Goal: Task Accomplishment & Management: Manage account settings

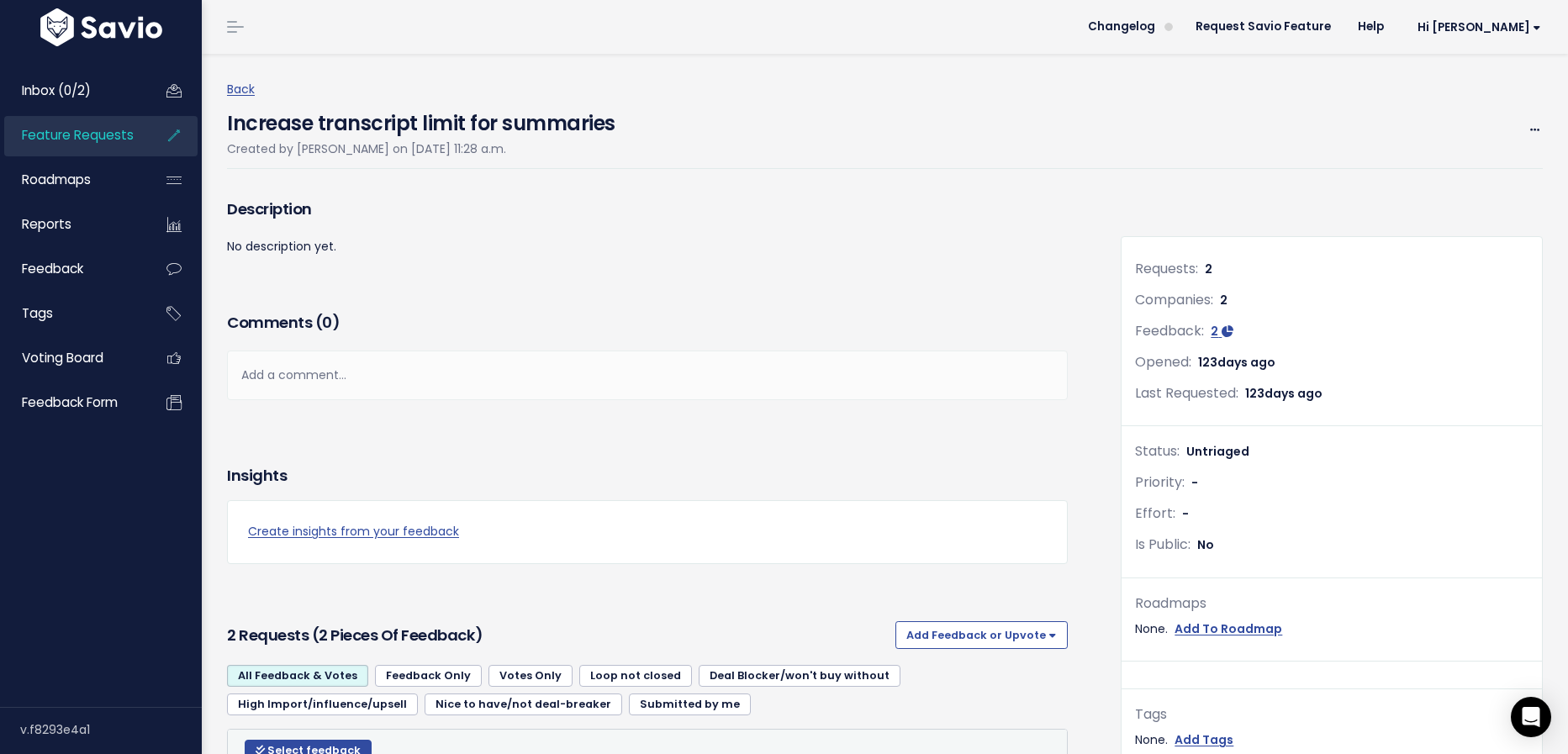
click at [88, 140] on span "Feature Requests" at bounding box center [77, 135] width 112 height 18
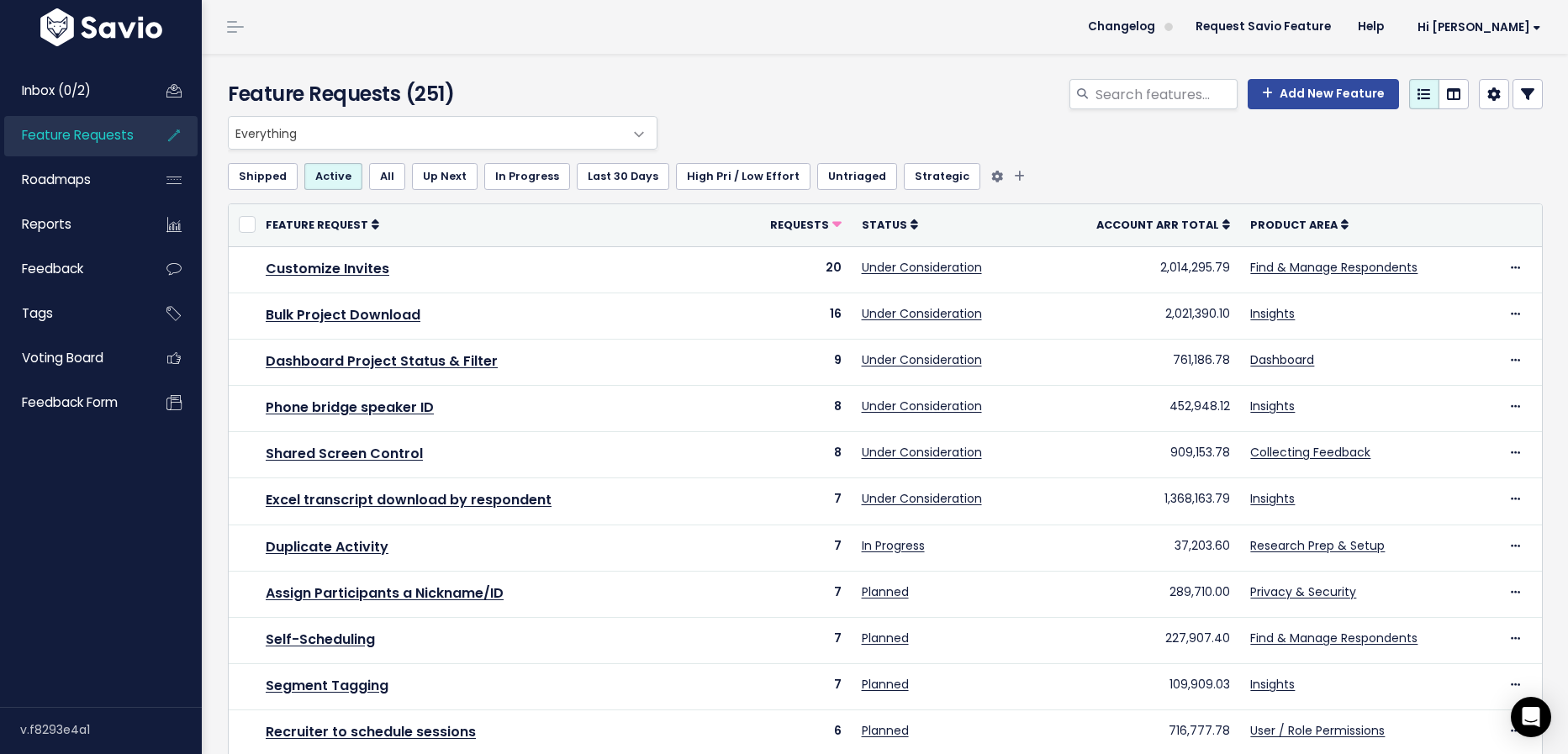
click at [841, 181] on link "Untriaged" at bounding box center [857, 176] width 80 height 27
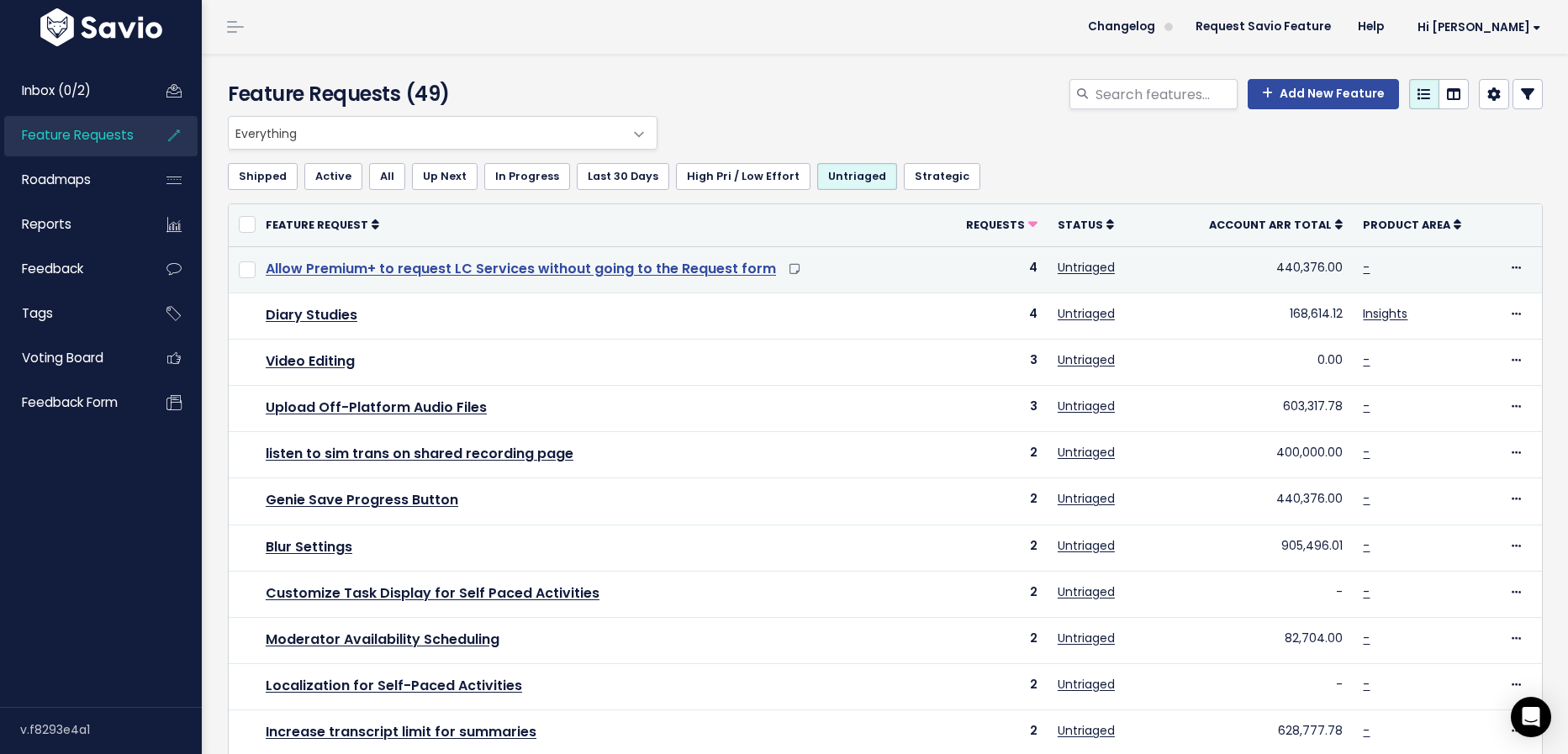
click at [600, 271] on link "Allow Premium+ to request LC Services without going to the Request form" at bounding box center [521, 268] width 510 height 20
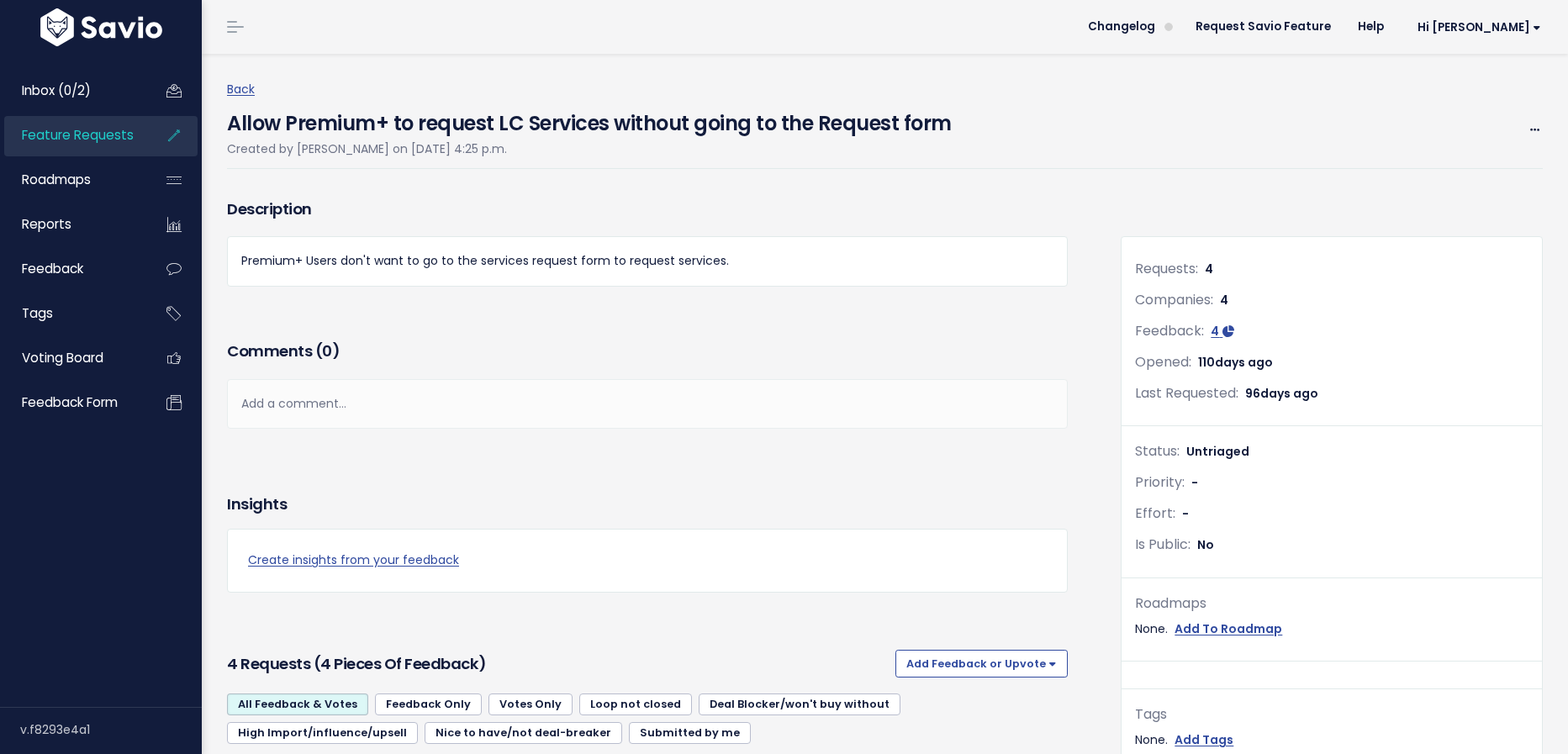
click at [129, 128] on span "Feature Requests" at bounding box center [77, 135] width 112 height 18
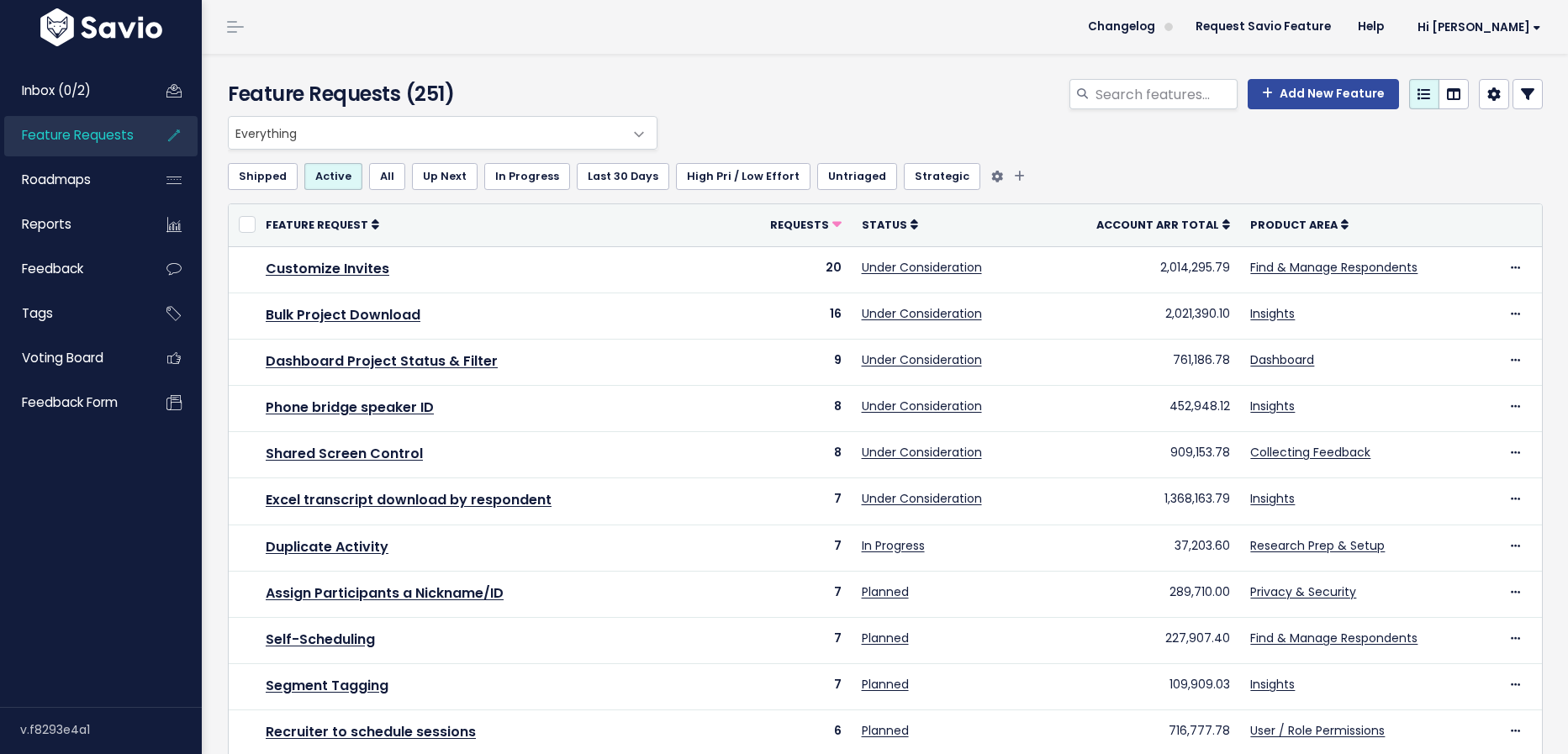
click at [835, 171] on link "Untriaged" at bounding box center [857, 176] width 80 height 27
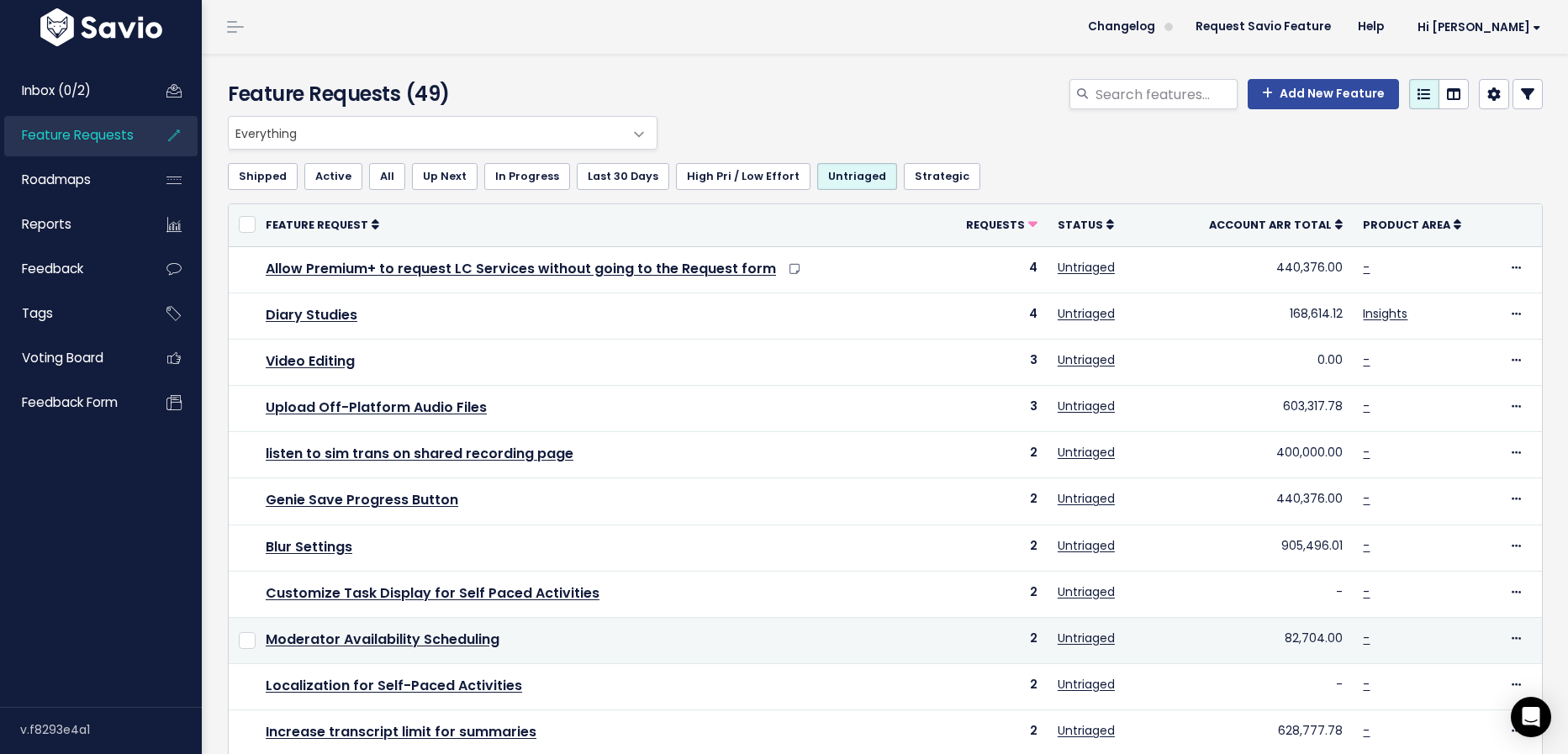
scroll to position [489, 0]
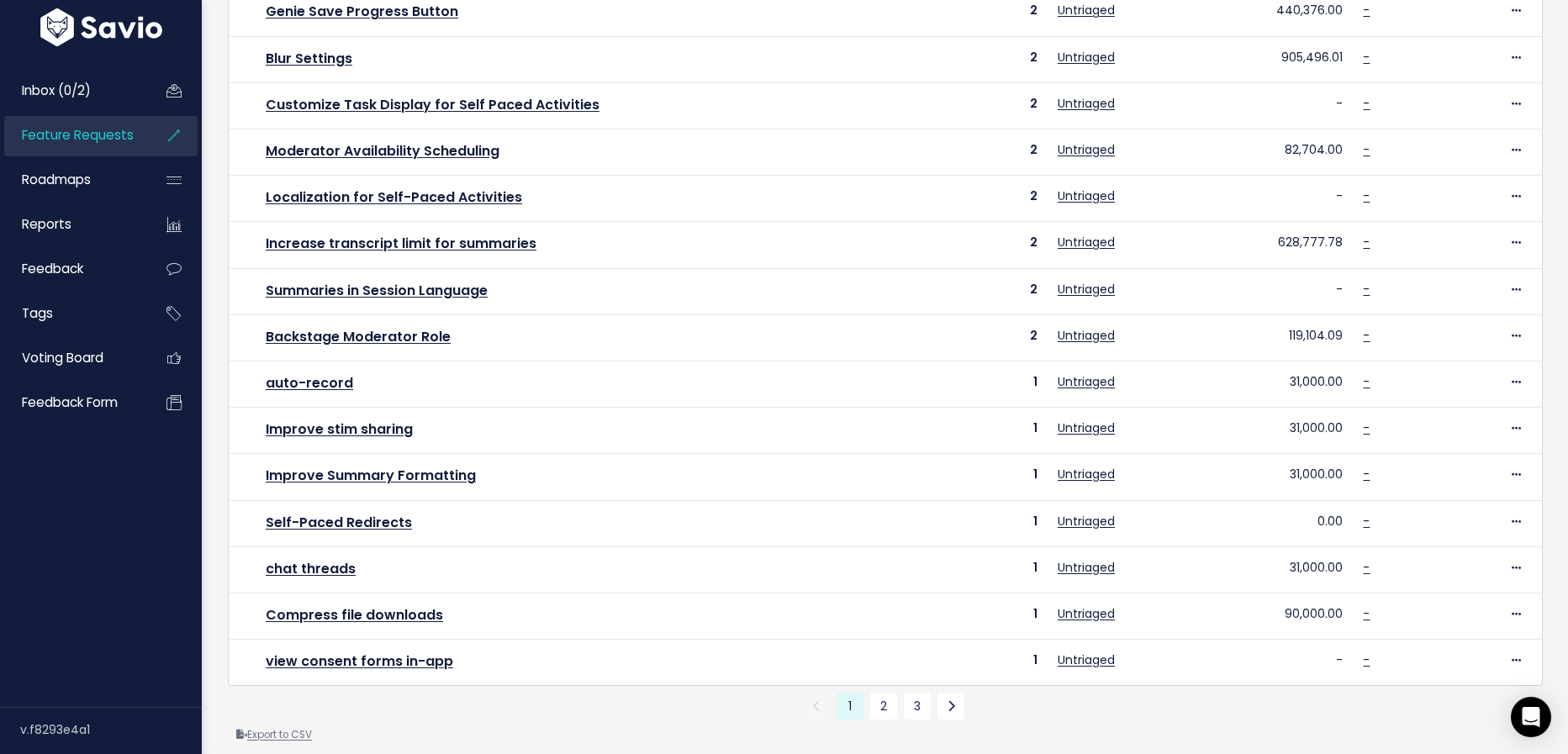
click at [303, 727] on link "Export to CSV" at bounding box center [274, 734] width 76 height 14
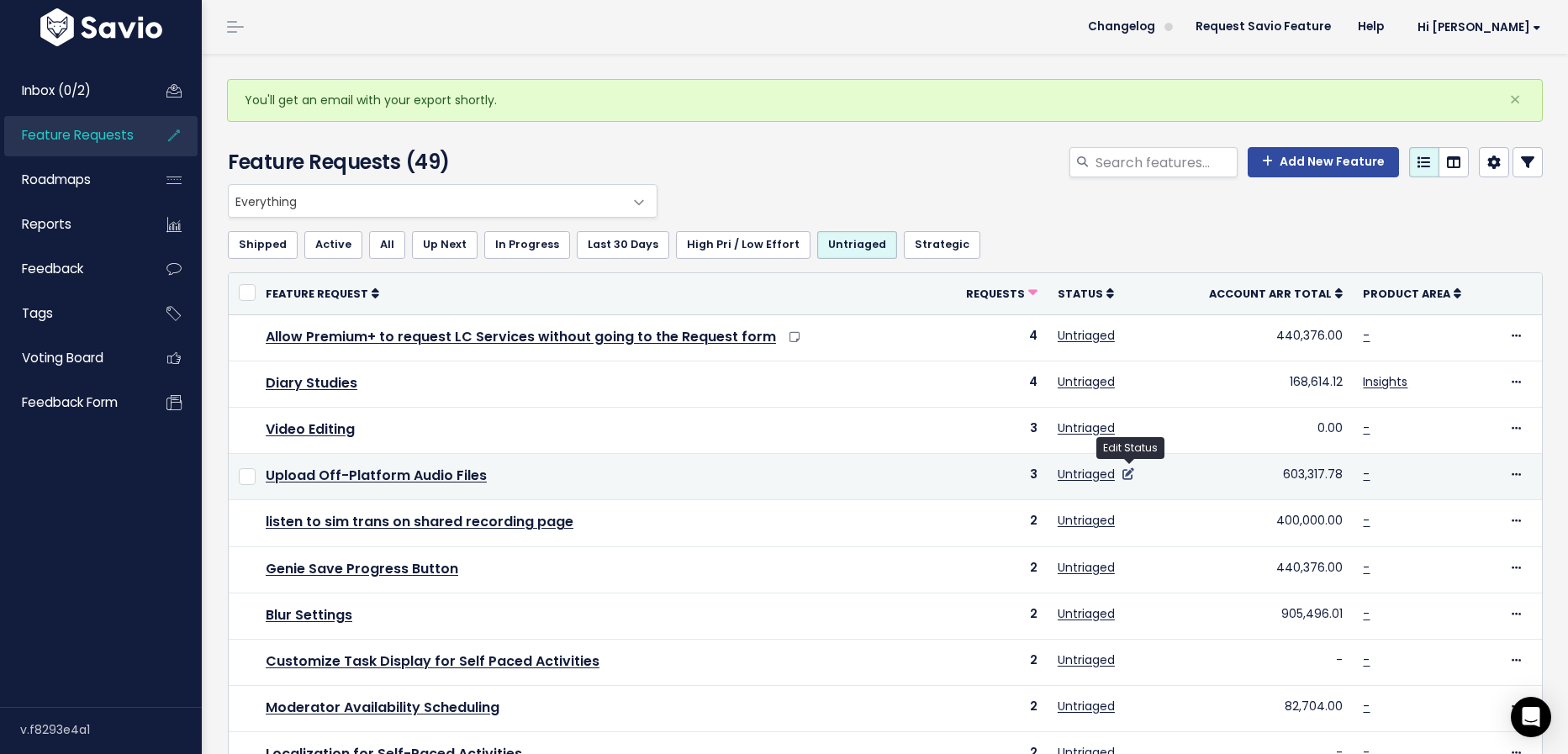
click at [1130, 475] on icon at bounding box center [1128, 474] width 12 height 12
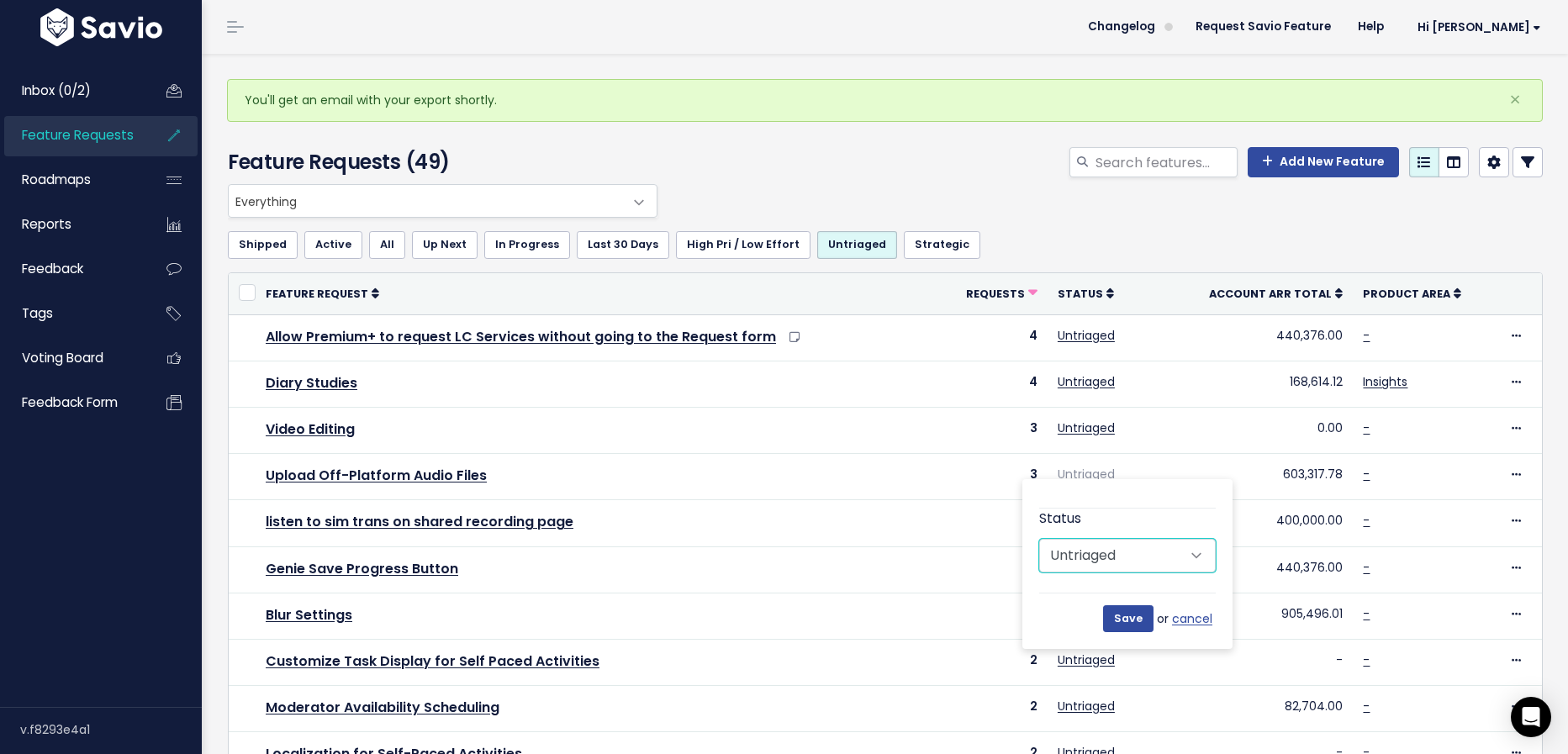
click at [1176, 550] on select "Untriaged Under Consideration Planned In Progress Done Closed Won't do Not Plan…" at bounding box center [1126, 555] width 176 height 33
select select "UNDER_CONSIDERATION"
click at [1039, 538] on select "Untriaged Under Consideration Planned In Progress Done Closed Won't do Not Plan…" at bounding box center [1126, 555] width 176 height 33
click at [1137, 612] on input "Save" at bounding box center [1128, 618] width 51 height 27
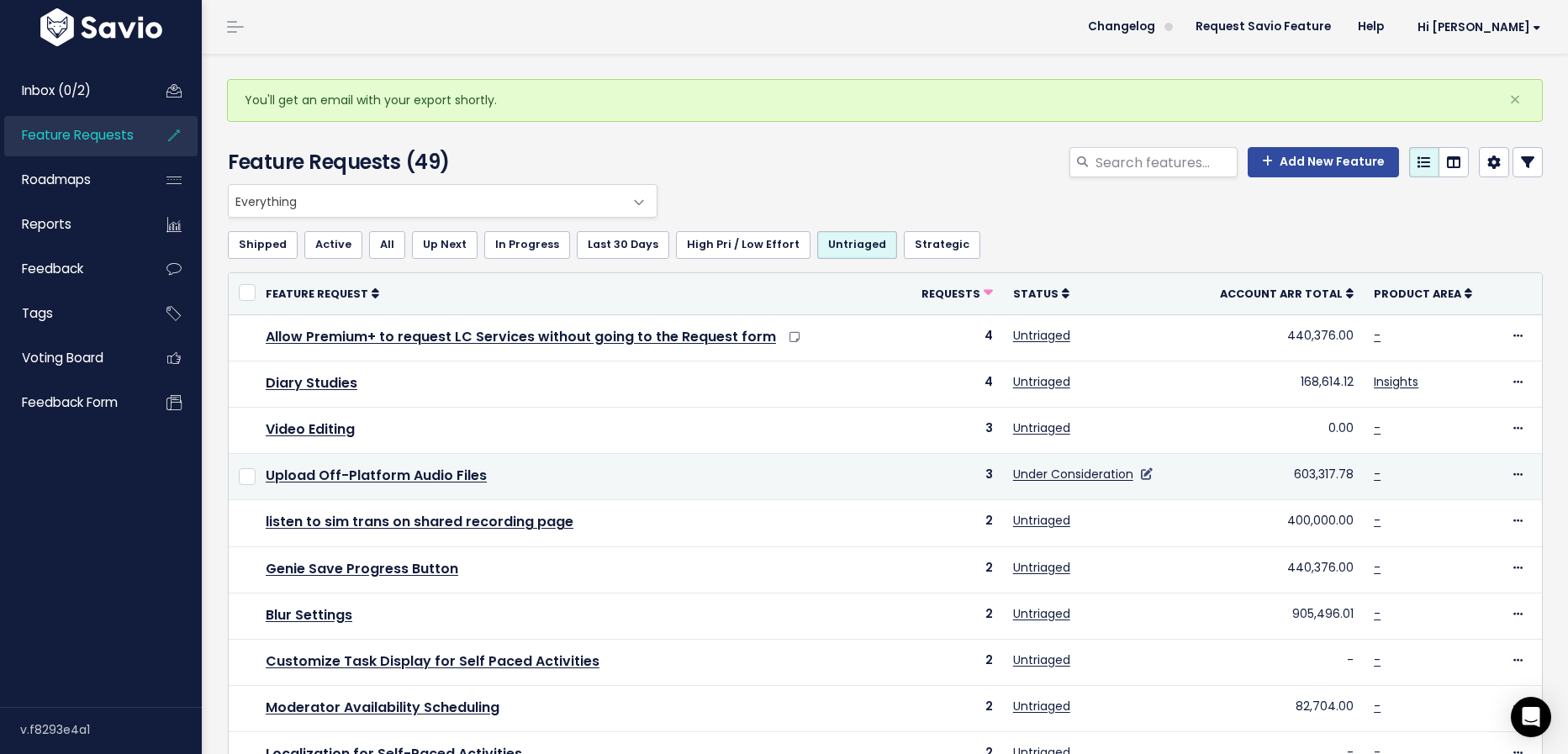
click at [1148, 471] on icon at bounding box center [1147, 474] width 12 height 12
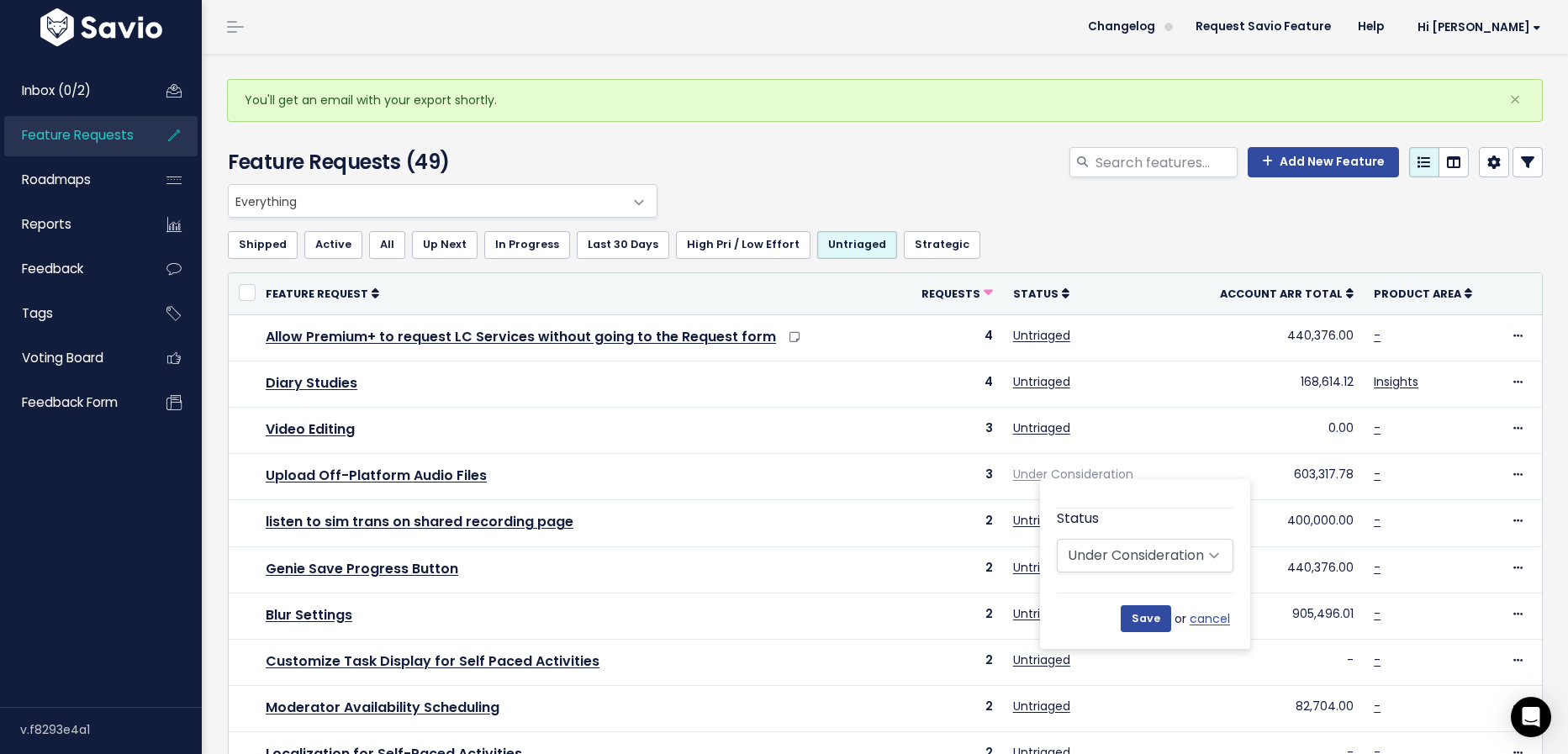
click at [1031, 161] on div "Add New Feature" at bounding box center [1109, 165] width 894 height 37
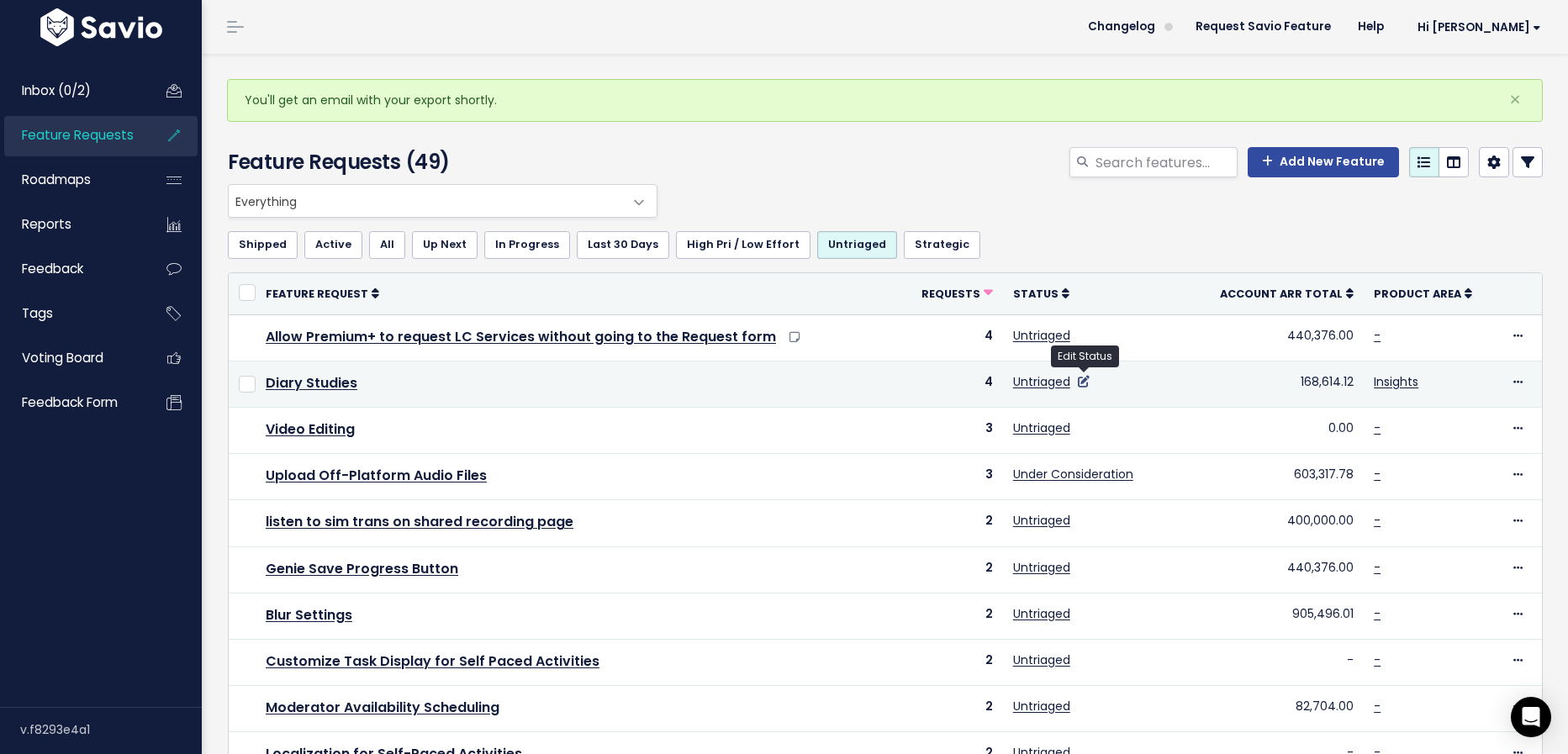
click at [1082, 375] on icon at bounding box center [1083, 381] width 12 height 12
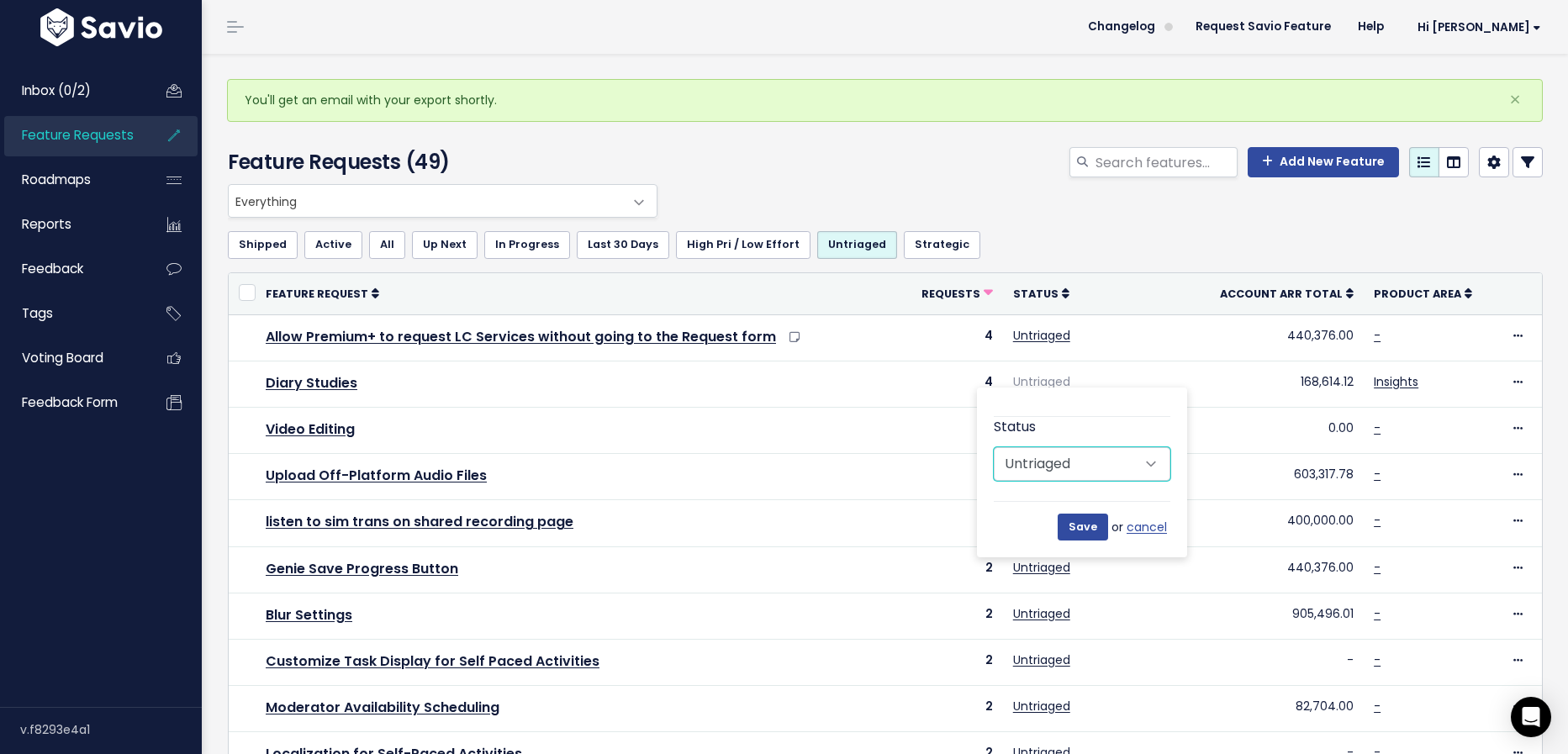
click at [1142, 477] on select "Untriaged Under Consideration Planned In Progress Done Closed Won't do Not Plan…" at bounding box center [1082, 464] width 176 height 33
select select "UNDER_CONSIDERATION"
click at [994, 447] on select "Untriaged Under Consideration Planned In Progress Done Closed Won't do Not Plan…" at bounding box center [1082, 464] width 176 height 33
click at [1081, 528] on input "Save" at bounding box center [1083, 526] width 51 height 27
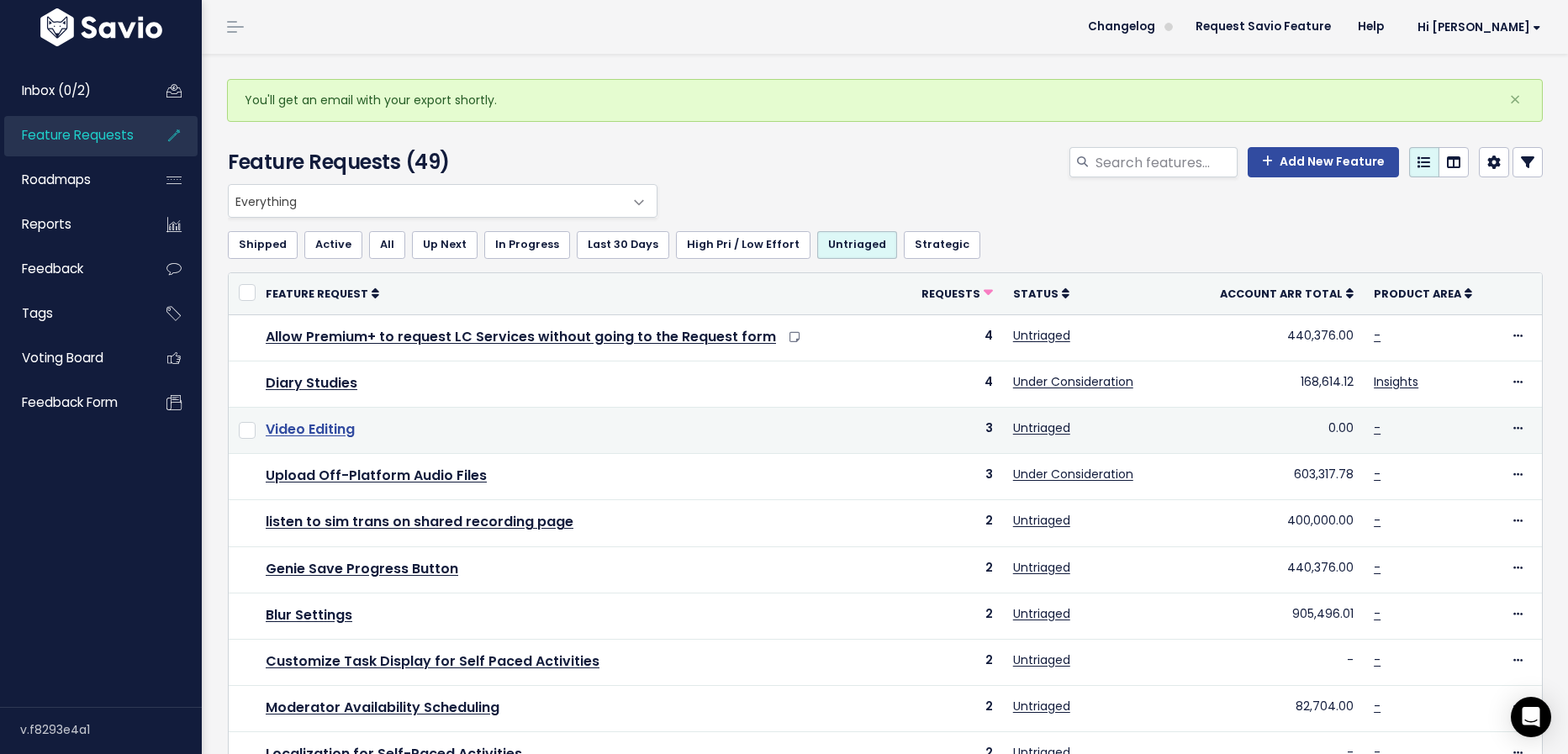
click at [299, 427] on link "Video Editing" at bounding box center [310, 429] width 89 height 20
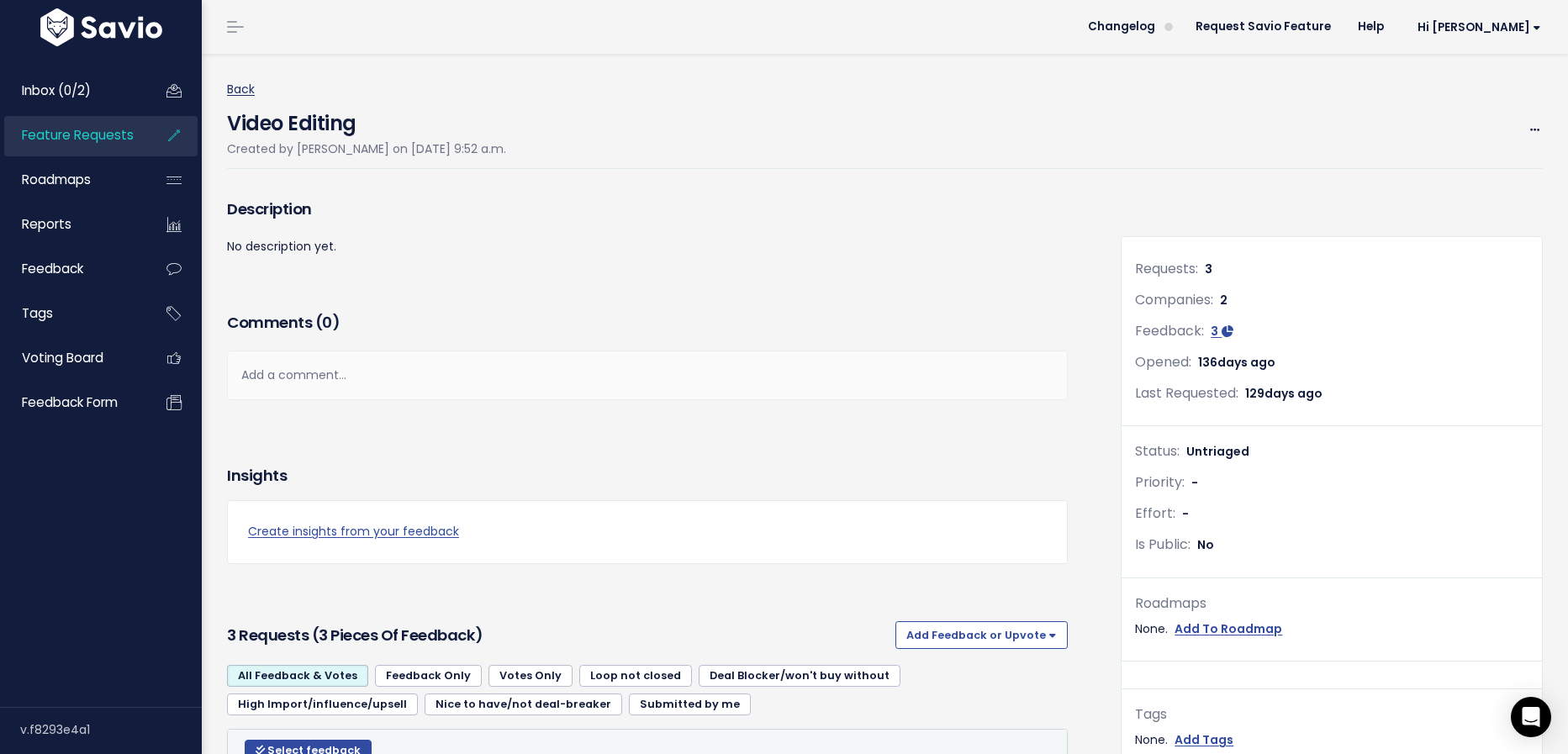
click at [231, 84] on link "Back" at bounding box center [241, 89] width 27 height 17
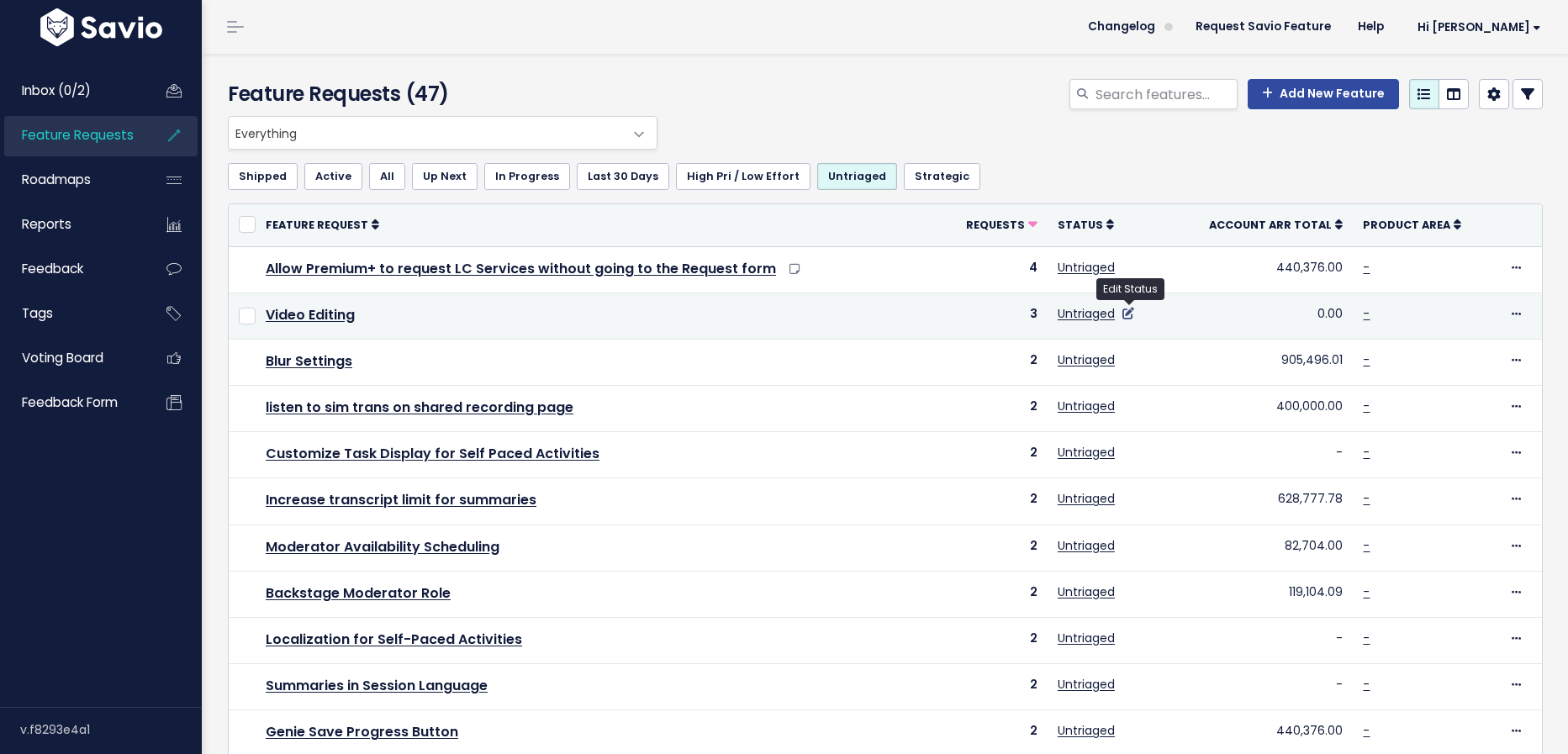
click at [1130, 313] on icon at bounding box center [1128, 313] width 12 height 12
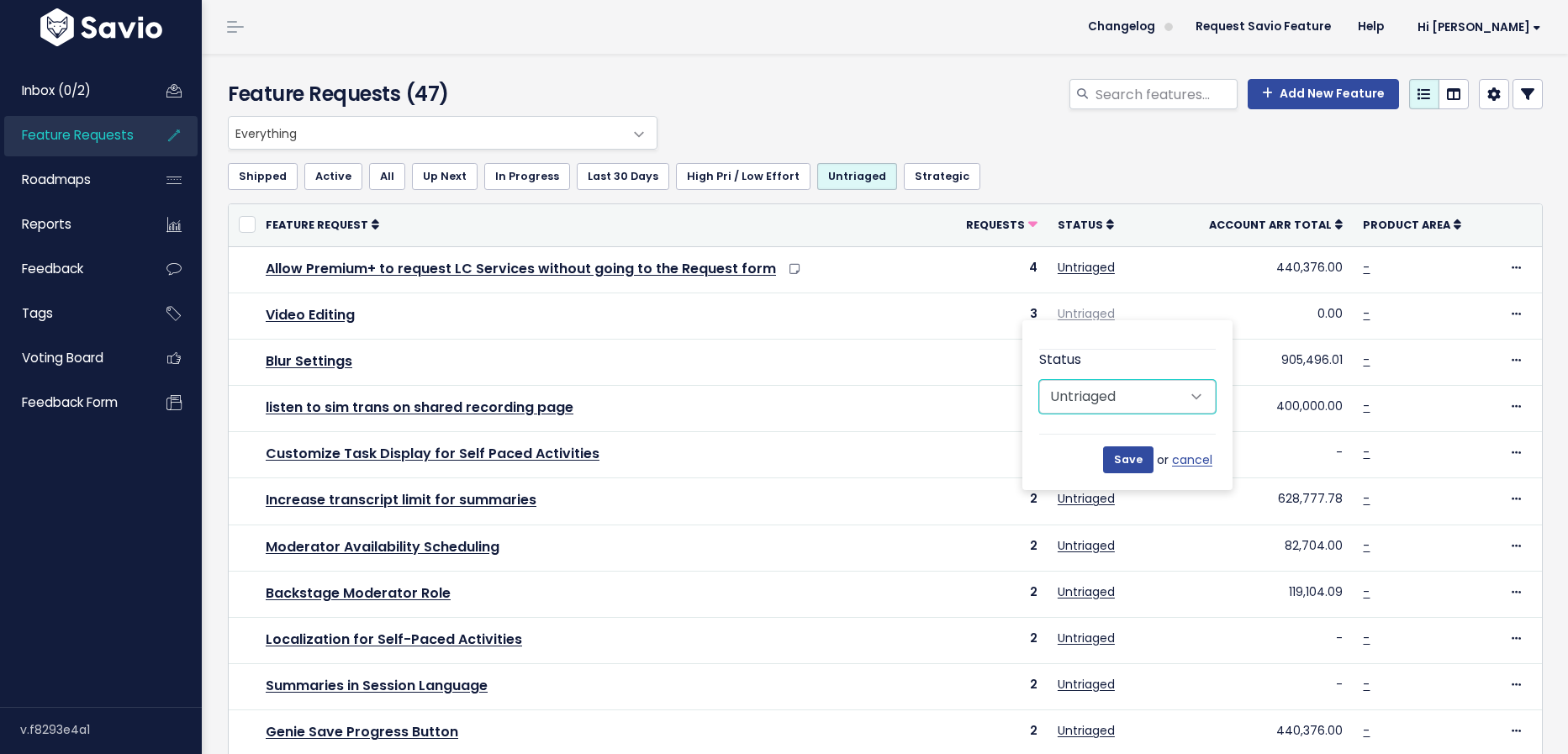
click at [1141, 405] on select "Untriaged Under Consideration Planned In Progress Done Closed Won't do Not Plan…" at bounding box center [1126, 396] width 176 height 33
select select "UNDER_CONSIDERATION"
click at [1039, 380] on select "Untriaged Under Consideration Planned In Progress Done Closed Won't do Not Plan…" at bounding box center [1126, 396] width 176 height 33
click at [1140, 459] on input "Save" at bounding box center [1128, 459] width 51 height 27
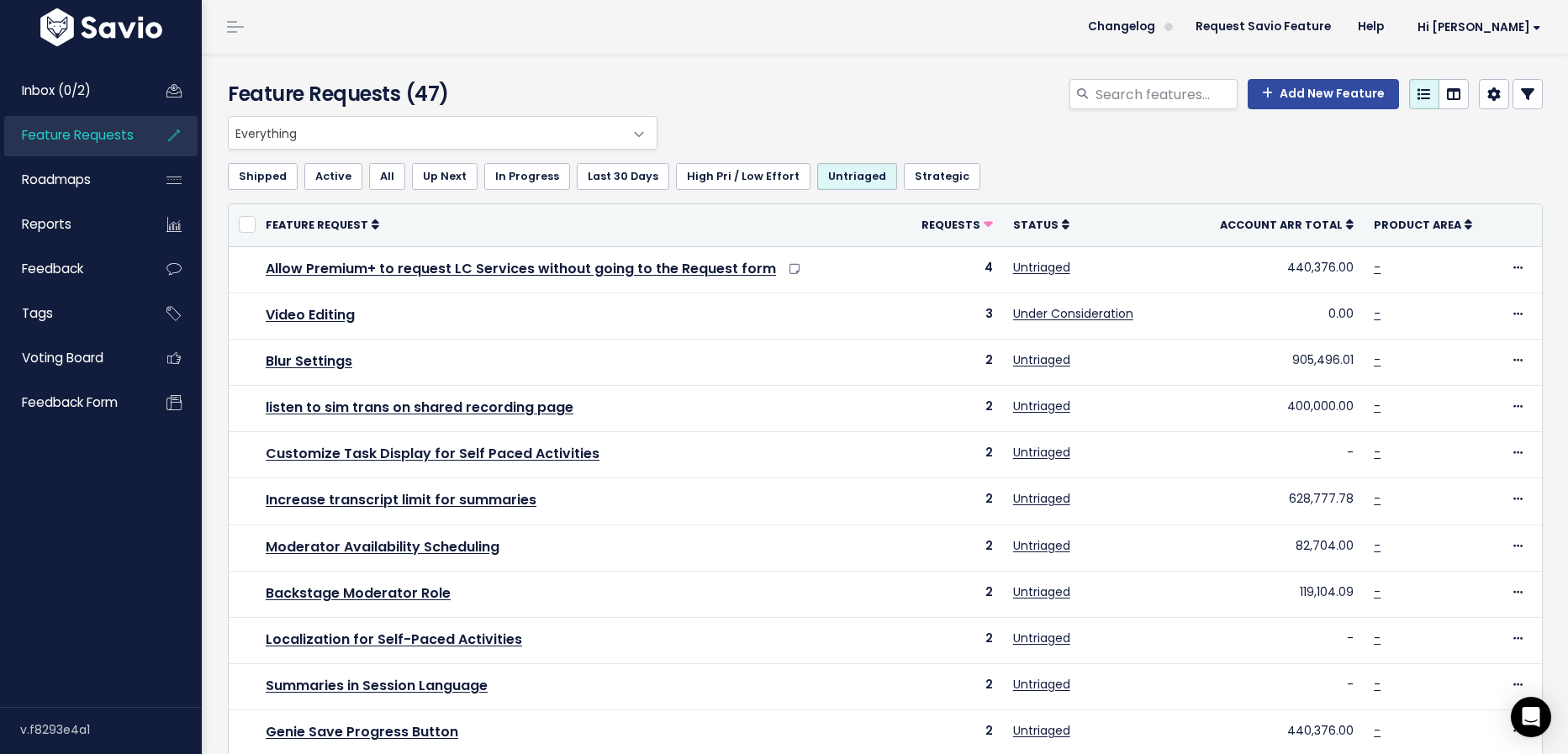
click at [1087, 397] on div at bounding box center [1083, 394] width 11 height 5
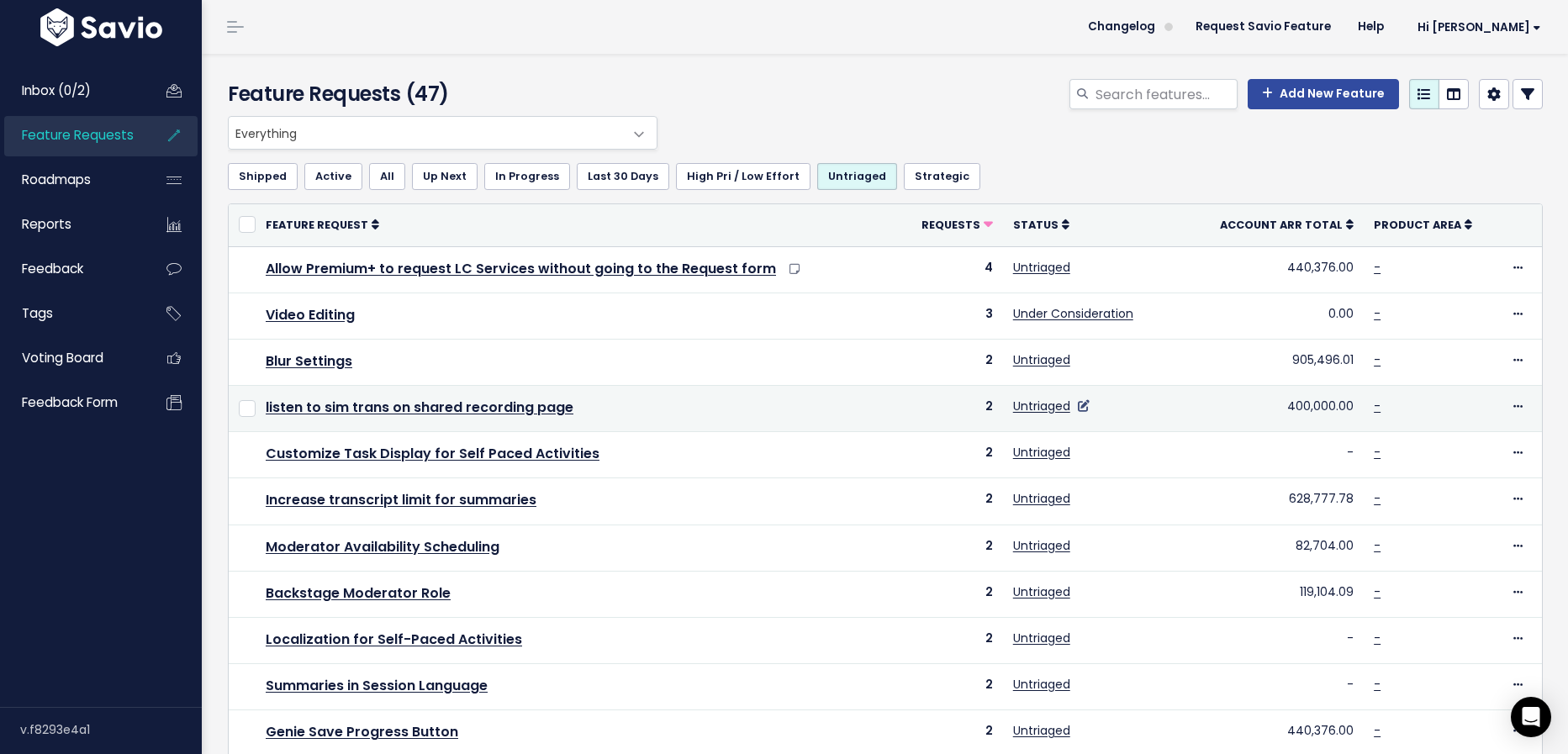
click at [1084, 407] on icon at bounding box center [1083, 406] width 12 height 12
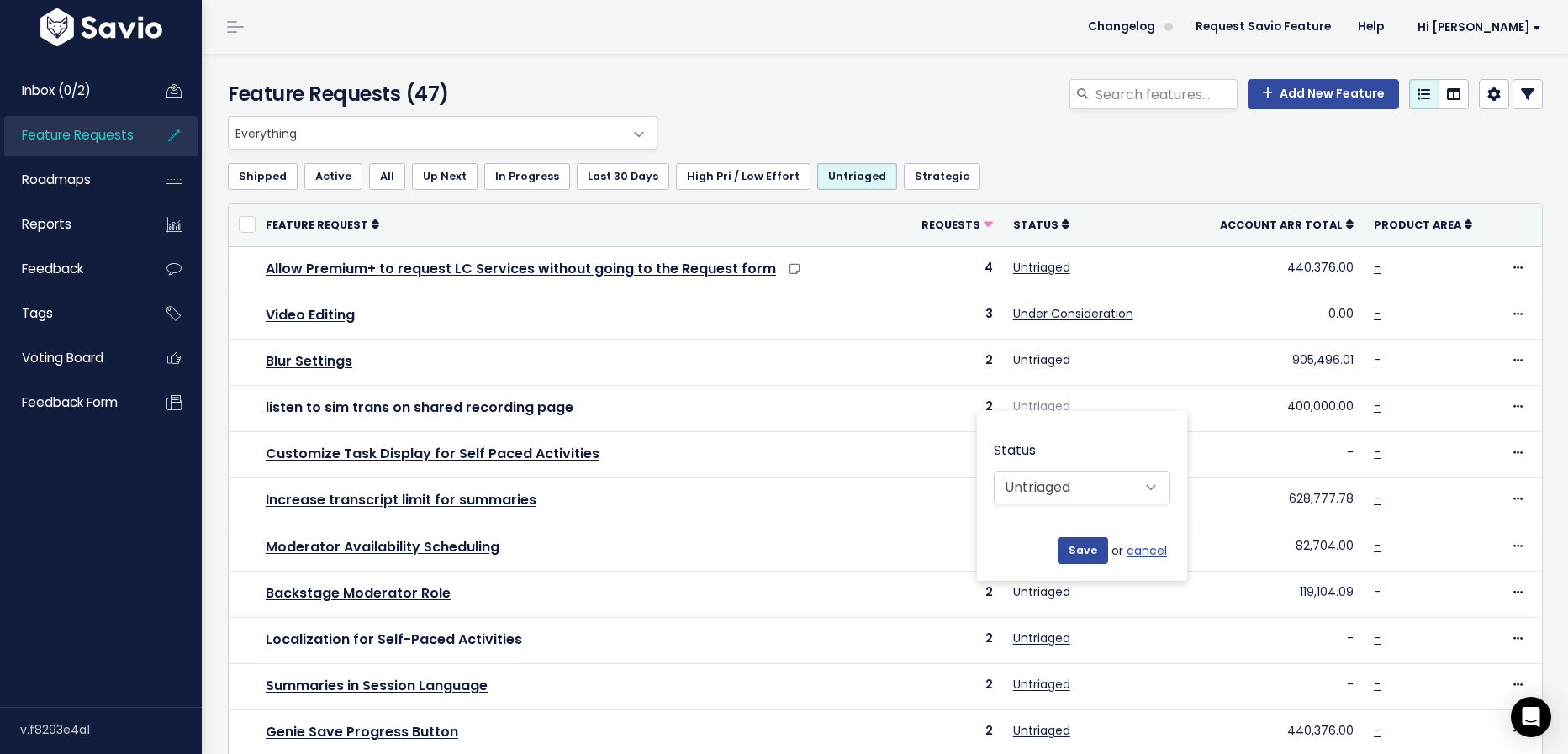
click at [1127, 467] on div "Status Untriaged Under Consideration Planned In Progress Done Closed Won't do N…" at bounding box center [1082, 472] width 176 height 64
click at [1126, 487] on select "Untriaged Under Consideration Planned In Progress Done Closed Won't do Not Plan…" at bounding box center [1082, 487] width 176 height 33
select select "UNDER_CONSIDERATION"
click at [994, 471] on select "Untriaged Under Consideration Planned In Progress Done Closed Won't do Not Plan…" at bounding box center [1082, 487] width 176 height 33
click at [1093, 550] on input "Save" at bounding box center [1083, 550] width 51 height 27
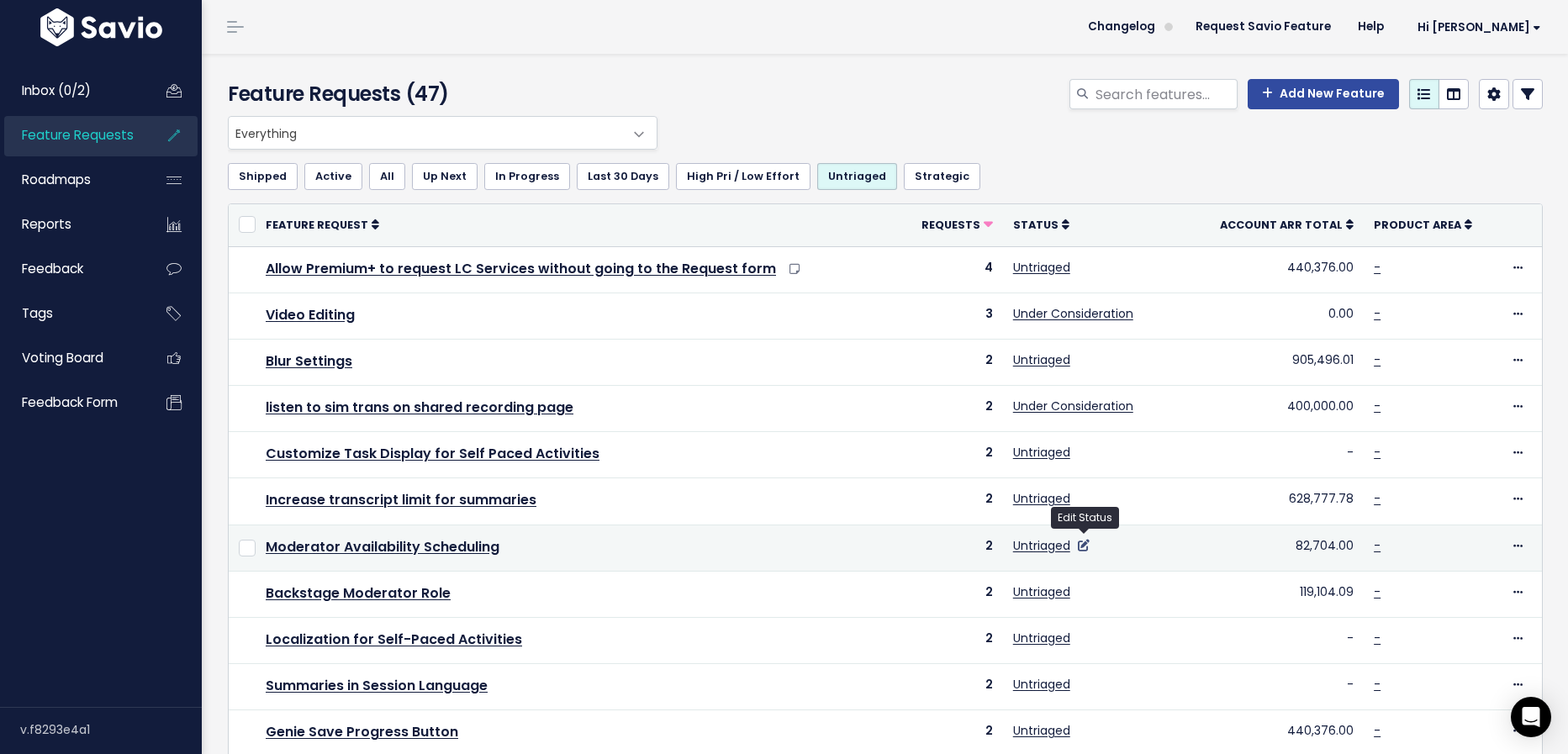
click at [1080, 544] on icon at bounding box center [1083, 545] width 12 height 12
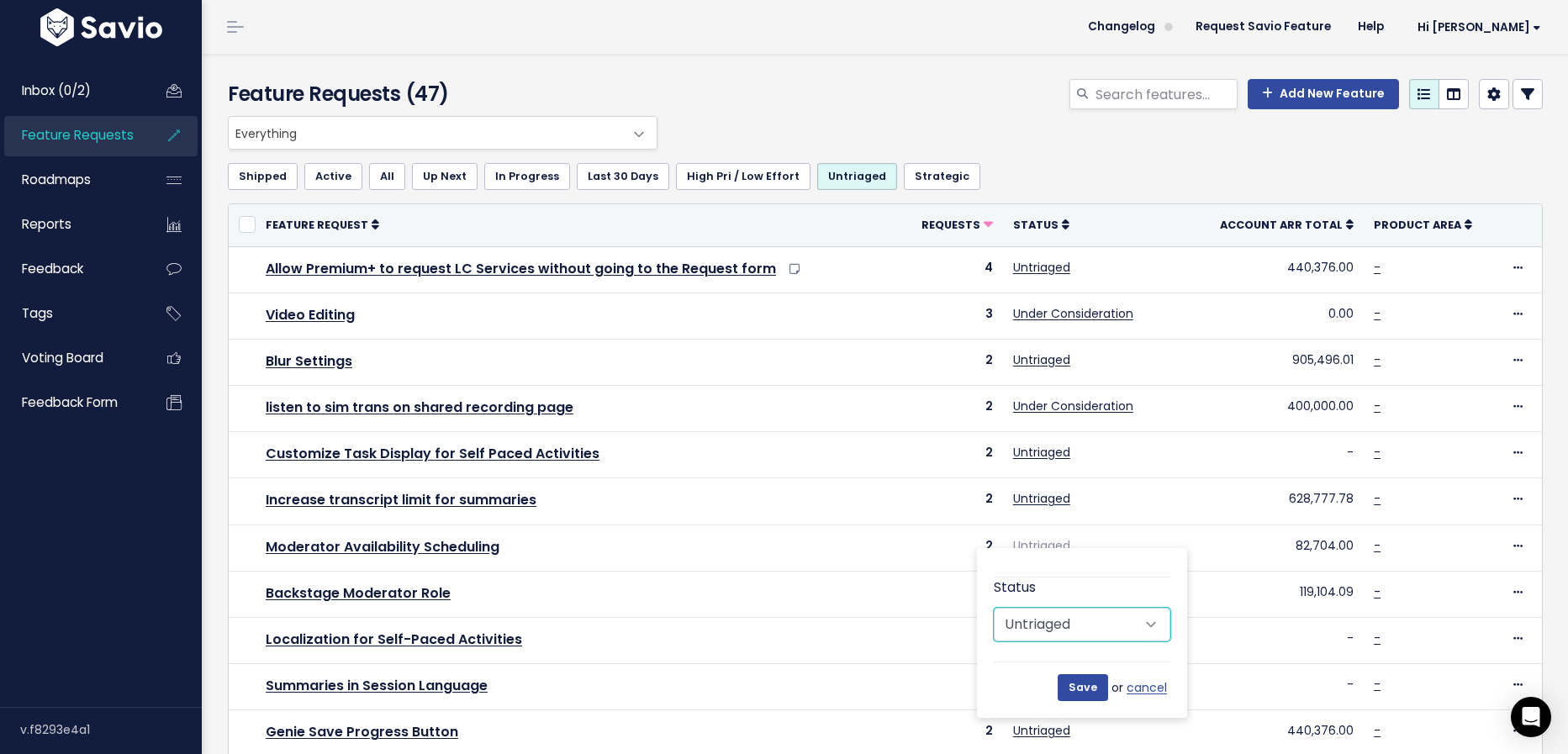
click at [1121, 610] on select "Untriaged Under Consideration Planned In Progress Done Closed Won't do Not Plan…" at bounding box center [1082, 623] width 176 height 33
select select "PLANNED"
click at [994, 607] on select "Untriaged Under Consideration Planned In Progress Done Closed Won't do Not Plan…" at bounding box center [1082, 623] width 176 height 33
click at [1079, 683] on input "Save" at bounding box center [1083, 687] width 51 height 27
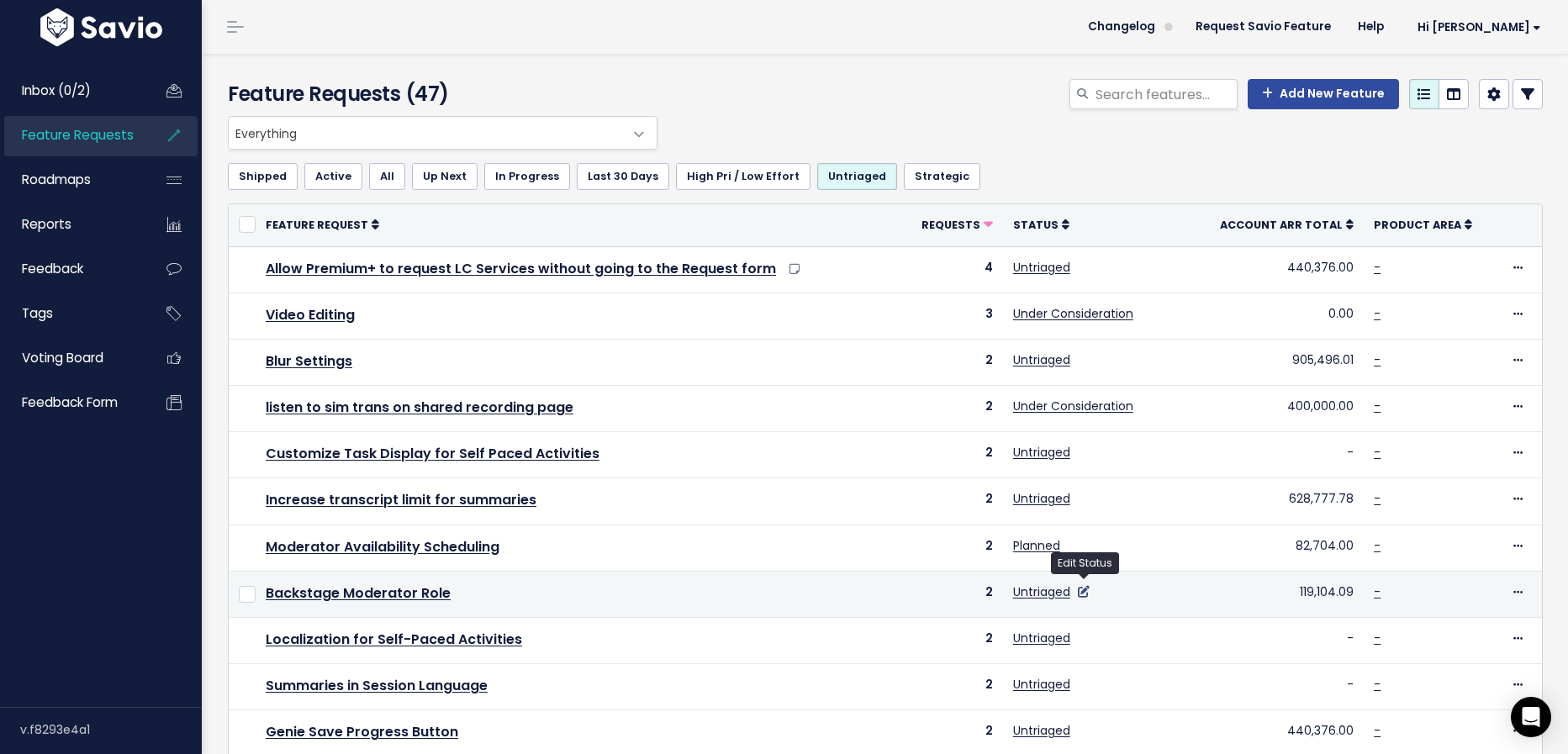
click at [1083, 588] on icon at bounding box center [1083, 592] width 12 height 12
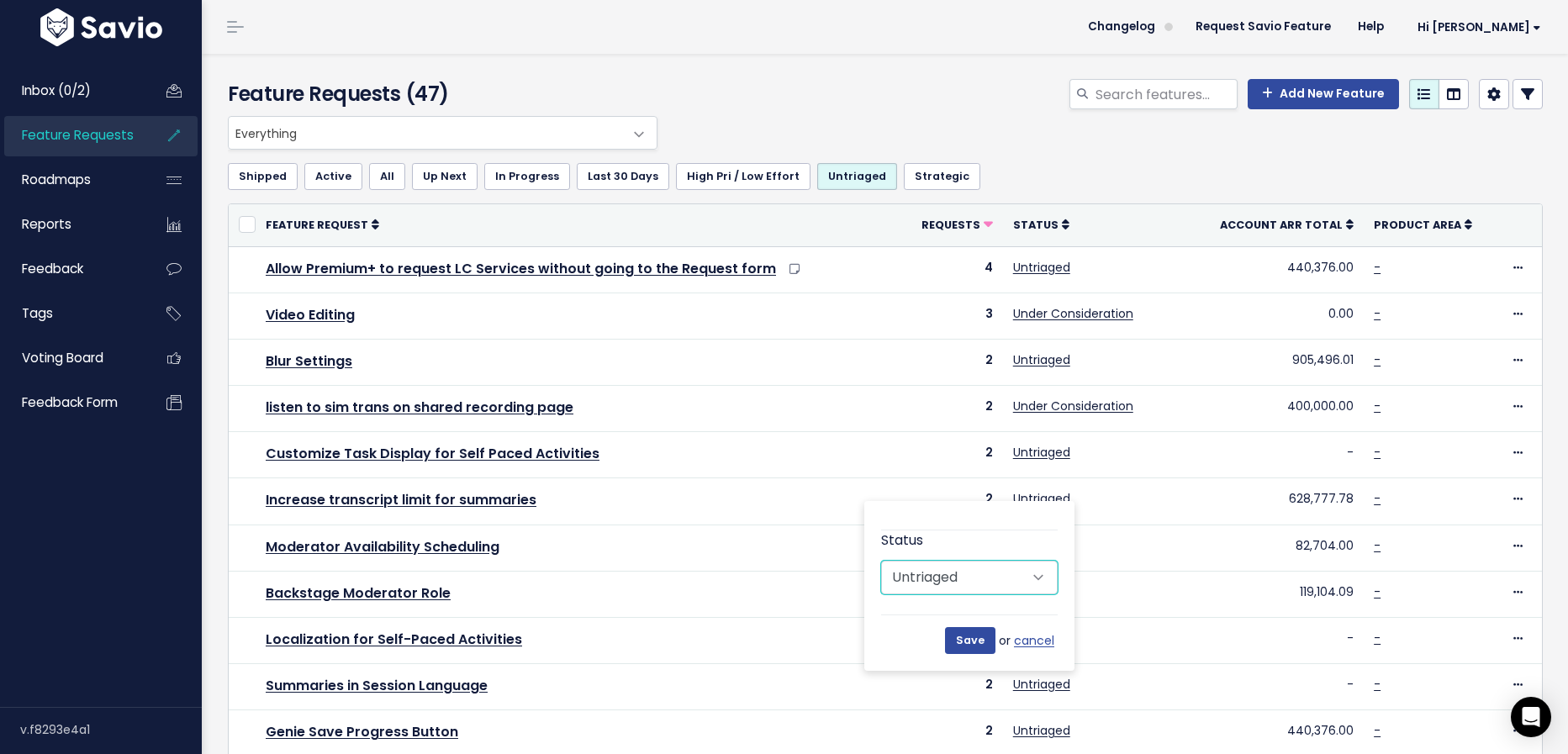
click at [1025, 585] on select "Untriaged Under Consideration Planned In Progress Done Closed Won't do Not Plan…" at bounding box center [968, 577] width 176 height 33
select select "UNDER_CONSIDERATION"
click at [881, 561] on select "Untriaged Under Consideration Planned In Progress Done Closed Won't do Not Plan…" at bounding box center [968, 577] width 176 height 33
click at [965, 642] on input "Save" at bounding box center [970, 640] width 51 height 27
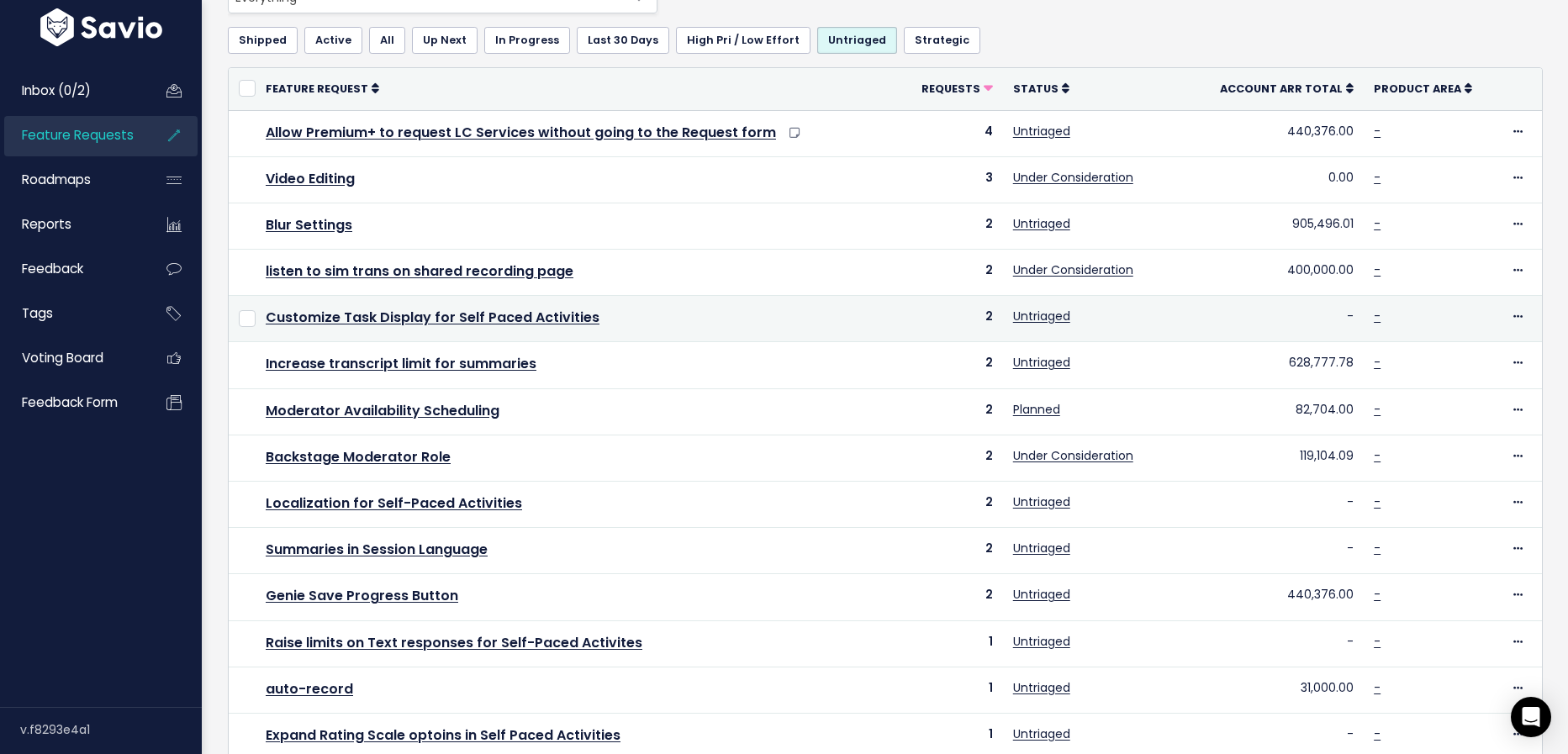
scroll to position [147, 0]
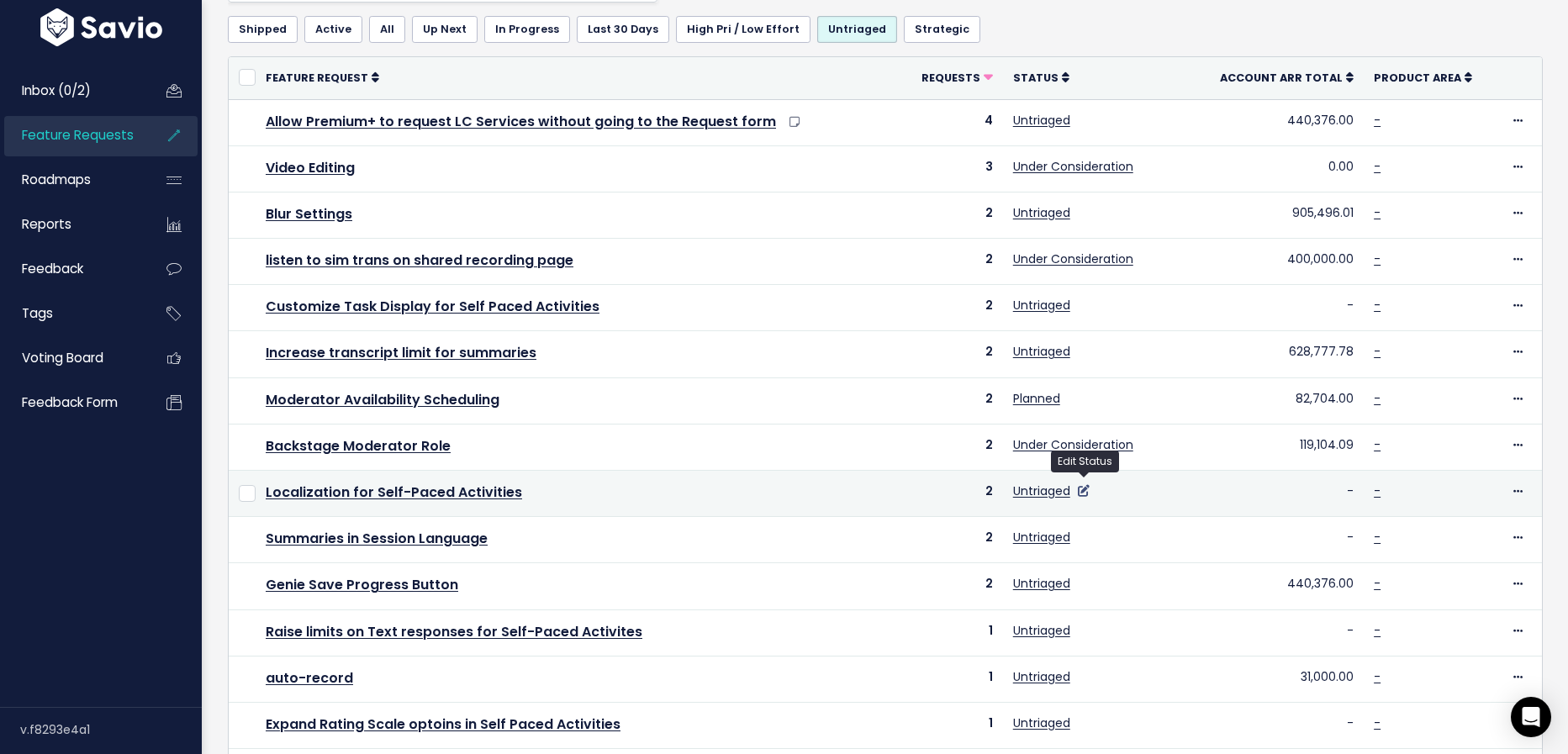
click at [1089, 485] on icon at bounding box center [1083, 491] width 12 height 12
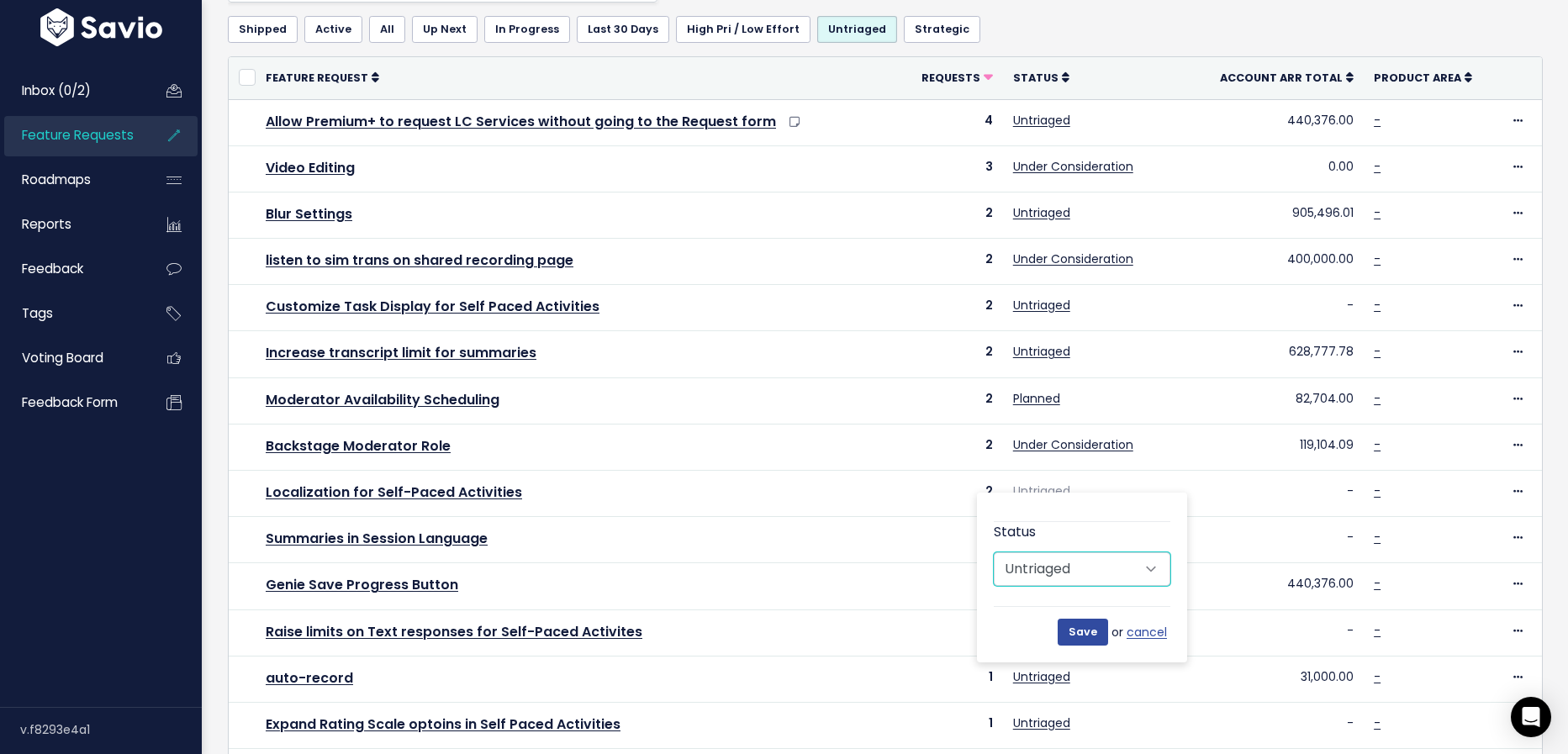
click at [1084, 572] on select "Untriaged Under Consideration Planned In Progress Done Closed Won't do Not Plan…" at bounding box center [1082, 569] width 176 height 33
select select "UNDER_CONSIDERATION"
click at [994, 552] on select "Untriaged Under Consideration Planned In Progress Done Closed Won't do Not Plan…" at bounding box center [1082, 569] width 176 height 33
click at [1095, 622] on input "Save" at bounding box center [1083, 631] width 51 height 27
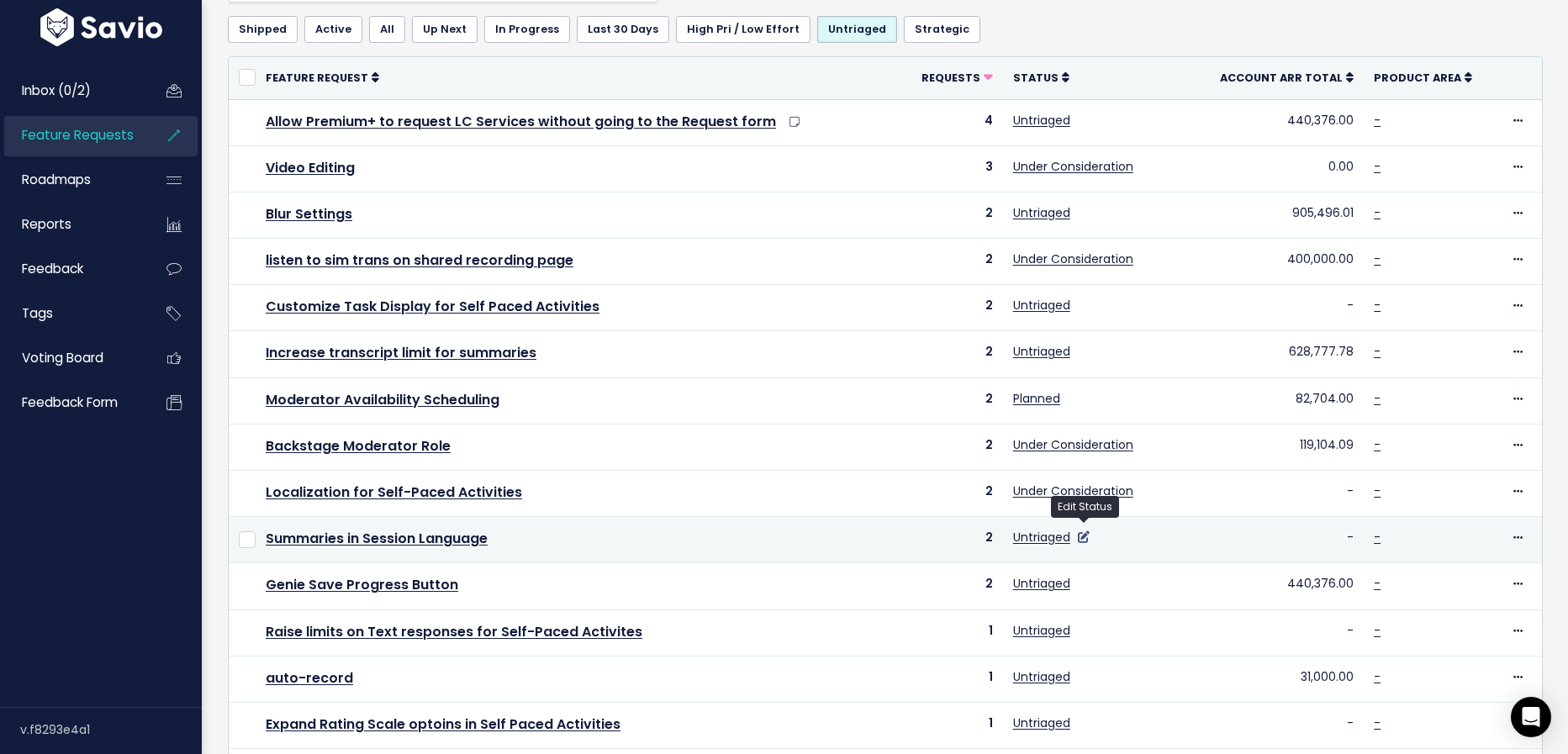
click at [1083, 531] on icon at bounding box center [1083, 537] width 12 height 12
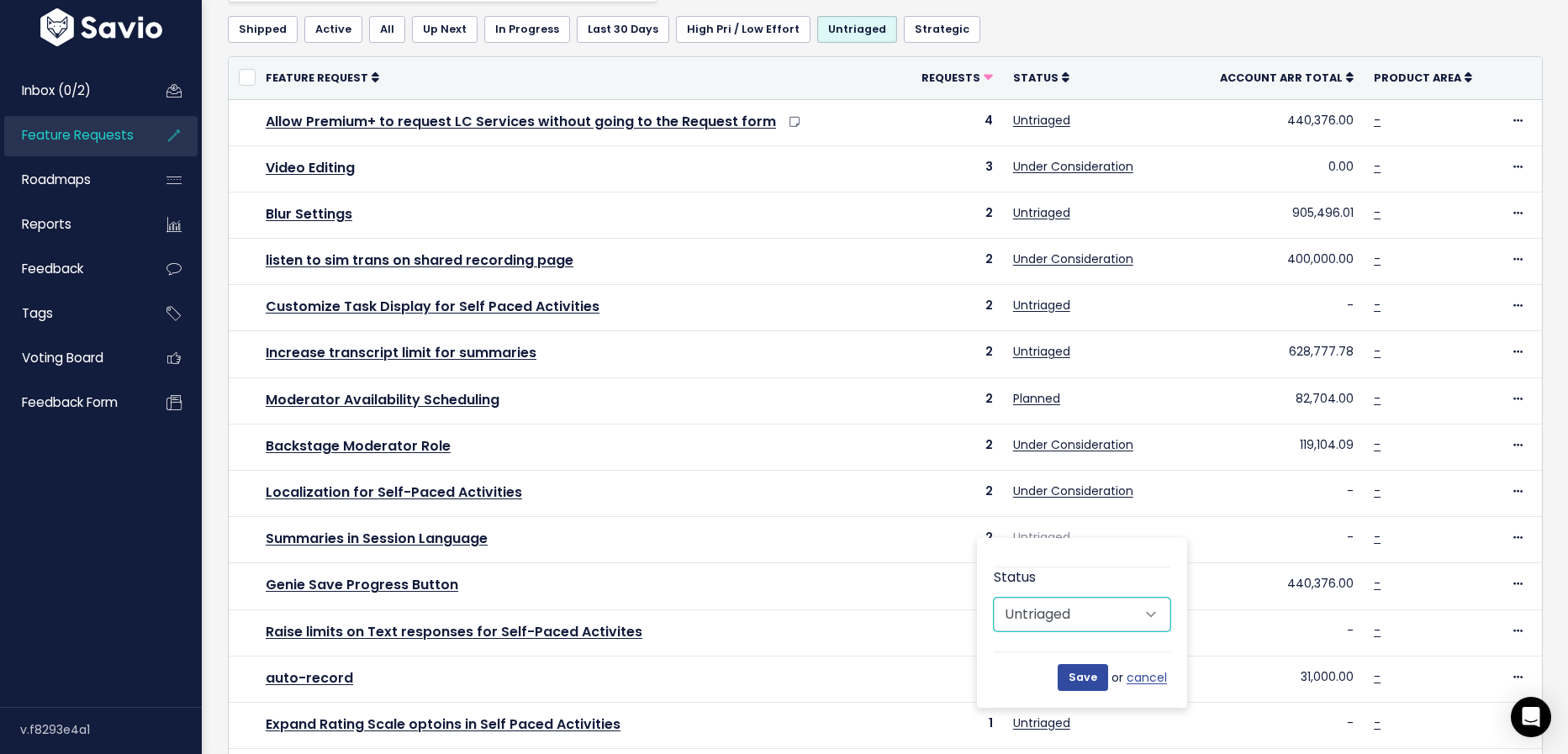
click at [1081, 607] on select "Untriaged Under Consideration Planned In Progress Done Closed Won't do Not Plan…" at bounding box center [1082, 614] width 176 height 33
select select "UNDER_CONSIDERATION"
click at [994, 598] on select "Untriaged Under Consideration Planned In Progress Done Closed Won't do Not Plan…" at bounding box center [1082, 614] width 176 height 33
click at [1083, 696] on div "Status Untriaged Under Consideration Planned In Progress Done Closed Won't do N…" at bounding box center [1082, 623] width 210 height 170
click at [1083, 689] on div "Save or cancel" at bounding box center [1082, 671] width 176 height 40
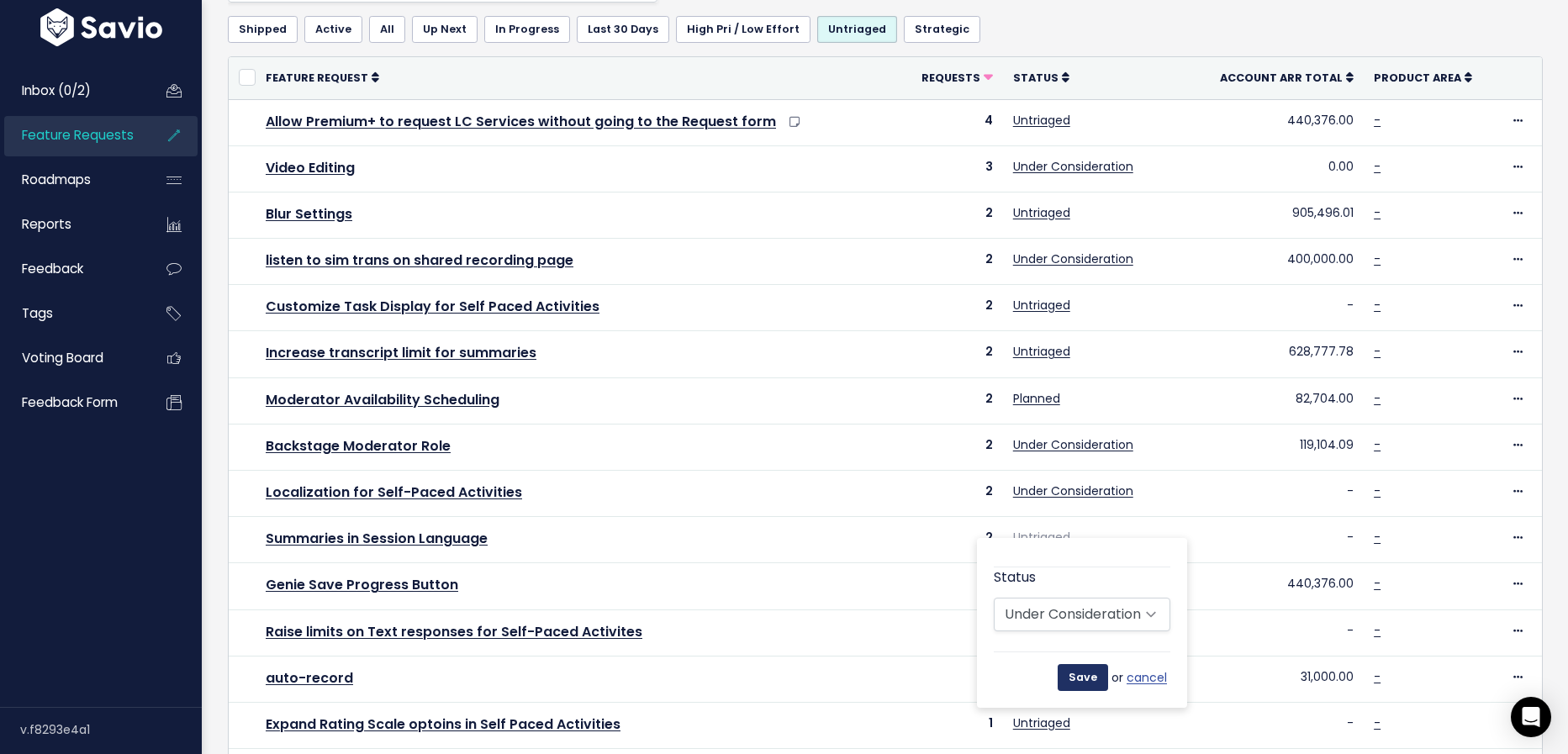
click at [1083, 685] on input "Save" at bounding box center [1083, 677] width 51 height 27
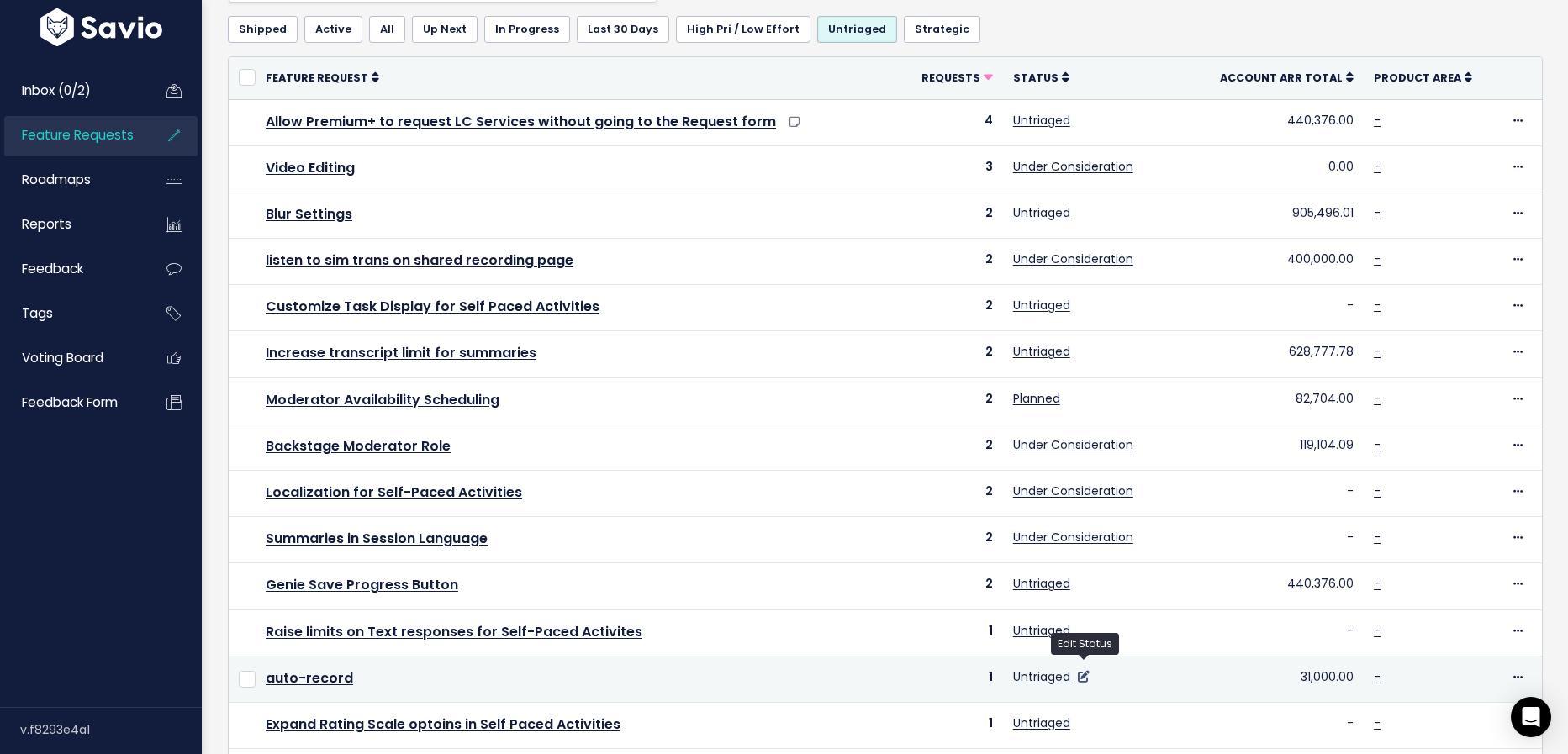
click at [1086, 671] on icon at bounding box center [1083, 677] width 12 height 12
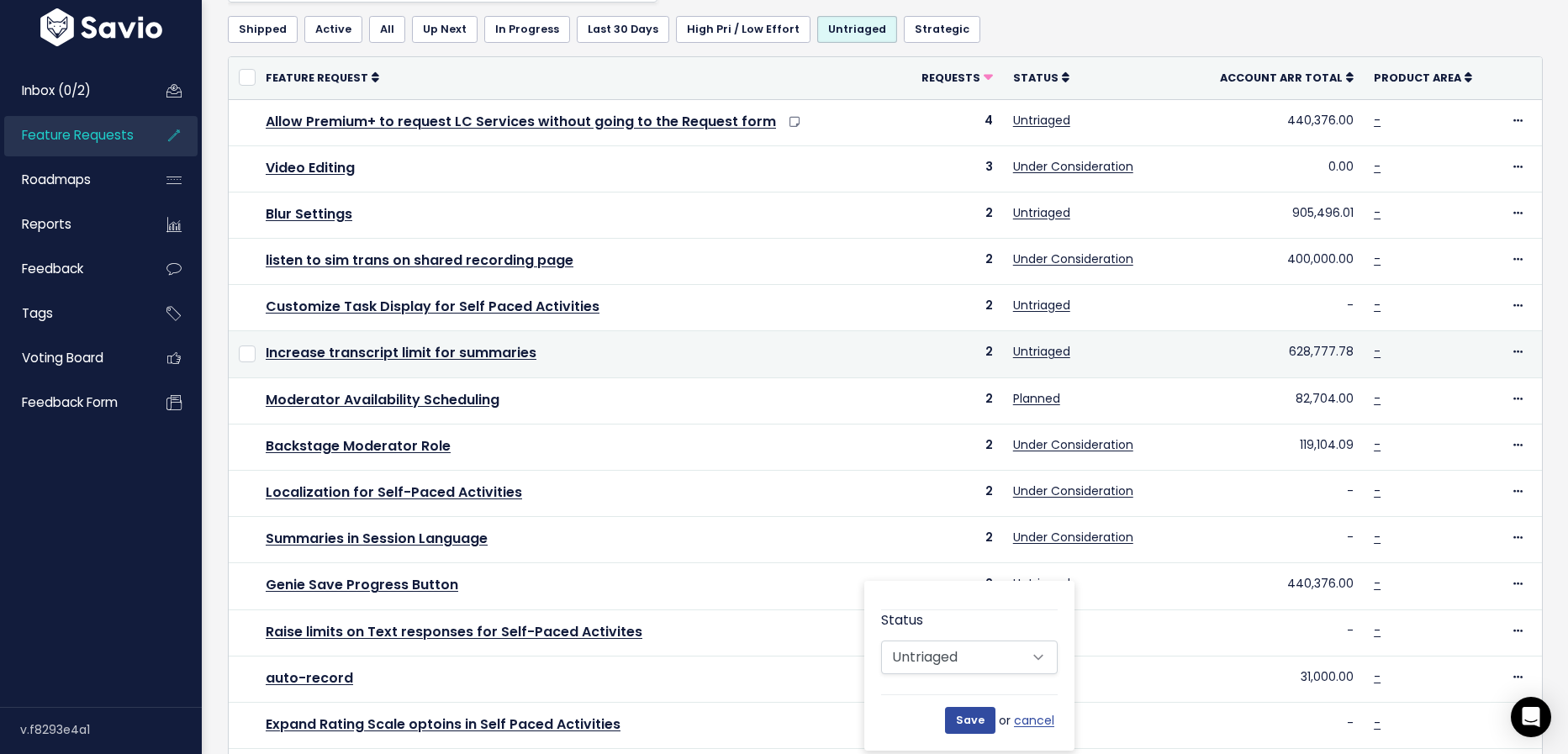
click at [742, 363] on td "Increase transcript limit for summaries" at bounding box center [576, 355] width 642 height 46
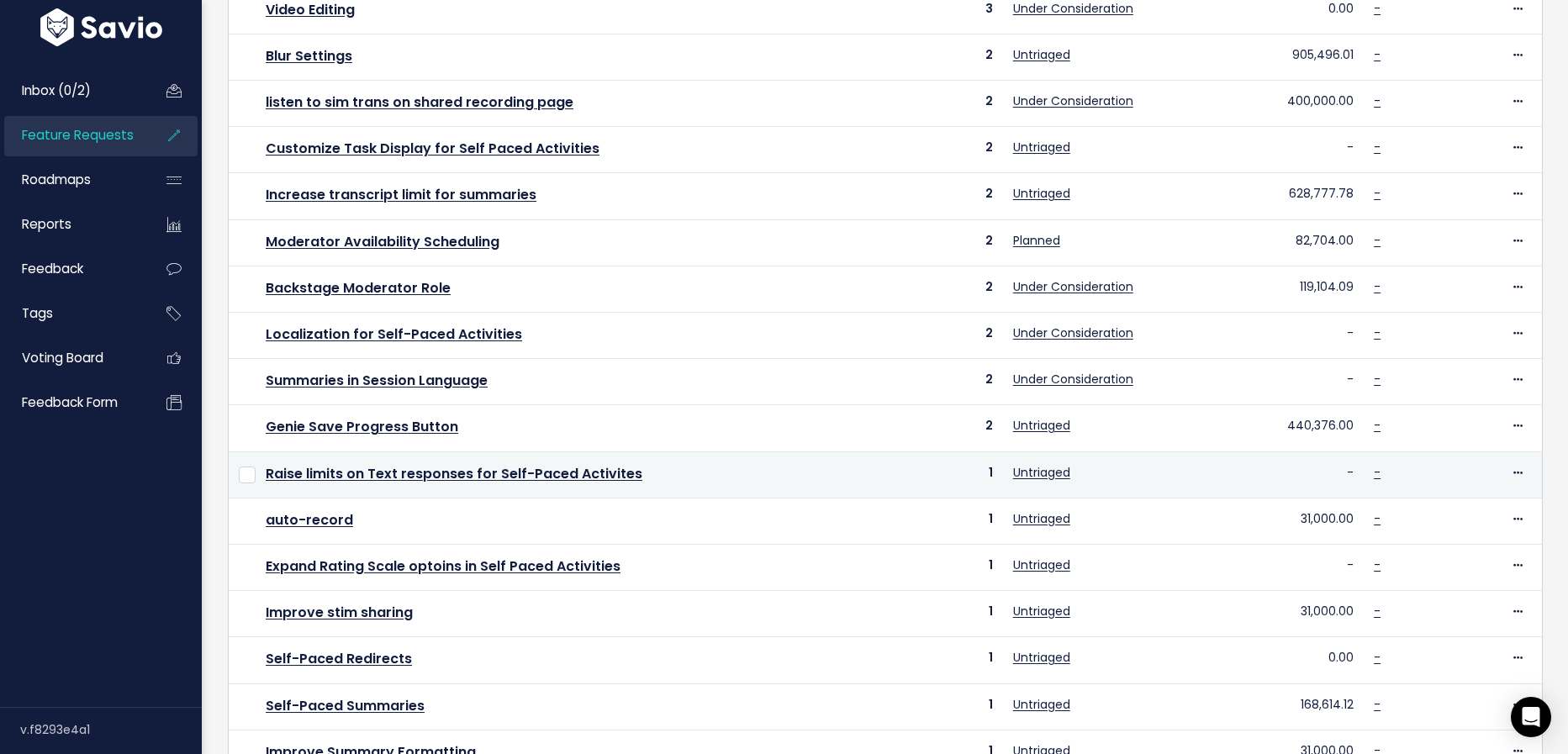
scroll to position [313, 0]
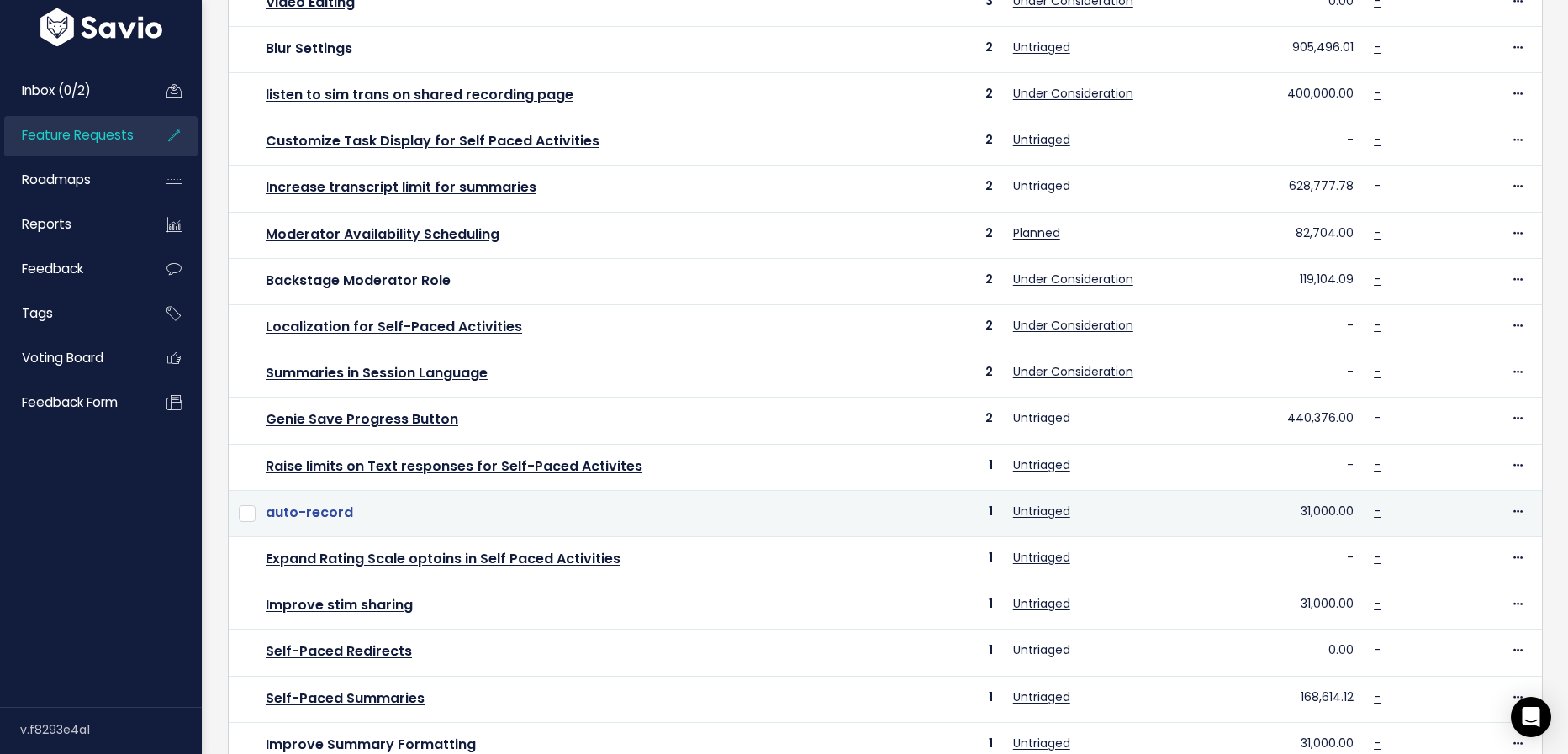
click at [329, 502] on link "auto-record" at bounding box center [309, 512] width 88 height 20
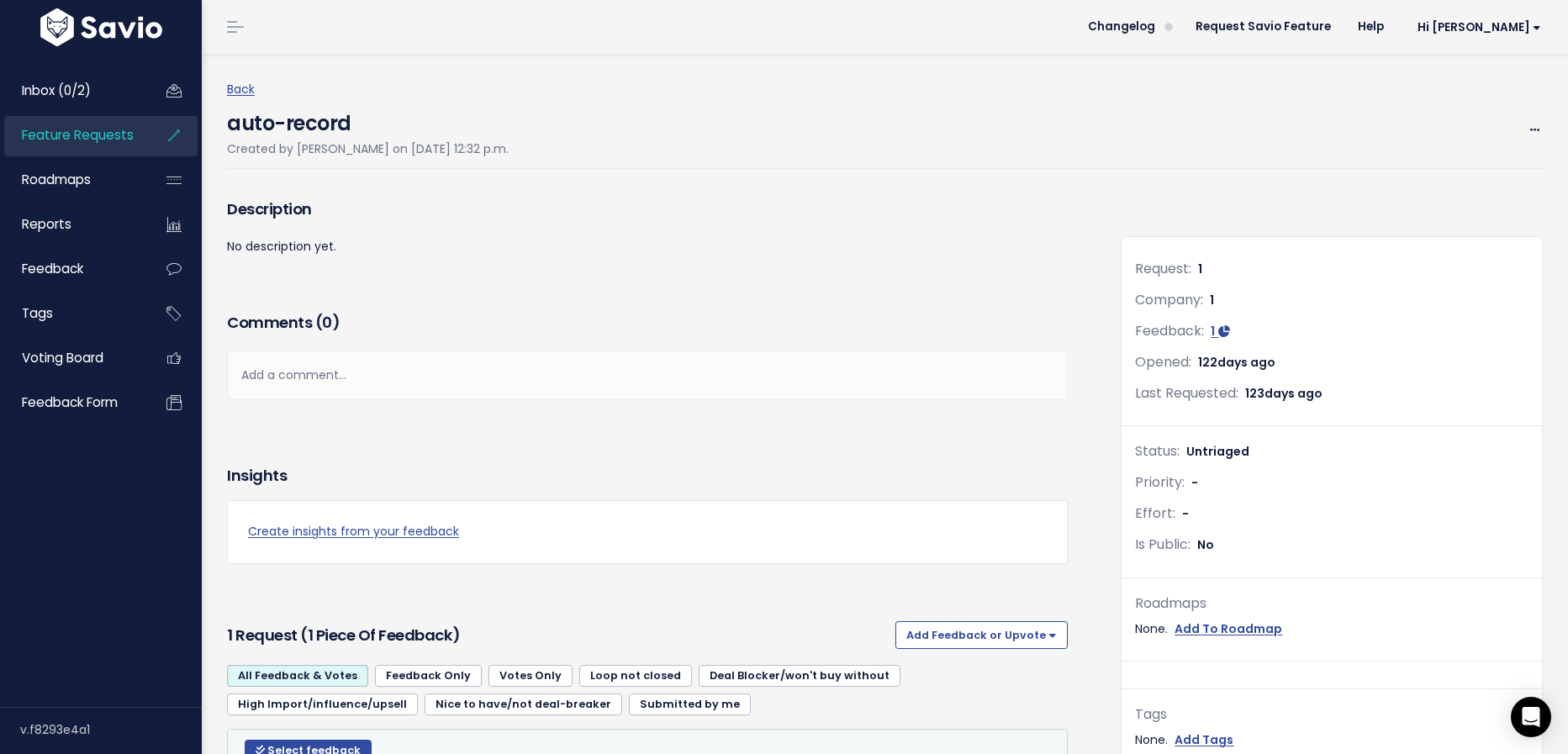
click at [76, 133] on span "Feature Requests" at bounding box center [77, 135] width 112 height 18
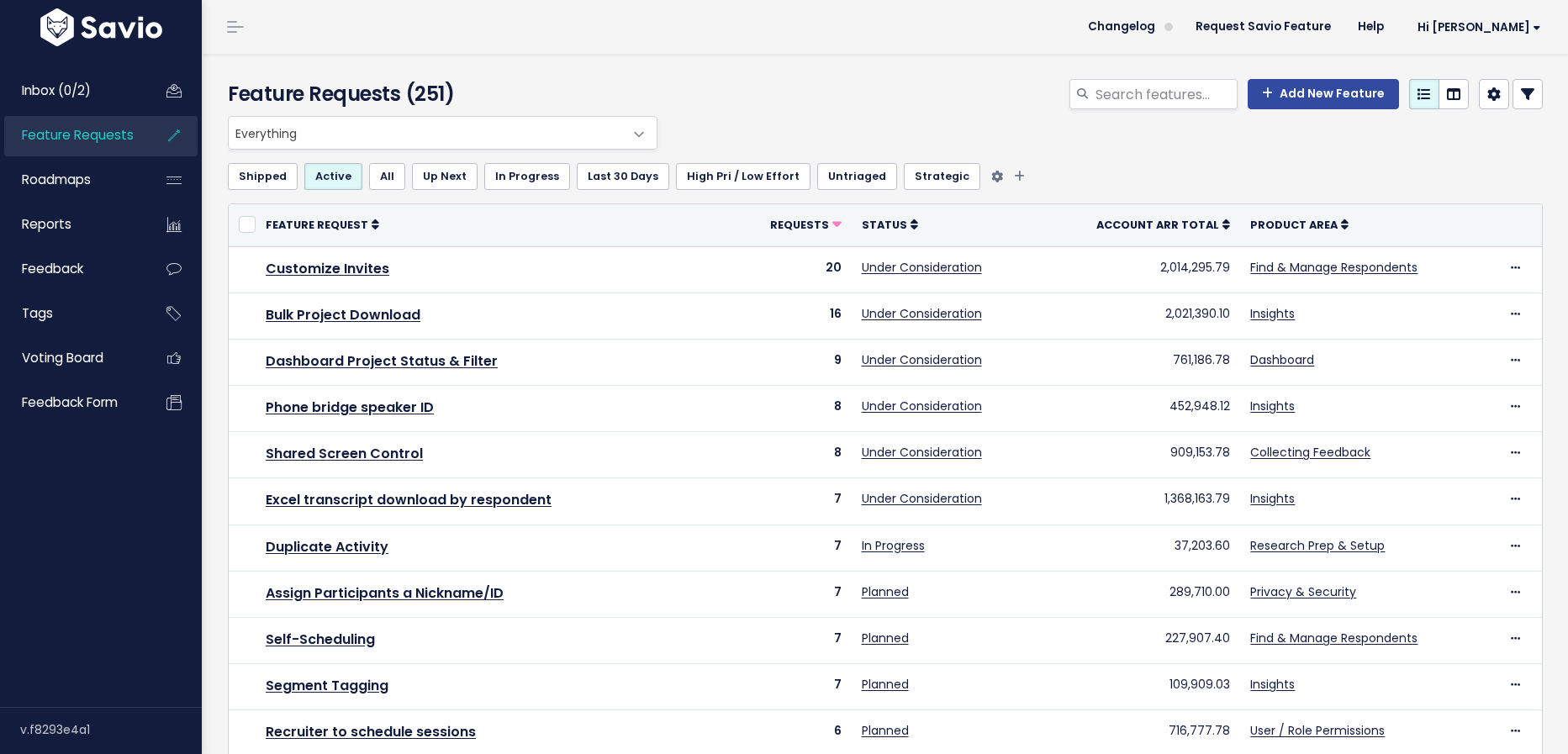
click at [839, 179] on link "Untriaged" at bounding box center [857, 176] width 80 height 27
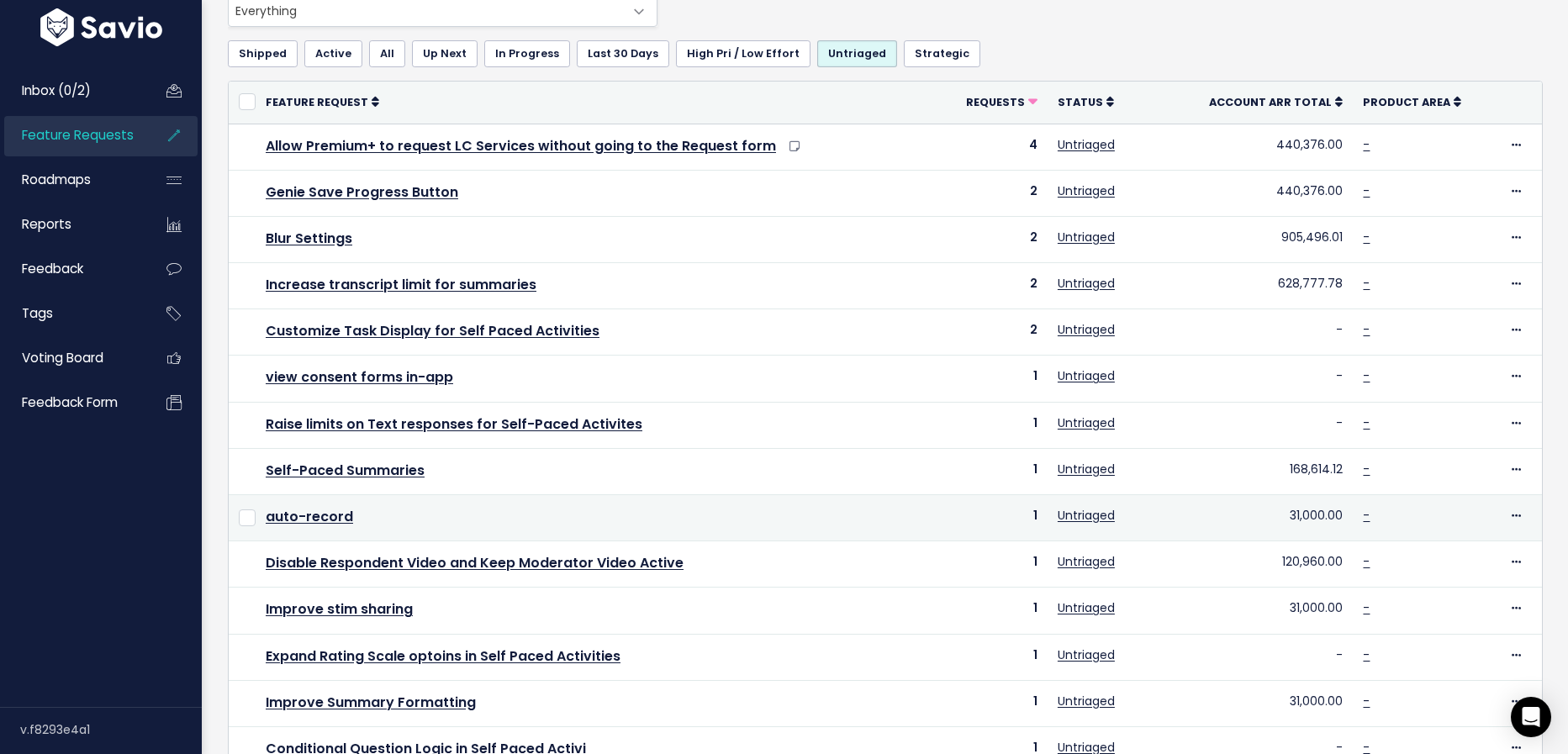
scroll to position [135, 0]
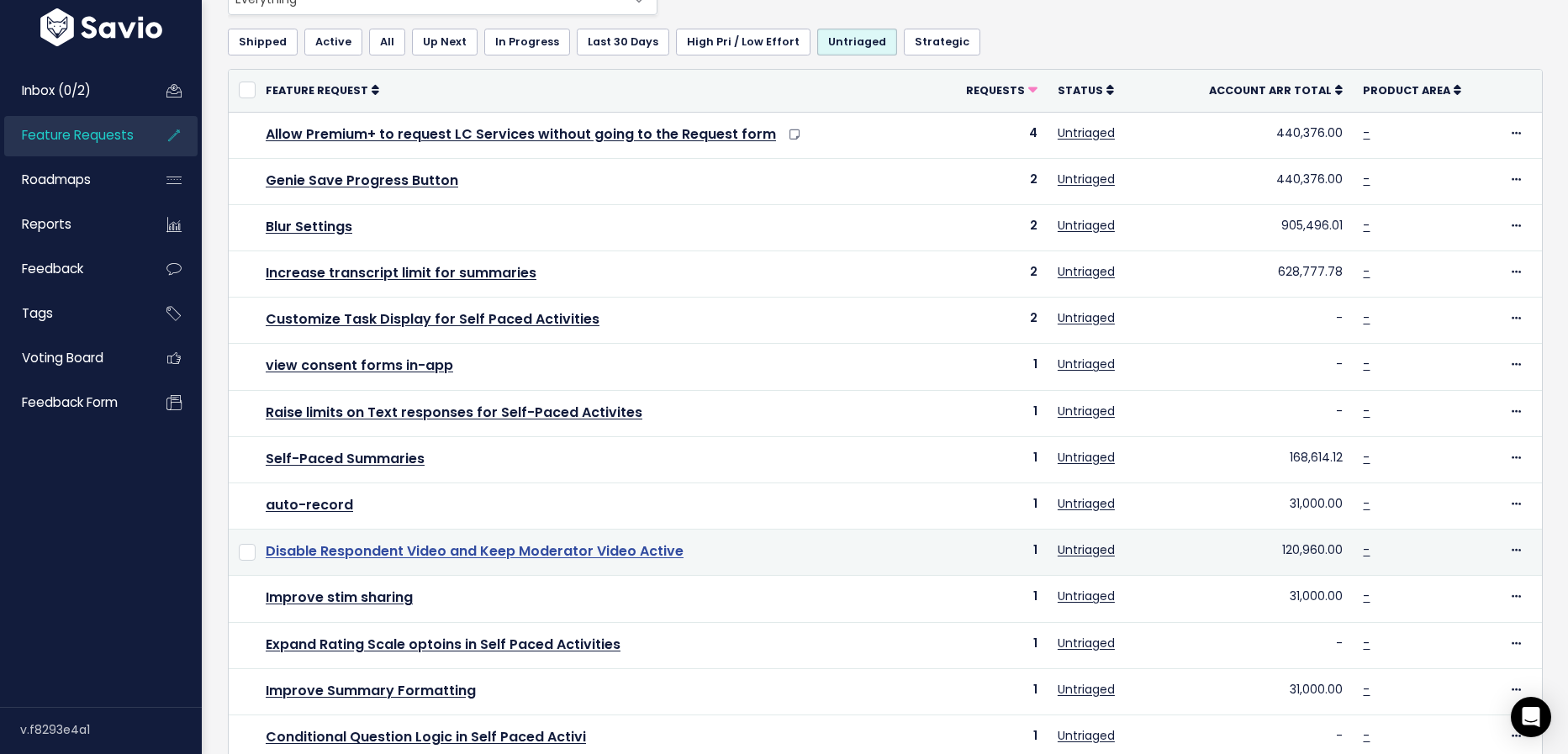
click at [638, 547] on link "Disable Respondent Video and Keep Moderator Video Active" at bounding box center [474, 550] width 418 height 20
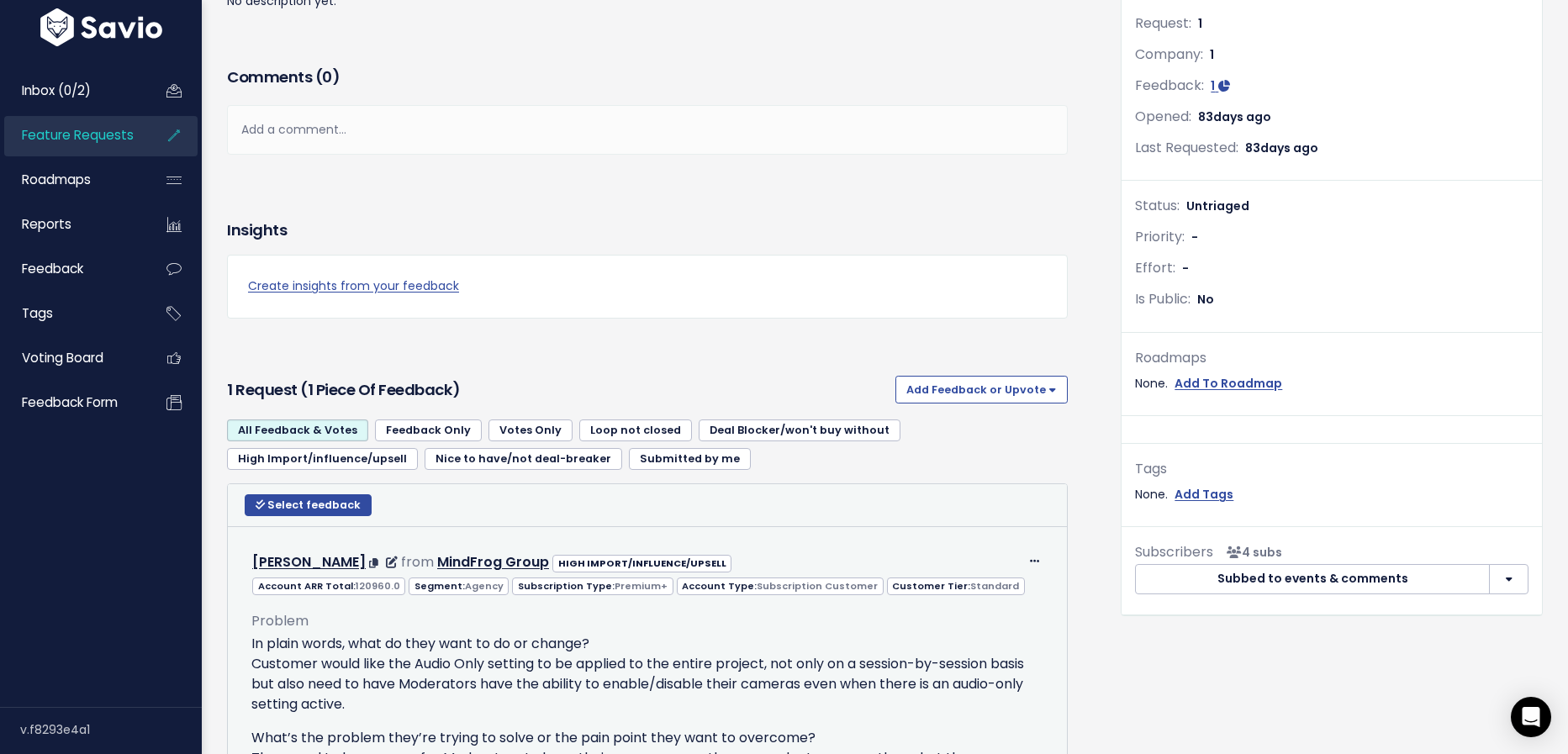
scroll to position [43, 0]
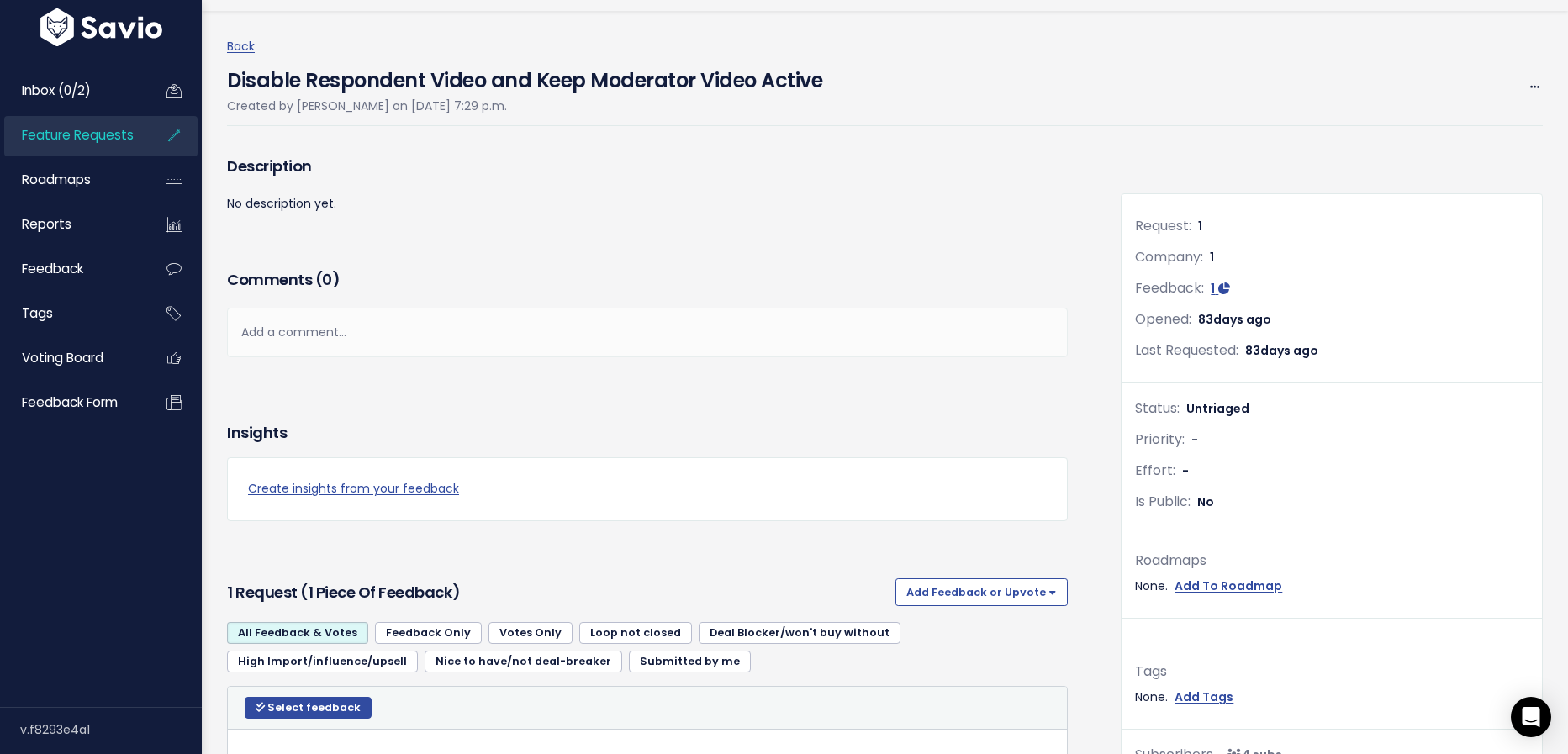
click at [246, 37] on div "Back Disable Respondent Video and Keep Moderator Video Active Created by [PERSO…" at bounding box center [891, 81] width 1328 height 90
click at [246, 44] on link "Back" at bounding box center [241, 46] width 27 height 17
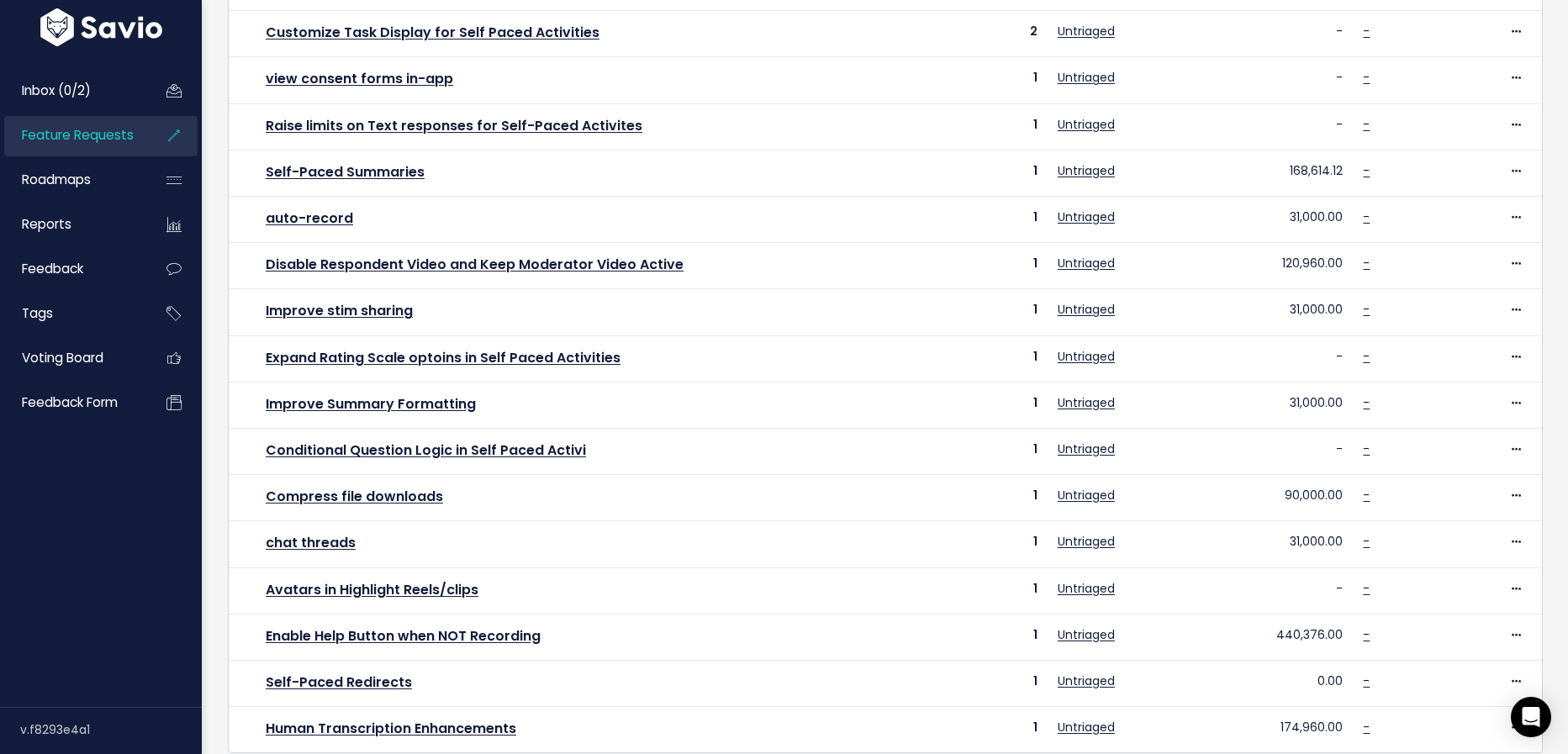
scroll to position [429, 0]
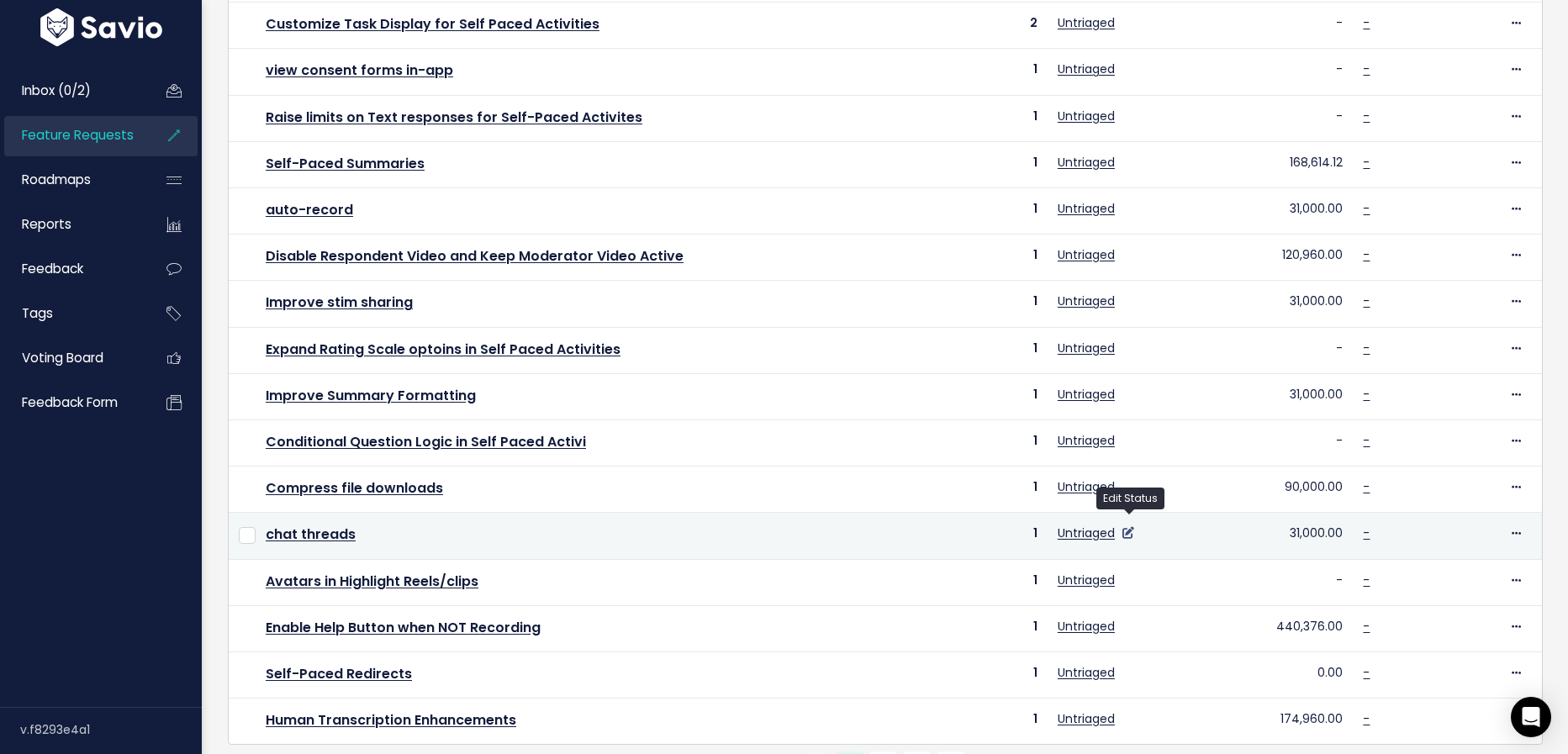
click at [1128, 527] on icon at bounding box center [1128, 533] width 12 height 12
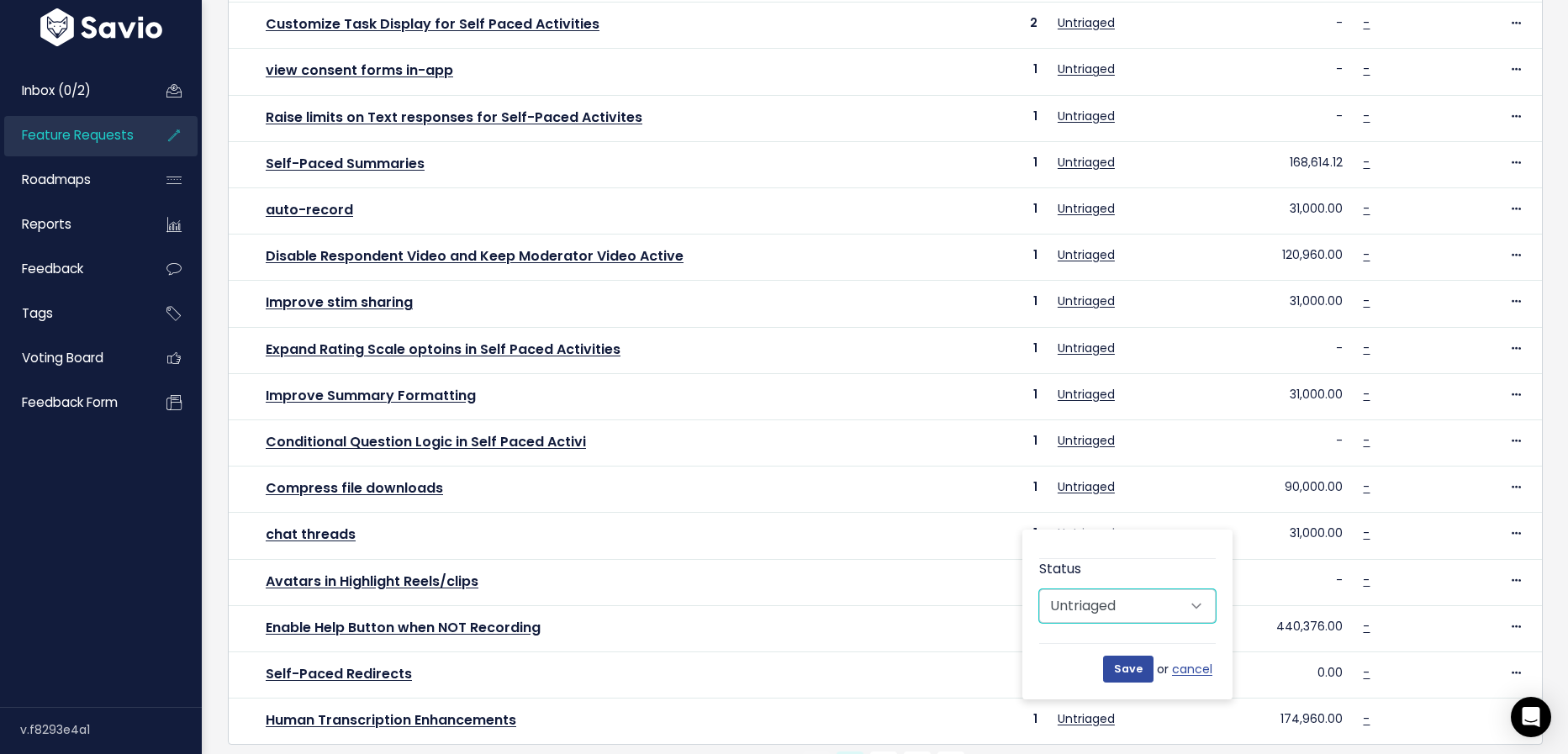
click at [1126, 608] on select "Untriaged Under Consideration Planned In Progress Done Closed Won't do Not Plan…" at bounding box center [1126, 605] width 176 height 33
select select "UNDER_CONSIDERATION"
click at [1039, 589] on select "Untriaged Under Consideration Planned In Progress Done Closed Won't do Not Plan…" at bounding box center [1126, 605] width 176 height 33
click at [1130, 676] on input "Save" at bounding box center [1128, 668] width 51 height 27
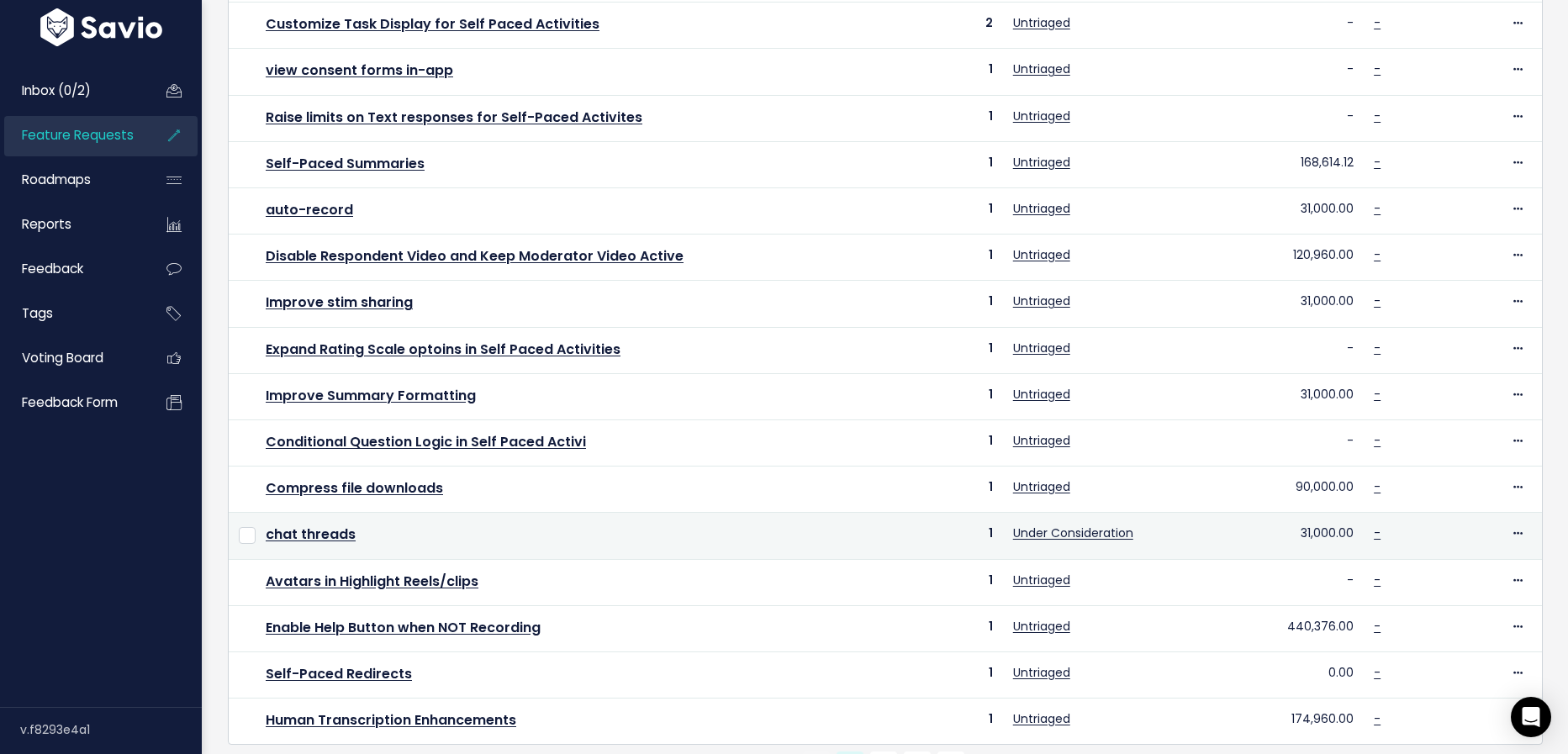
scroll to position [489, 0]
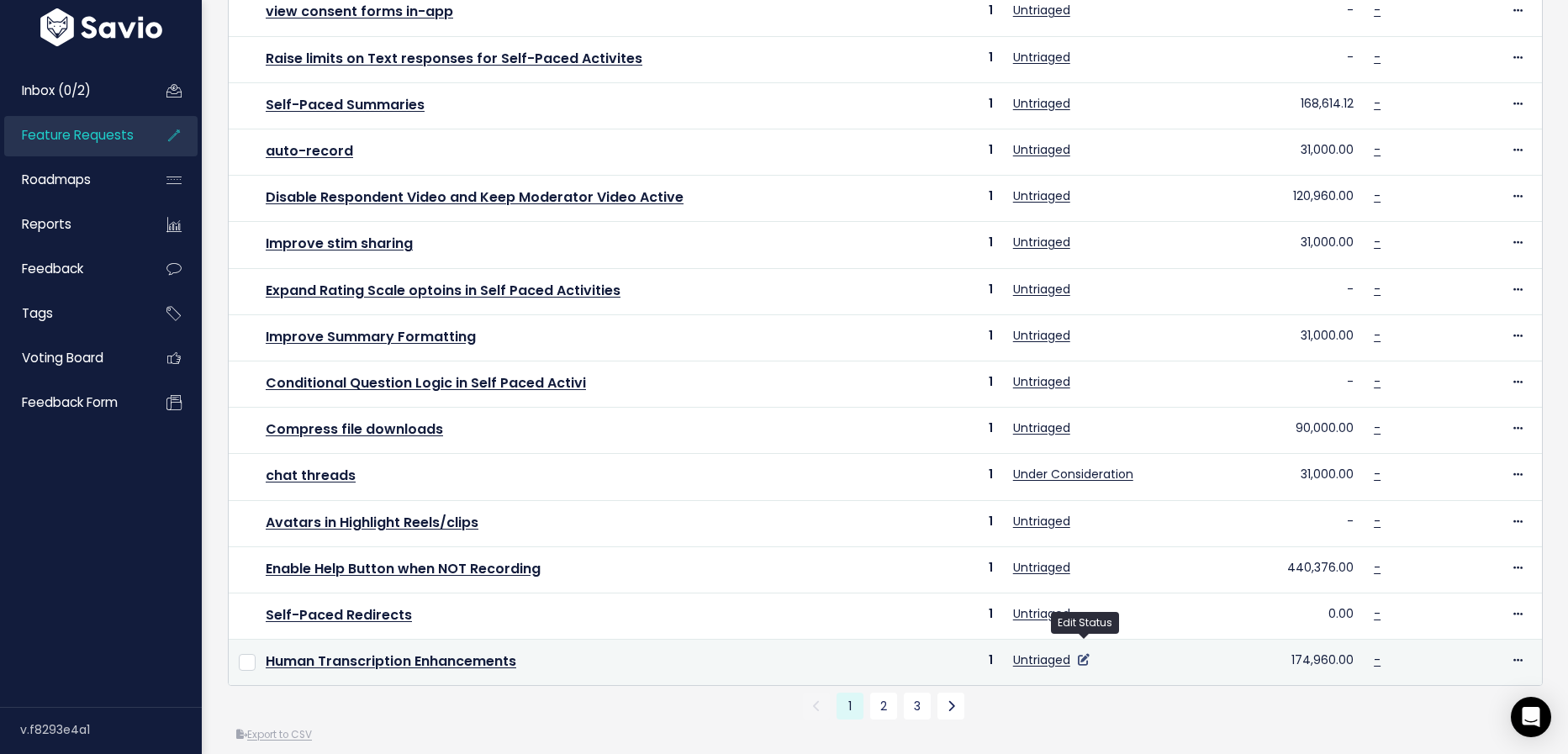
click at [1084, 654] on icon at bounding box center [1083, 660] width 12 height 12
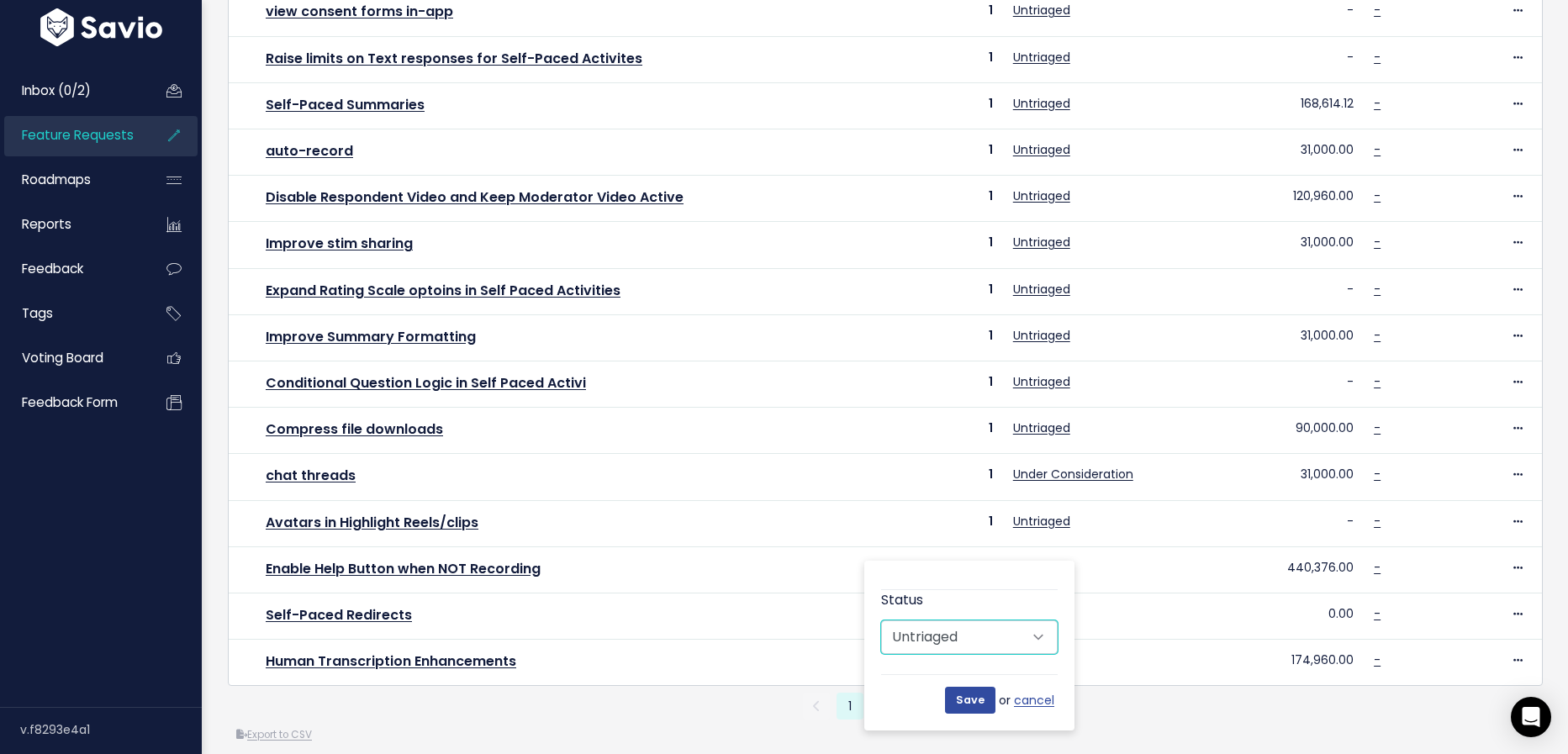
click at [1019, 646] on select "Untriaged Under Consideration Planned In Progress Done Closed Won't do Not Plan…" at bounding box center [968, 636] width 176 height 33
select select "UNDER_CONSIDERATION"
click at [881, 620] on select "Untriaged Under Consideration Planned In Progress Done Closed Won't do Not Plan…" at bounding box center [968, 636] width 176 height 33
click at [981, 698] on input "Save" at bounding box center [970, 699] width 51 height 27
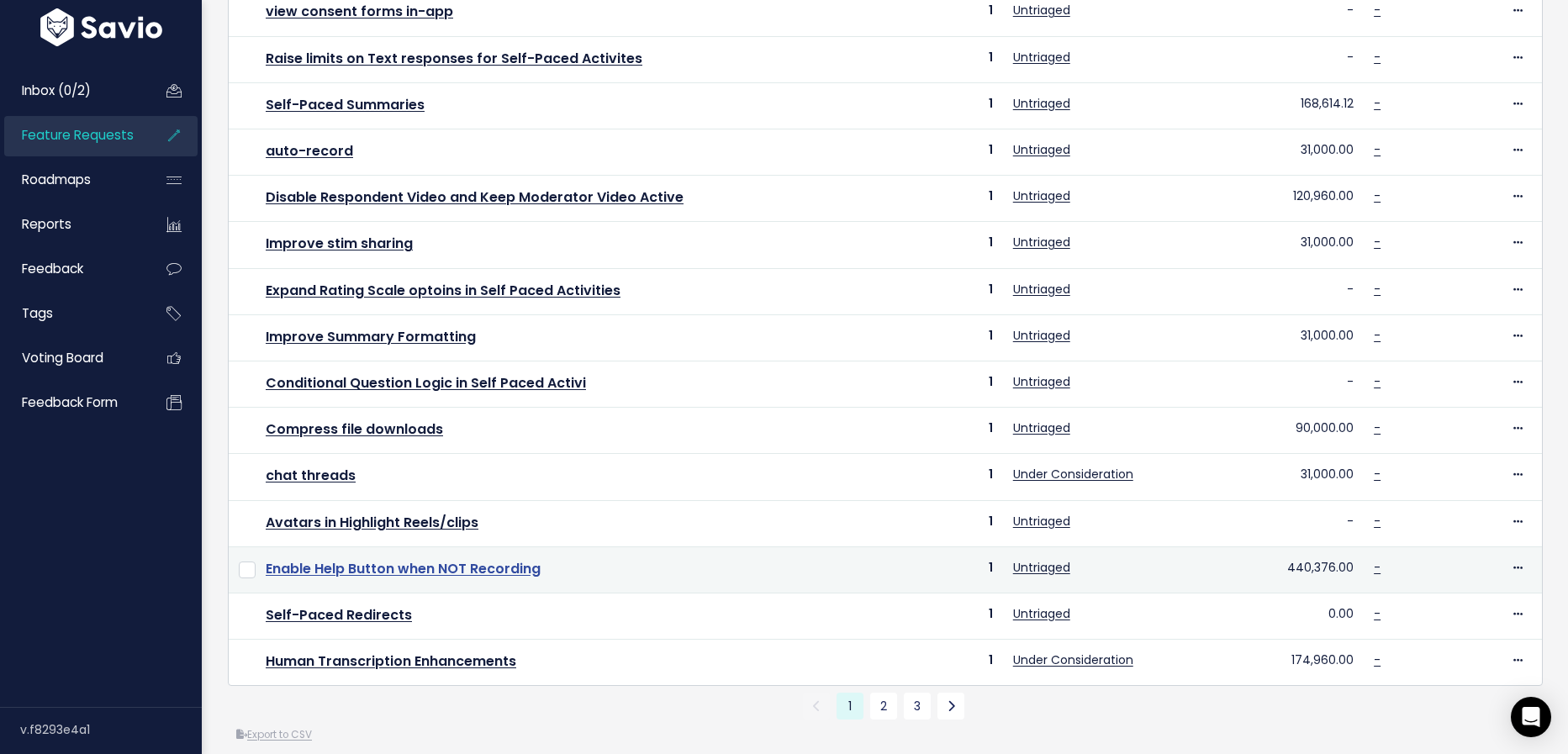
click at [473, 559] on link "Enable Help Button when NOT Recording" at bounding box center [403, 569] width 275 height 20
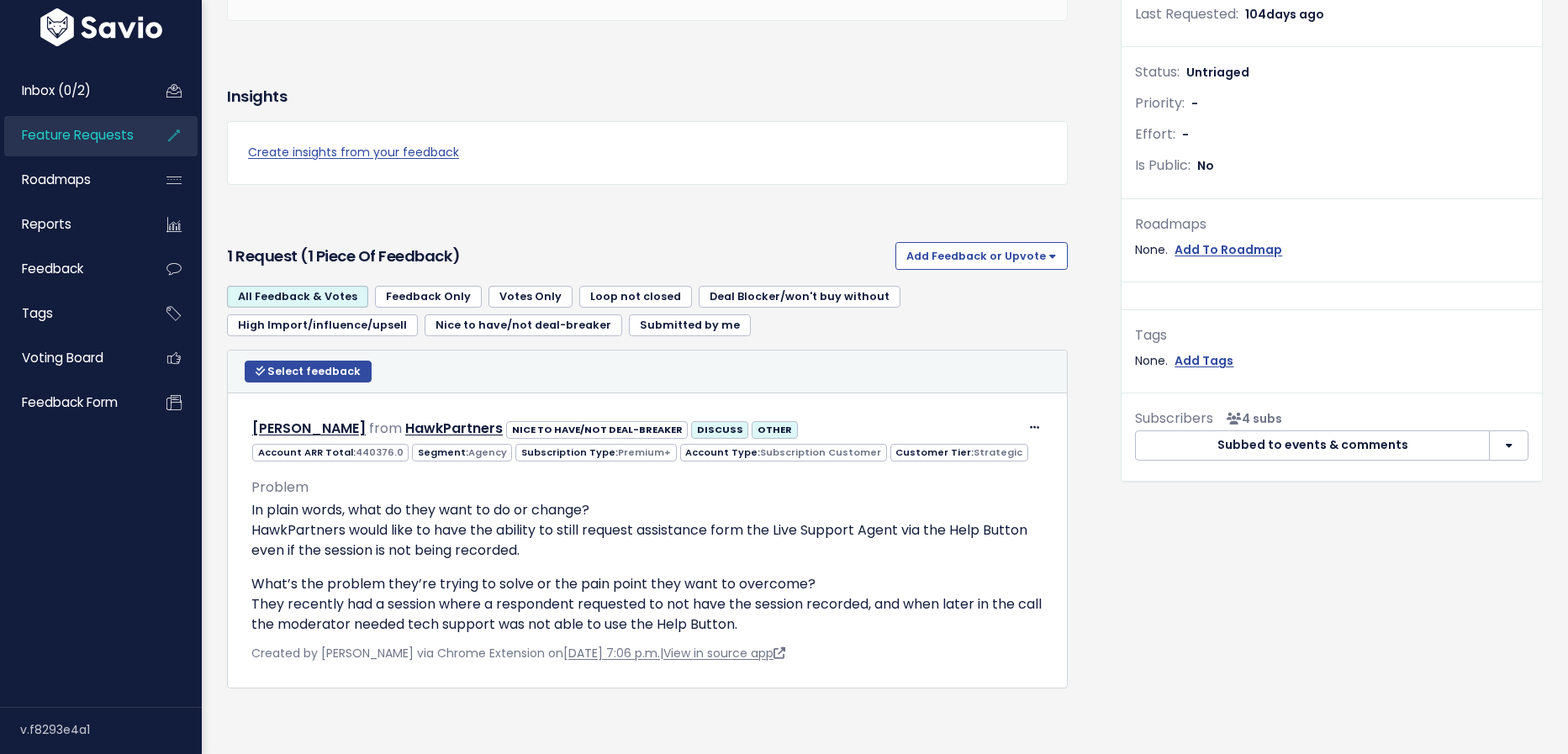
scroll to position [383, 0]
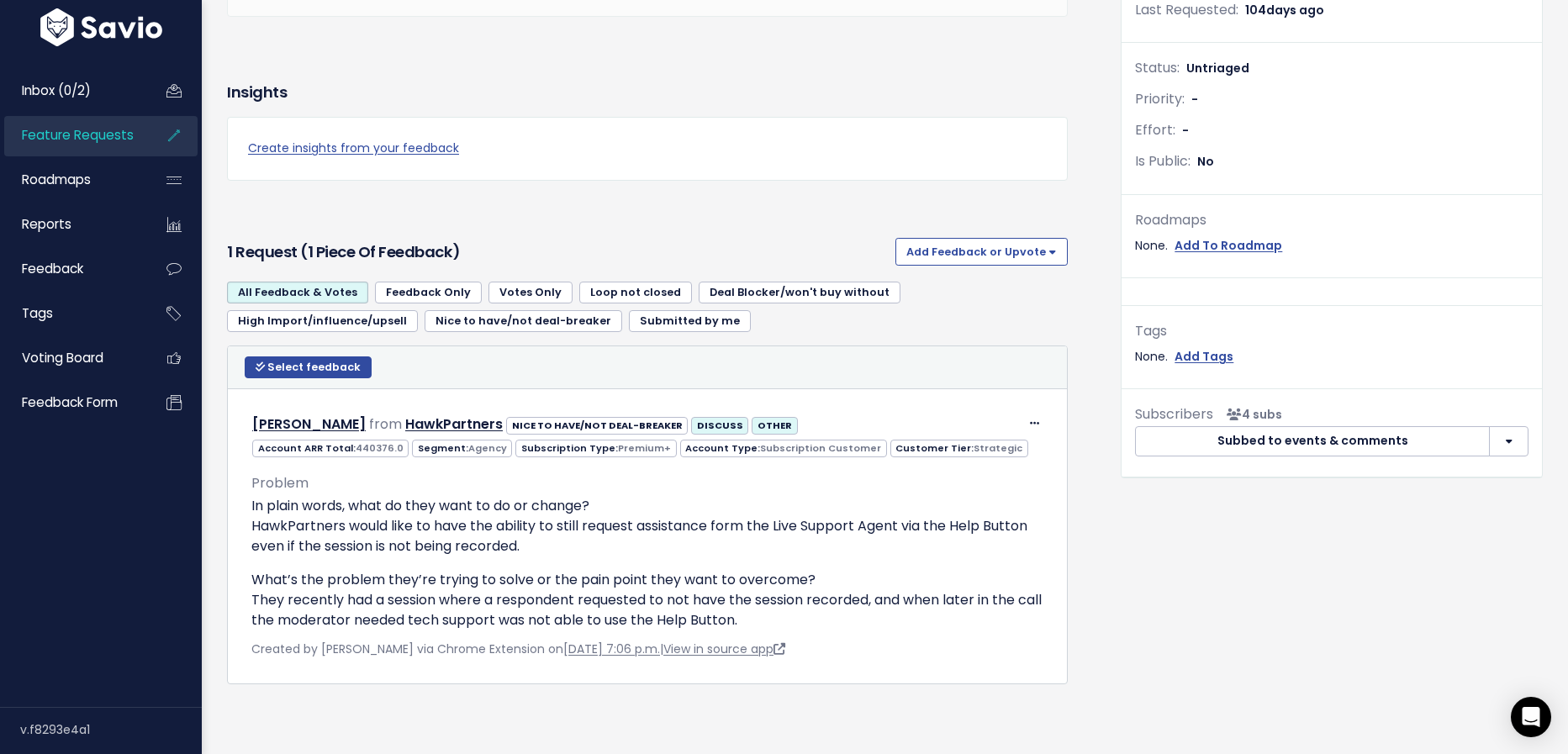
click at [120, 140] on span "Feature Requests" at bounding box center [77, 135] width 112 height 18
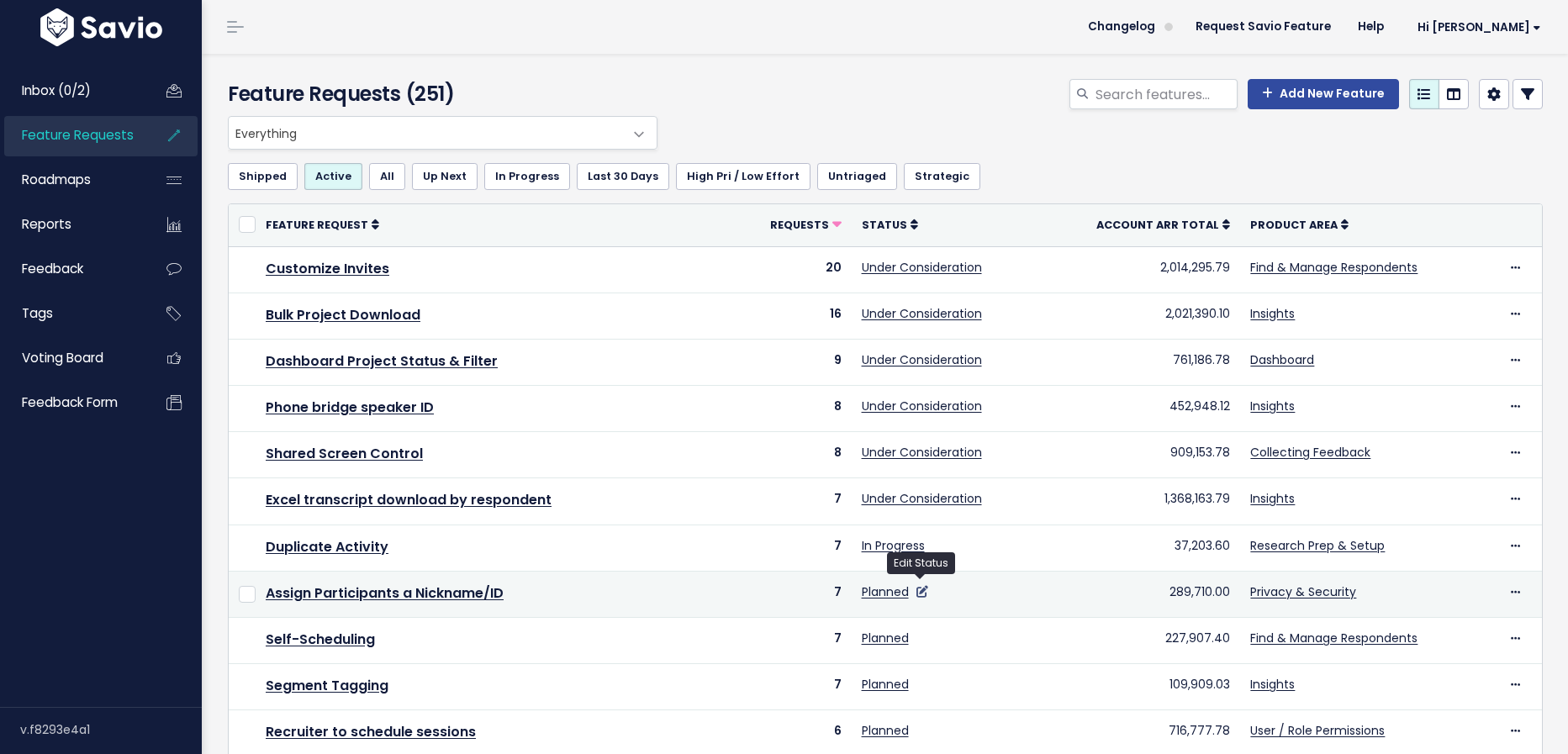
click at [921, 590] on icon at bounding box center [923, 592] width 12 height 12
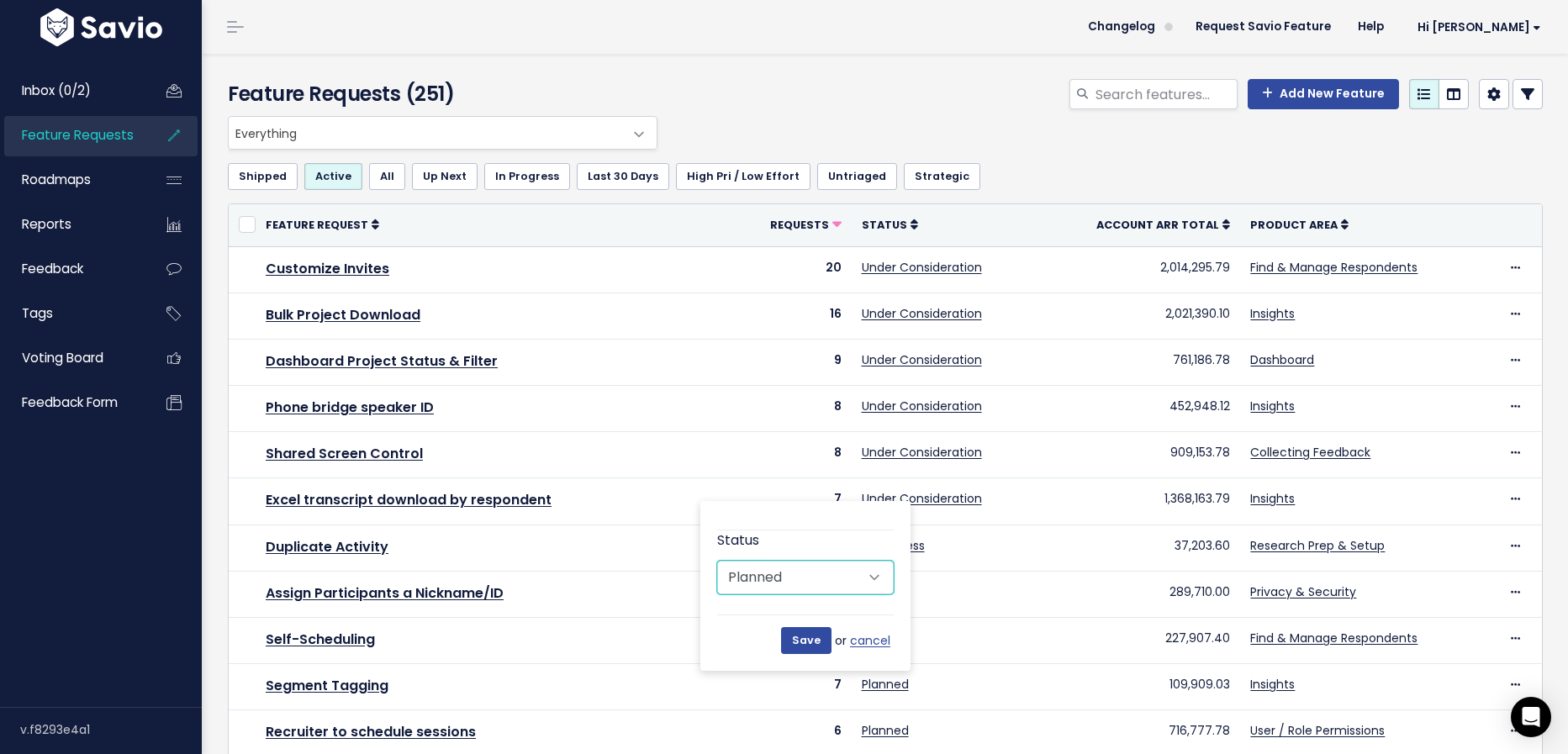
click at [846, 586] on select "Untriaged Under Consideration Planned In Progress Done Closed Won't do Not Plan…" at bounding box center [805, 577] width 176 height 33
select select "IN_PROGRESS"
click at [717, 561] on select "Untriaged Under Consideration Planned In Progress Done Closed Won't do Not Plan…" at bounding box center [805, 577] width 176 height 33
click at [801, 645] on input "Save" at bounding box center [806, 640] width 51 height 27
click at [825, 181] on link "Untriaged" at bounding box center [857, 176] width 80 height 27
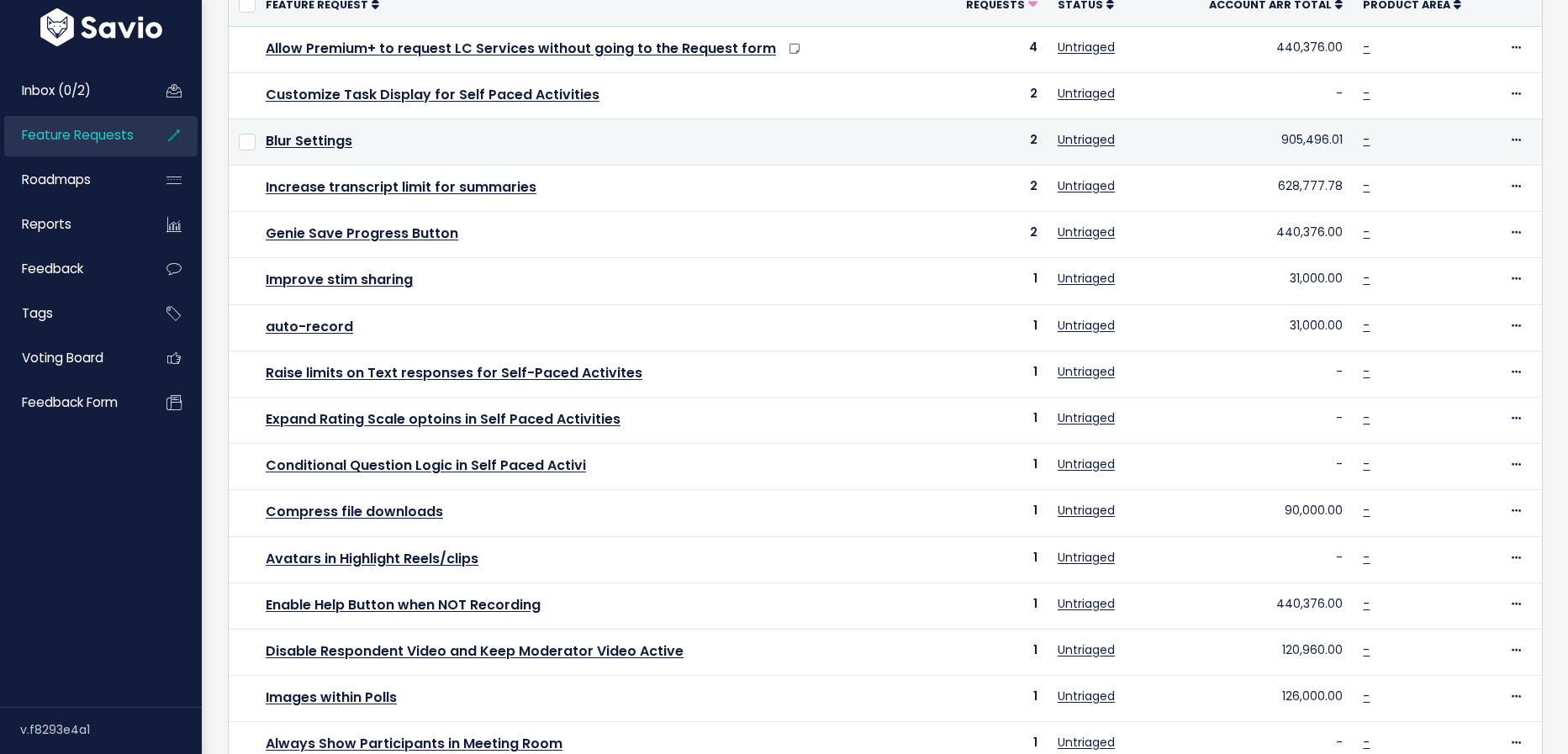
scroll to position [489, 0]
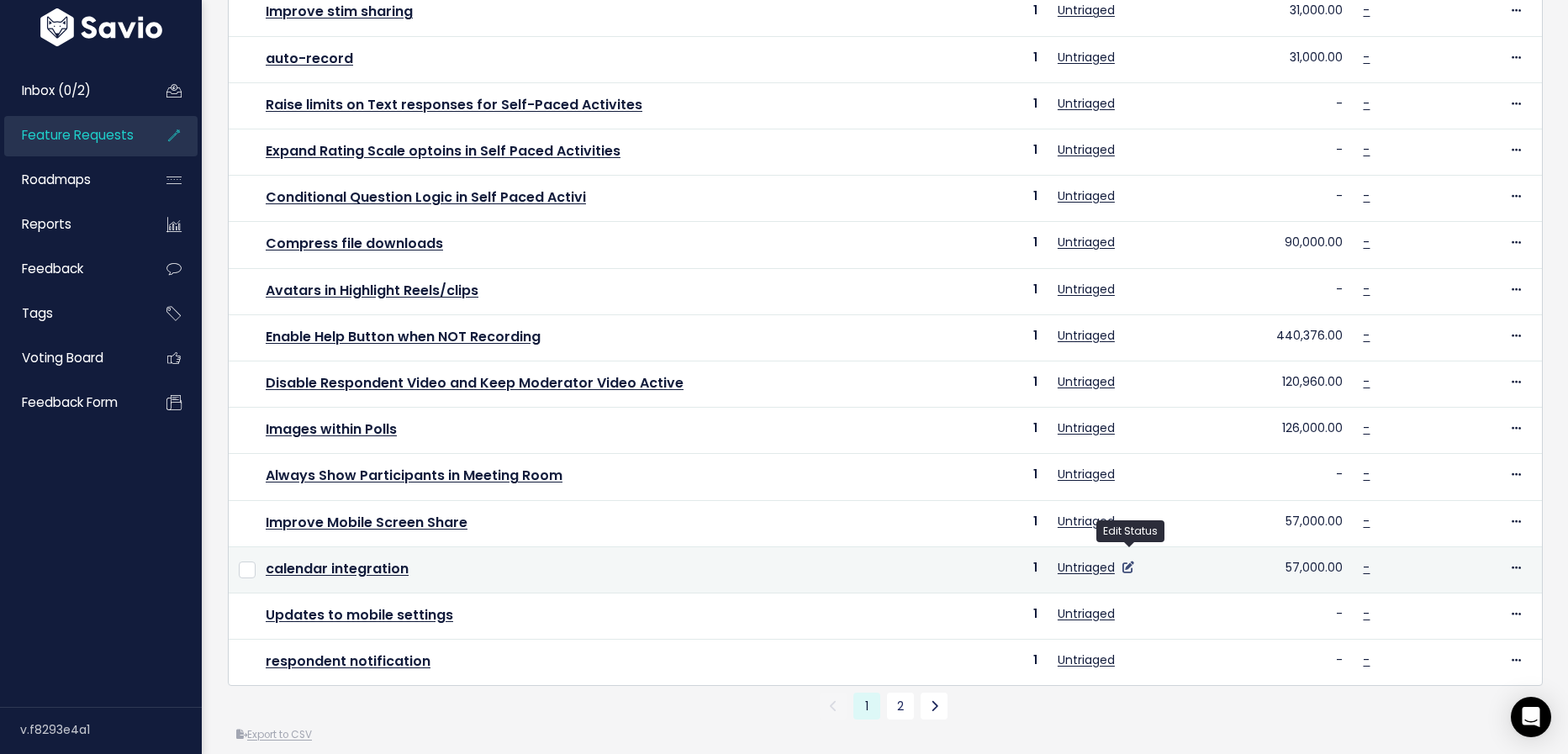
click at [1128, 562] on icon at bounding box center [1128, 568] width 12 height 12
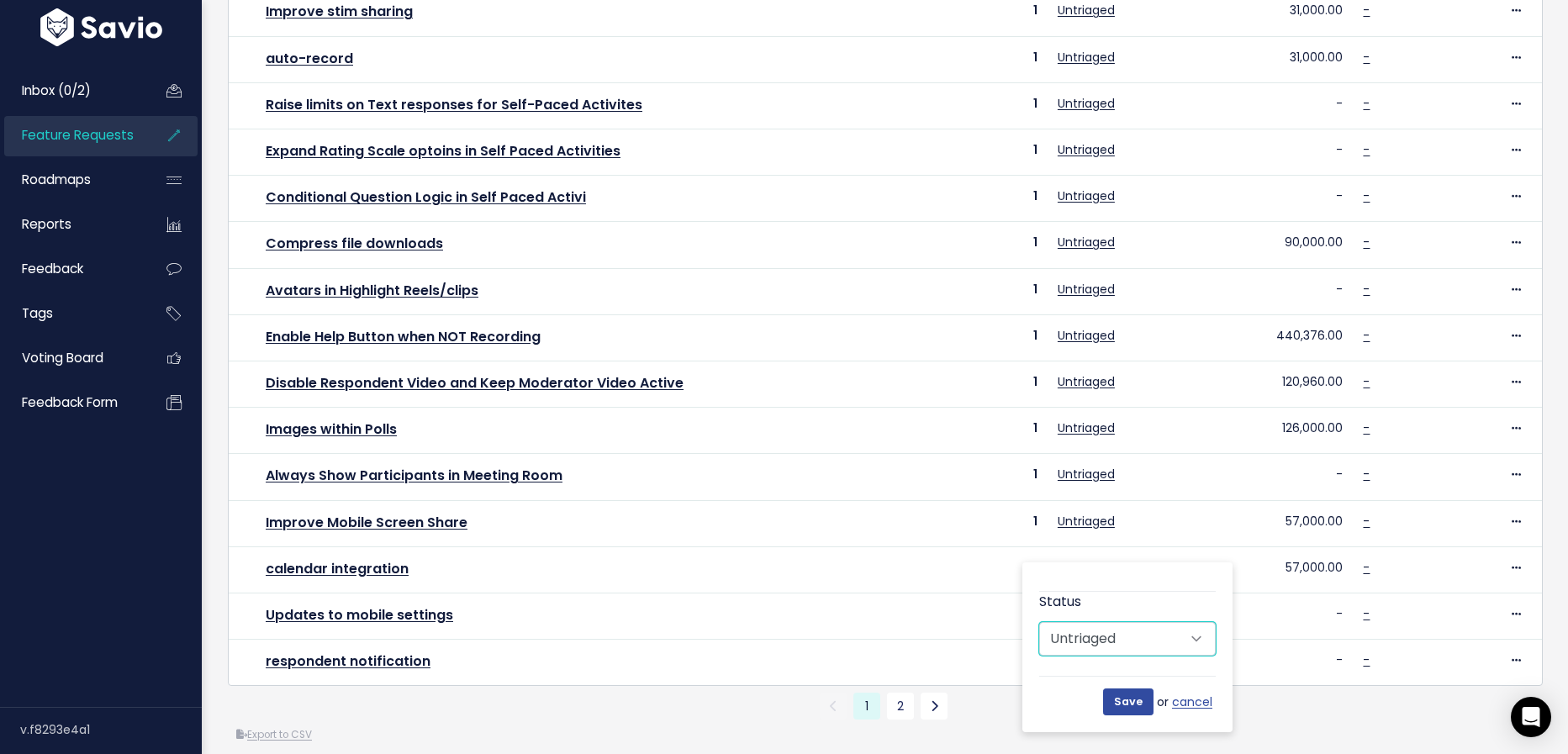
click at [1129, 641] on select "Untriaged Under Consideration Planned In Progress Done Closed Won't do Not Plan…" at bounding box center [1126, 638] width 176 height 33
select select "PLANNED"
click at [1039, 622] on select "Untriaged Under Consideration Planned In Progress Done Closed Won't do Not Plan…" at bounding box center [1126, 638] width 176 height 33
click at [1126, 705] on input "Save" at bounding box center [1128, 701] width 51 height 27
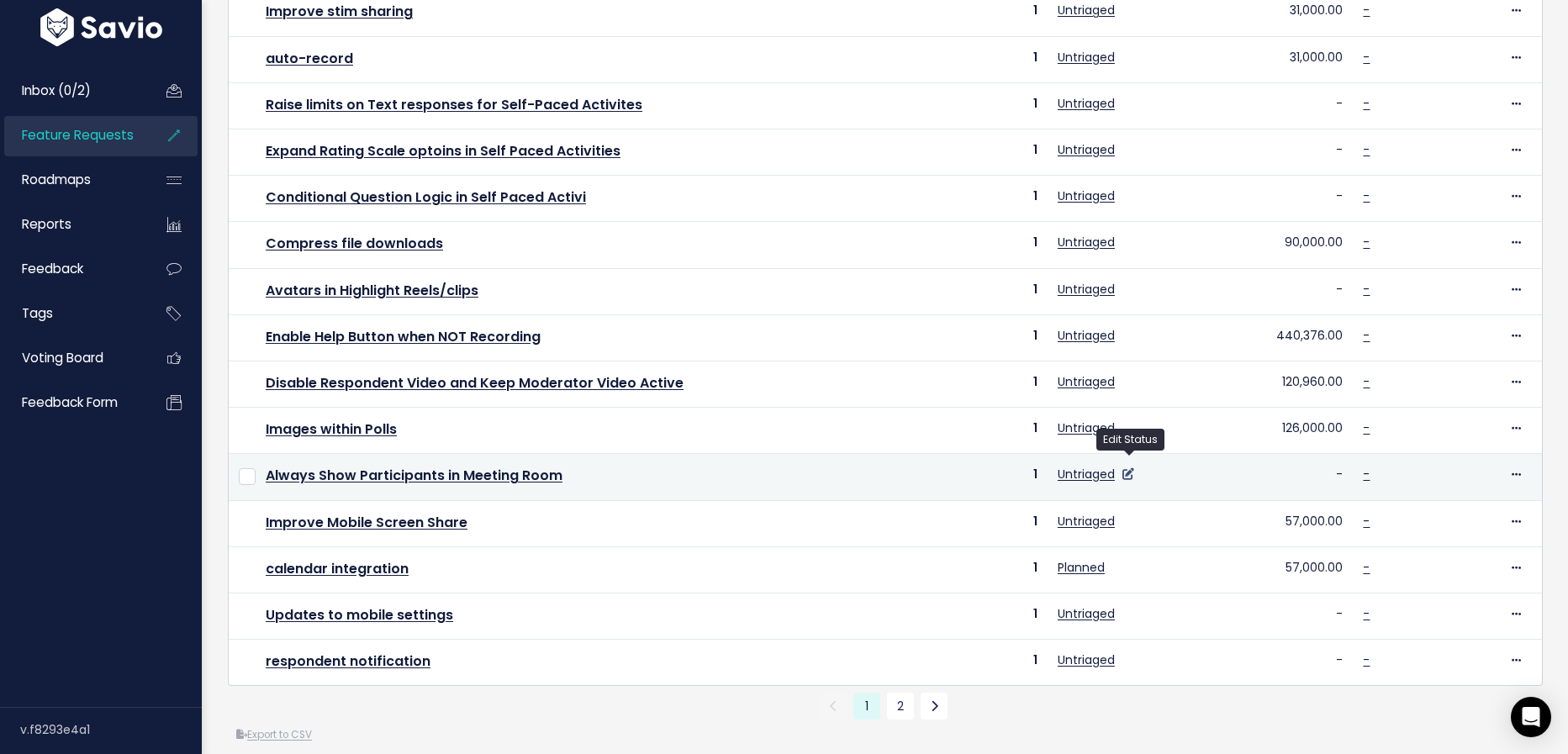
click at [1127, 468] on icon at bounding box center [1128, 474] width 12 height 12
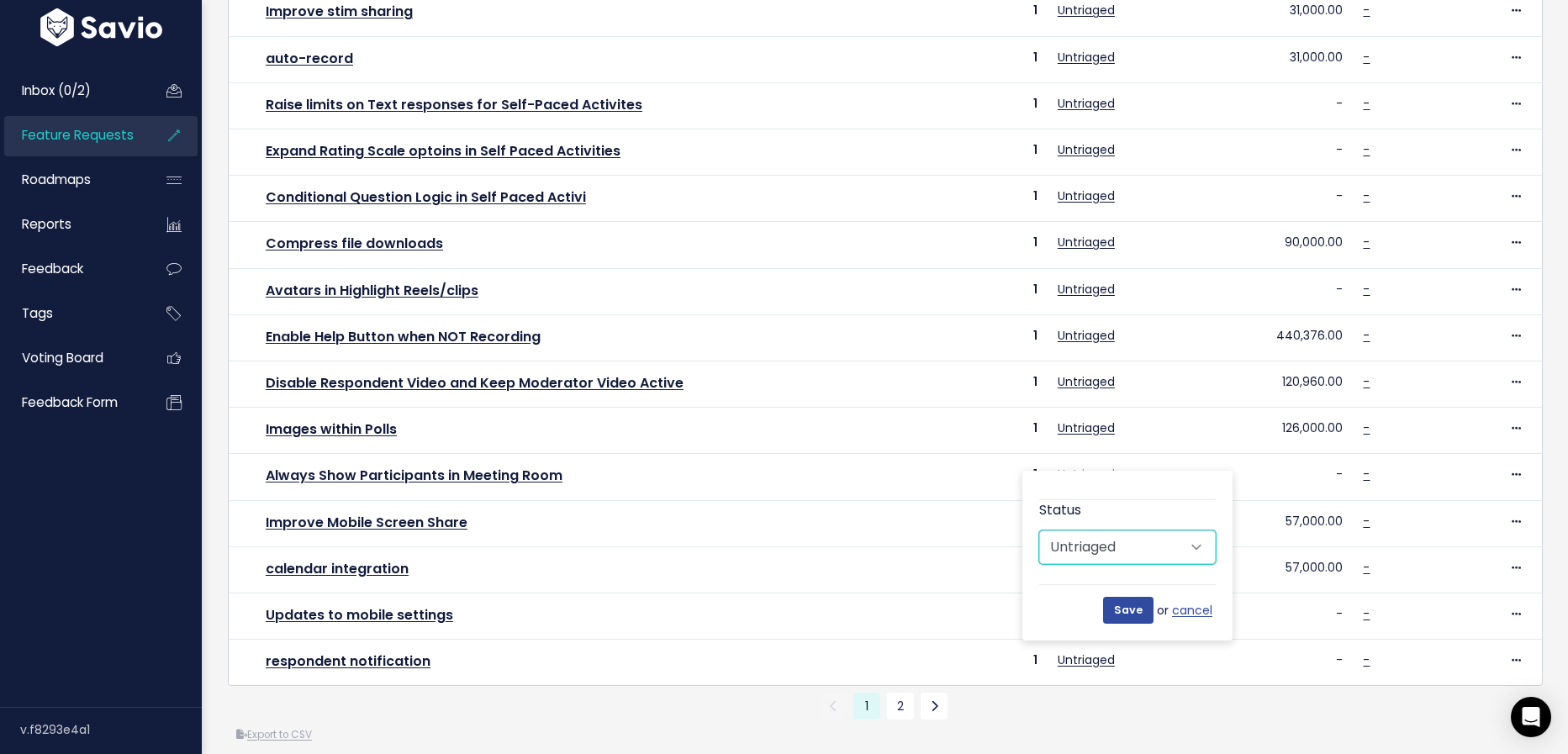
click at [1184, 548] on select "Untriaged Under Consideration Planned In Progress Done Closed Won't do Not Plan…" at bounding box center [1126, 546] width 176 height 33
click at [901, 695] on link "2" at bounding box center [900, 705] width 27 height 27
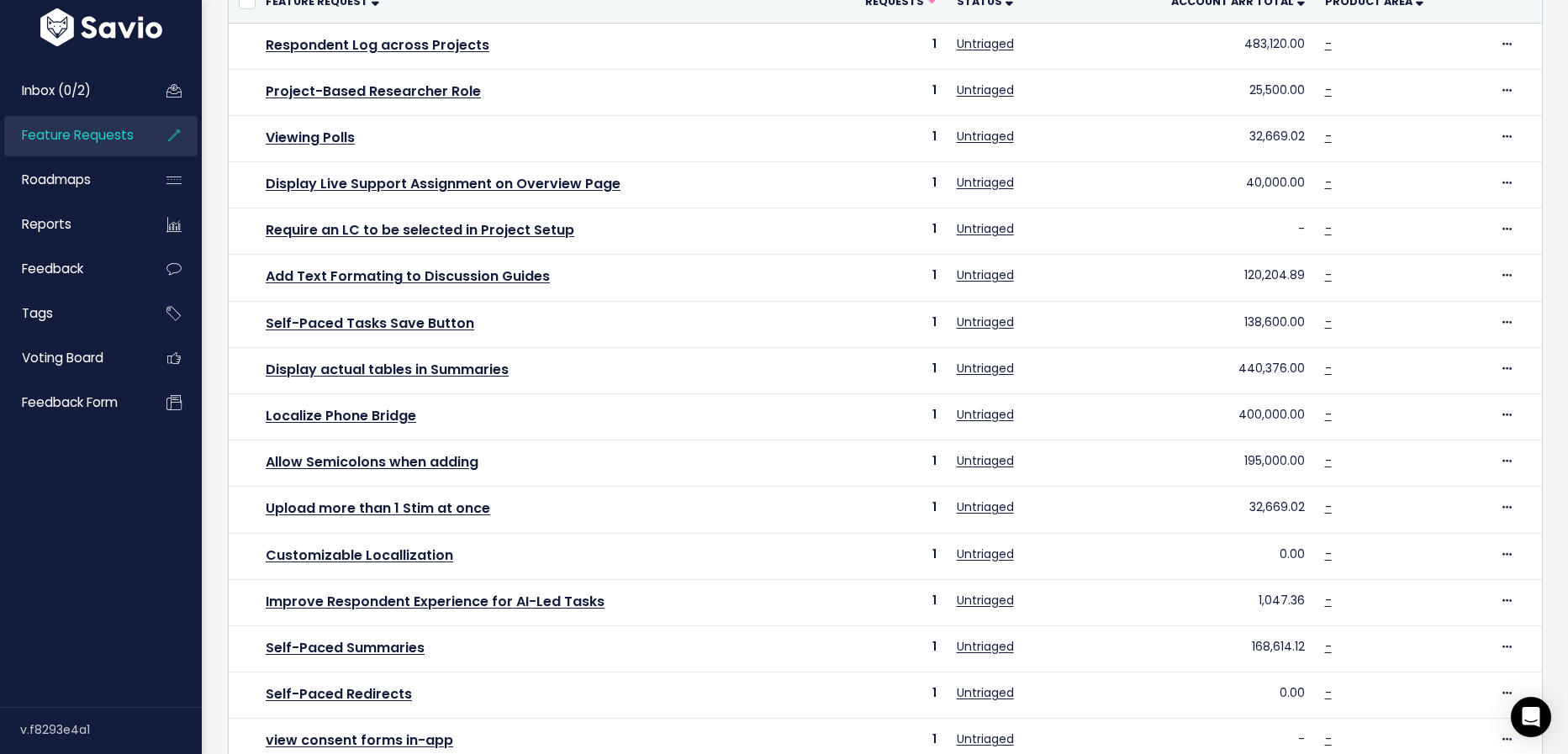
scroll to position [224, 0]
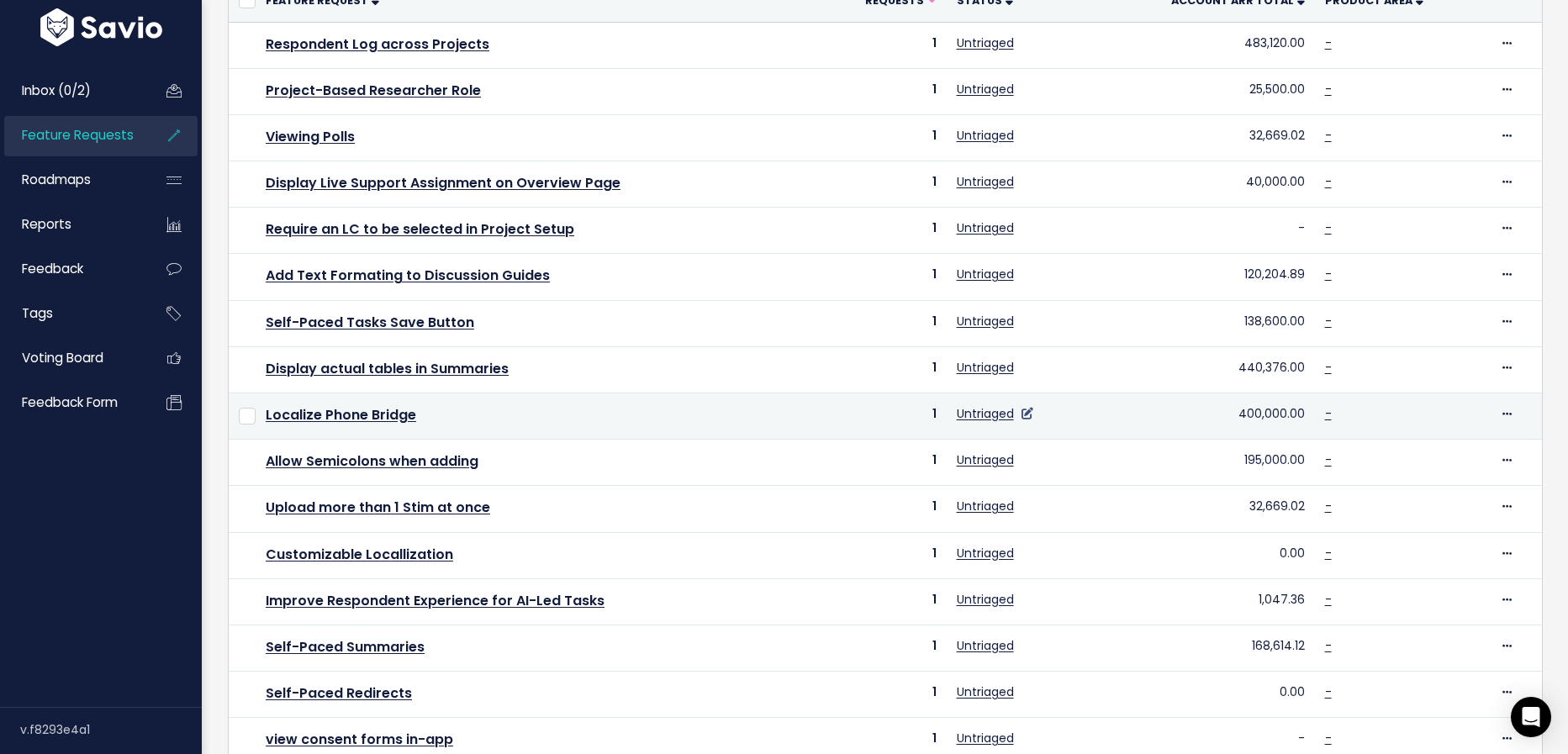
click at [1032, 408] on icon at bounding box center [1028, 414] width 12 height 12
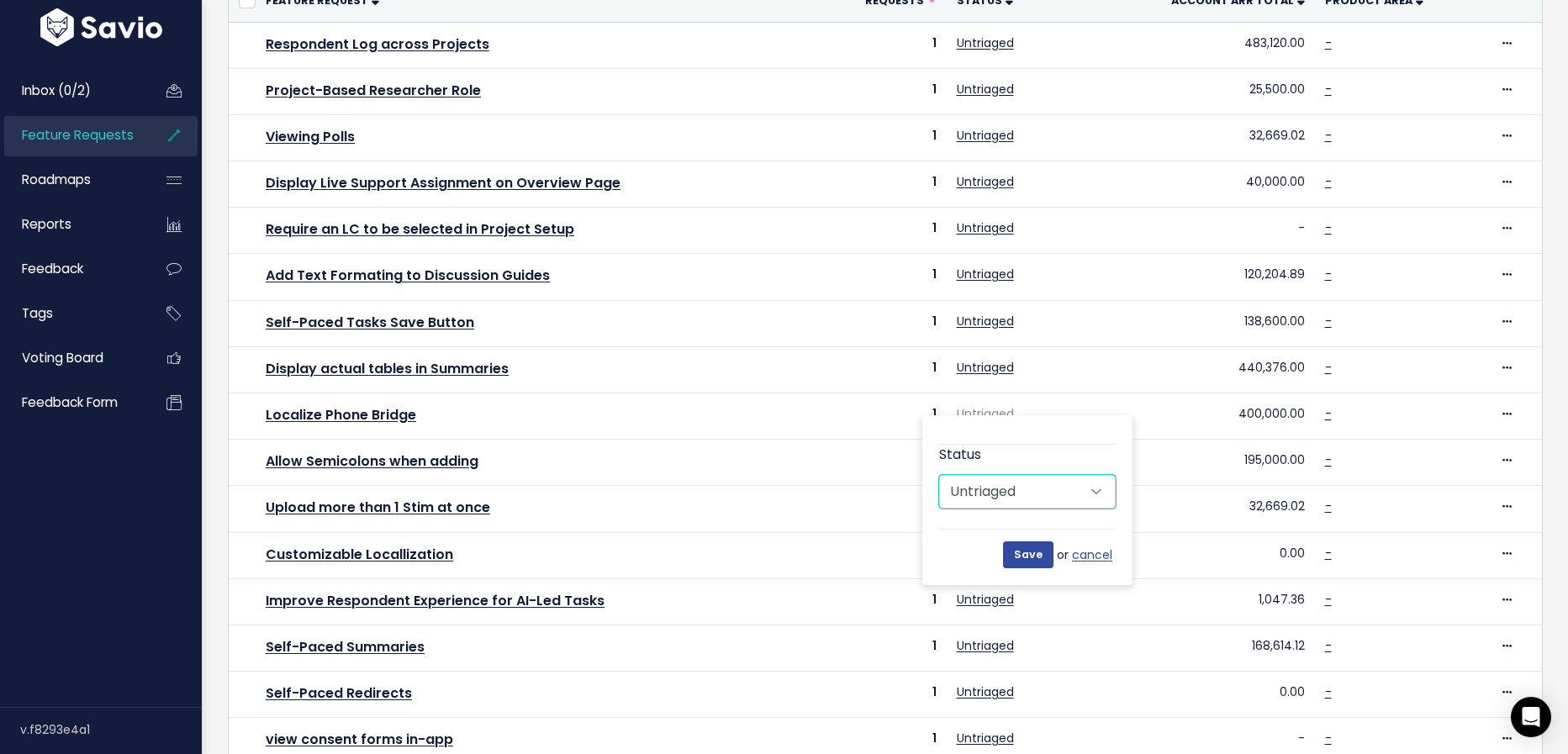
click at [1051, 487] on select "Untriaged Under Consideration Planned In Progress Done Closed Won't do Not Plan…" at bounding box center [1027, 491] width 176 height 33
select select "UNDER_CONSIDERATION"
click at [939, 475] on select "Untriaged Under Consideration Planned In Progress Done Closed Won't do Not Plan…" at bounding box center [1027, 491] width 176 height 33
click at [1034, 556] on input "Save" at bounding box center [1028, 554] width 51 height 27
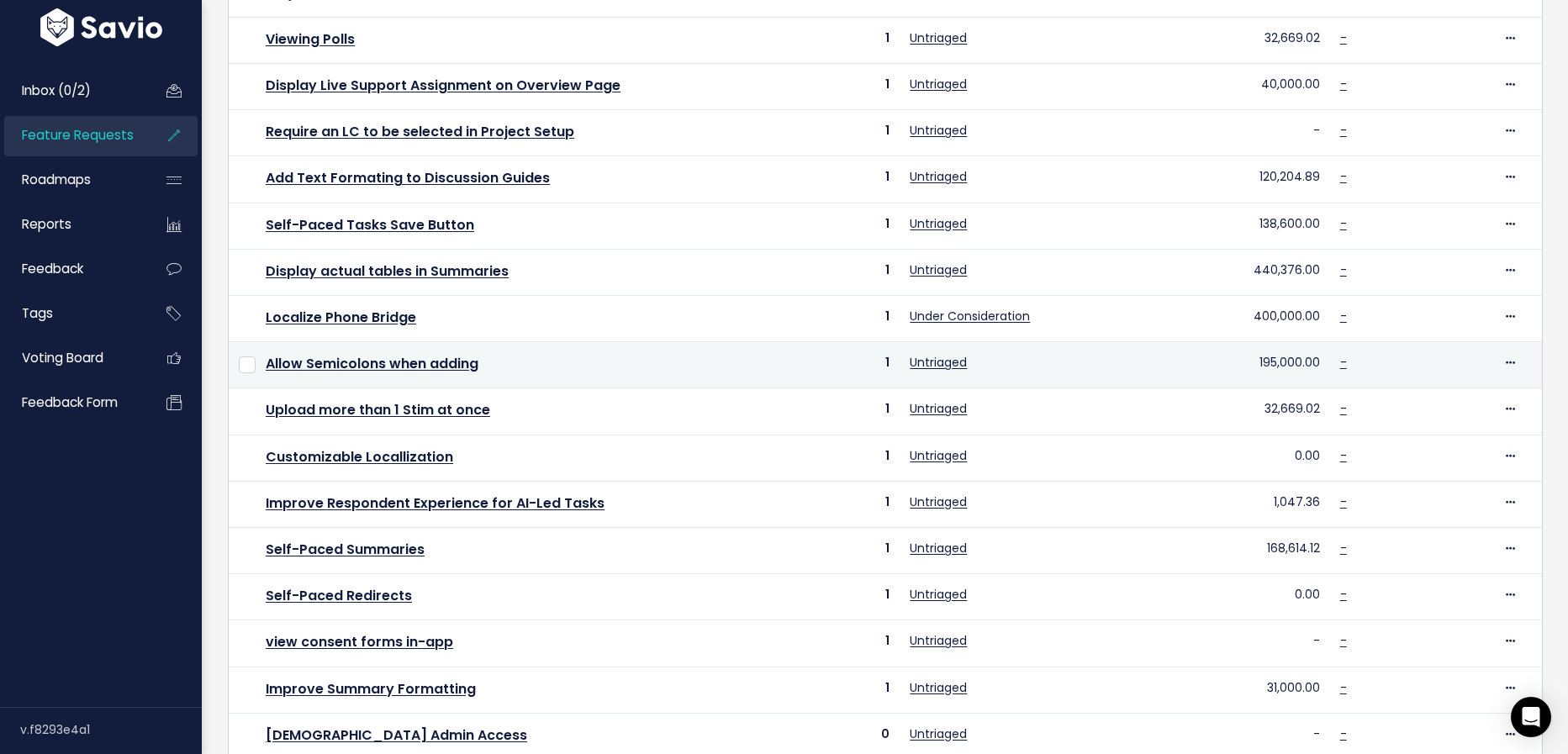
scroll to position [398, 0]
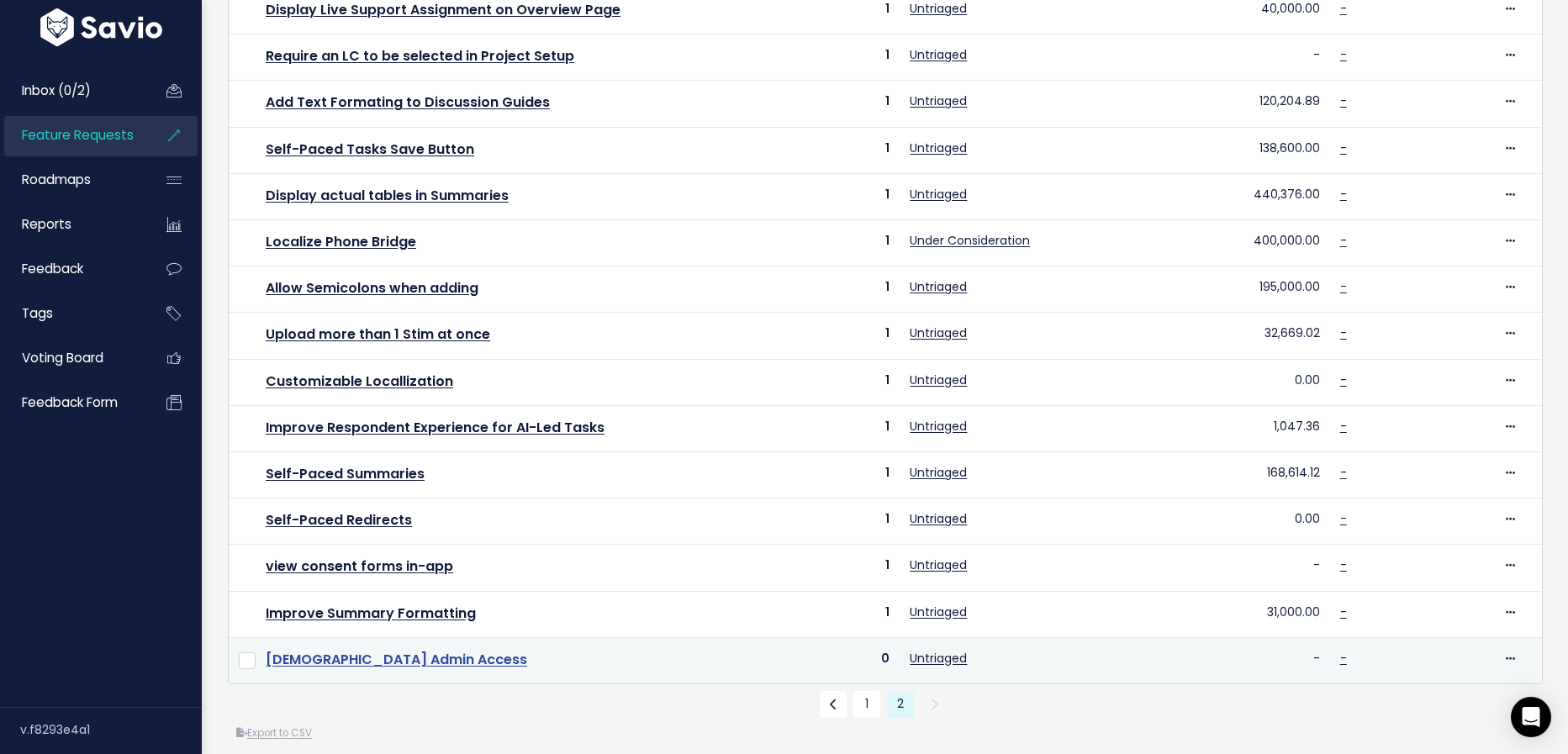
click at [355, 649] on link "DIO Admin Access" at bounding box center [396, 659] width 261 height 20
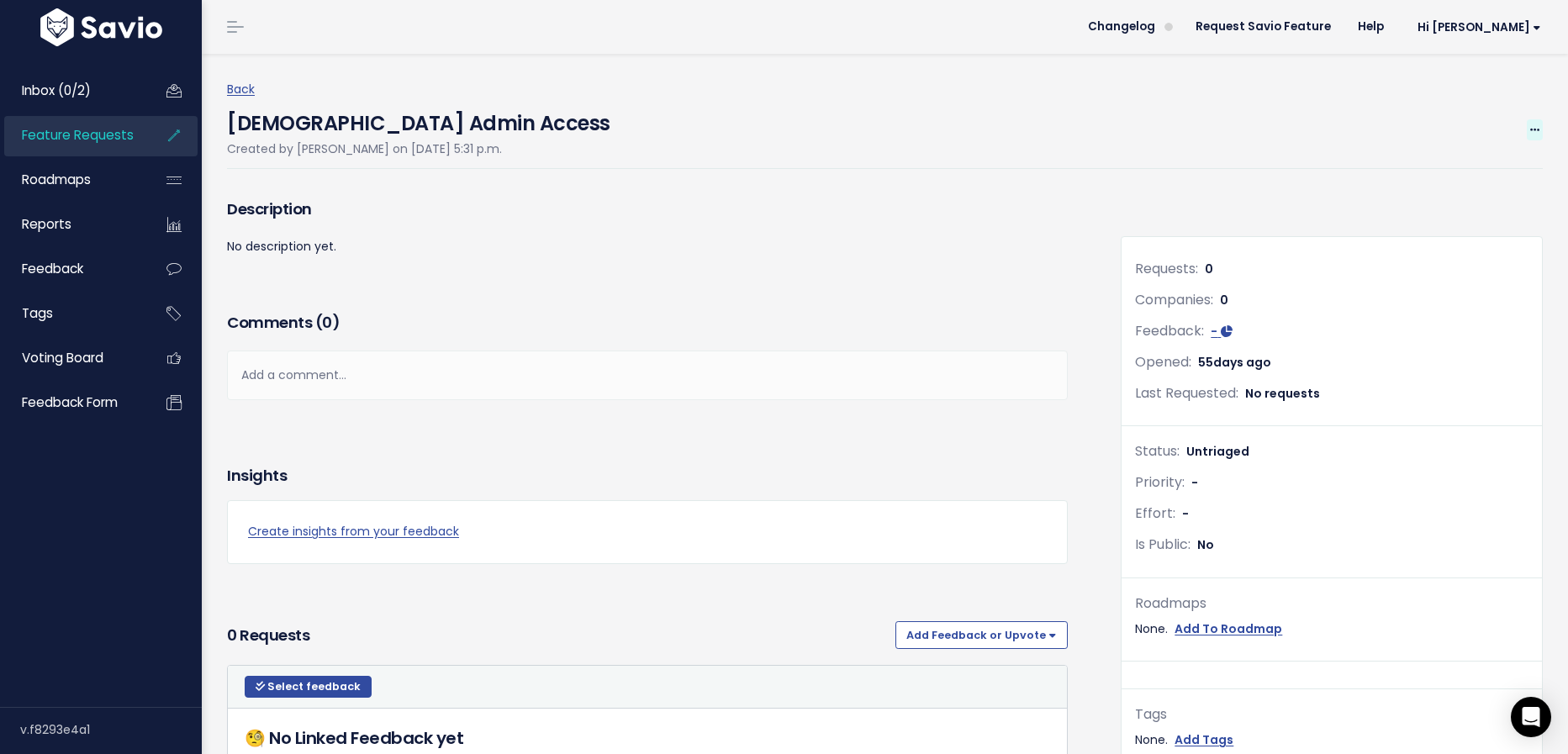
click at [1539, 131] on icon at bounding box center [1534, 131] width 9 height 11
click at [1449, 283] on link "Delete" at bounding box center [1478, 275] width 125 height 33
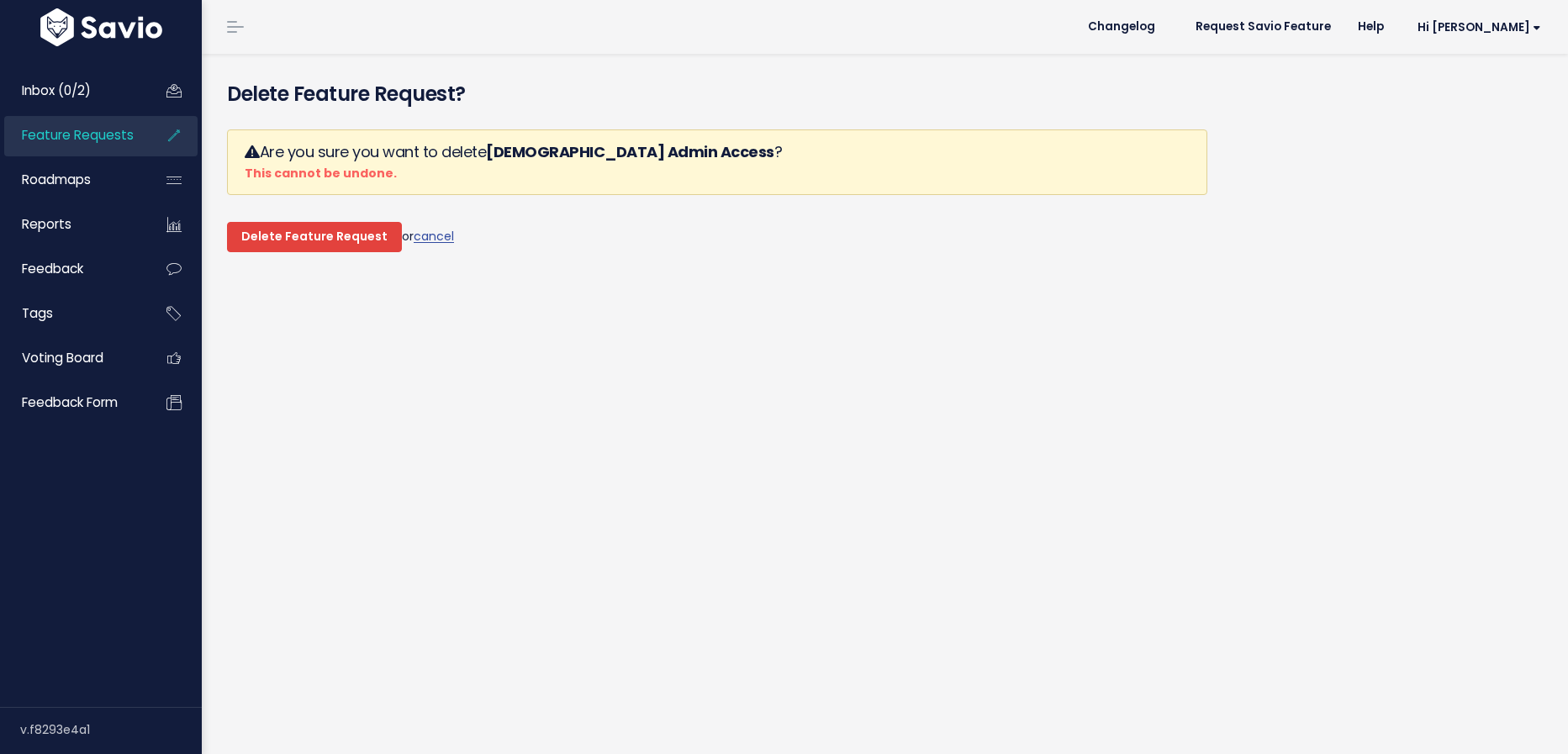
click at [331, 238] on input "Delete Feature Request" at bounding box center [314, 236] width 175 height 30
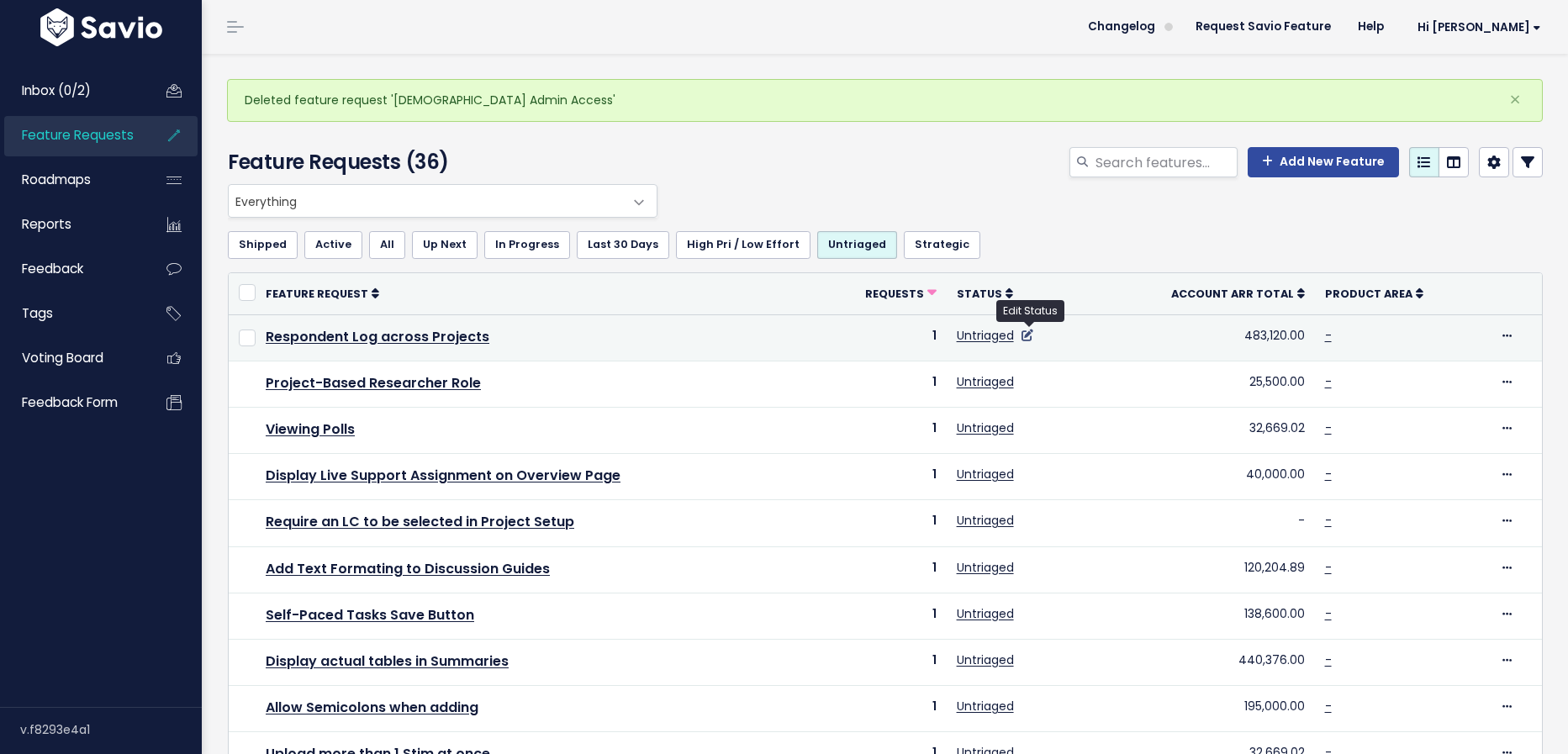
click at [1029, 333] on icon at bounding box center [1028, 336] width 12 height 12
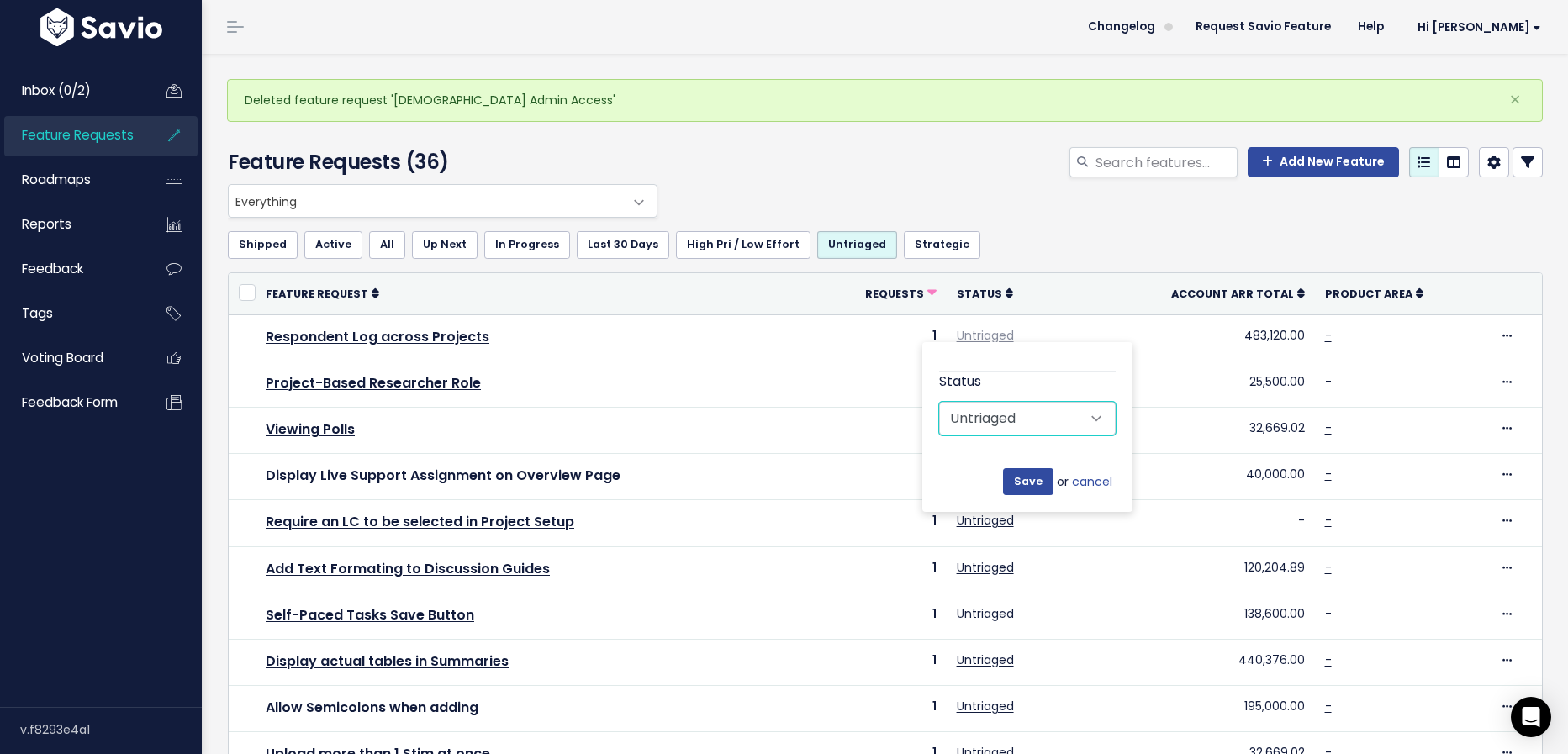
click at [1032, 420] on select "Untriaged Under Consideration Planned In Progress Done Closed Won't do Not Plan…" at bounding box center [1027, 418] width 176 height 33
select select "UNDER_CONSIDERATION"
click at [939, 402] on select "Untriaged Under Consideration Planned In Progress Done Closed Won't do Not Plan…" at bounding box center [1027, 418] width 176 height 33
click at [1042, 480] on input "Save" at bounding box center [1028, 481] width 51 height 27
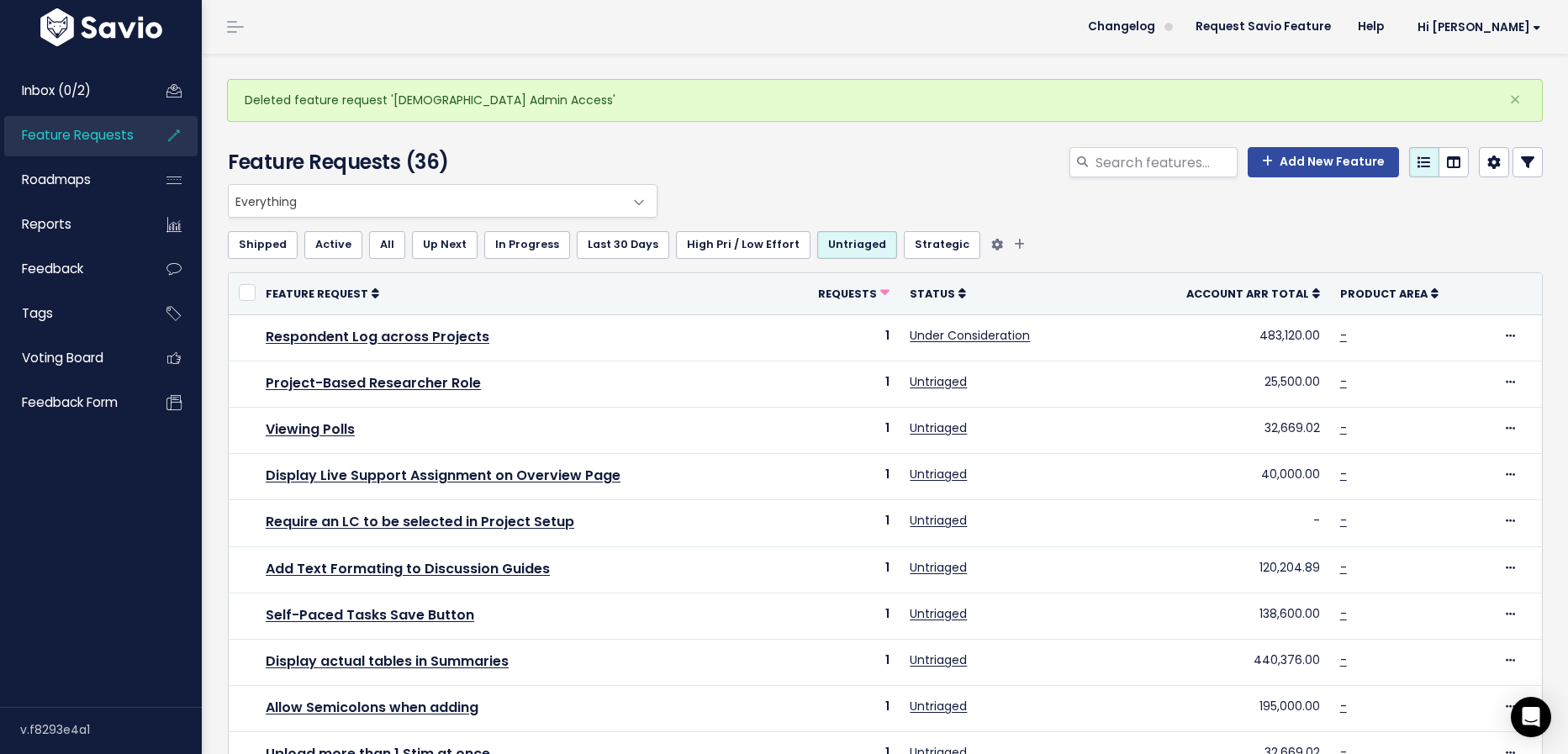
click at [371, 244] on link "All" at bounding box center [387, 244] width 36 height 27
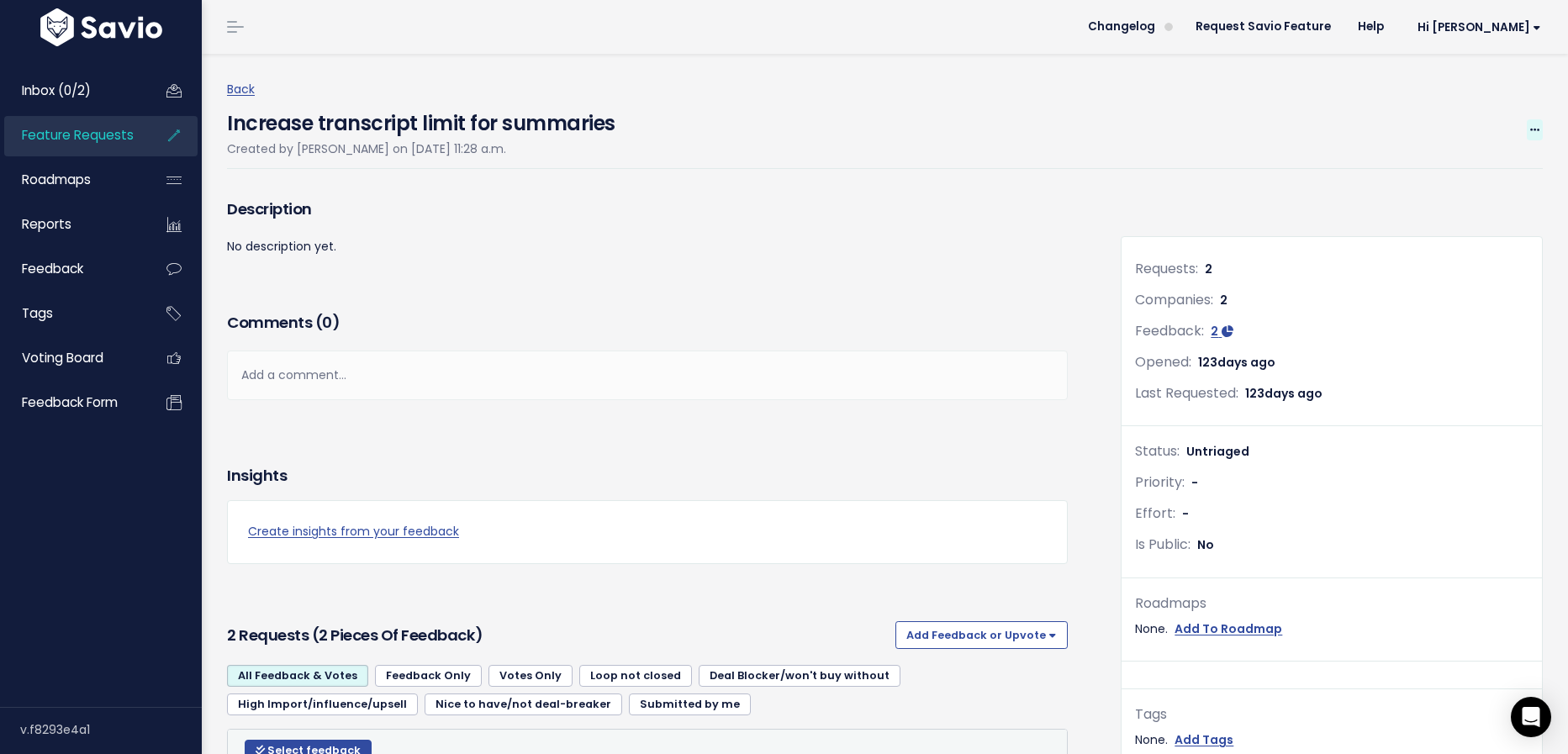
click at [1527, 128] on span at bounding box center [1534, 130] width 16 height 21
click at [1496, 167] on link "Edit" at bounding box center [1478, 177] width 125 height 33
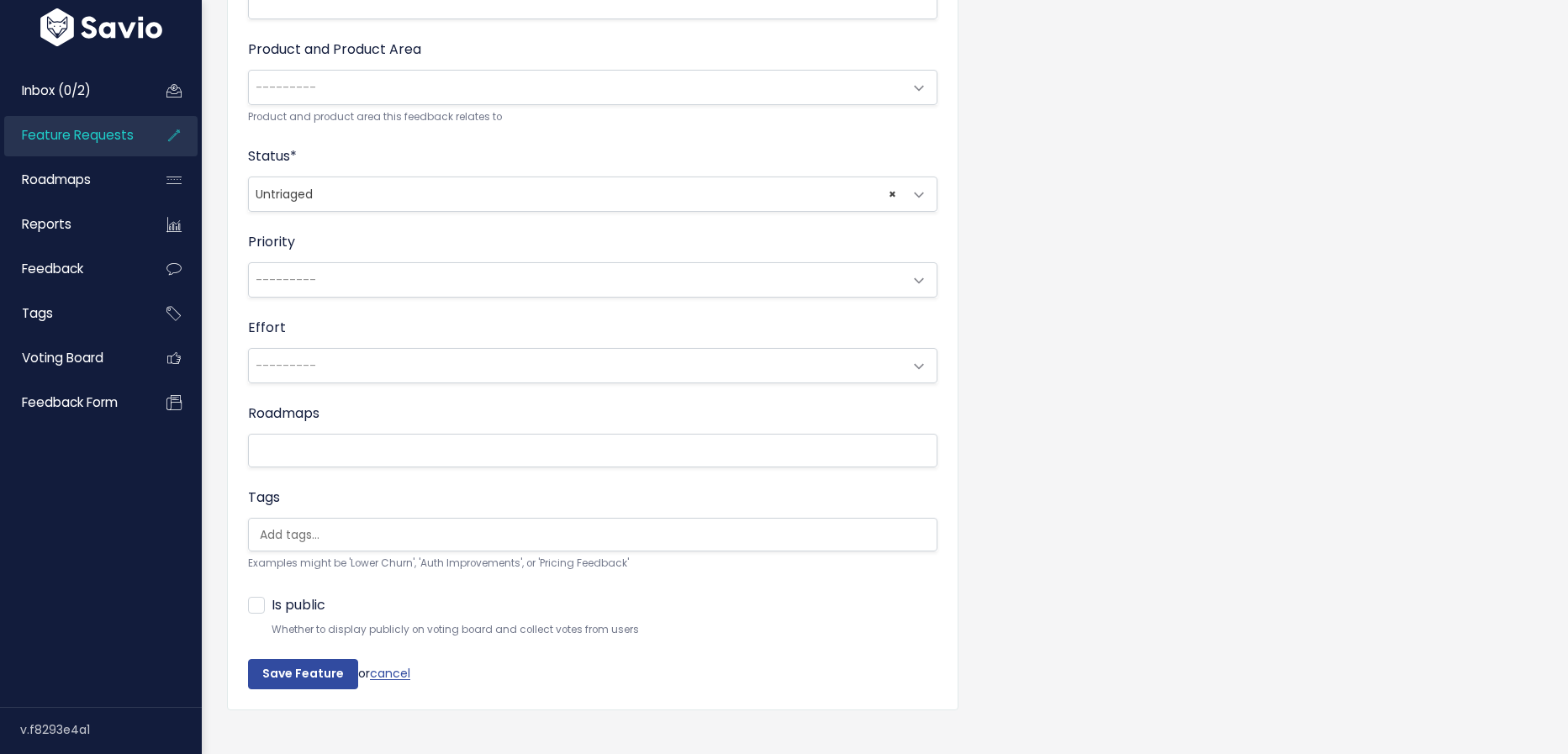
scroll to position [573, 0]
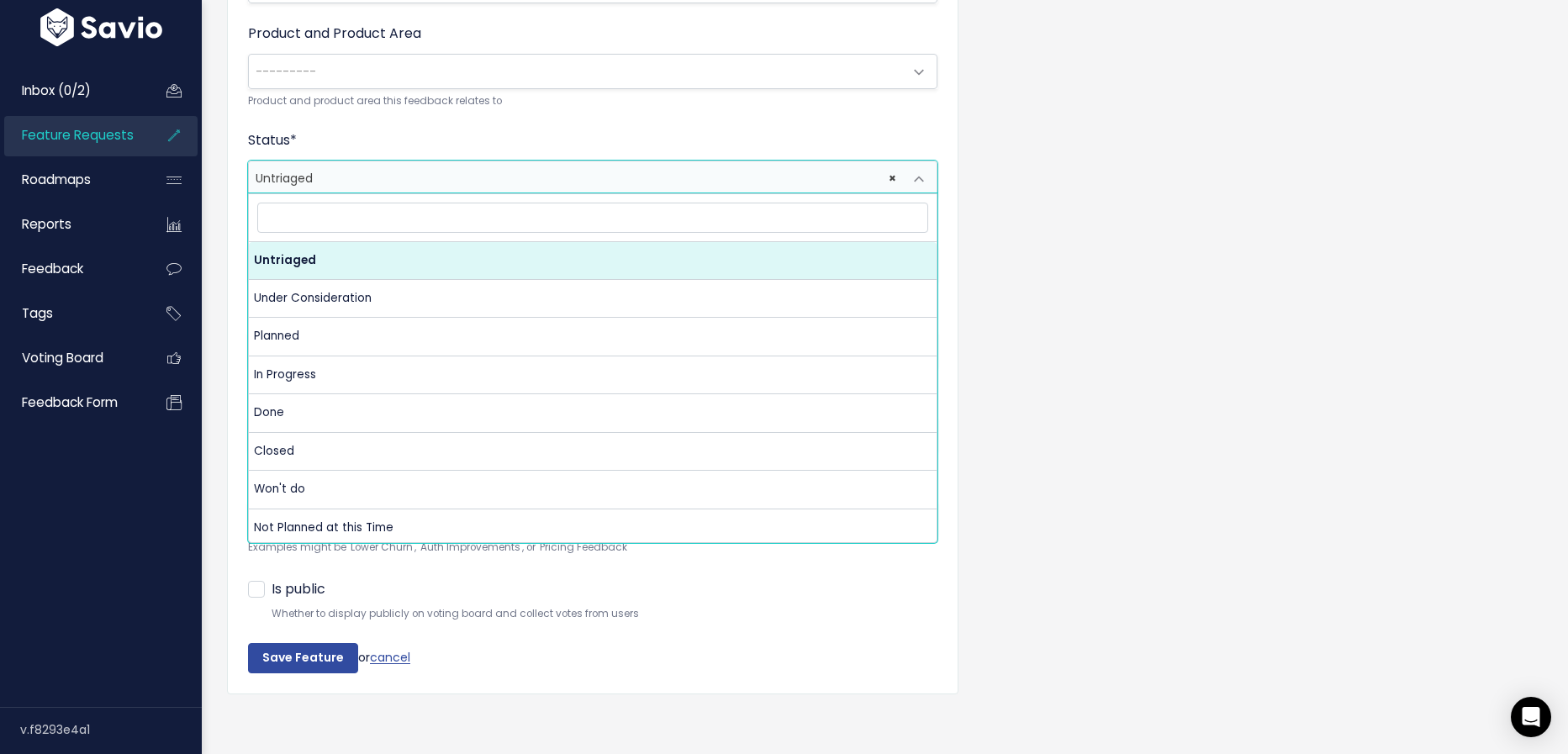
click at [494, 172] on span "× Untriaged" at bounding box center [576, 178] width 654 height 33
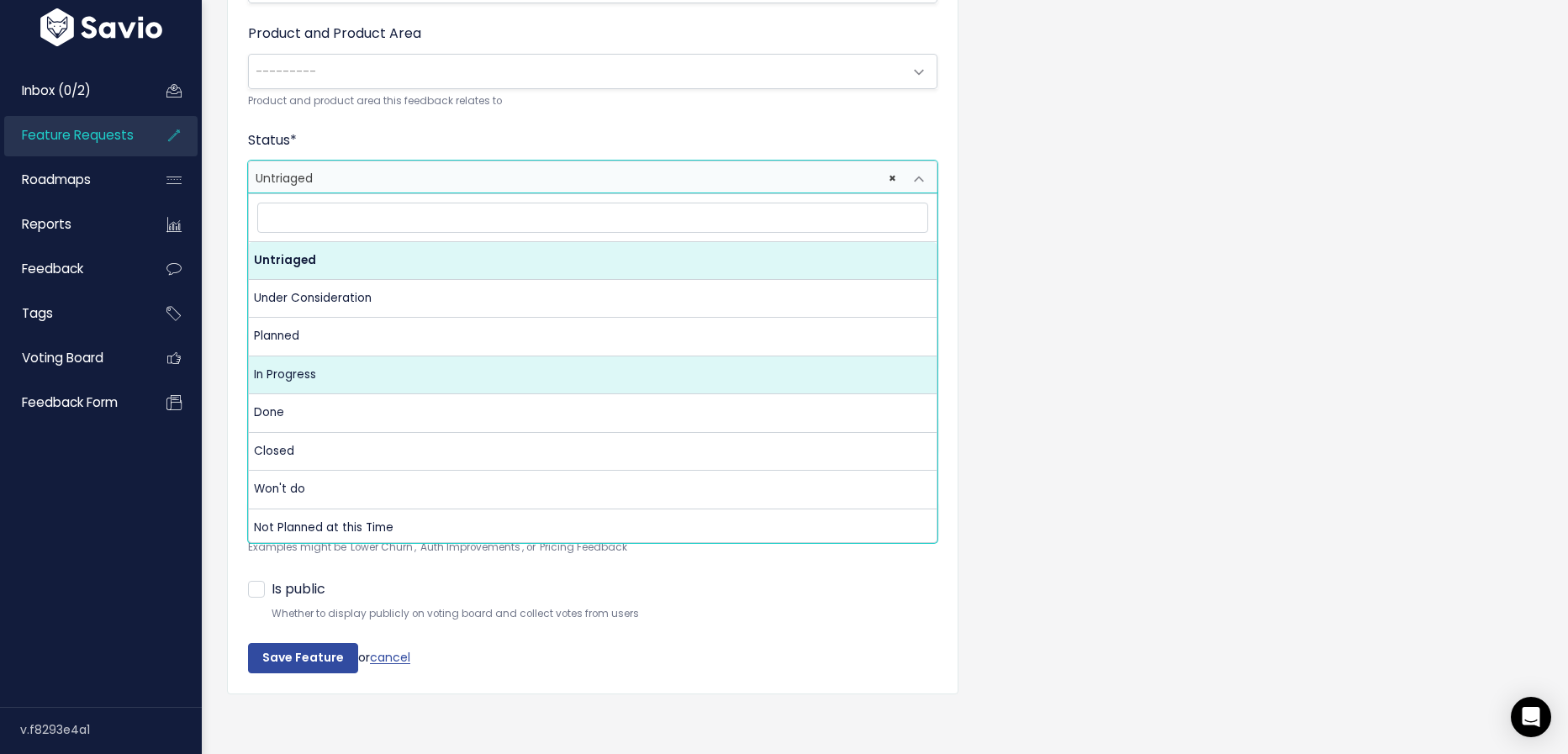
select select "IN_PROGRESS"
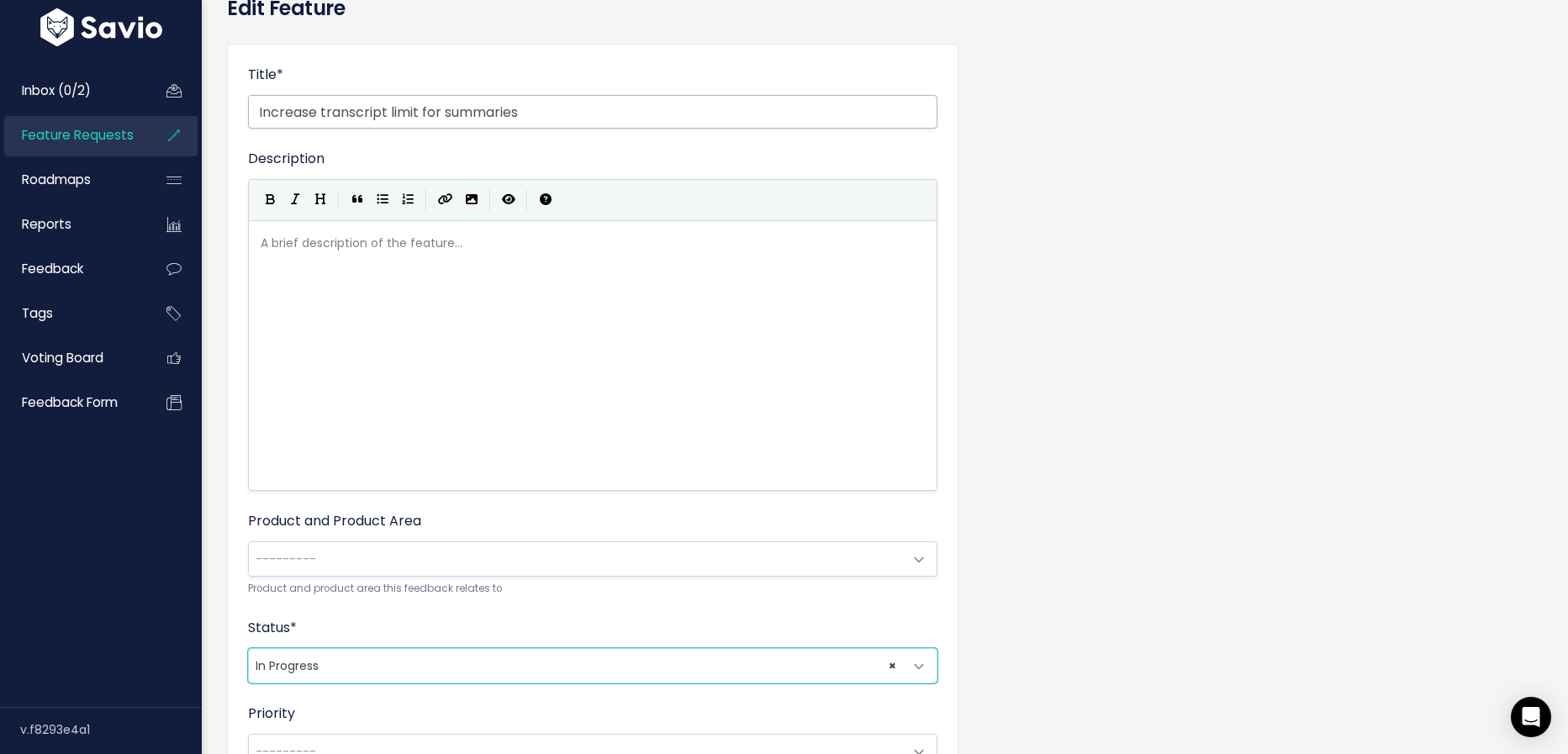
scroll to position [91, 0]
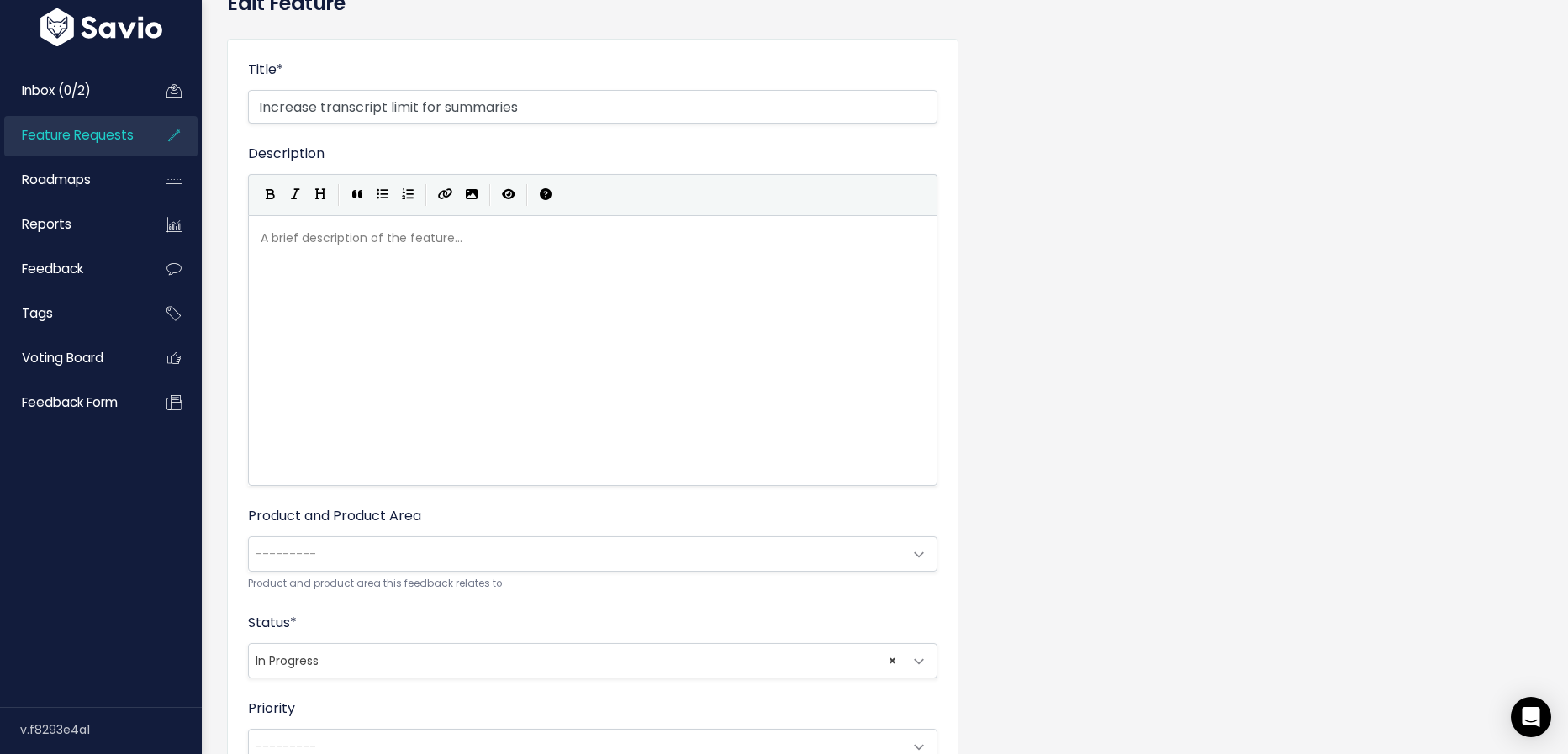
click at [398, 552] on span "---------" at bounding box center [576, 553] width 654 height 33
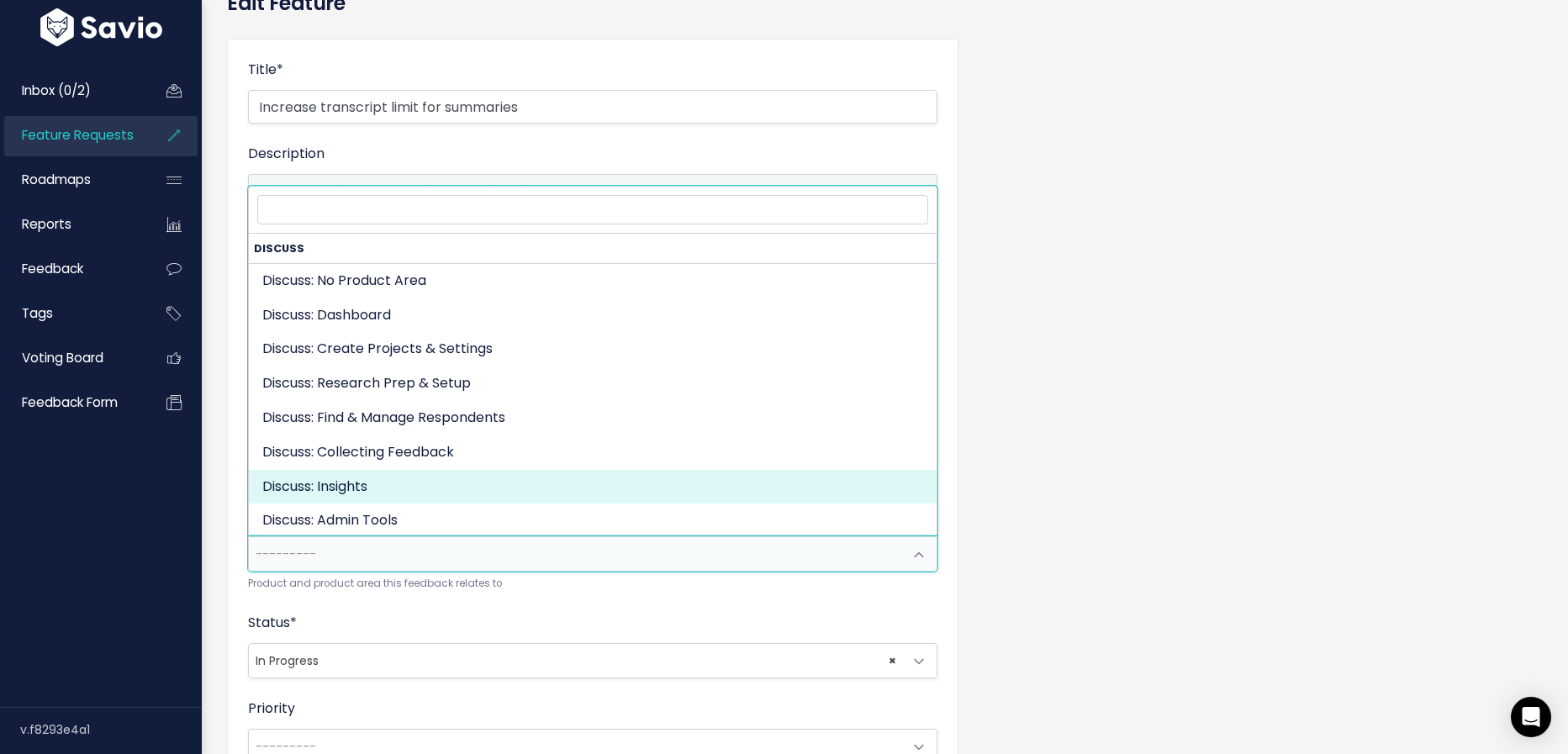
select select "DISCUSS_PLATFORM:INSIGHTS"
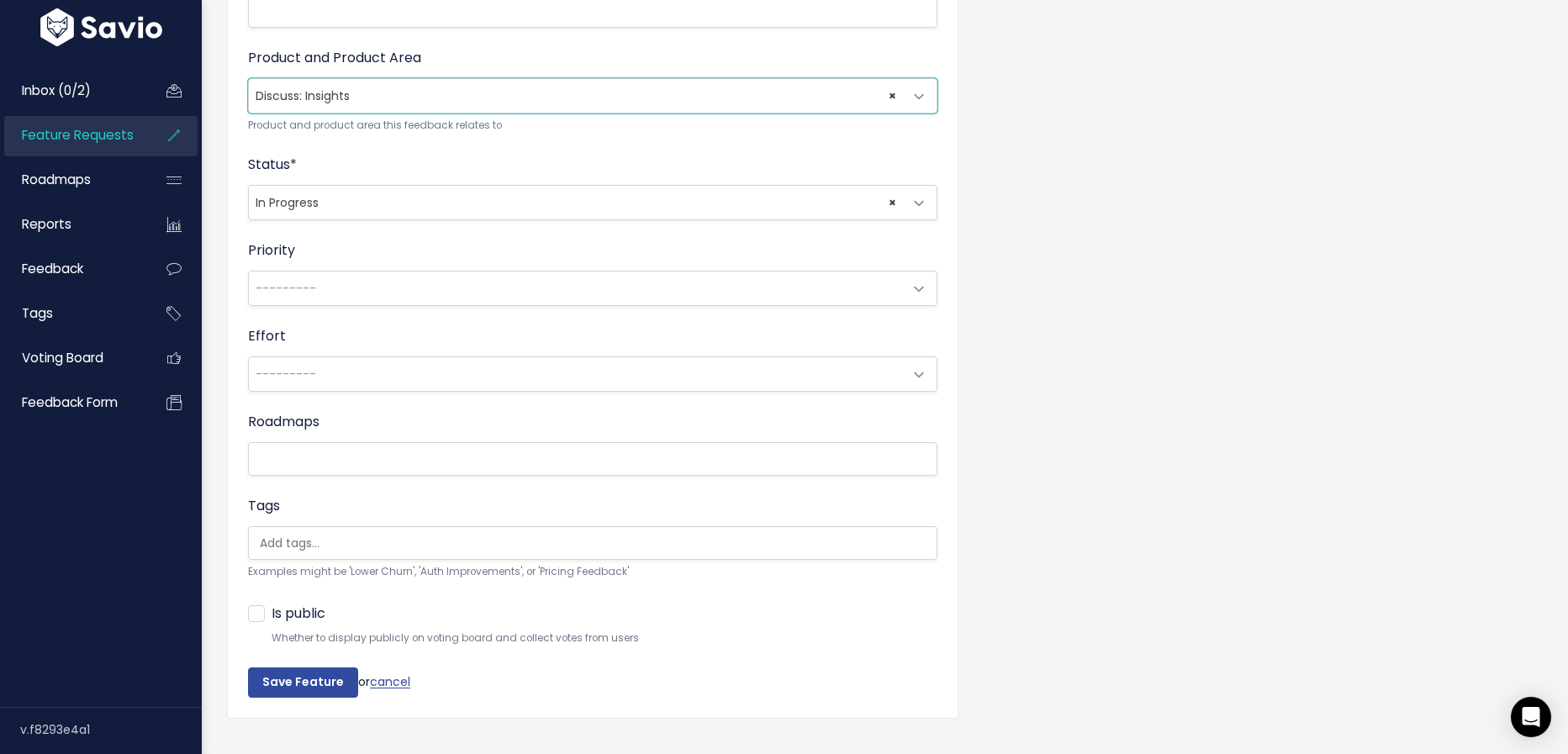
scroll to position [569, 0]
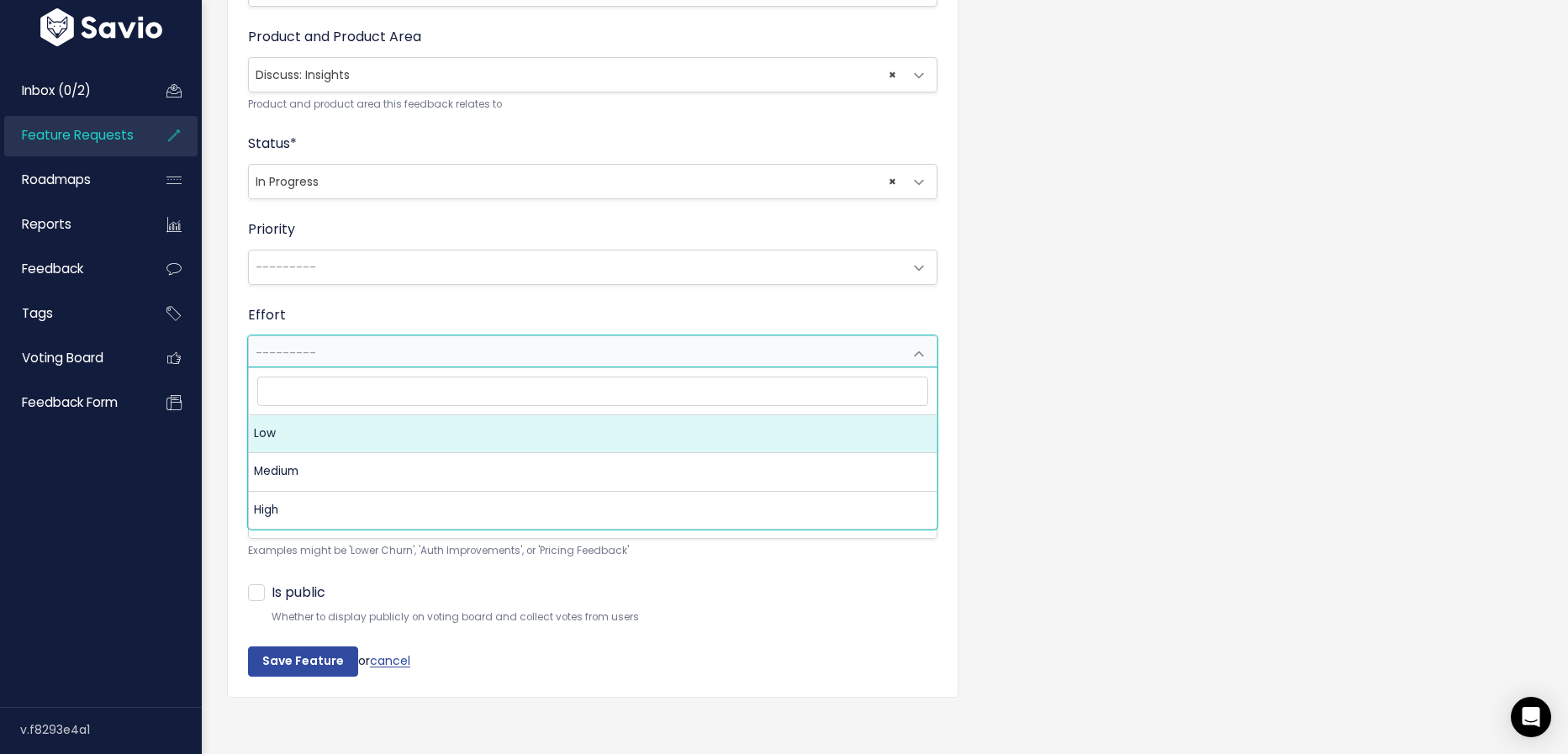
click at [436, 348] on span "---------" at bounding box center [576, 352] width 654 height 33
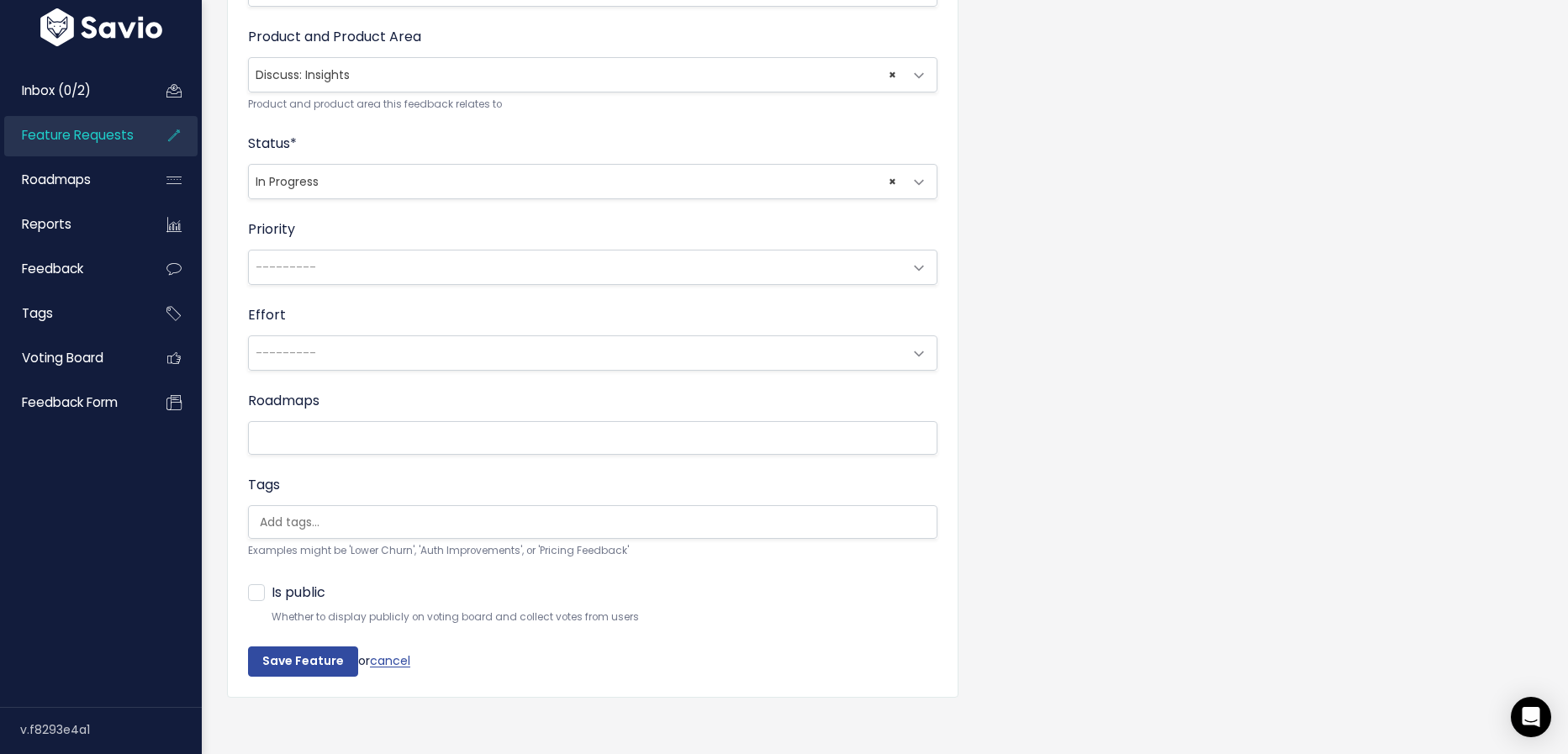
click at [1132, 354] on div "Title * Increase transcript limit for summaries Description | | | | A brief des…" at bounding box center [885, 142] width 1341 height 1190
click at [485, 528] on ul at bounding box center [593, 521] width 687 height 32
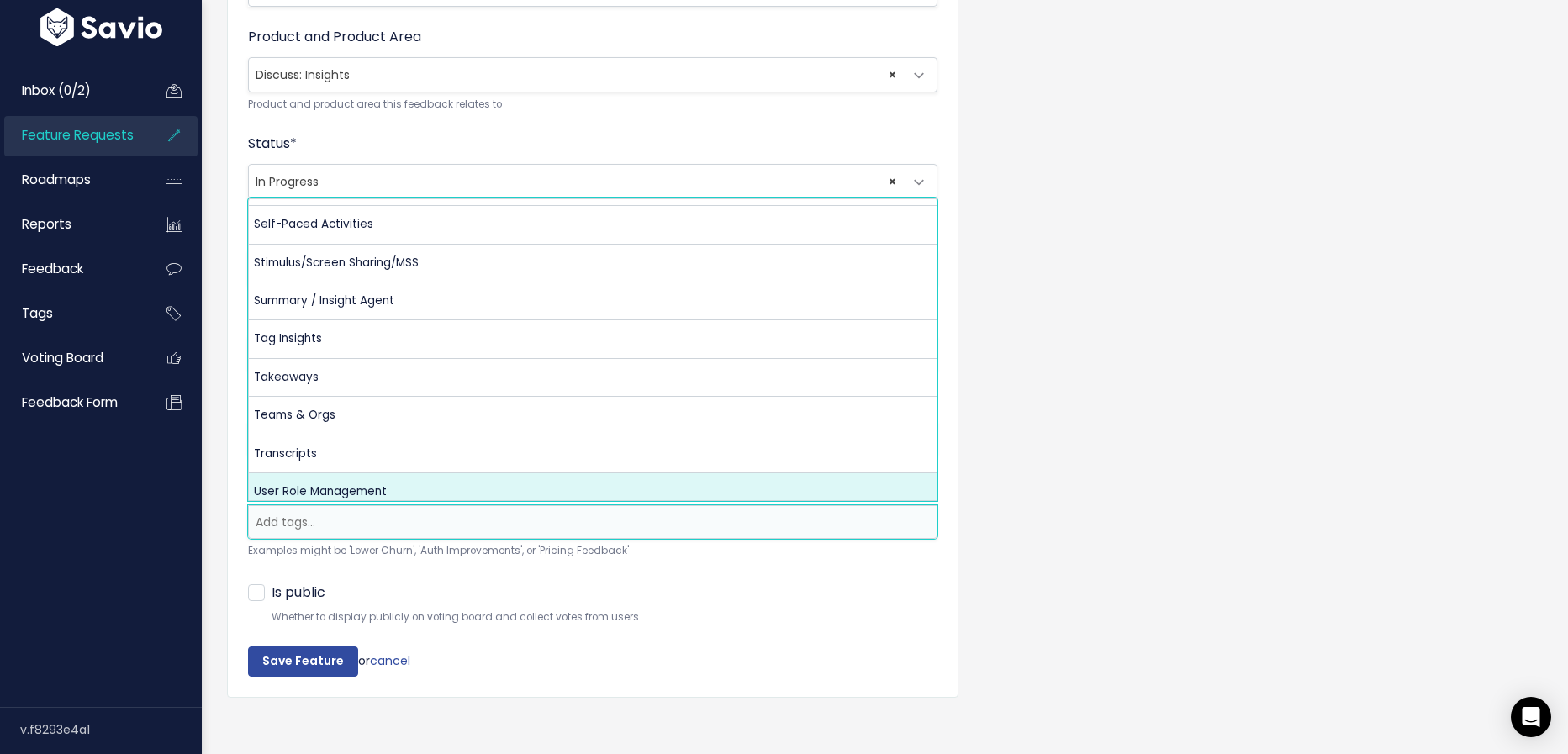
scroll to position [873, 0]
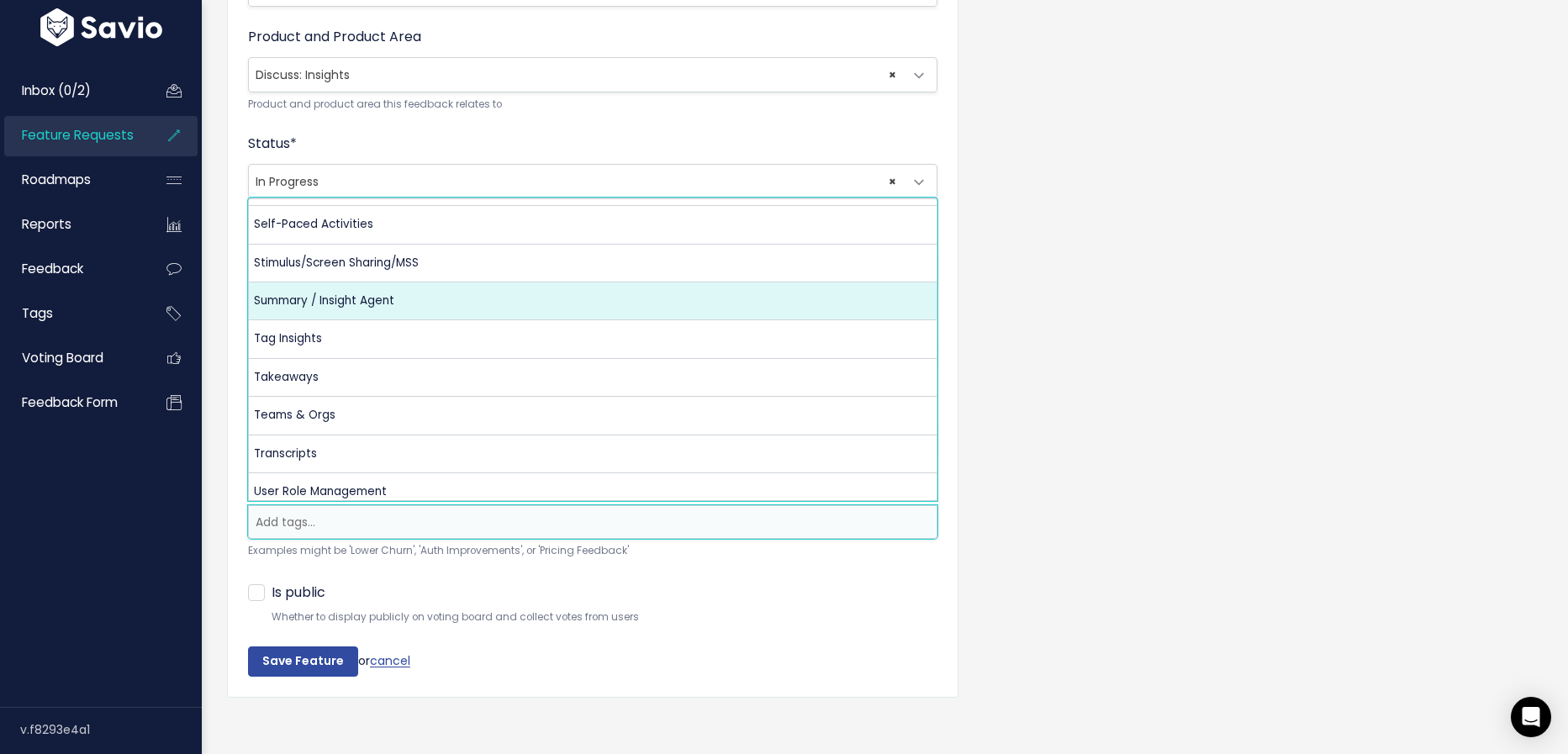
select select "13490"
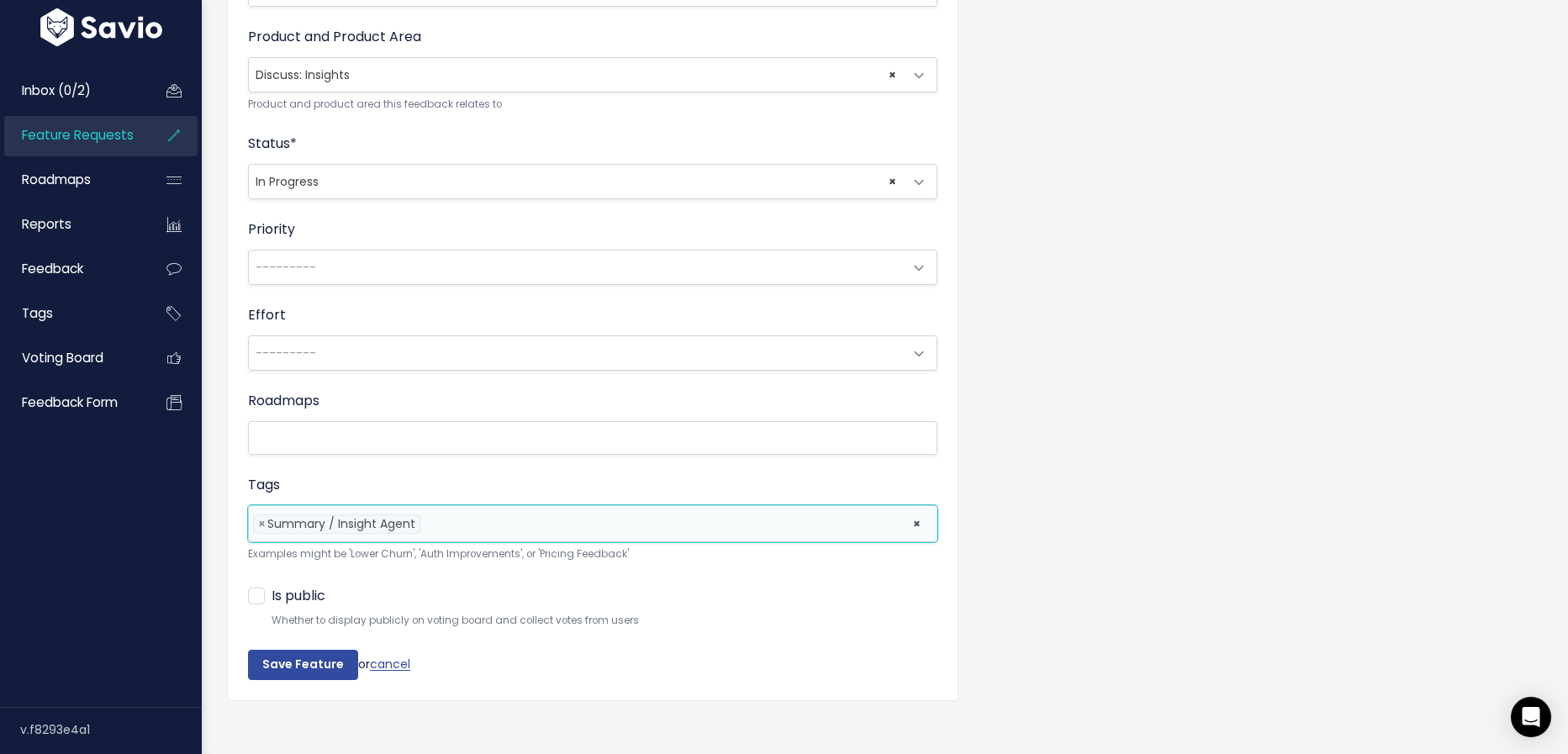
scroll to position [0, 0]
click at [318, 659] on input "Save Feature" at bounding box center [303, 664] width 110 height 30
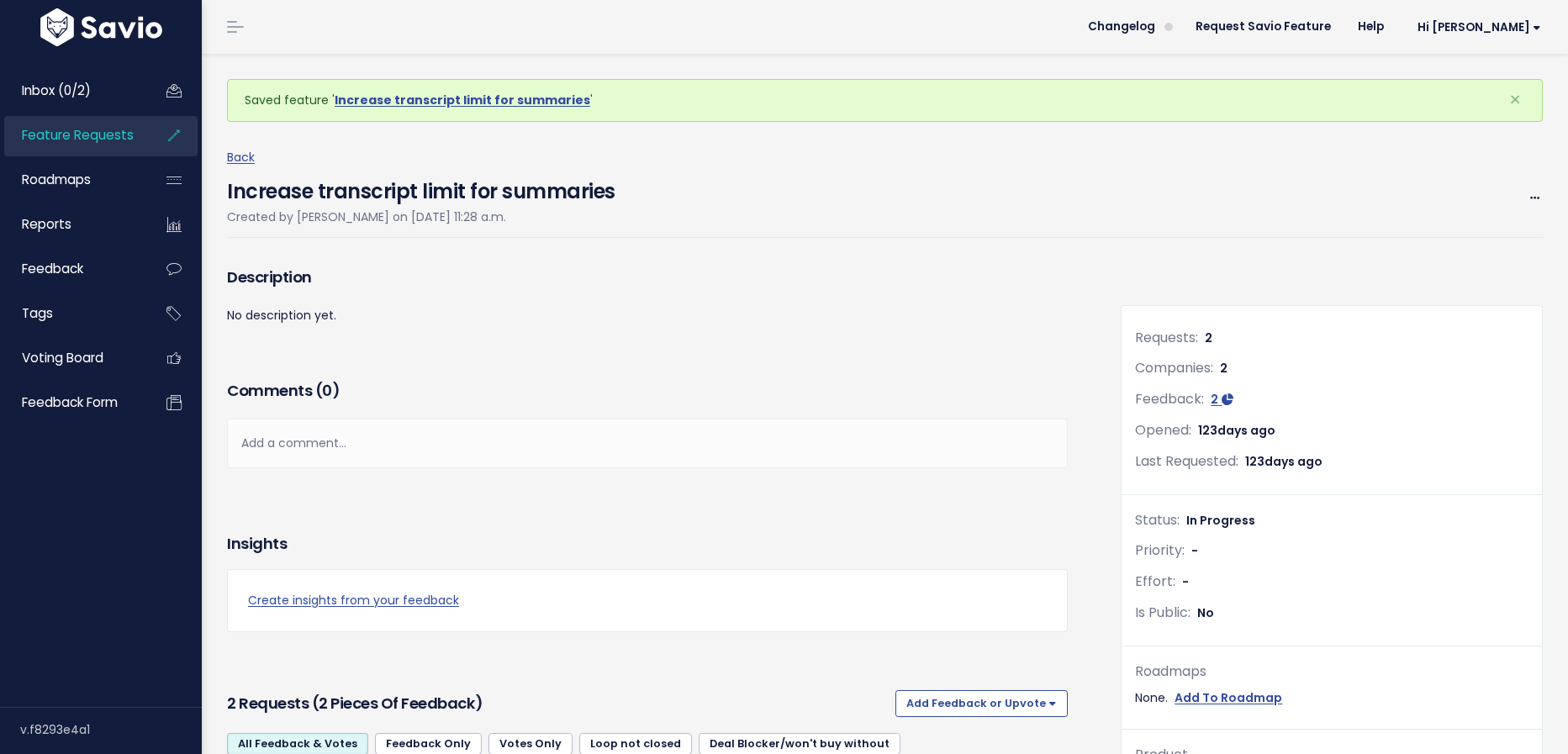
click at [121, 140] on span "Feature Requests" at bounding box center [77, 135] width 112 height 18
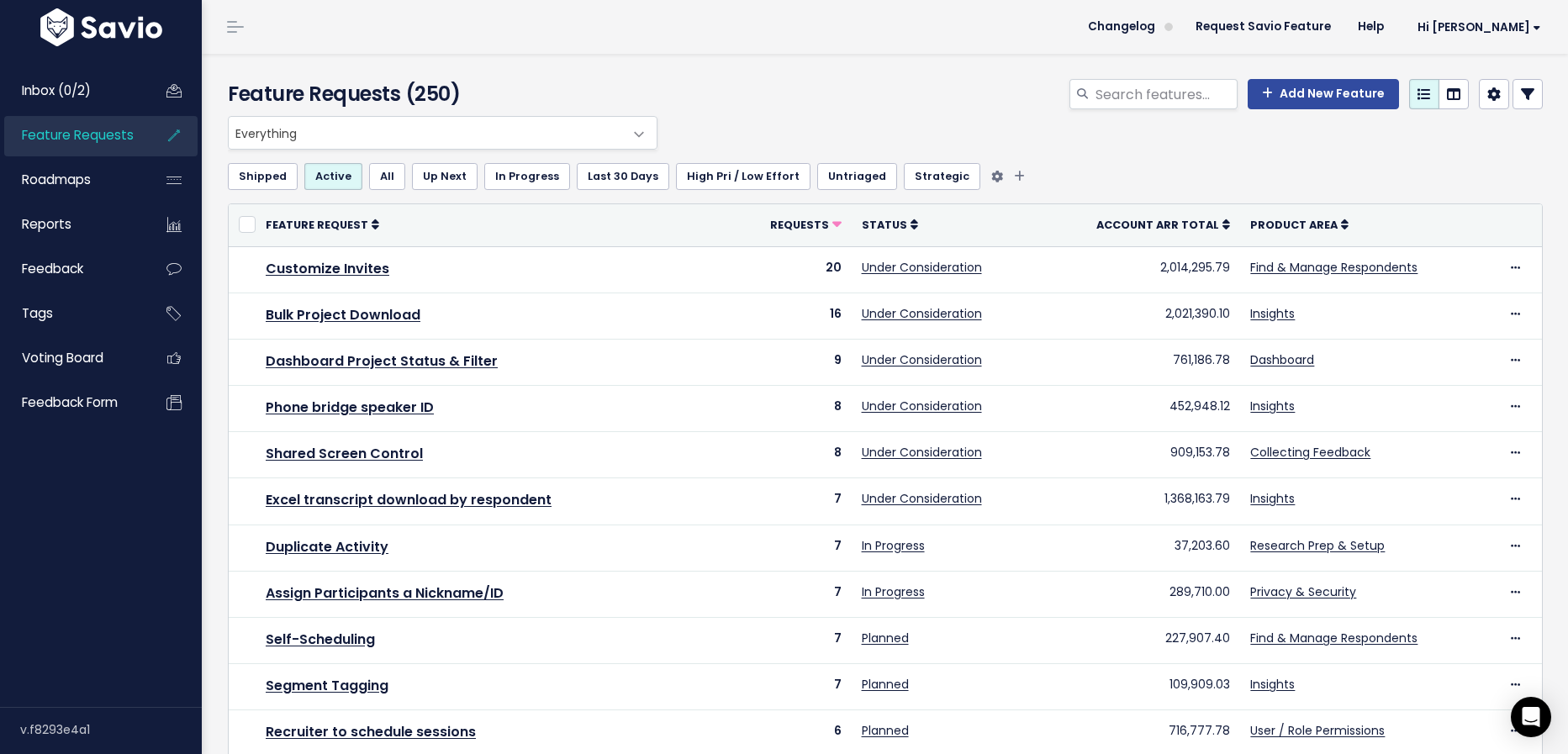
click at [378, 172] on link "All" at bounding box center [387, 176] width 36 height 27
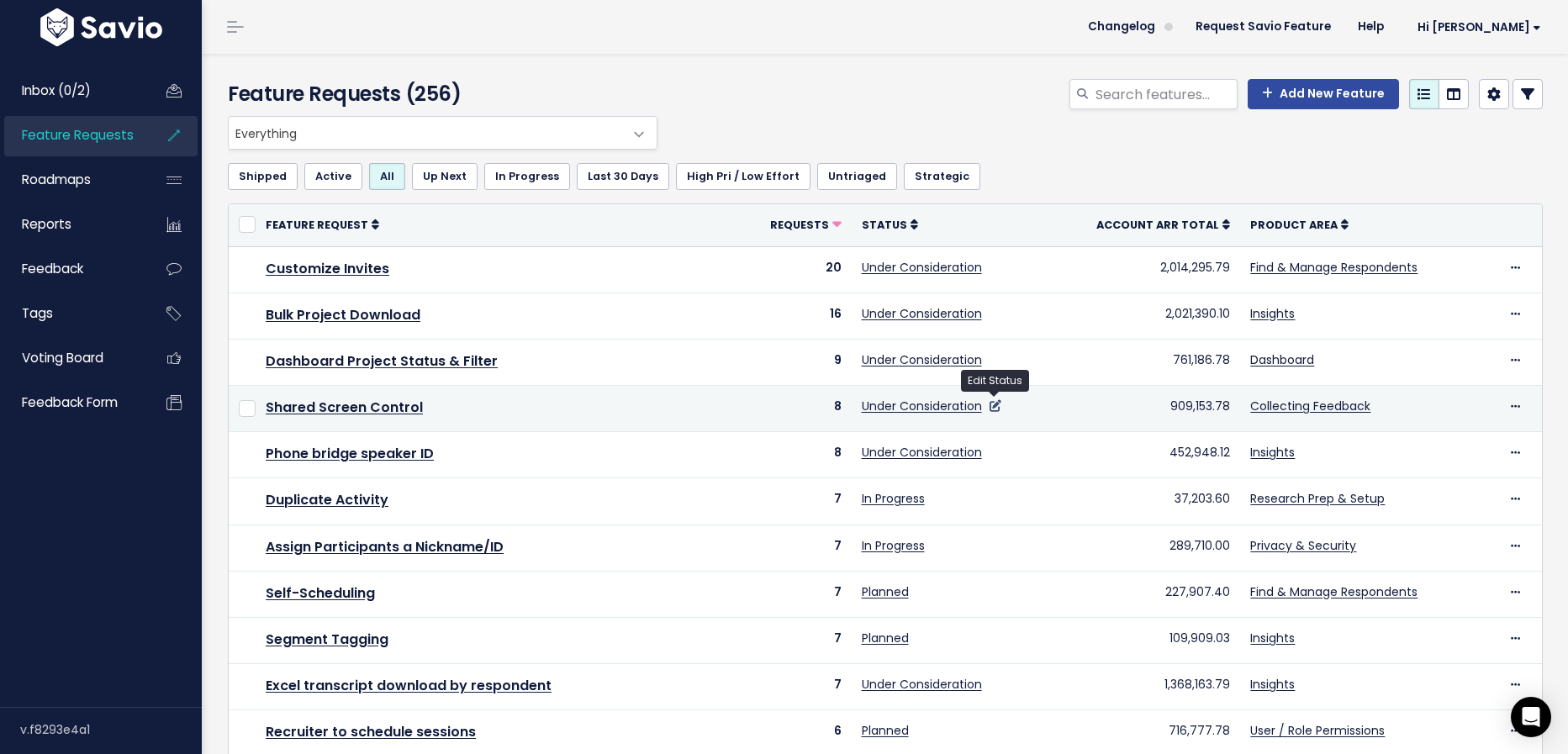
click at [994, 404] on icon at bounding box center [996, 406] width 12 height 12
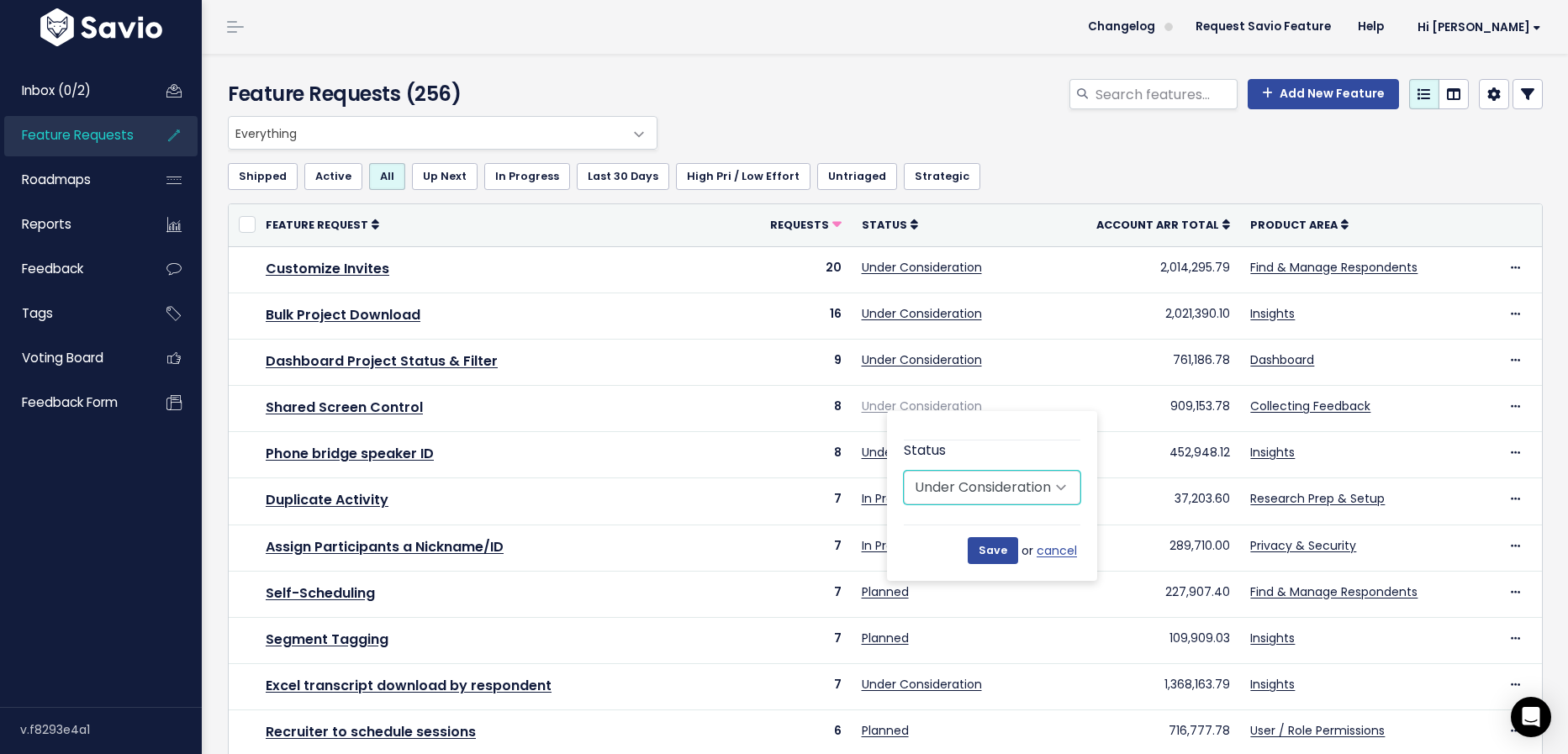
click at [1028, 486] on select "Untriaged Under Consideration Planned In Progress Done Closed Won't do Not Plan…" at bounding box center [991, 487] width 176 height 33
select select "NOT_PLANNING"
click at [904, 471] on select "Untriaged Under Consideration Planned In Progress Done Closed Won't do Not Plan…" at bounding box center [991, 487] width 176 height 33
click at [1000, 553] on input "Save" at bounding box center [992, 550] width 51 height 27
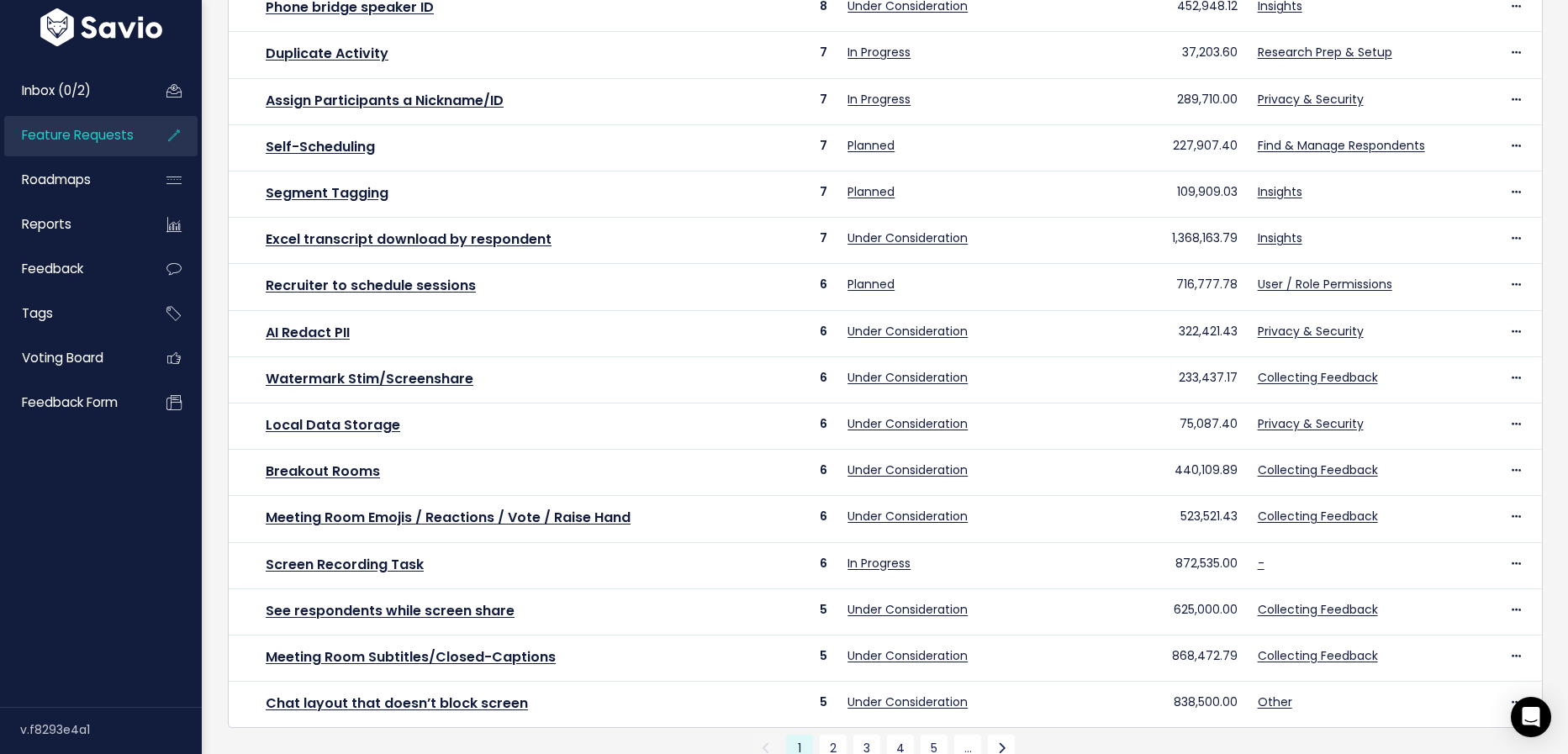
scroll to position [455, 0]
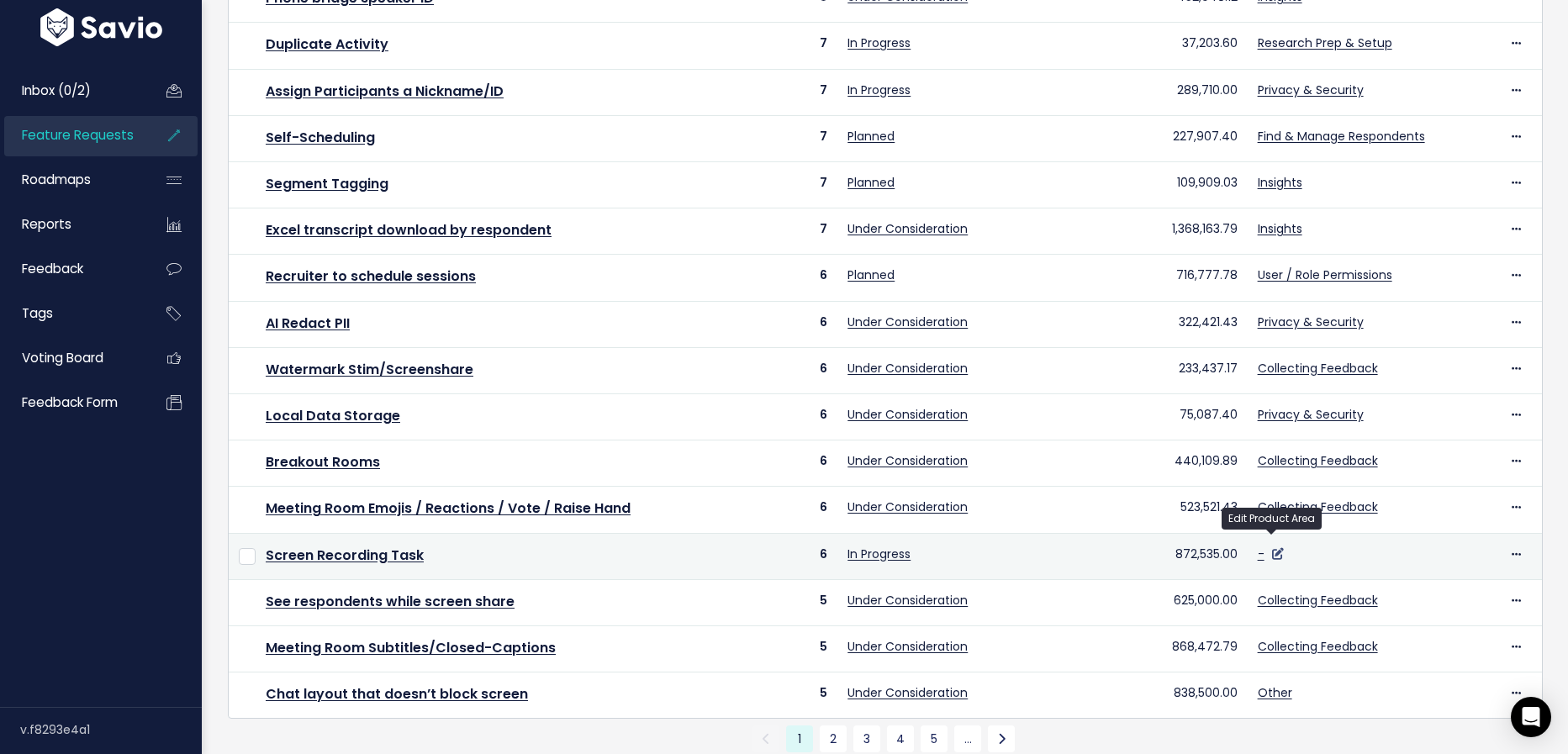
click at [1272, 548] on icon at bounding box center [1278, 554] width 12 height 12
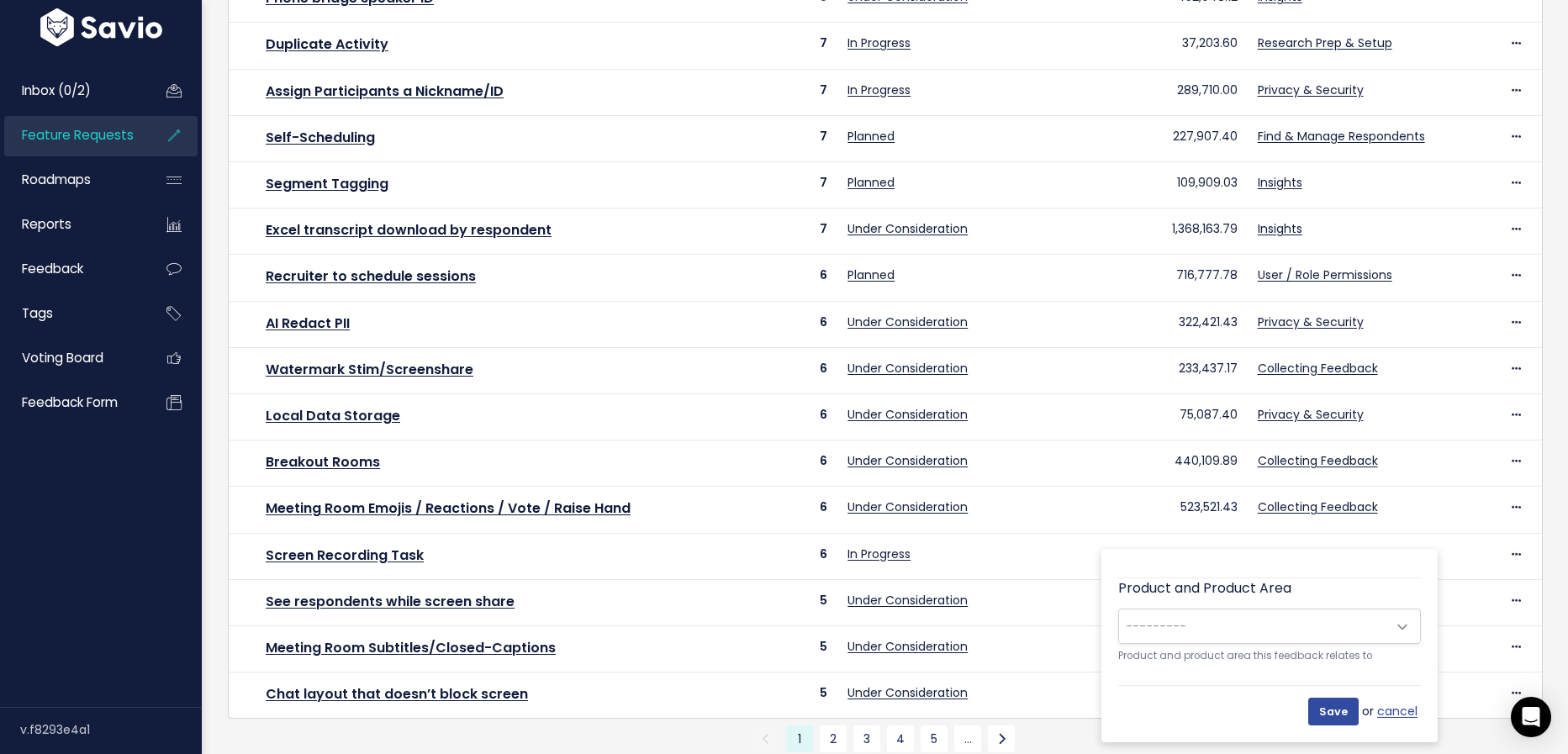
click at [1263, 637] on span "---------" at bounding box center [1252, 625] width 267 height 33
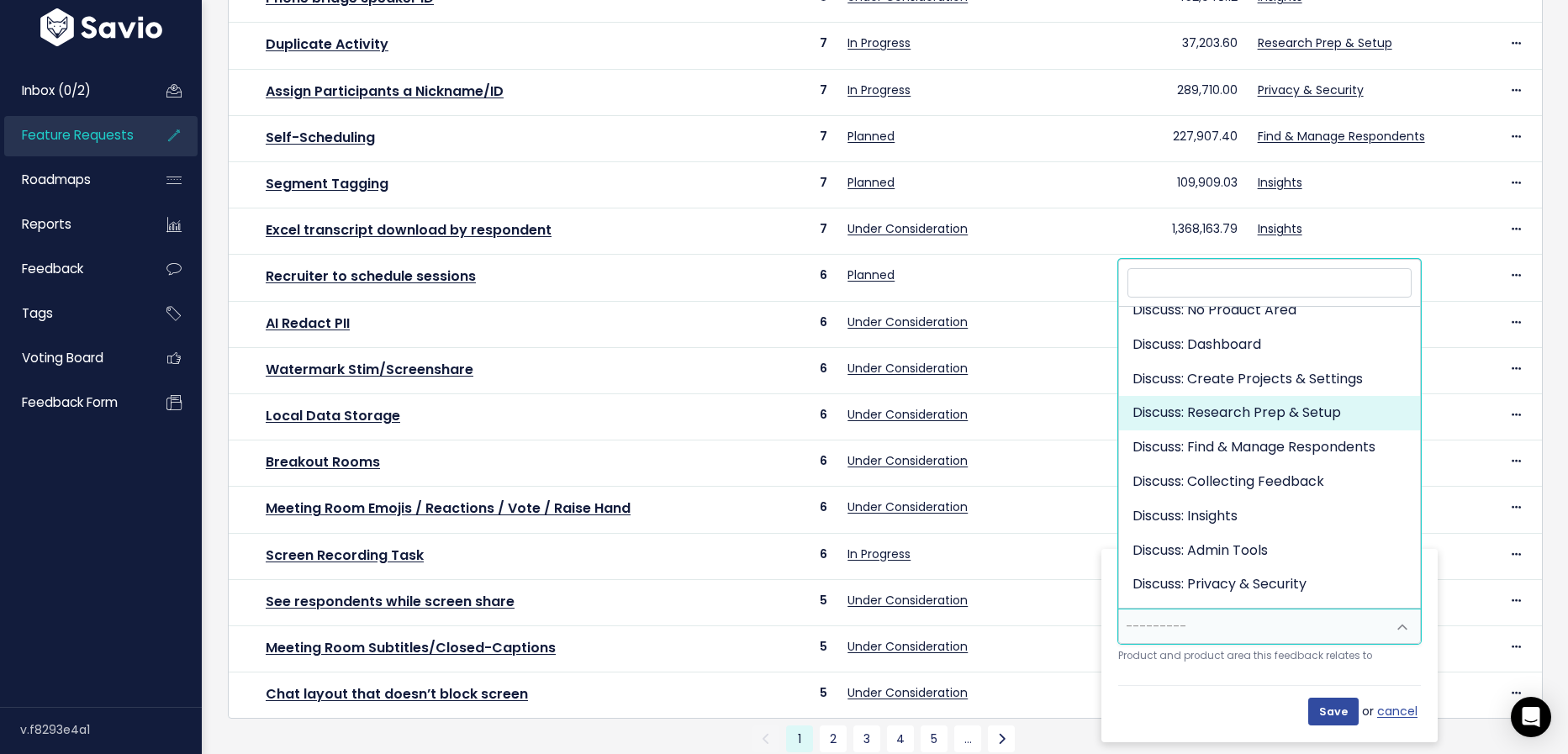
scroll to position [0, 0]
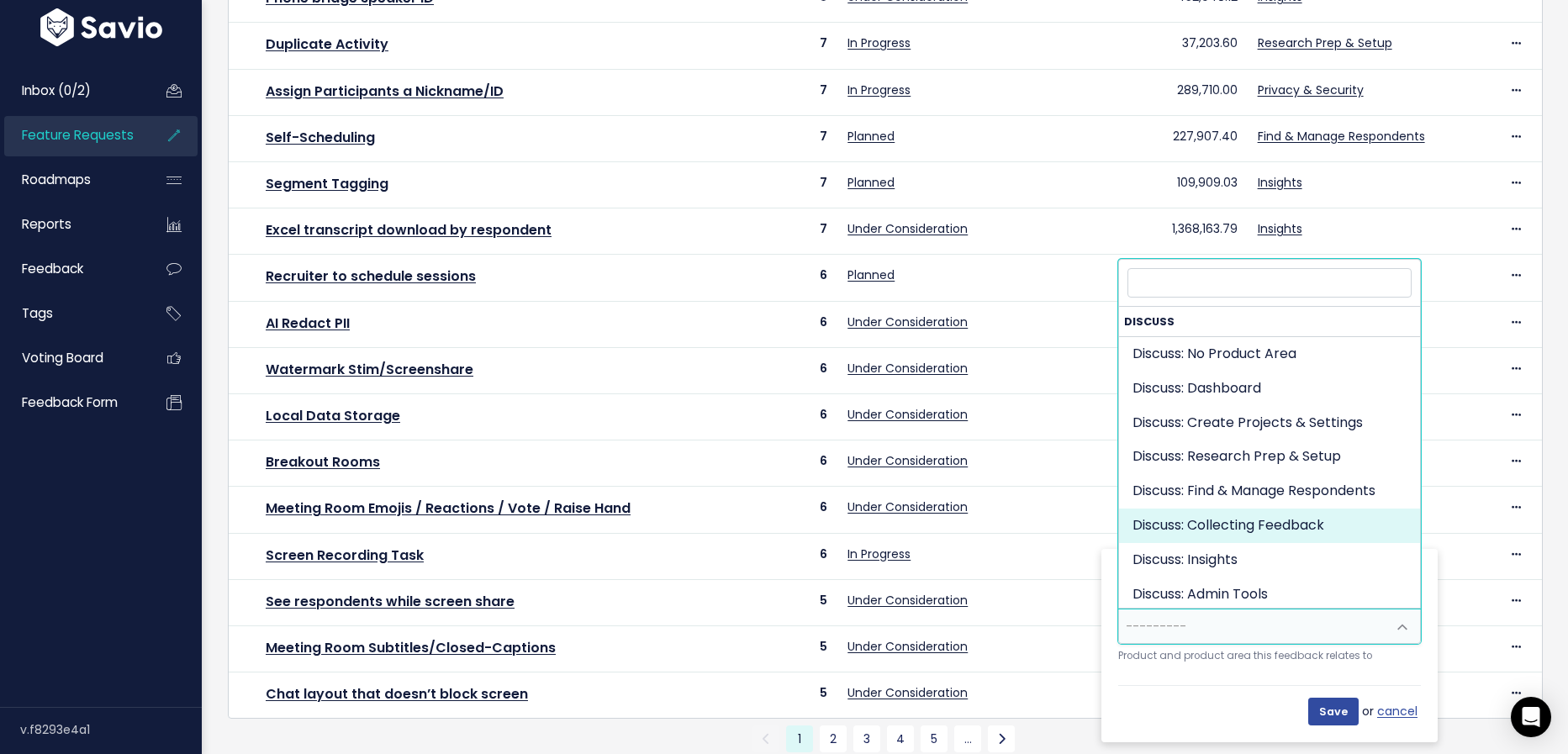
select select "DISCUSS_PLATFORM:SELF_PACED"
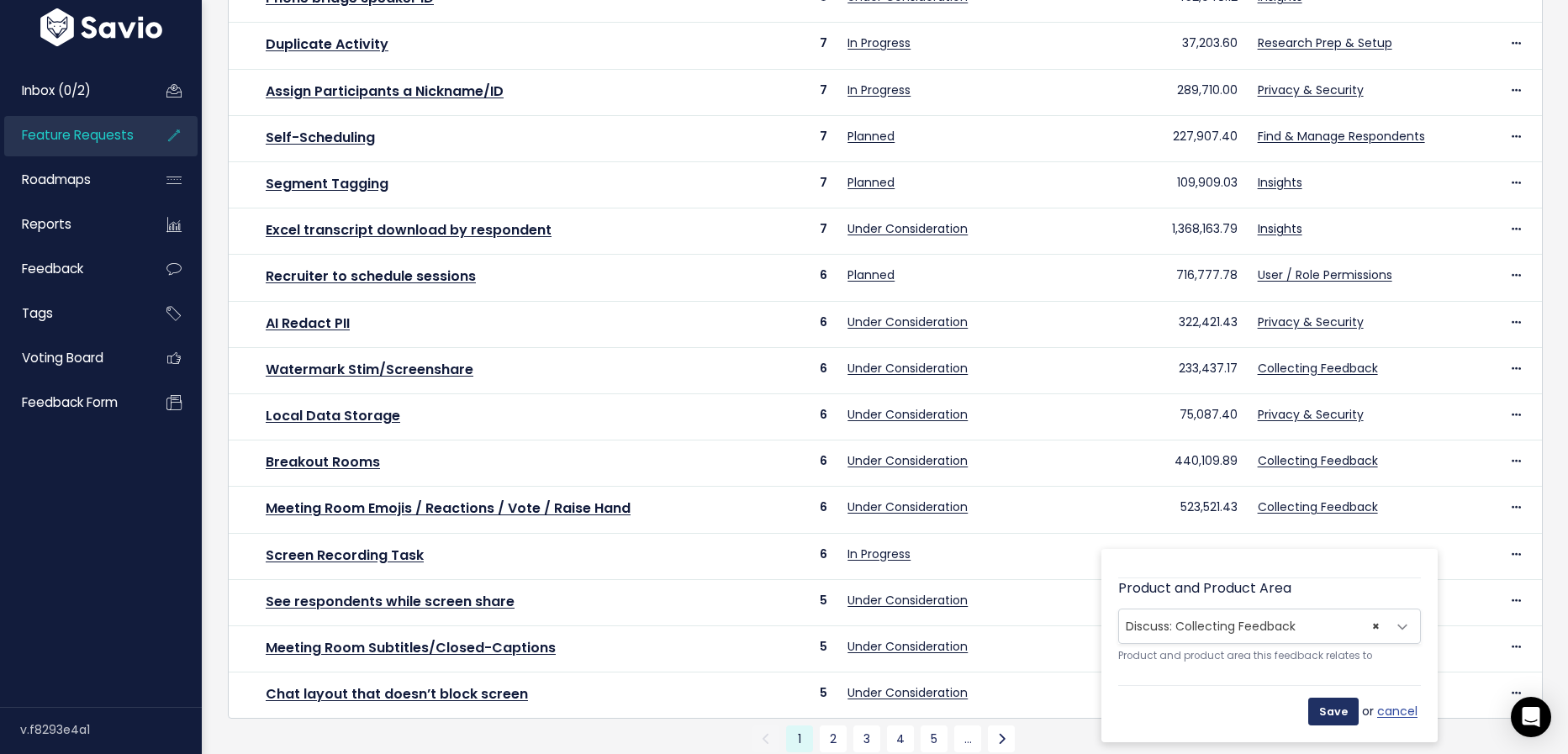
click at [1335, 722] on input "Save" at bounding box center [1333, 710] width 51 height 27
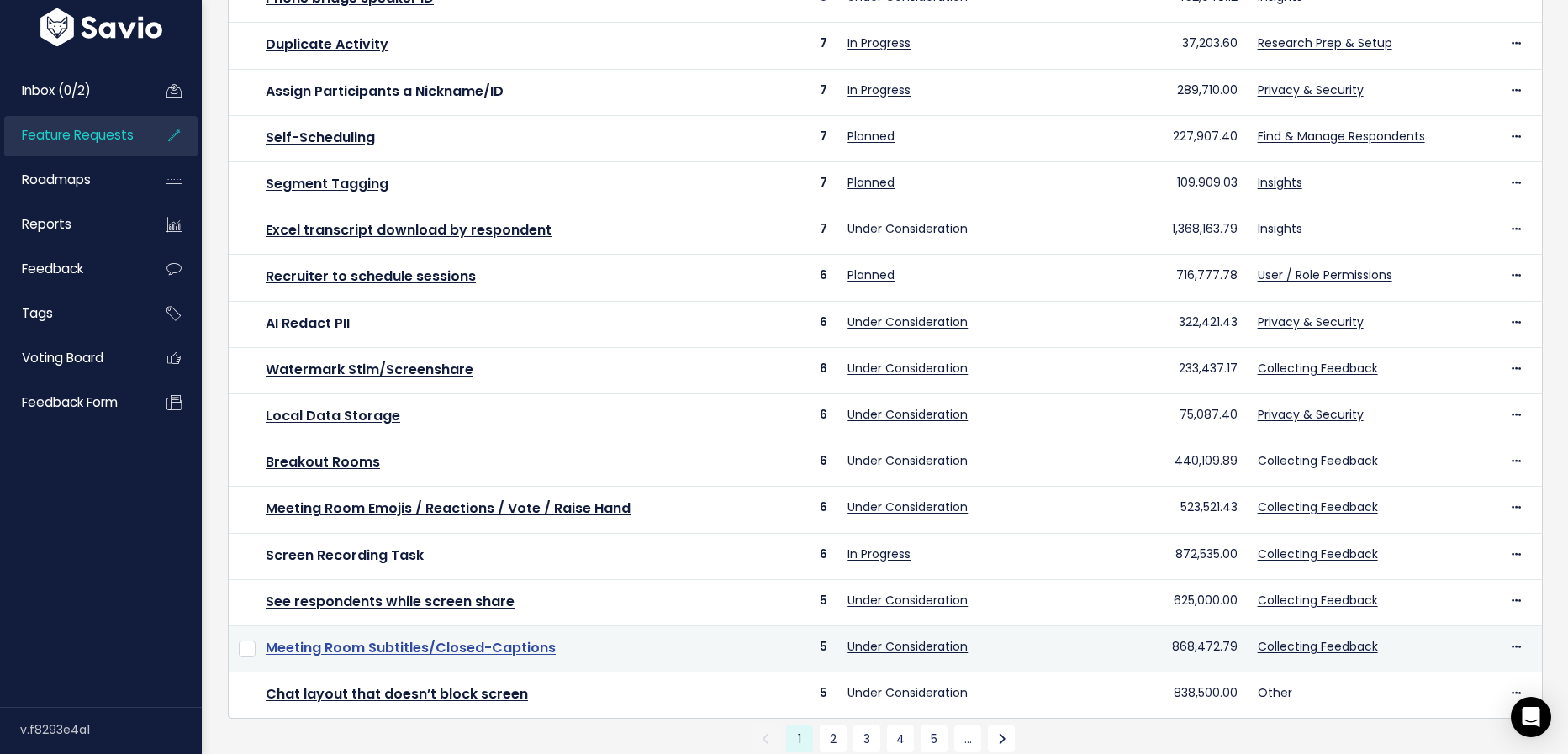
click at [408, 641] on link "Meeting Room Subtitles/Closed-Captions" at bounding box center [411, 648] width 290 height 20
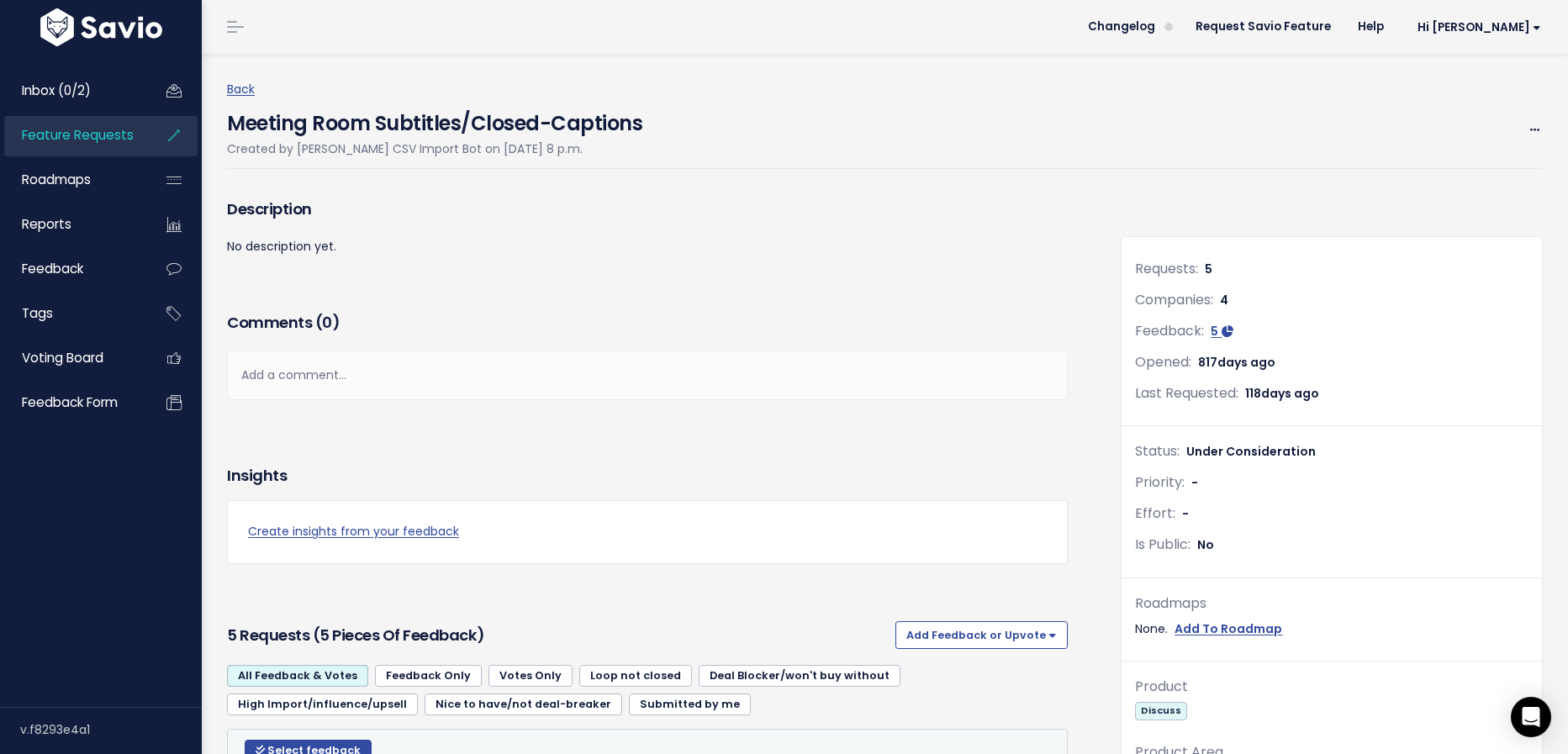
click at [575, 379] on div "Add a comment..." at bounding box center [647, 375] width 841 height 50
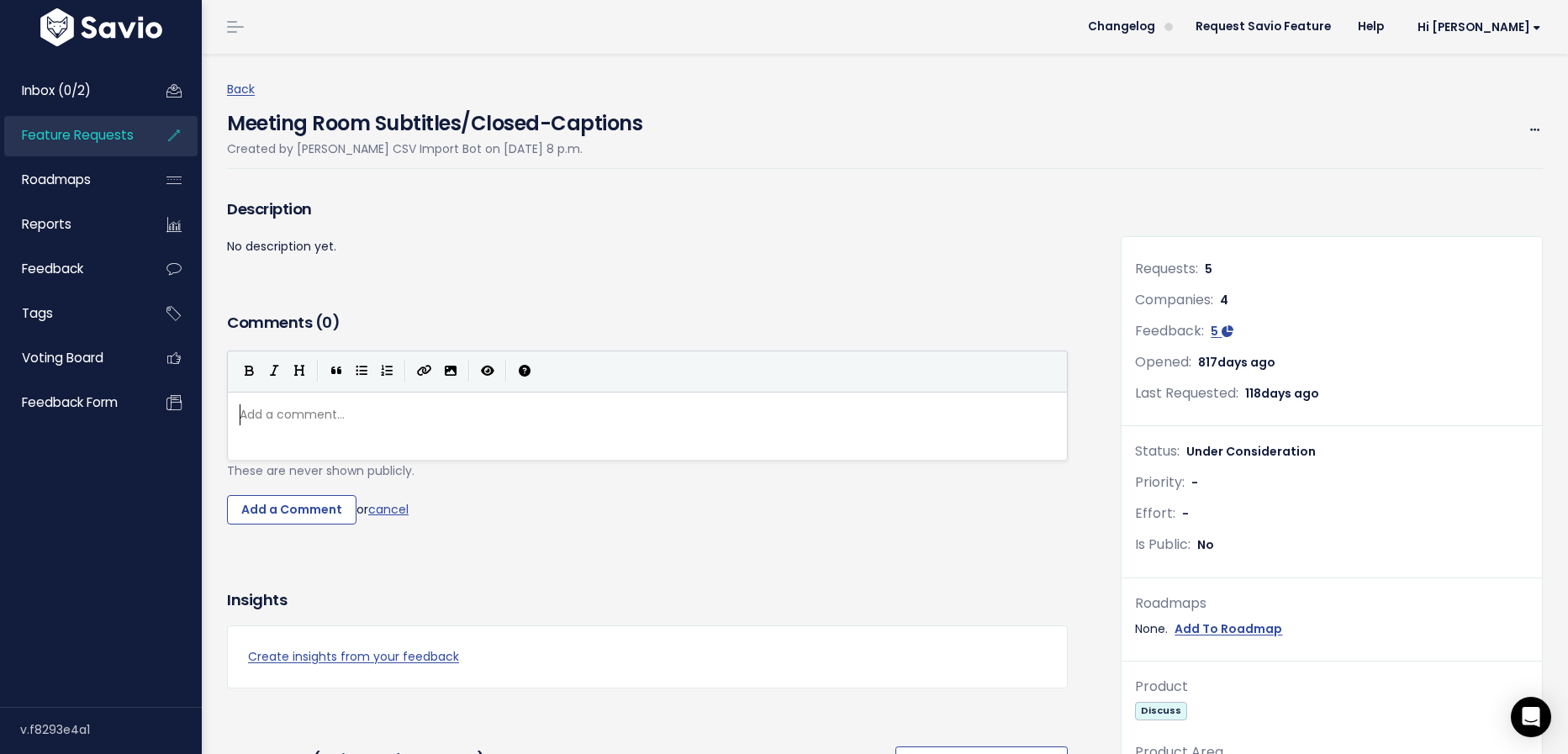
scroll to position [2, 0]
type textarea "WE"
type textarea "e now have the ability to add captions, as AI"
type textarea "Live Meeting Room tra"
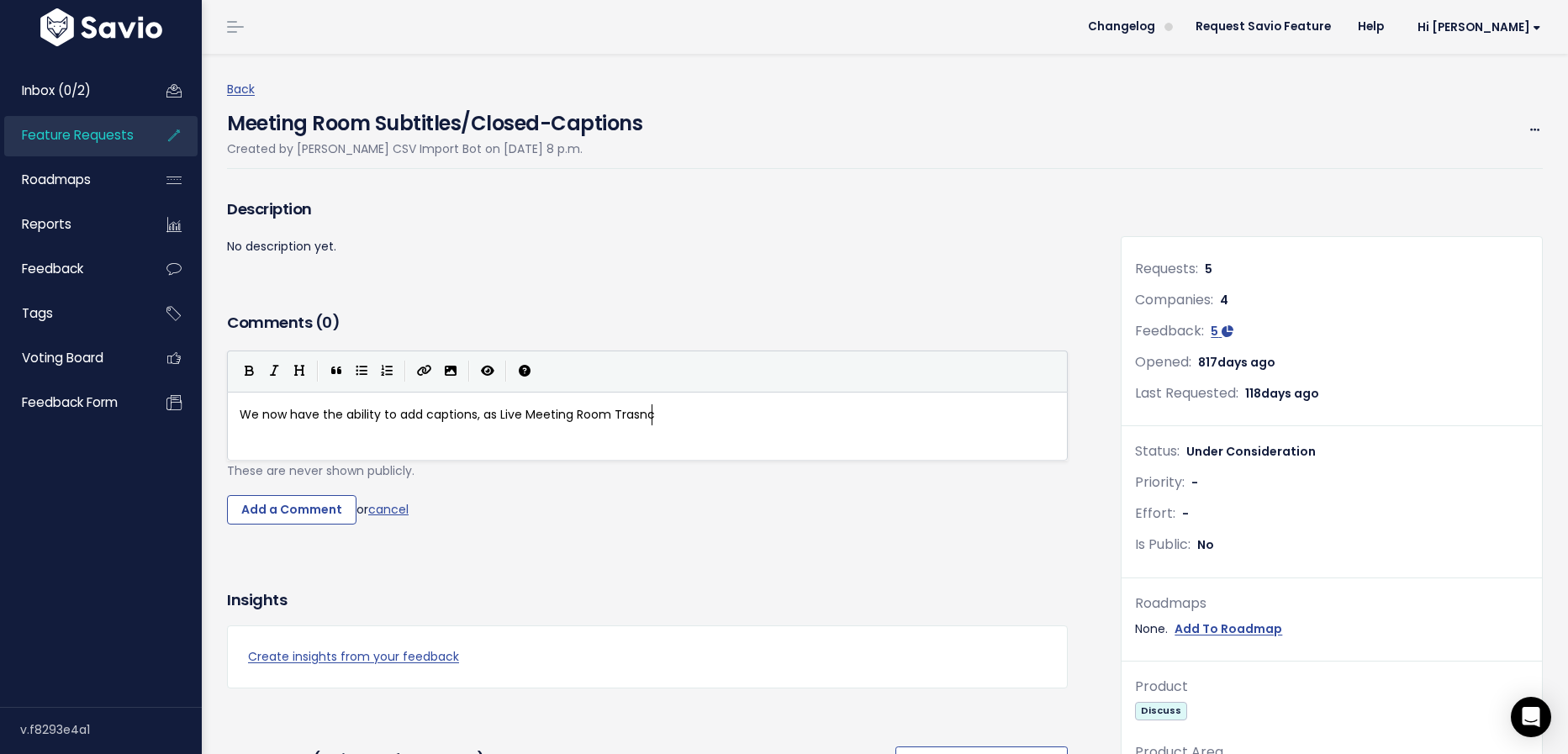
type textarea "Trasncr"
type textarea "nscript has been released for Quadrant."
click at [292, 520] on input "Add a Comment" at bounding box center [291, 509] width 130 height 30
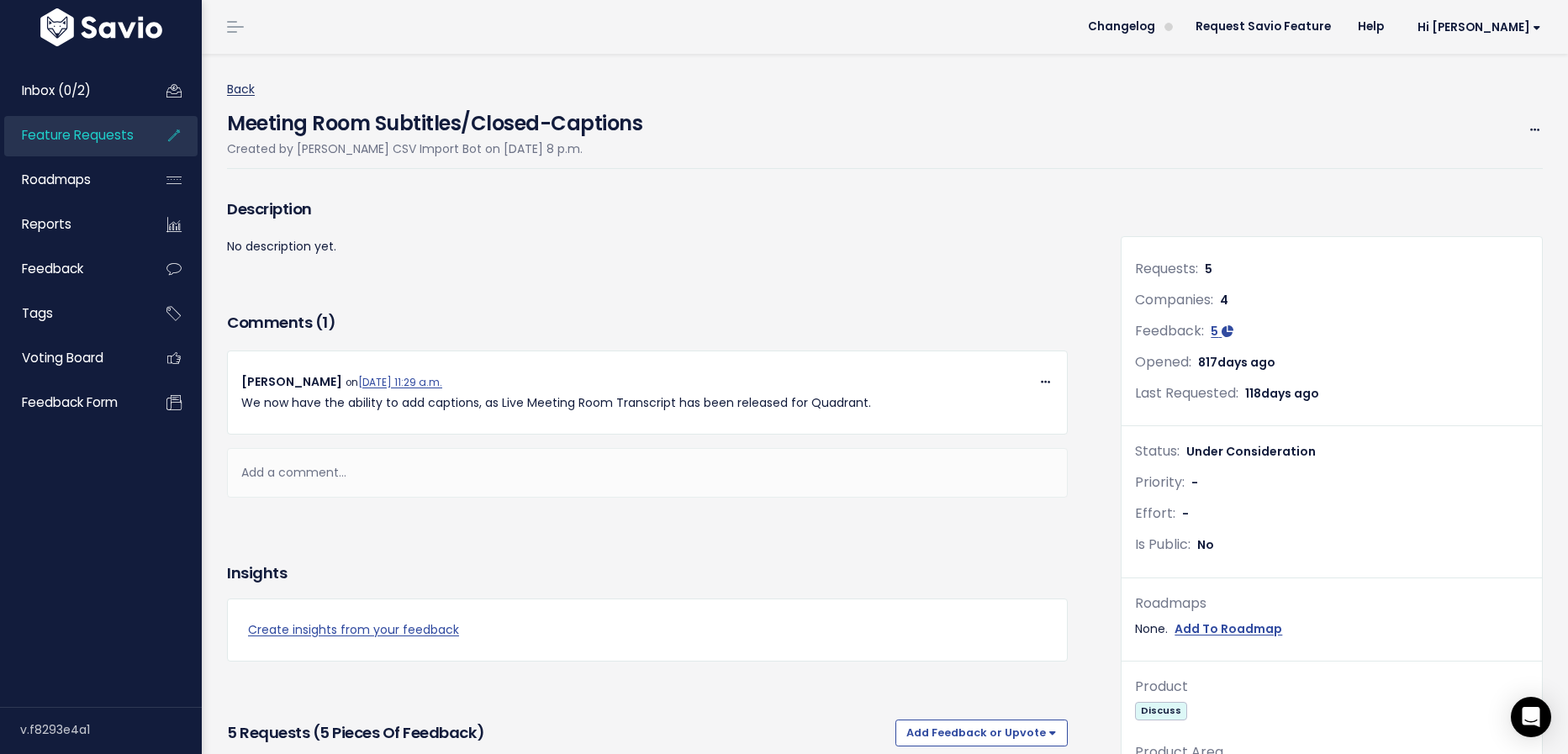
click at [244, 90] on link "Back" at bounding box center [241, 89] width 27 height 17
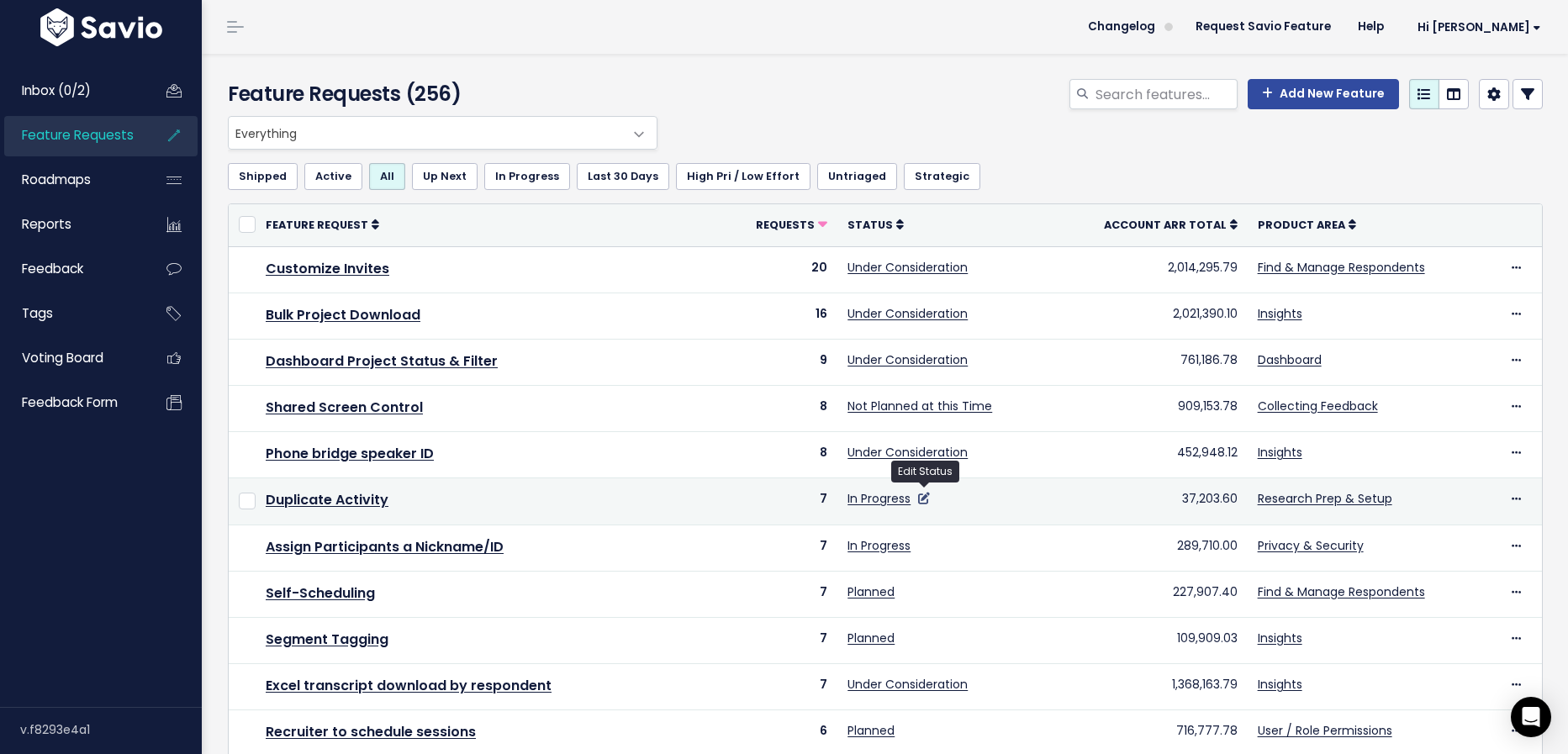
click at [921, 496] on icon at bounding box center [924, 498] width 12 height 12
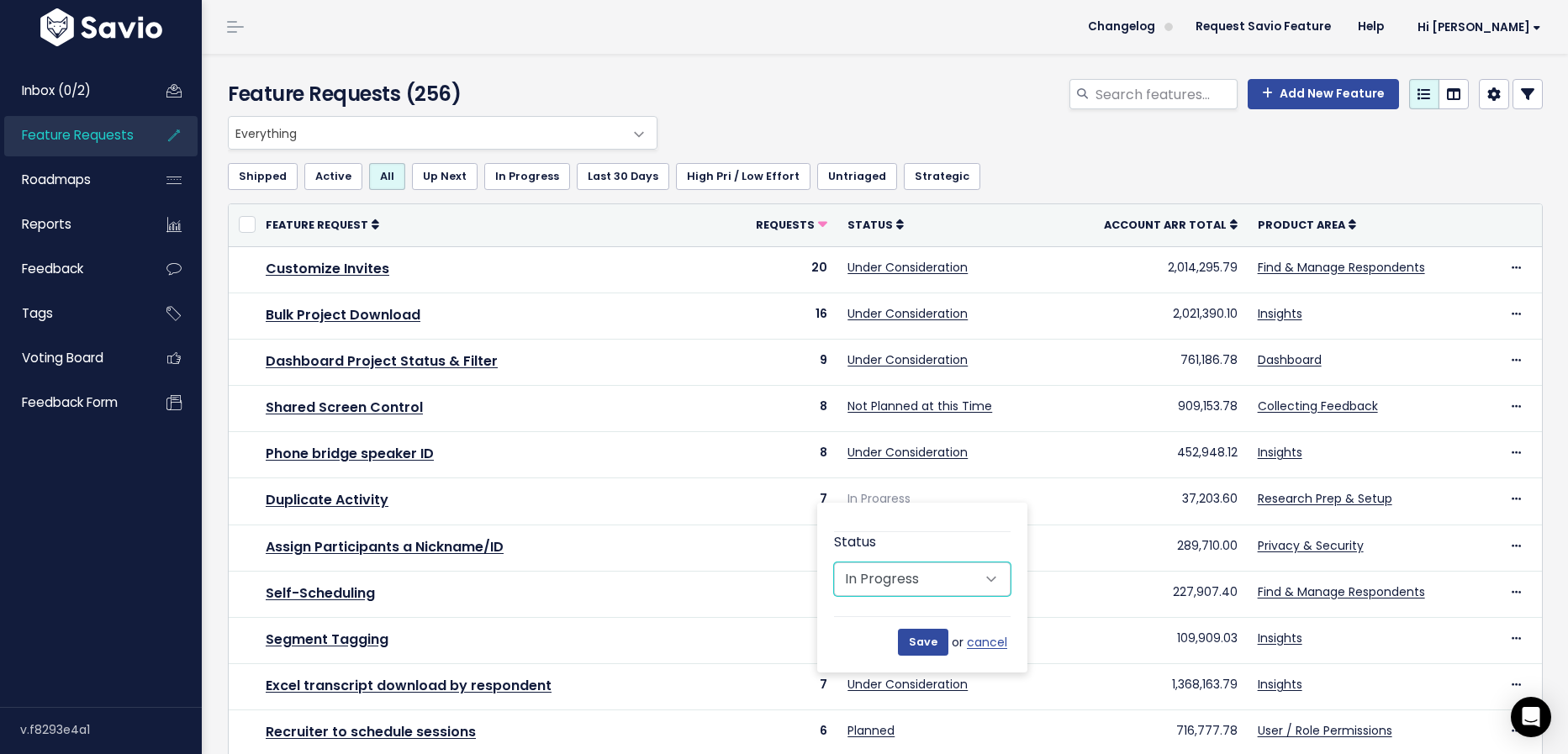
click at [897, 585] on select "Untriaged Under Consideration Planned In Progress Done Closed Won't do Not Plan…" at bounding box center [922, 579] width 176 height 33
select select "SHIPPED"
click at [834, 562] on select "Untriaged Under Consideration Planned In Progress Done Closed Won't do Not Plan…" at bounding box center [922, 579] width 176 height 33
click at [927, 636] on input "Save" at bounding box center [923, 642] width 51 height 27
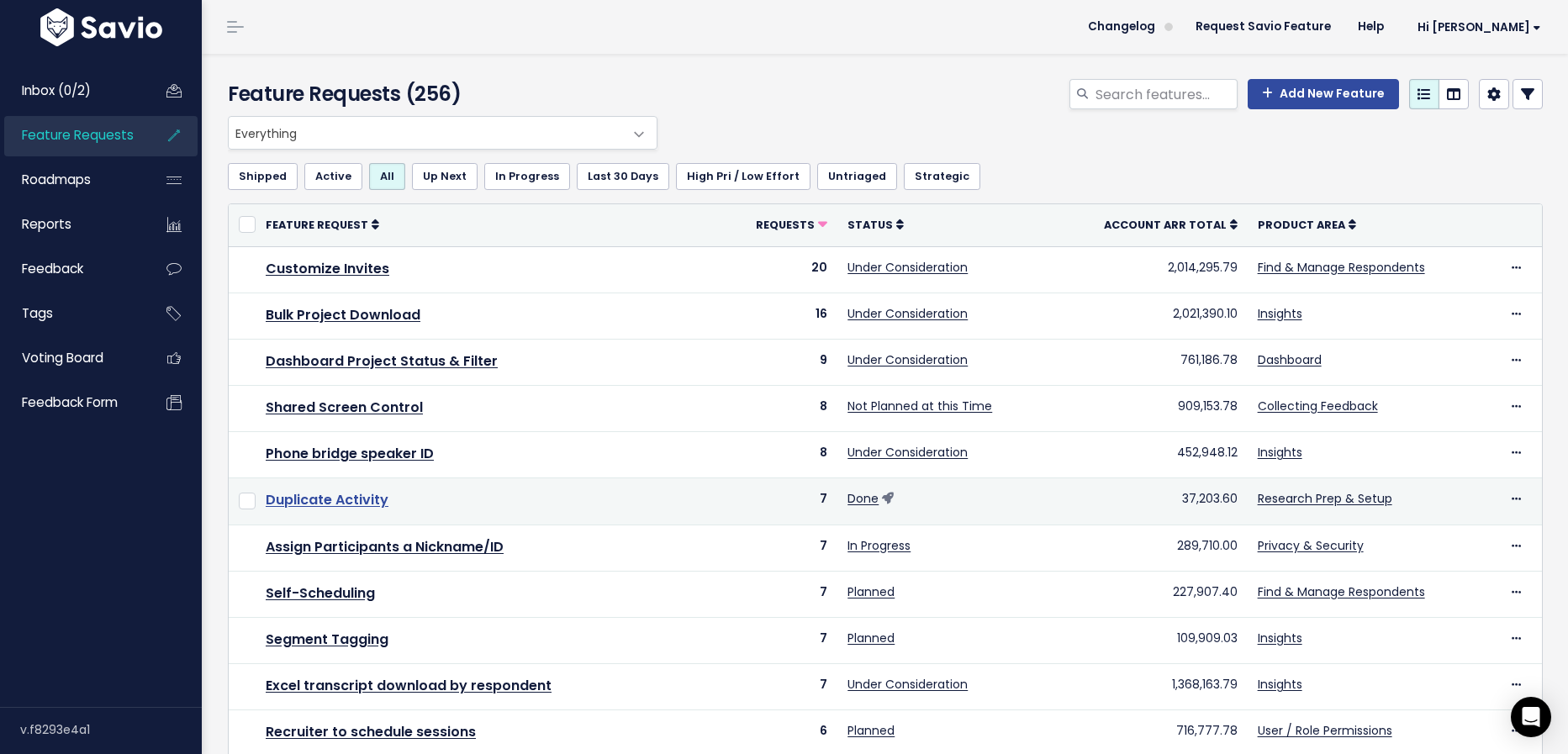
click at [353, 501] on link "Duplicate Activity" at bounding box center [326, 499] width 123 height 20
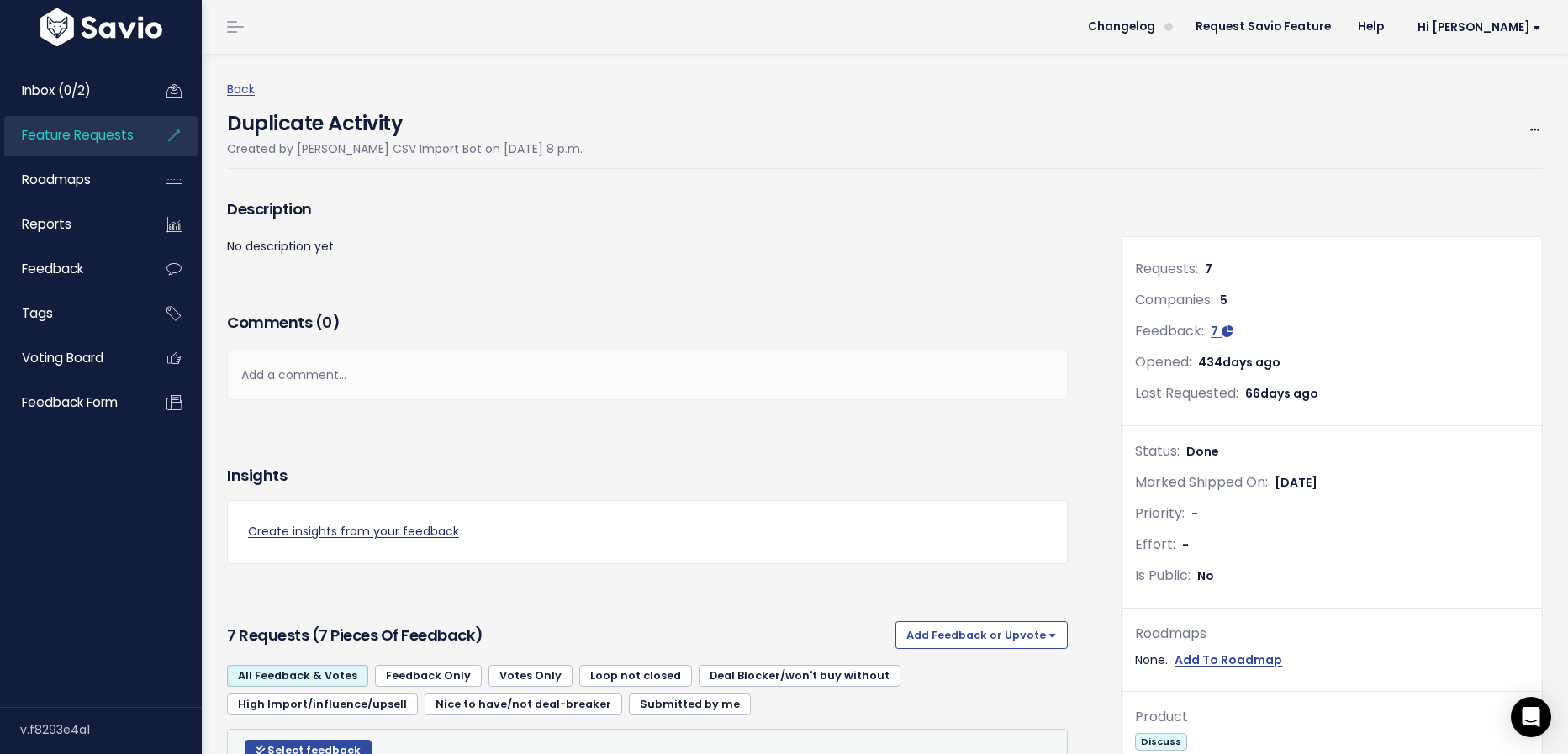
click at [383, 536] on link "Create insights from your feedback" at bounding box center [648, 532] width 799 height 21
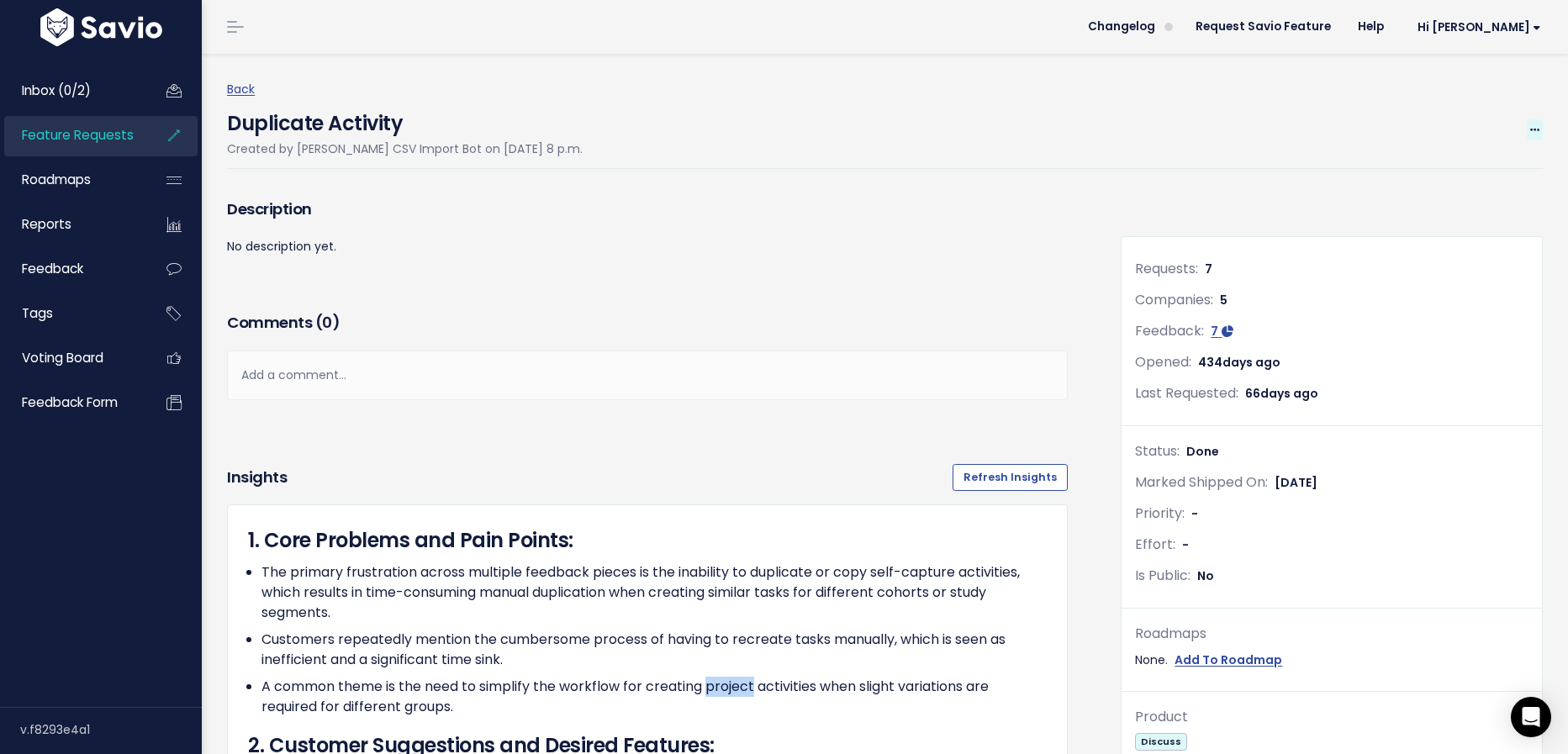
click at [1527, 133] on span at bounding box center [1534, 130] width 16 height 21
click at [1486, 170] on link "Edit" at bounding box center [1478, 177] width 125 height 33
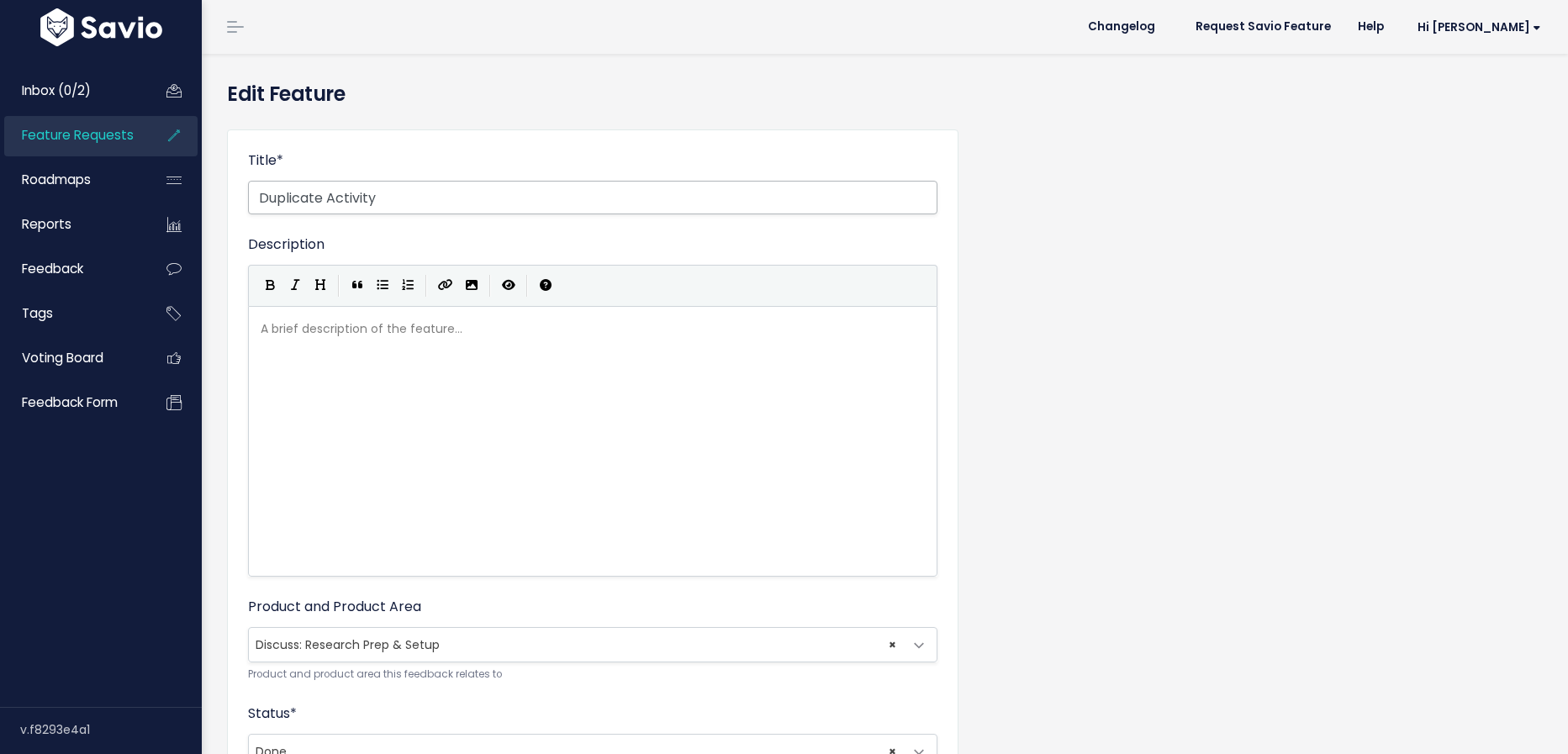
click at [450, 201] on input "Duplicate Activity" at bounding box center [593, 197] width 689 height 33
type input "Duplicate Activity within Project"
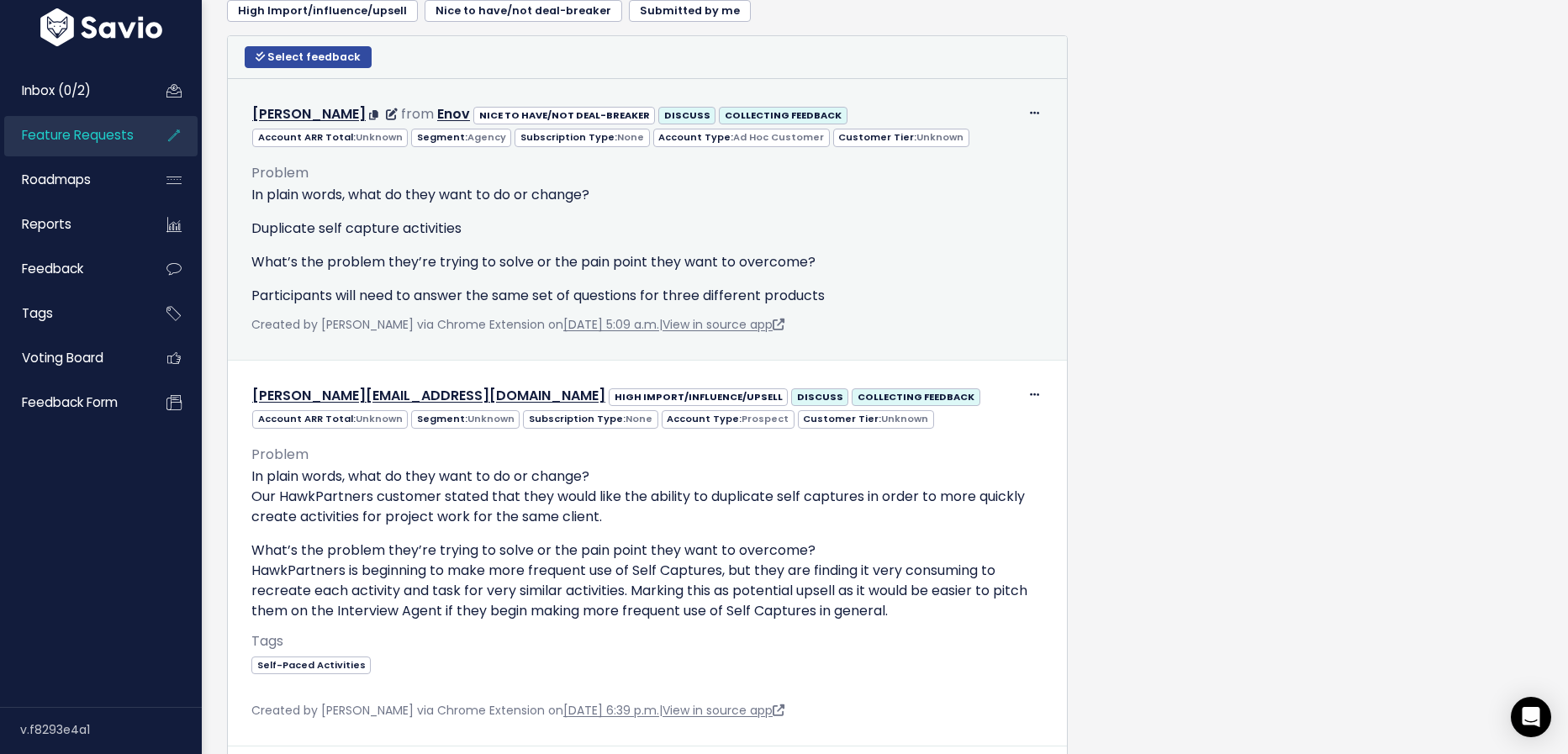
scroll to position [1592, 0]
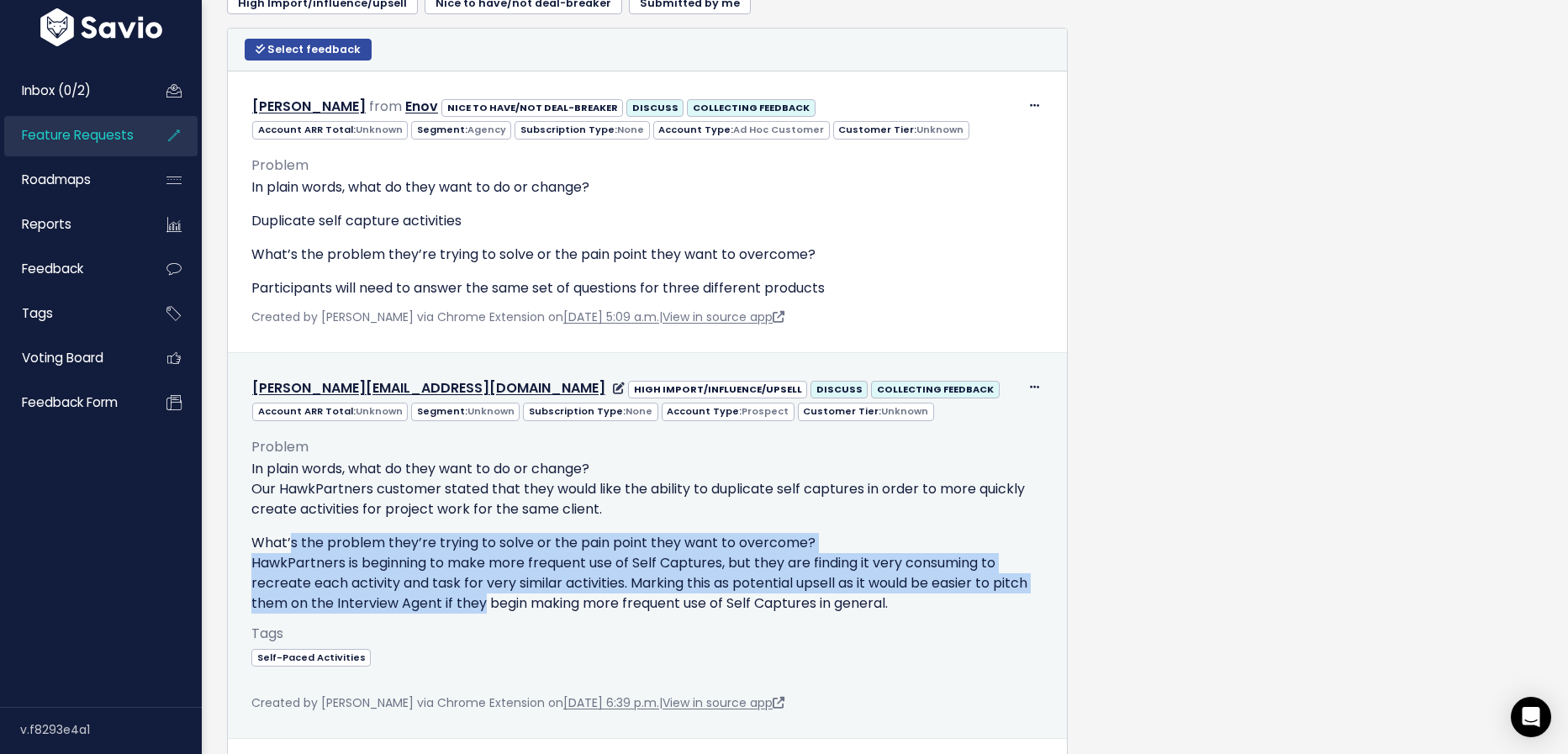
drag, startPoint x: 290, startPoint y: 540, endPoint x: 479, endPoint y: 600, distance: 198.3
click at [479, 601] on p "What’s the problem they’re trying to solve or the pain point they want to overc…" at bounding box center [648, 573] width 792 height 81
click at [479, 600] on p "What’s the problem they’re trying to solve or the pain point they want to overc…" at bounding box center [648, 573] width 792 height 81
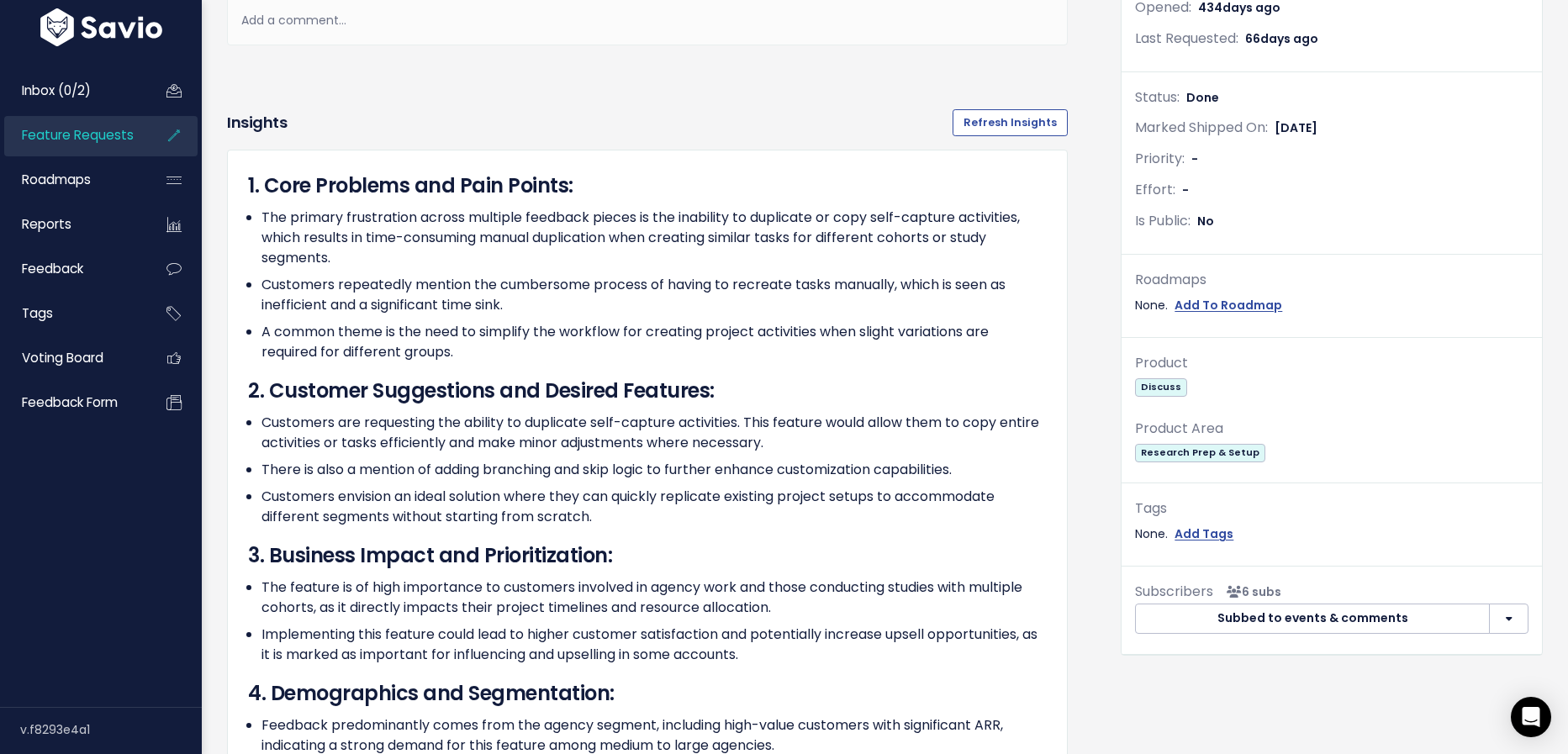
scroll to position [0, 0]
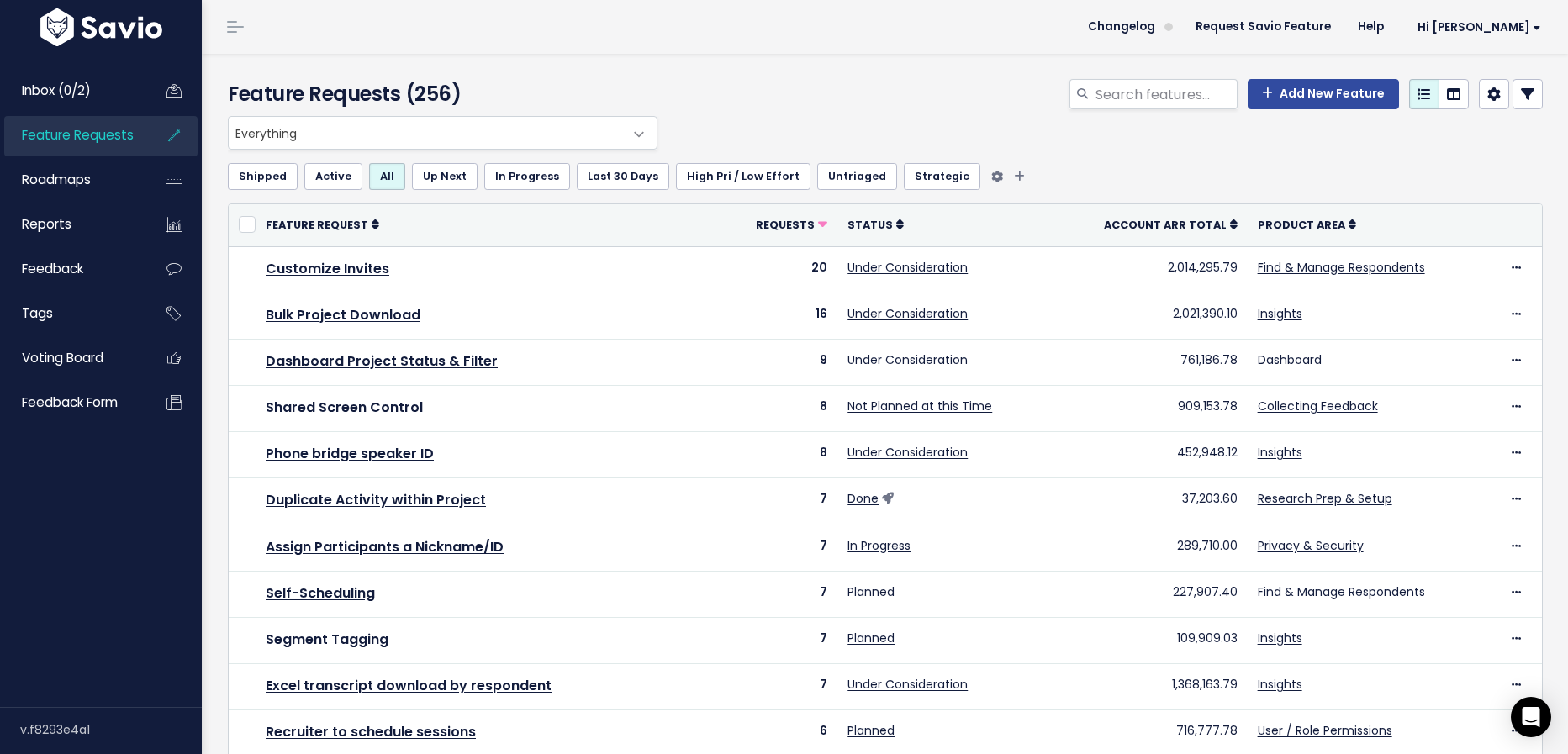
click at [325, 182] on link "Active" at bounding box center [333, 176] width 58 height 27
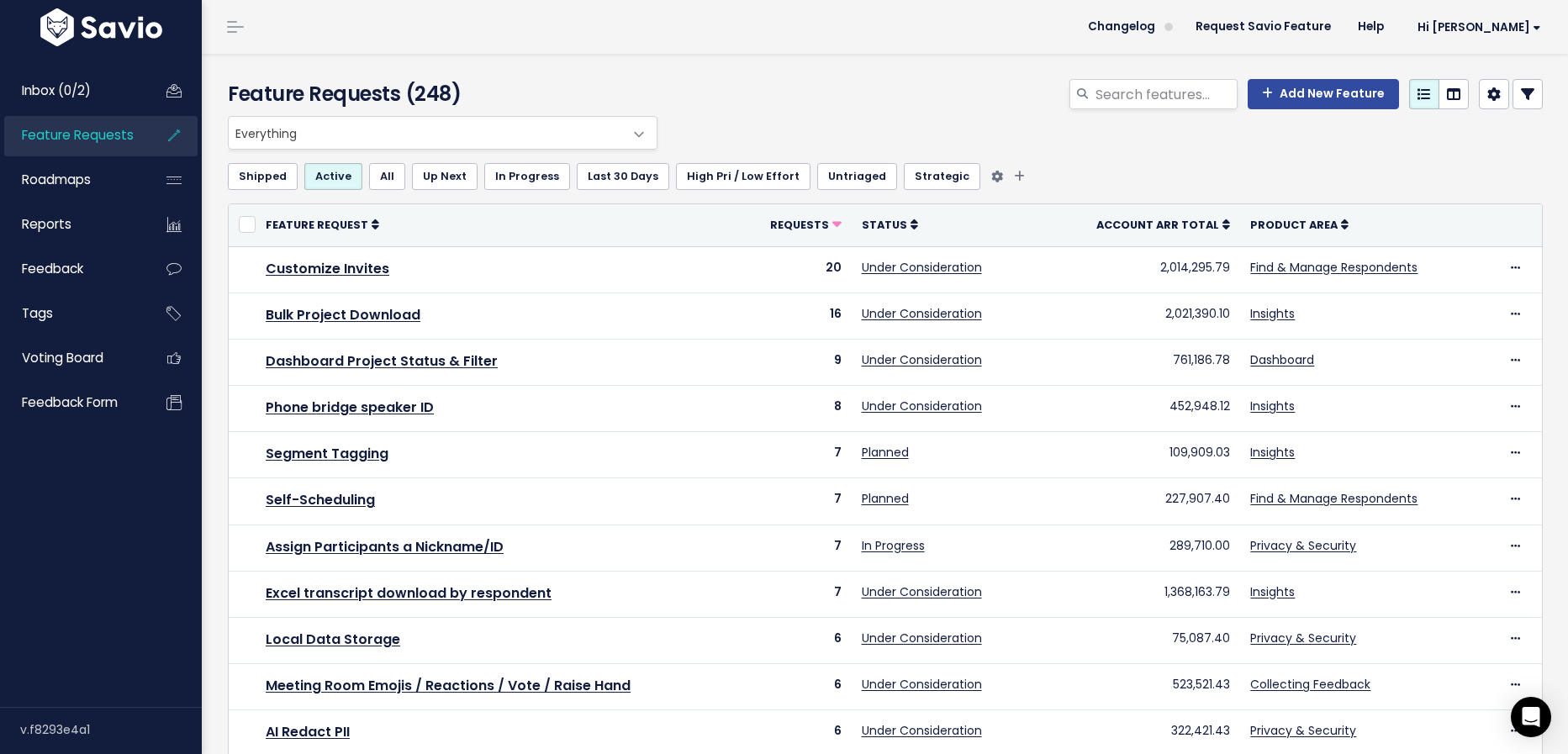
click at [841, 185] on link "Untriaged" at bounding box center [857, 176] width 80 height 27
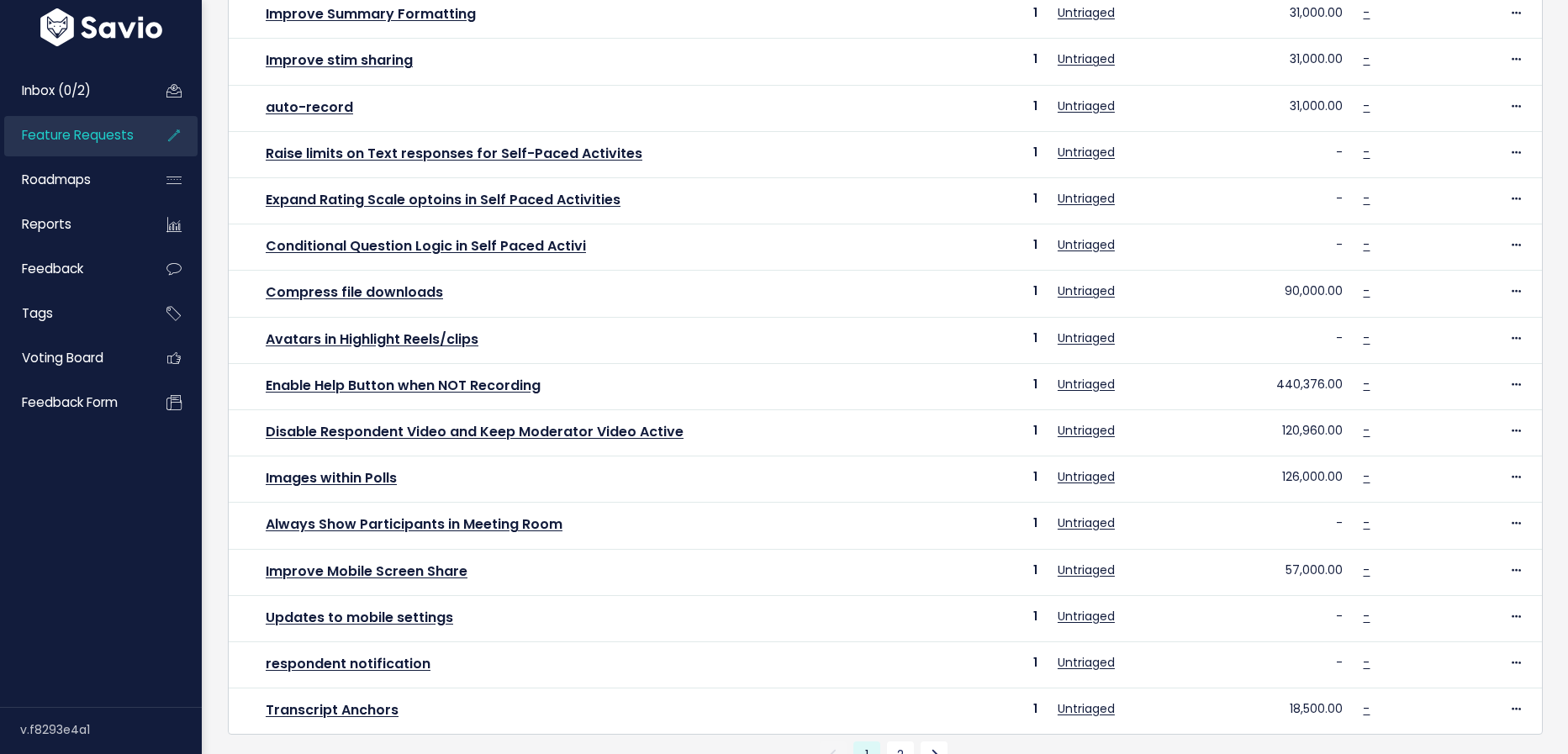
scroll to position [489, 0]
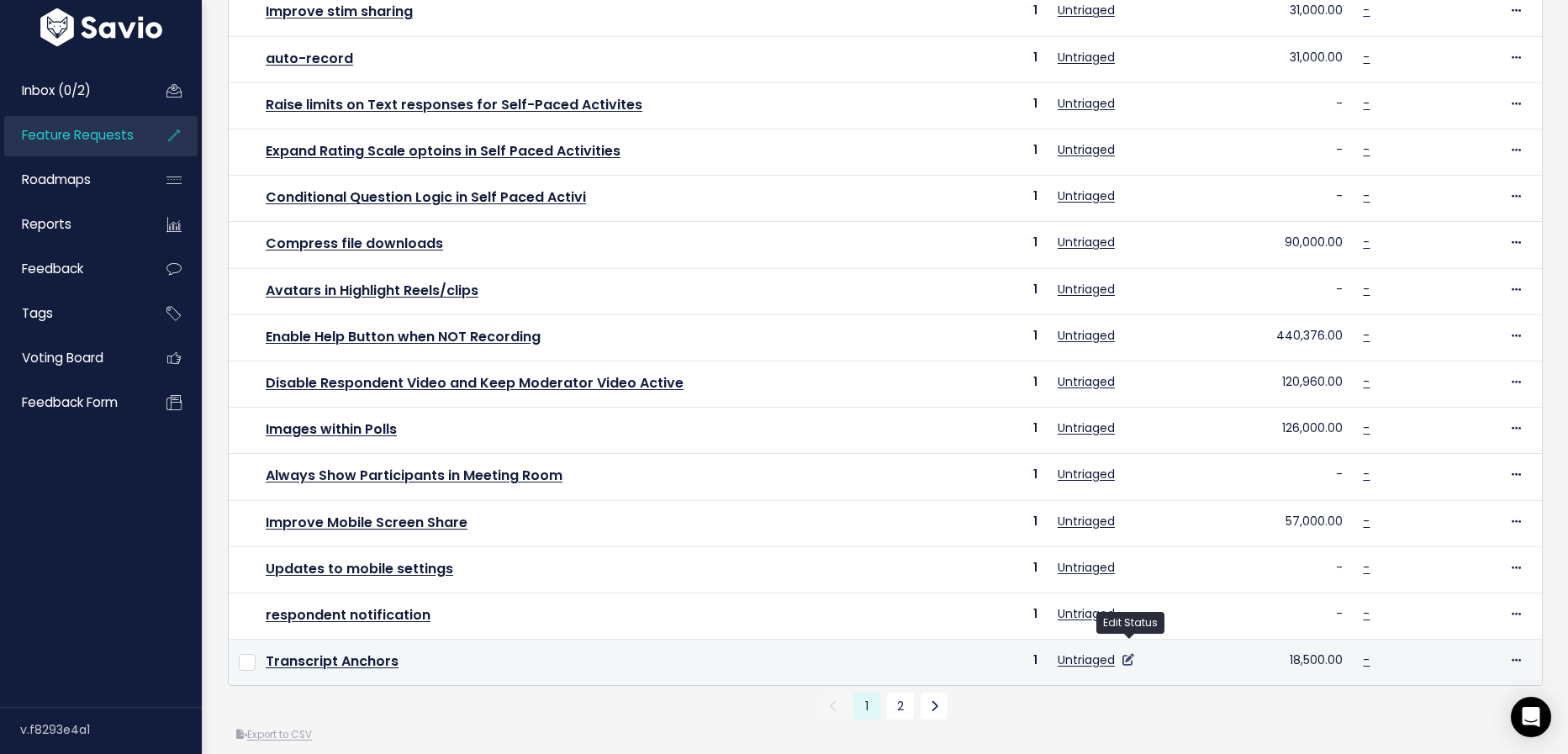
click at [1134, 654] on icon at bounding box center [1128, 660] width 12 height 12
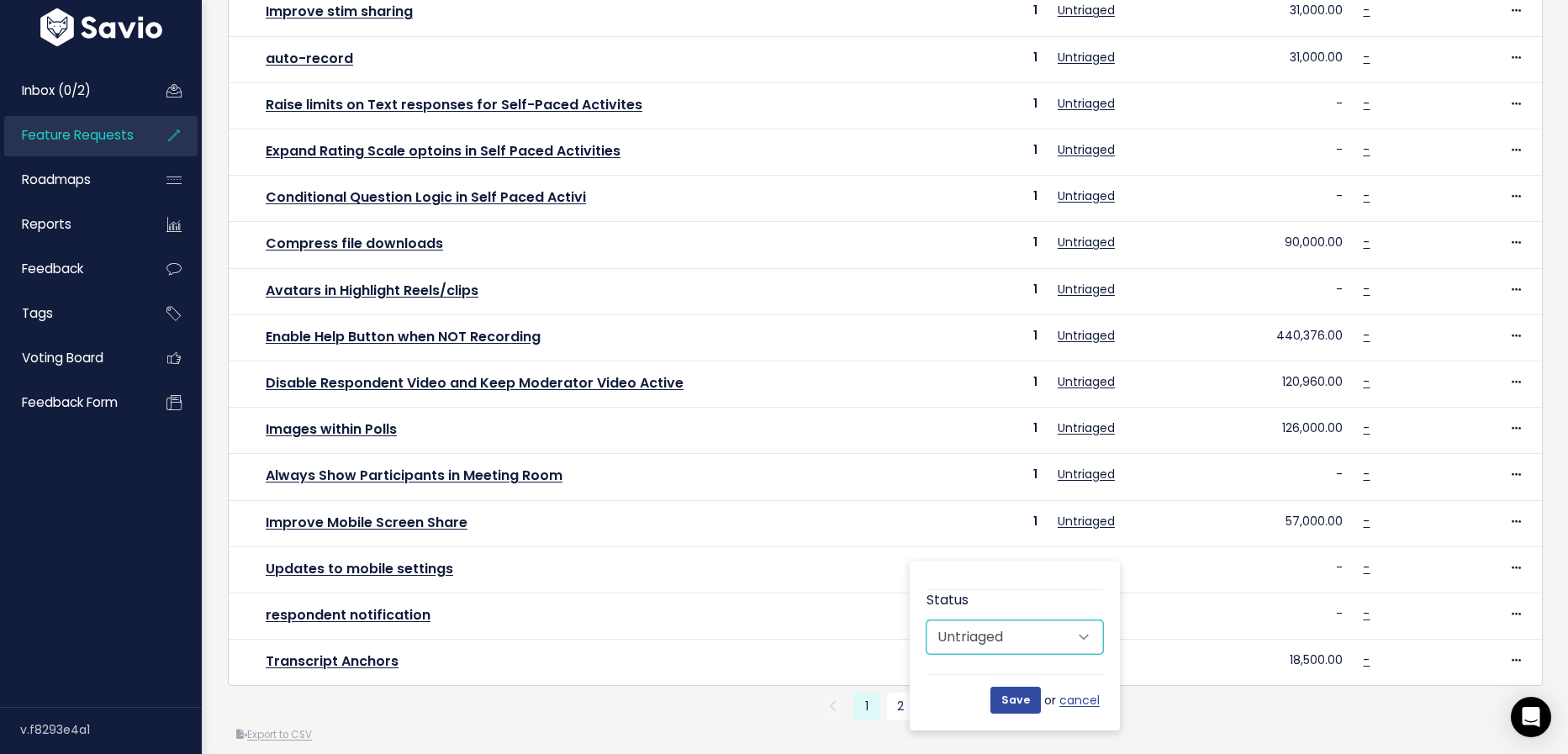
click at [1080, 632] on select "Untriaged Under Consideration Planned In Progress Done Closed Won't do Not Plan…" at bounding box center [1014, 636] width 176 height 33
select select "UNDER_CONSIDERATION"
click at [926, 620] on select "Untriaged Under Consideration Planned In Progress Done Closed Won't do Not Plan…" at bounding box center [1014, 636] width 176 height 33
click at [1028, 704] on input "Save" at bounding box center [1016, 699] width 51 height 27
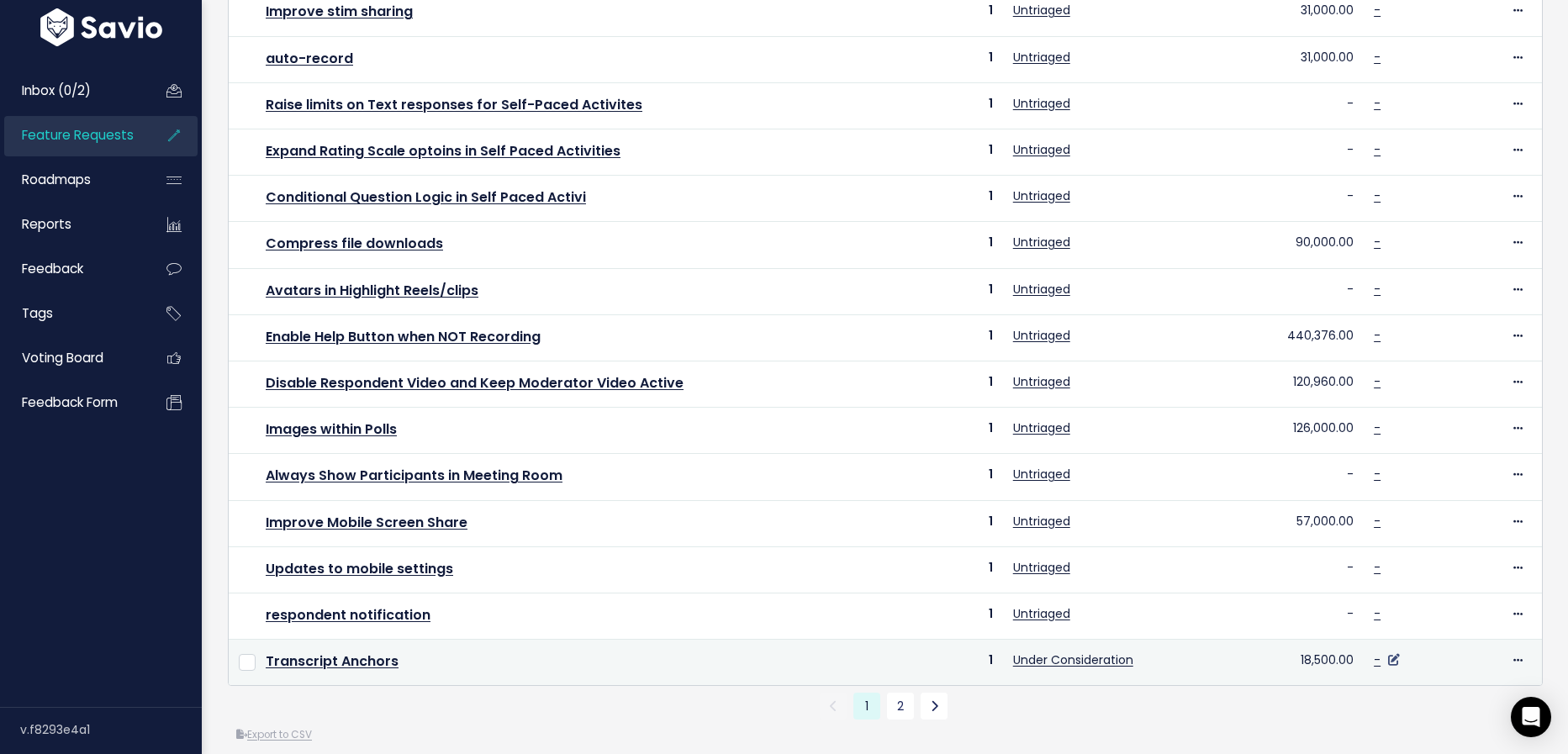
click at [1398, 654] on icon at bounding box center [1394, 660] width 12 height 12
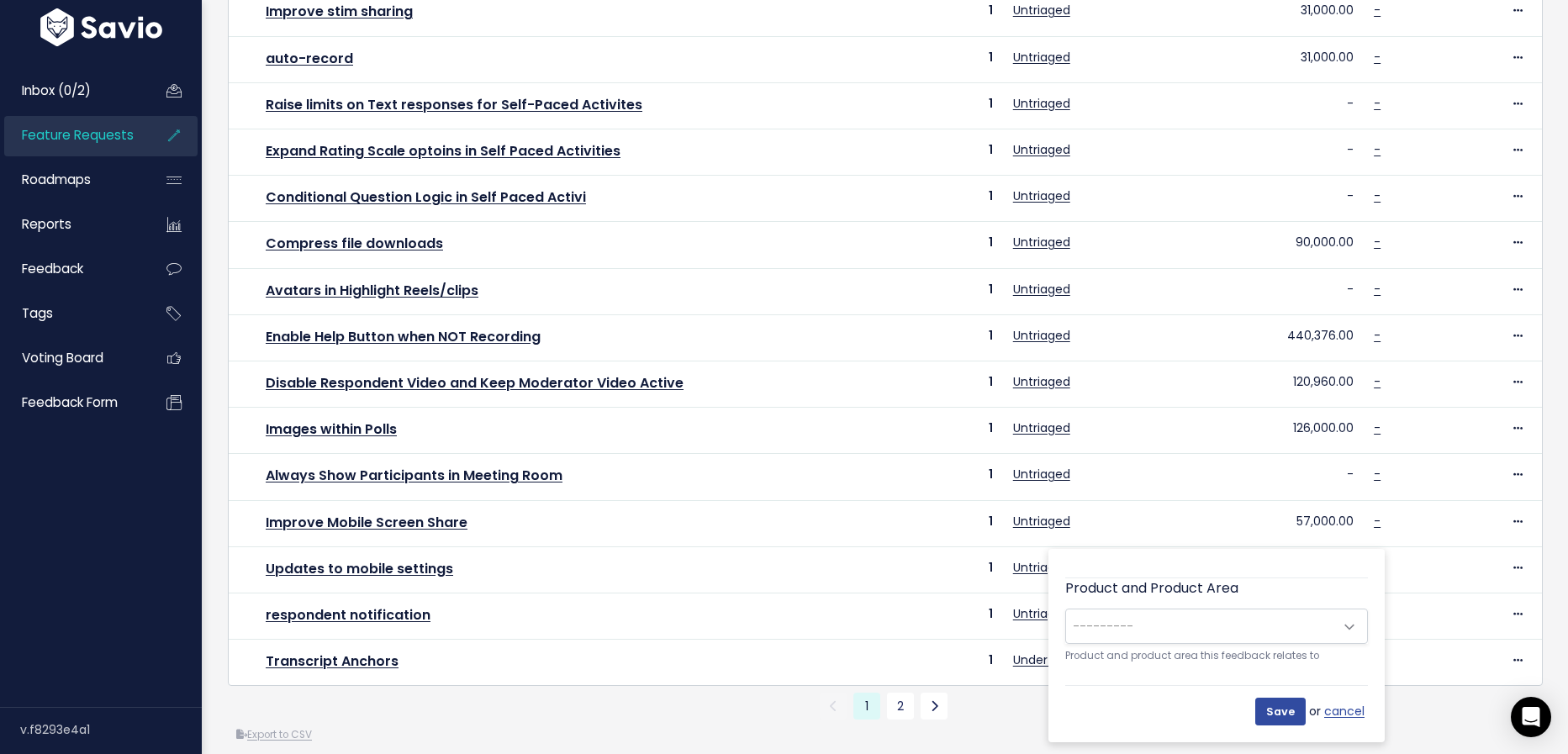
click at [1323, 623] on span "---------" at bounding box center [1199, 625] width 267 height 33
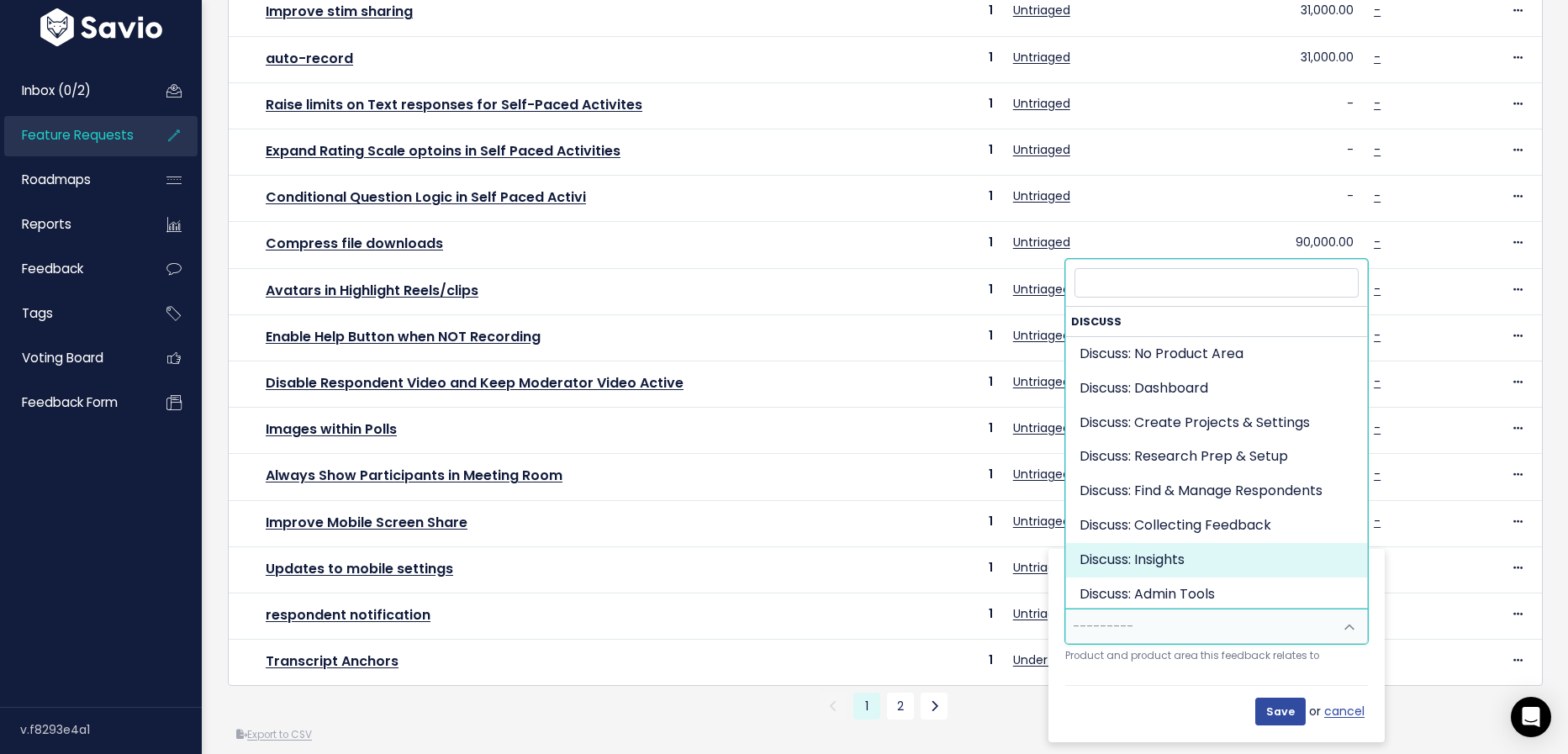
select select "DISCUSS_PLATFORM:INSIGHTS"
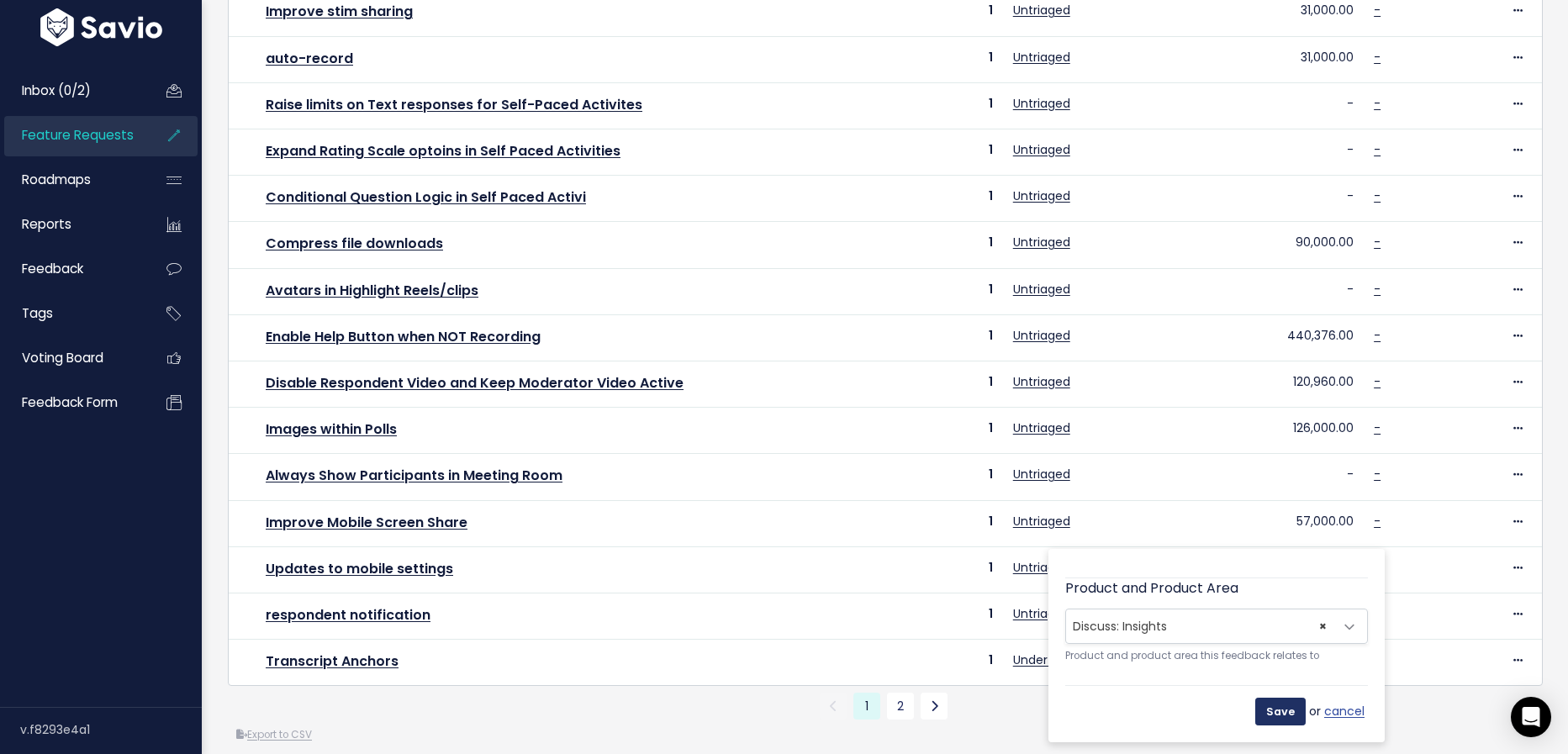
click at [1285, 708] on input "Save" at bounding box center [1280, 710] width 51 height 27
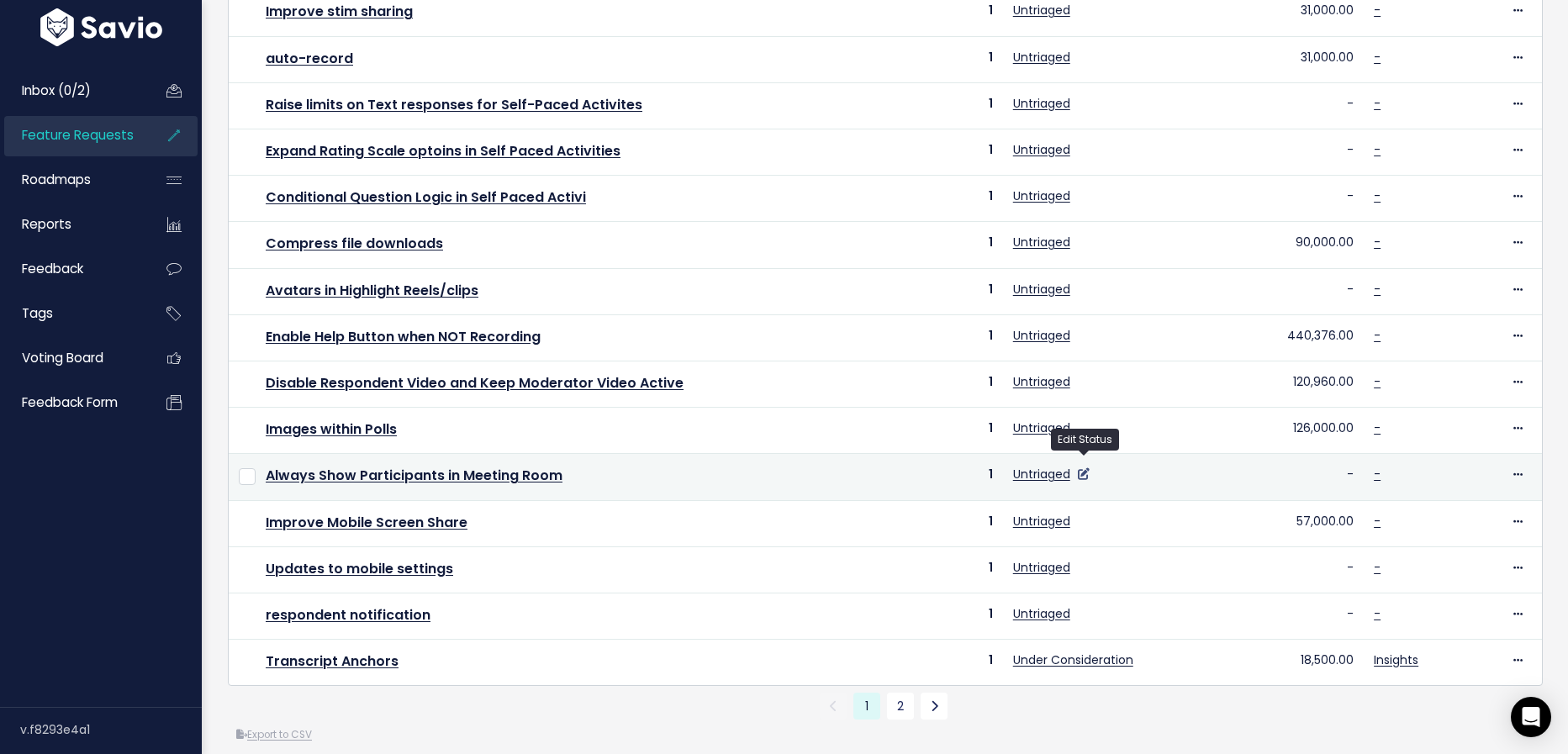
click at [1084, 468] on icon at bounding box center [1083, 474] width 12 height 12
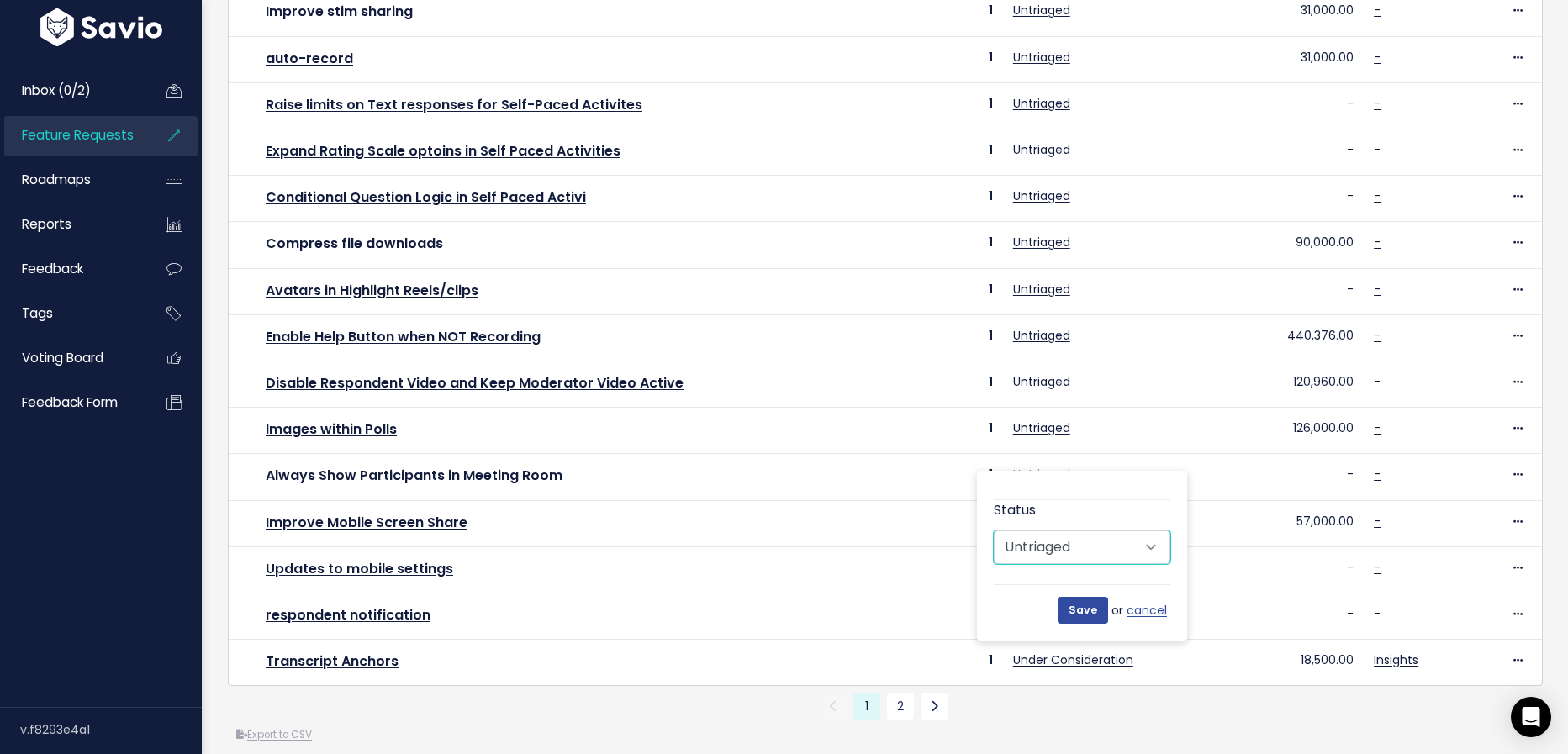
click at [1123, 550] on select "Untriaged Under Consideration Planned In Progress Done Closed Won't do Not Plan…" at bounding box center [1082, 546] width 176 height 33
select select "NOT_PLANNING"
click at [994, 530] on select "Untriaged Under Consideration Planned In Progress Done Closed Won't do Not Plan…" at bounding box center [1082, 546] width 176 height 33
click at [1081, 603] on input "Save" at bounding box center [1083, 610] width 51 height 27
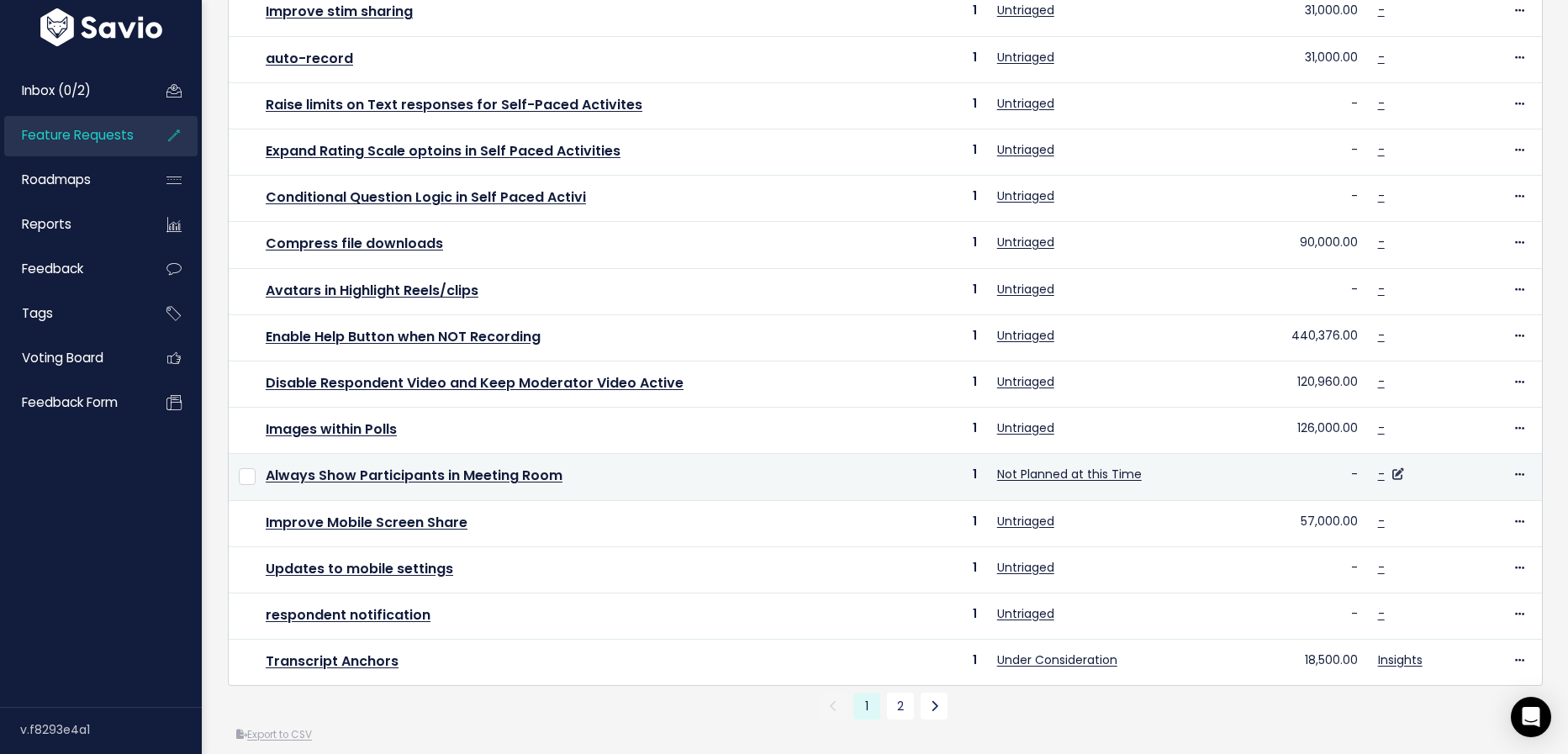
click at [1391, 465] on link at bounding box center [1396, 474] width 16 height 17
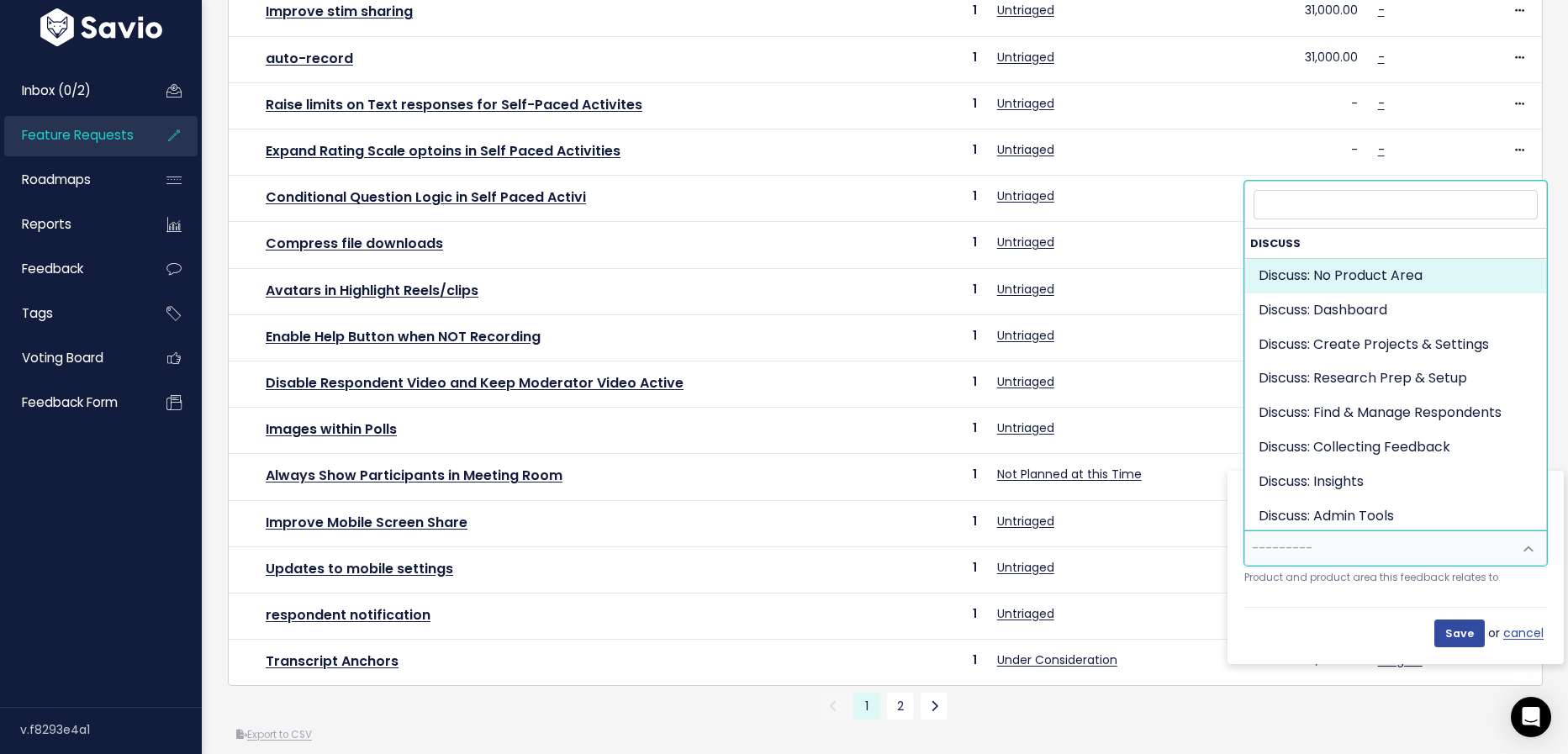
click at [1386, 551] on span "---------" at bounding box center [1378, 547] width 267 height 33
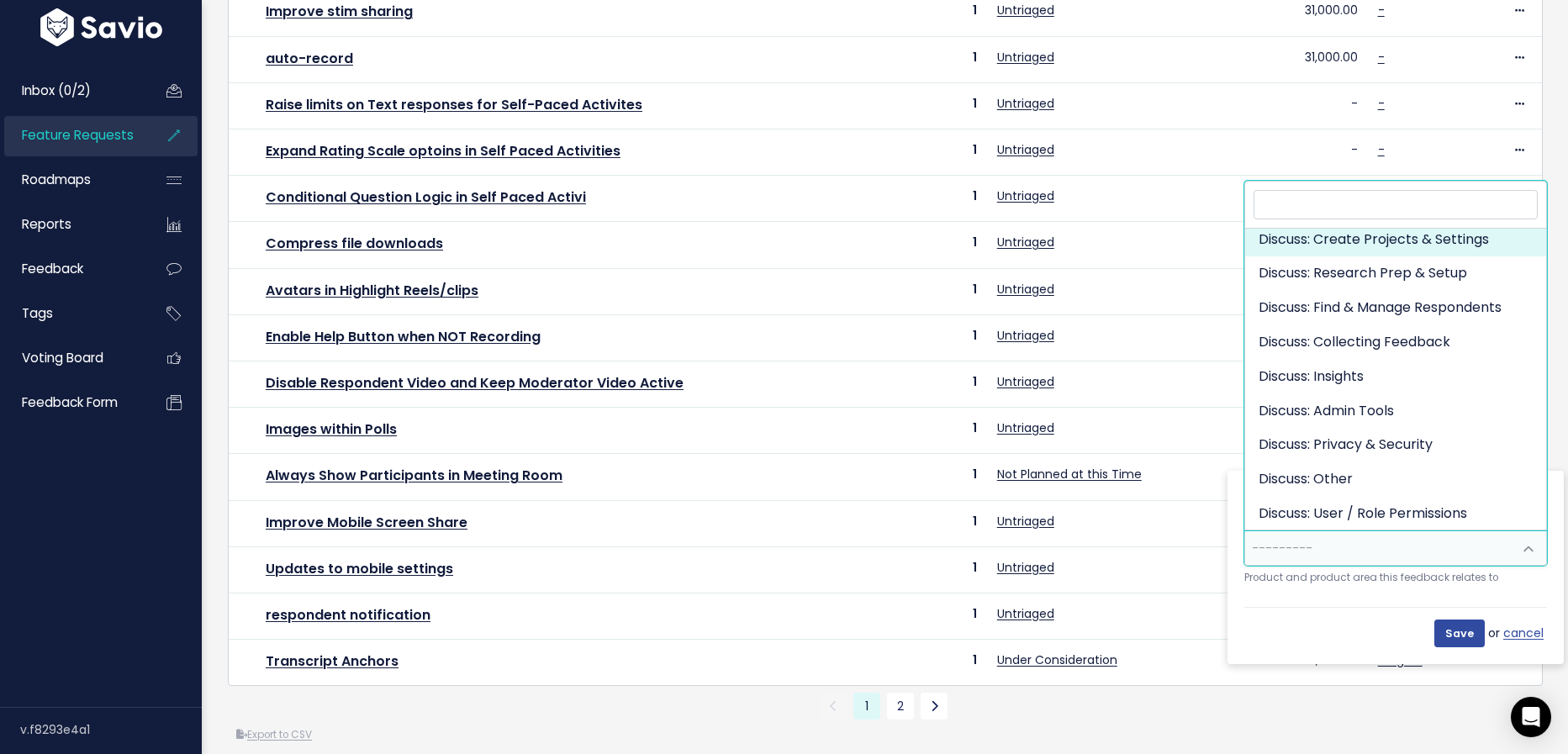
scroll to position [105, 0]
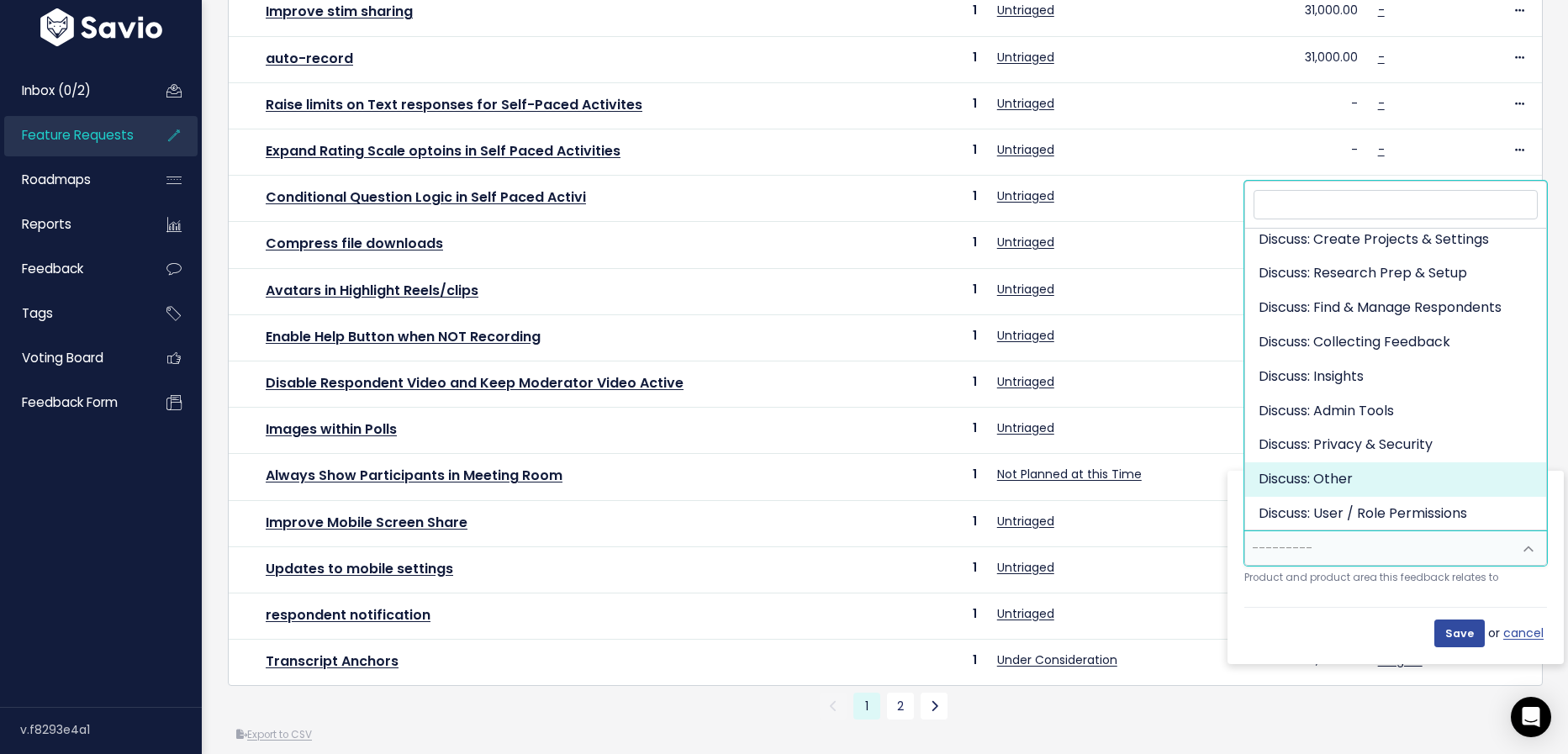
select select "DISCUSS_PLATFORM:OTHER"
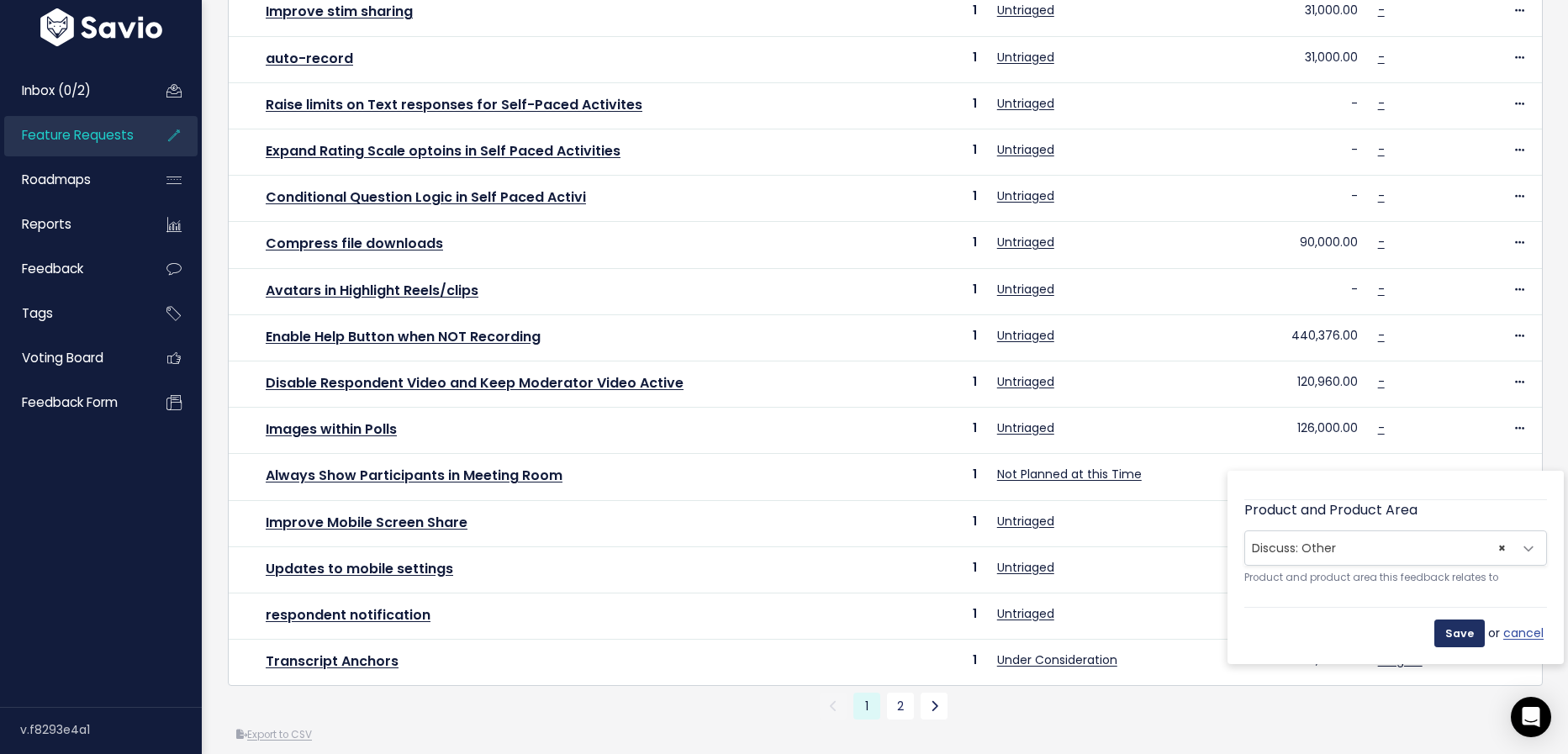
click at [1452, 629] on input "Save" at bounding box center [1459, 632] width 51 height 27
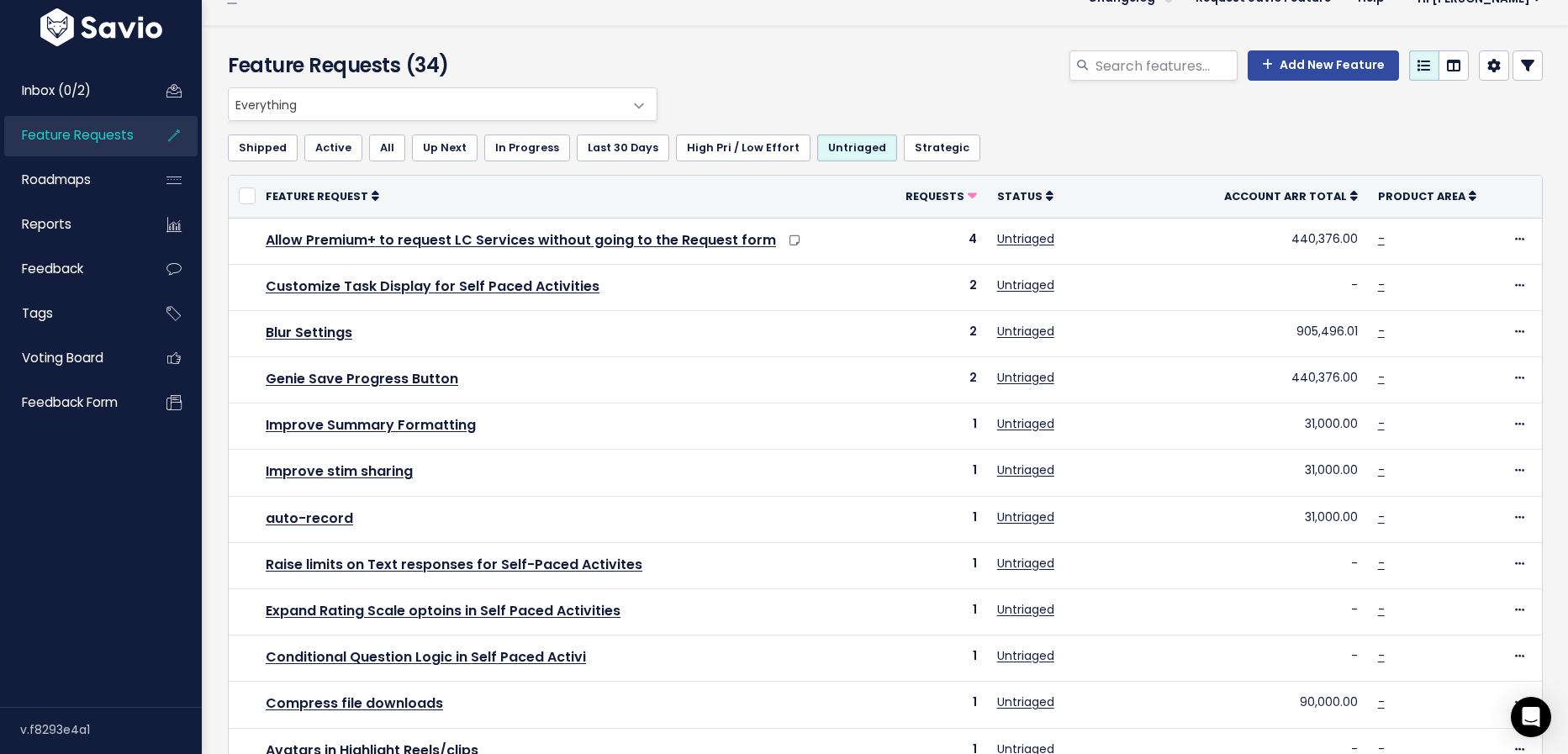
scroll to position [27, 0]
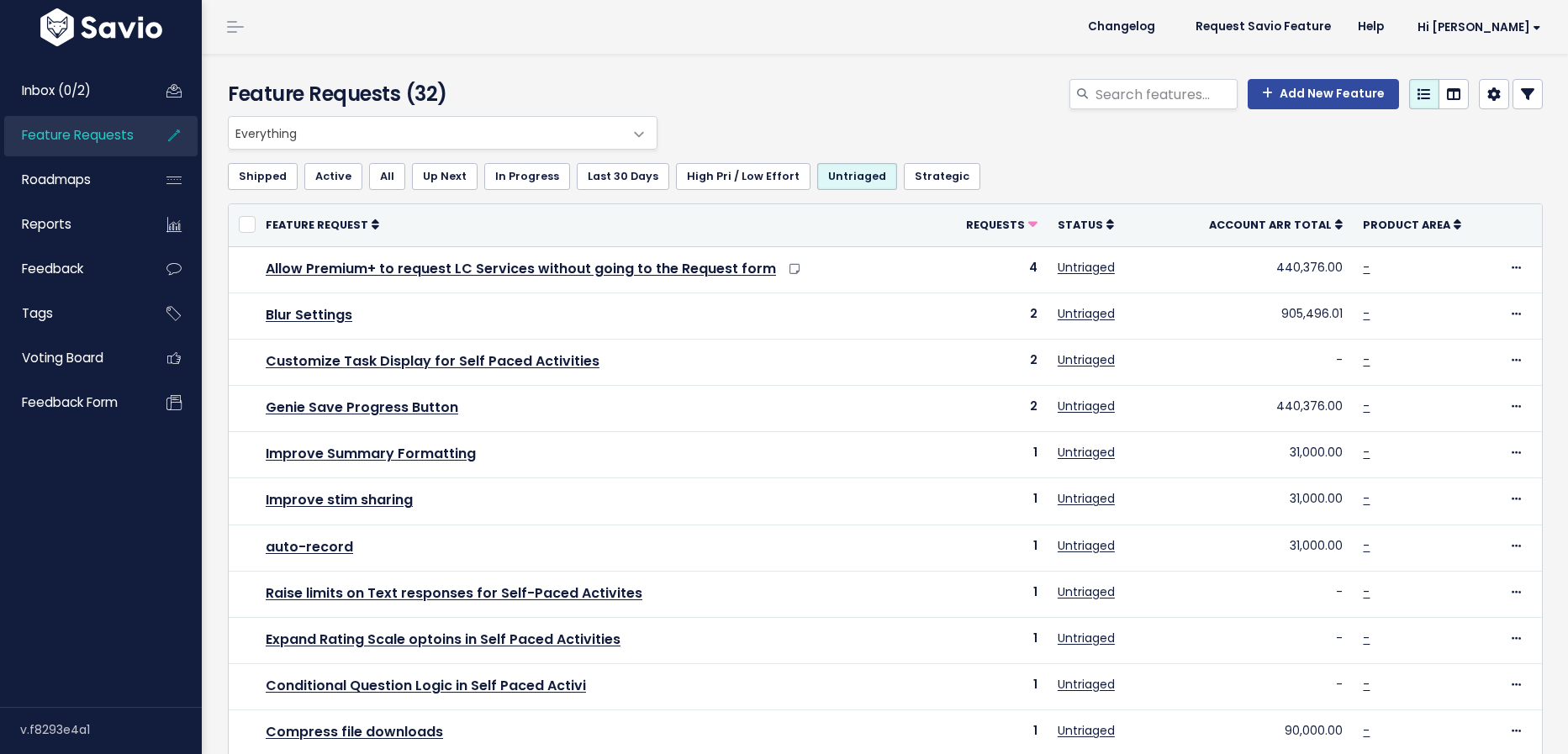
scroll to position [27, 0]
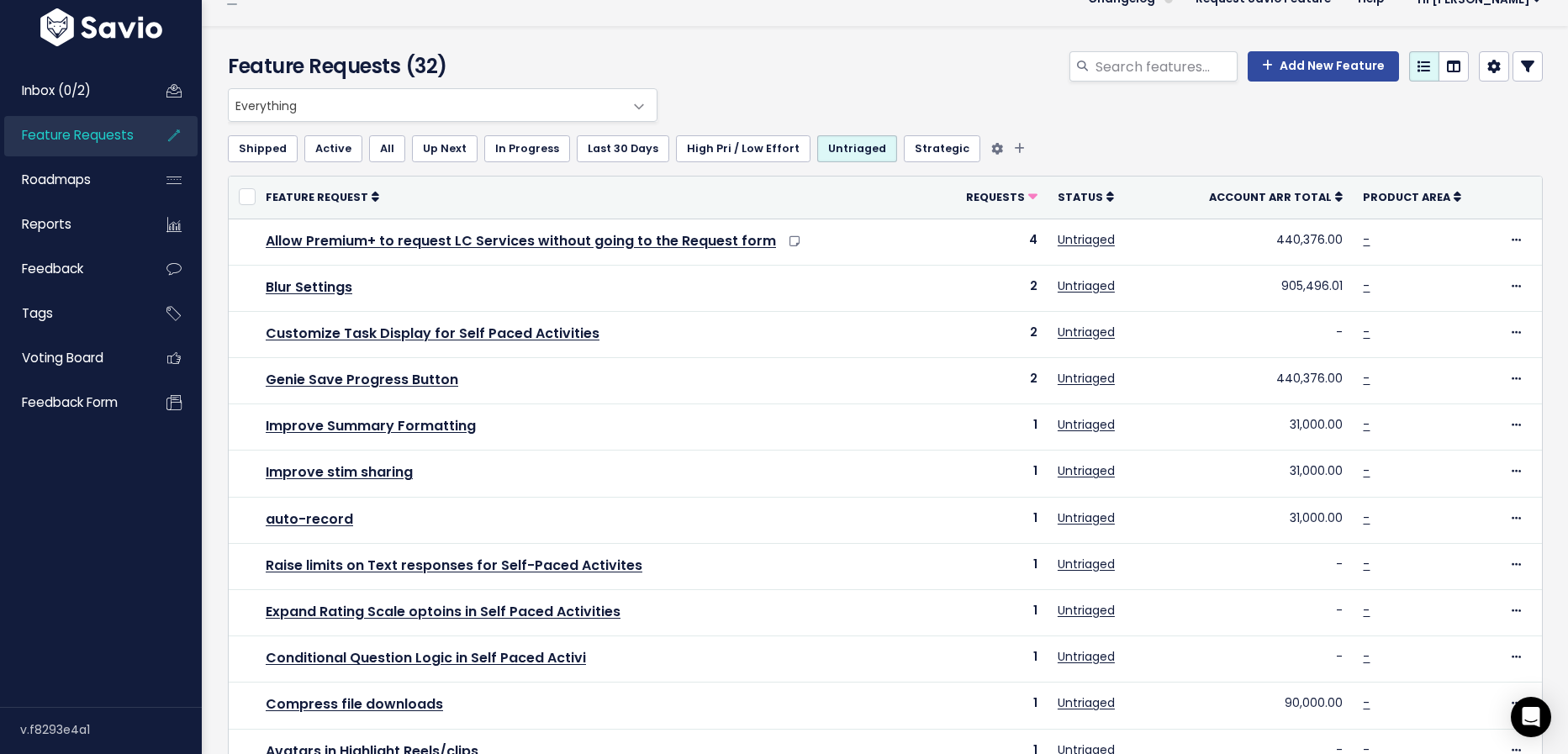
click at [276, 143] on link "Shipped" at bounding box center [262, 149] width 70 height 27
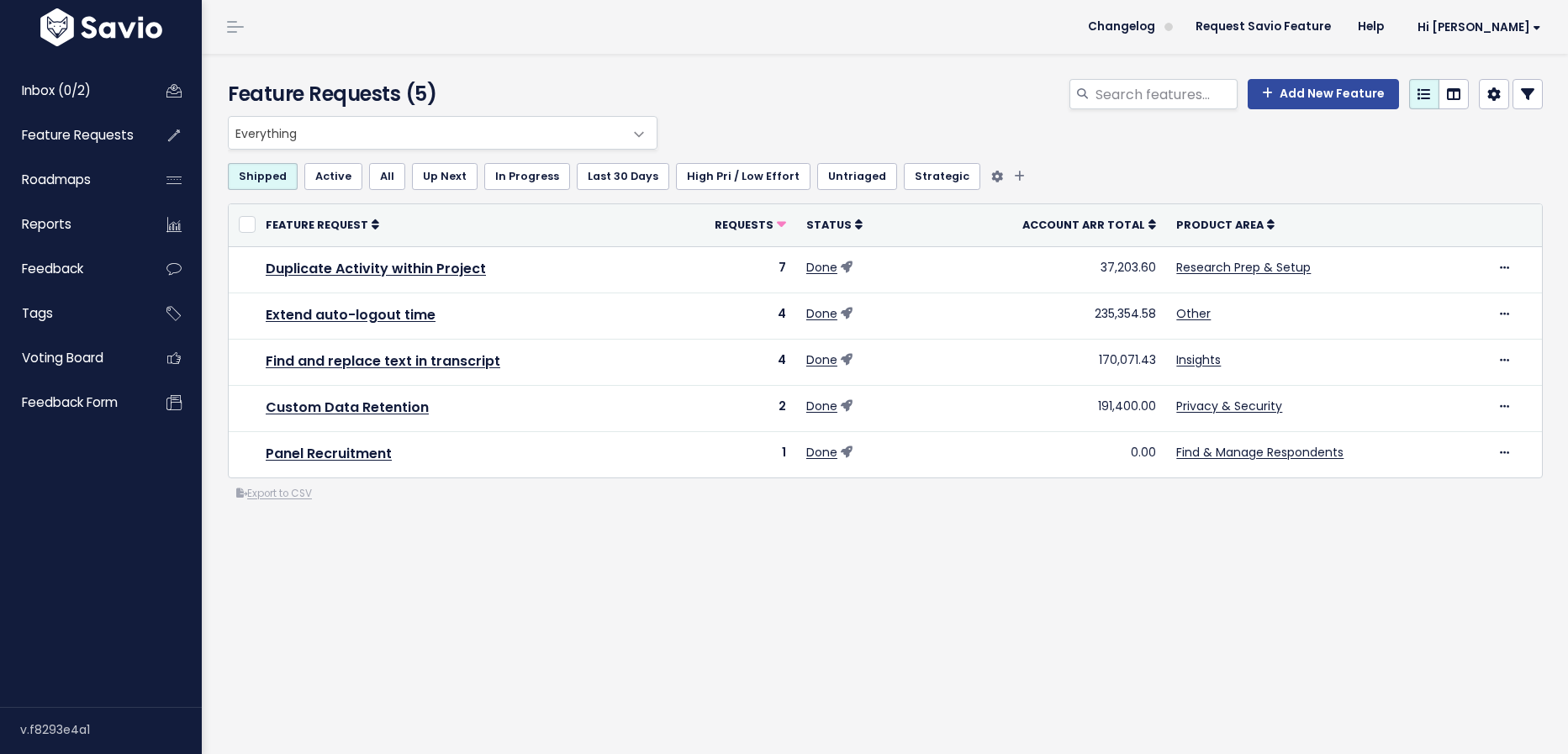
click at [339, 173] on link "Active" at bounding box center [333, 176] width 58 height 27
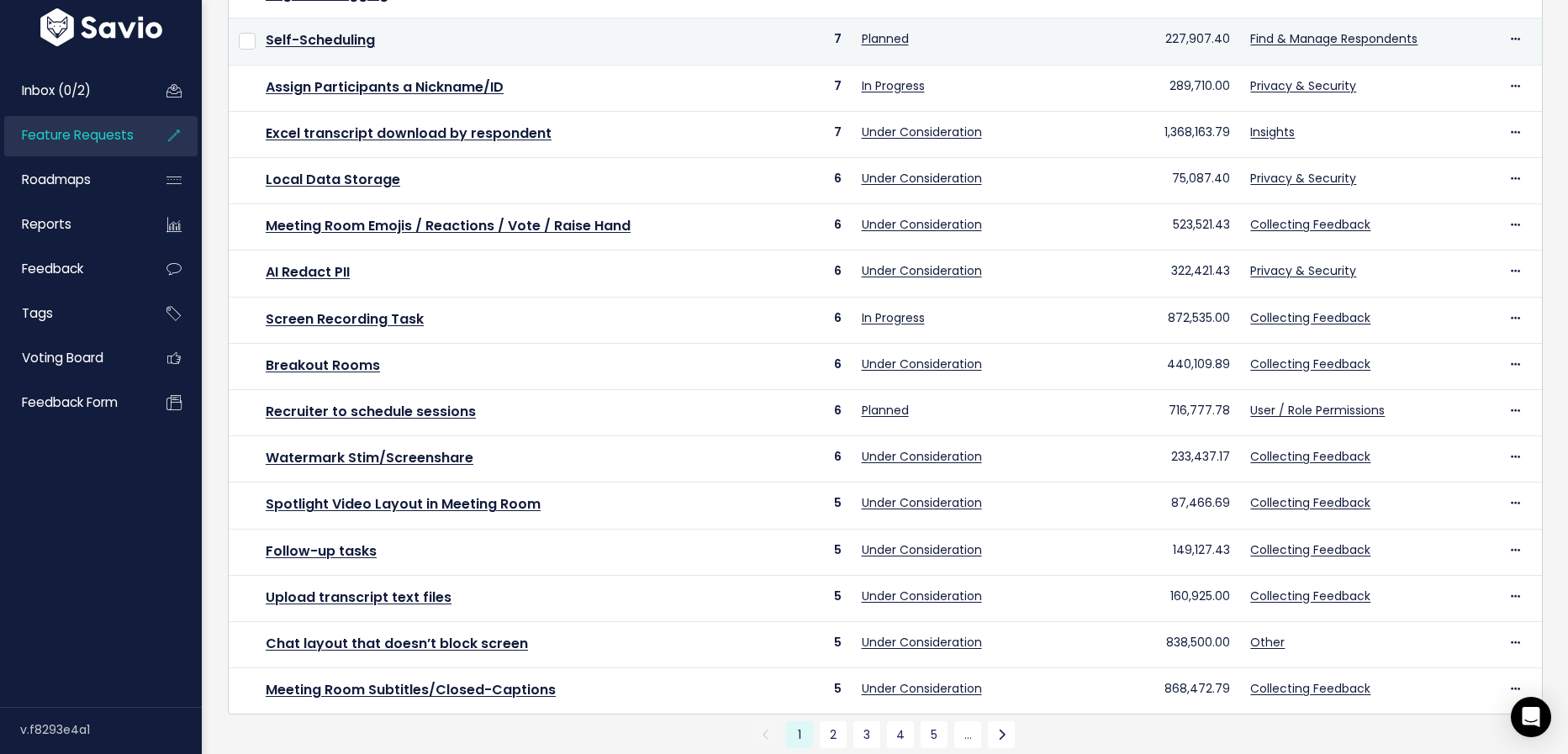
scroll to position [489, 0]
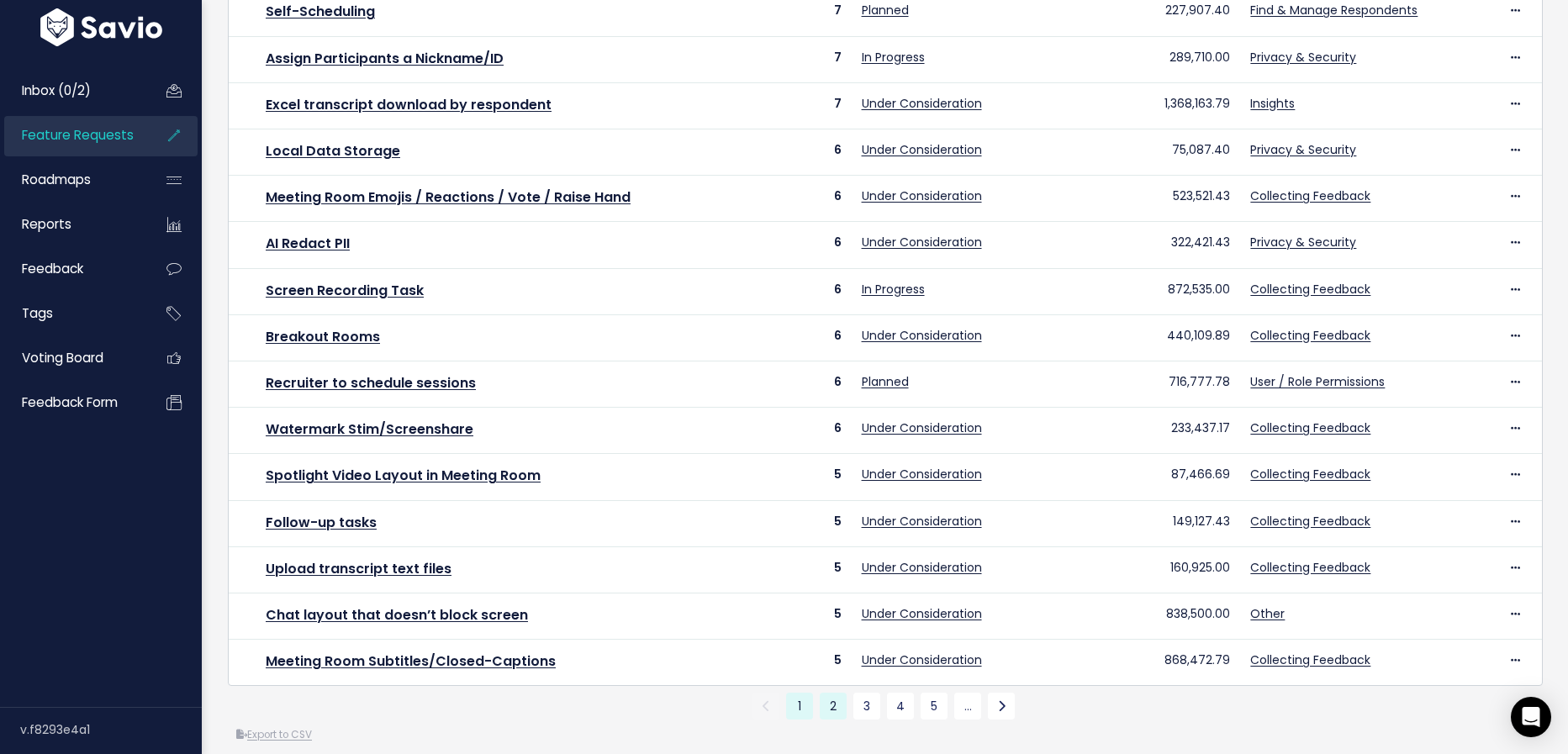
click at [829, 698] on link "2" at bounding box center [833, 705] width 27 height 27
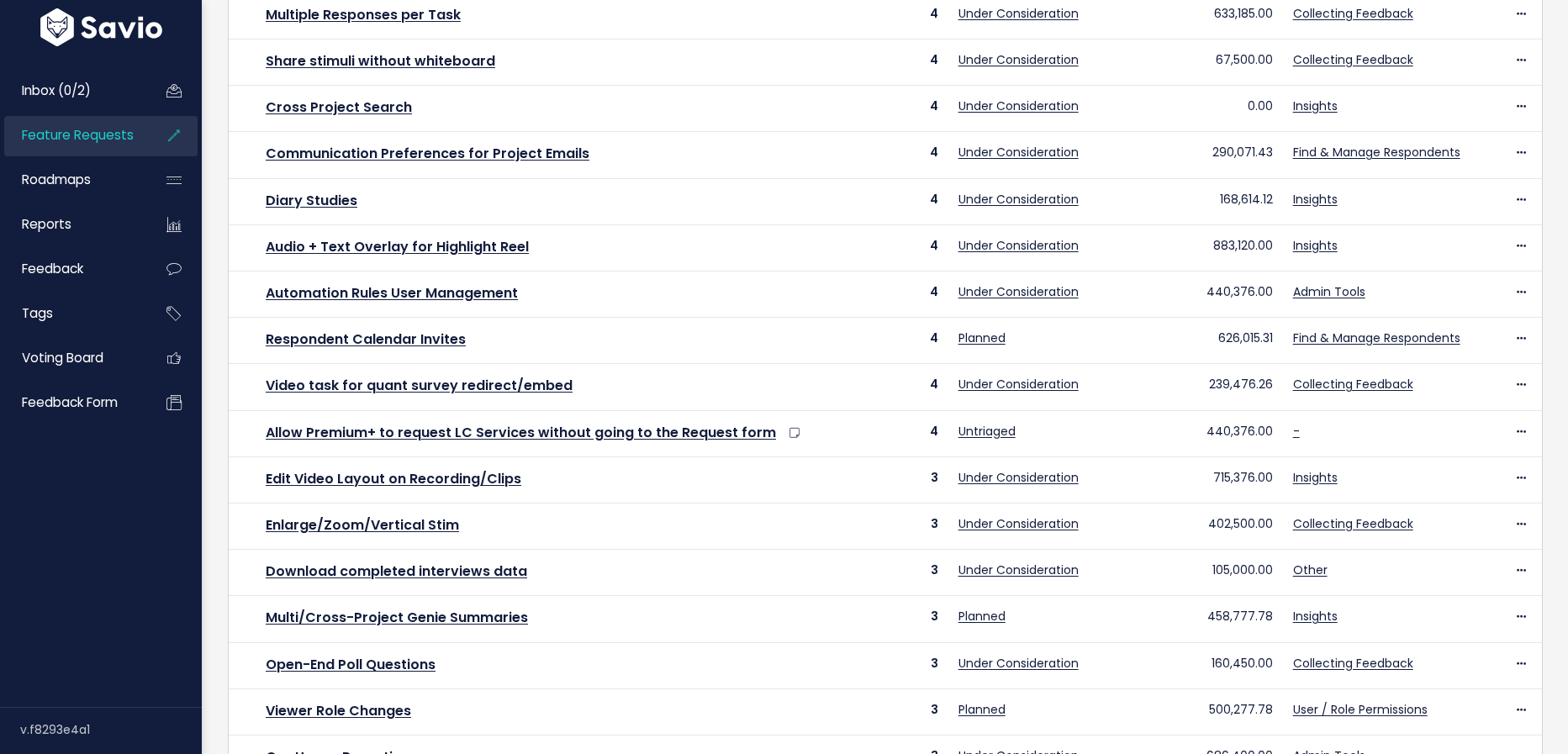
scroll to position [489, 0]
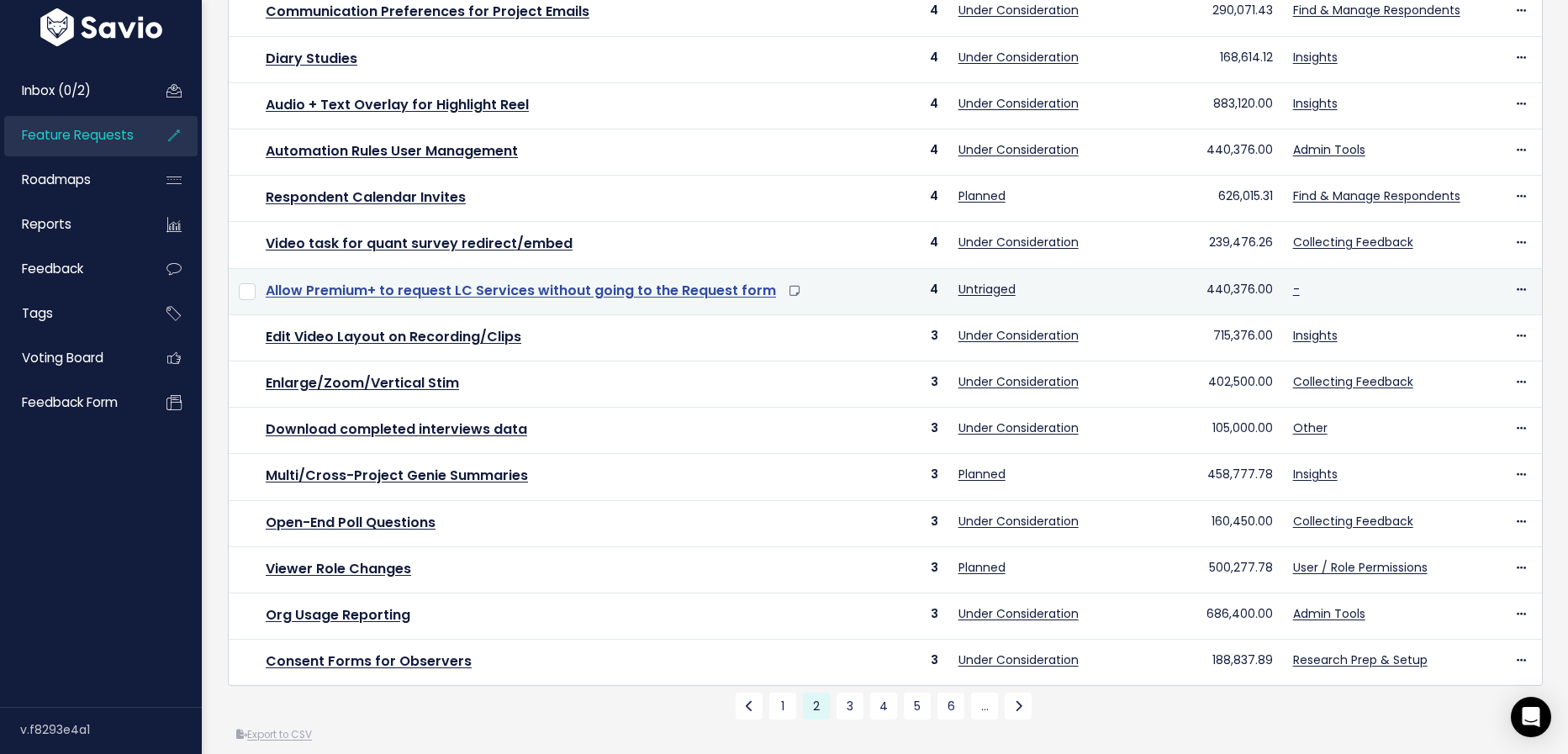
click at [670, 281] on link "Allow Premium+ to request LC Services without going to the Request form" at bounding box center [521, 290] width 510 height 20
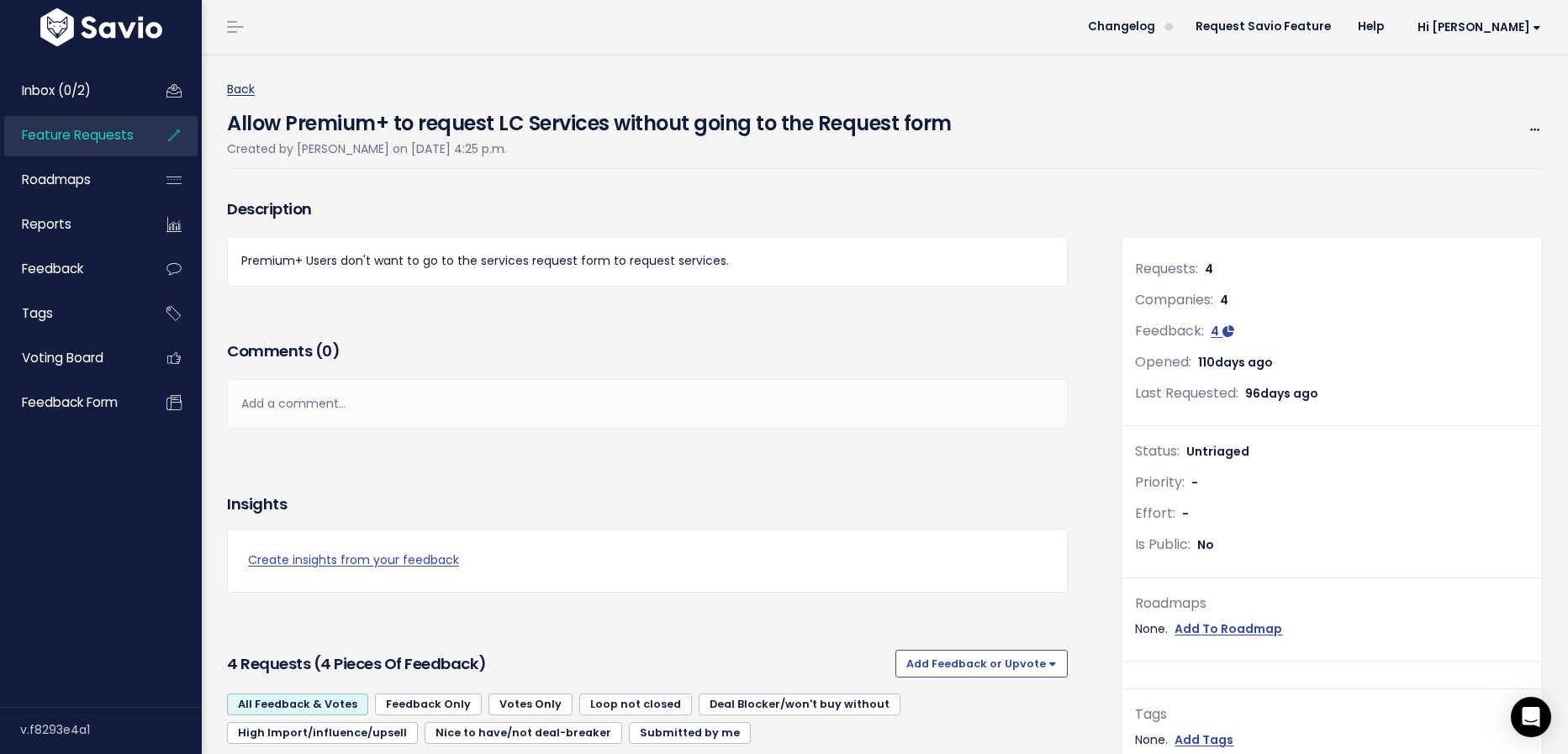
click at [247, 87] on link "Back" at bounding box center [241, 89] width 27 height 17
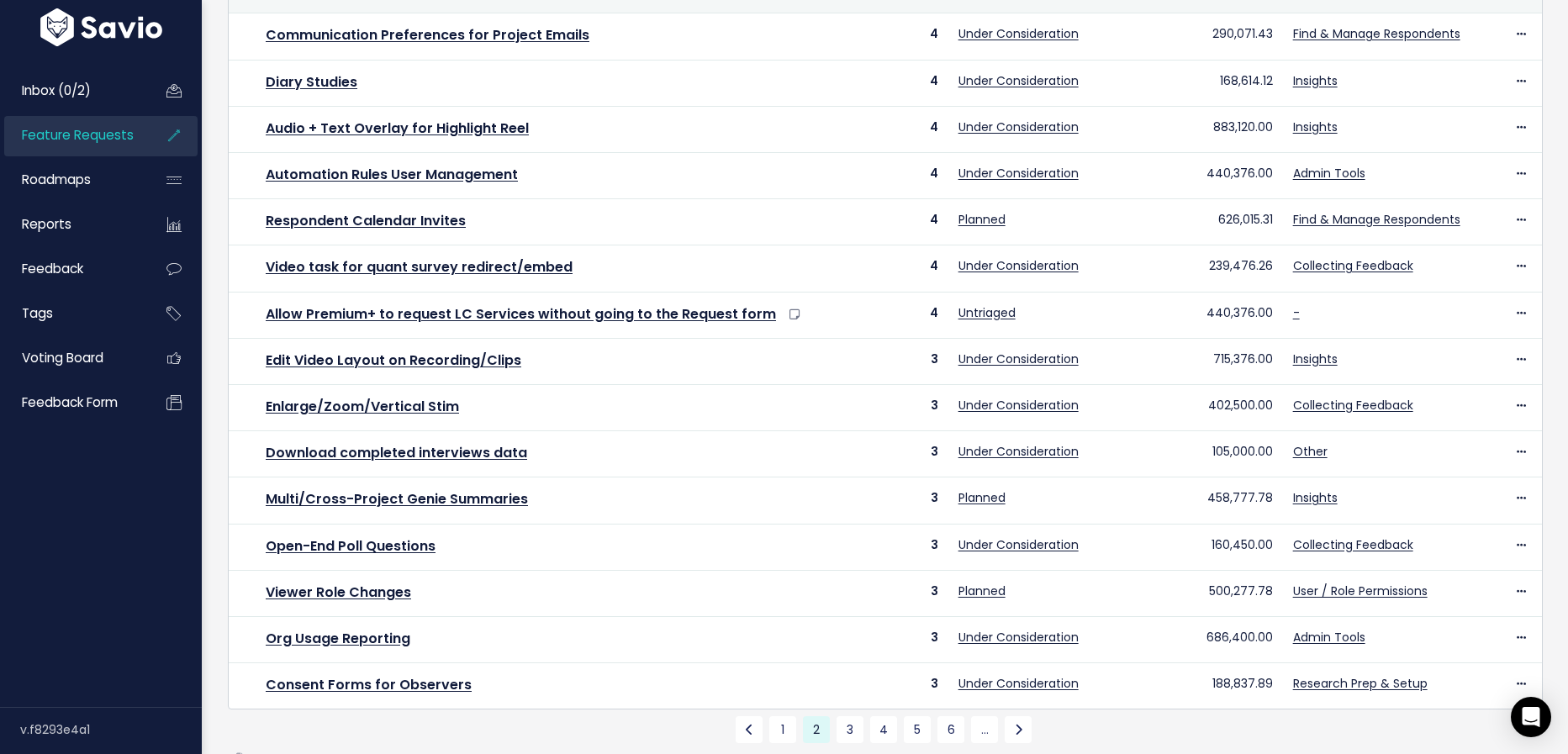
scroll to position [453, 0]
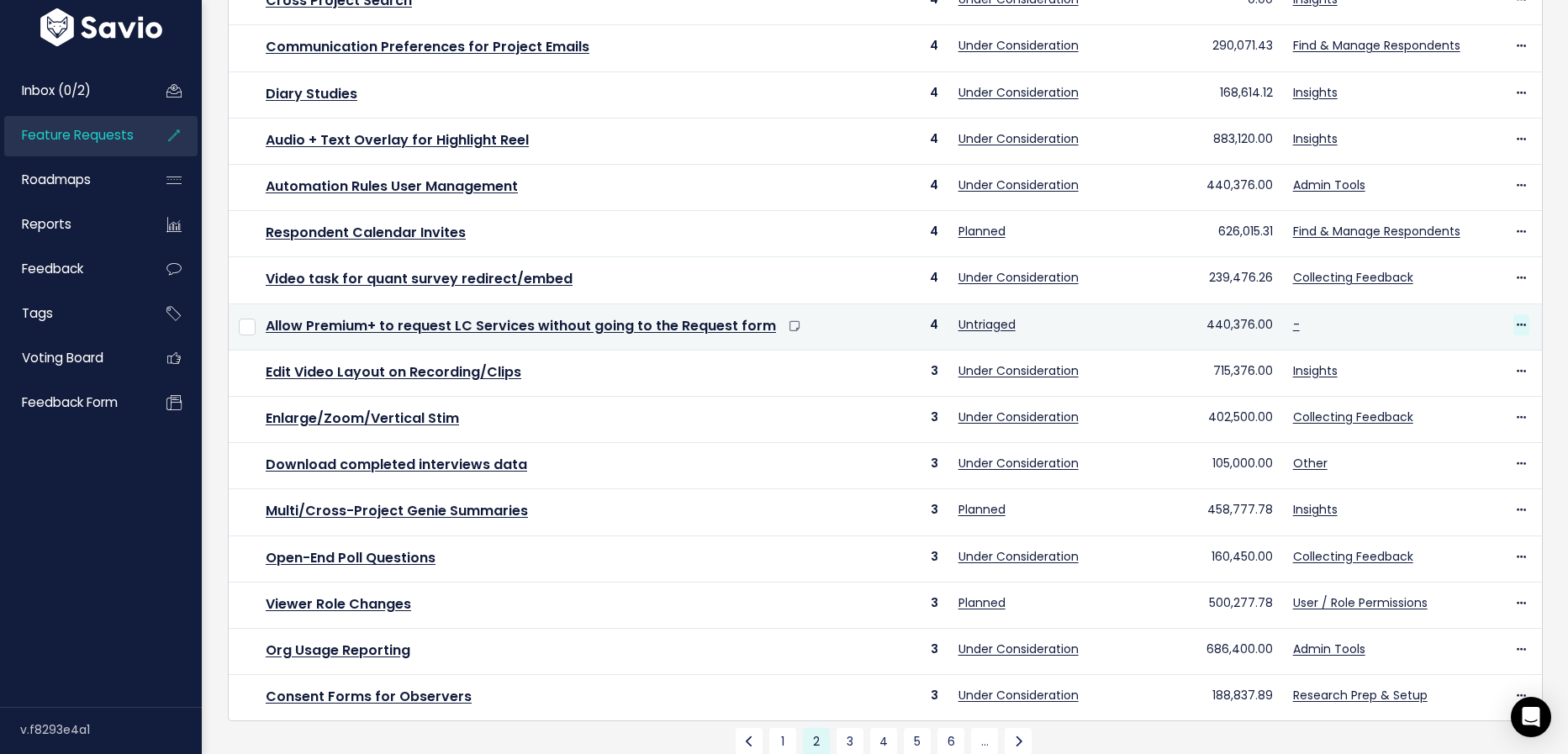
click at [1525, 314] on span at bounding box center [1521, 325] width 16 height 21
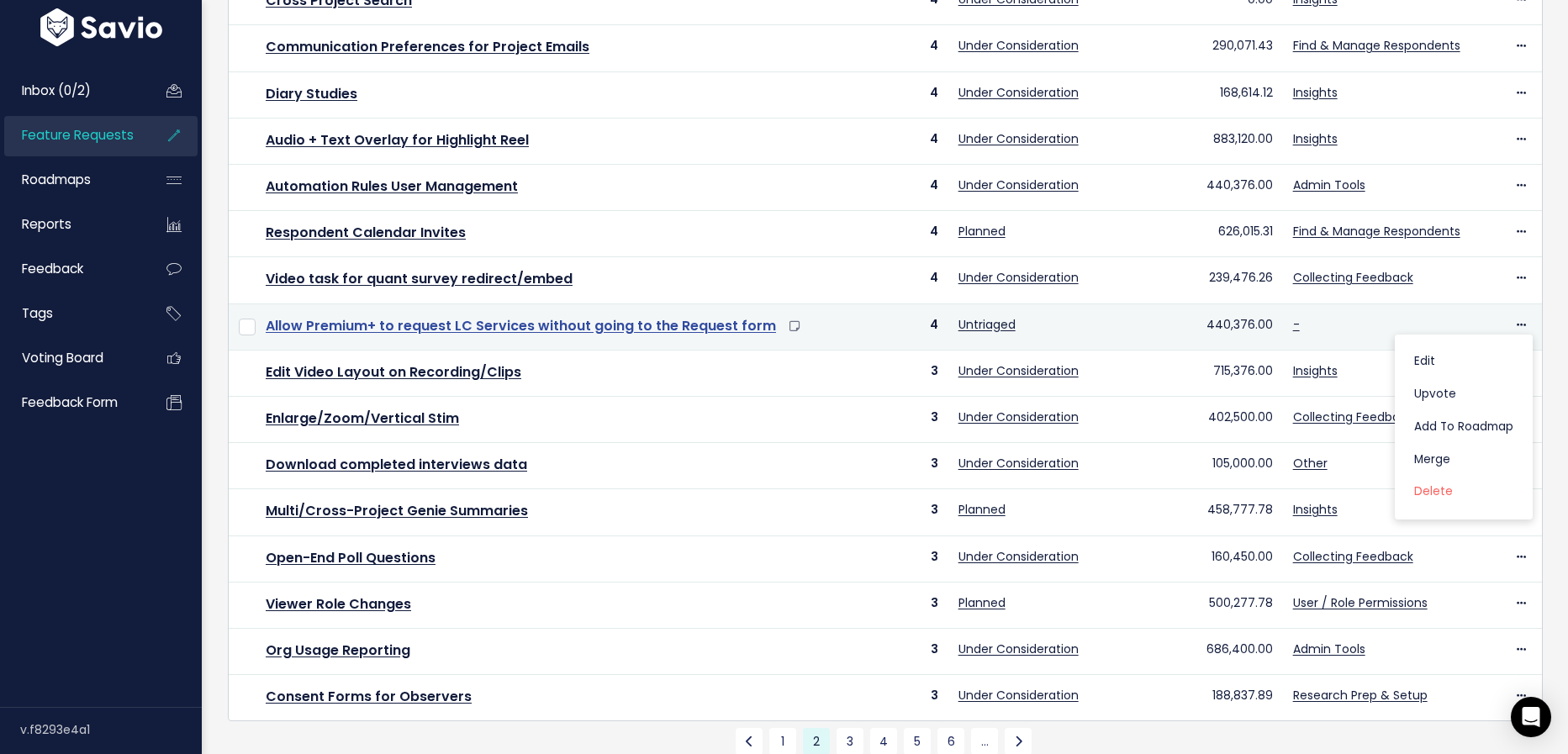
click at [633, 321] on link "Allow Premium+ to request LC Services without going to the Request form" at bounding box center [521, 325] width 510 height 20
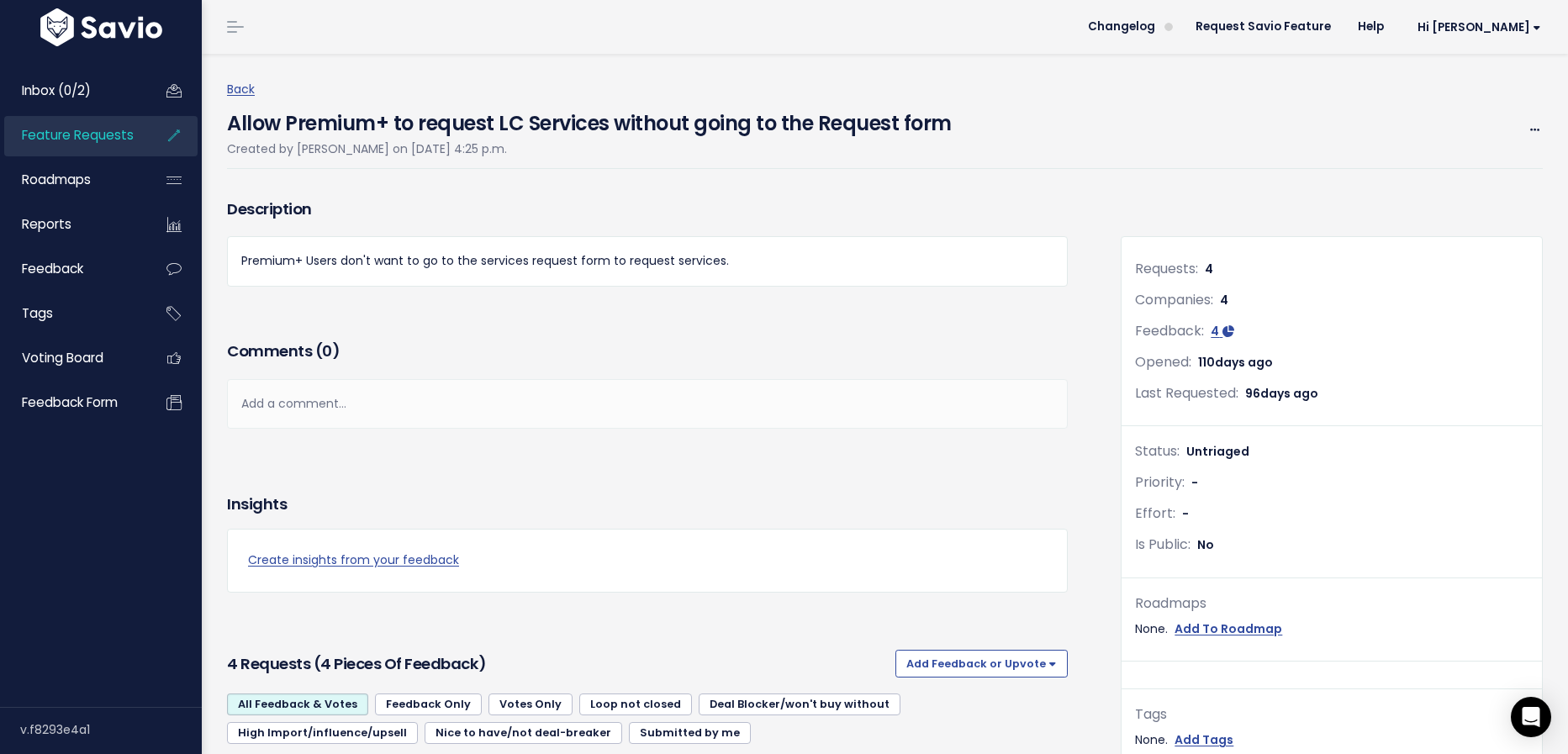
click at [72, 143] on span "Feature Requests" at bounding box center [77, 135] width 112 height 18
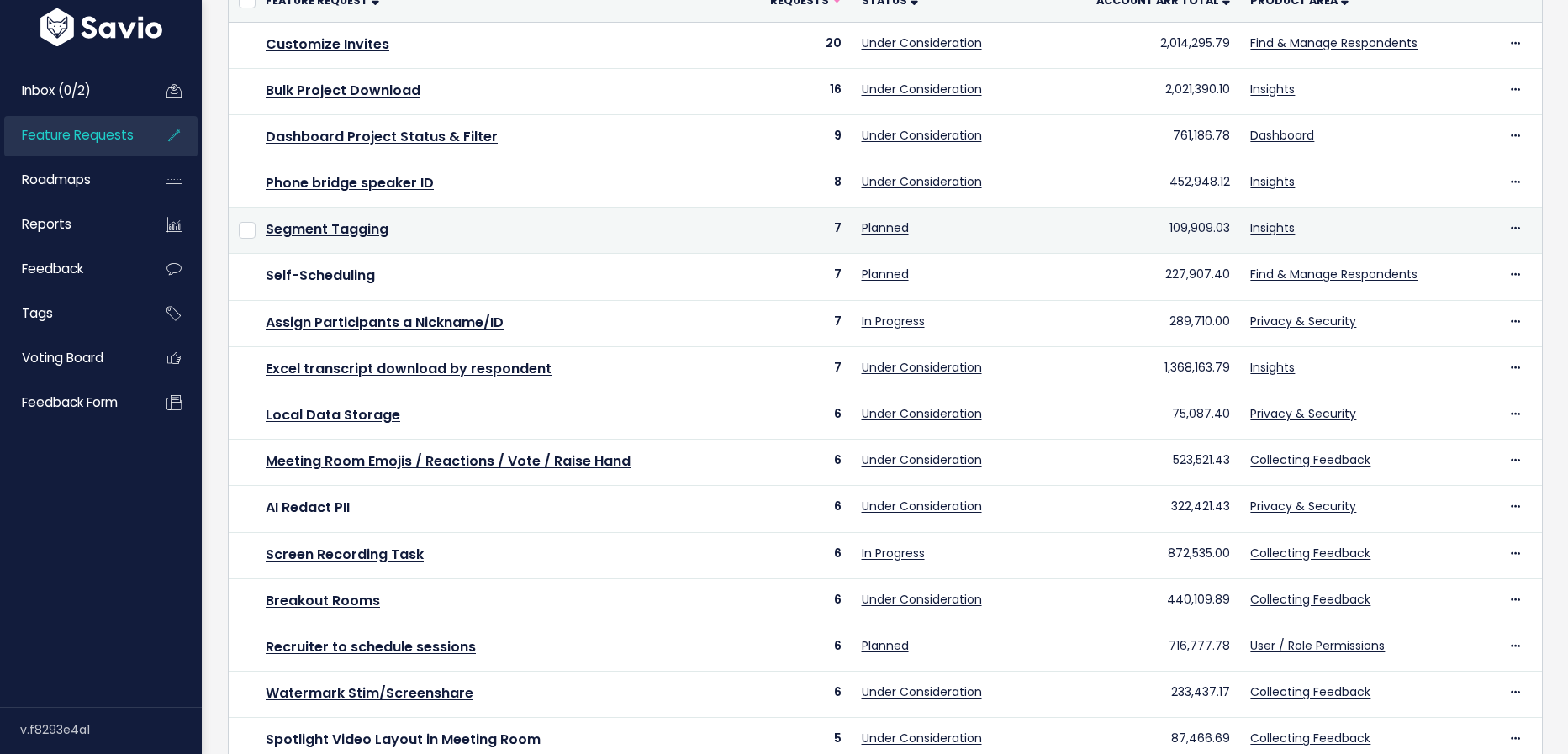
scroll to position [489, 0]
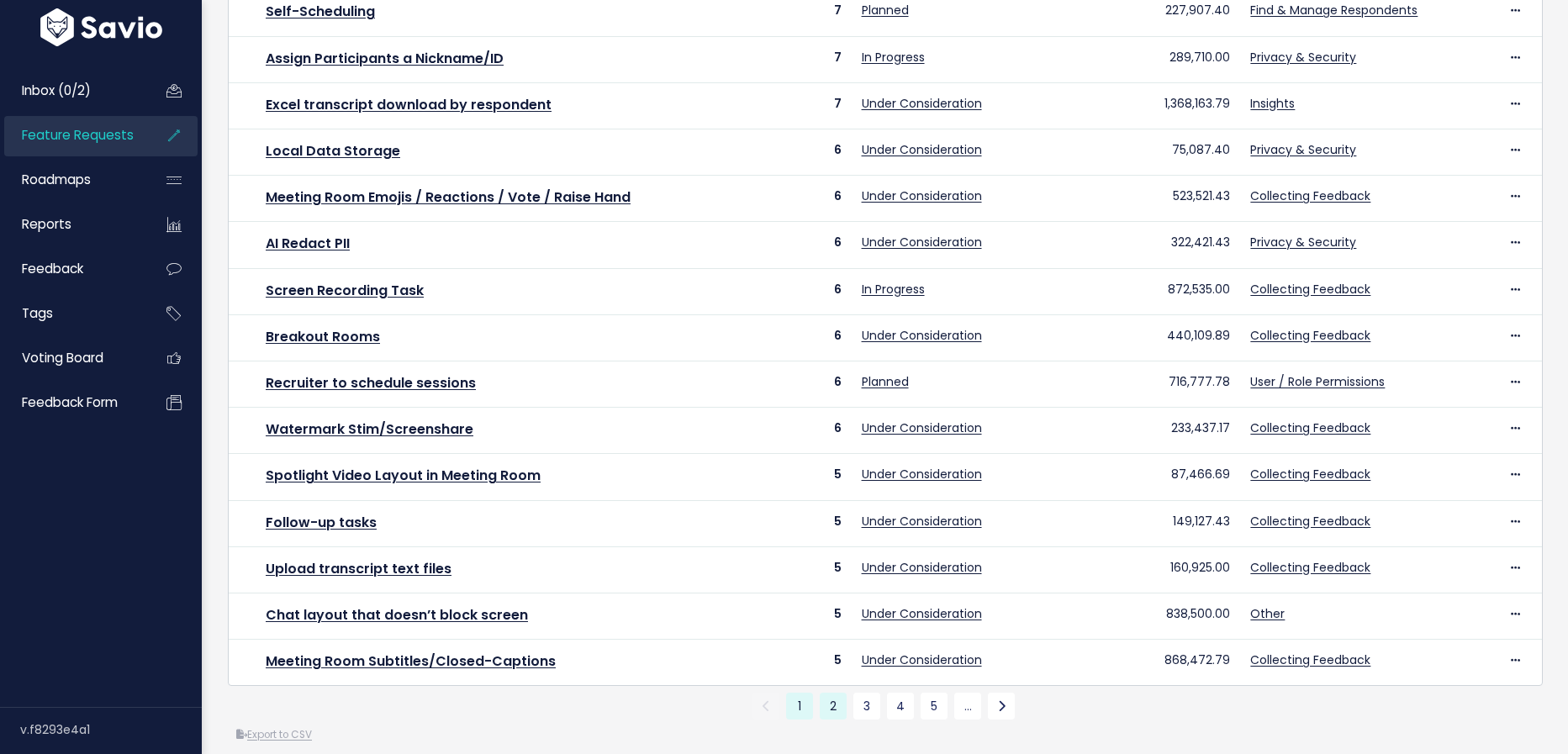
click at [832, 692] on link "2" at bounding box center [833, 705] width 27 height 27
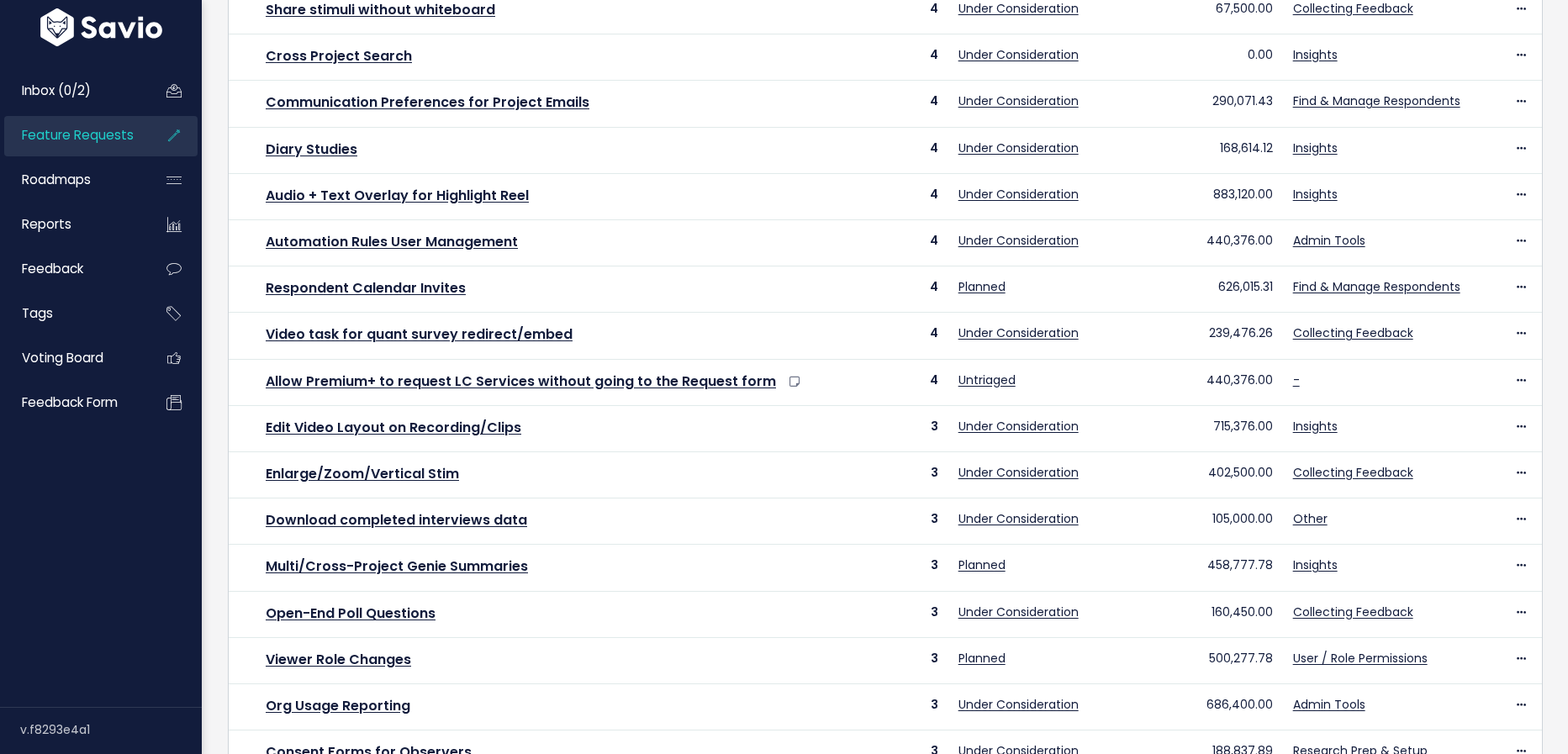
scroll to position [414, 0]
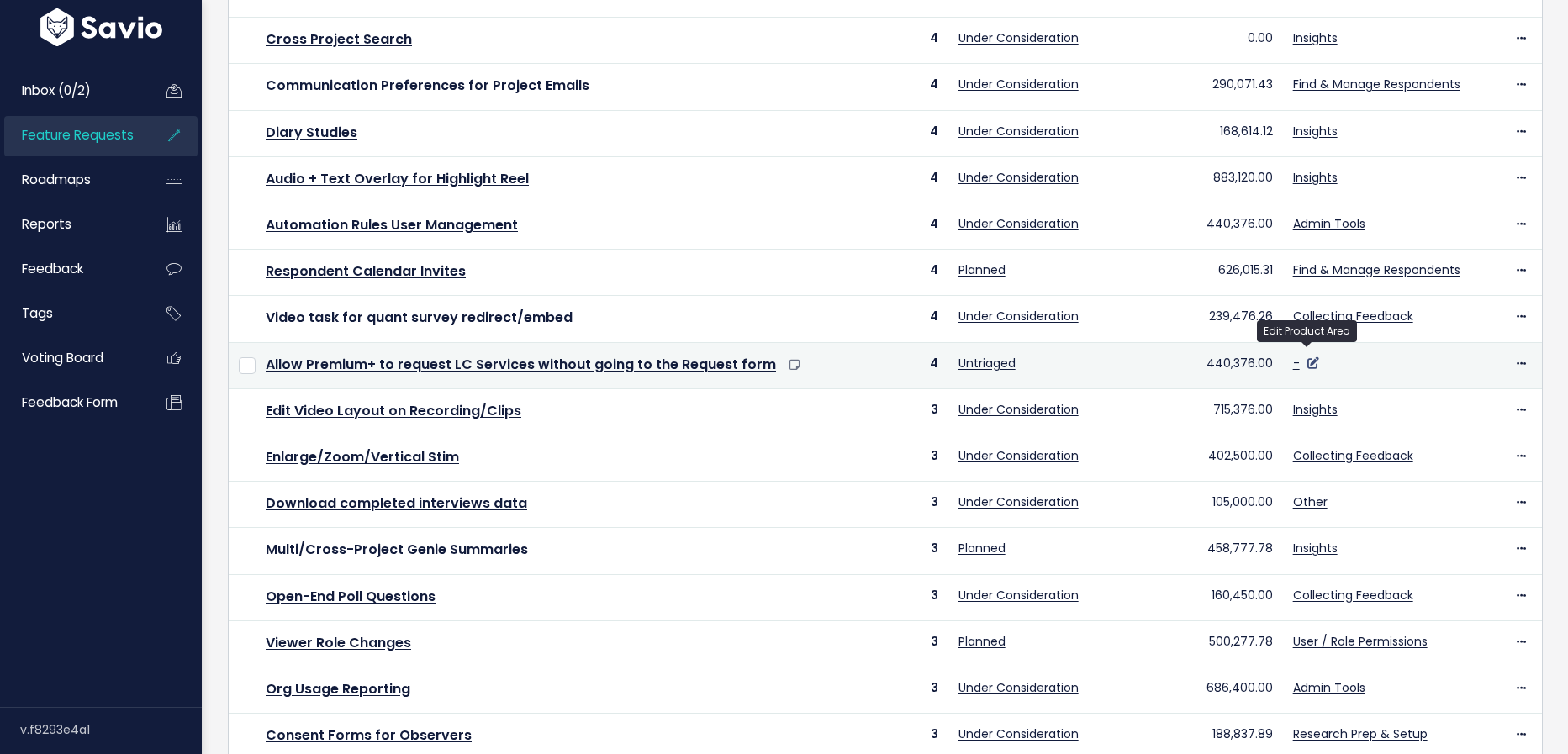
click at [1309, 357] on icon at bounding box center [1314, 363] width 12 height 12
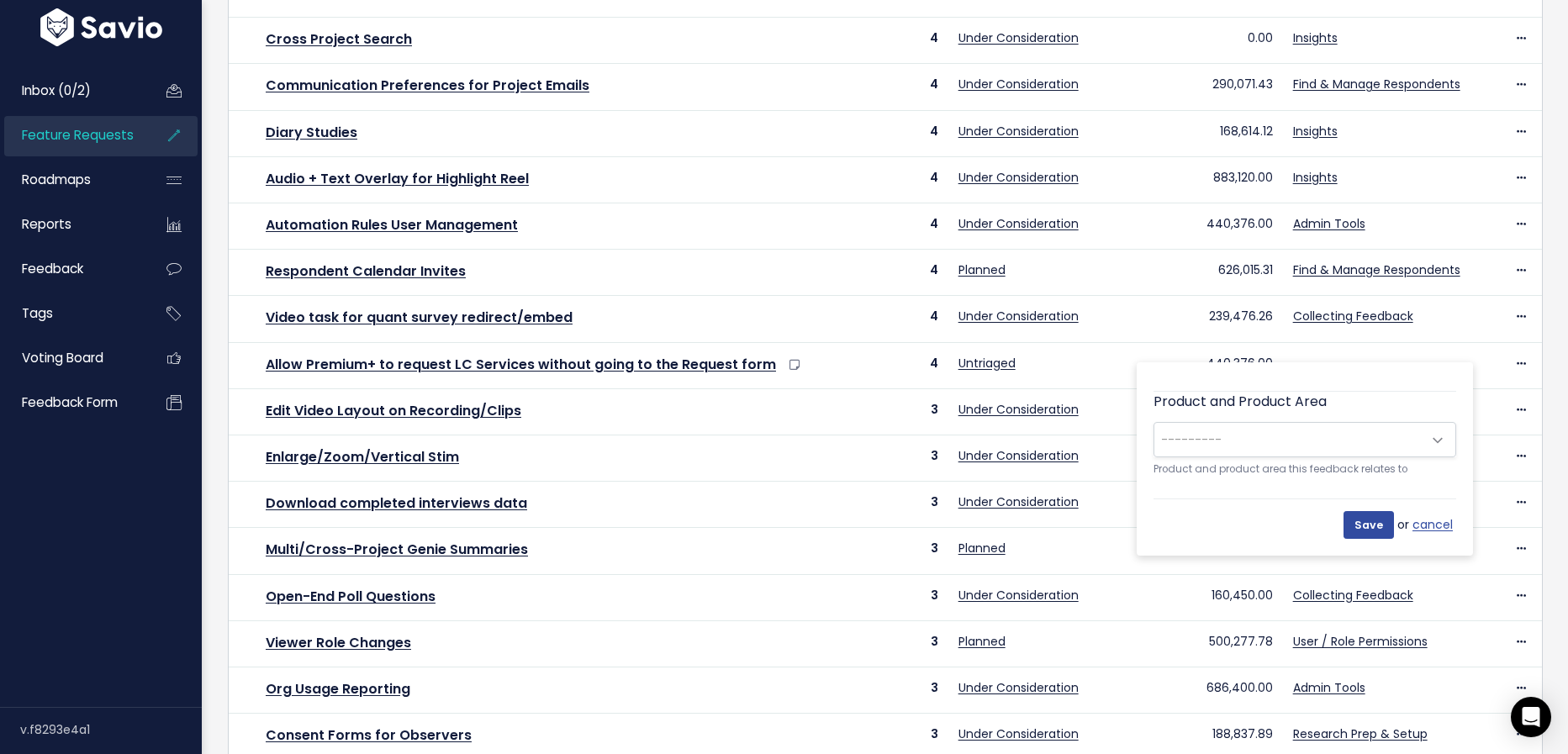
click at [1327, 431] on span "---------" at bounding box center [1288, 439] width 267 height 33
click at [1361, 430] on span "× Discuss: Create Projects & Settings" at bounding box center [1288, 439] width 267 height 33
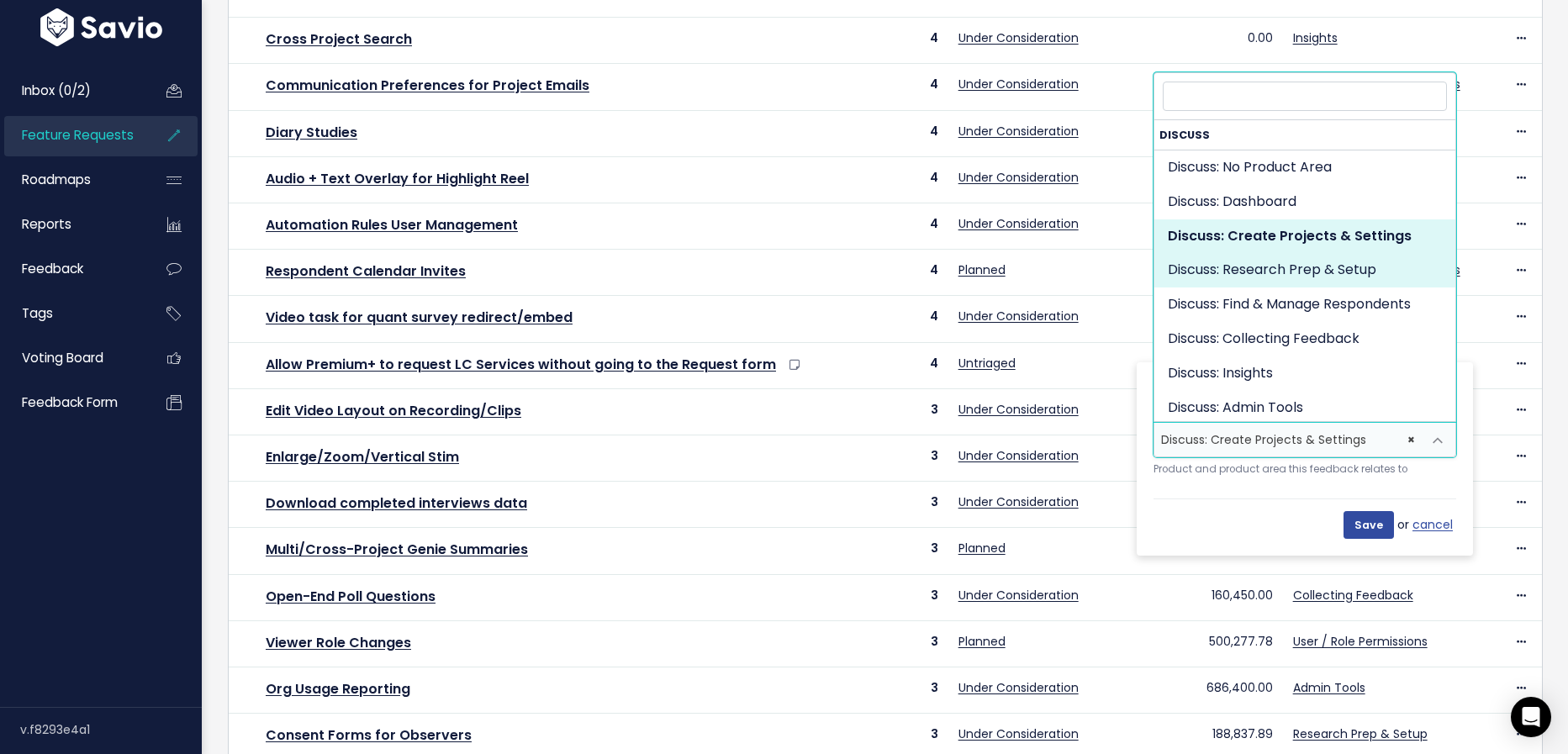
select select "DISCUSS_PLATFORM:RESEARCH_SETUP"
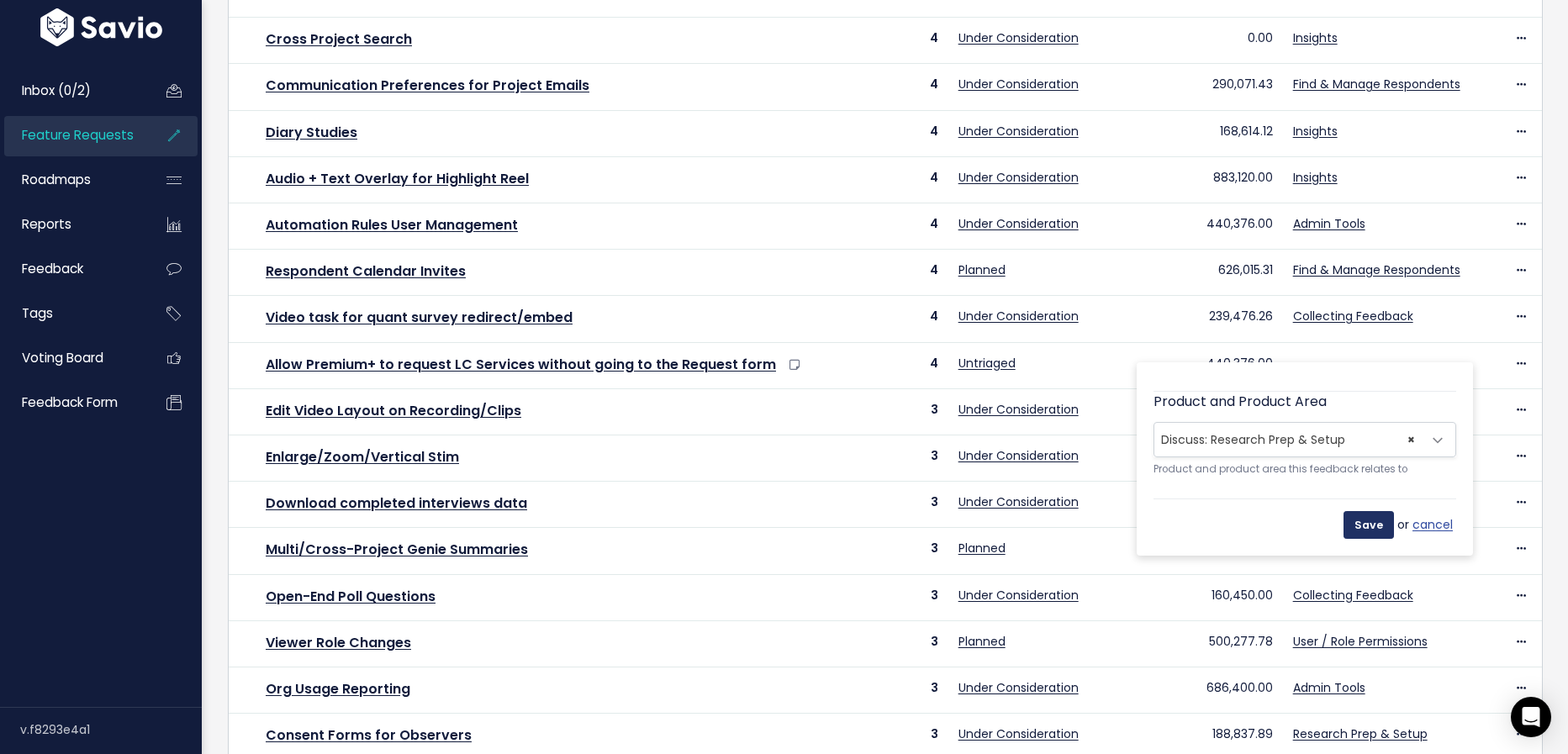
click at [1376, 527] on input "Save" at bounding box center [1369, 524] width 51 height 27
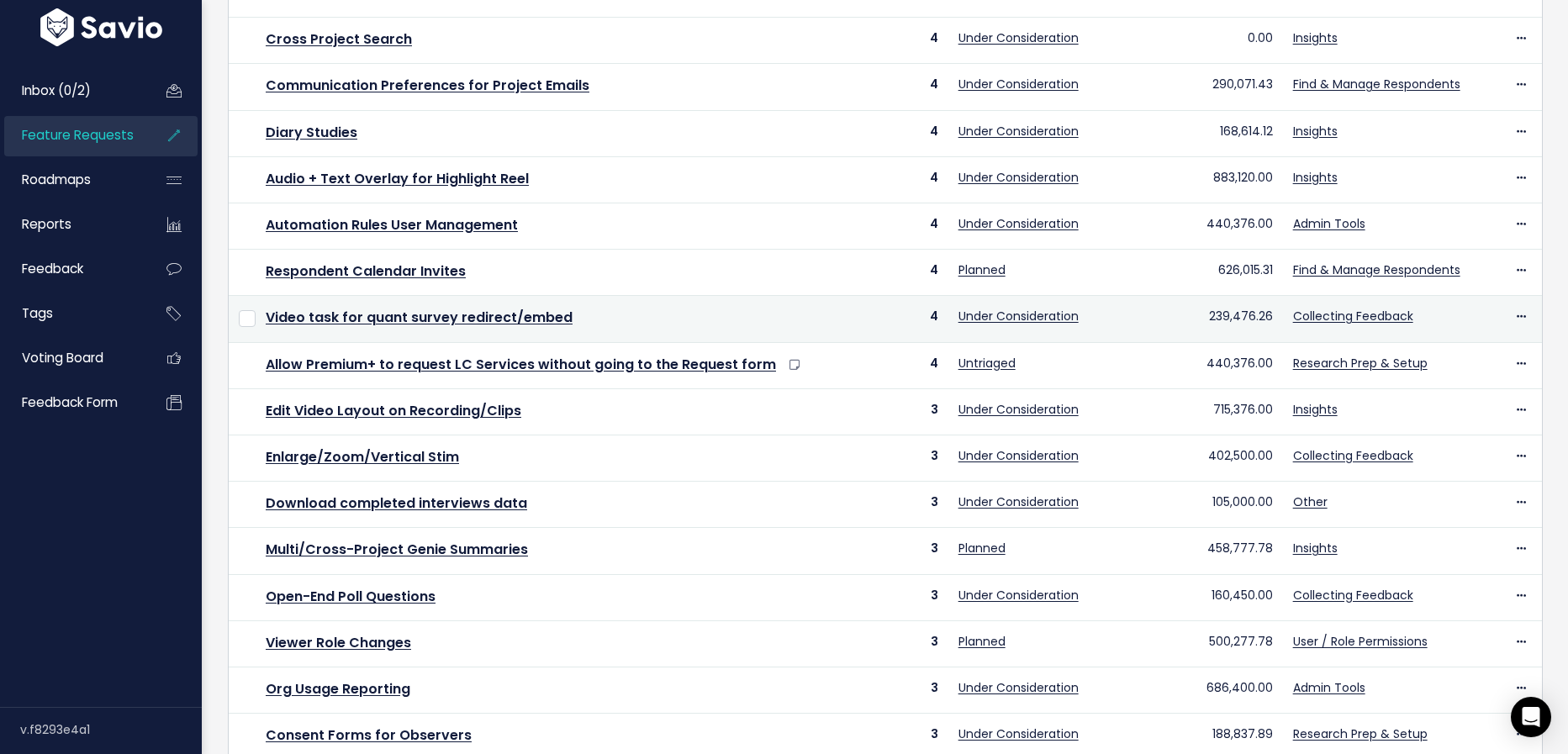
scroll to position [489, 0]
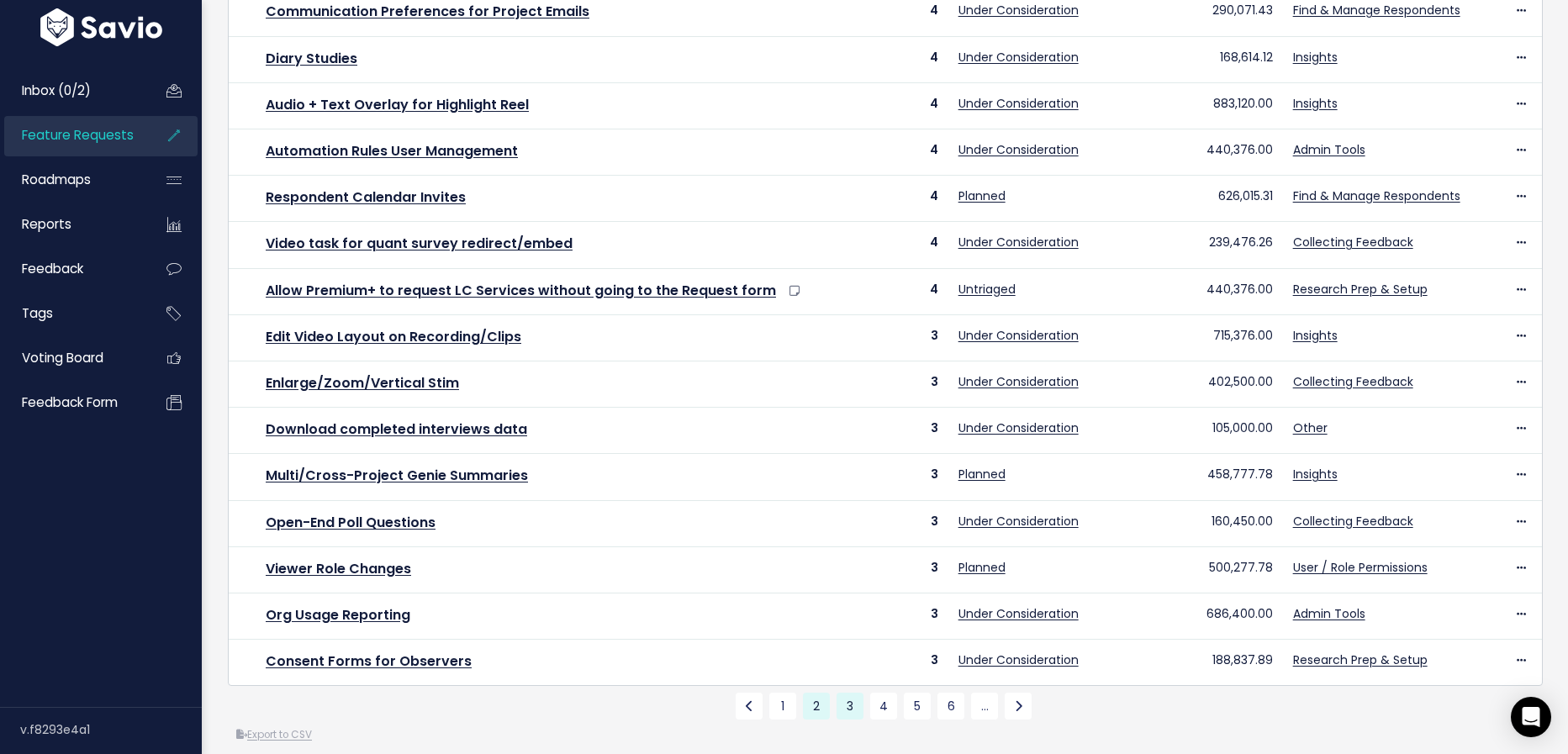
click at [851, 692] on link "3" at bounding box center [850, 705] width 27 height 27
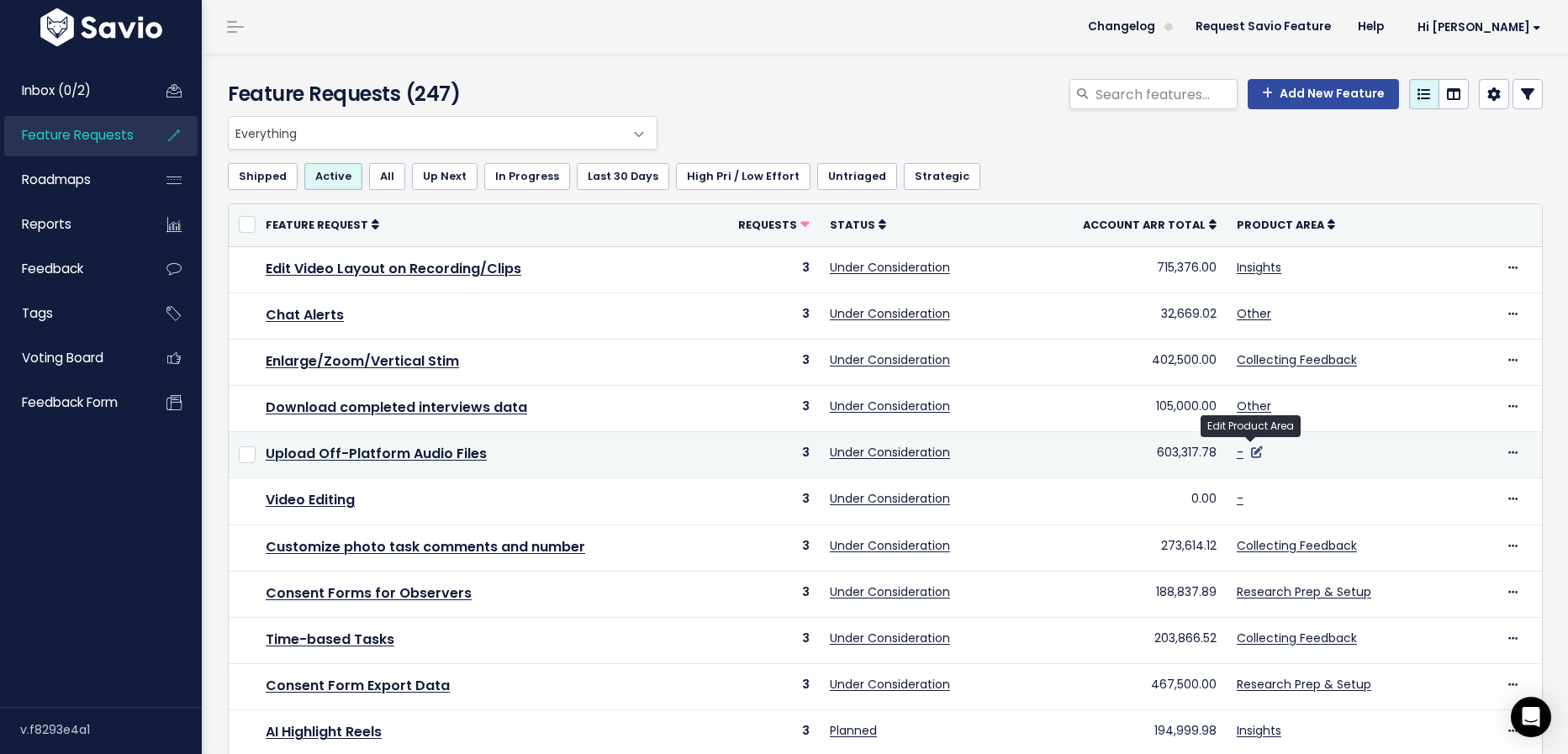
click at [1254, 449] on icon at bounding box center [1257, 453] width 12 height 12
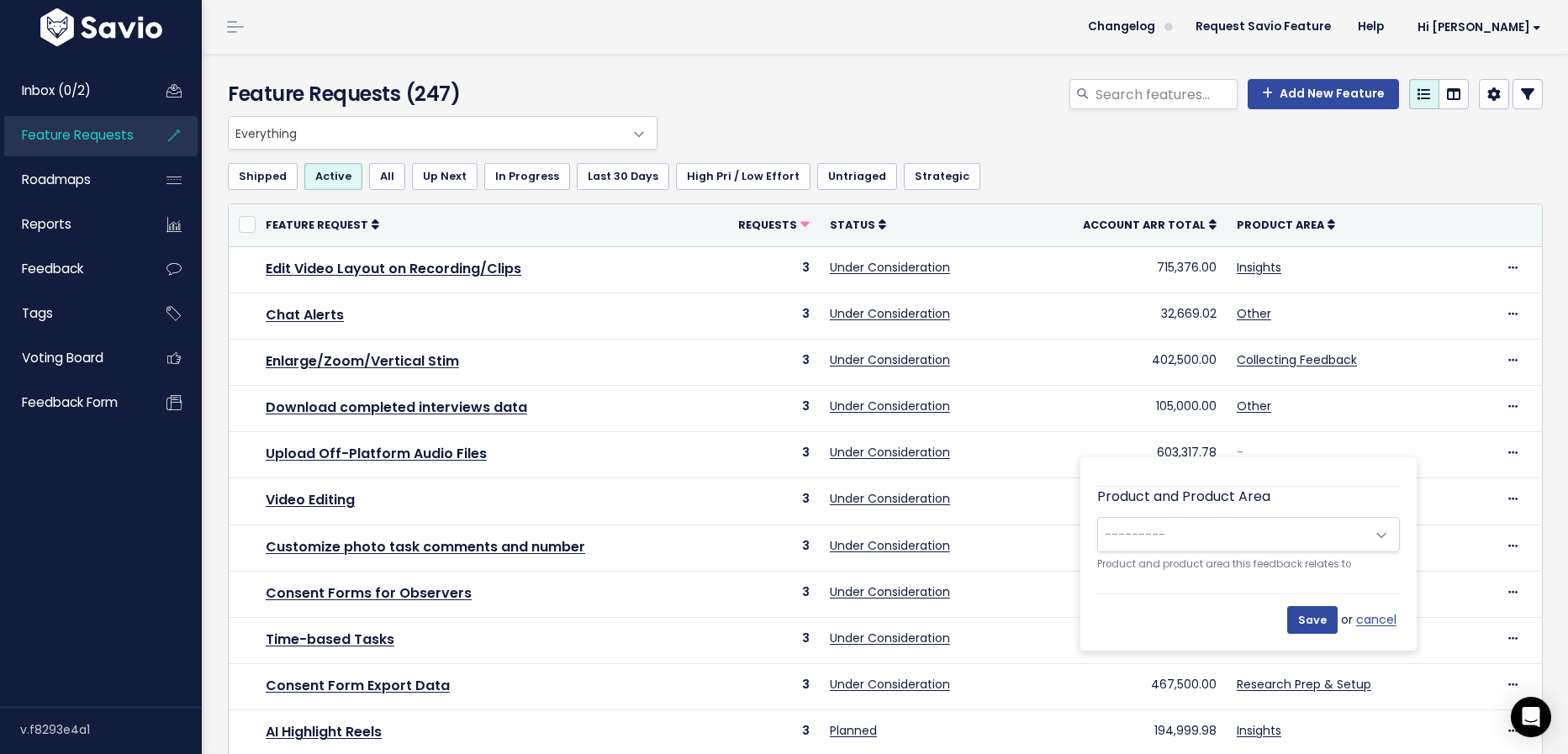
click at [1264, 528] on span "---------" at bounding box center [1231, 534] width 267 height 33
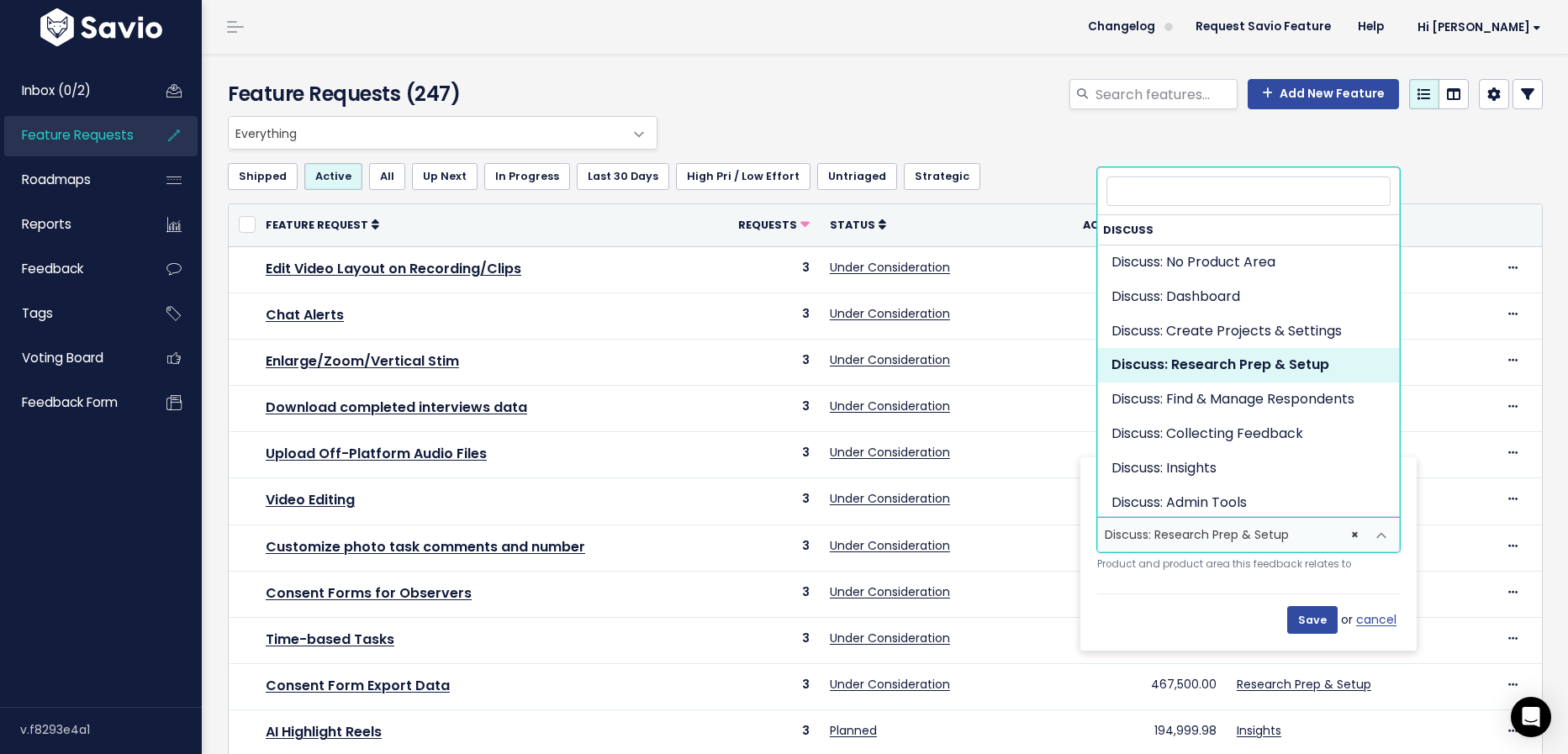
click at [1260, 536] on span "× Discuss: Research Prep & Setup" at bounding box center [1231, 534] width 267 height 33
select select "DISCUSS_PLATFORM:INSIGHTS"
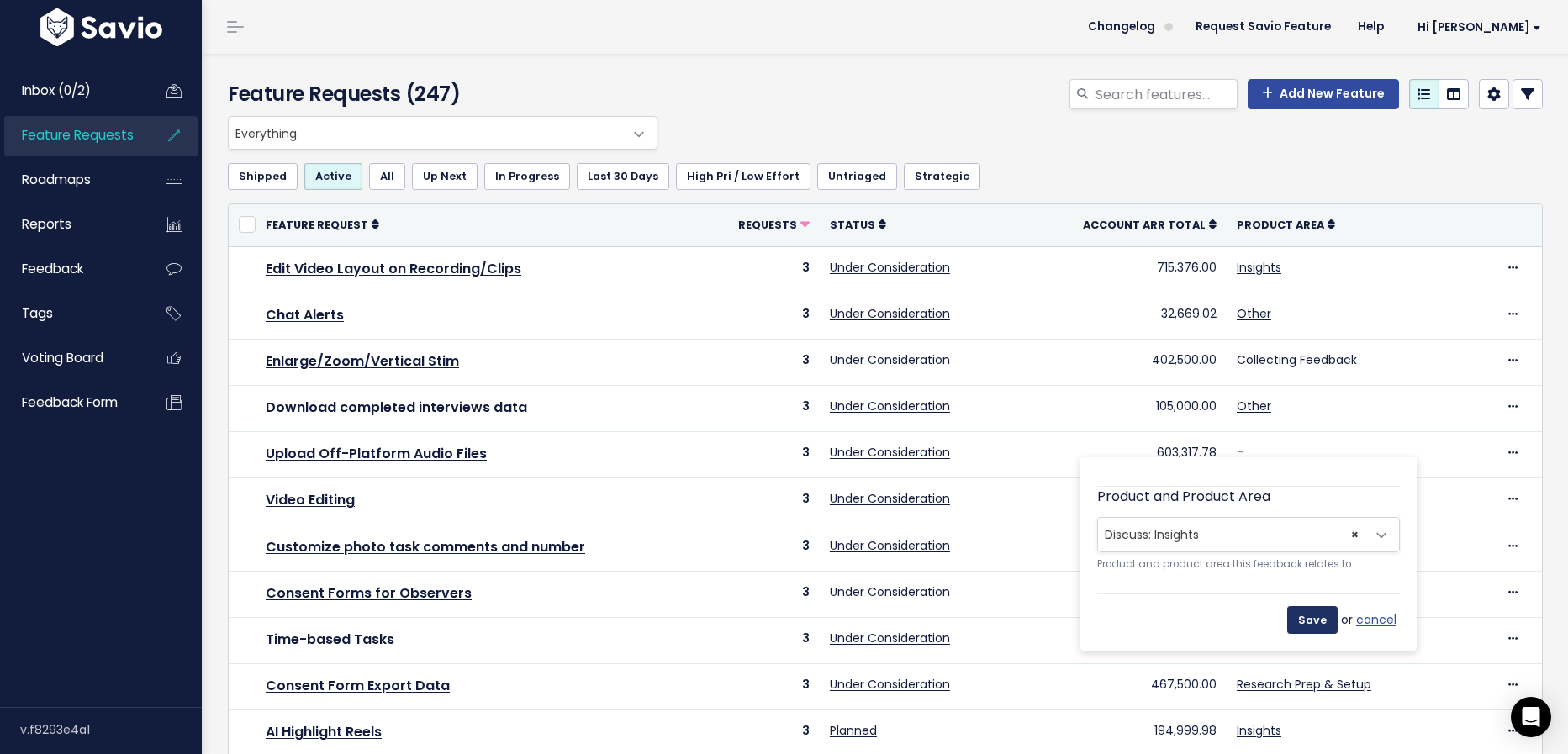
click at [1314, 619] on input "Save" at bounding box center [1312, 619] width 51 height 27
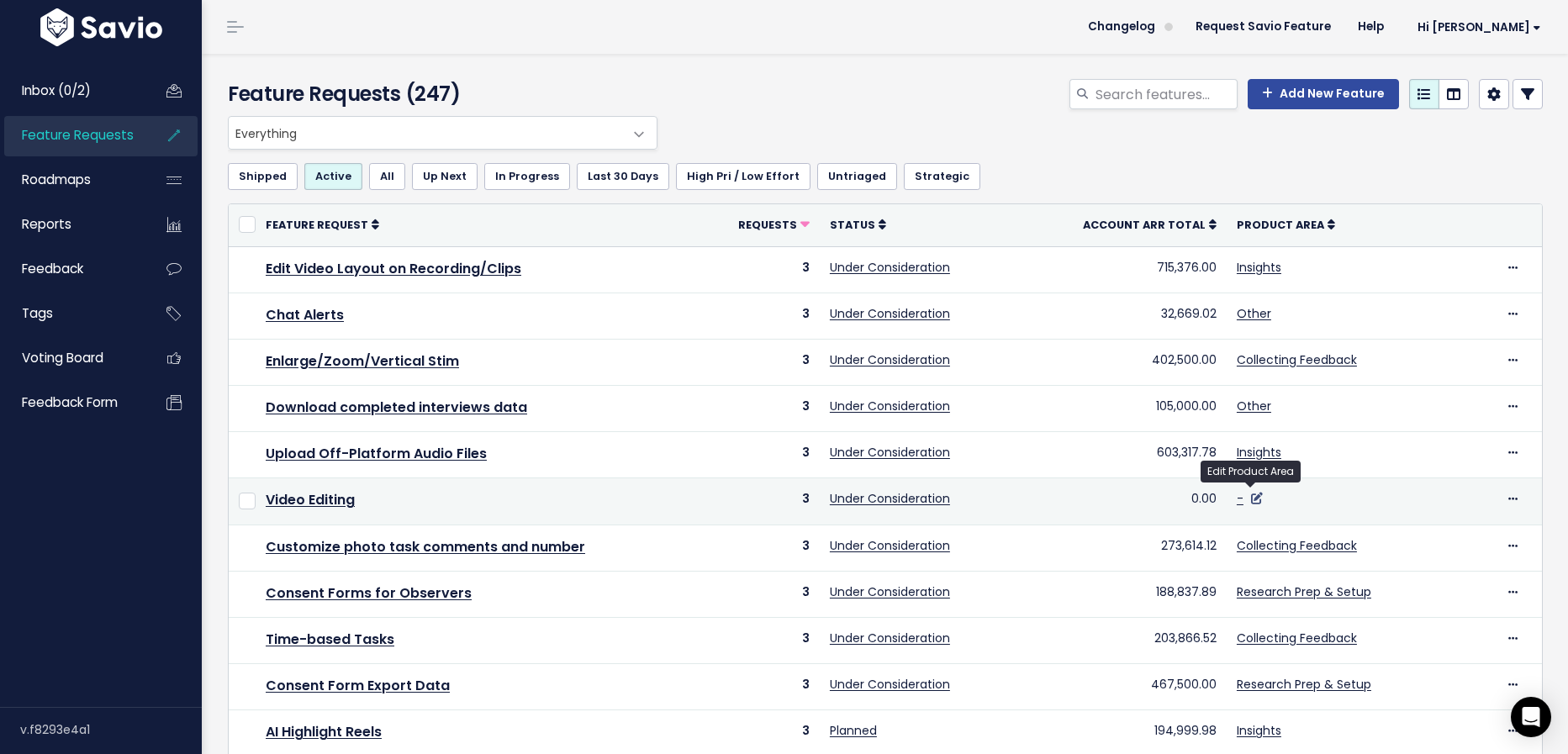
click at [1251, 497] on icon at bounding box center [1257, 498] width 12 height 12
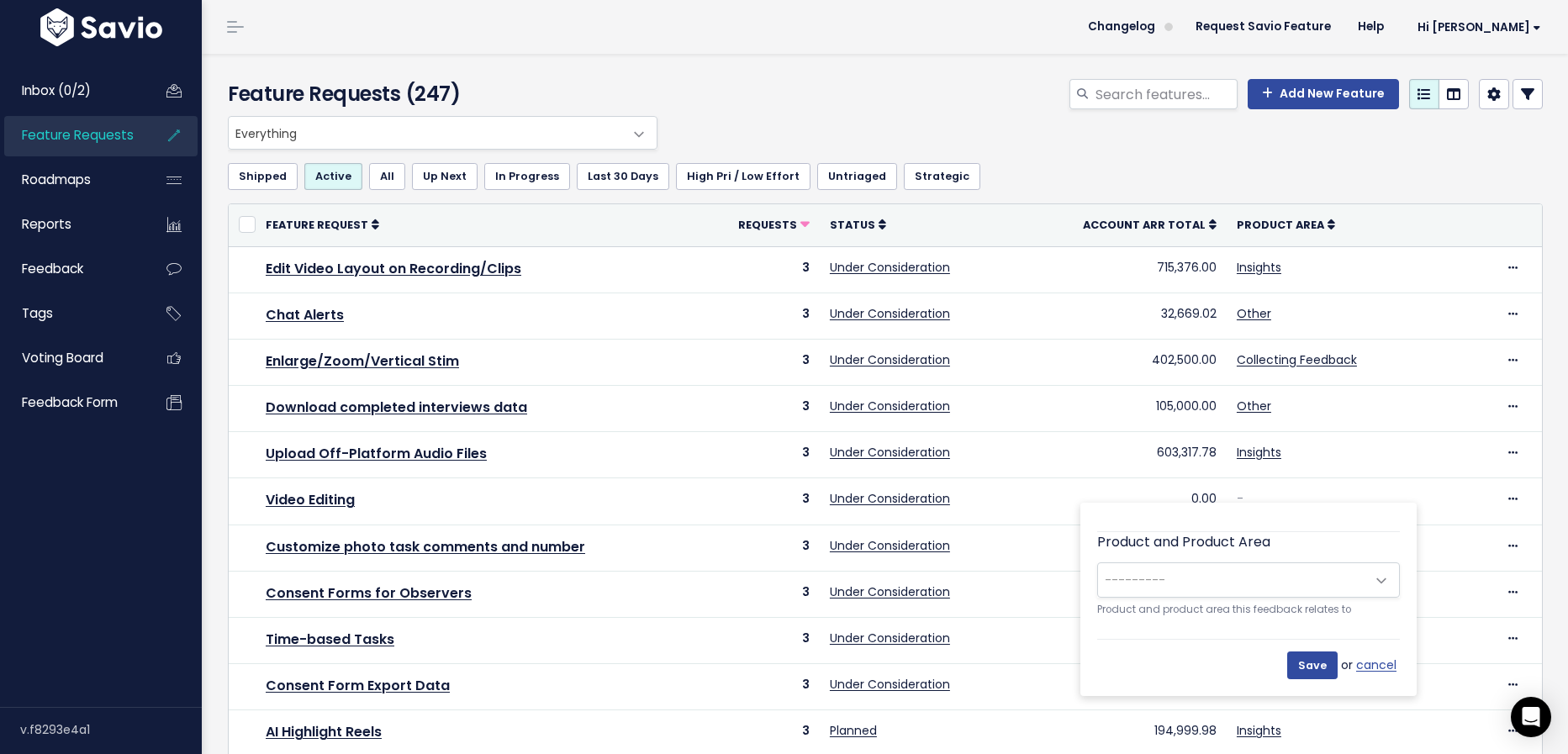
click at [1243, 579] on span "---------" at bounding box center [1231, 580] width 267 height 33
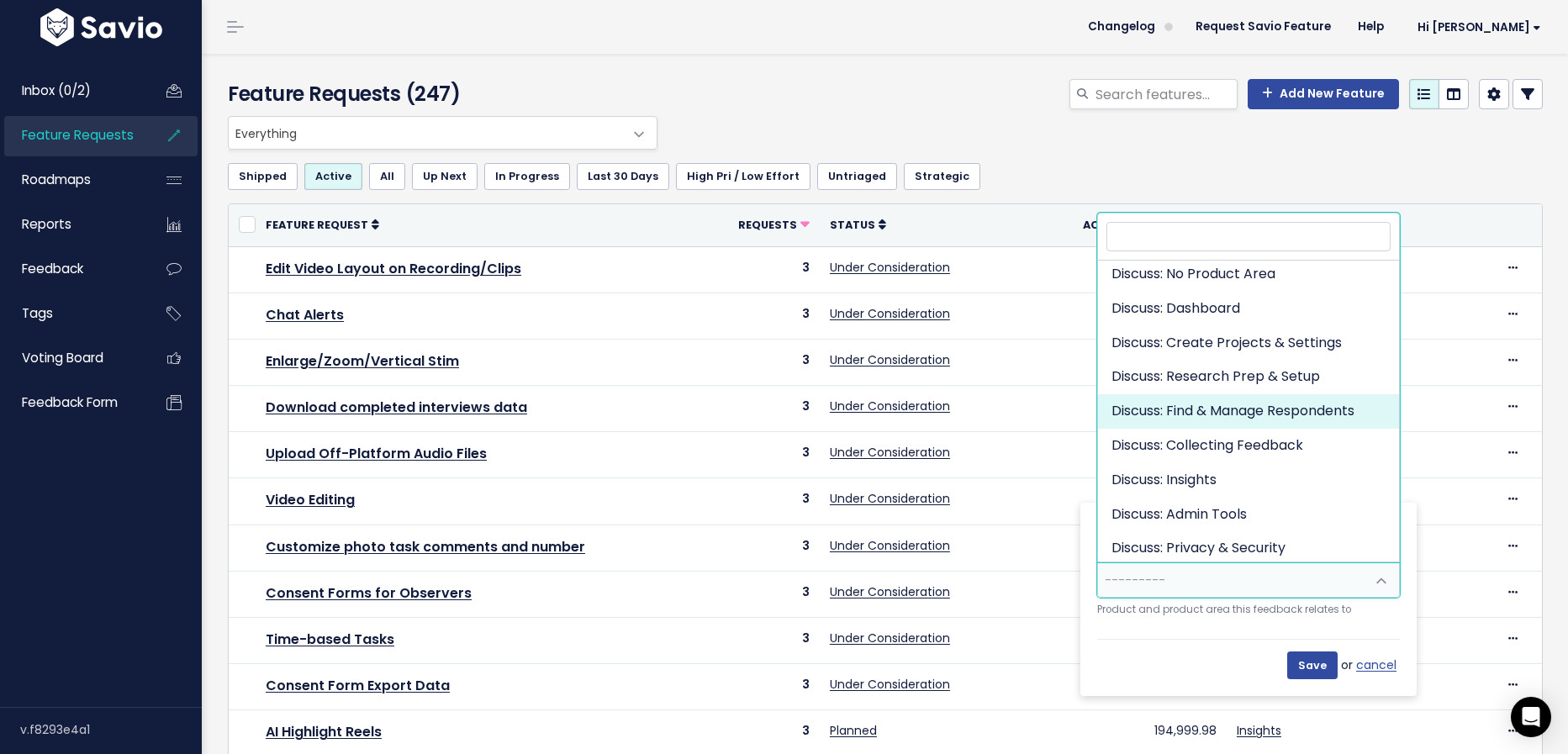
scroll to position [44, 0]
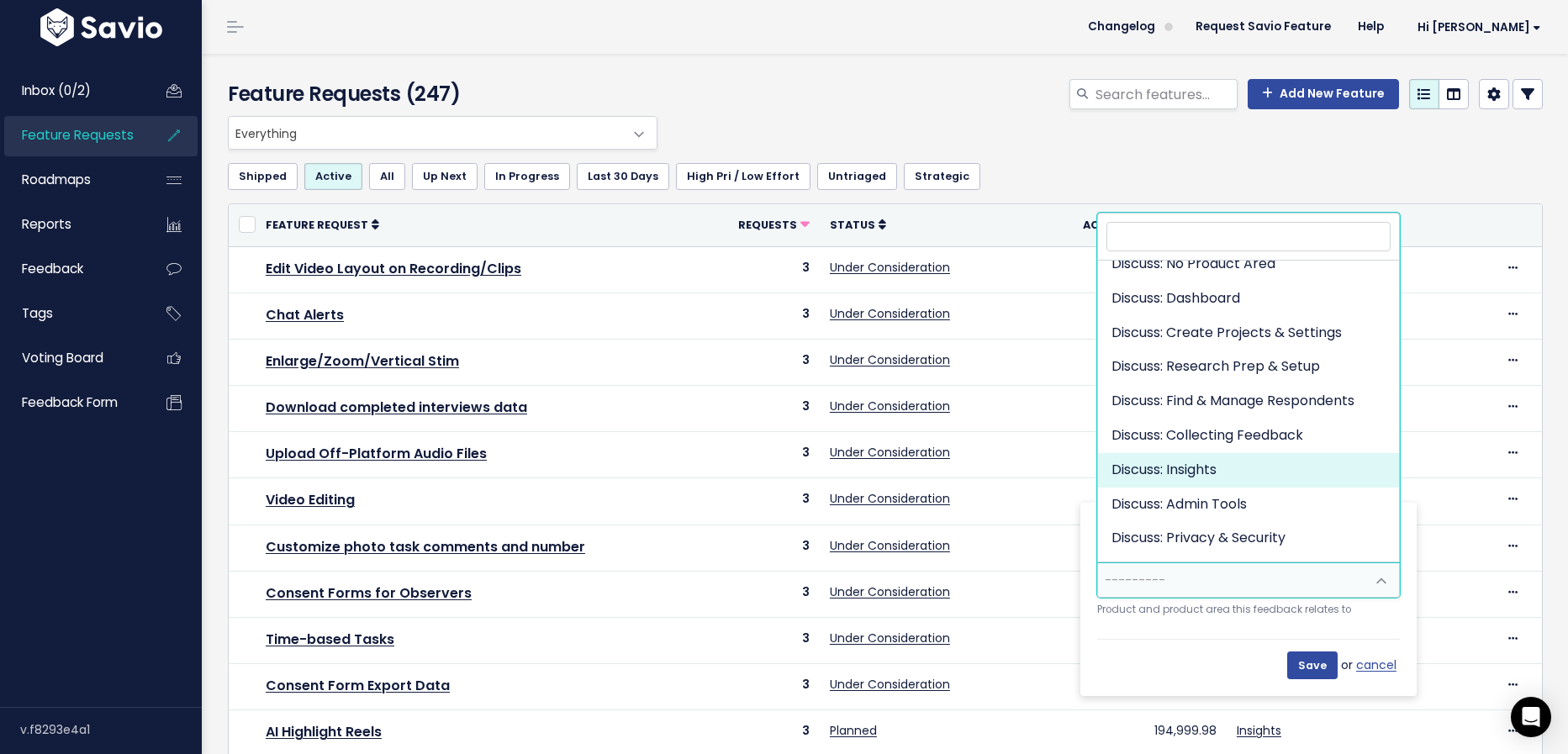
select select "DISCUSS_PLATFORM:INSIGHTS"
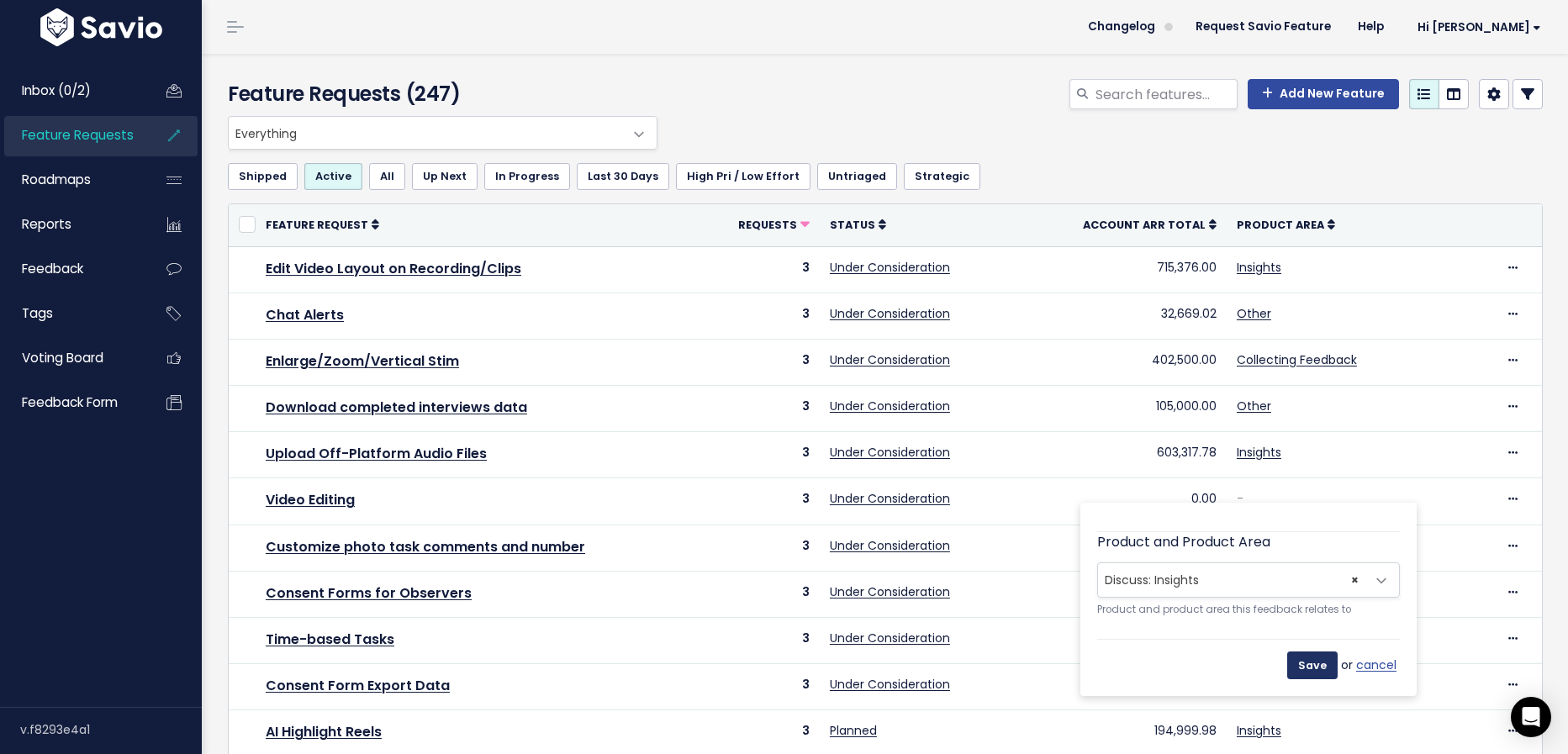
click at [1313, 659] on input "Save" at bounding box center [1312, 664] width 51 height 27
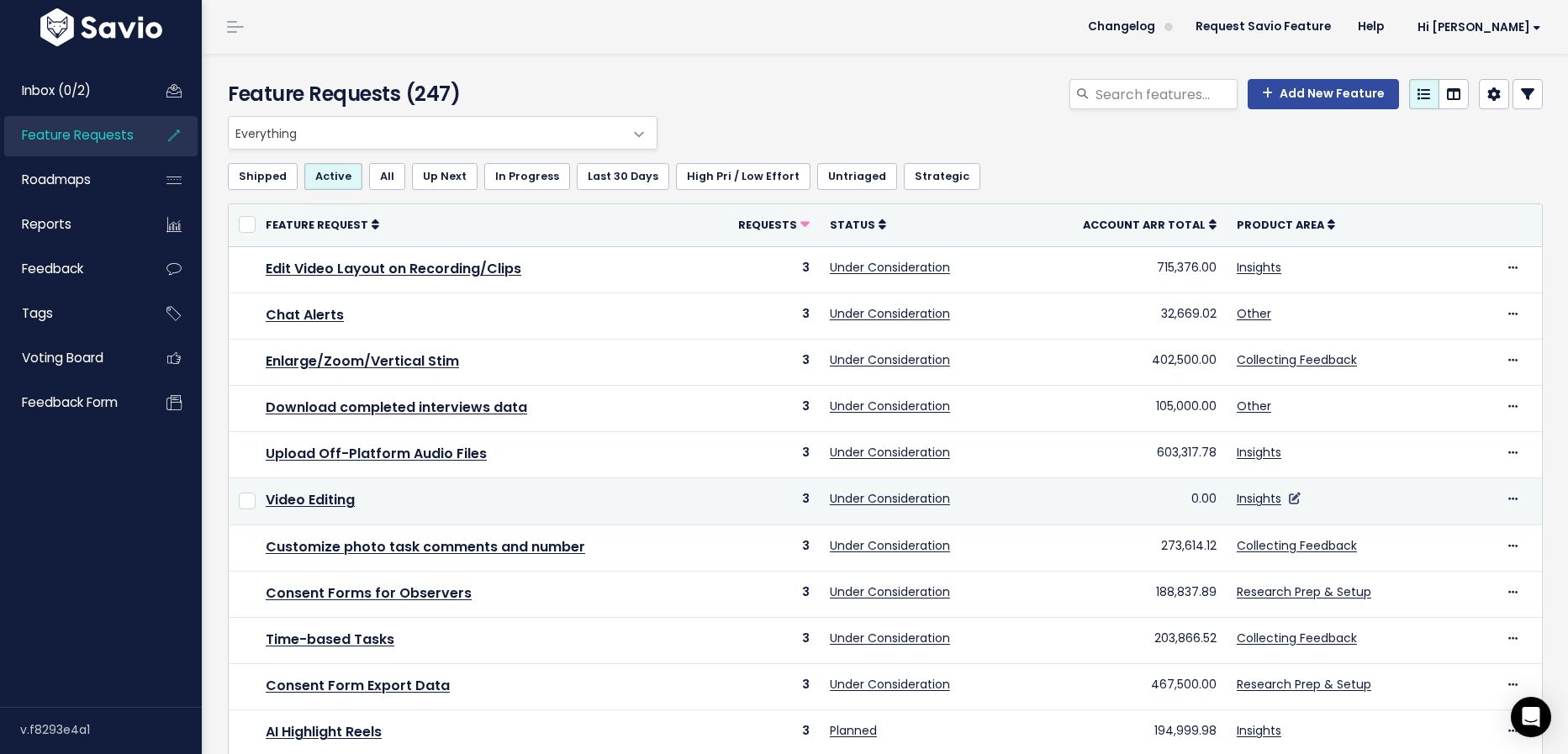
click at [1289, 493] on icon at bounding box center [1295, 498] width 12 height 12
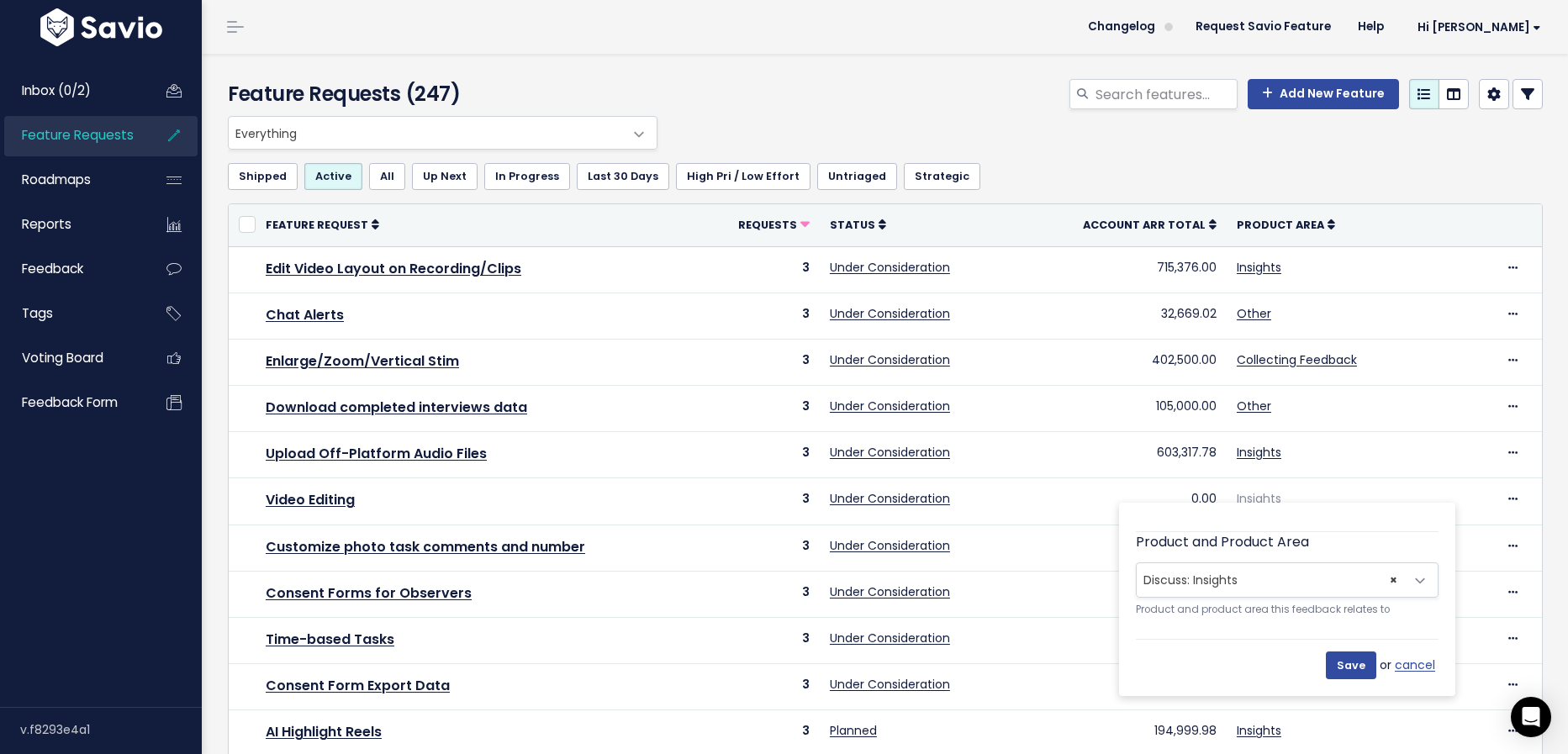
click at [1281, 587] on span "× Discuss: Insights" at bounding box center [1270, 580] width 267 height 33
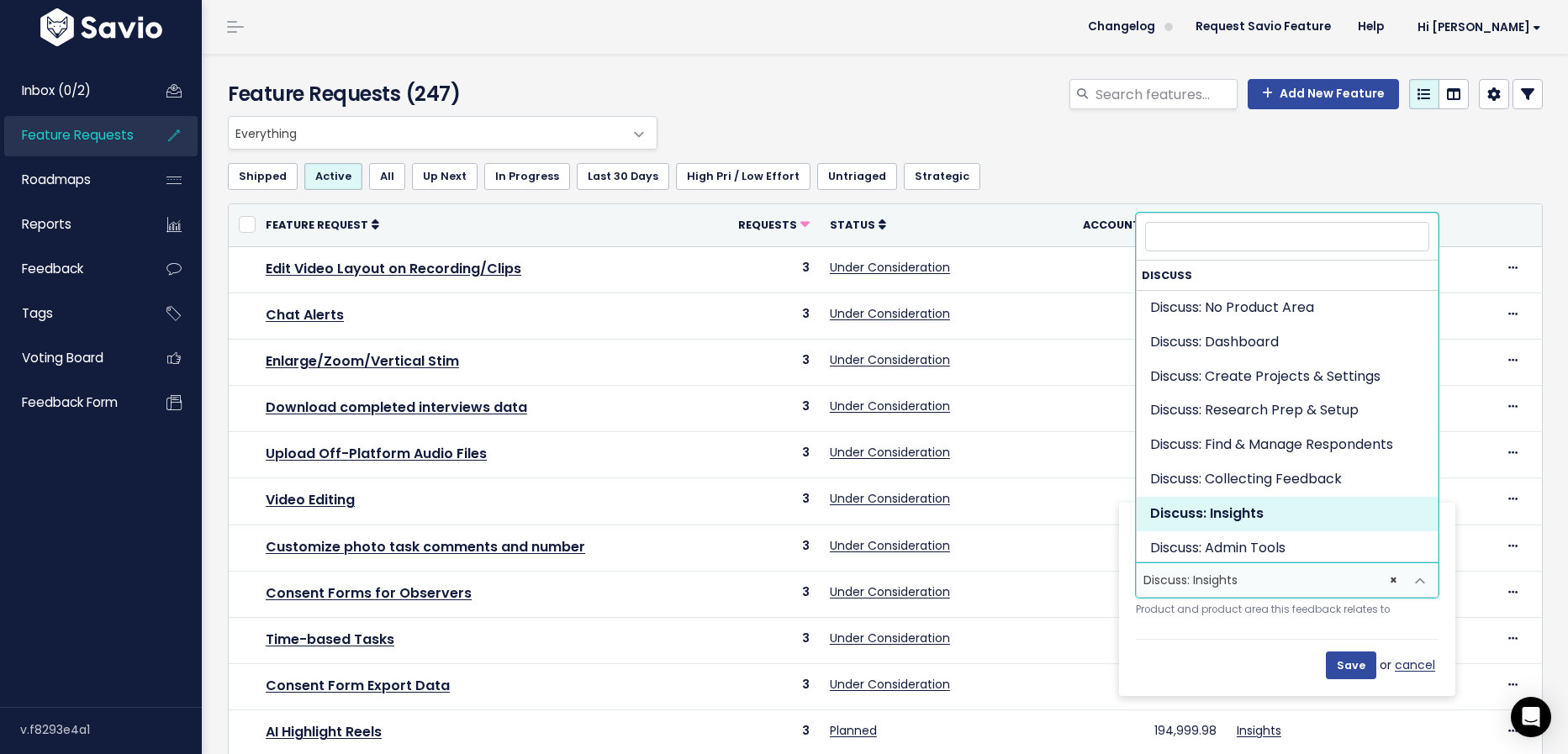
click at [1421, 661] on link "cancel" at bounding box center [1416, 665] width 44 height 21
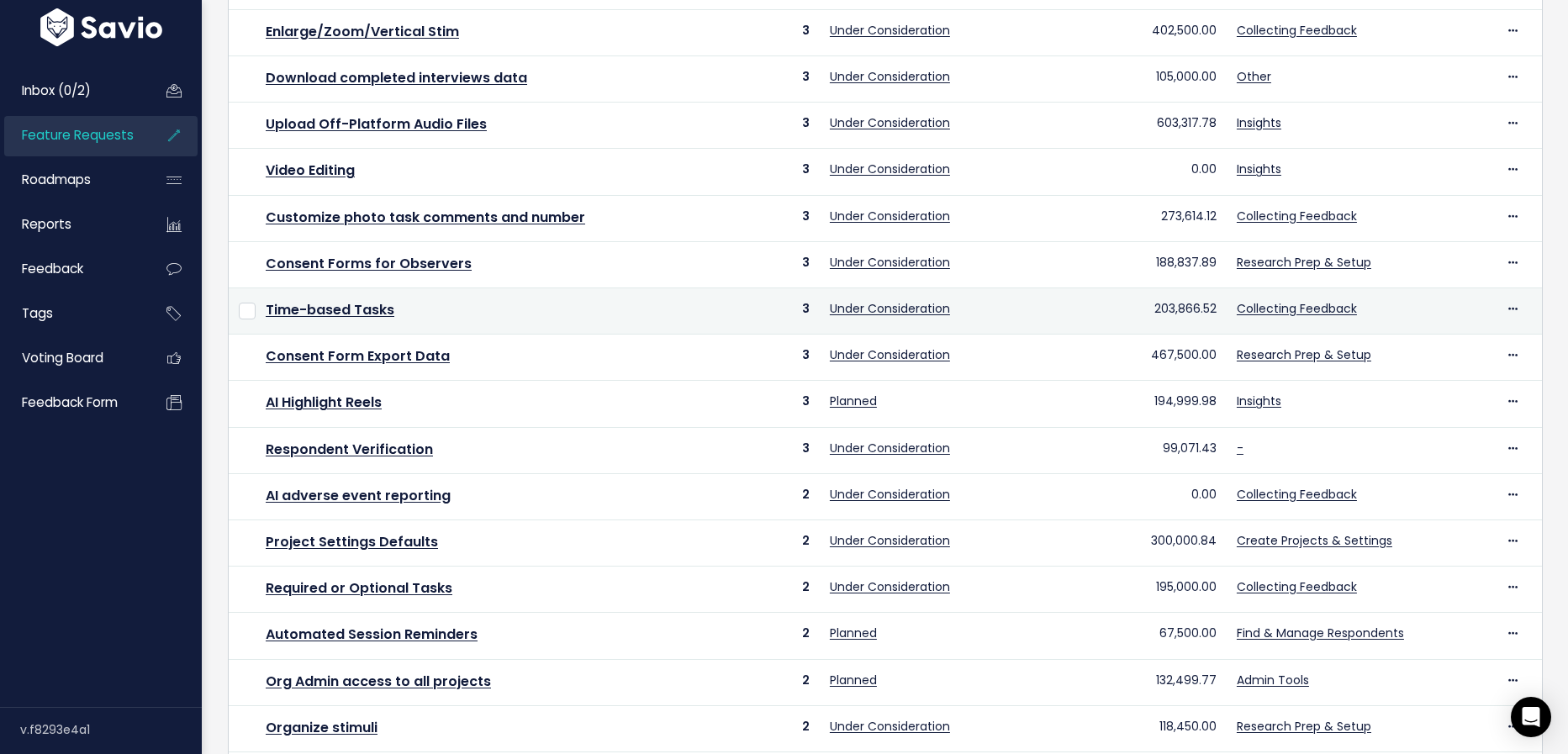
scroll to position [332, 0]
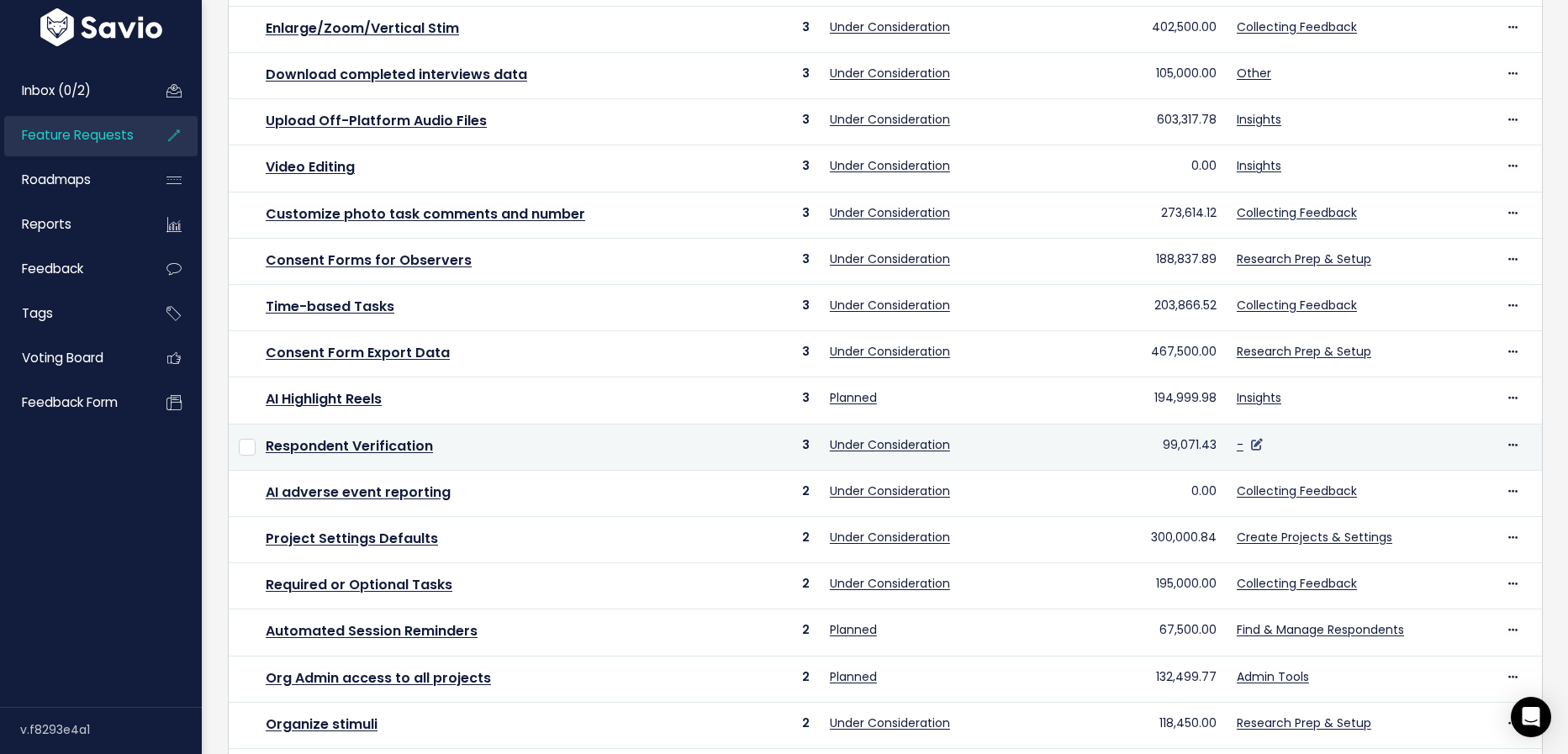
click at [1251, 439] on icon at bounding box center [1257, 445] width 12 height 12
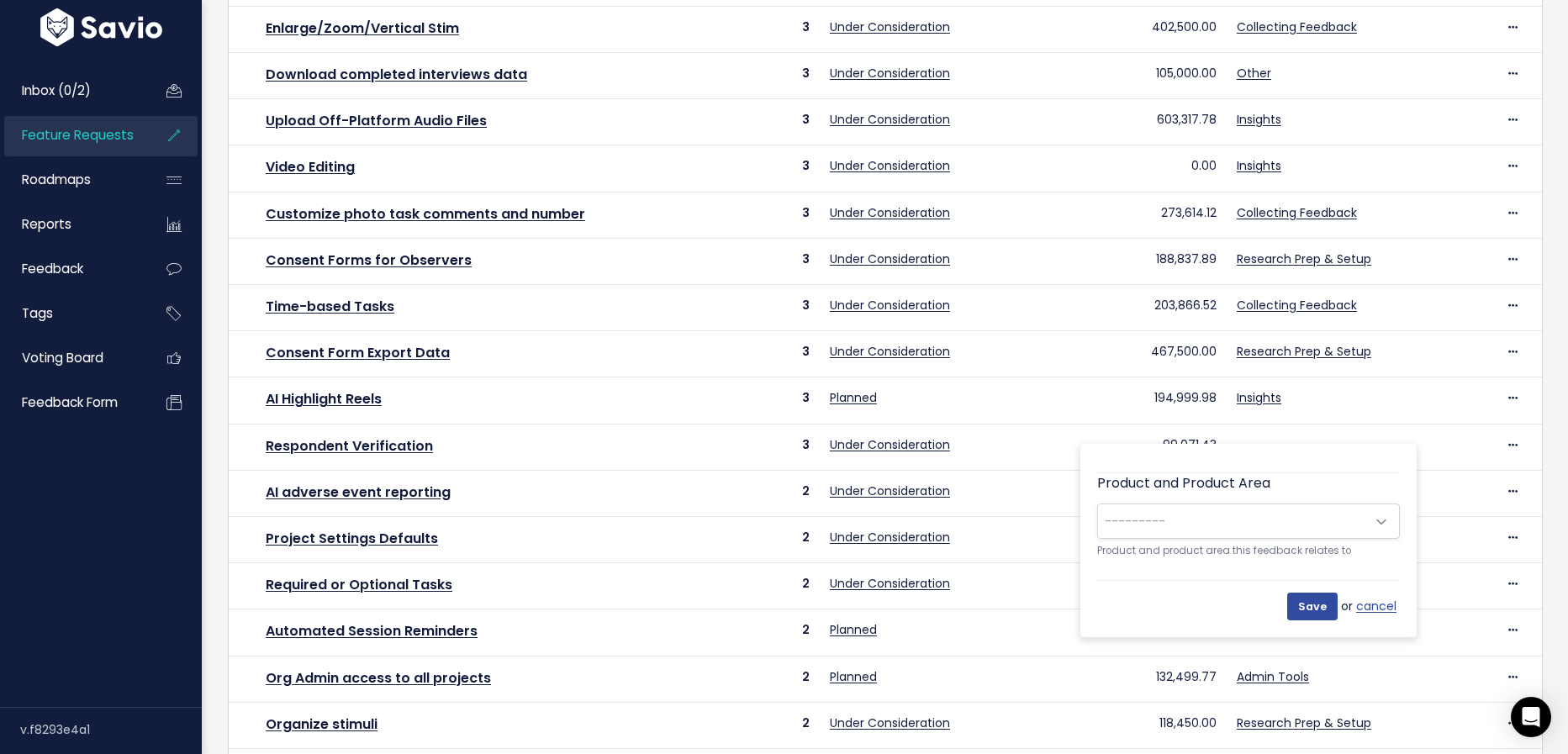
click at [1279, 508] on span "---------" at bounding box center [1231, 520] width 267 height 33
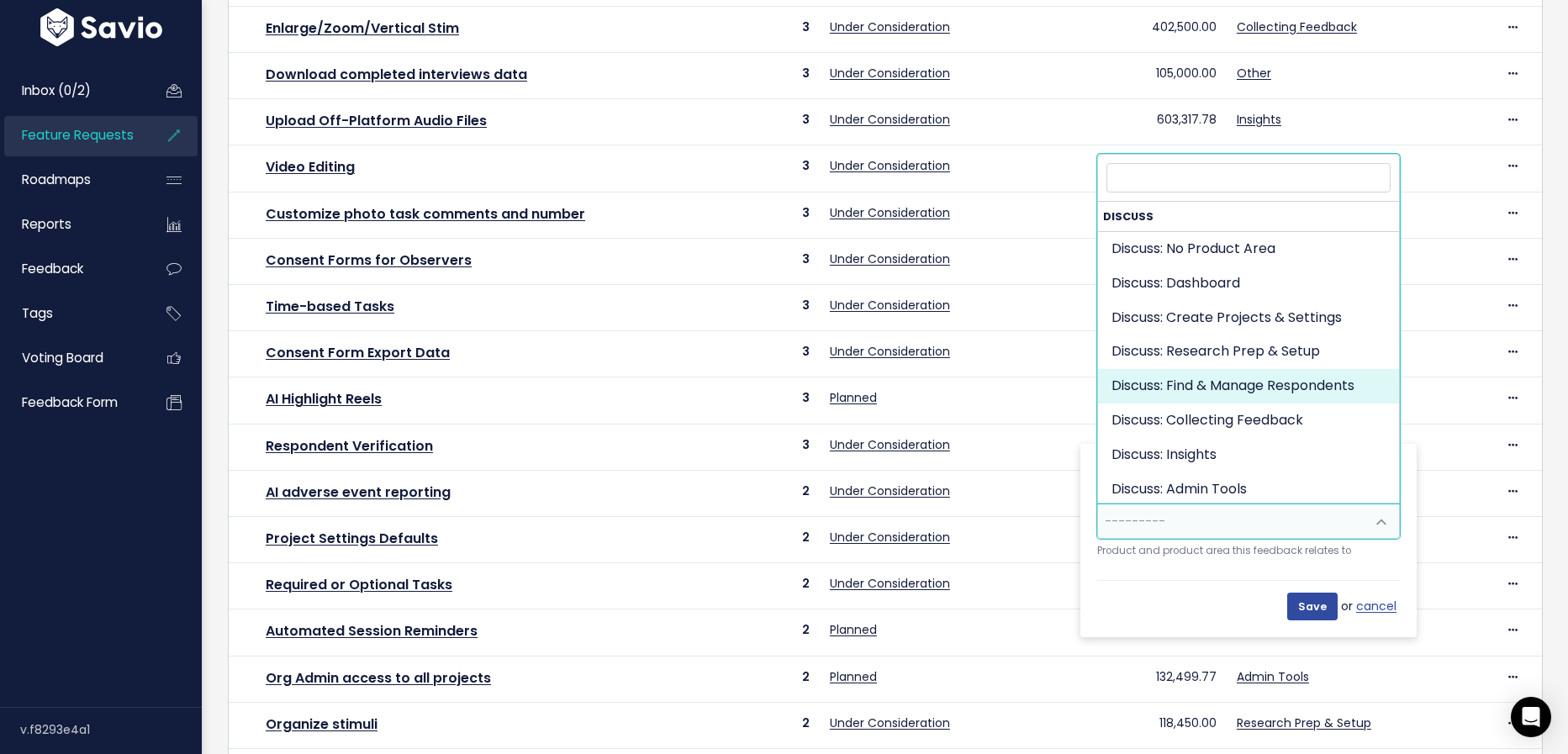
select select "DISCUSS_PLATFORM:RESPONDENT_HUB"
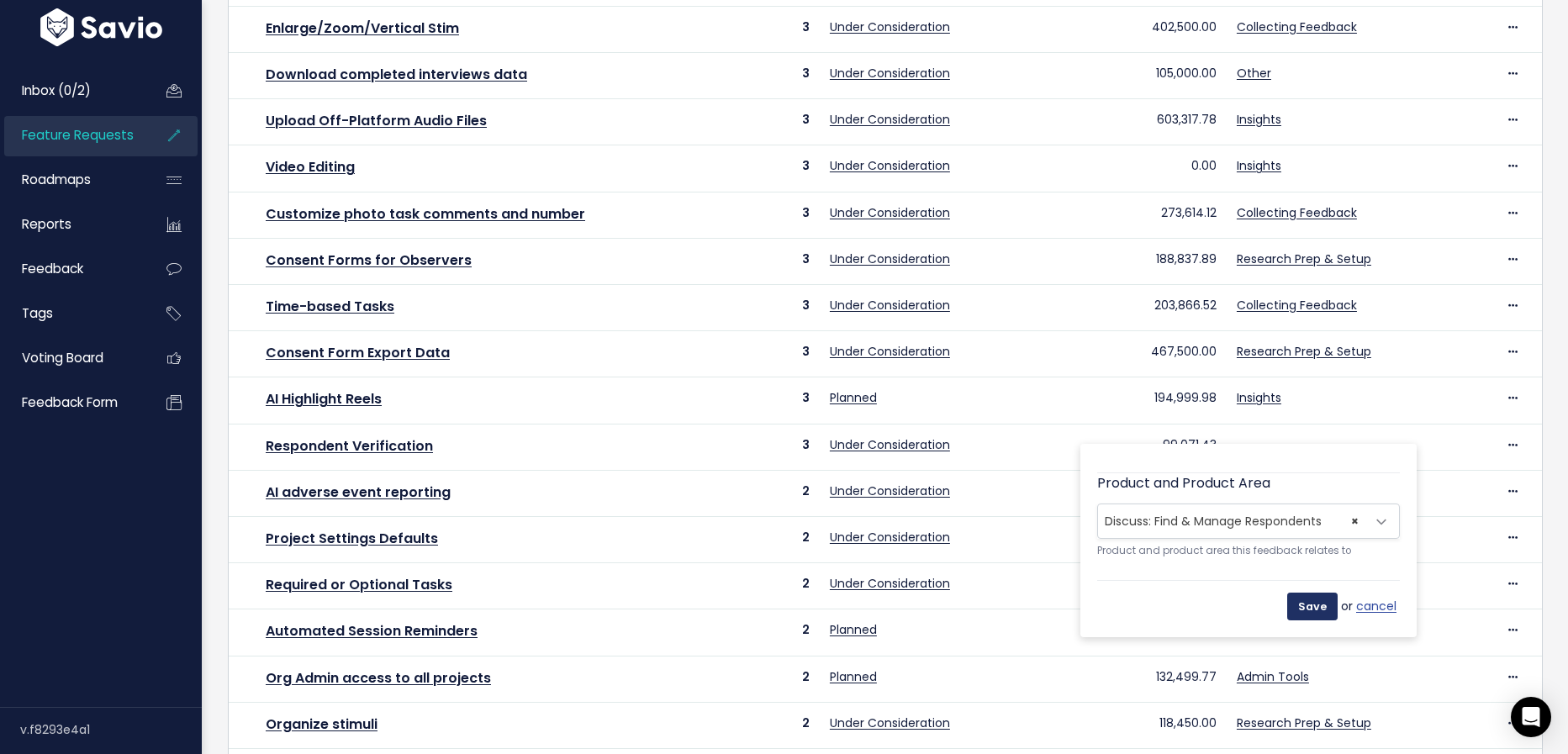
click at [1327, 606] on input "Save" at bounding box center [1312, 605] width 51 height 27
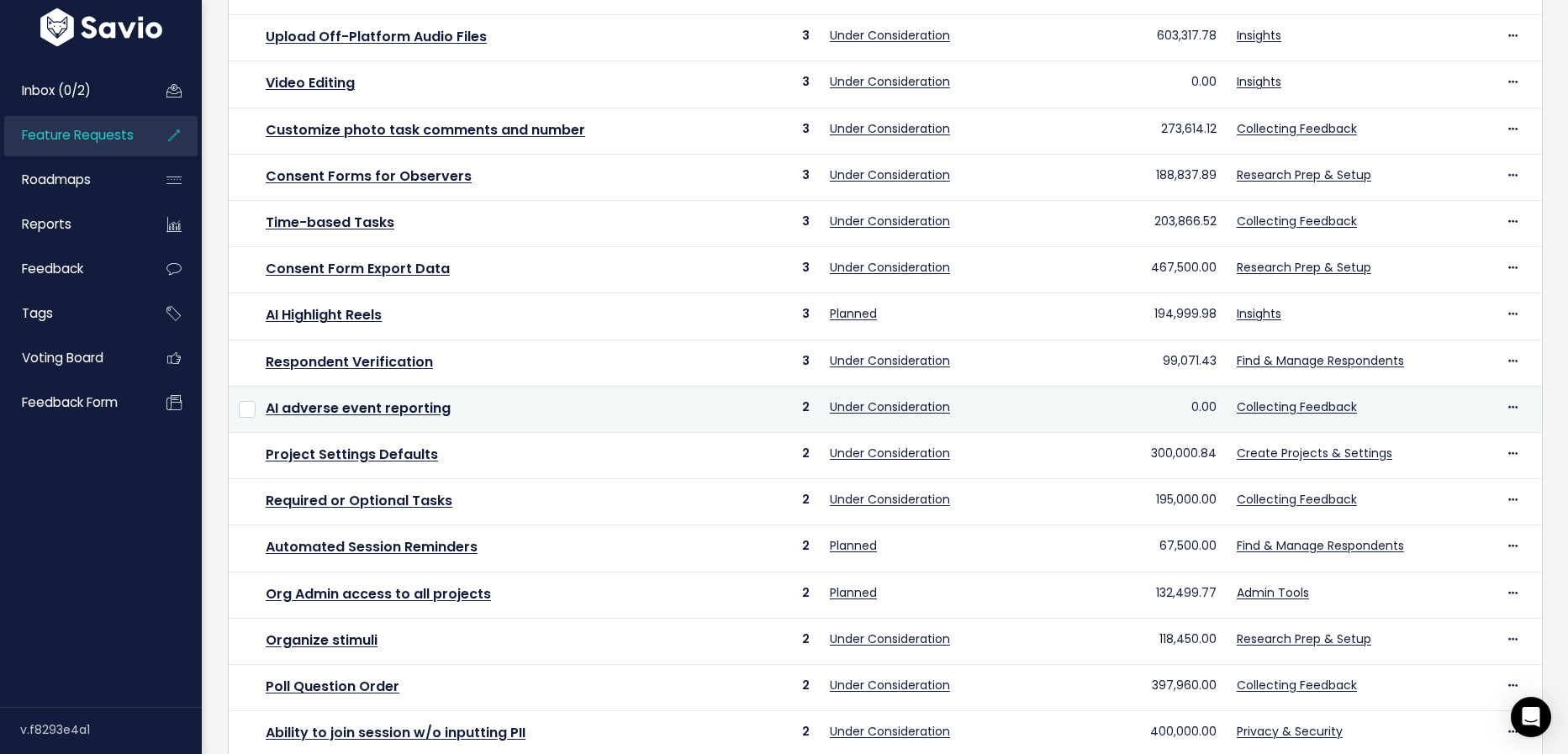
scroll to position [489, 0]
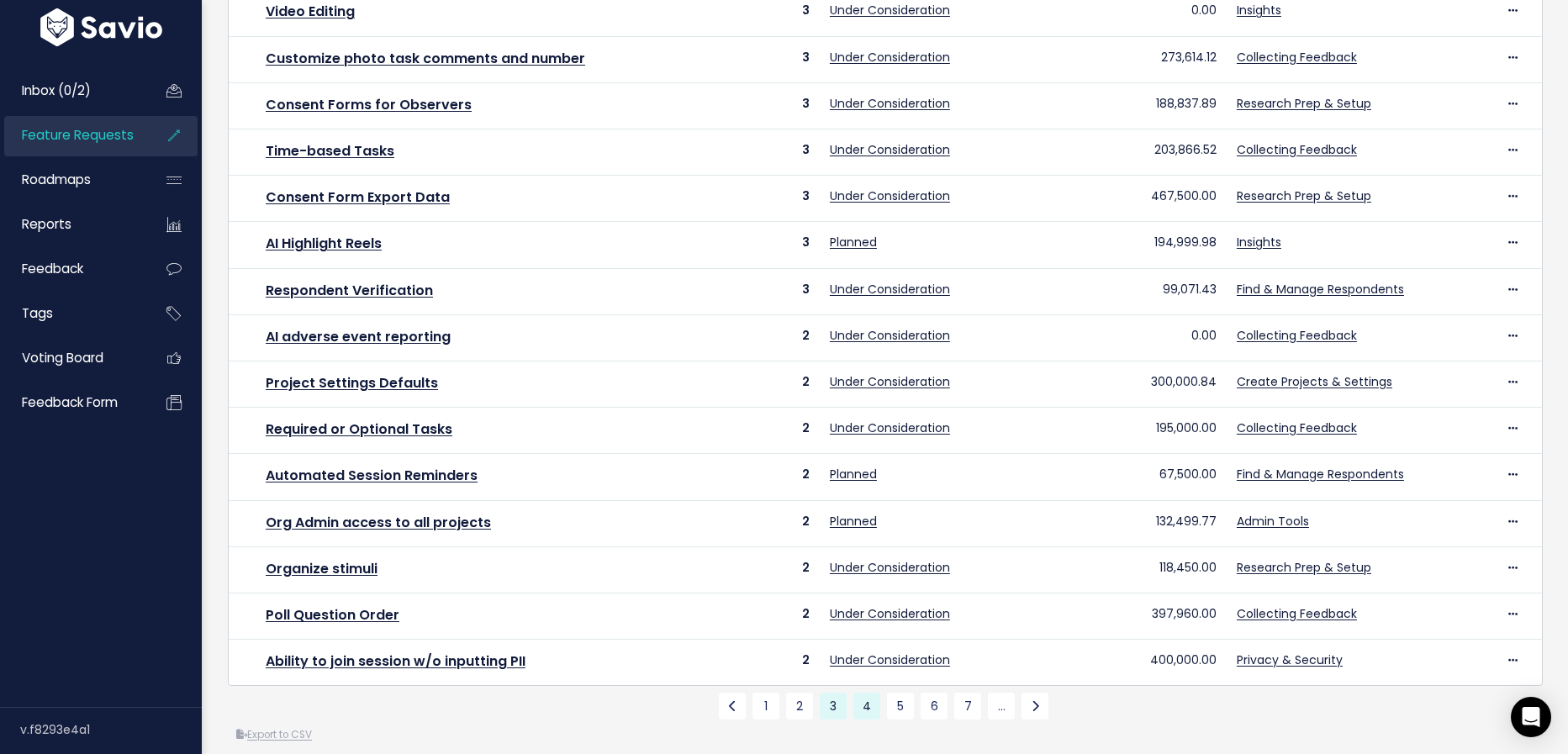
click at [857, 692] on link "4" at bounding box center [866, 705] width 27 height 27
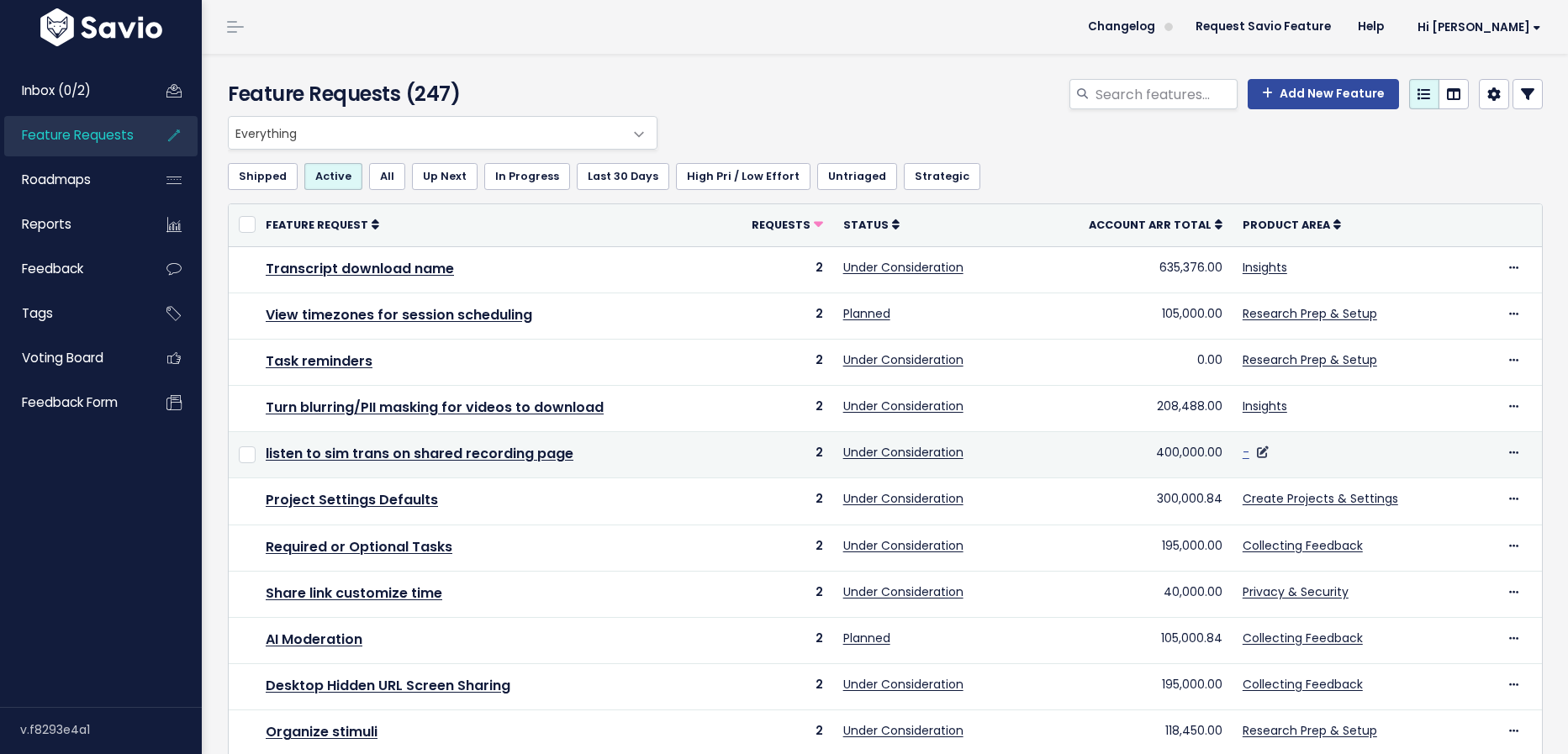
click at [1243, 452] on link "-" at bounding box center [1246, 453] width 7 height 17
click at [1260, 449] on icon at bounding box center [1263, 453] width 12 height 12
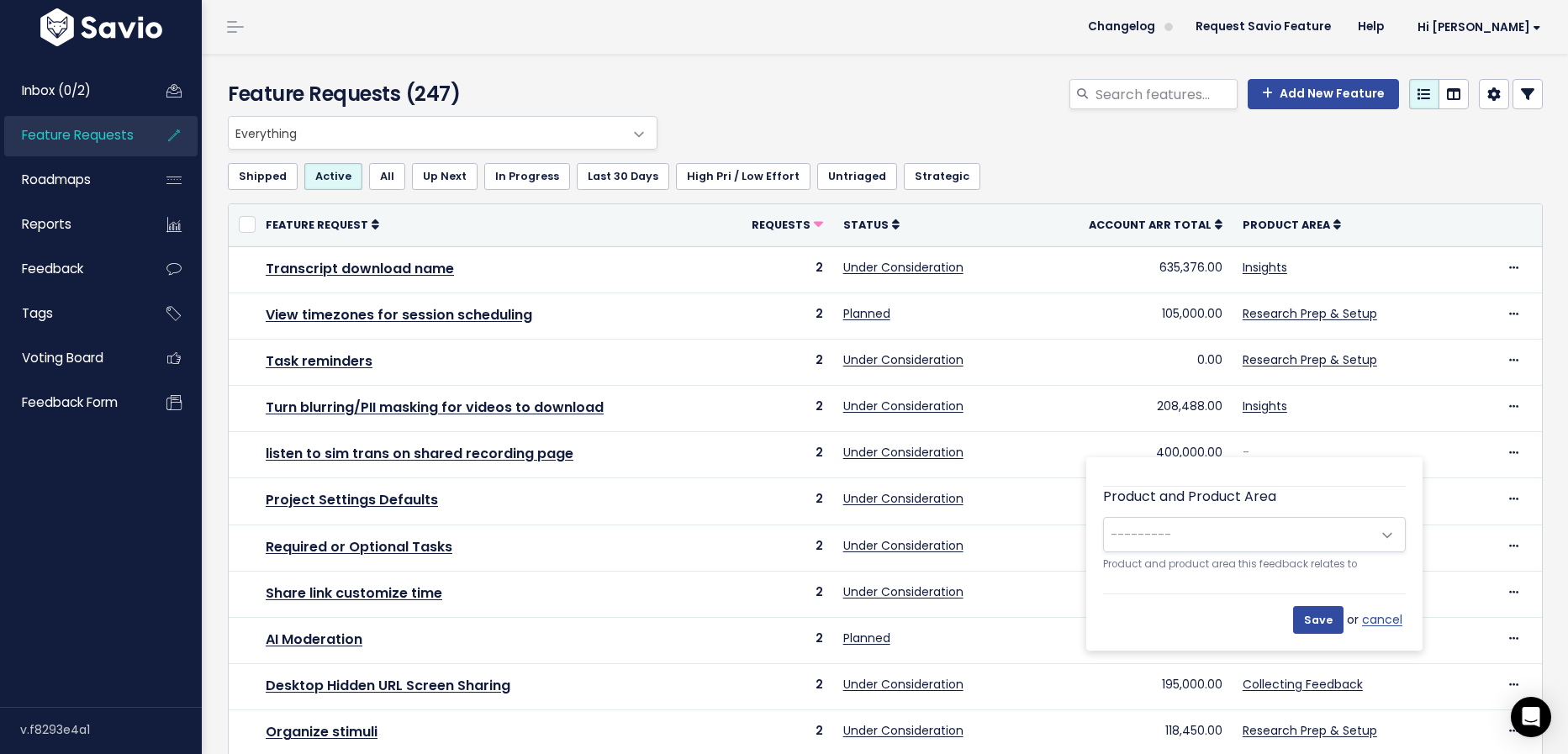
click at [1260, 537] on span "---------" at bounding box center [1237, 534] width 267 height 33
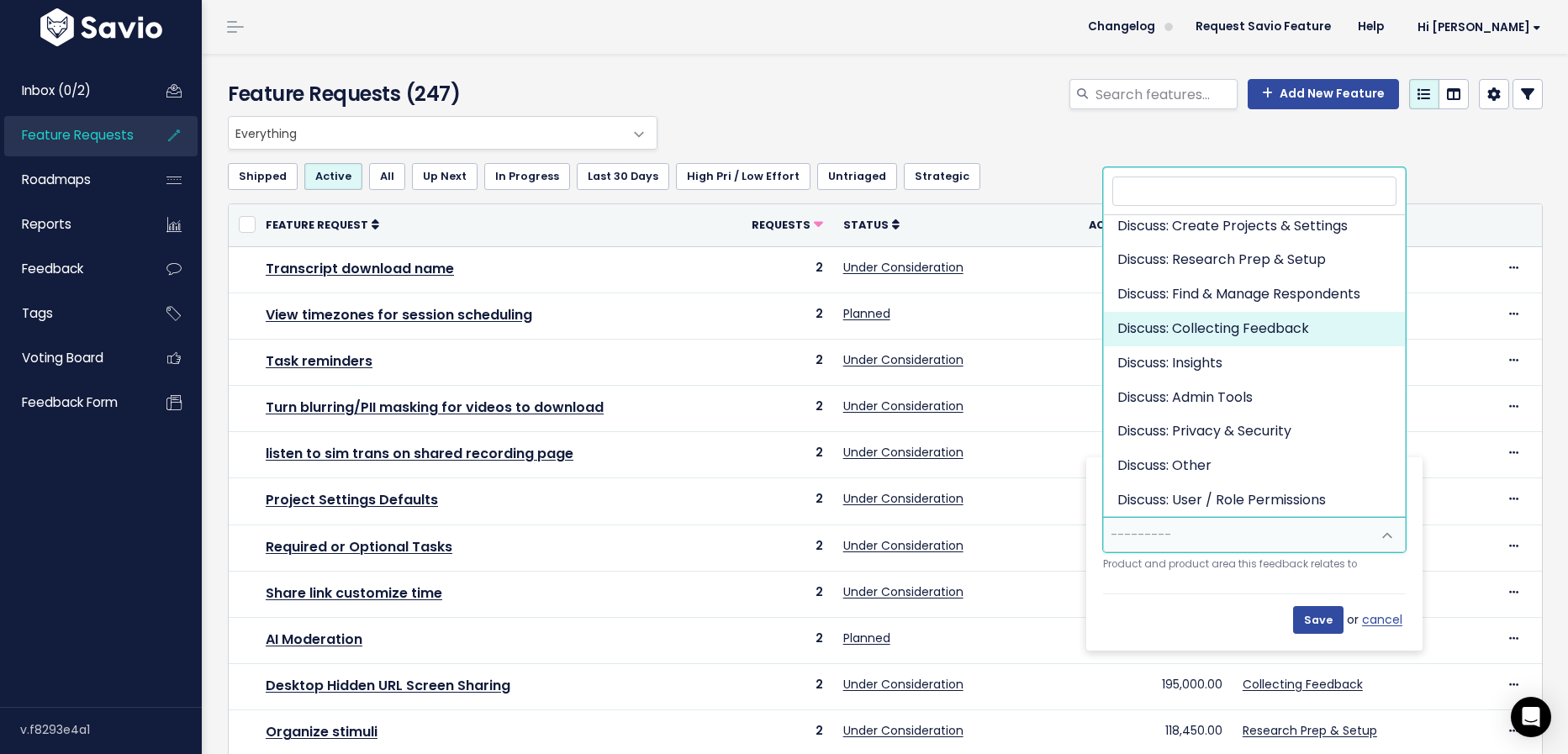
scroll to position [105, 0]
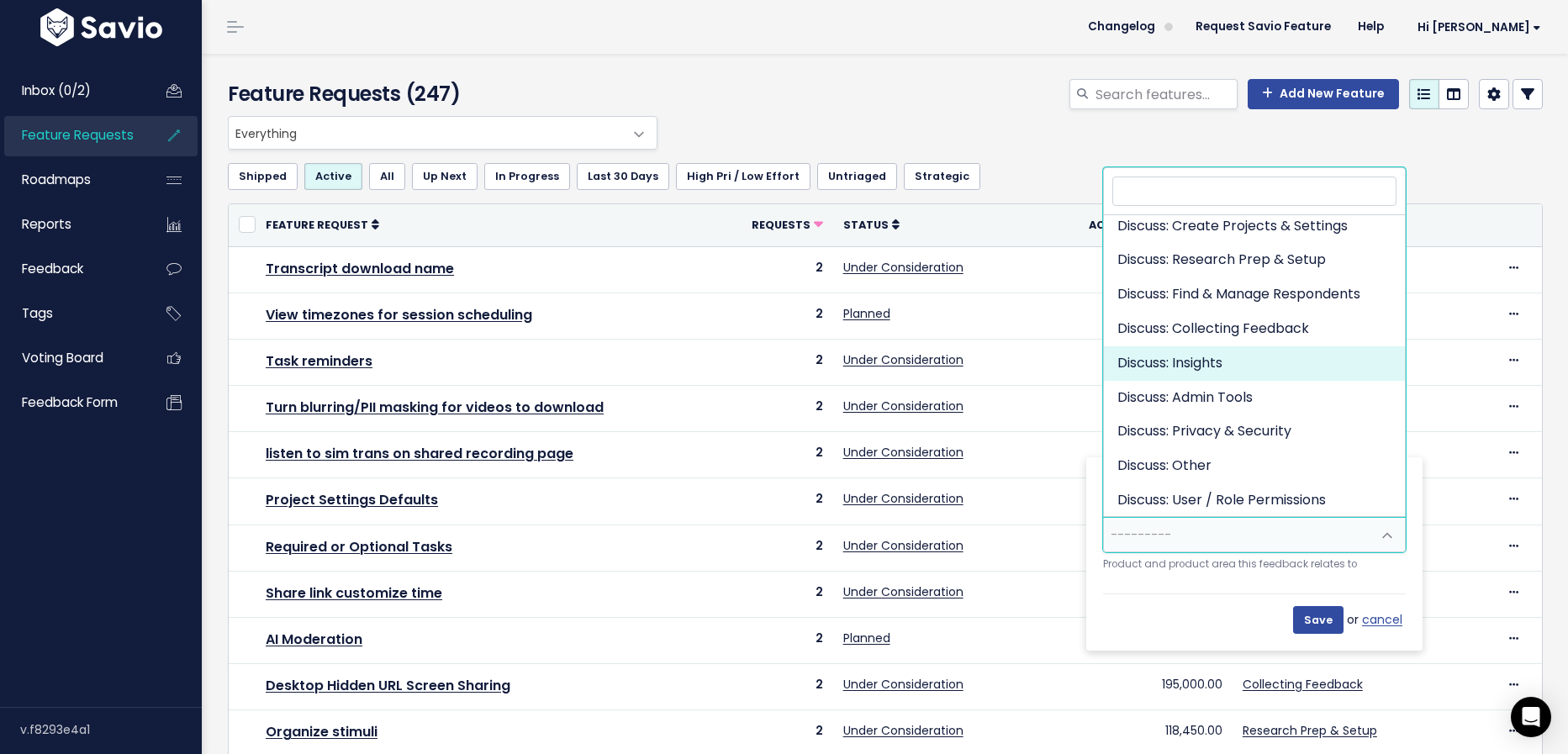
select select "DISCUSS_PLATFORM:INSIGHTS"
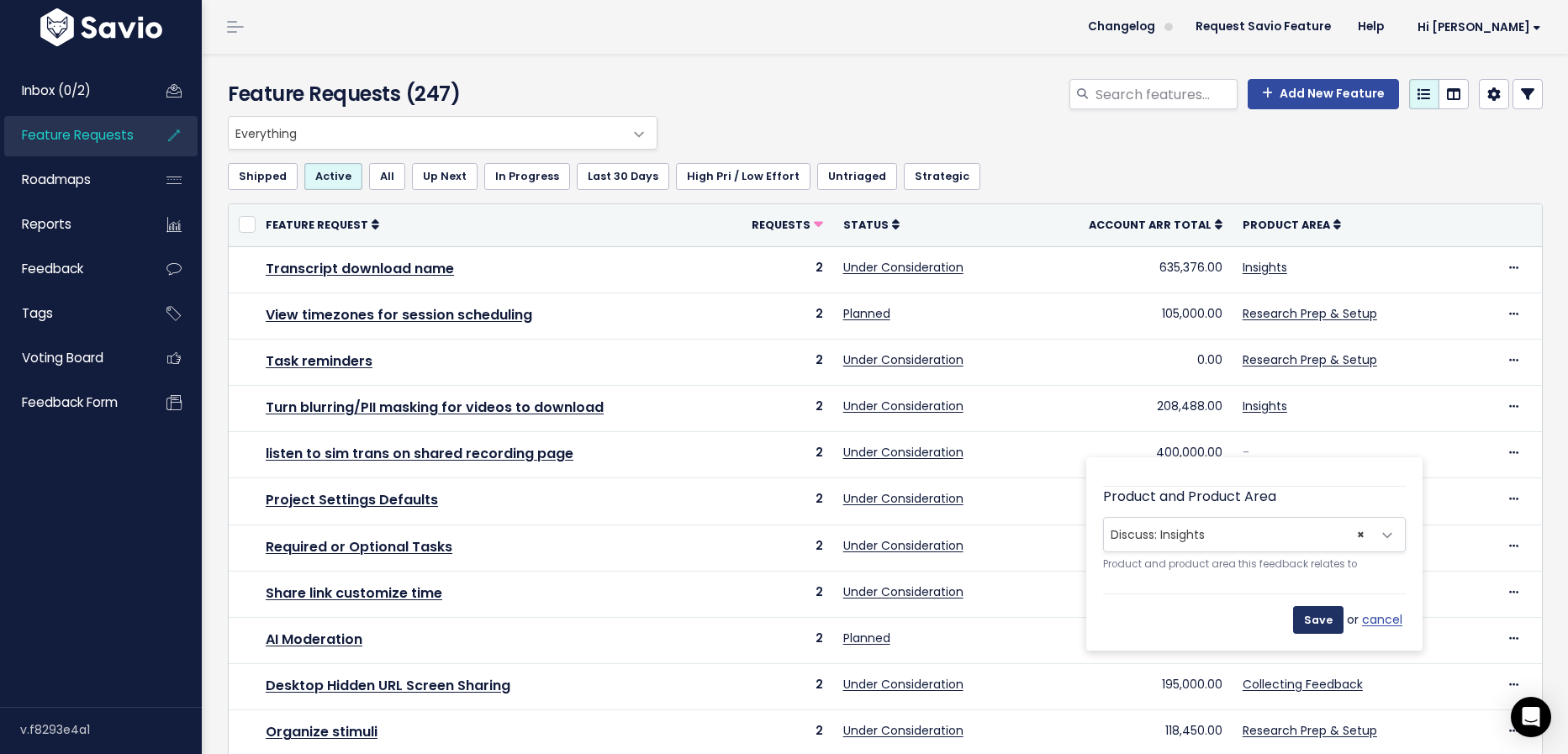
click at [1334, 613] on input "Save" at bounding box center [1318, 619] width 51 height 27
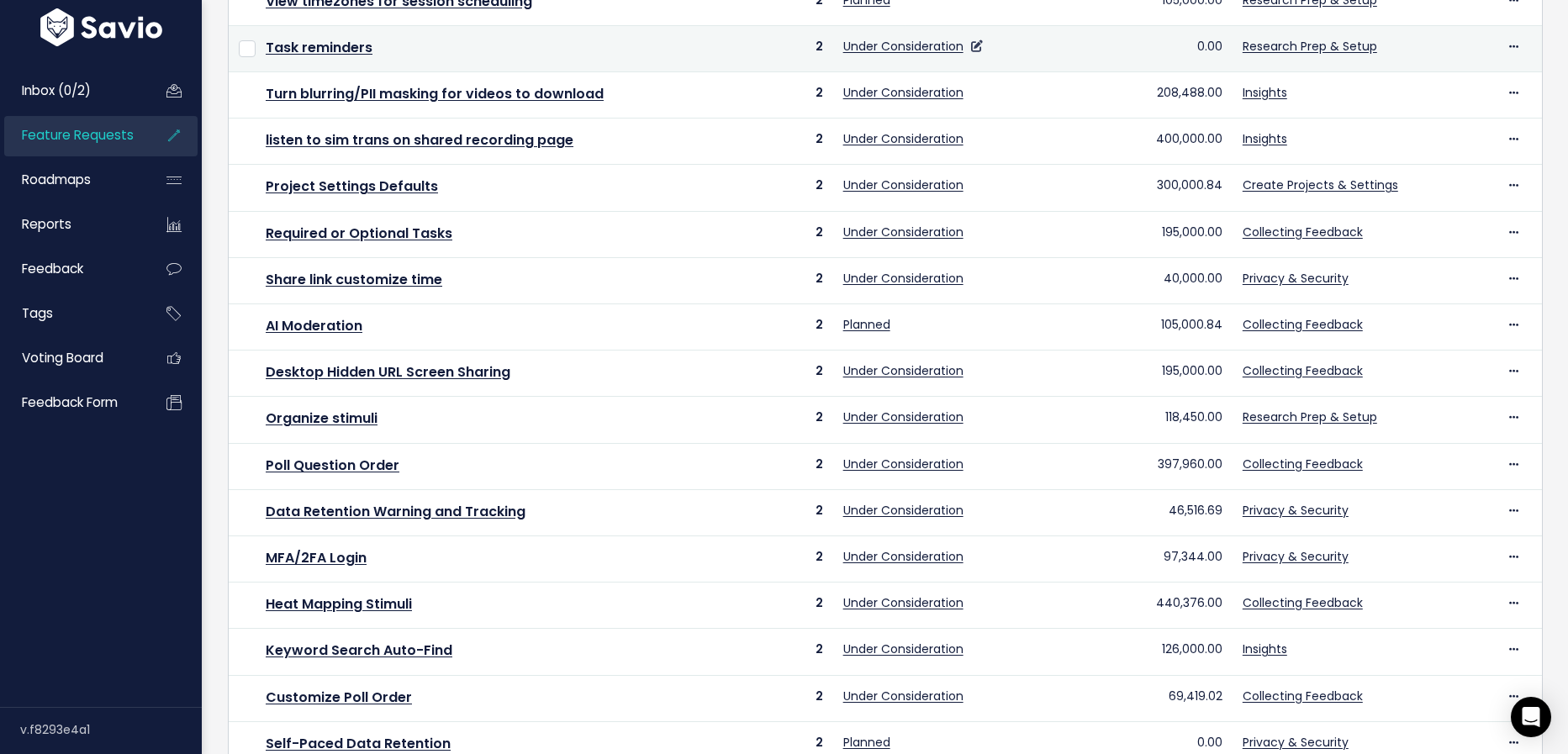
scroll to position [489, 0]
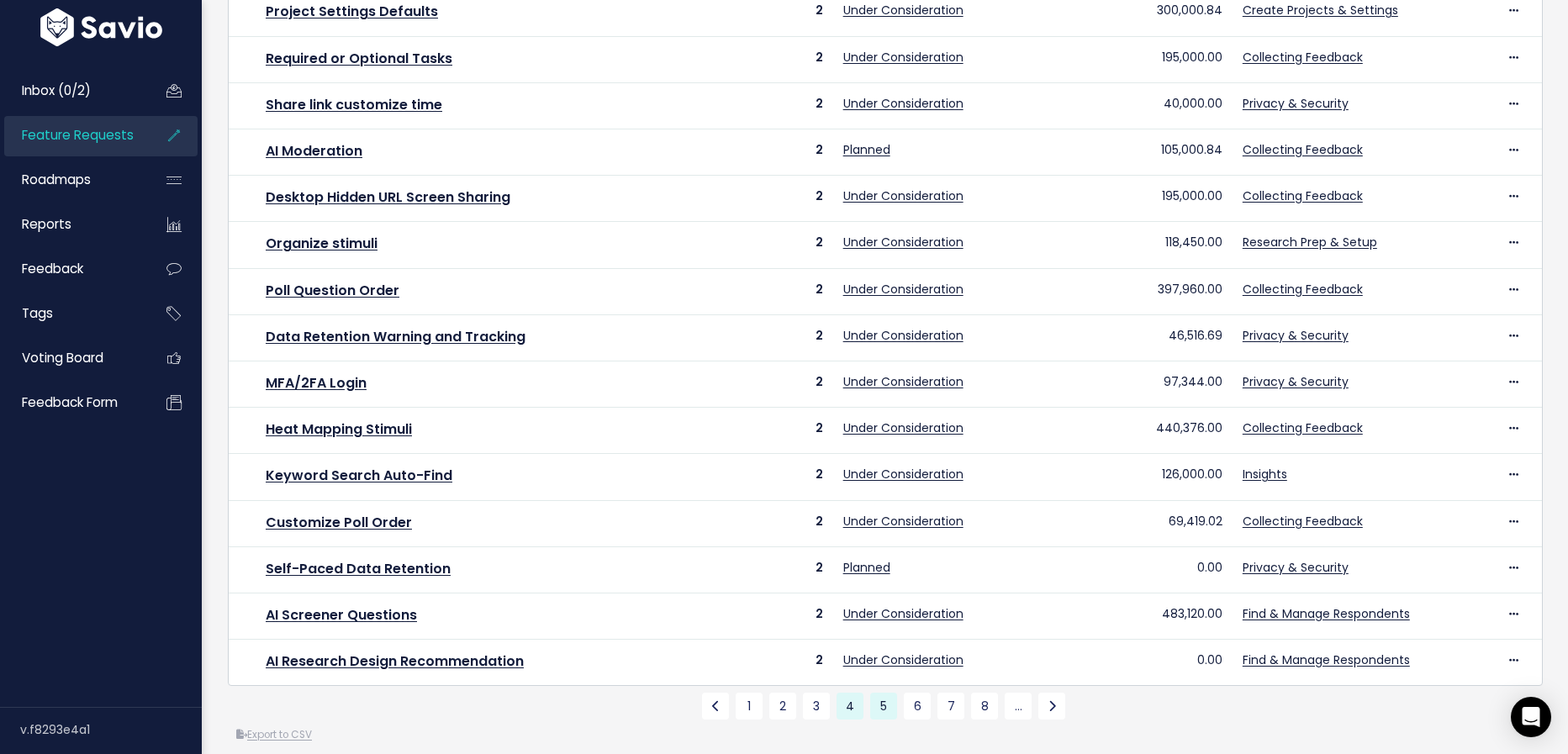
click at [880, 692] on link "5" at bounding box center [883, 705] width 27 height 27
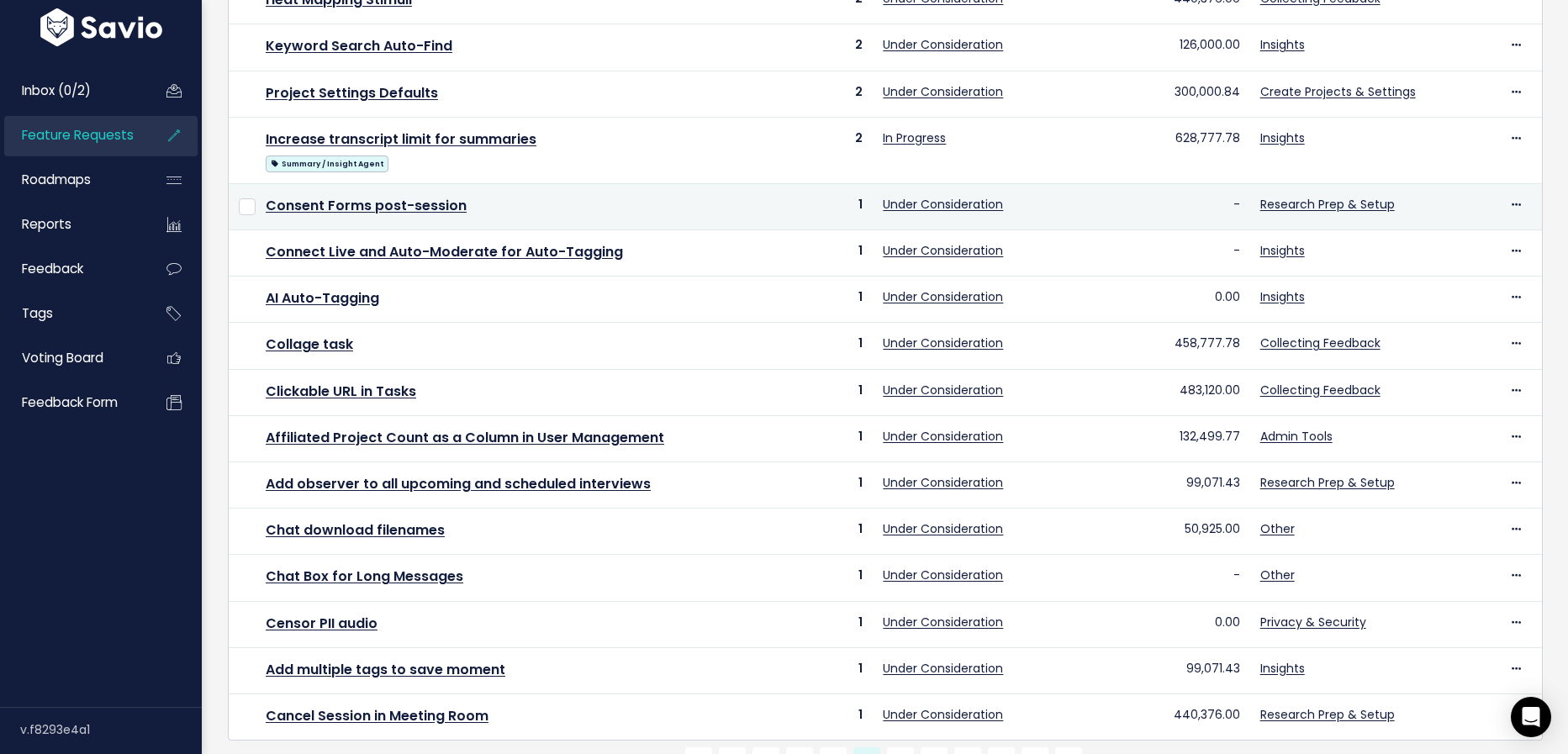
scroll to position [509, 0]
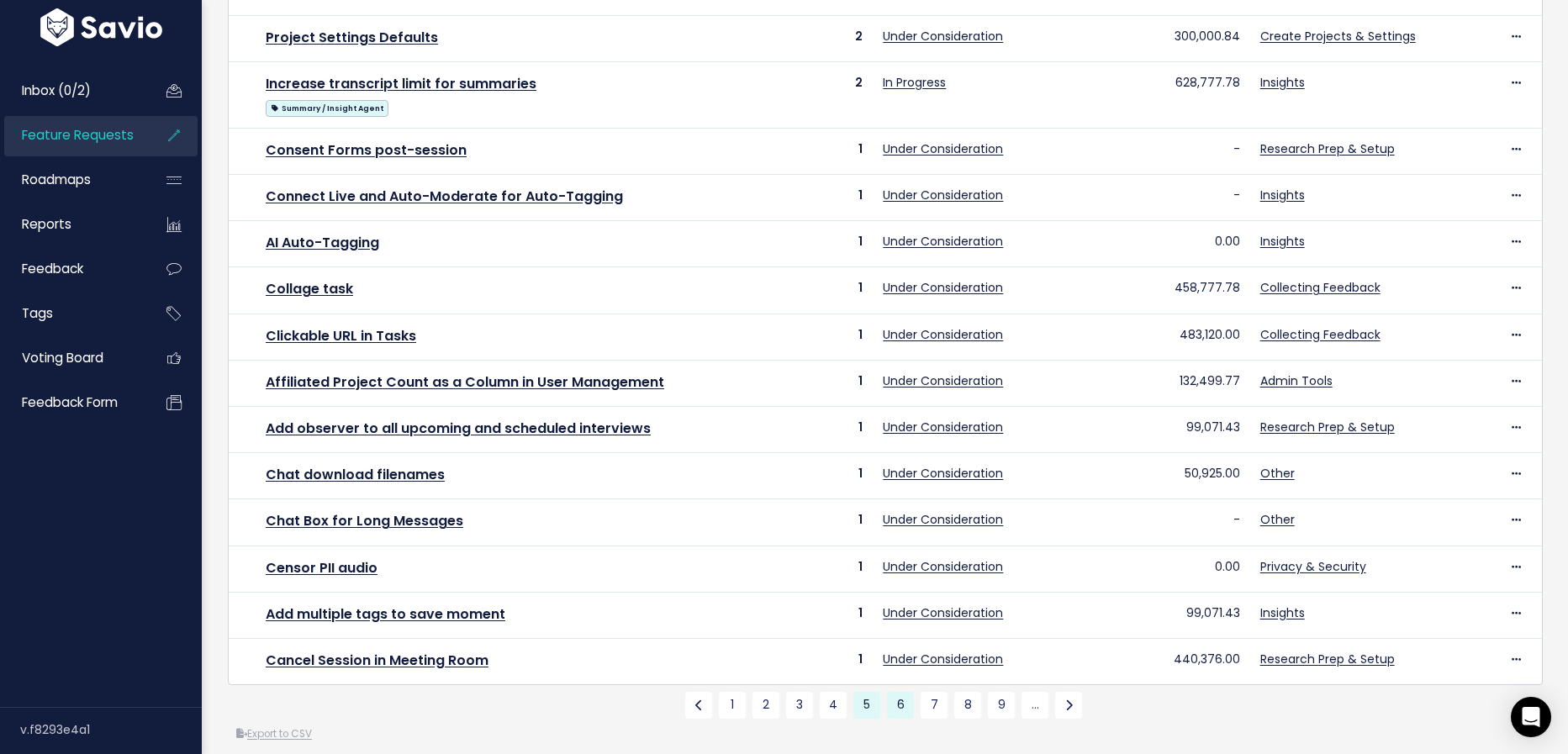
click at [908, 694] on link "6" at bounding box center [900, 704] width 27 height 27
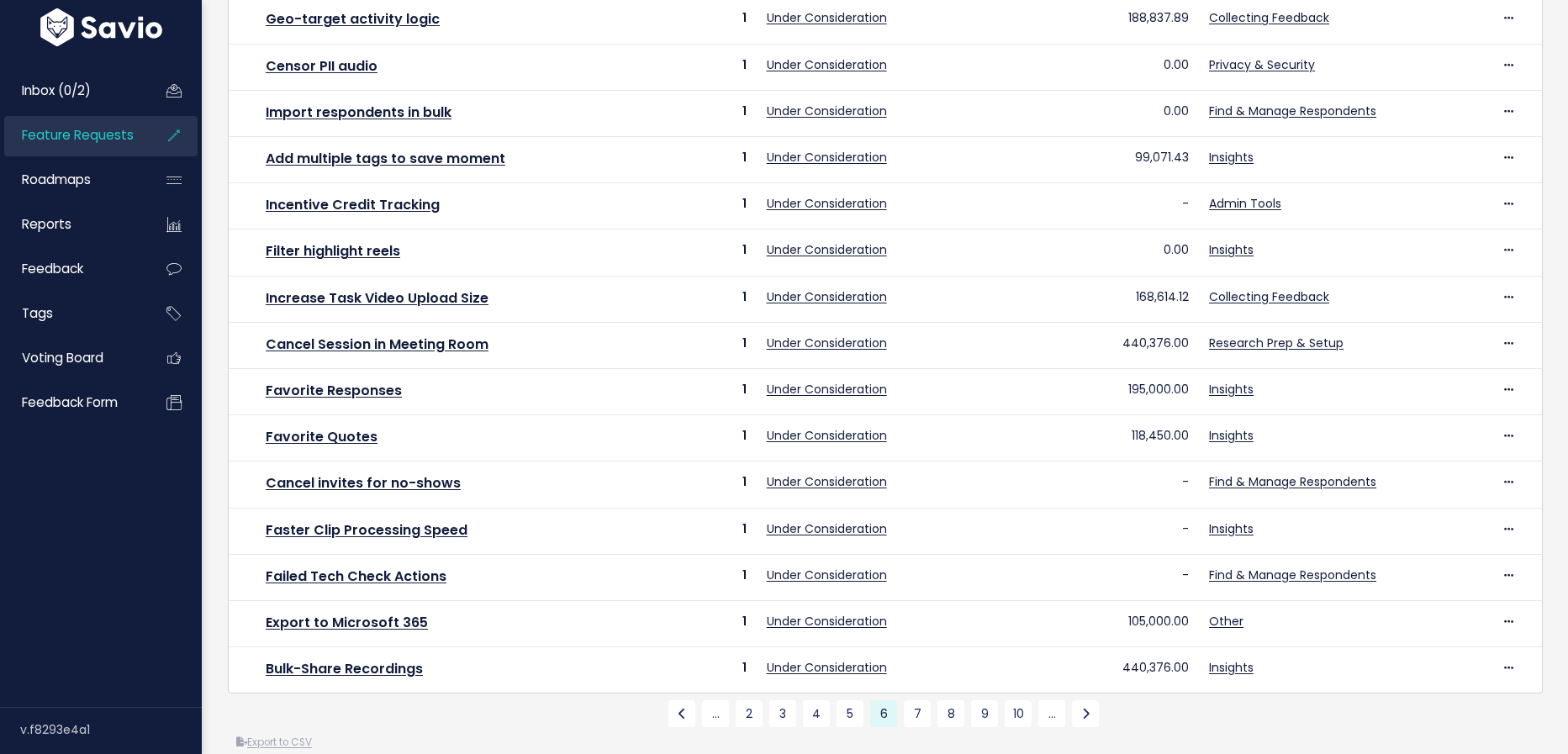
scroll to position [489, 0]
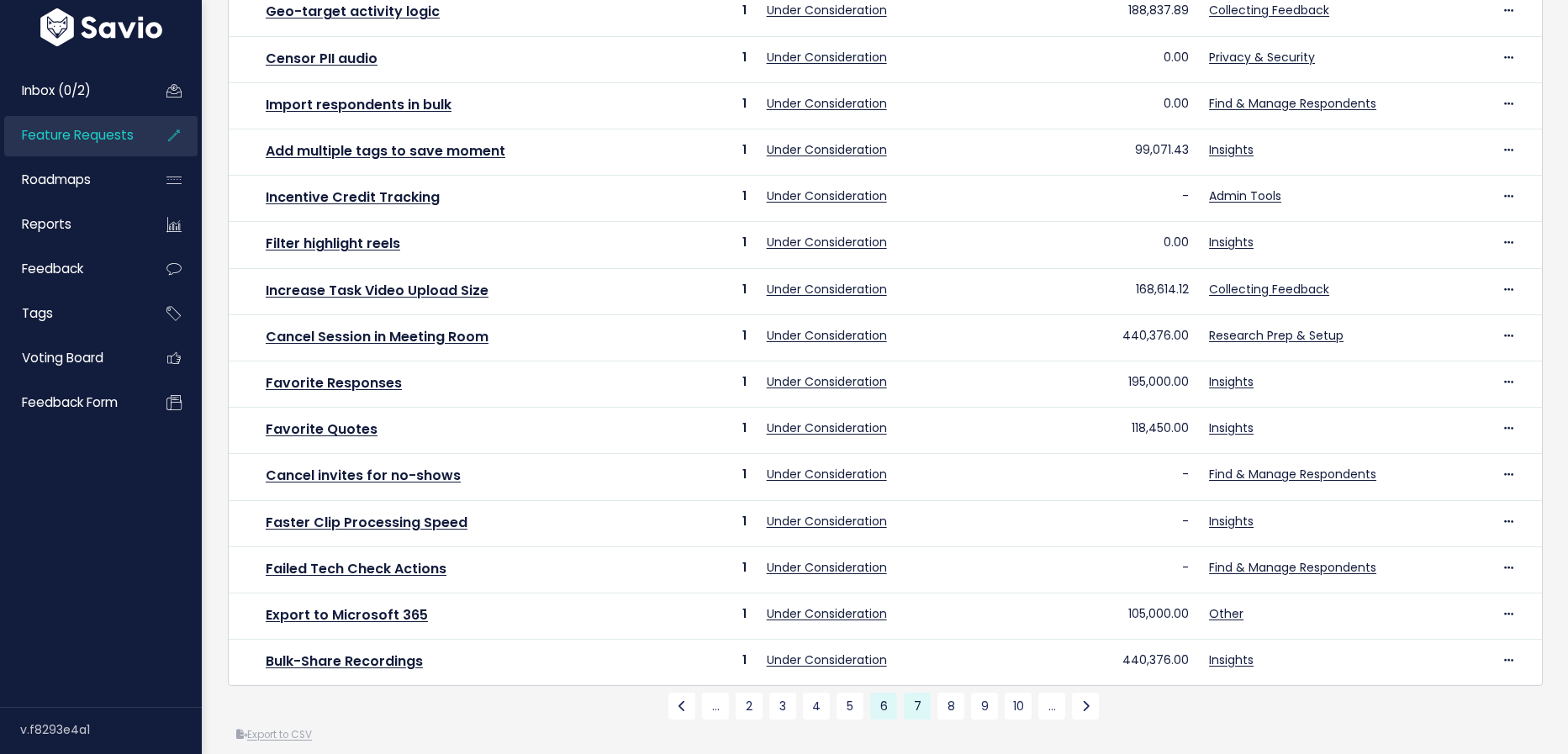
click at [922, 696] on link "7" at bounding box center [917, 705] width 27 height 27
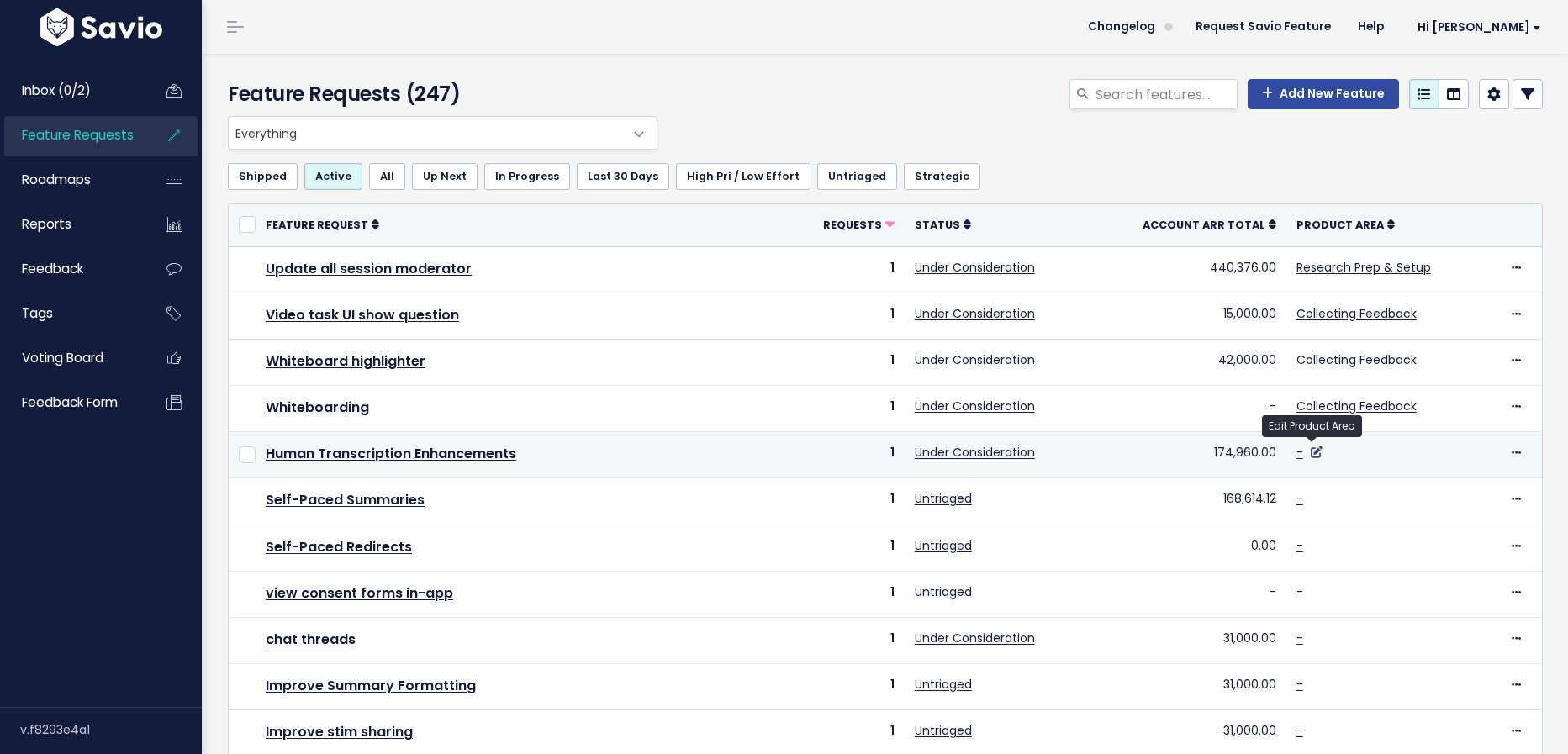
click at [1315, 450] on icon at bounding box center [1317, 453] width 12 height 12
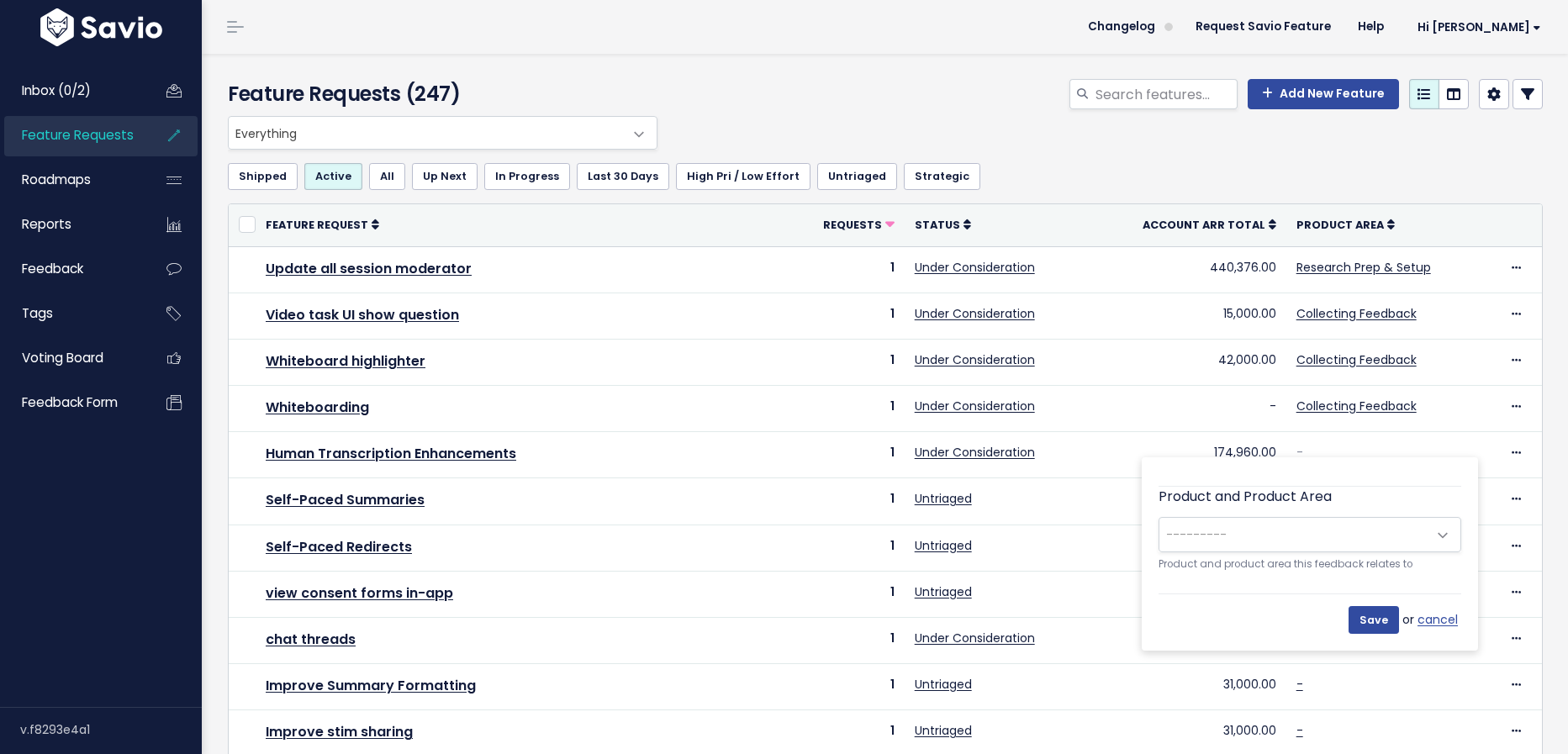
click at [1308, 529] on span "---------" at bounding box center [1292, 534] width 267 height 33
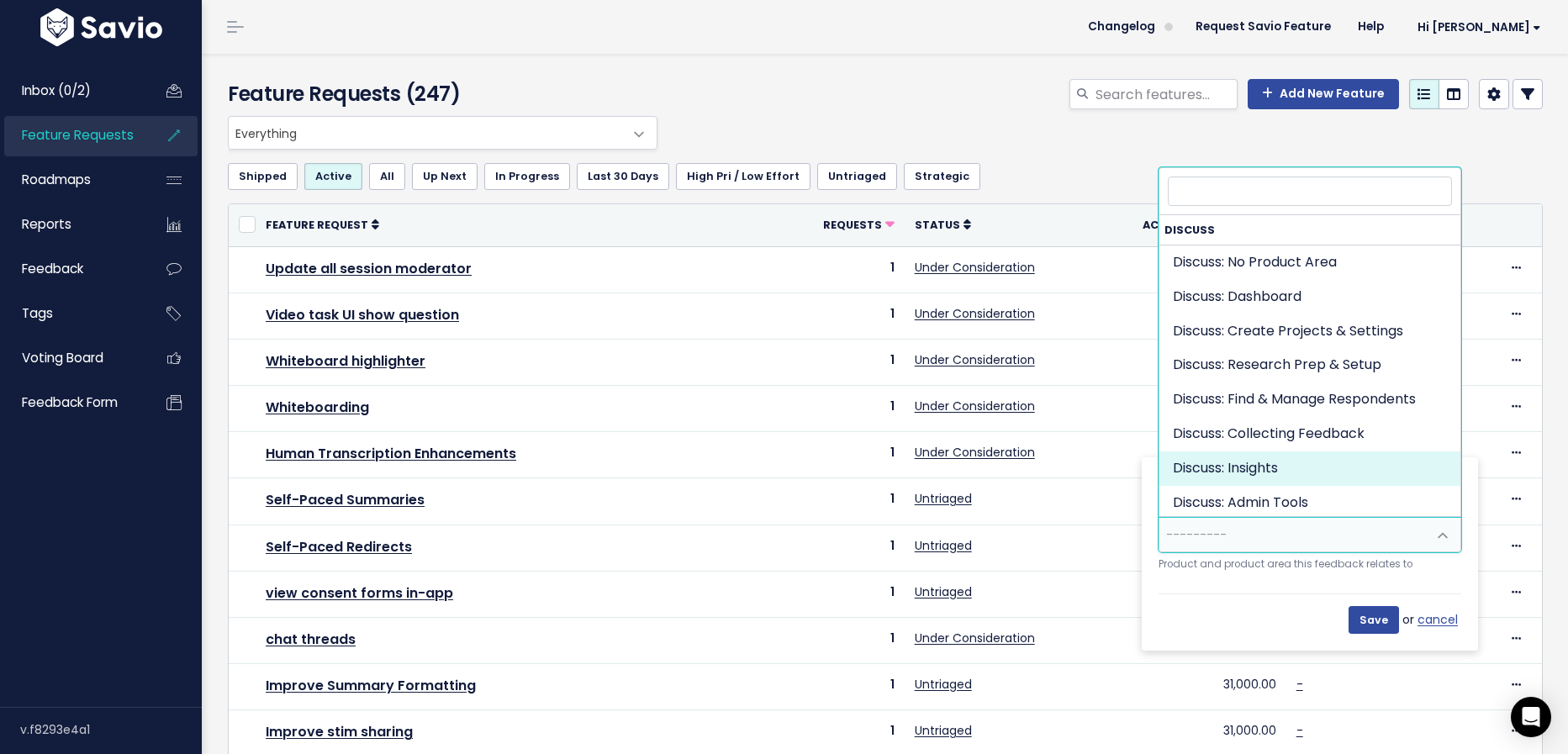
select select "DISCUSS_PLATFORM:INSIGHTS"
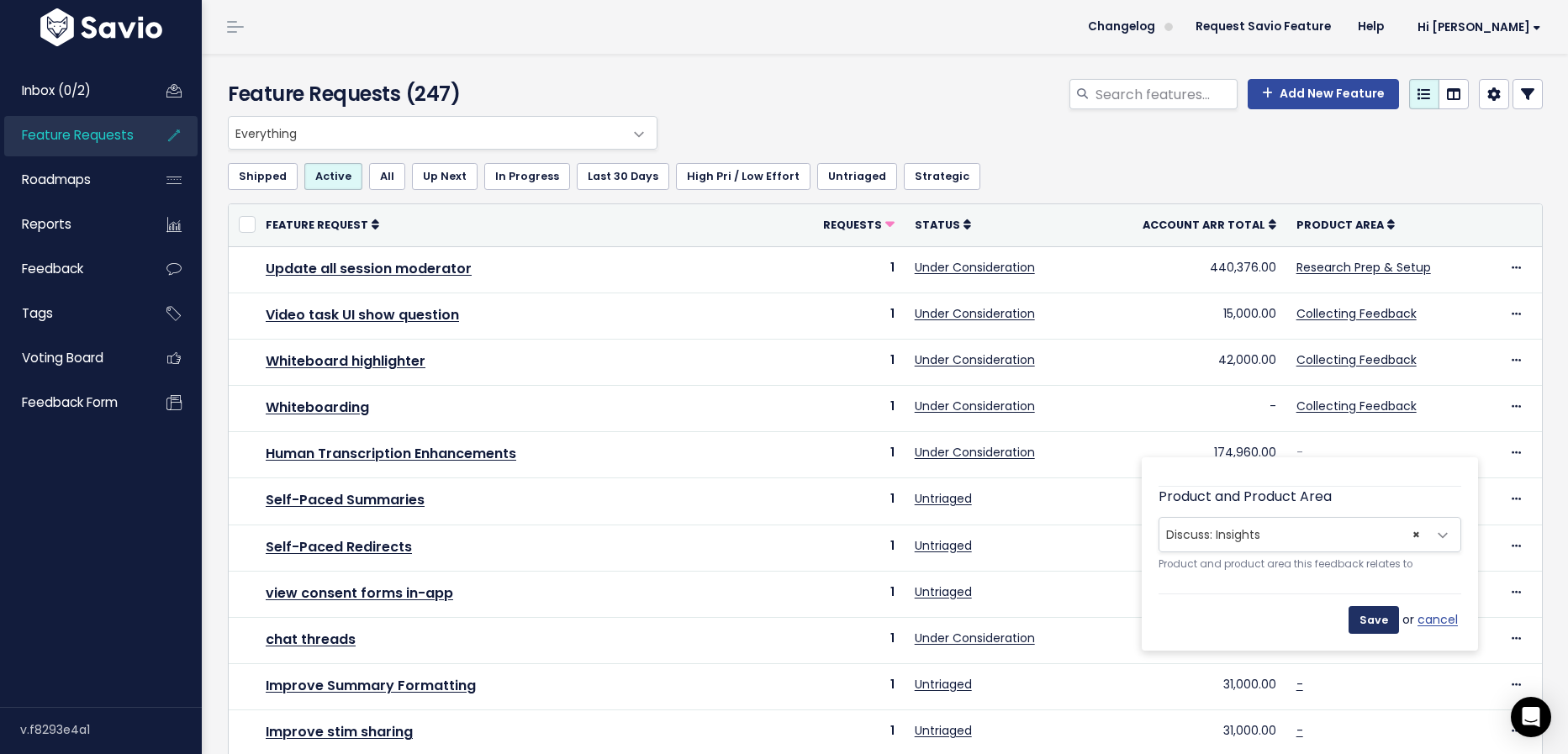
click at [1386, 611] on input "Save" at bounding box center [1374, 619] width 51 height 27
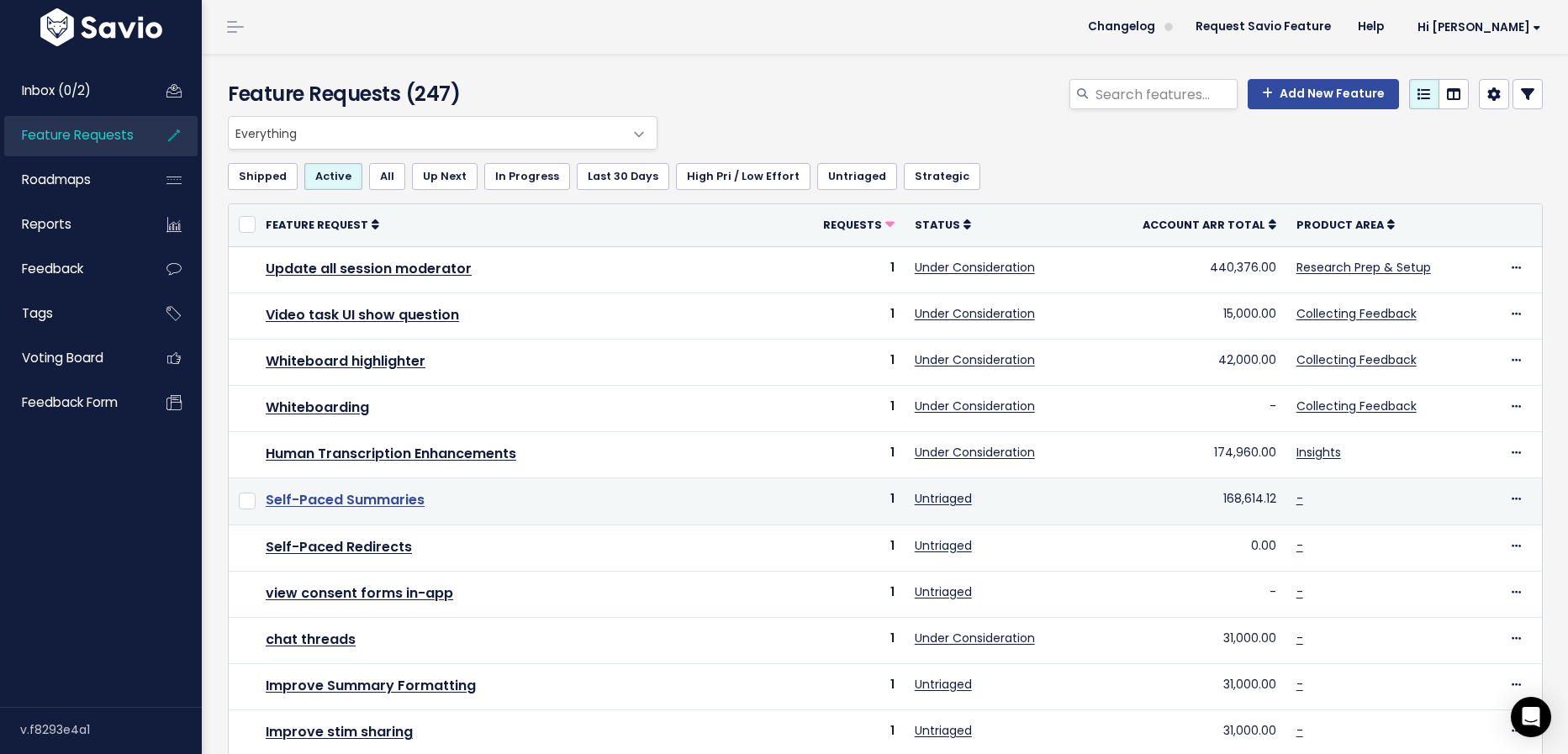
click at [397, 494] on link "Self-Paced Summaries" at bounding box center [345, 499] width 159 height 20
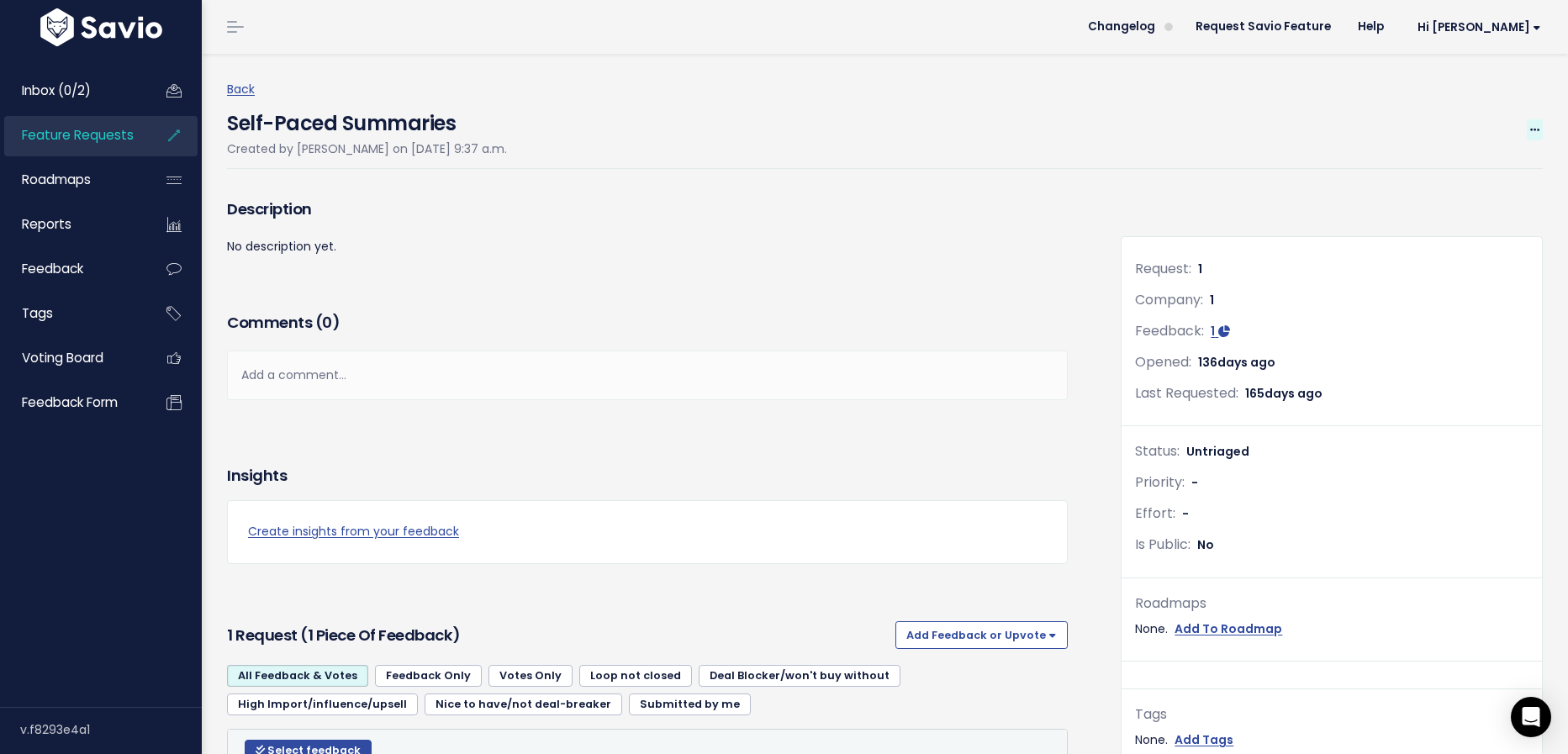
click at [1536, 136] on icon at bounding box center [1534, 131] width 9 height 11
click at [1456, 173] on link "Edit" at bounding box center [1478, 177] width 125 height 33
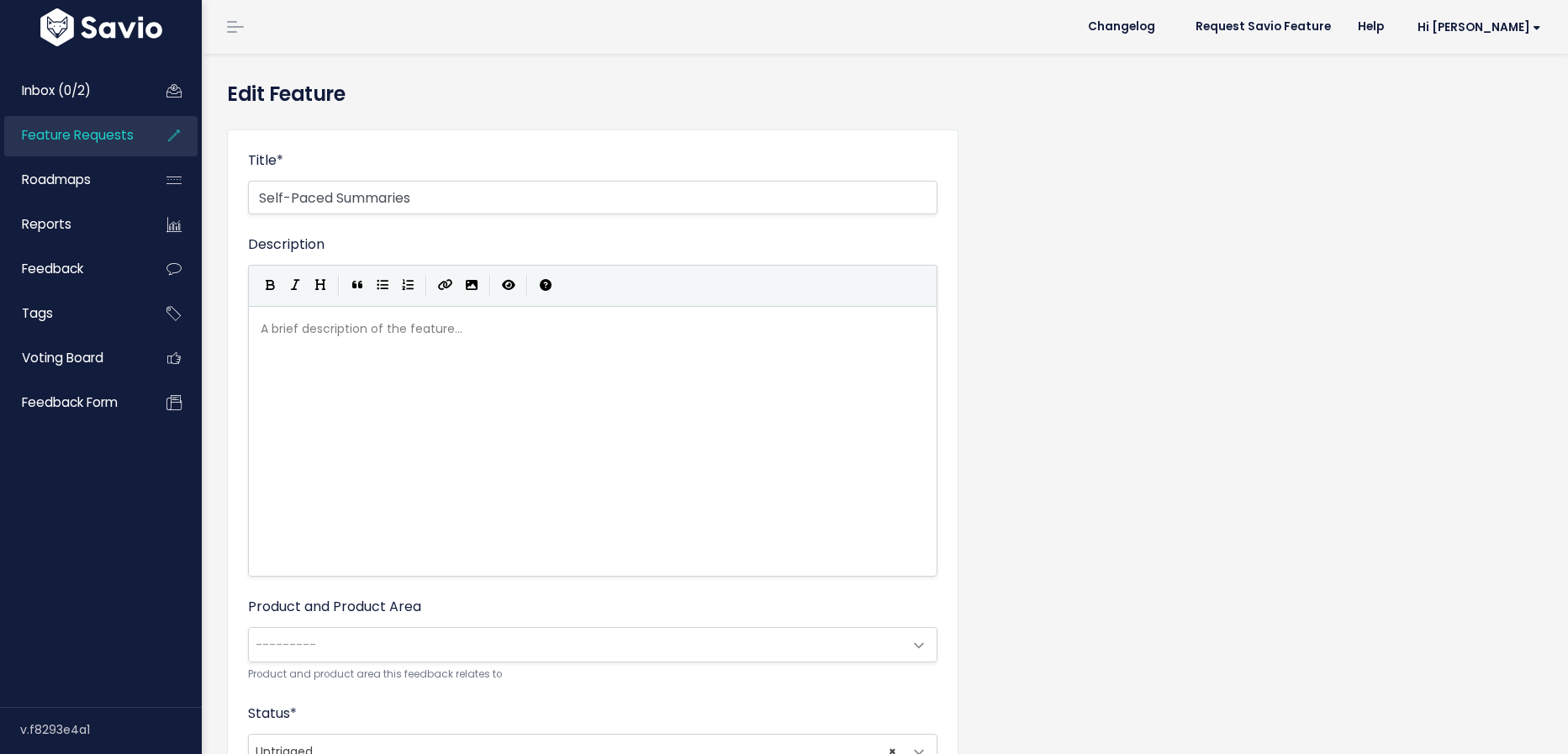
drag, startPoint x: 519, startPoint y: 198, endPoint x: 147, endPoint y: 140, distance: 376.5
click at [147, 140] on div "Inbox (0/2) Feature Requests Roadmaps" at bounding box center [784, 666] width 1568 height 1333
type input "Select Respondents for Summarization"
click at [616, 629] on span "---------" at bounding box center [576, 644] width 654 height 33
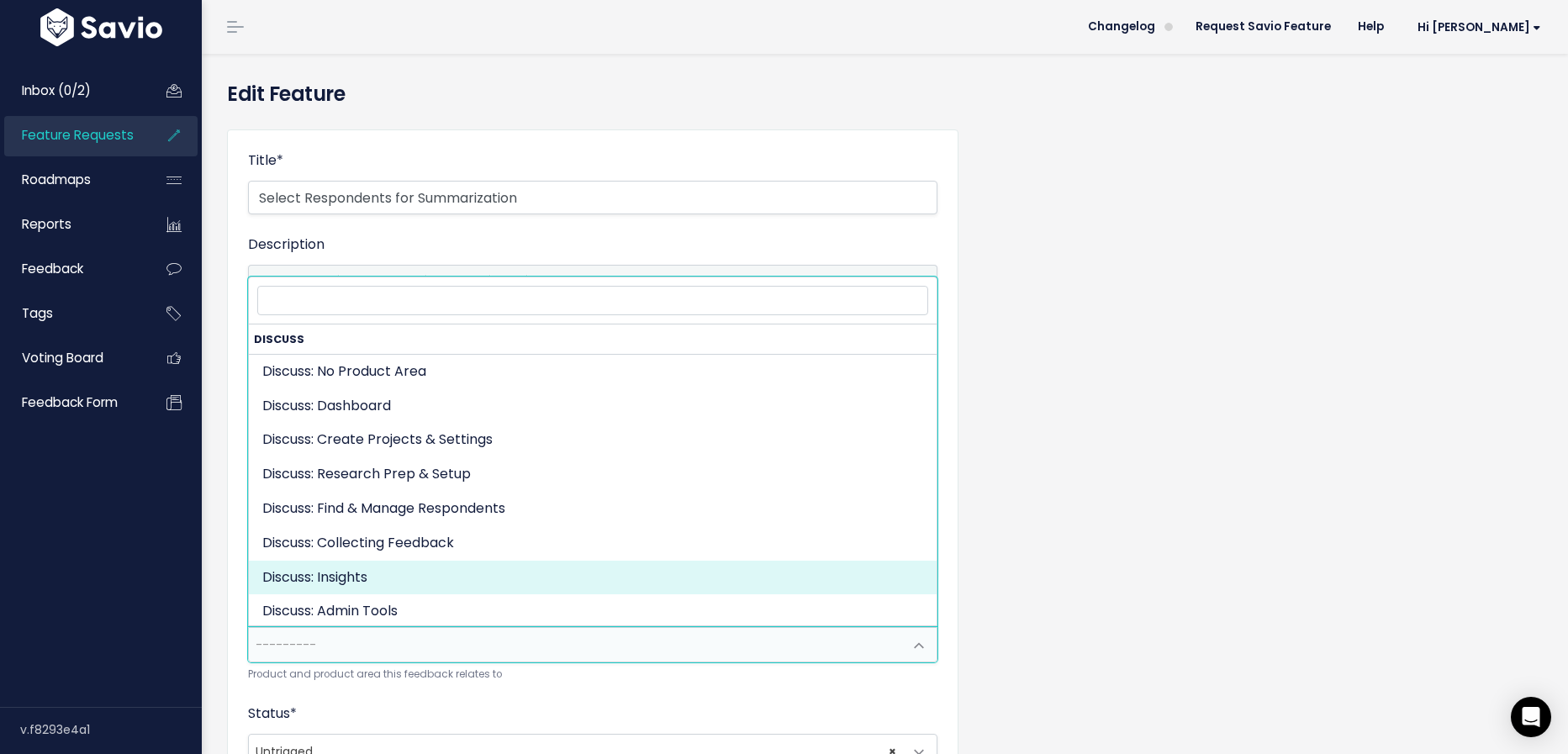
select select "DISCUSS_PLATFORM:INSIGHTS"
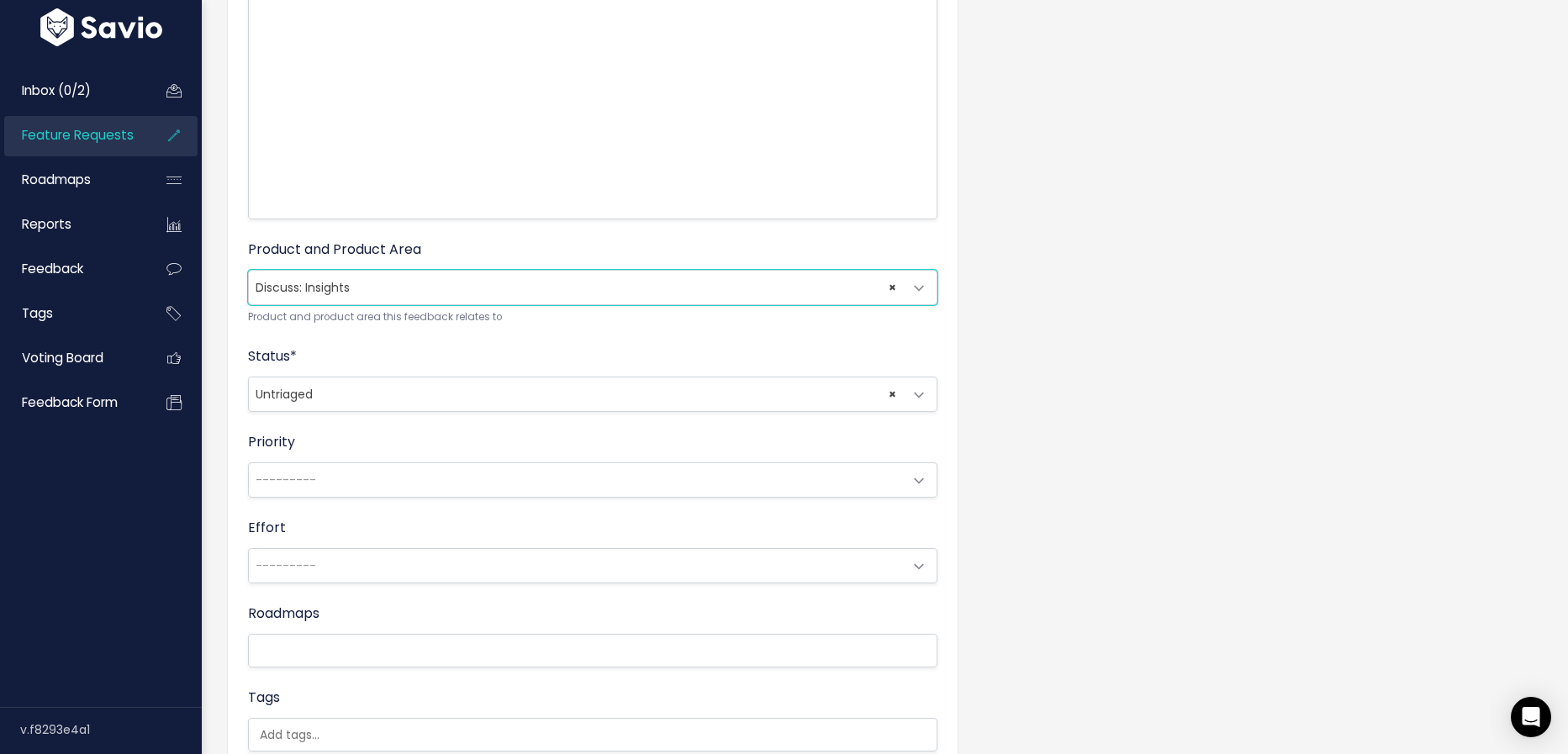
scroll to position [400, 0]
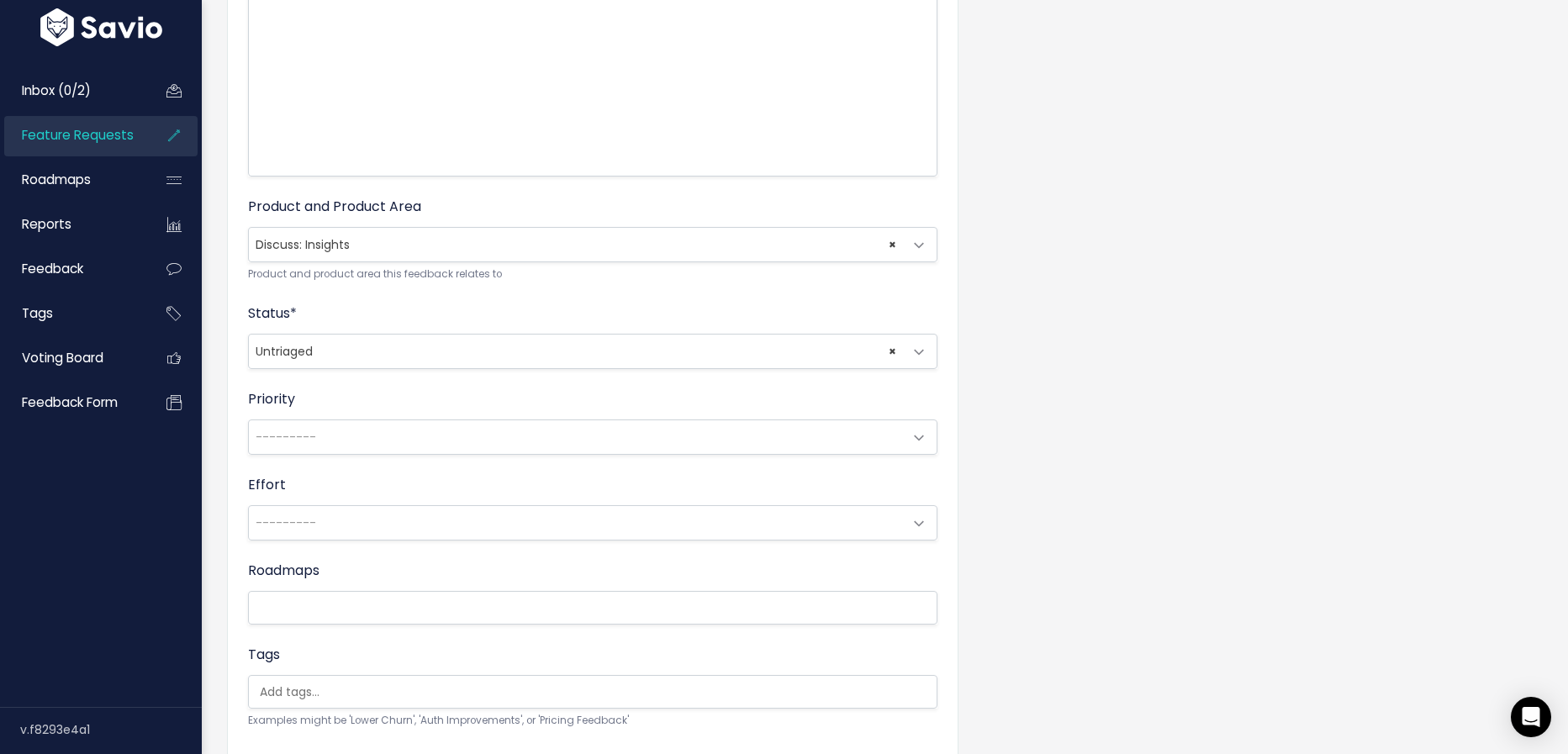
click at [568, 362] on span "× Untriaged" at bounding box center [576, 350] width 654 height 33
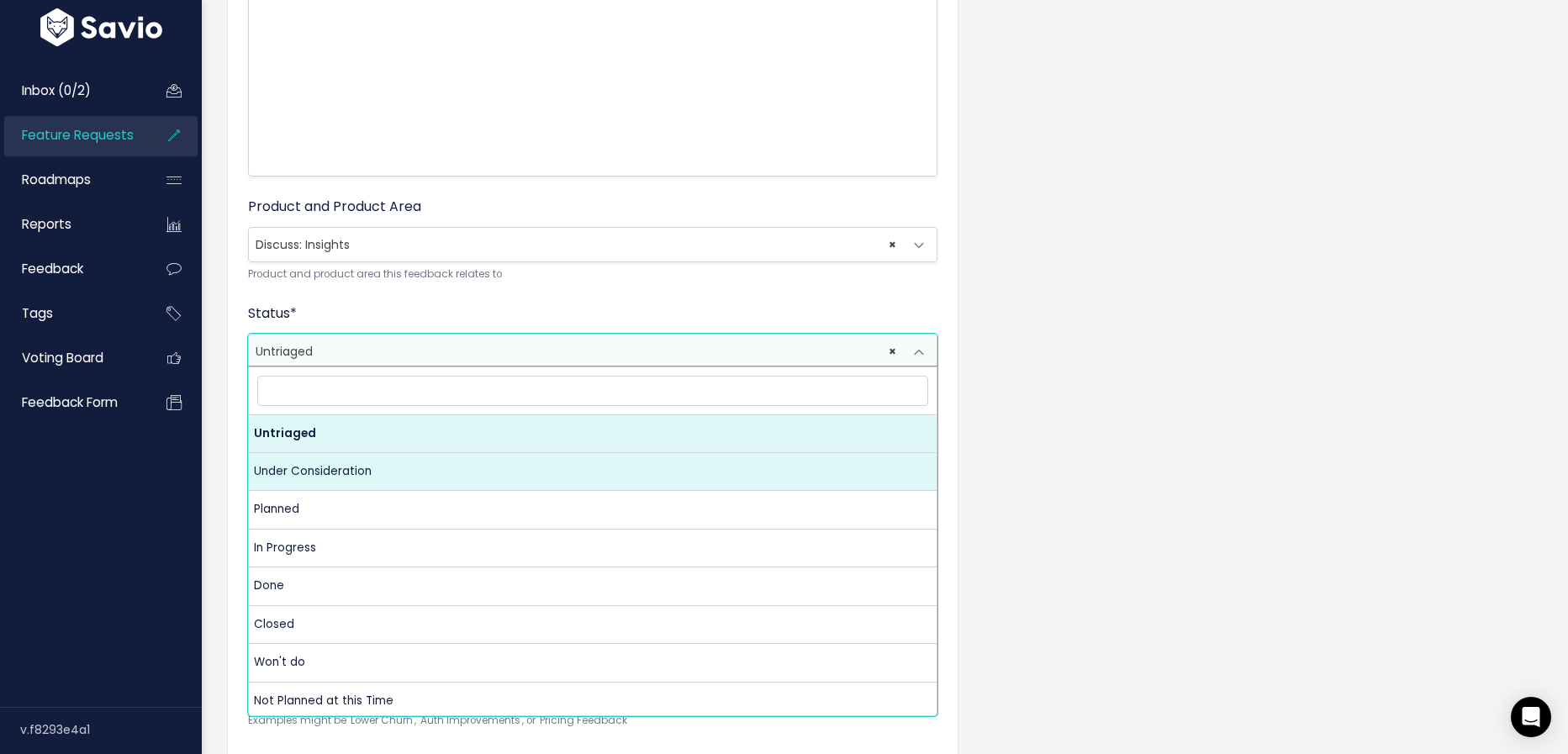
select select "UNDER_CONSIDERATION"
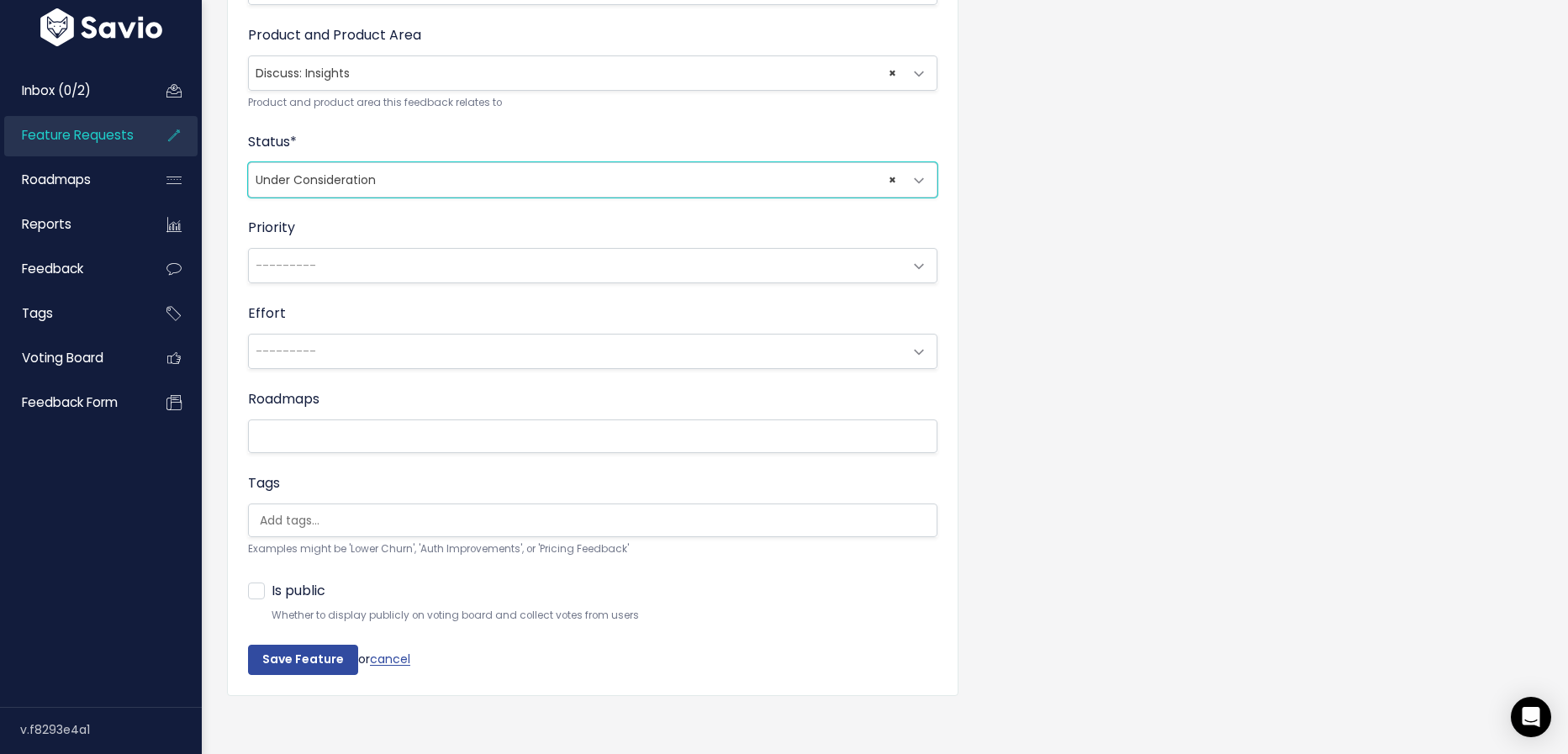
scroll to position [573, 0]
click at [437, 519] on input "search" at bounding box center [603, 519] width 700 height 18
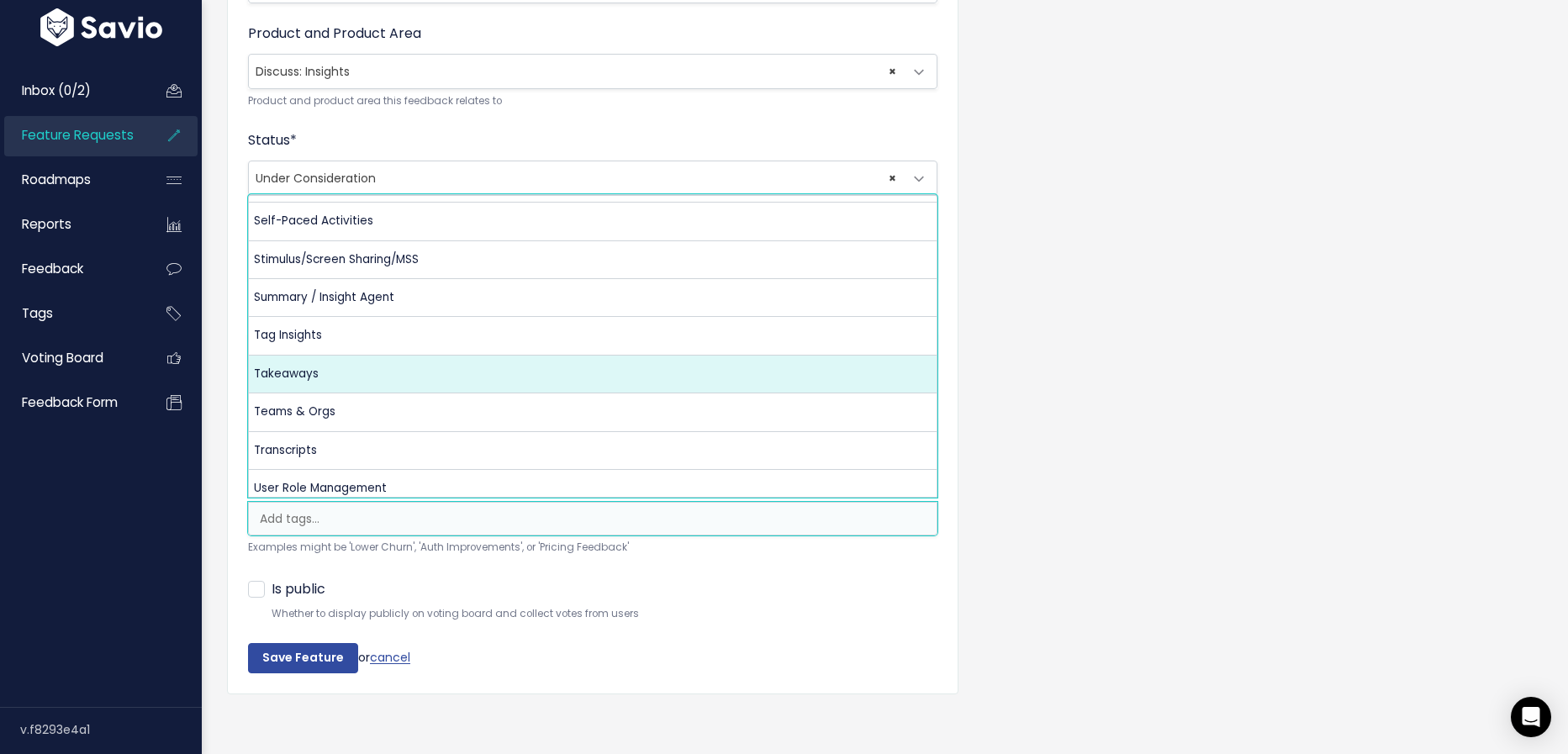
scroll to position [873, 0]
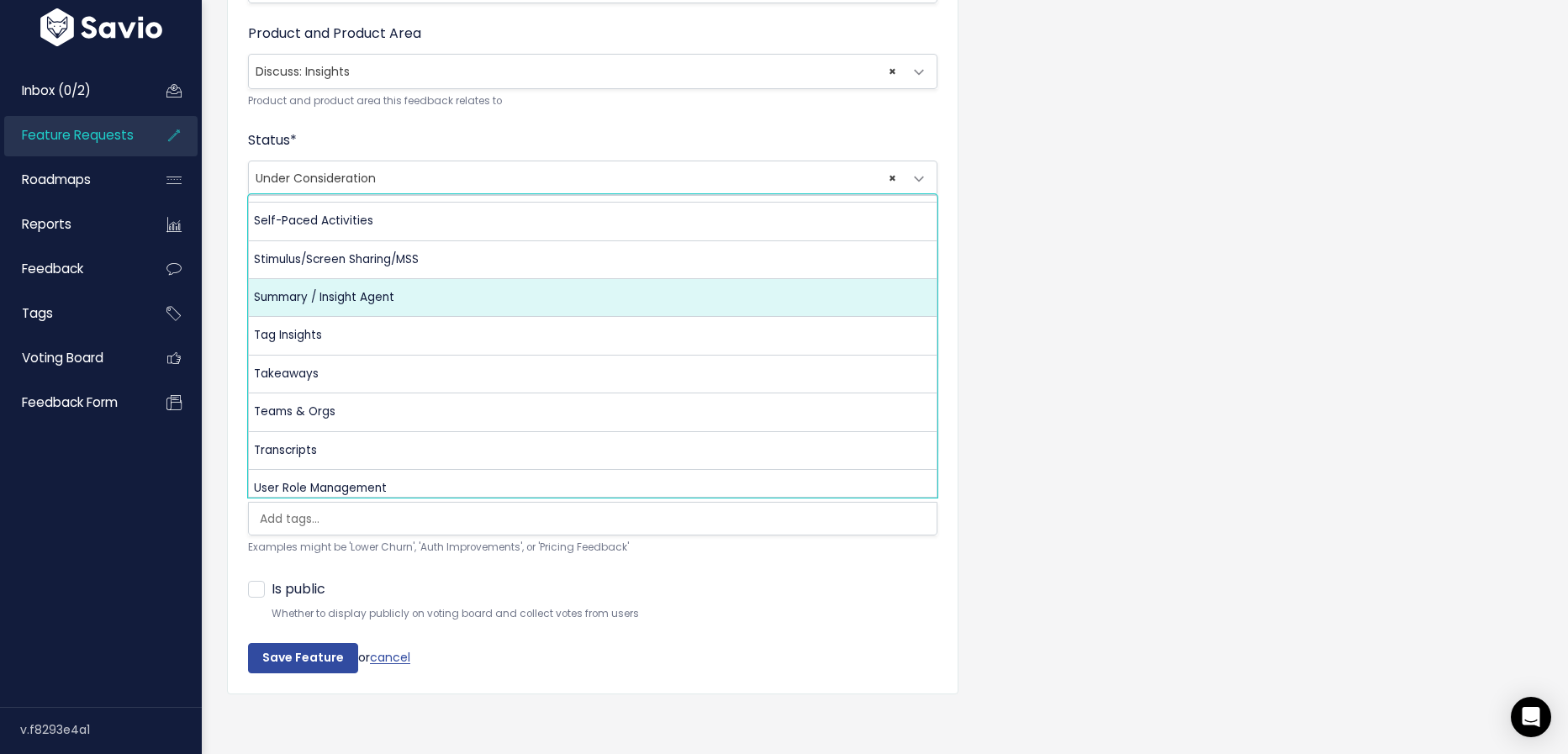
select select "13490"
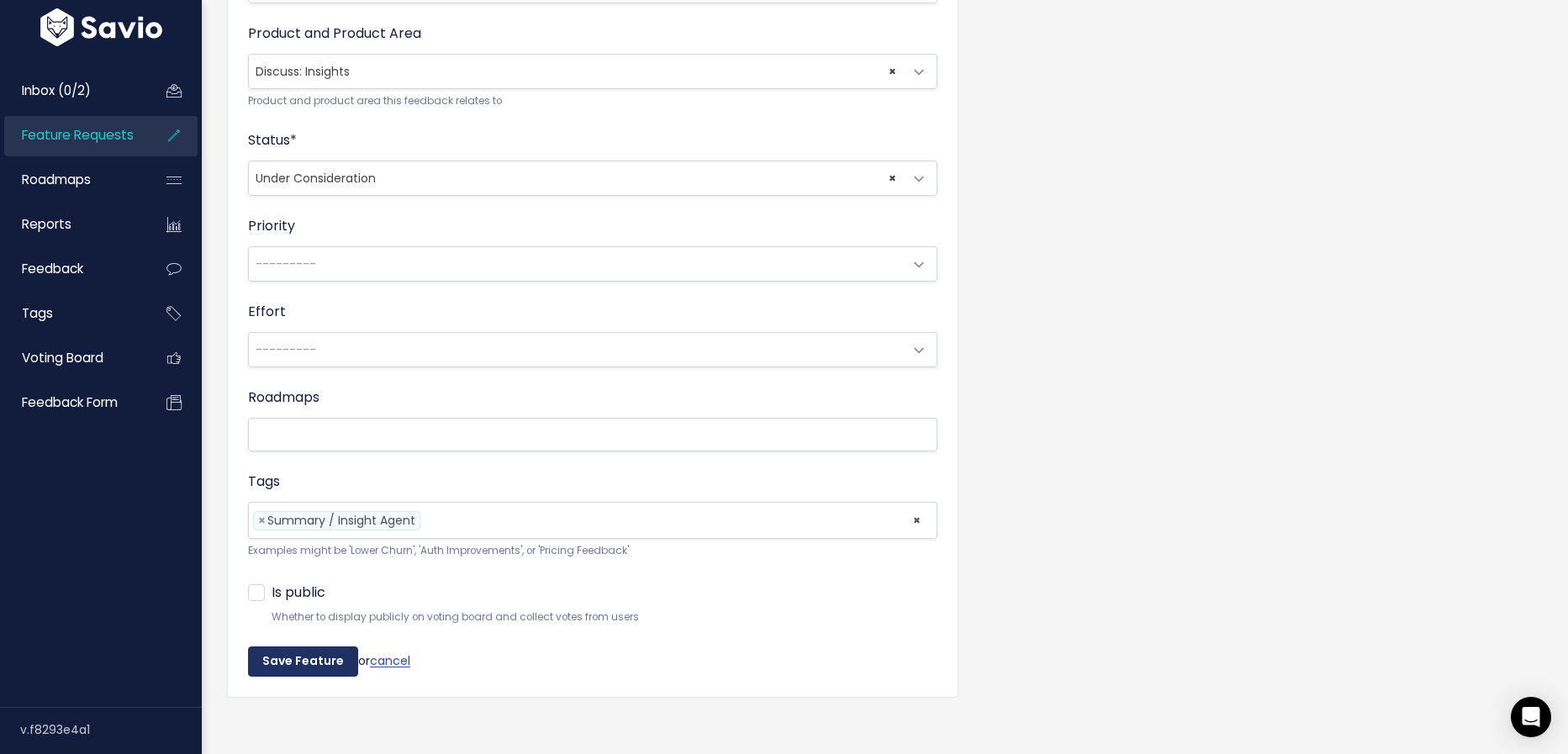
click at [316, 652] on input "Save Feature" at bounding box center [303, 660] width 110 height 30
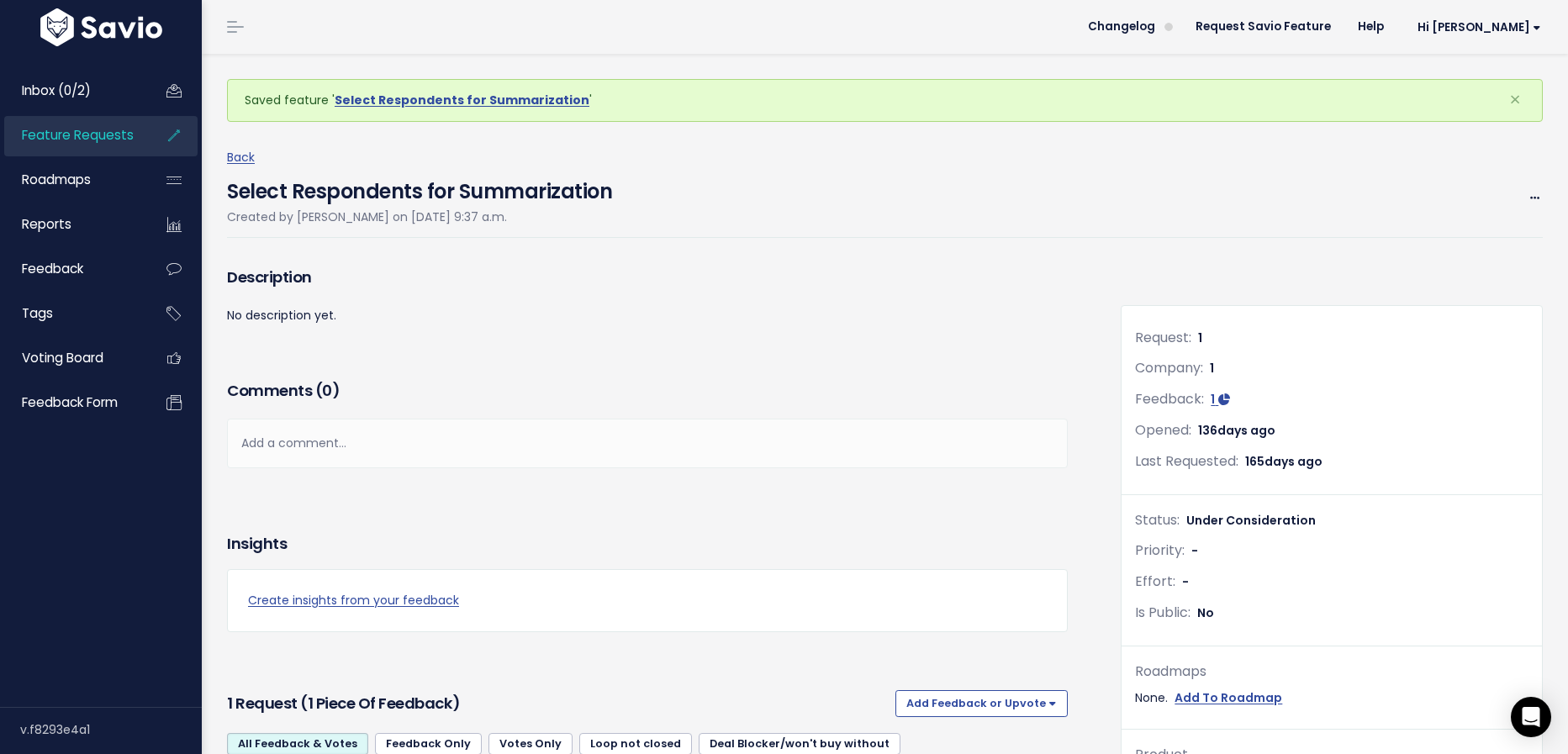
click at [108, 139] on span "Feature Requests" at bounding box center [77, 135] width 112 height 18
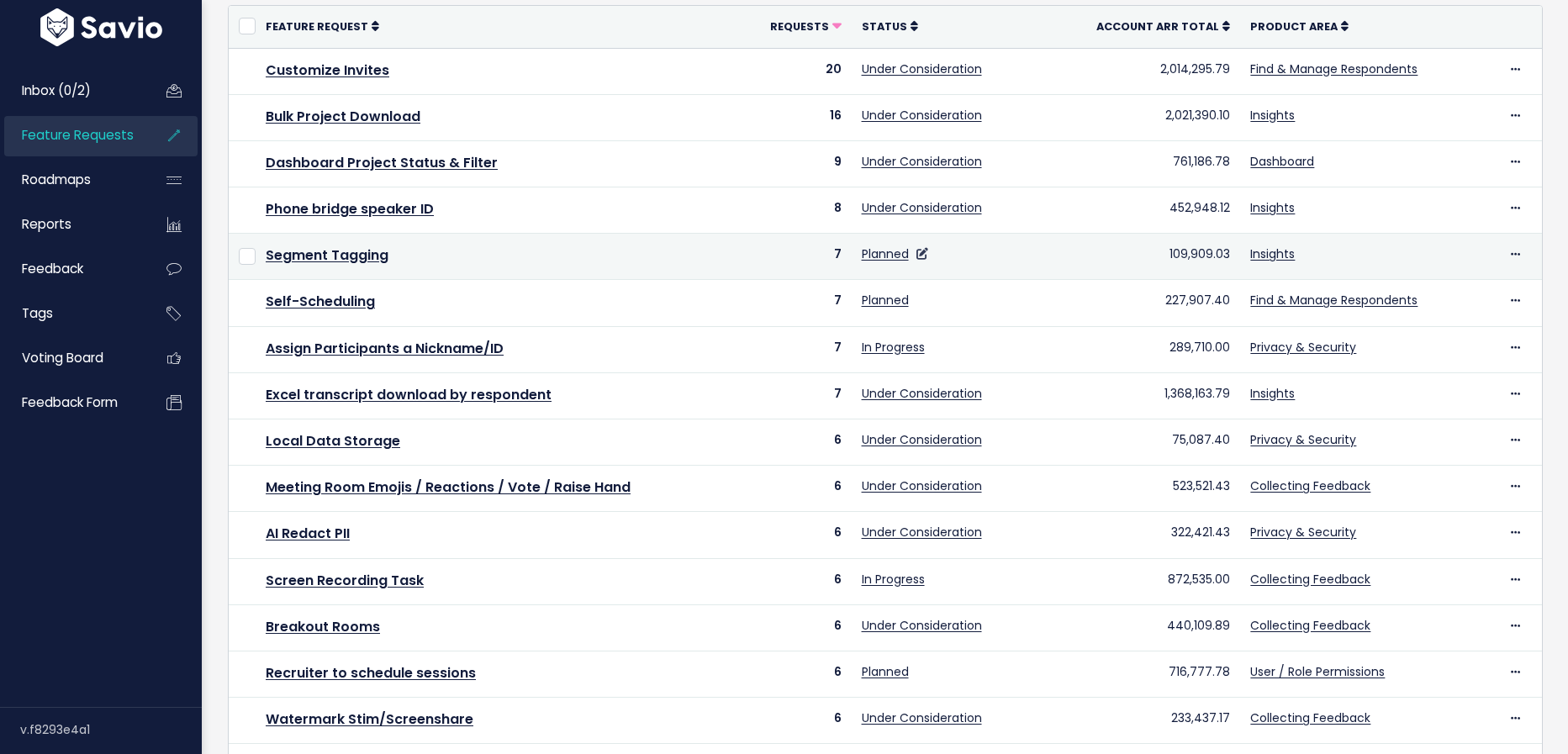
scroll to position [489, 0]
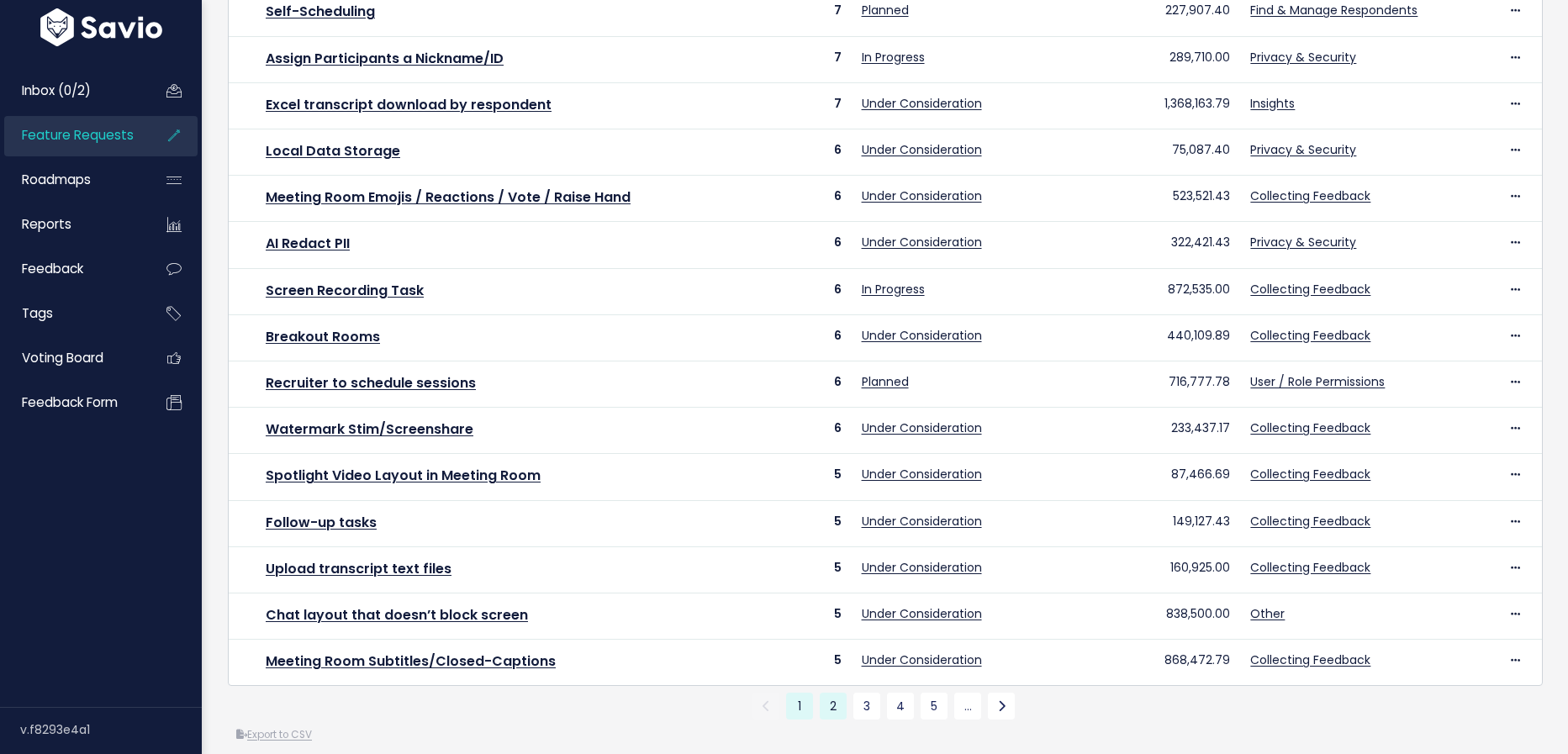
click at [841, 692] on link "2" at bounding box center [833, 705] width 27 height 27
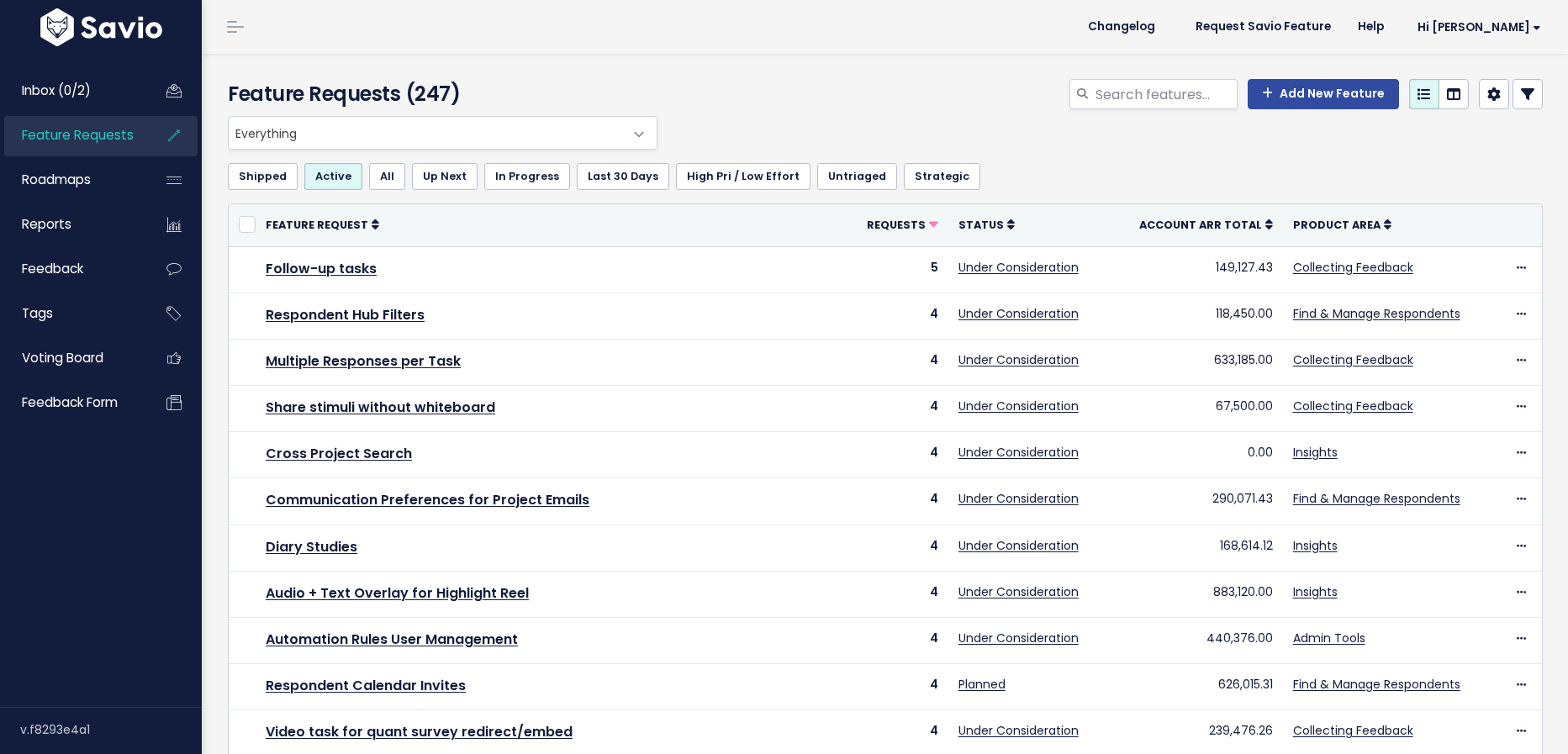
scroll to position [489, 0]
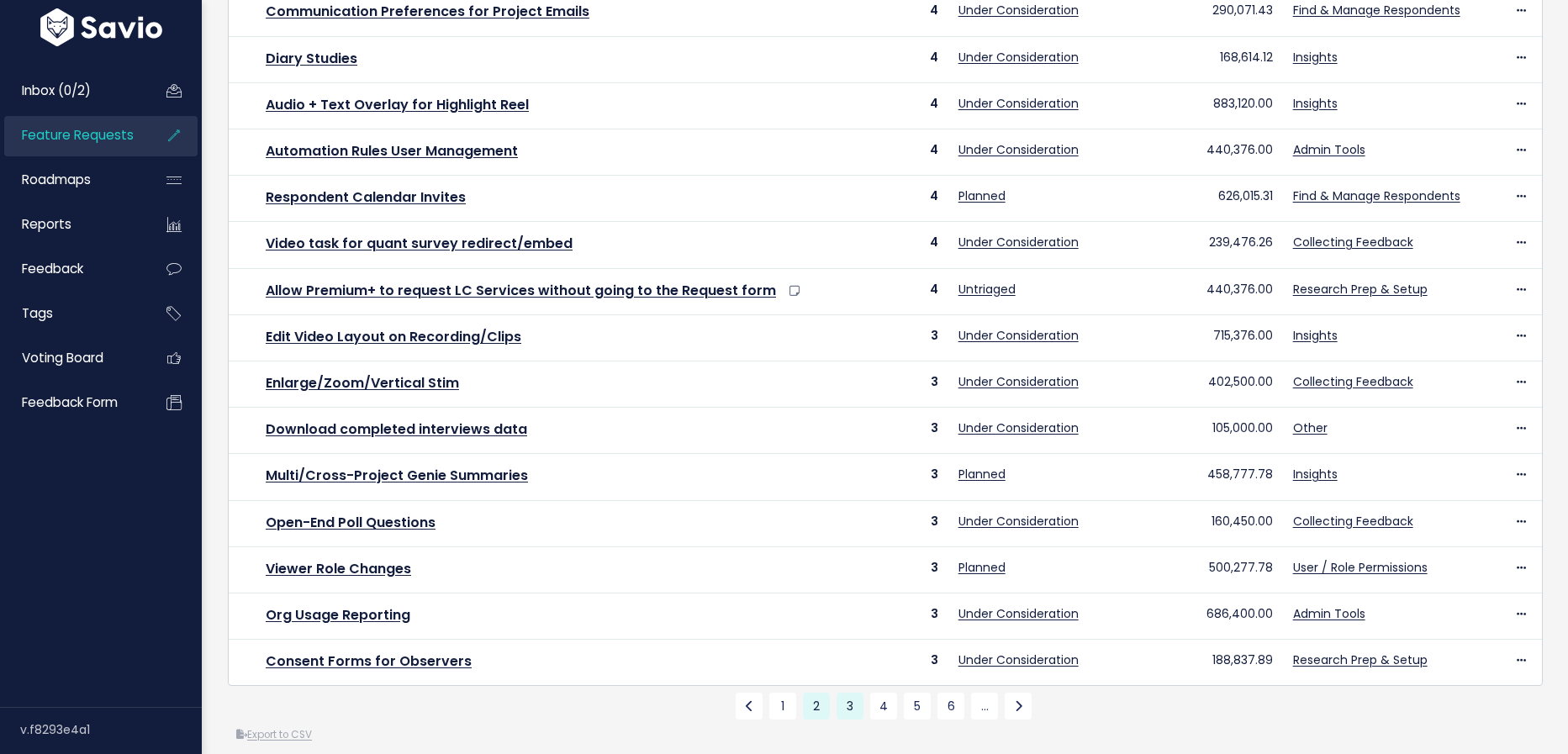
click at [852, 692] on link "3" at bounding box center [850, 705] width 27 height 27
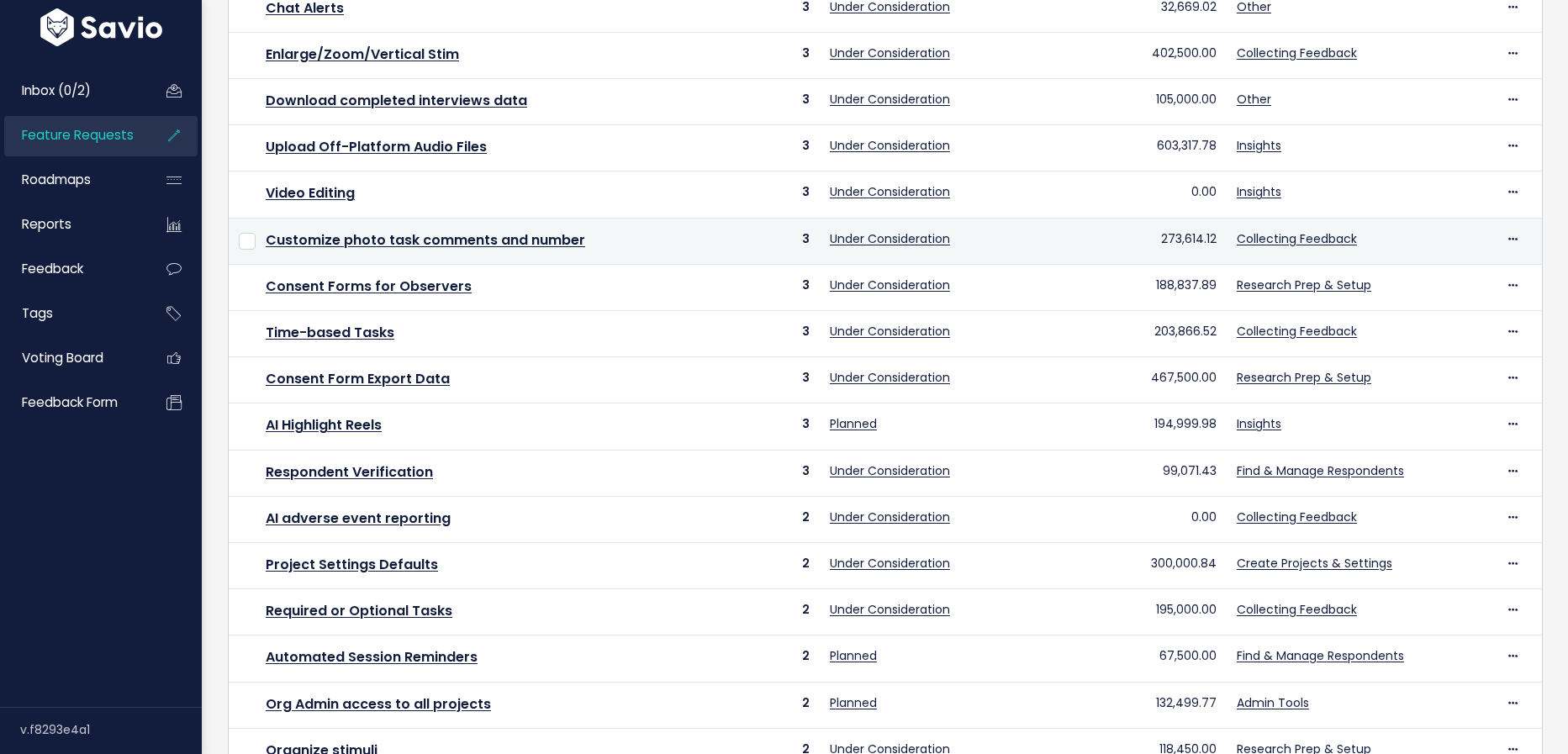
scroll to position [489, 0]
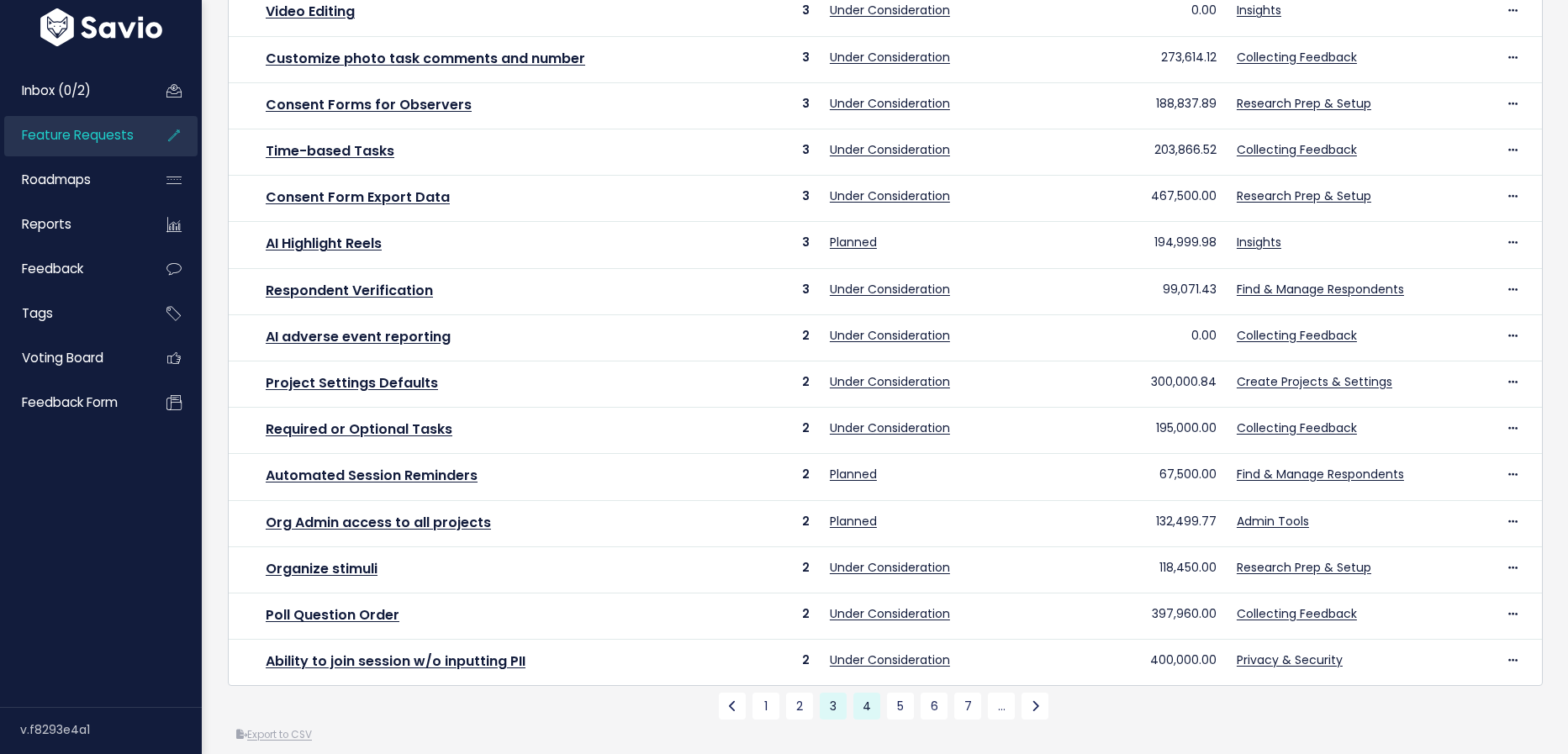
click at [861, 693] on link "4" at bounding box center [866, 705] width 27 height 27
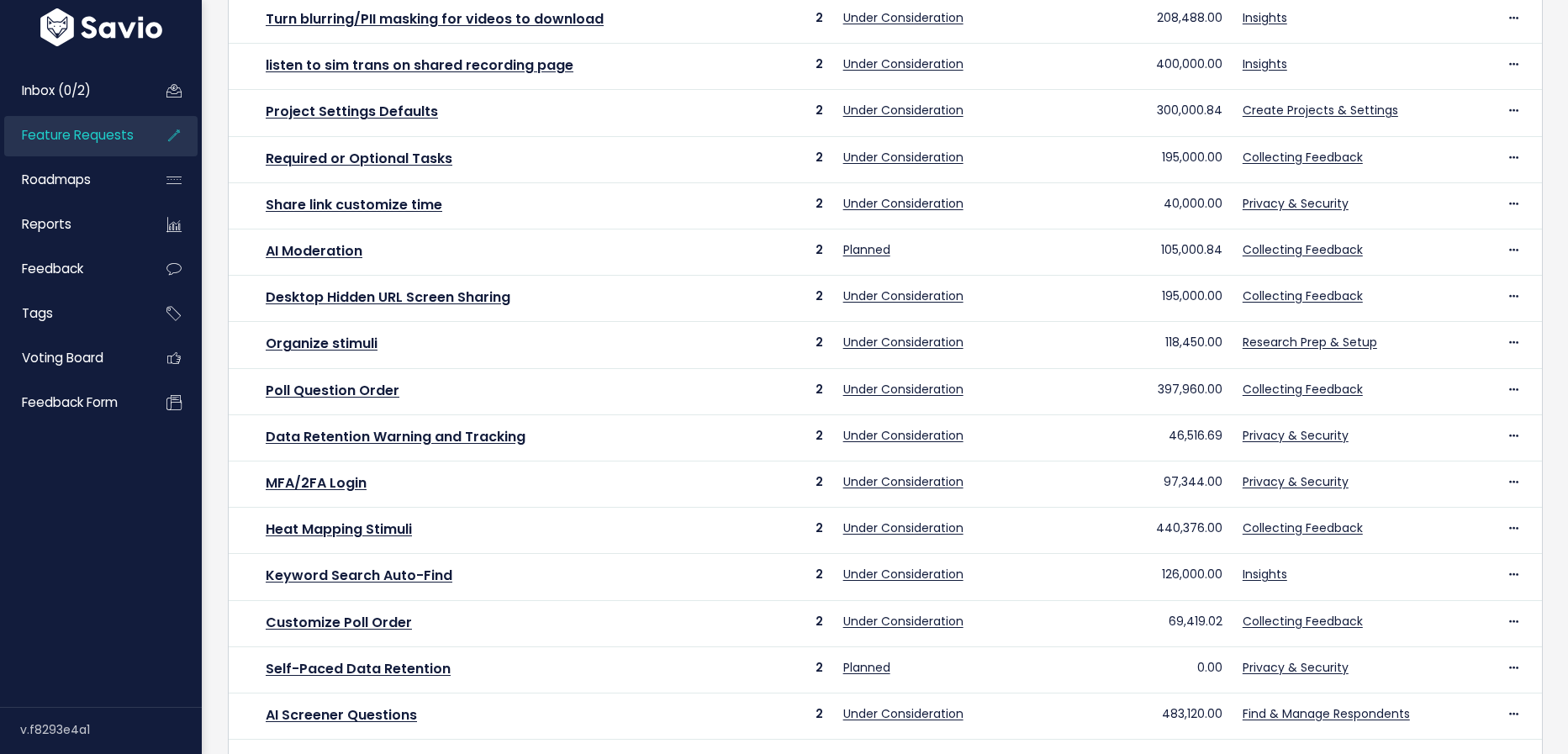
scroll to position [489, 0]
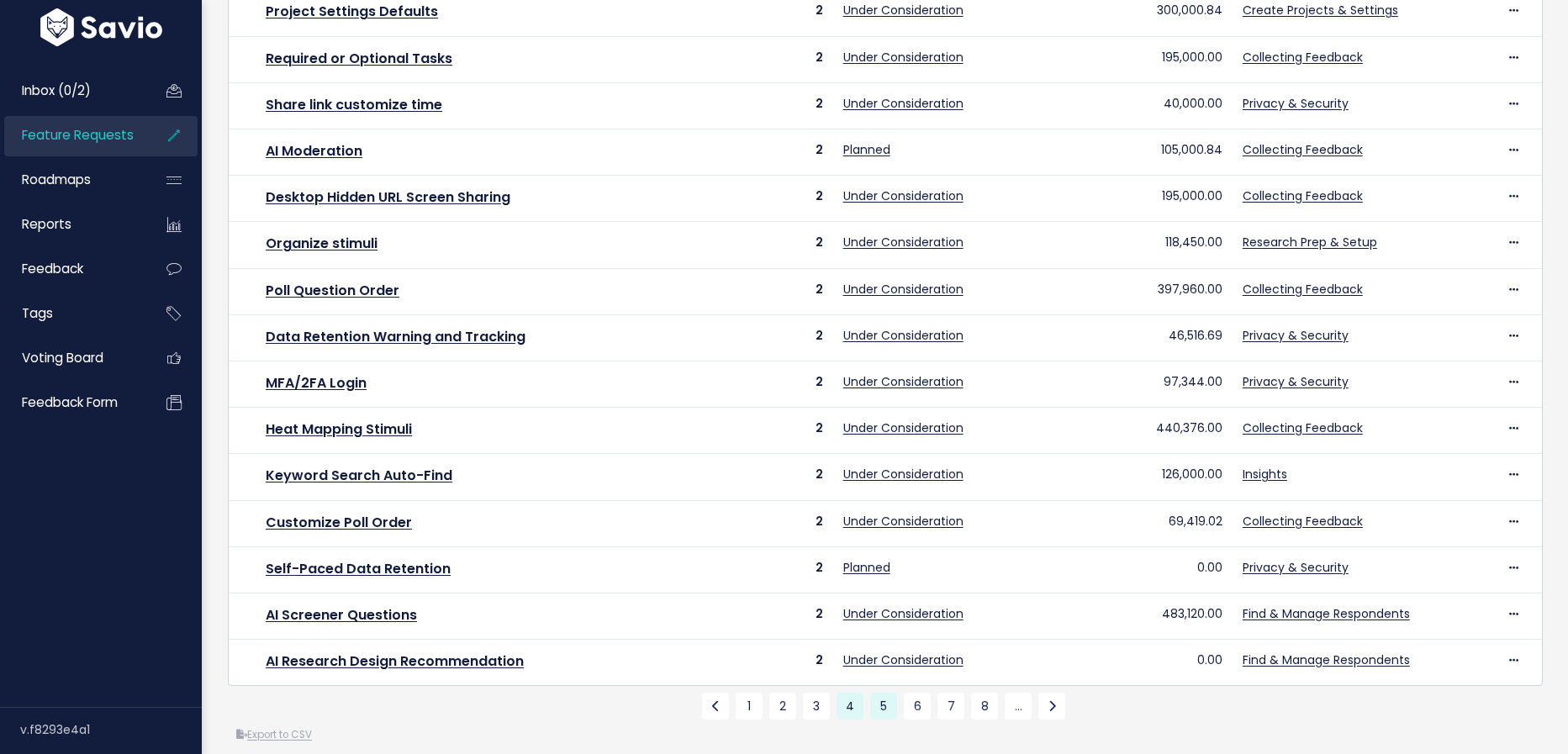
click at [888, 692] on link "5" at bounding box center [883, 705] width 27 height 27
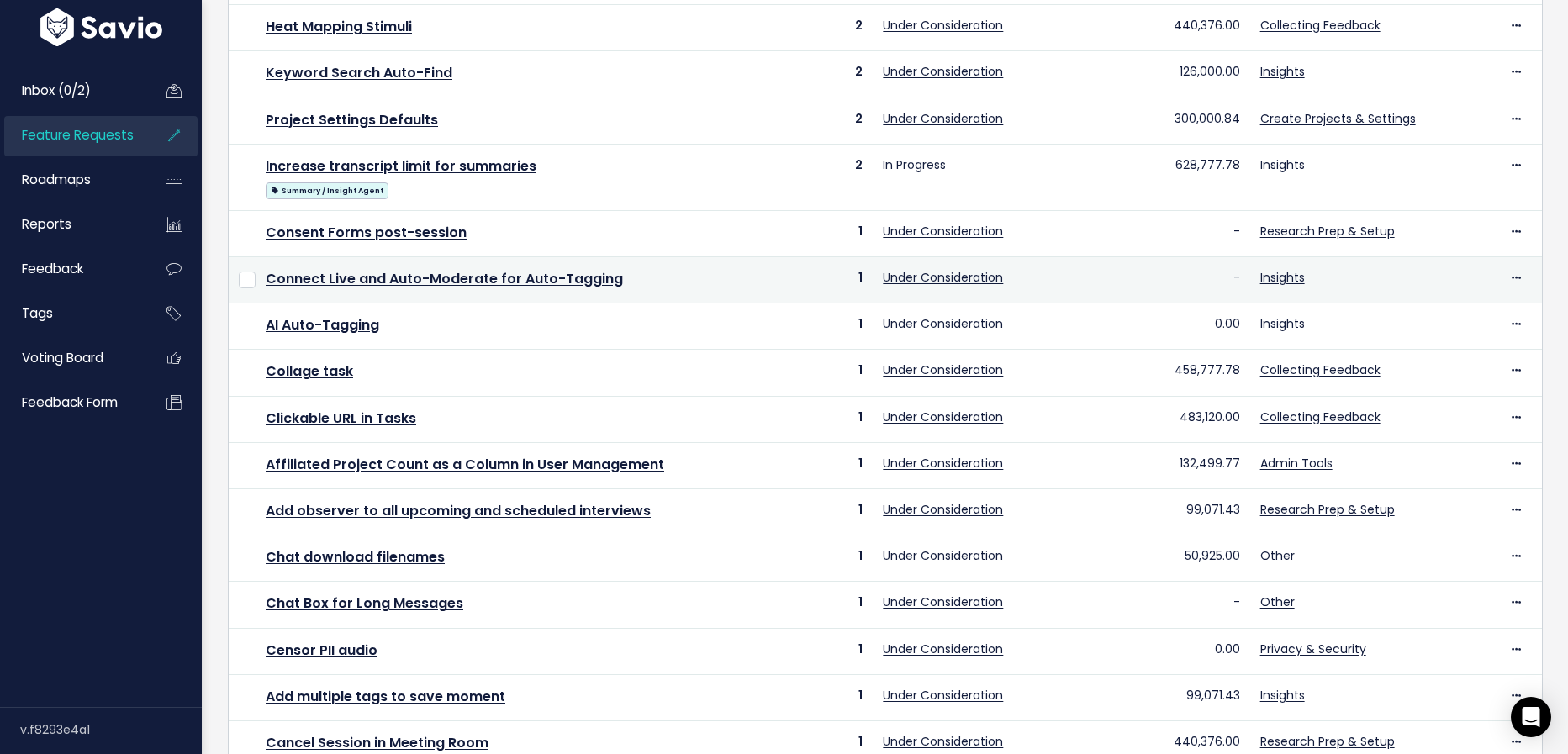
scroll to position [509, 0]
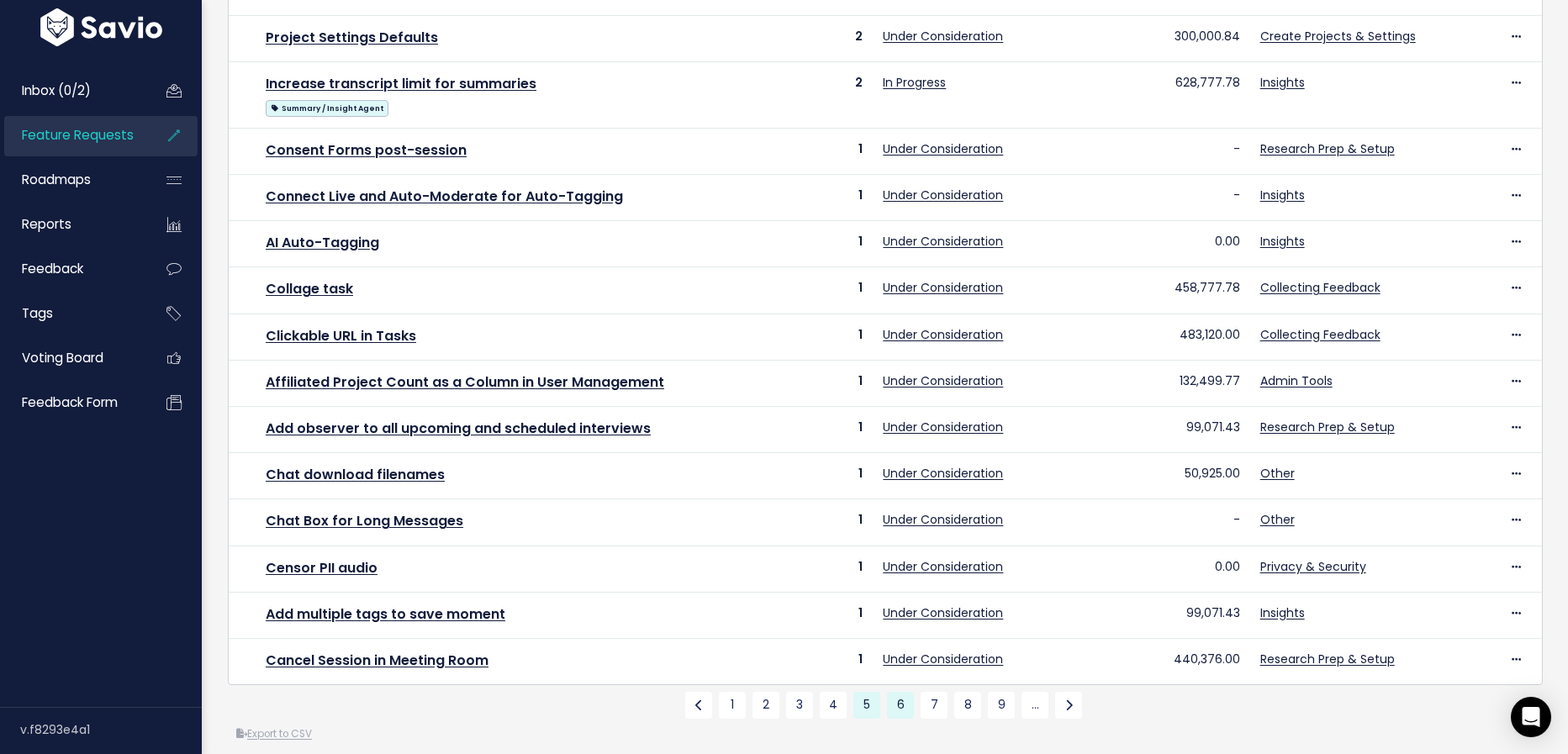
click at [895, 691] on link "6" at bounding box center [900, 704] width 27 height 27
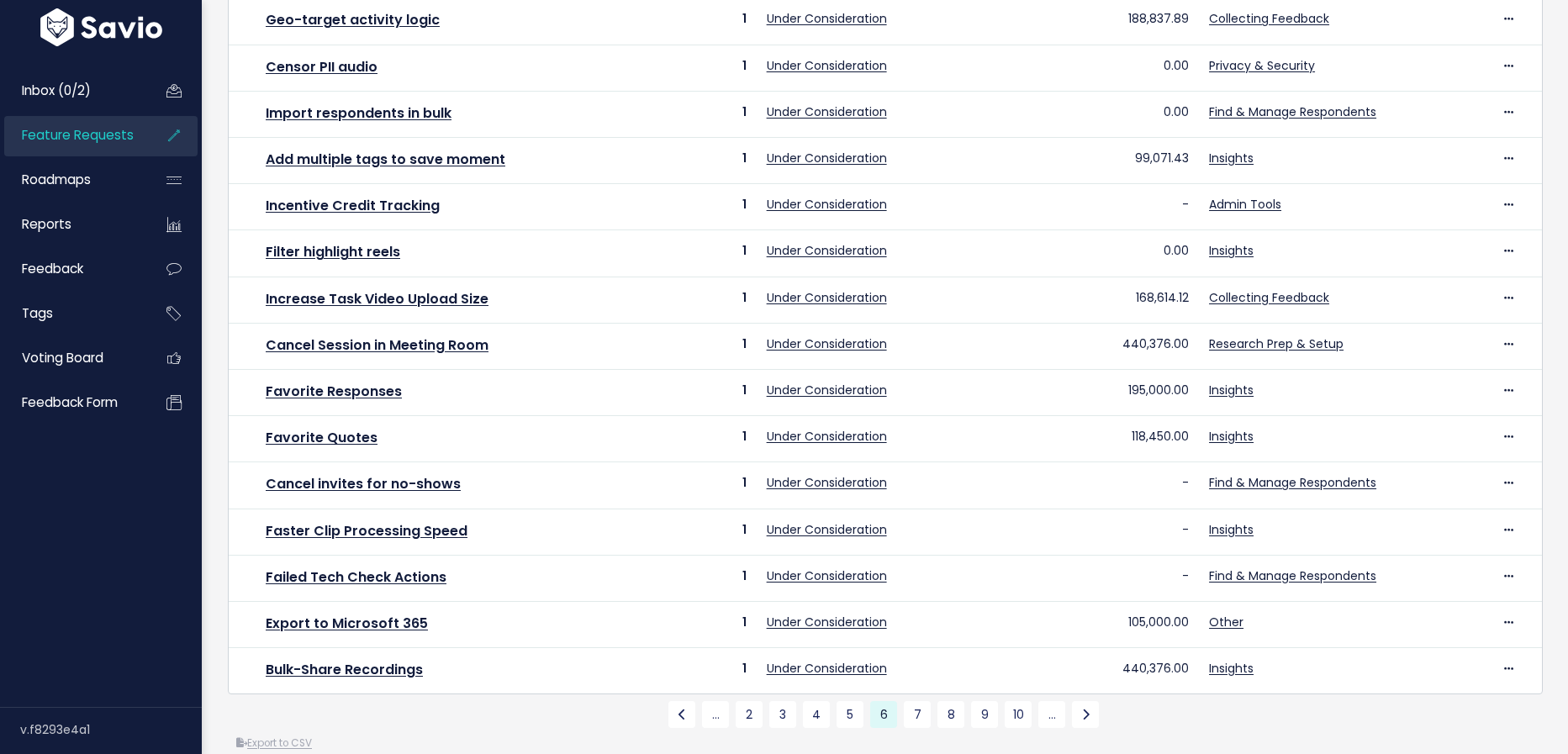
scroll to position [489, 0]
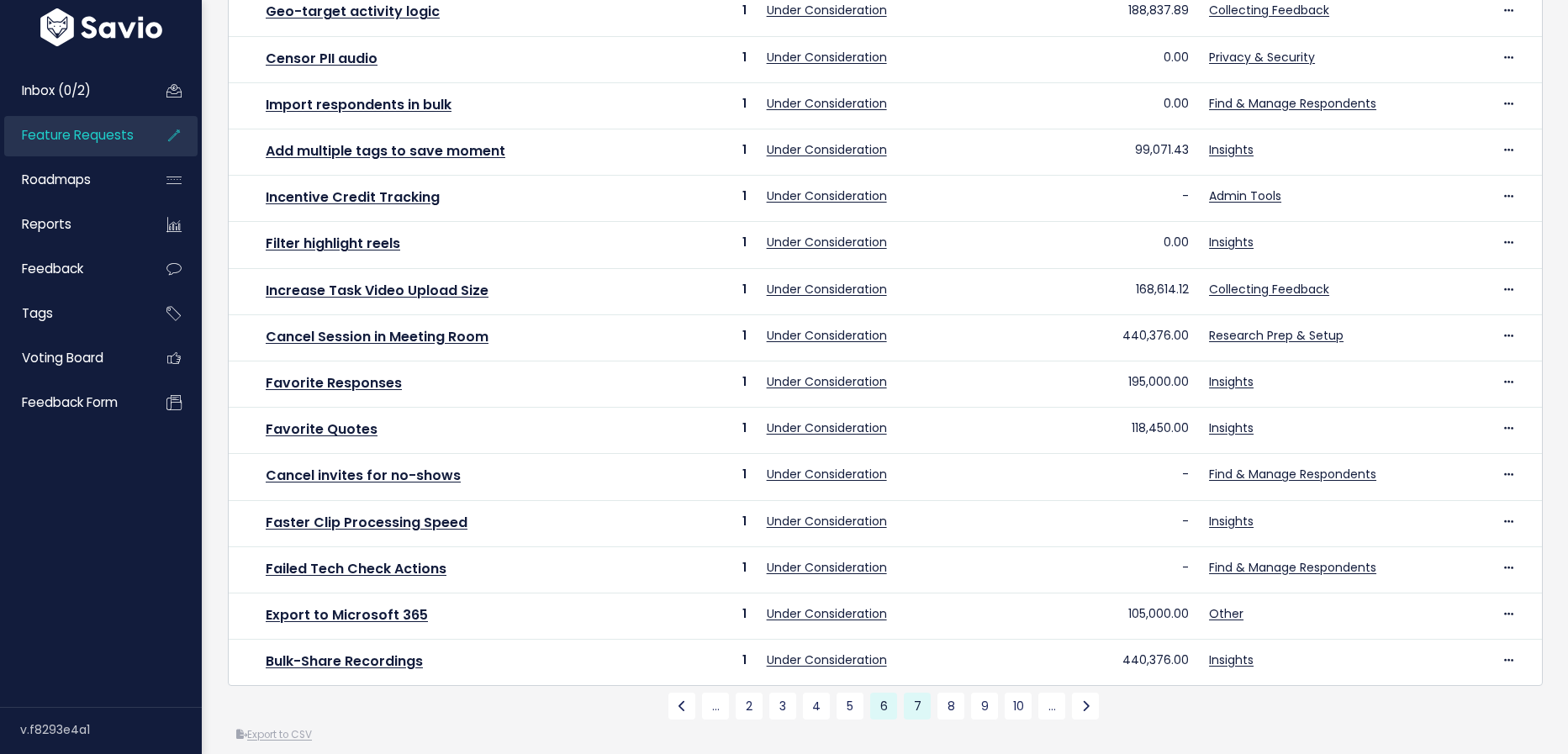
click at [918, 692] on link "7" at bounding box center [917, 705] width 27 height 27
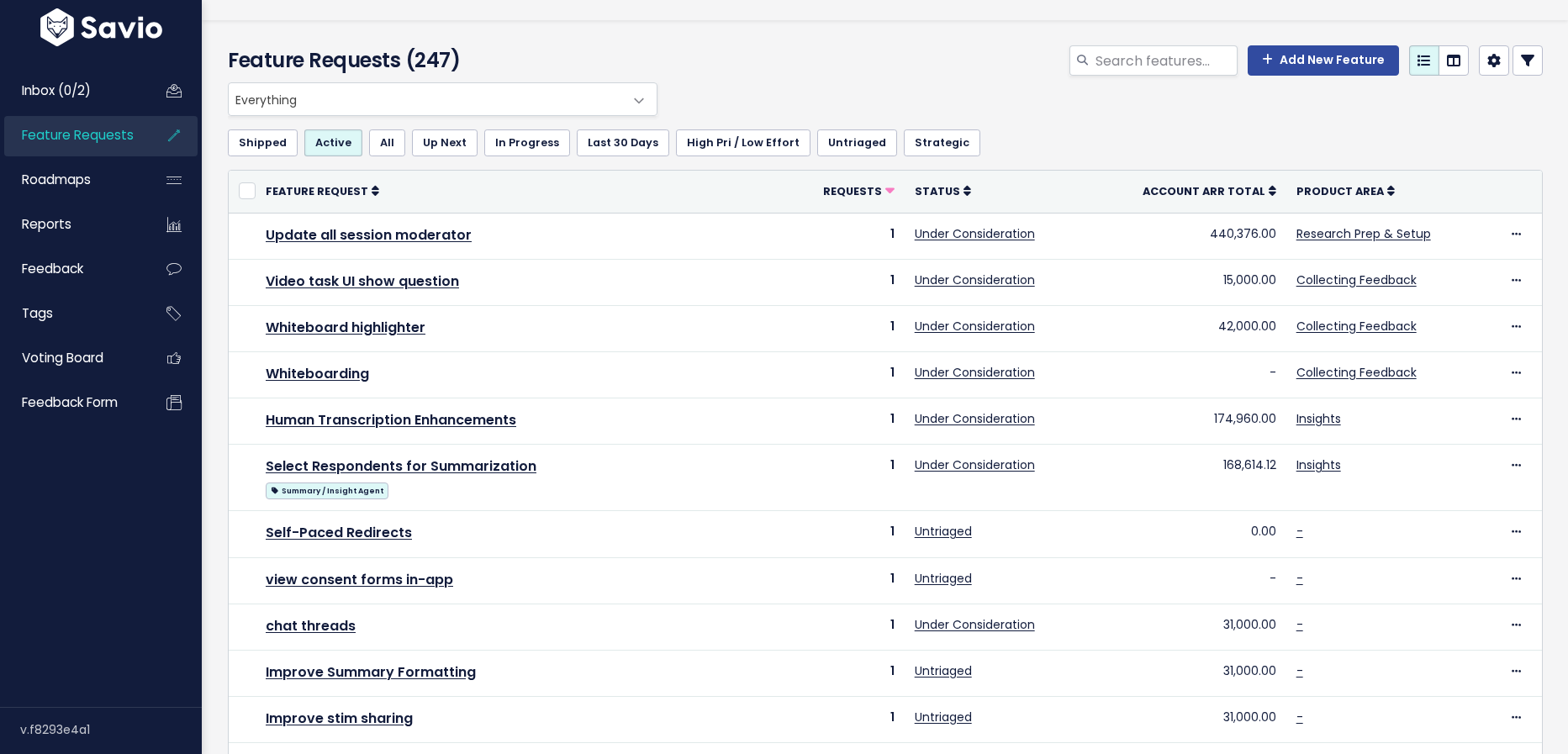
scroll to position [51, 0]
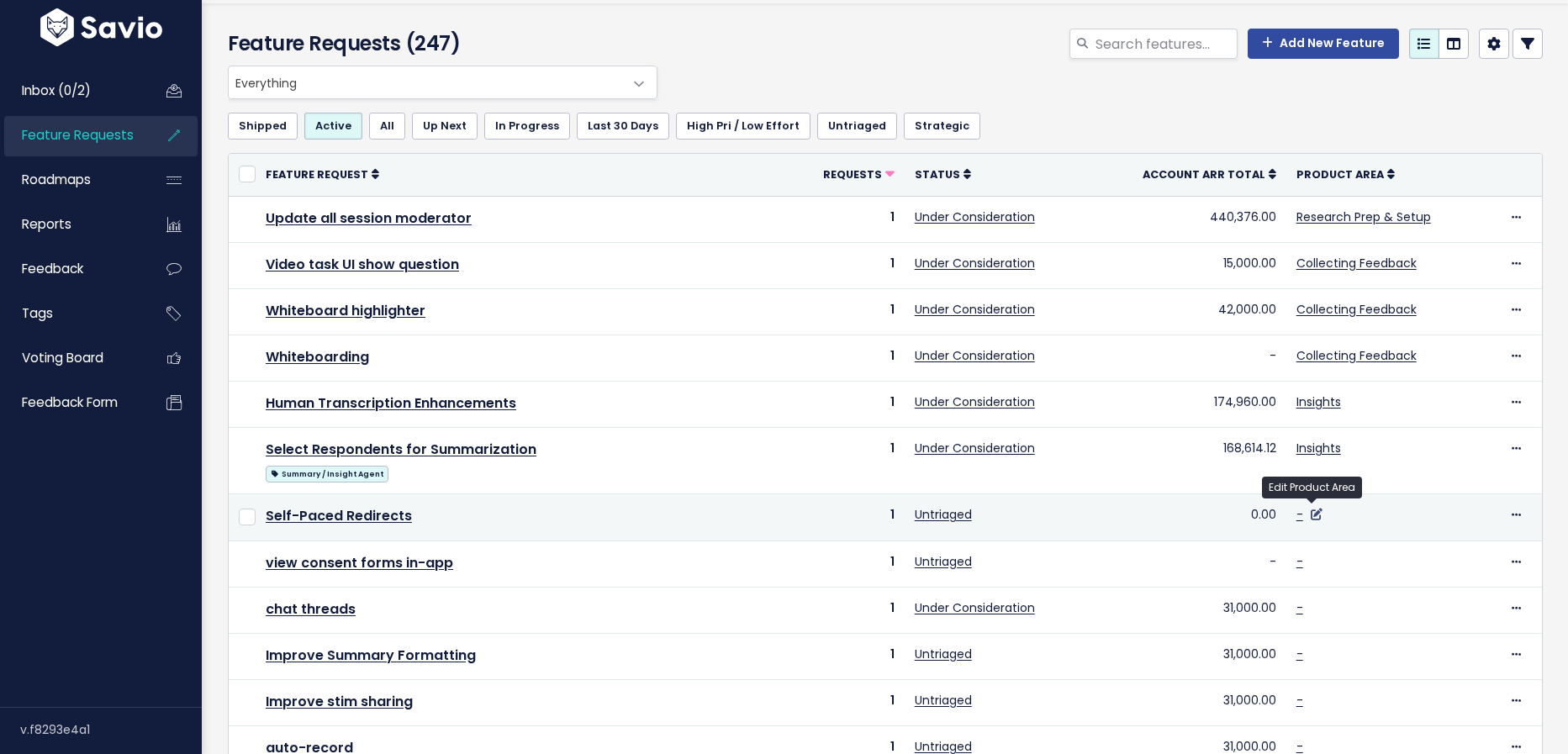
click at [1315, 508] on icon at bounding box center [1317, 514] width 12 height 12
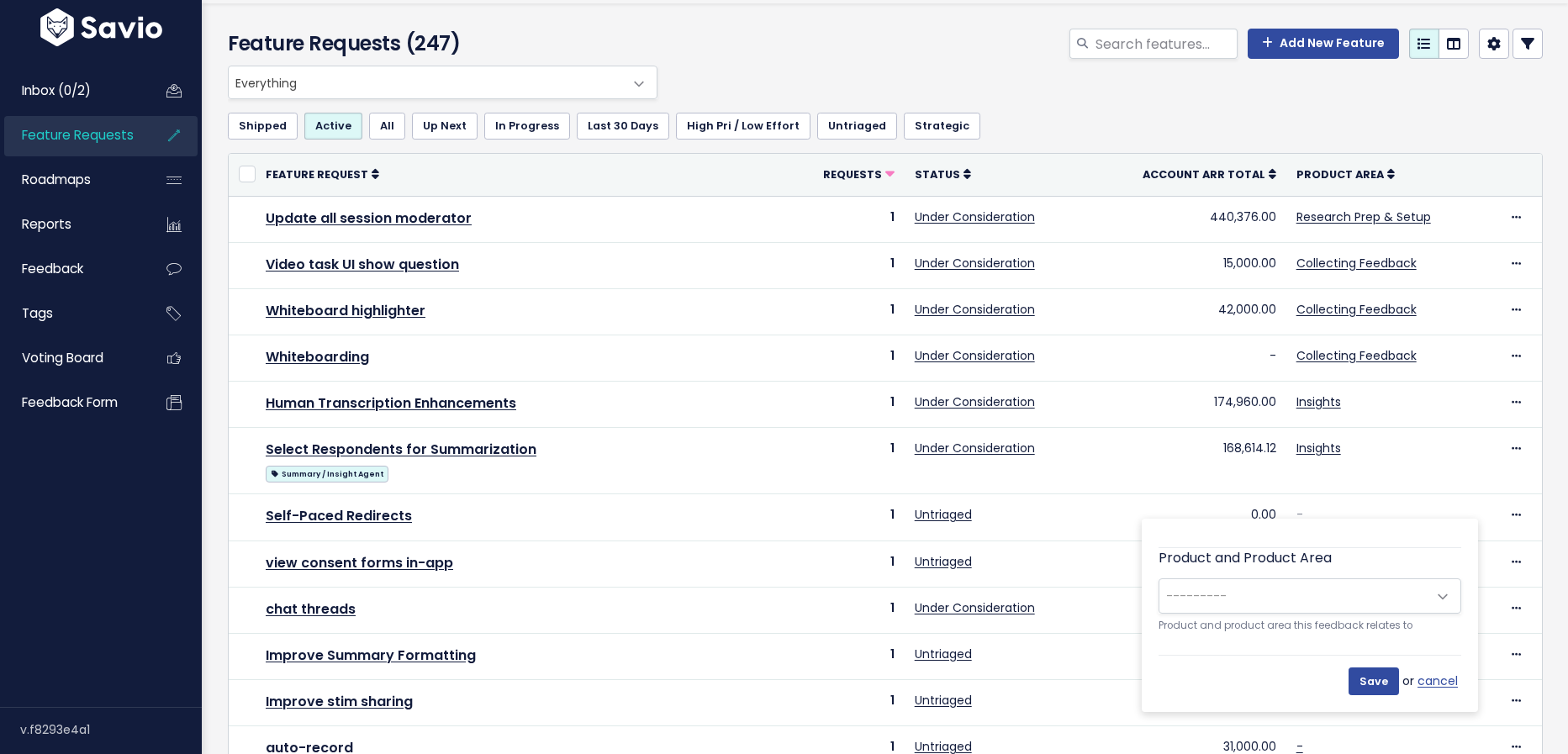
click at [1313, 600] on span "---------" at bounding box center [1292, 595] width 267 height 33
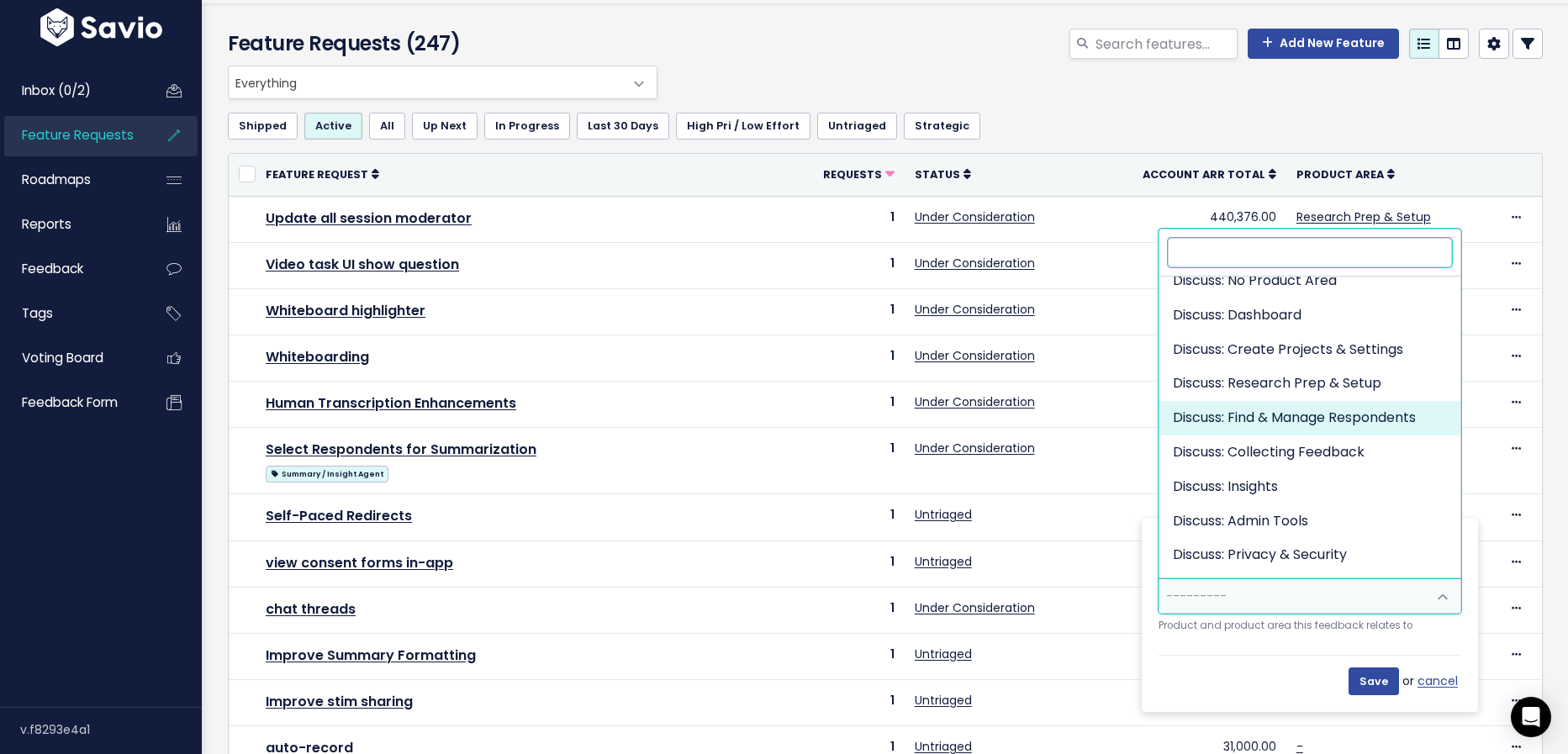
scroll to position [30, 0]
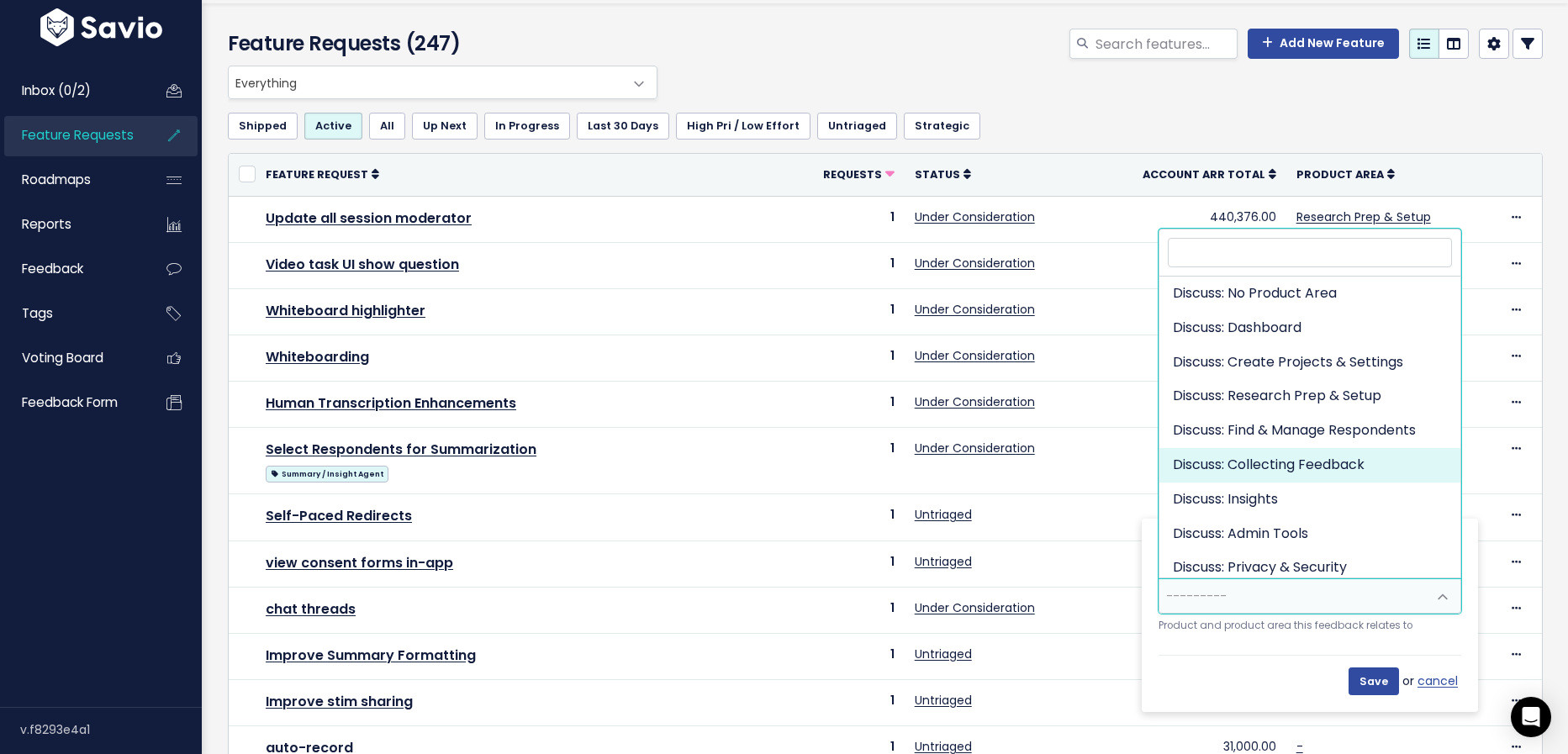
select select "DISCUSS_PLATFORM:SELF_PACED"
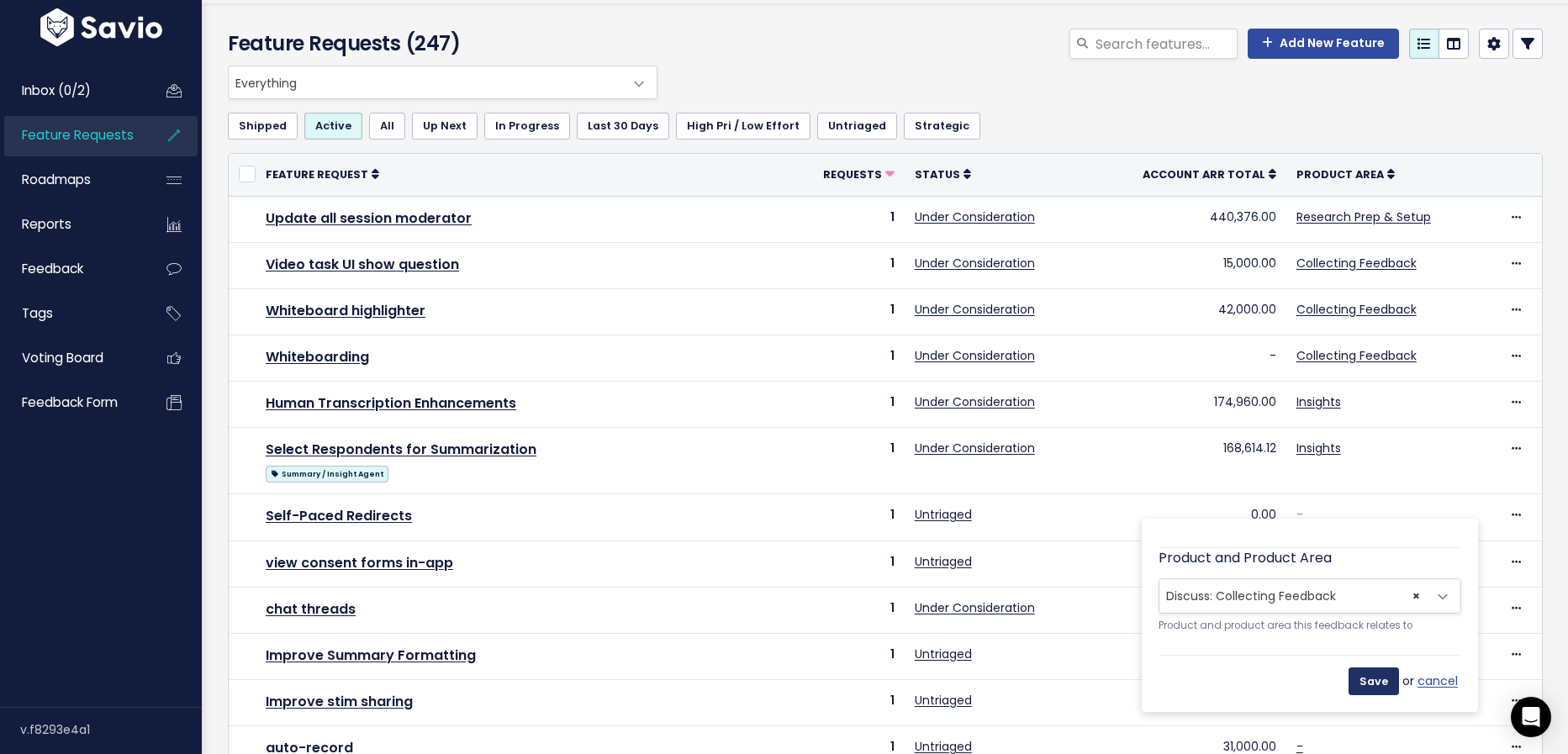
click at [1380, 683] on input "Save" at bounding box center [1374, 680] width 51 height 27
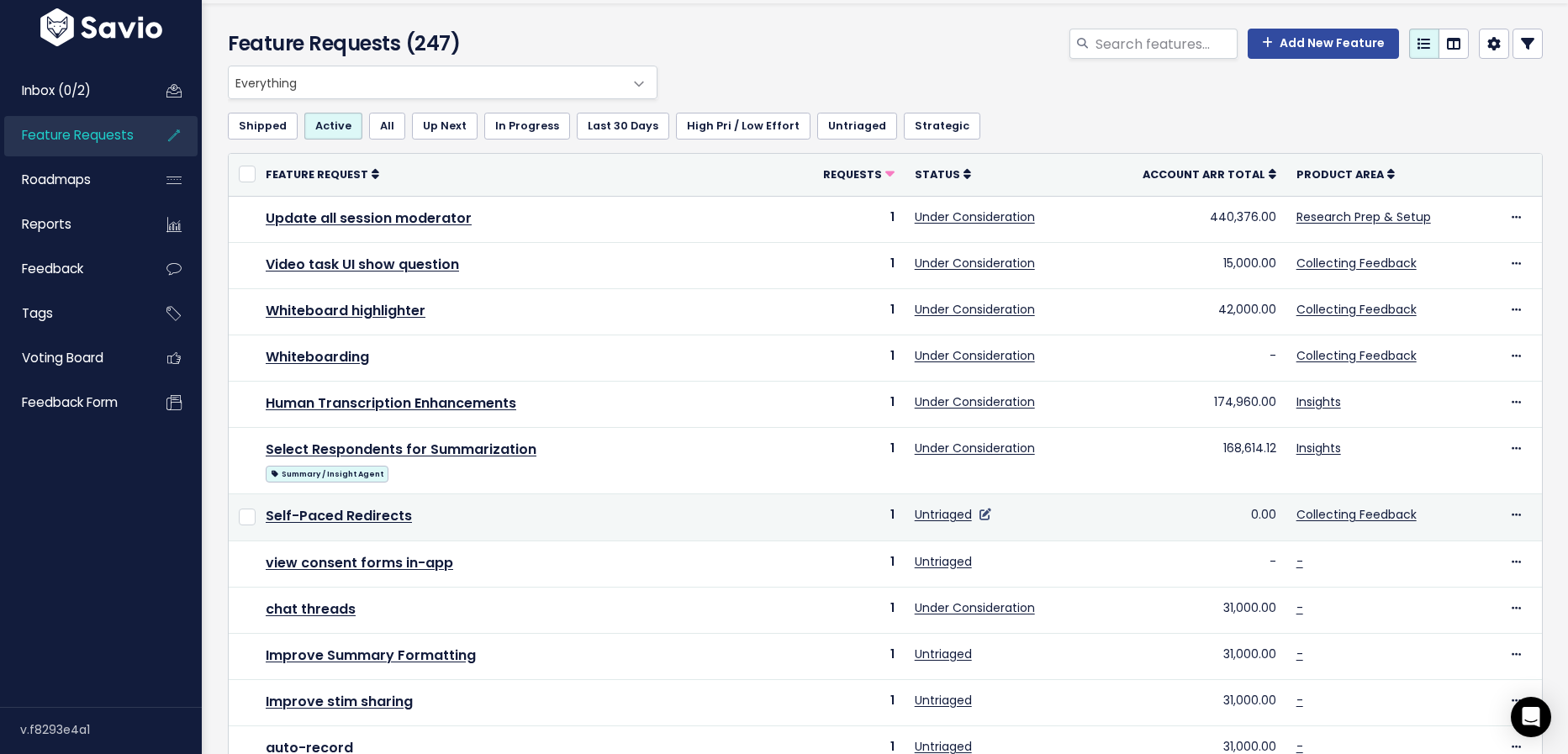
click at [985, 508] on icon at bounding box center [985, 514] width 12 height 12
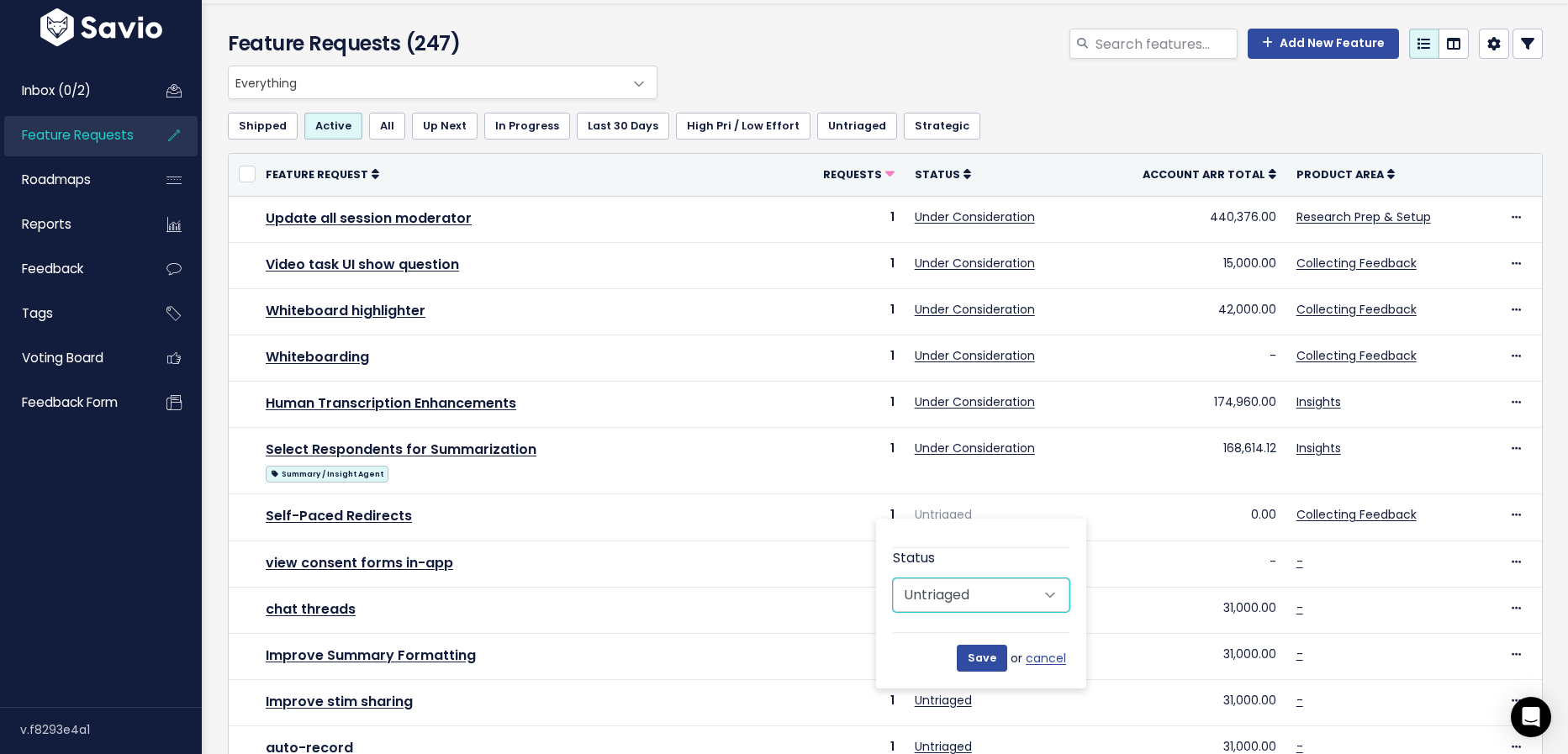
click at [981, 597] on select "Untriaged Under Consideration Planned In Progress Done Closed Won't do Not Plan…" at bounding box center [980, 594] width 176 height 33
select select "NOT_PLANNING"
click at [893, 578] on select "Untriaged Under Consideration Planned In Progress Done Closed Won't do Not Plan…" at bounding box center [980, 594] width 176 height 33
click at [988, 660] on input "Save" at bounding box center [982, 658] width 51 height 27
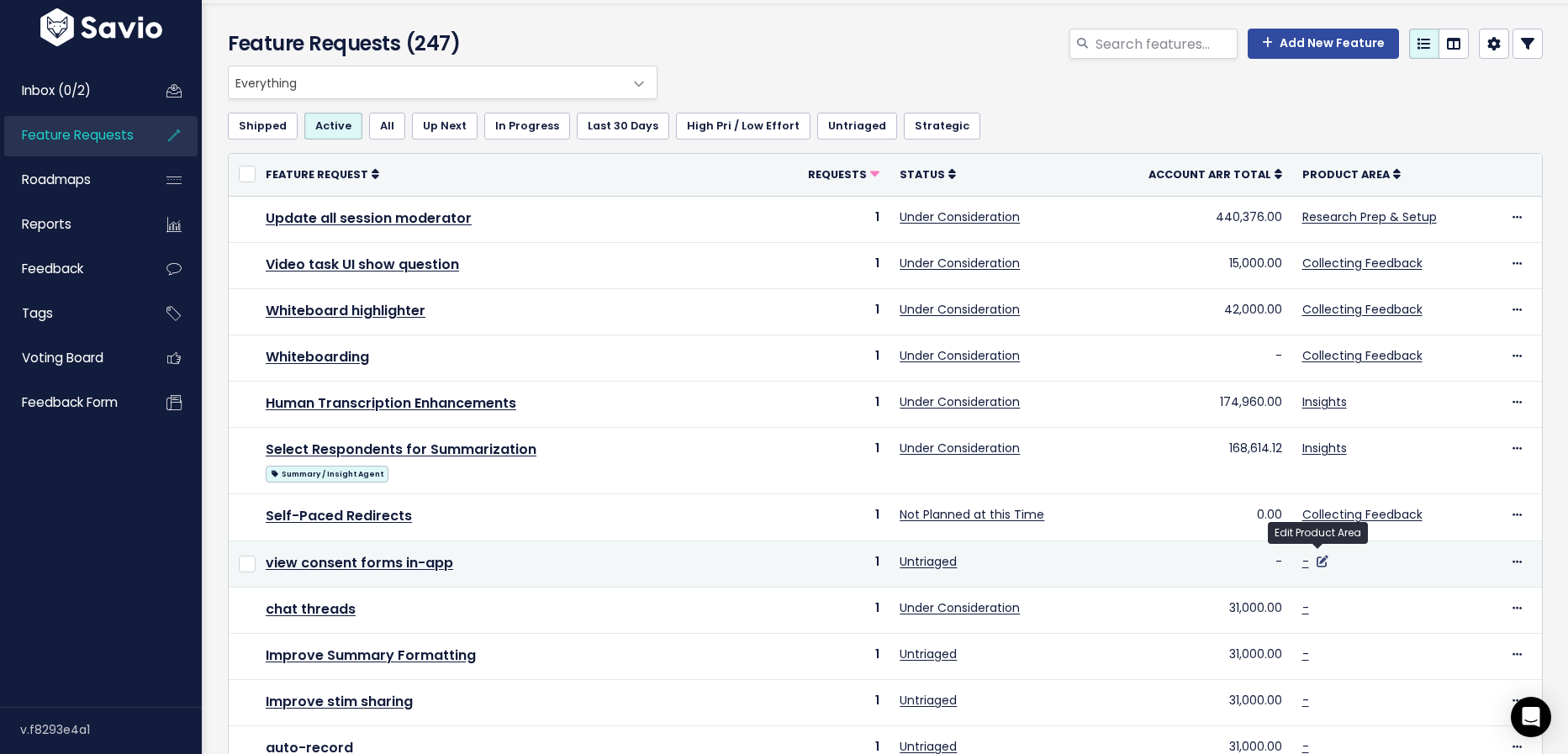
click at [1318, 556] on icon at bounding box center [1322, 562] width 12 height 12
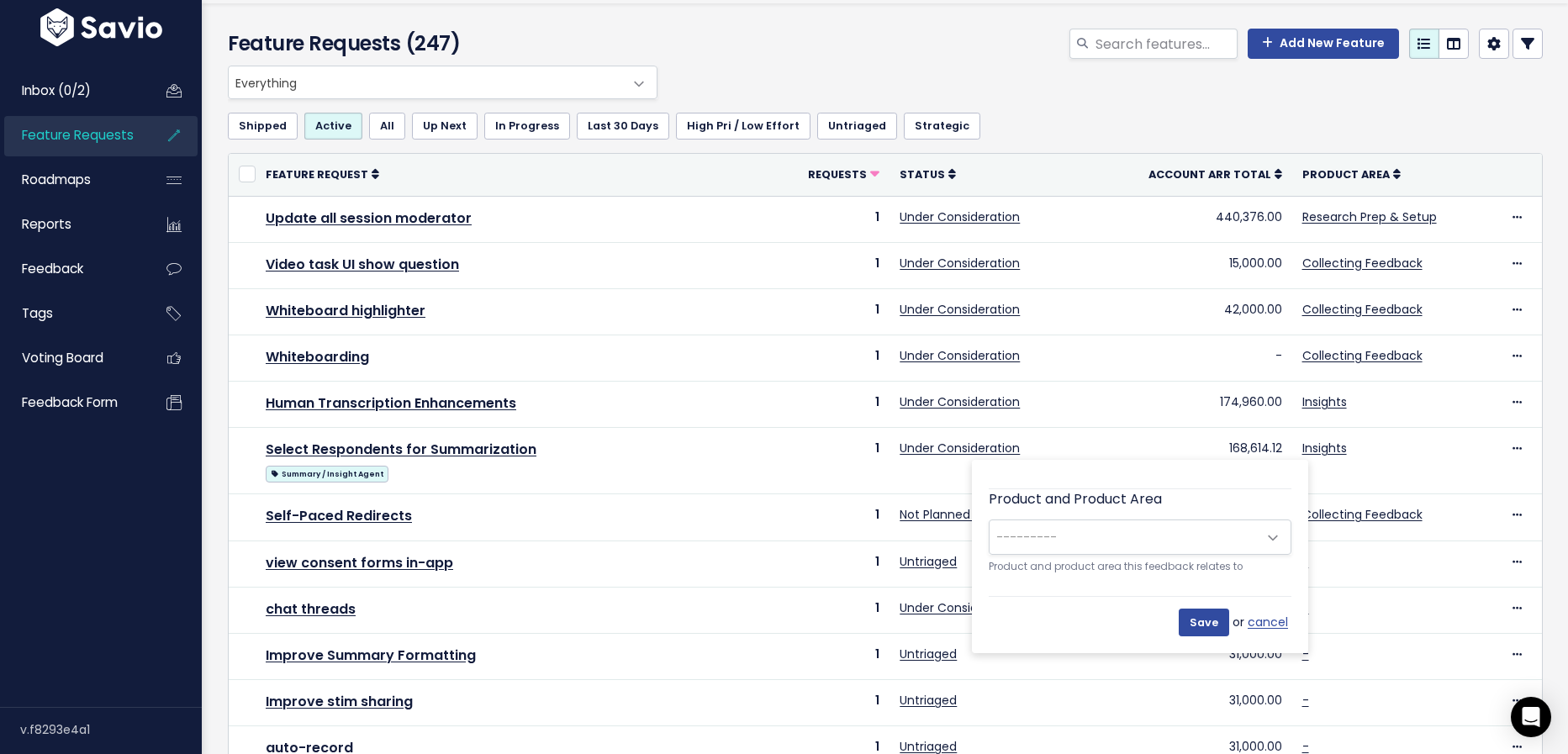
click at [1283, 541] on span at bounding box center [1272, 538] width 34 height 33
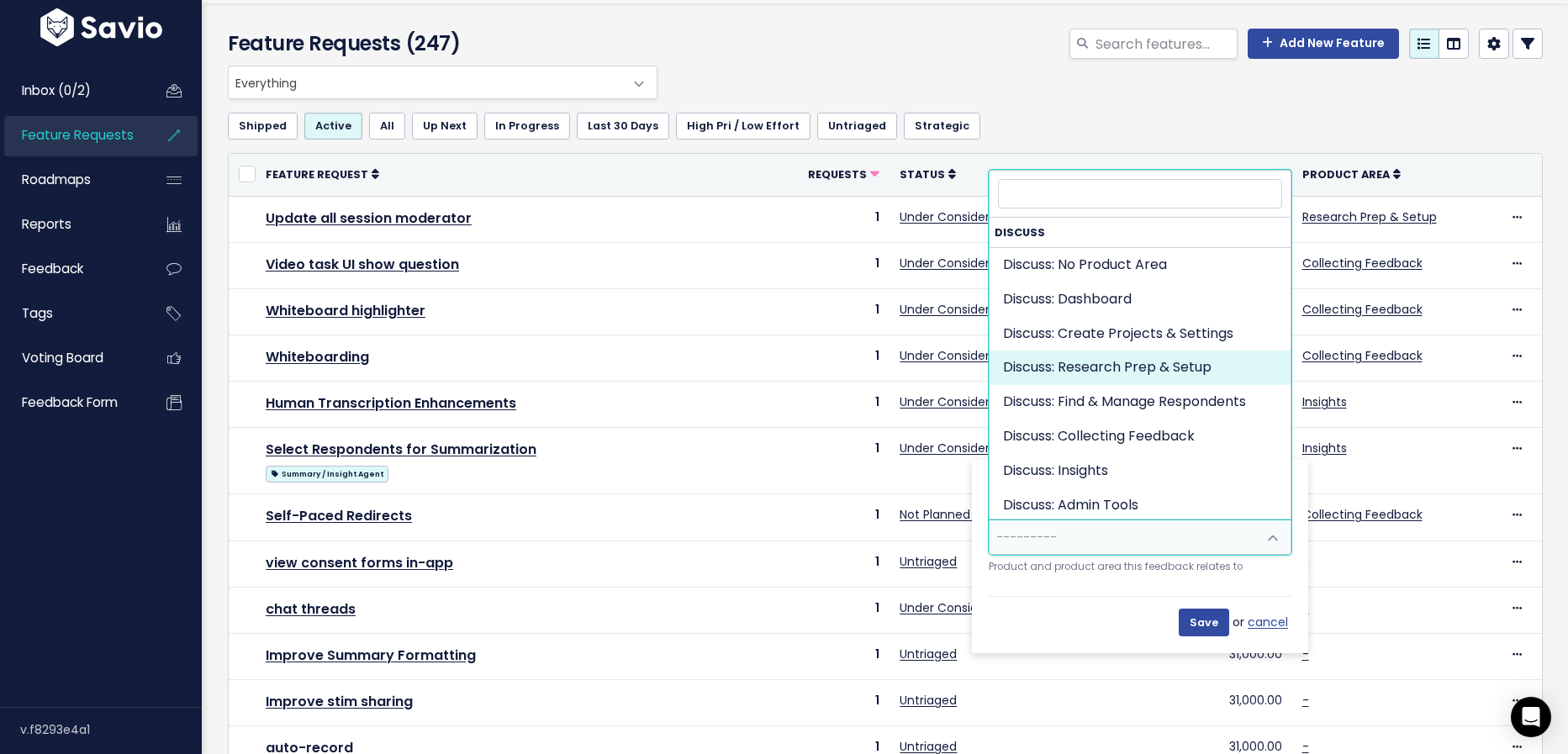
select select "DISCUSS_PLATFORM:RESEARCH_SETUP"
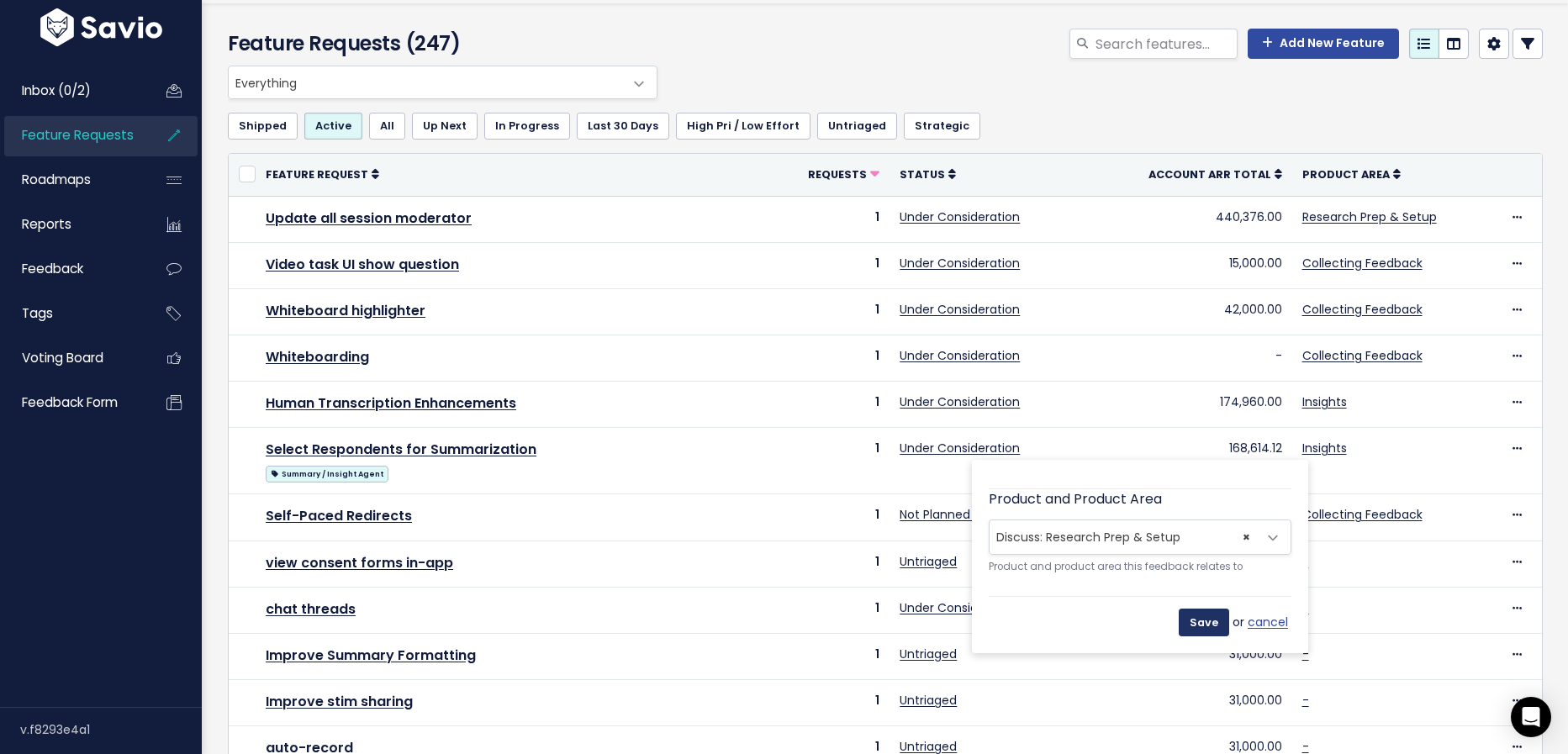
click at [1201, 621] on input "Save" at bounding box center [1204, 621] width 51 height 27
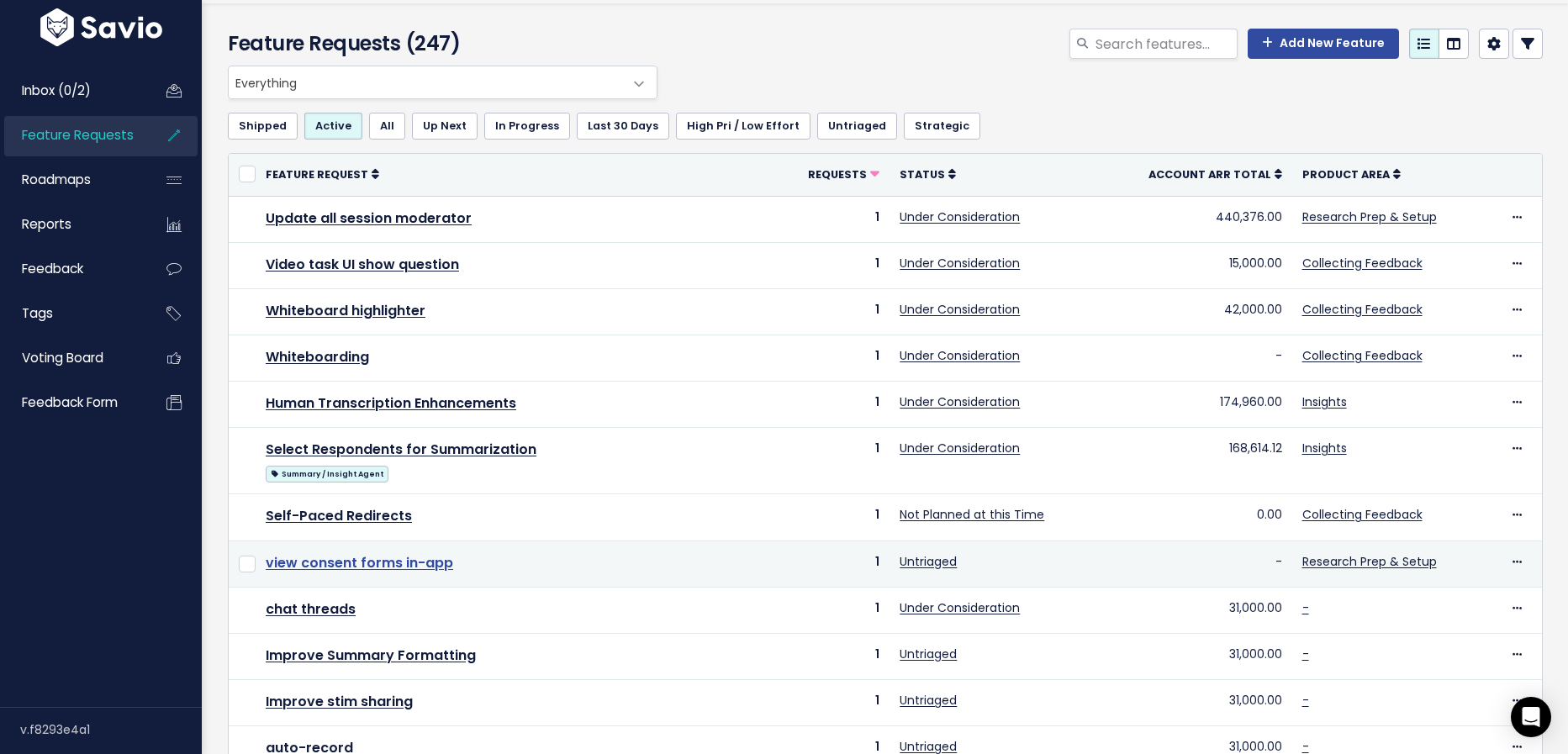
click at [428, 558] on link "view consent forms in-app" at bounding box center [359, 562] width 187 height 20
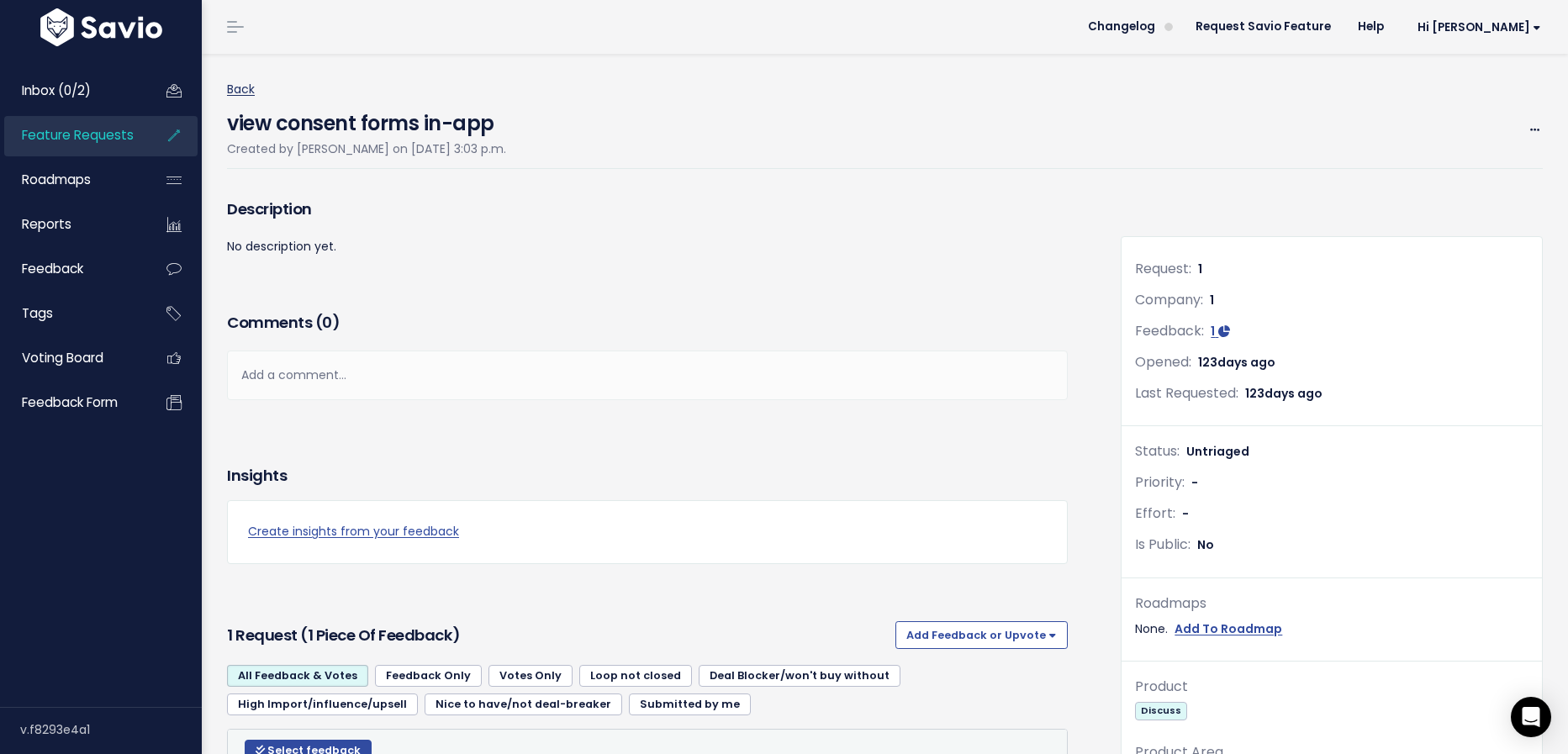
click at [247, 88] on link "Back" at bounding box center [241, 89] width 27 height 17
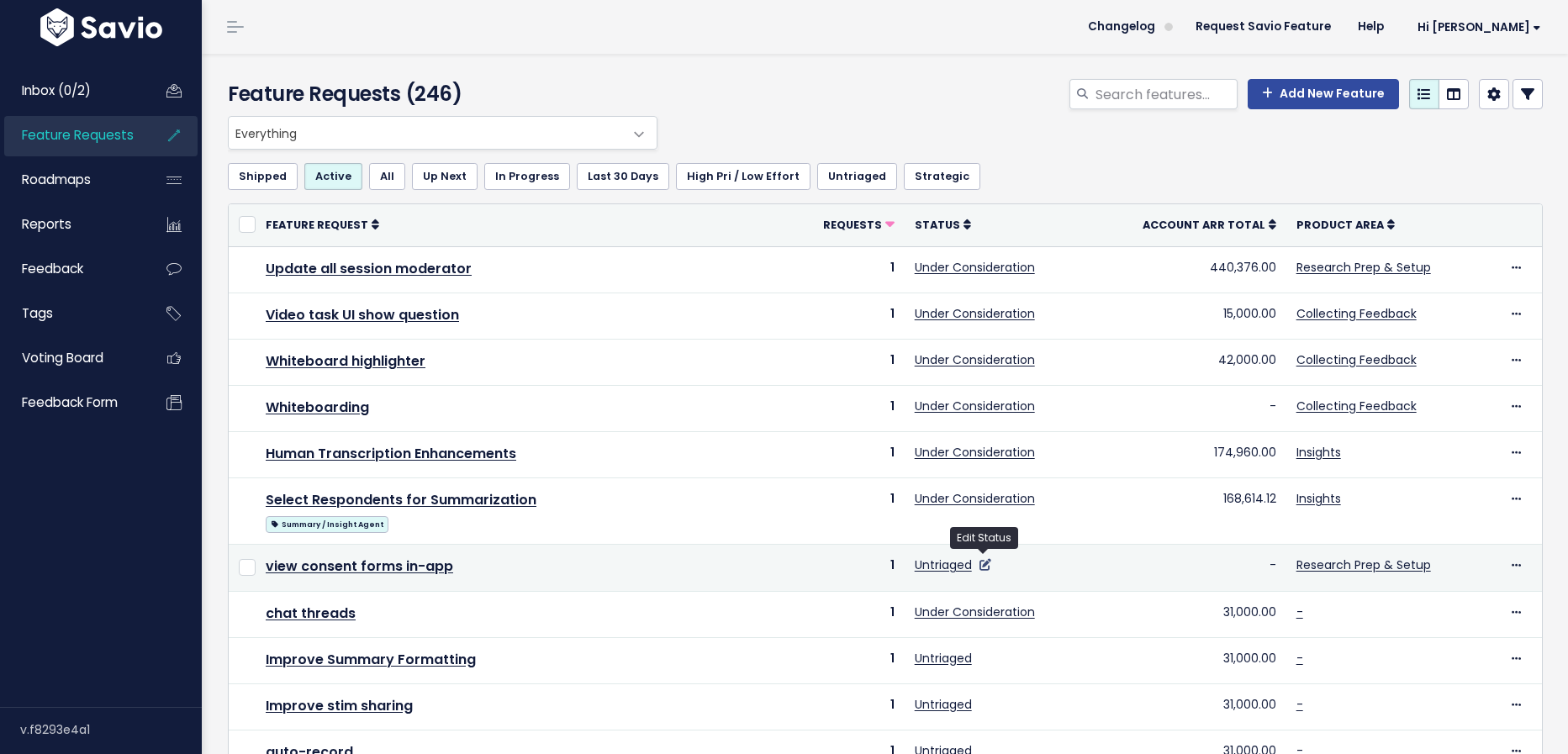
click at [986, 562] on icon at bounding box center [985, 565] width 12 height 12
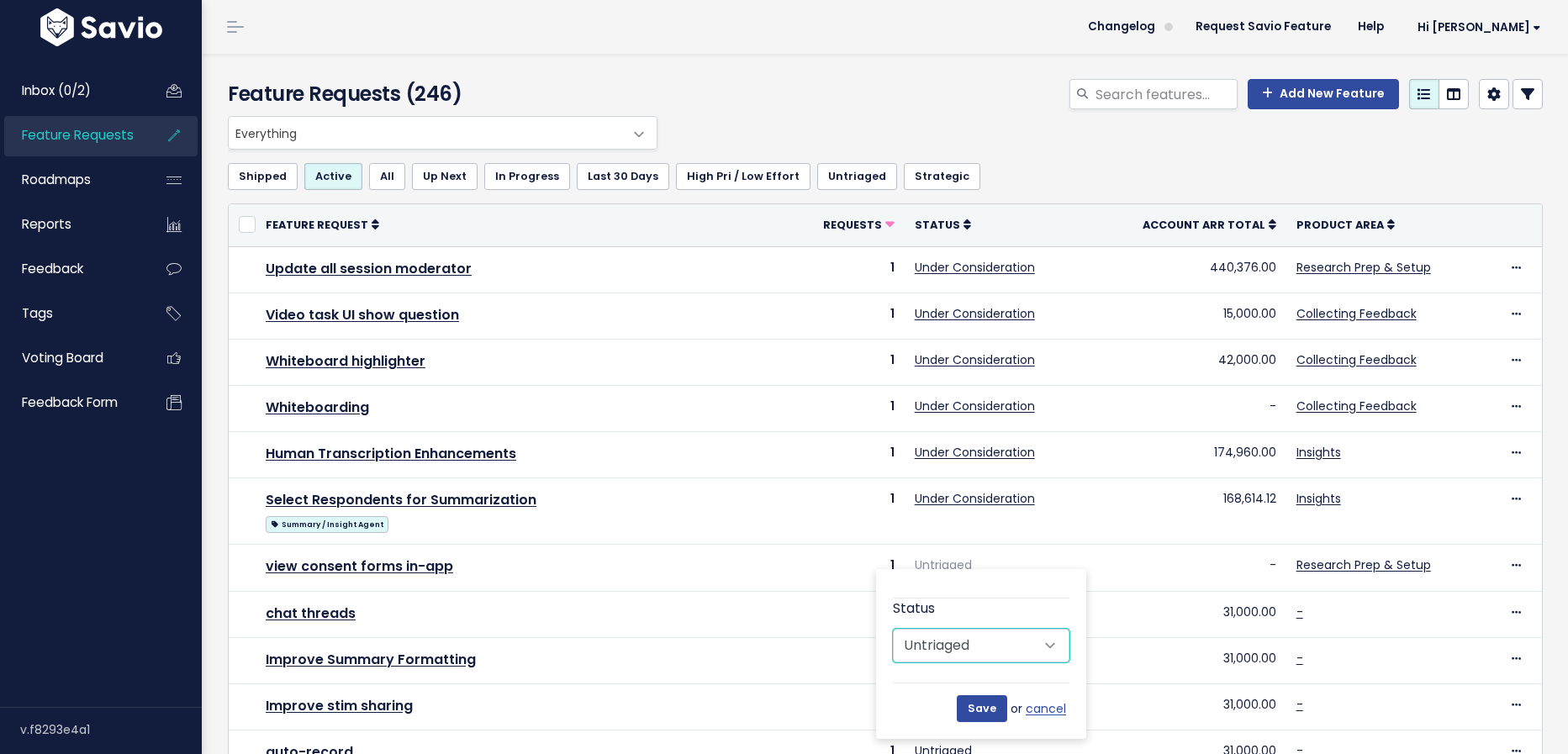
click at [985, 652] on select "Untriaged Under Consideration Planned In Progress Done Closed Won't do Not Plan…" at bounding box center [980, 645] width 176 height 33
select select "UNDER_CONSIDERATION"
click at [893, 629] on select "Untriaged Under Consideration Planned In Progress Done Closed Won't do Not Plan…" at bounding box center [980, 645] width 176 height 33
click at [982, 709] on input "Save" at bounding box center [982, 708] width 51 height 27
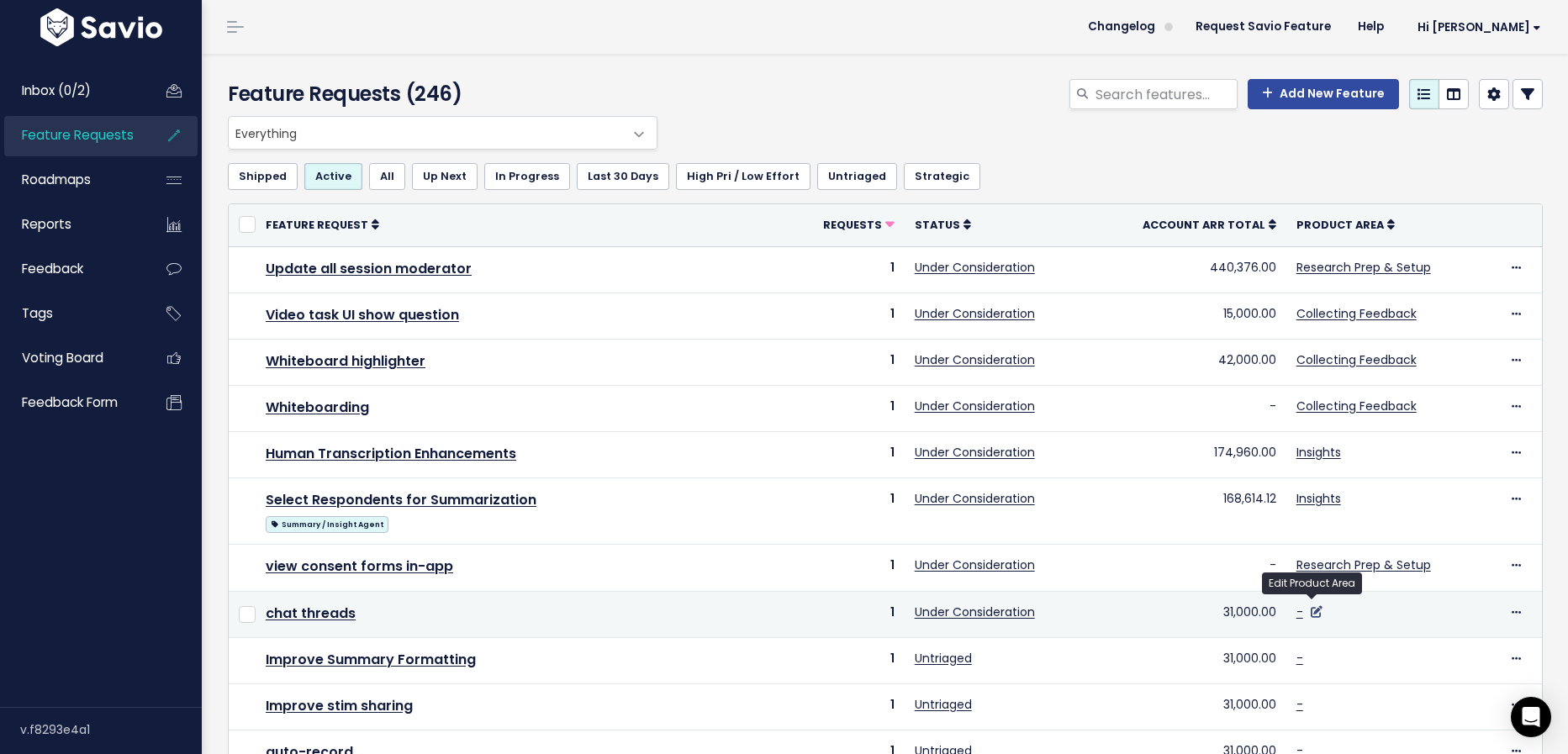
click at [1311, 609] on icon at bounding box center [1317, 612] width 12 height 12
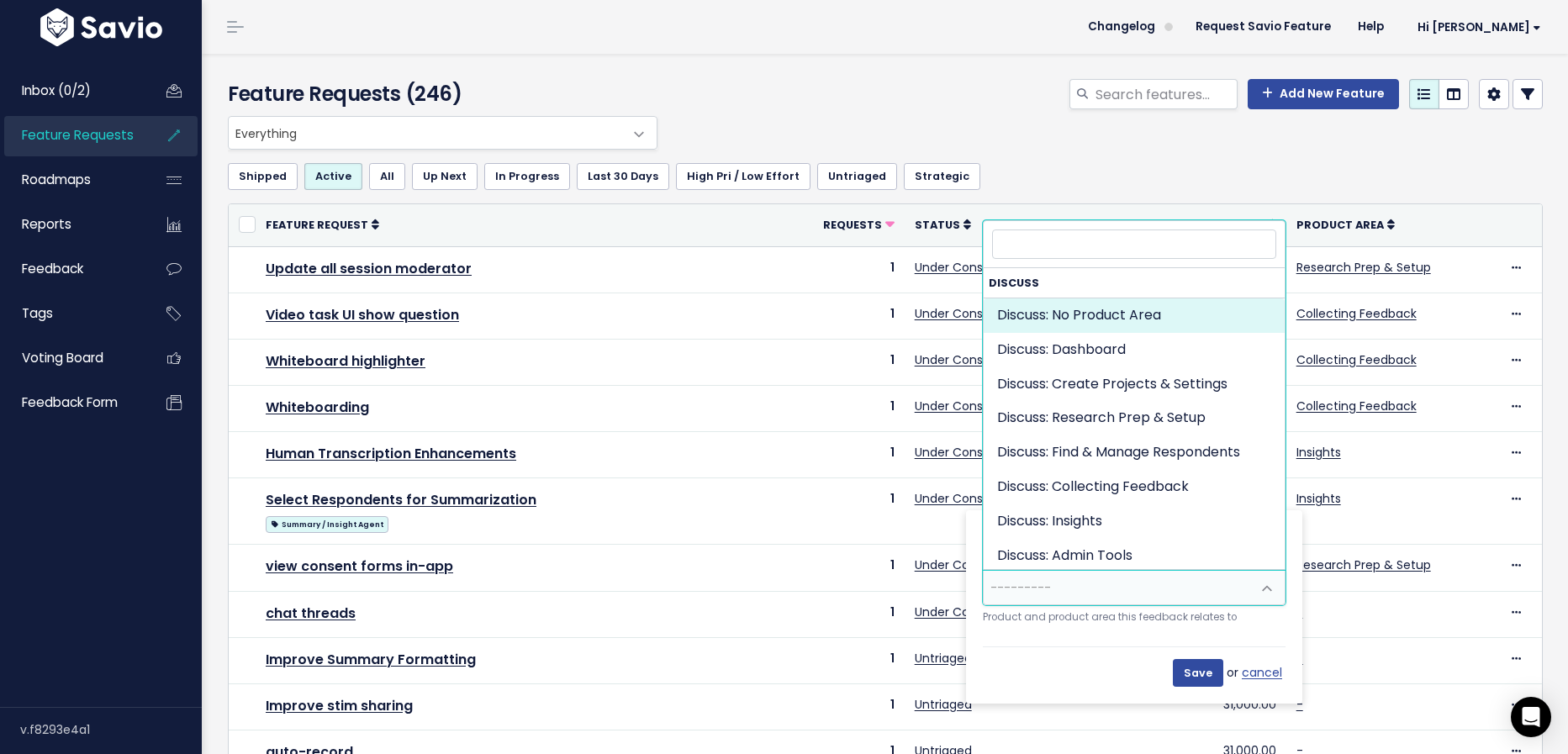
click at [1273, 589] on span at bounding box center [1266, 587] width 34 height 33
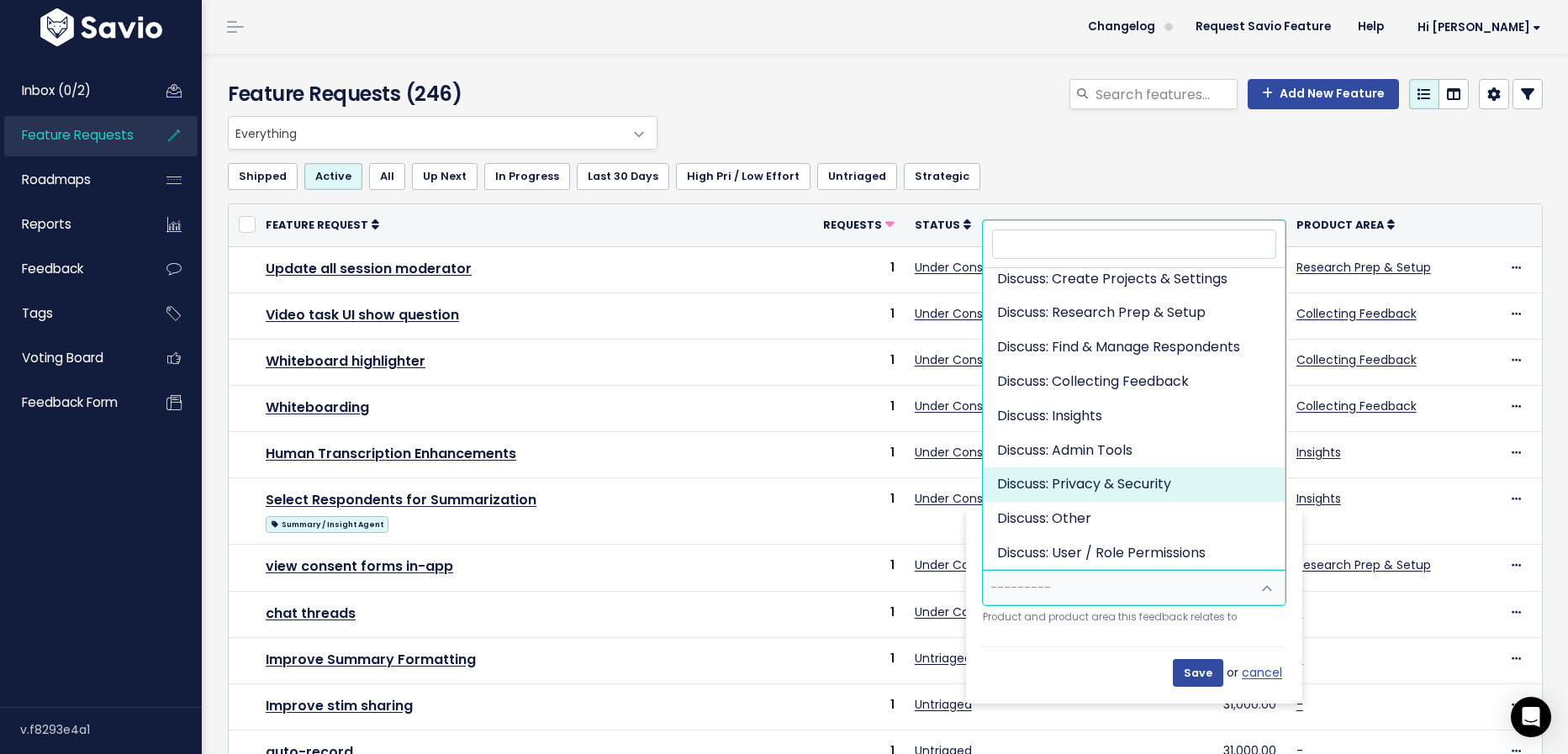
scroll to position [70, 0]
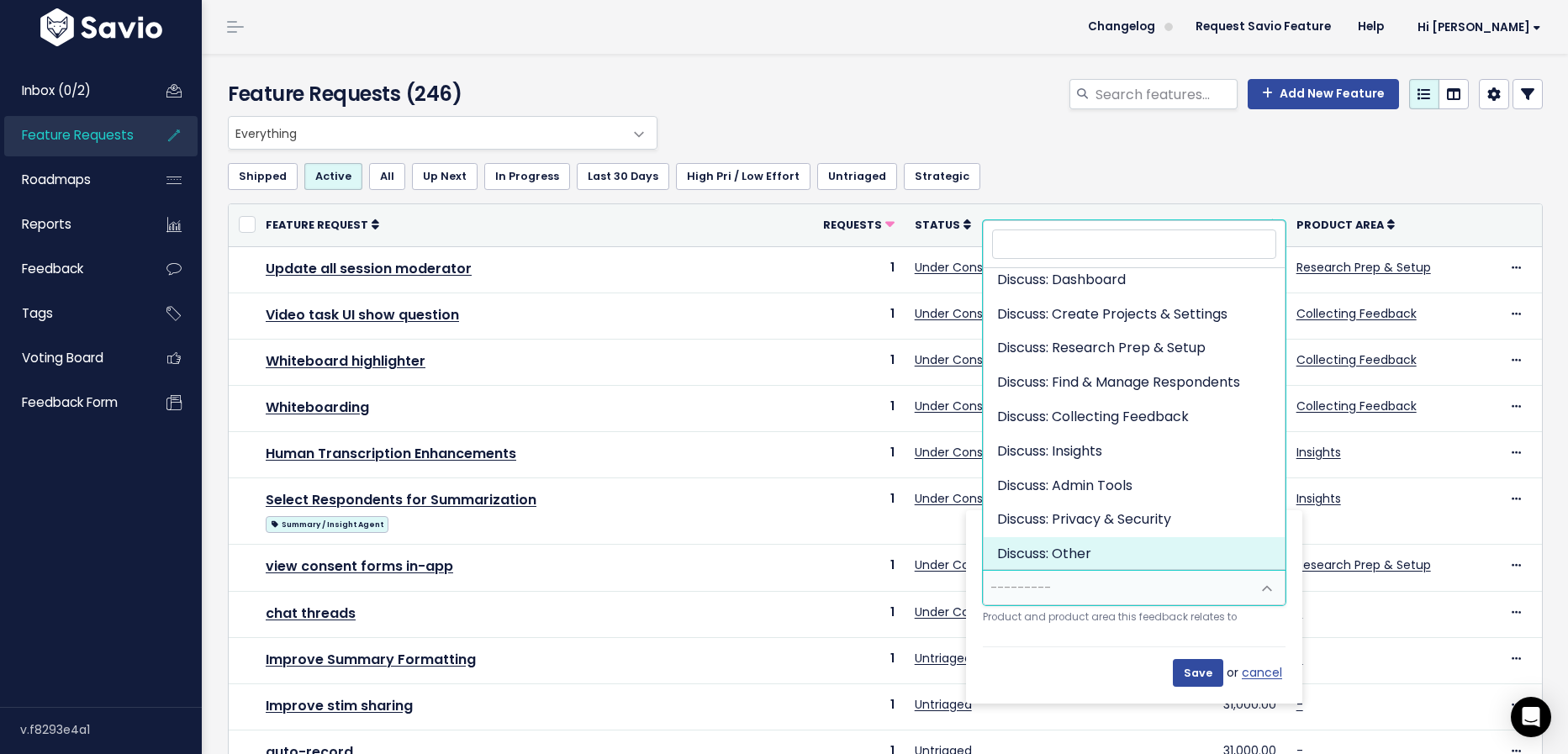
select select "DISCUSS_PLATFORM:OTHER"
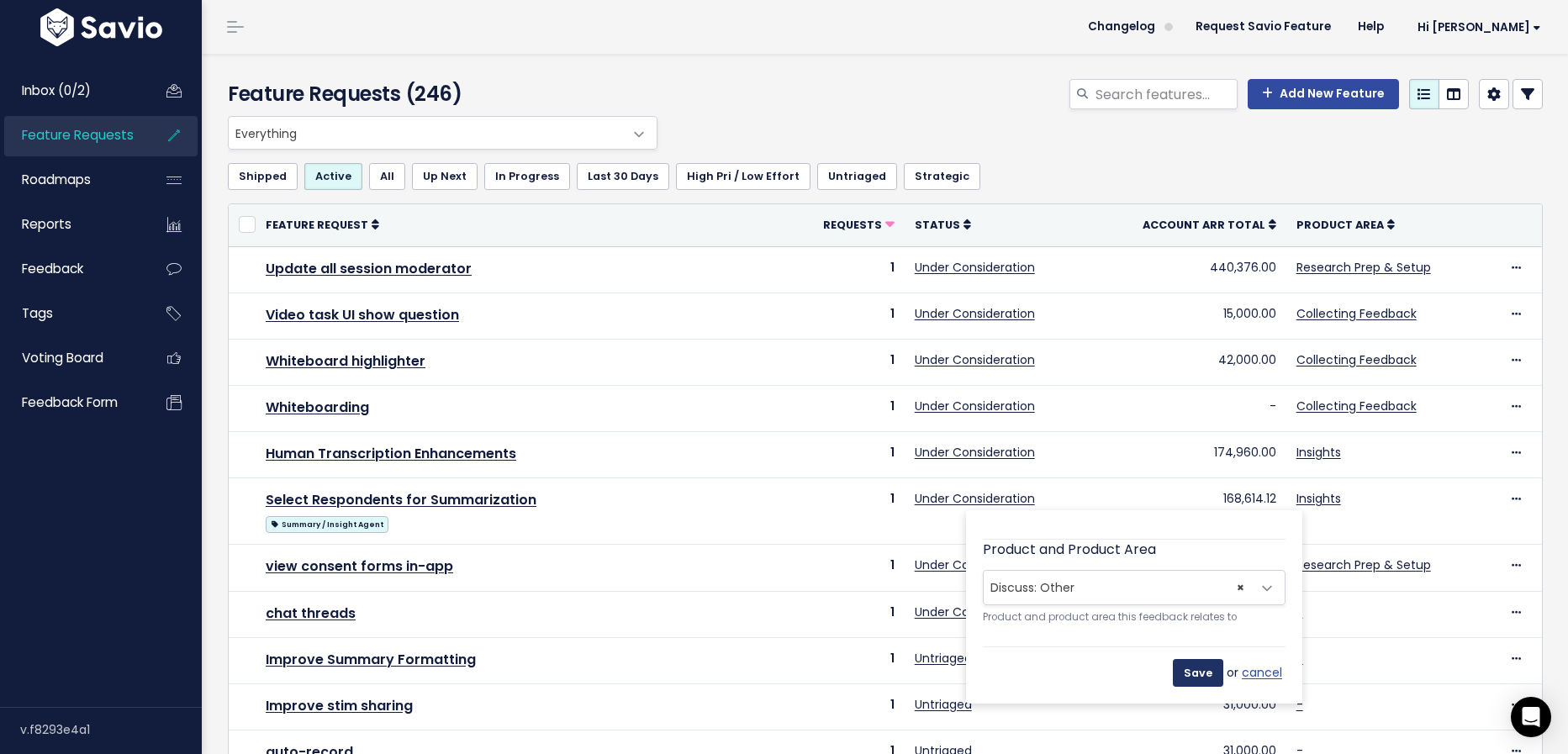
click at [1196, 672] on input "Save" at bounding box center [1198, 672] width 51 height 27
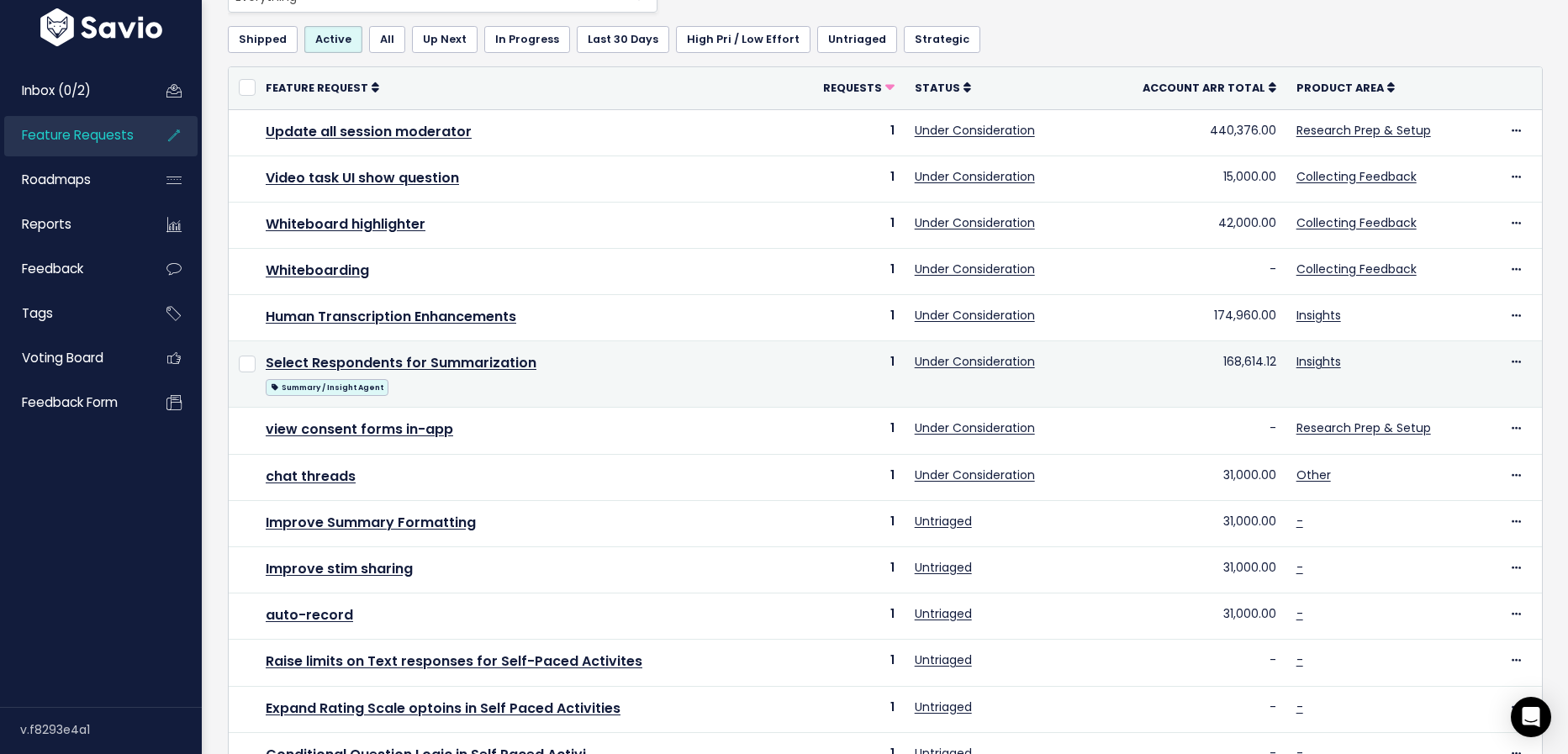
scroll to position [145, 0]
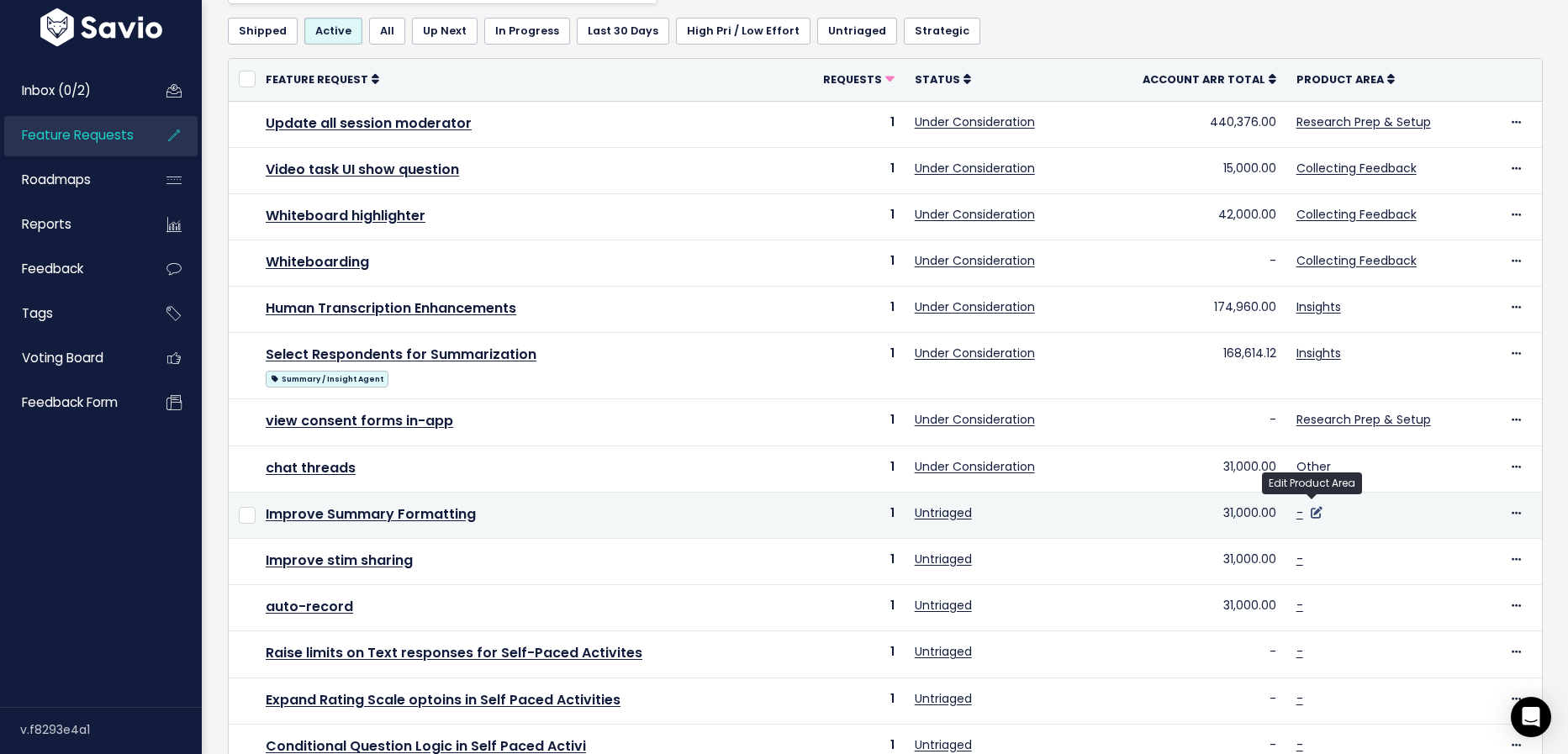
click at [1311, 508] on icon at bounding box center [1317, 513] width 12 height 12
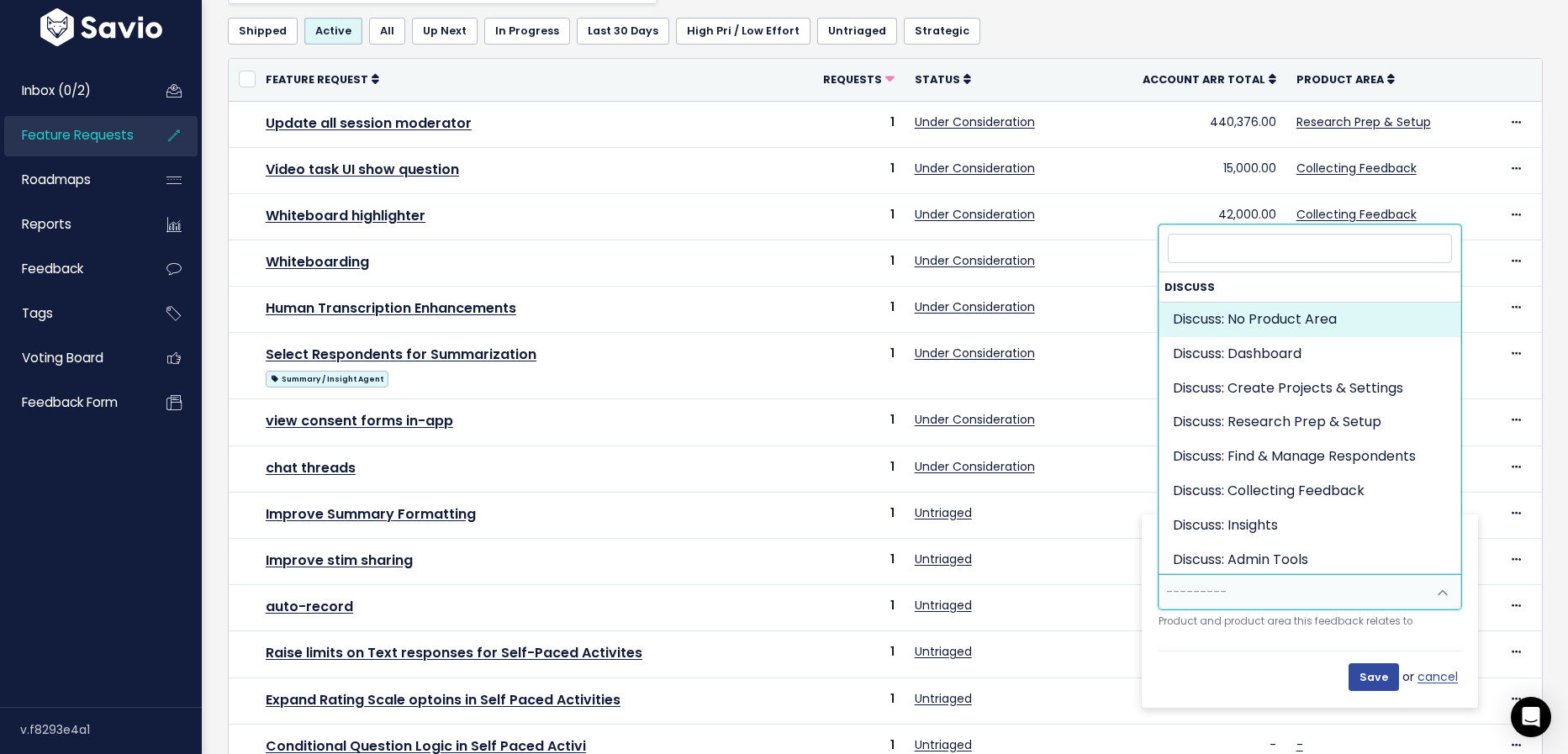
click at [1304, 585] on span "---------" at bounding box center [1292, 591] width 267 height 33
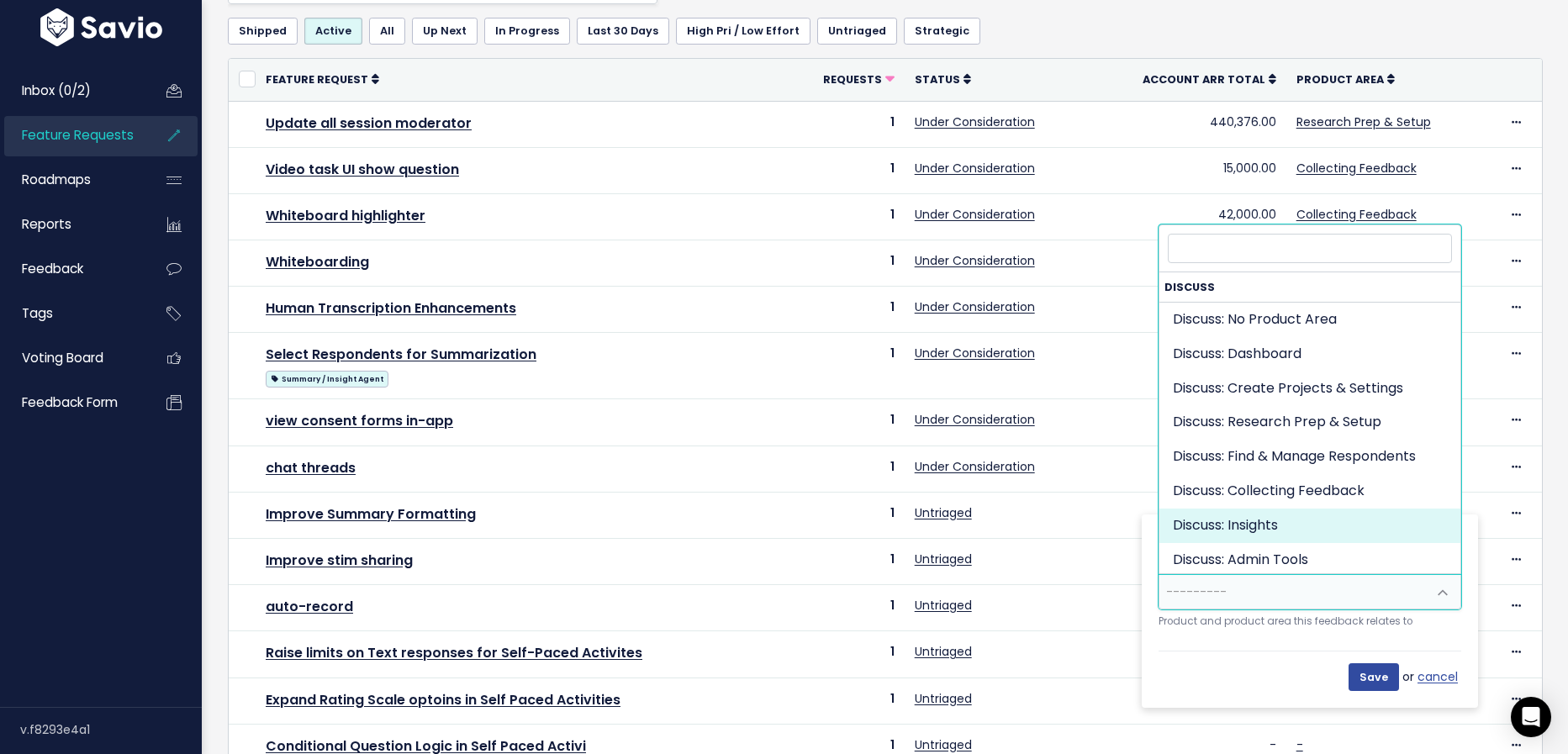
select select "DISCUSS_PLATFORM:INSIGHTS"
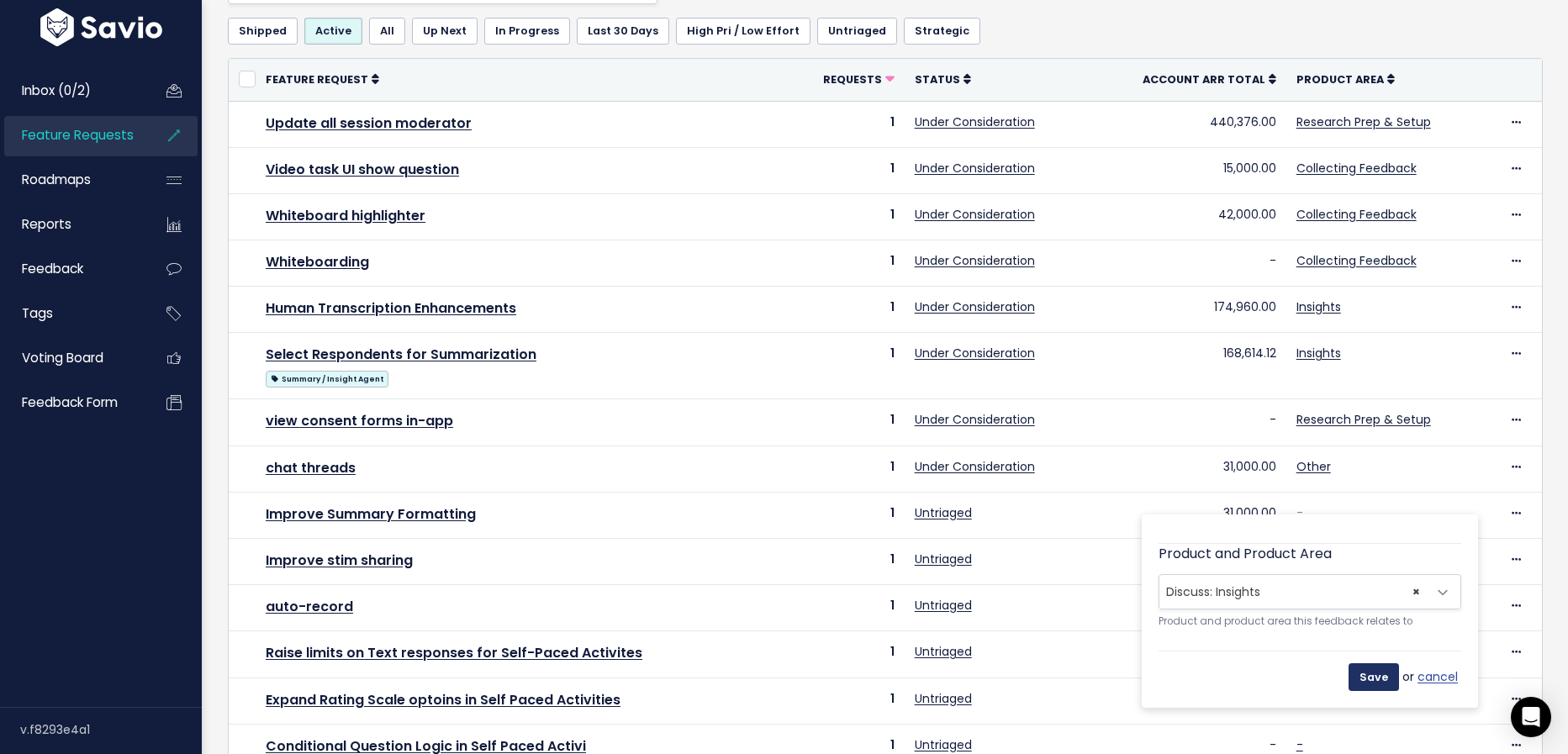
click at [1383, 664] on input "Save" at bounding box center [1374, 676] width 51 height 27
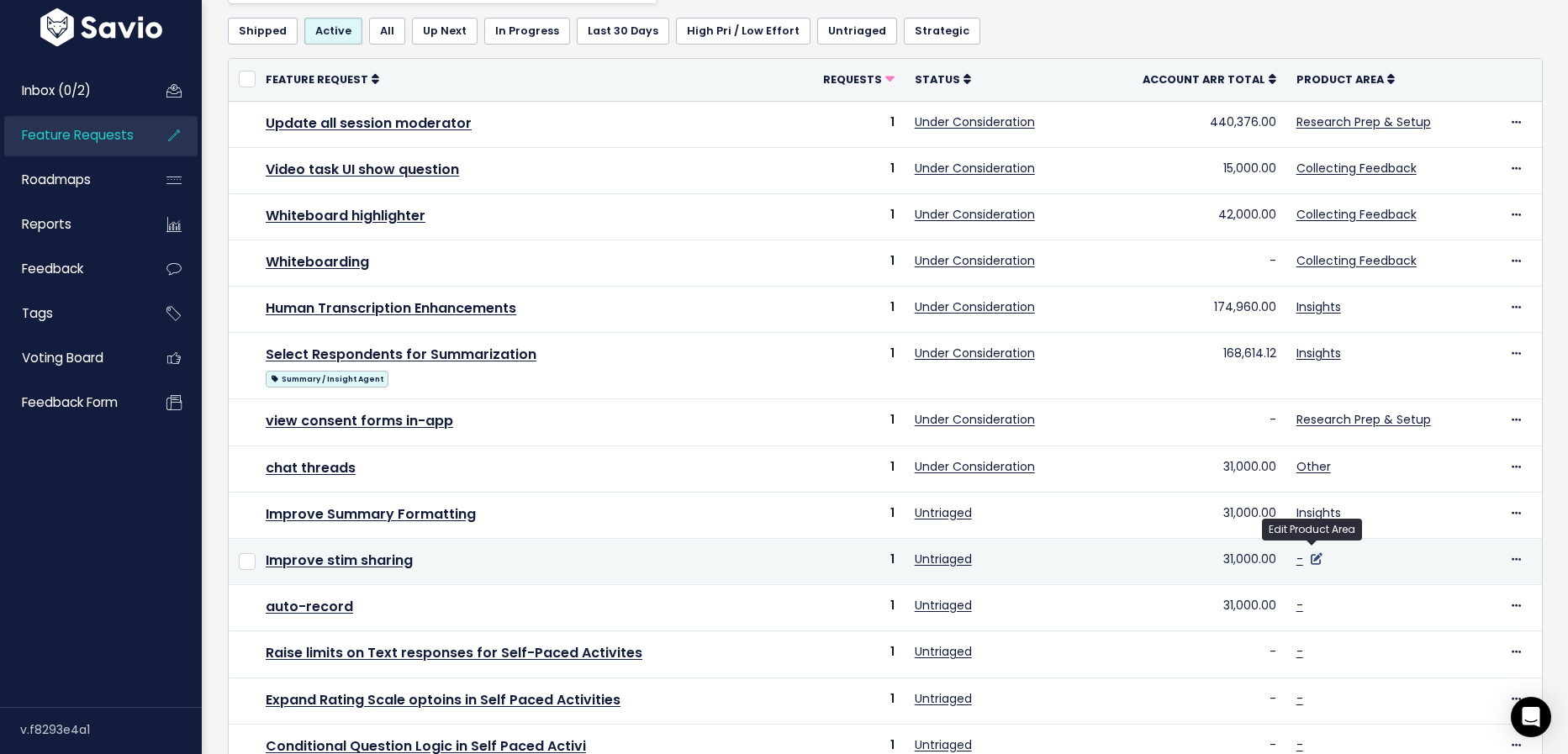
click at [1315, 553] on icon at bounding box center [1317, 559] width 12 height 12
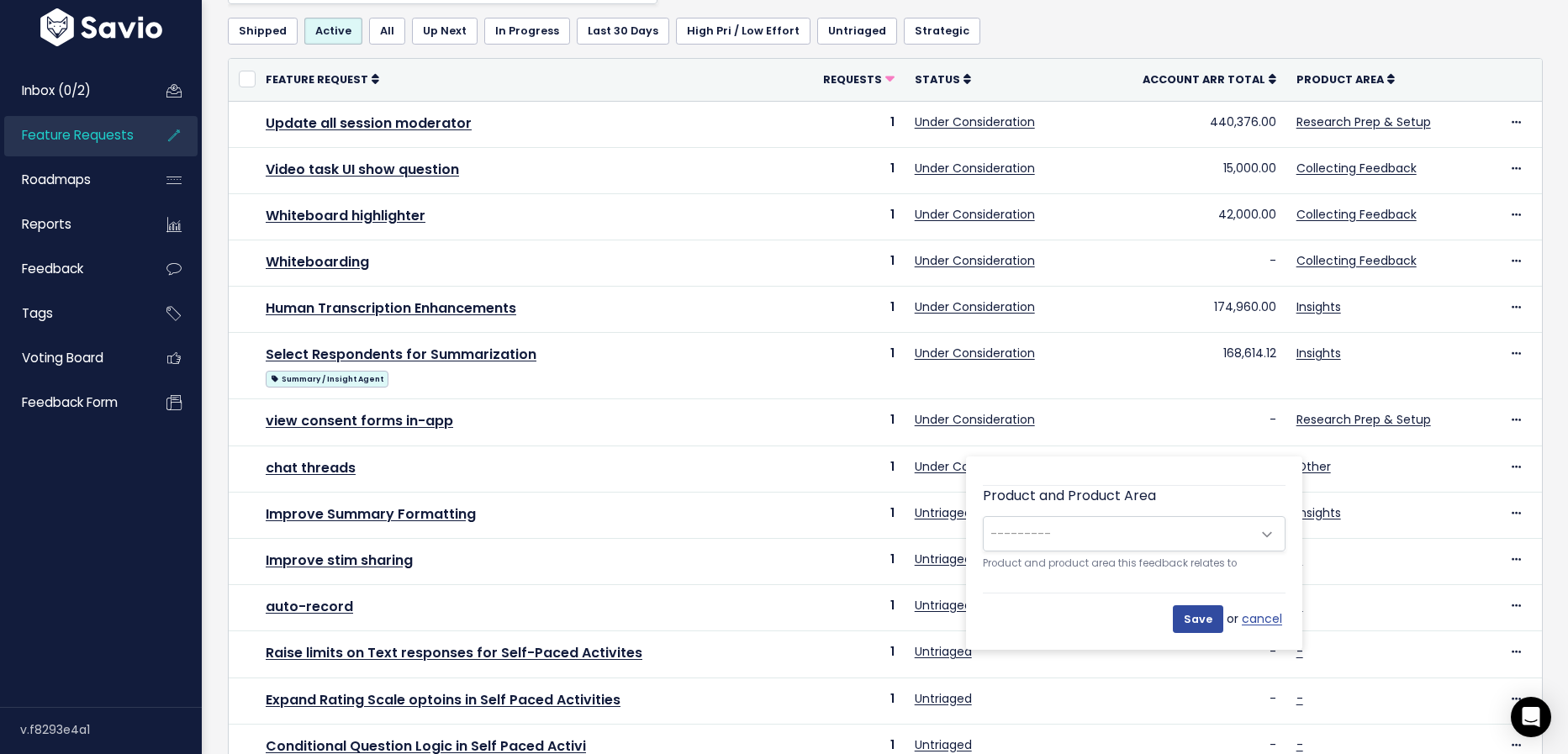
click at [1261, 538] on span at bounding box center [1266, 534] width 34 height 33
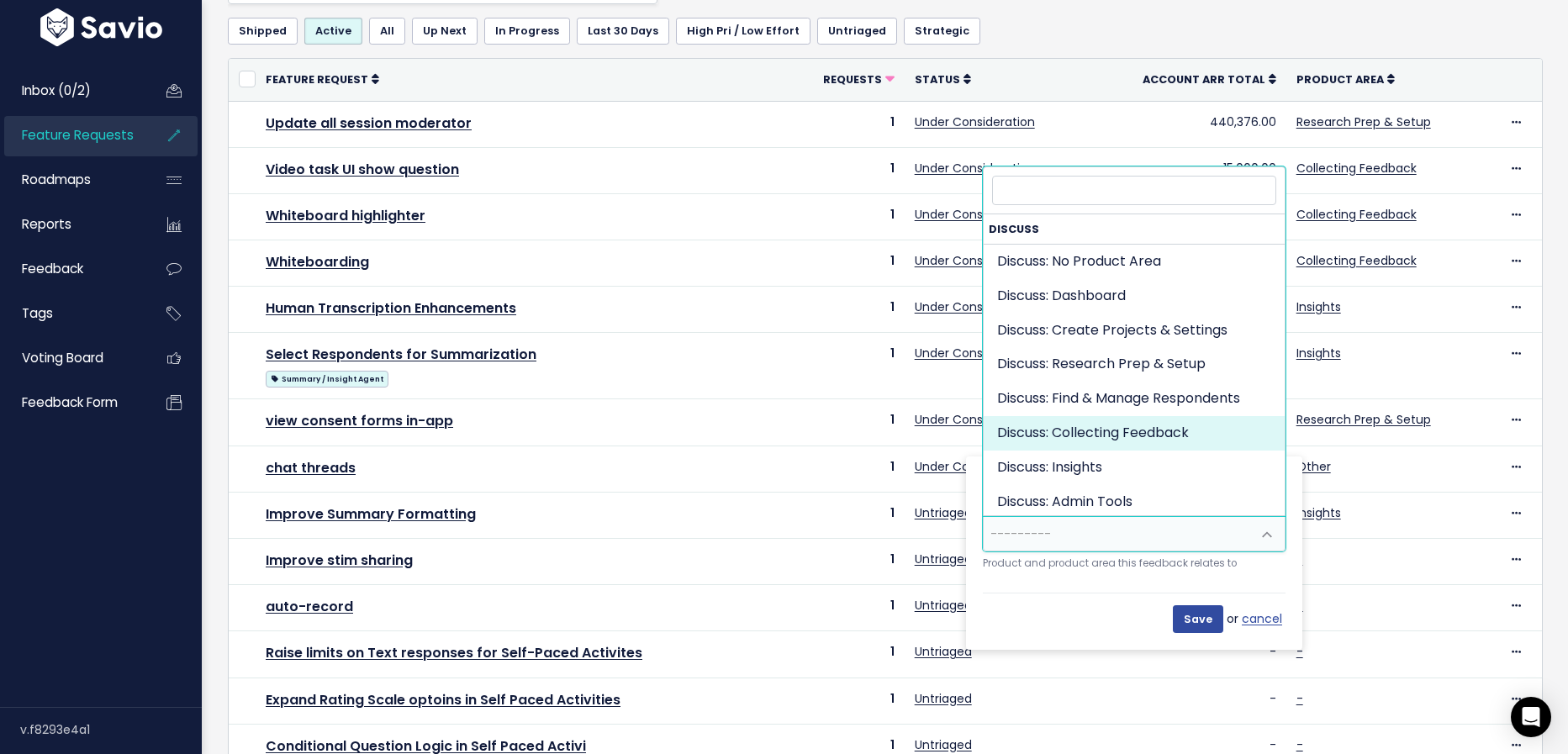
select select "DISCUSS_PLATFORM:SELF_PACED"
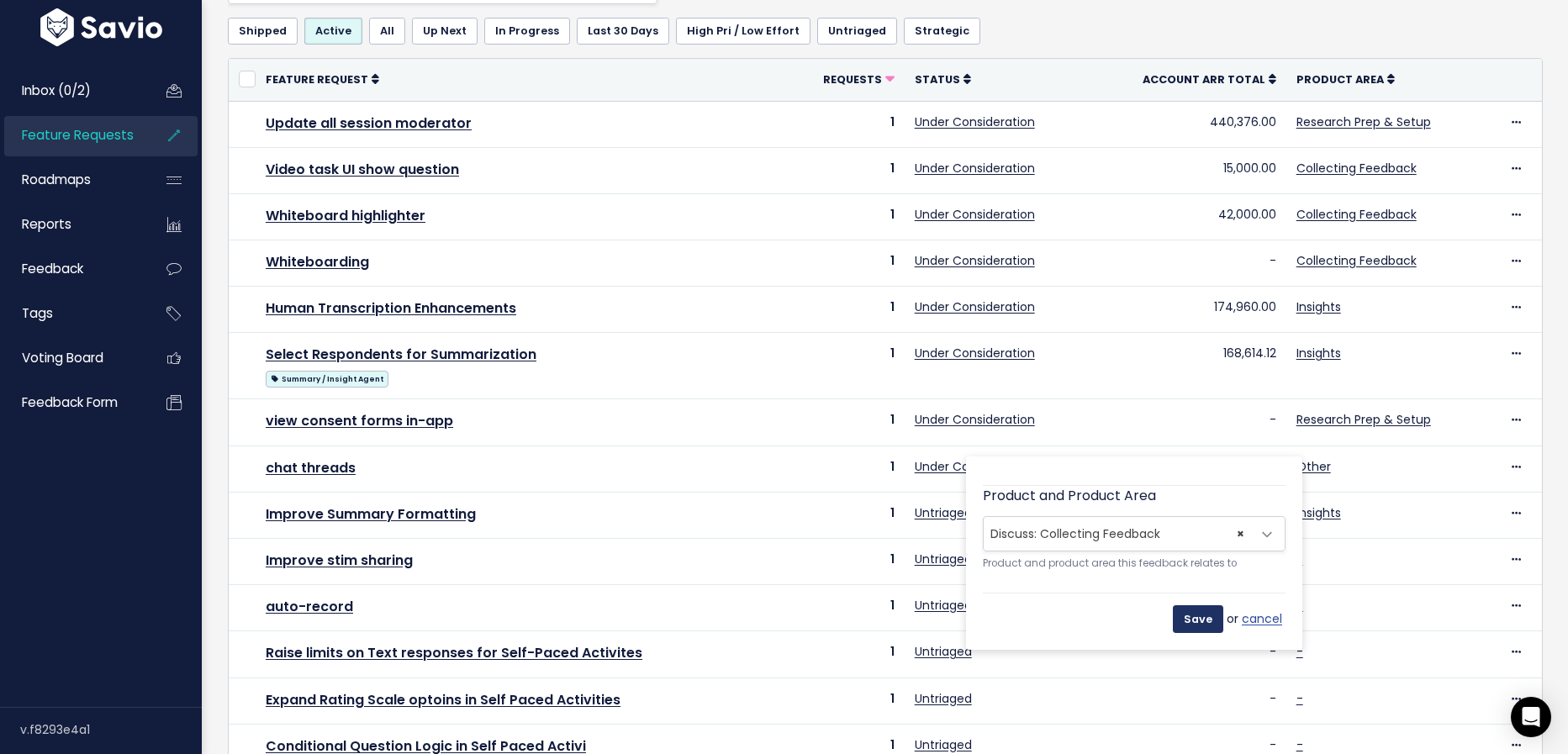
click at [1198, 619] on input "Save" at bounding box center [1198, 618] width 51 height 27
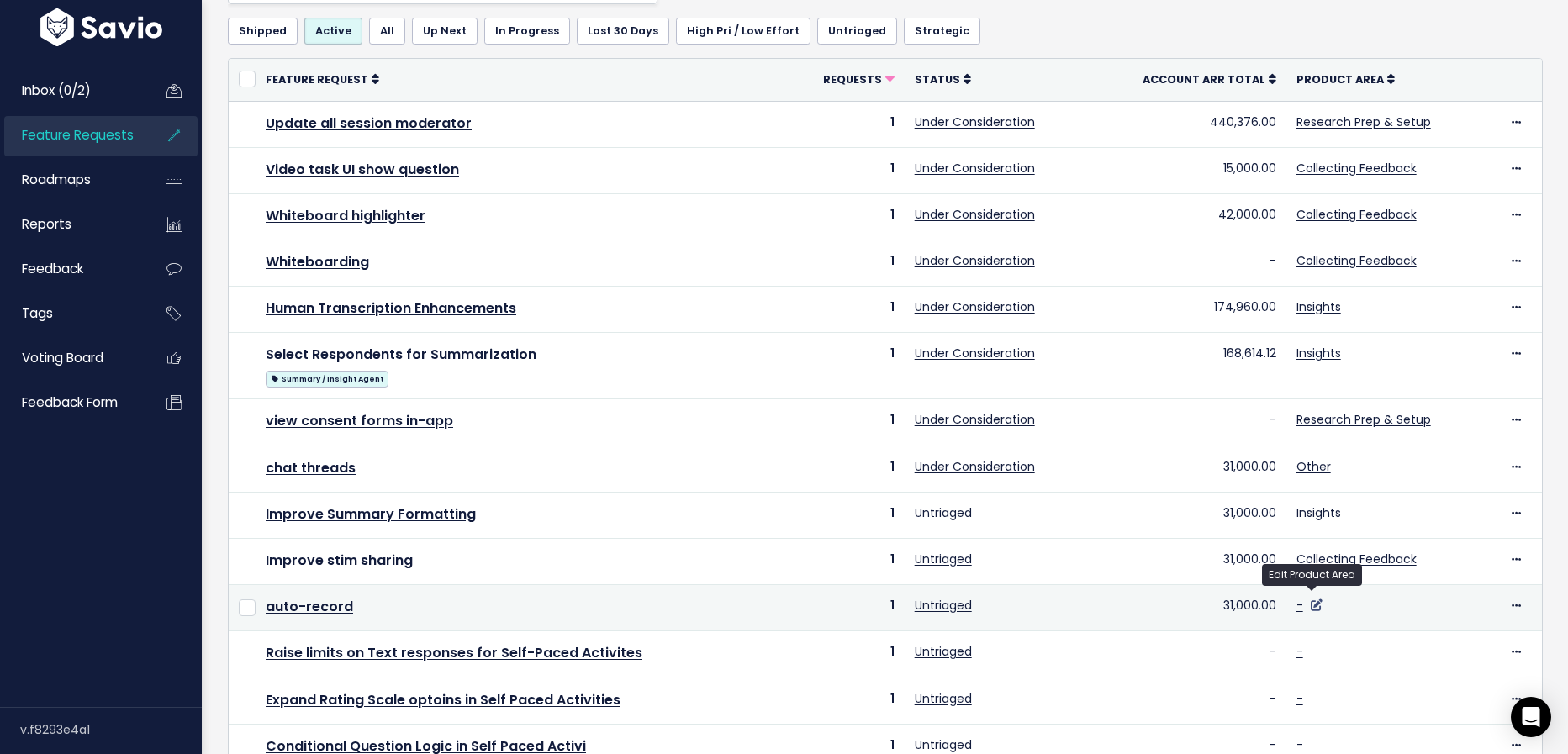
click at [1311, 599] on icon at bounding box center [1317, 605] width 12 height 12
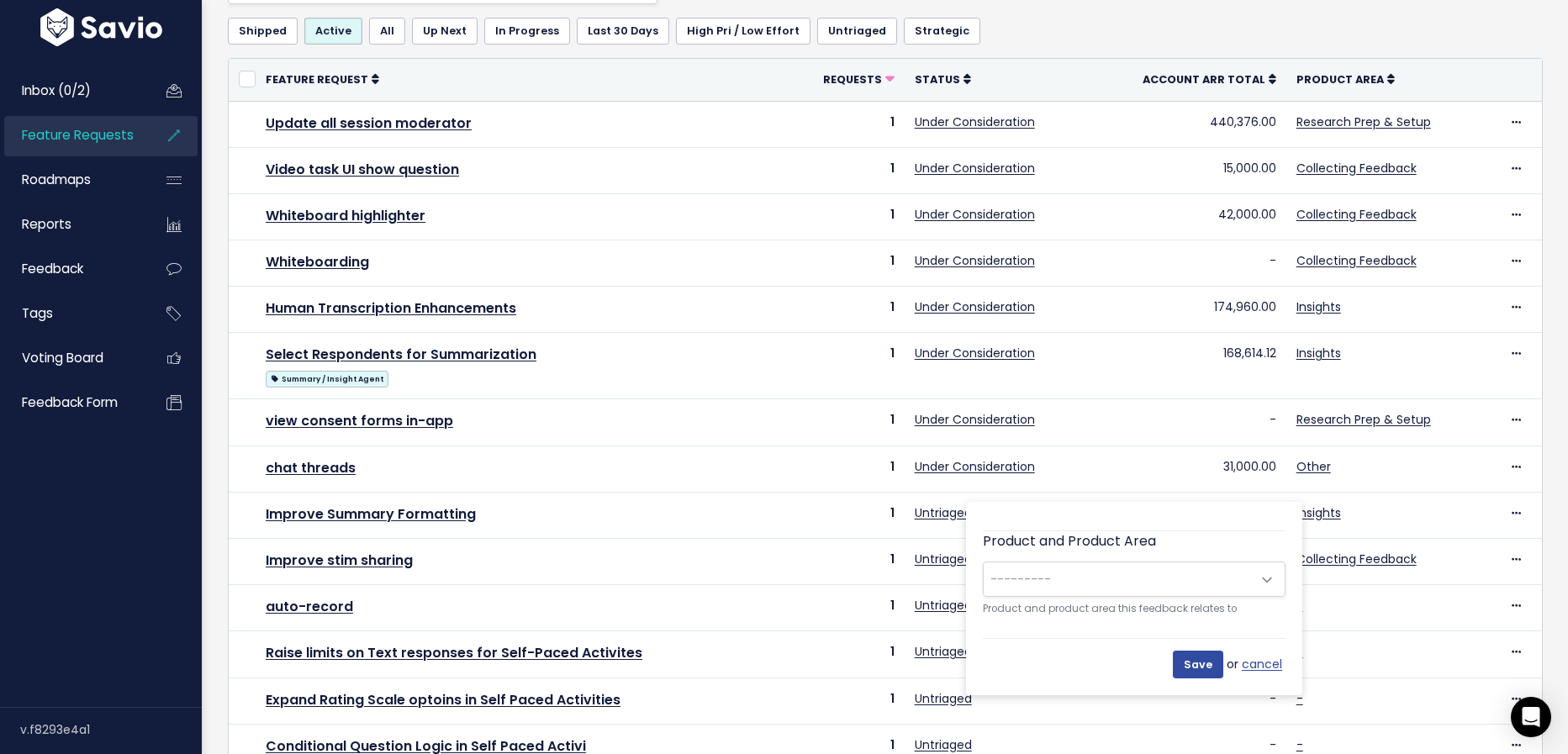
click at [1231, 570] on span "---------" at bounding box center [1117, 579] width 267 height 33
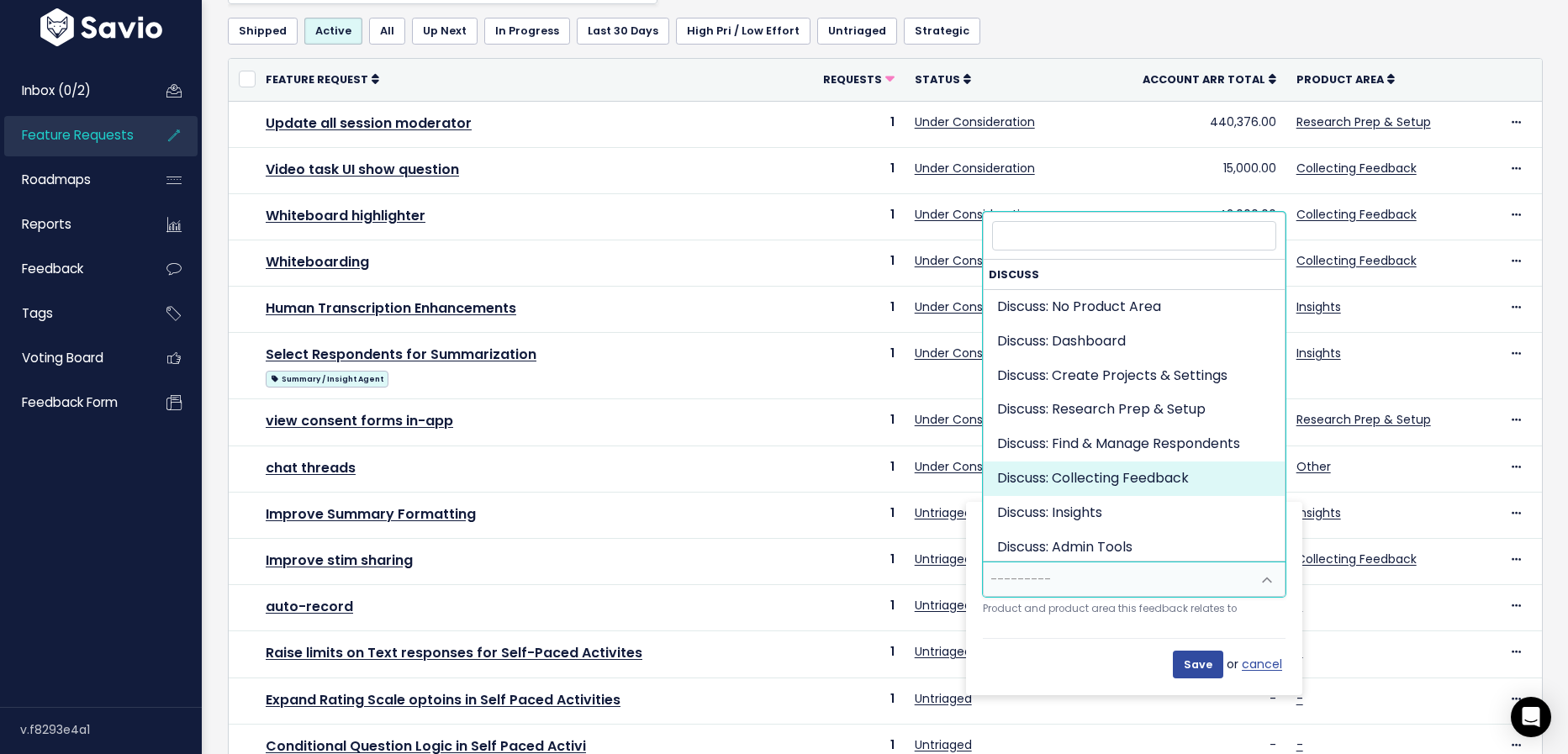
select select "DISCUSS_PLATFORM:SELF_PACED"
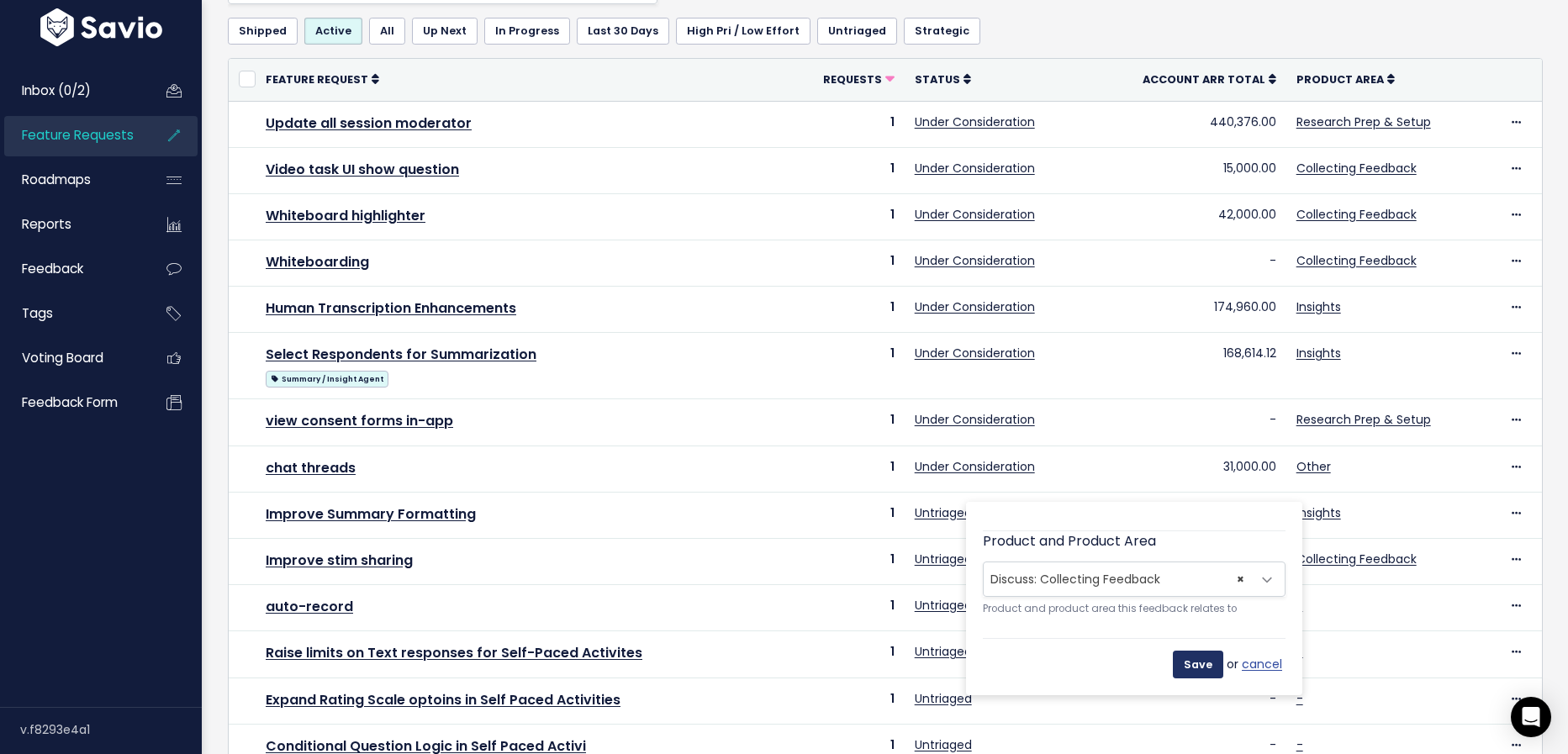
click at [1194, 660] on input "Save" at bounding box center [1198, 663] width 51 height 27
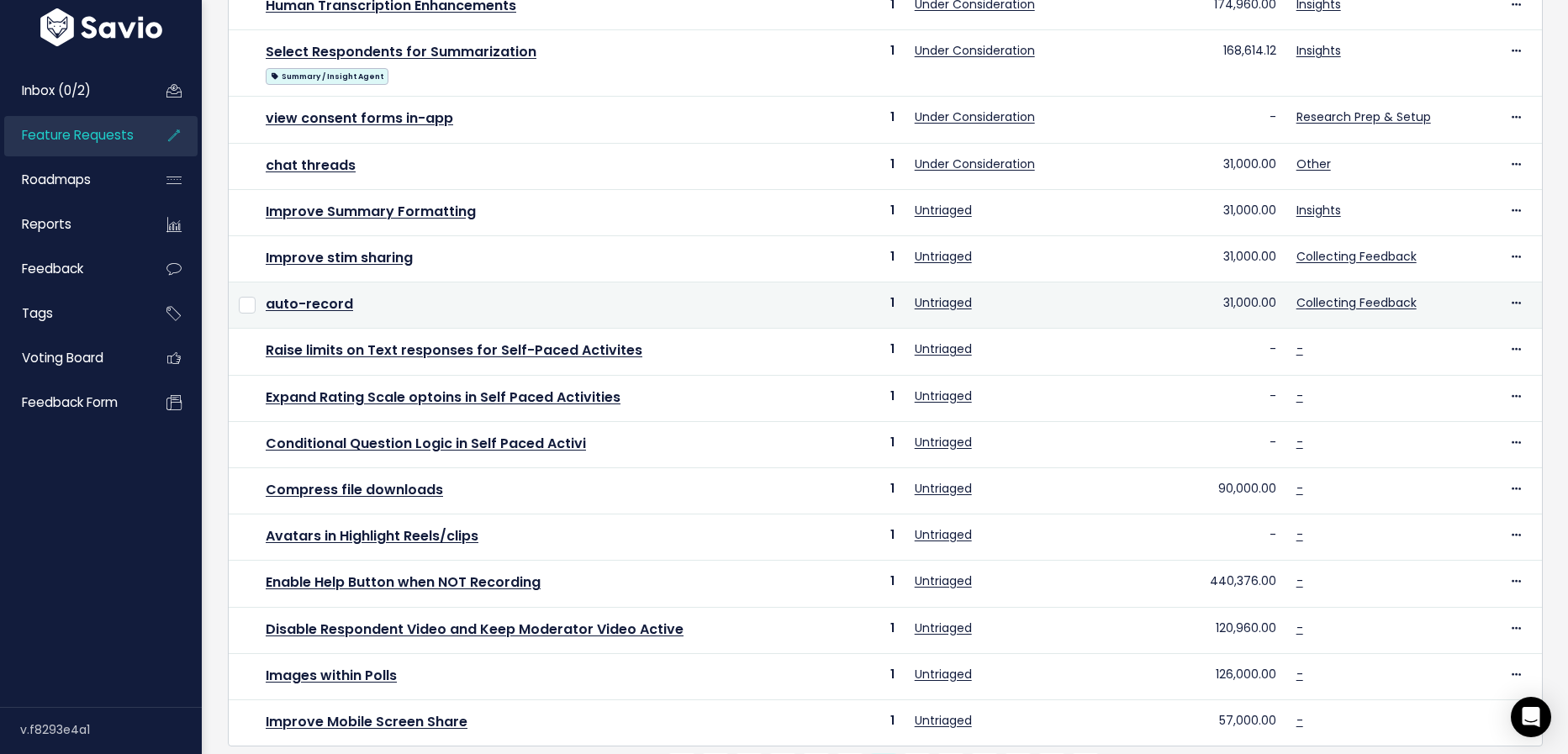
scroll to position [509, 0]
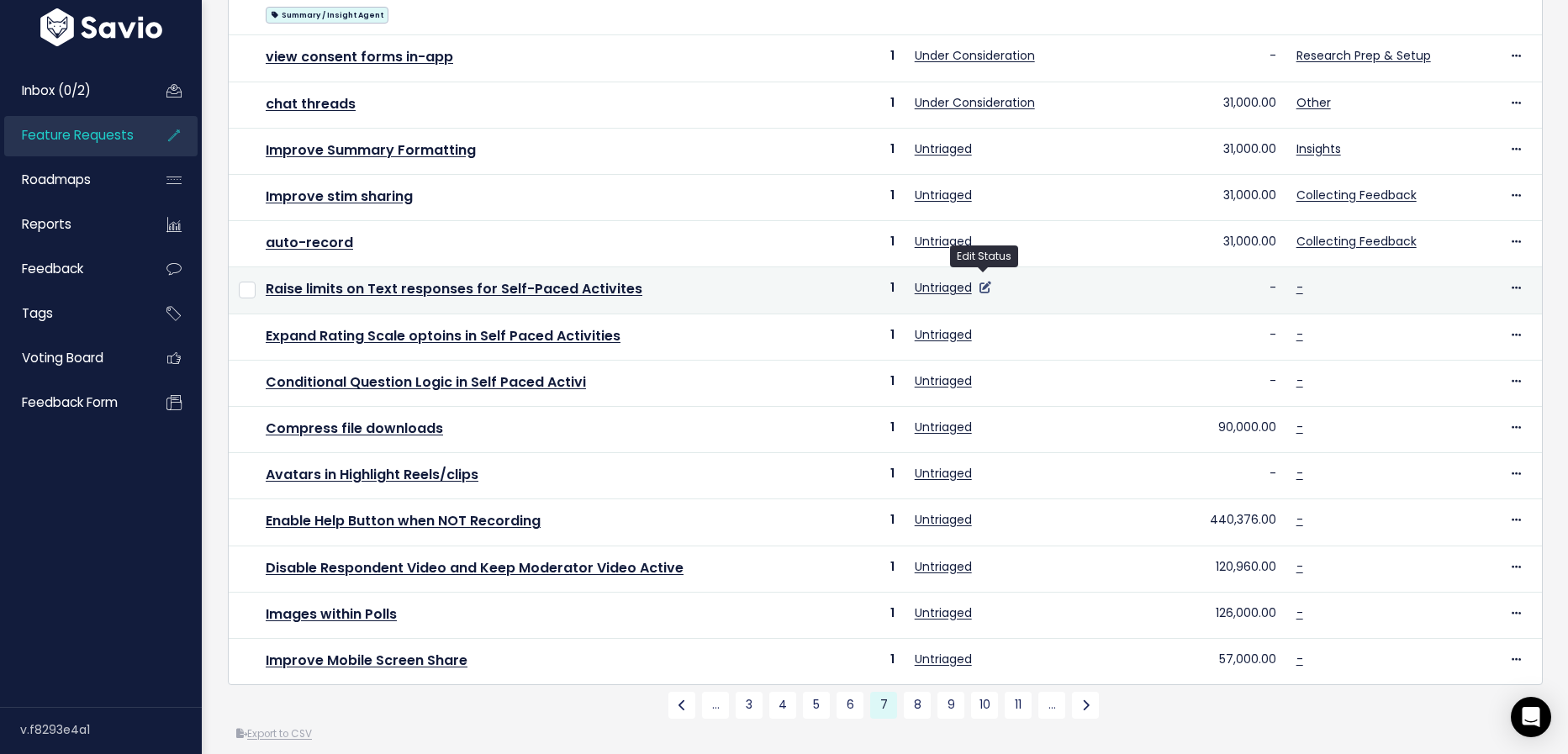
click at [982, 282] on icon at bounding box center [985, 288] width 12 height 12
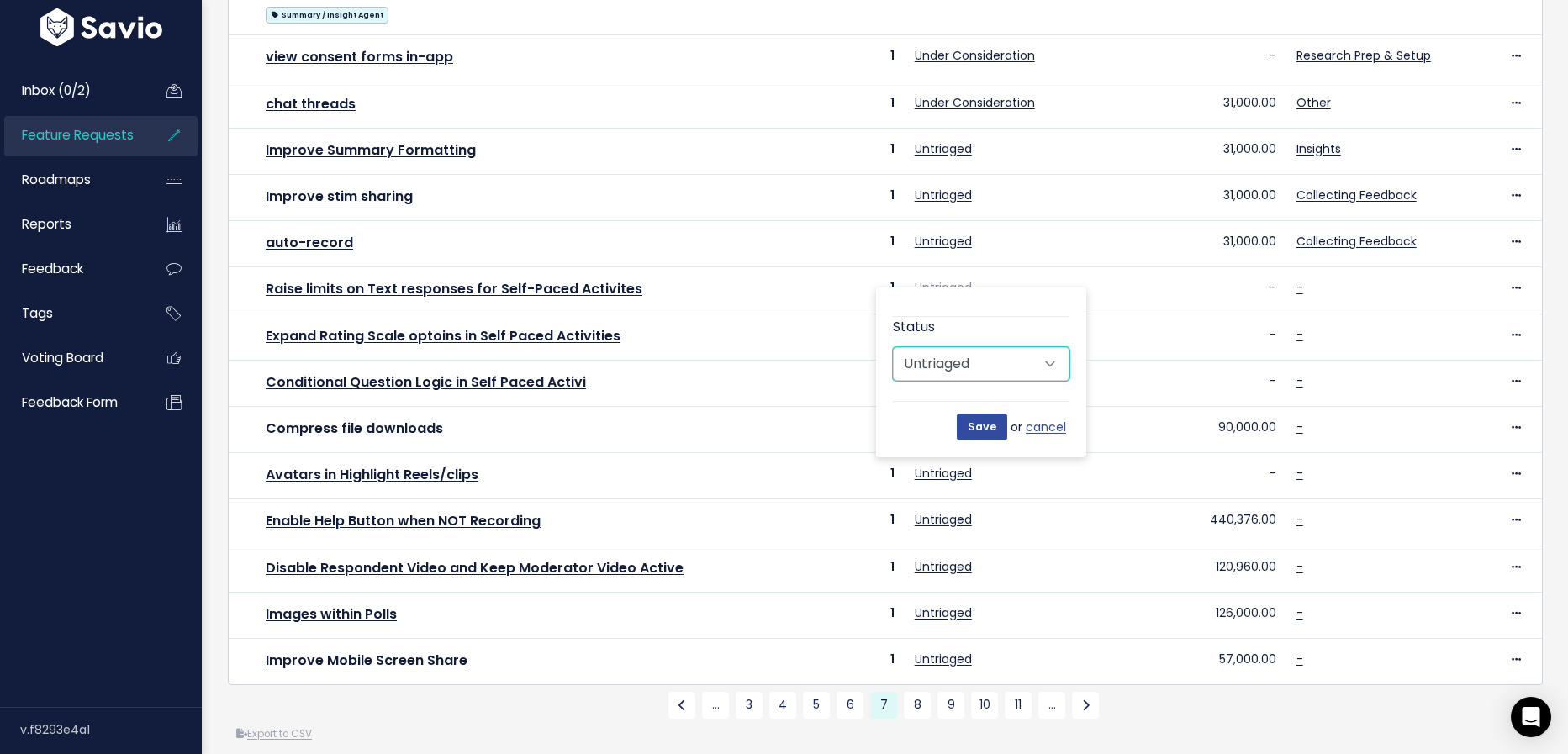
click at [995, 372] on select "Untriaged Under Consideration Planned In Progress Done Closed Won't do Not Plan…" at bounding box center [980, 363] width 176 height 33
select select "UNDER_CONSIDERATION"
click at [893, 347] on select "Untriaged Under Consideration Planned In Progress Done Closed Won't do Not Plan…" at bounding box center [980, 363] width 176 height 33
click at [985, 428] on input "Save" at bounding box center [982, 426] width 51 height 27
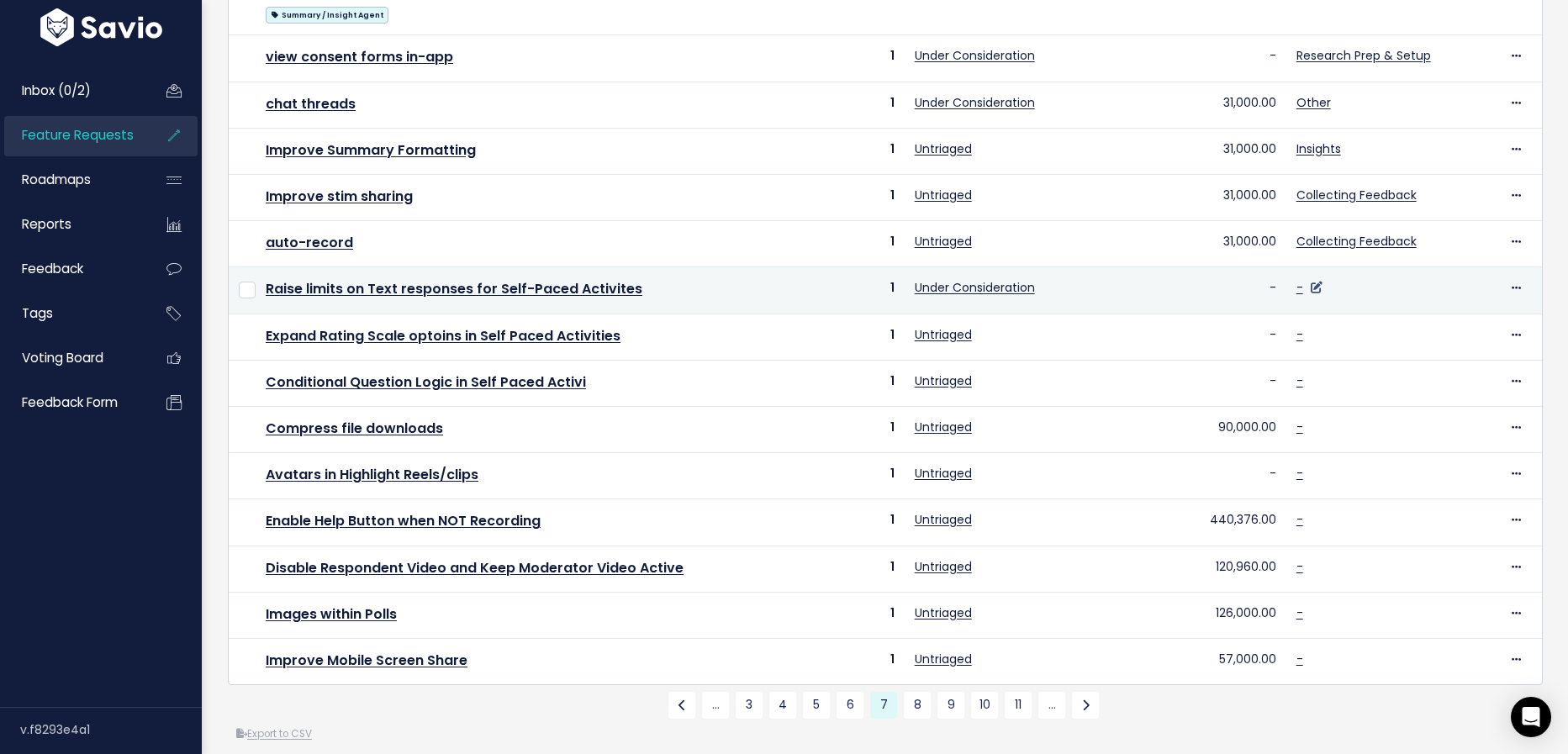
click at [1315, 282] on icon at bounding box center [1317, 288] width 12 height 12
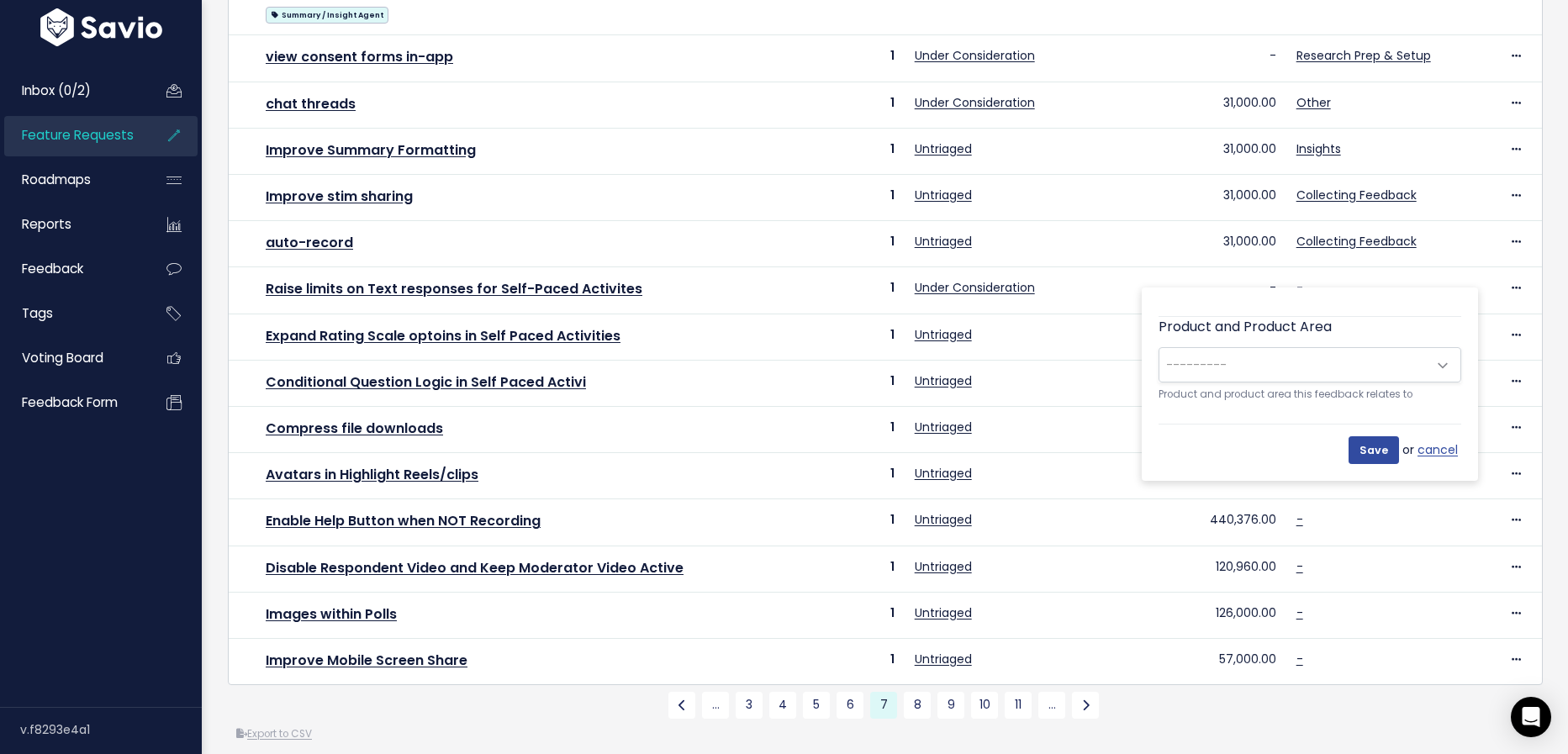
click at [1334, 368] on span "---------" at bounding box center [1292, 364] width 267 height 33
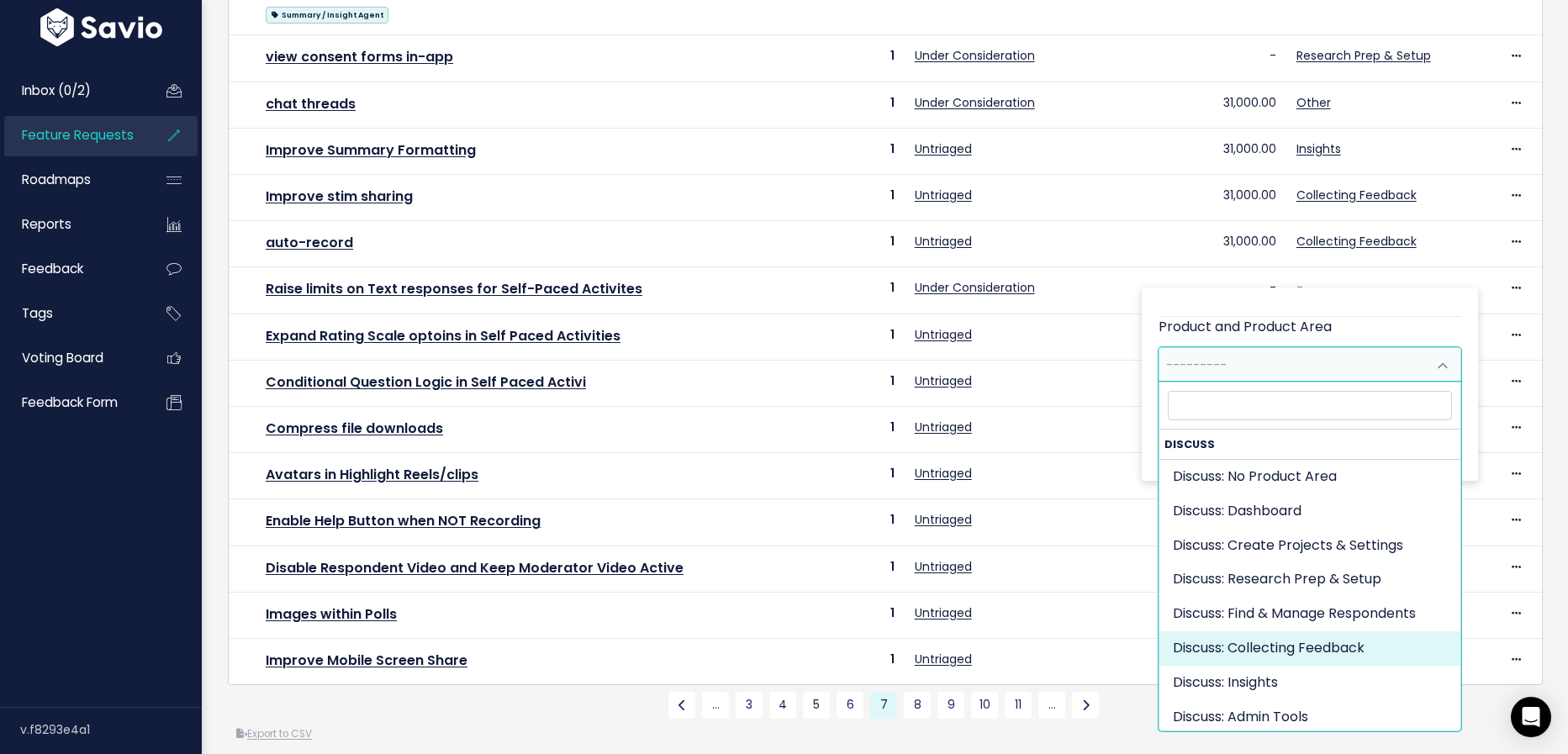
select select "DISCUSS_PLATFORM:SELF_PACED"
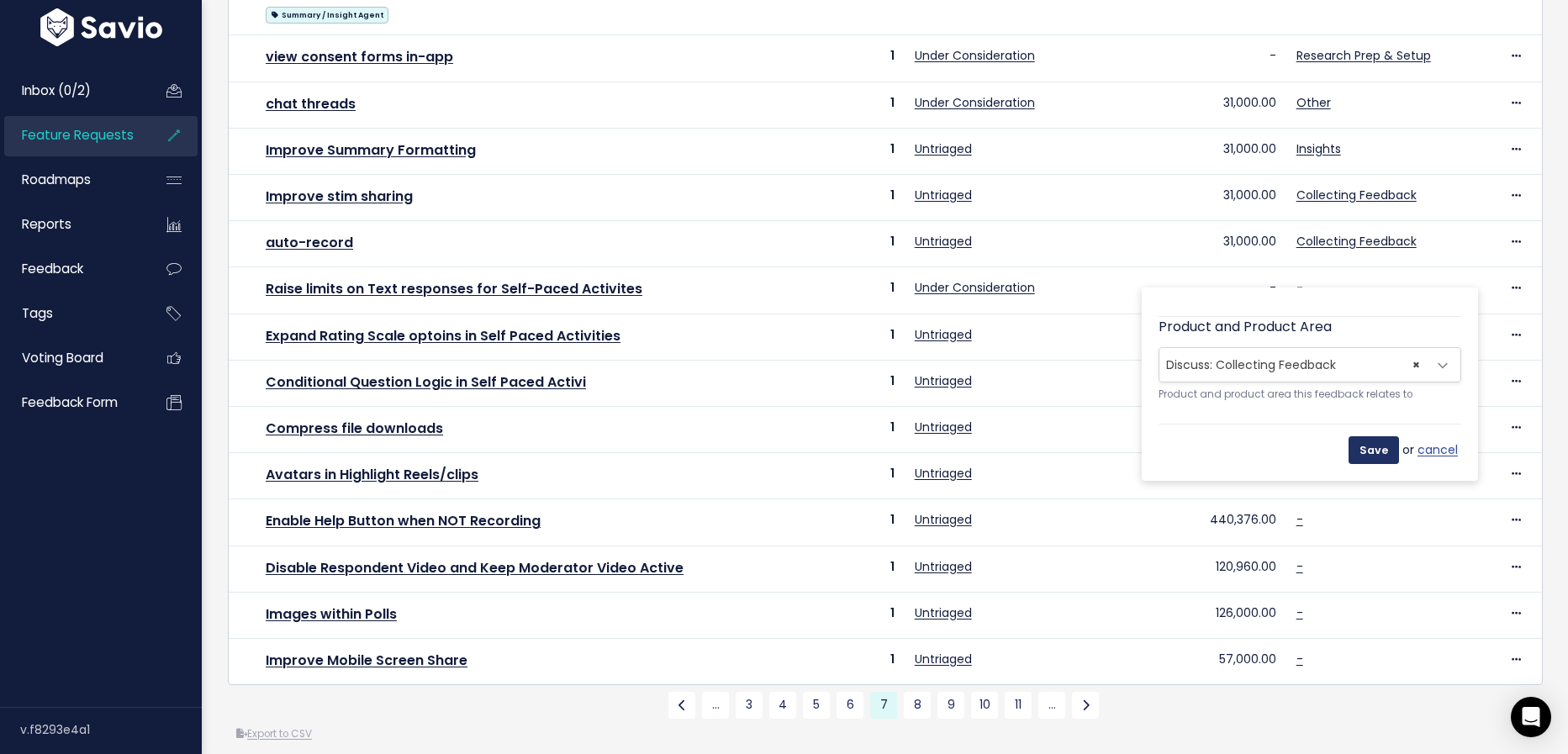
click at [1376, 453] on input "Save" at bounding box center [1374, 449] width 51 height 27
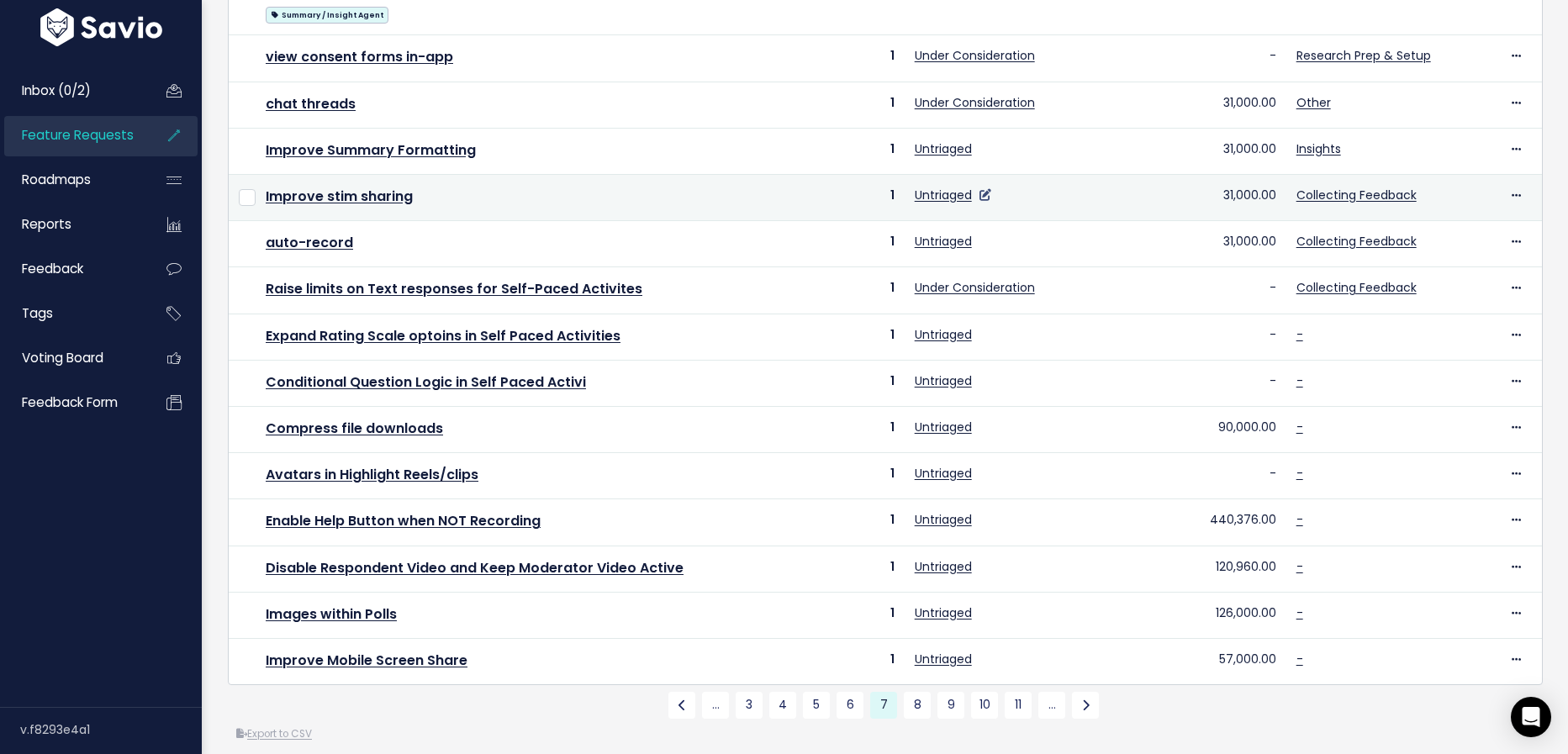
click at [984, 189] on icon at bounding box center [985, 195] width 12 height 12
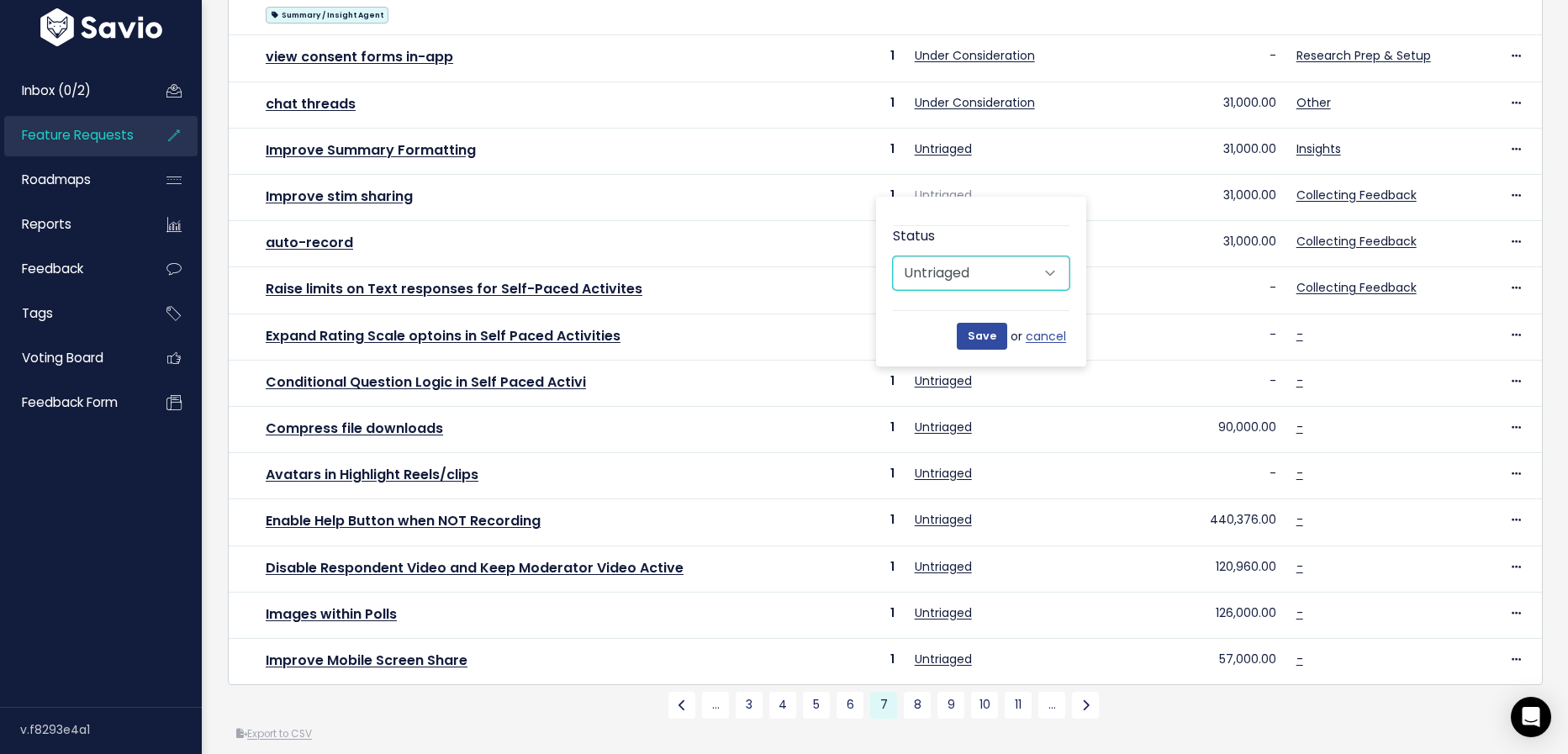
click at [981, 273] on select "Untriaged Under Consideration Planned In Progress Done Closed Won't do Not Plan…" at bounding box center [980, 272] width 176 height 33
select select "UNDER_CONSIDERATION"
click at [893, 256] on select "Untriaged Under Consideration Planned In Progress Done Closed Won't do Not Plan…" at bounding box center [980, 272] width 176 height 33
click at [991, 334] on input "Save" at bounding box center [982, 336] width 51 height 27
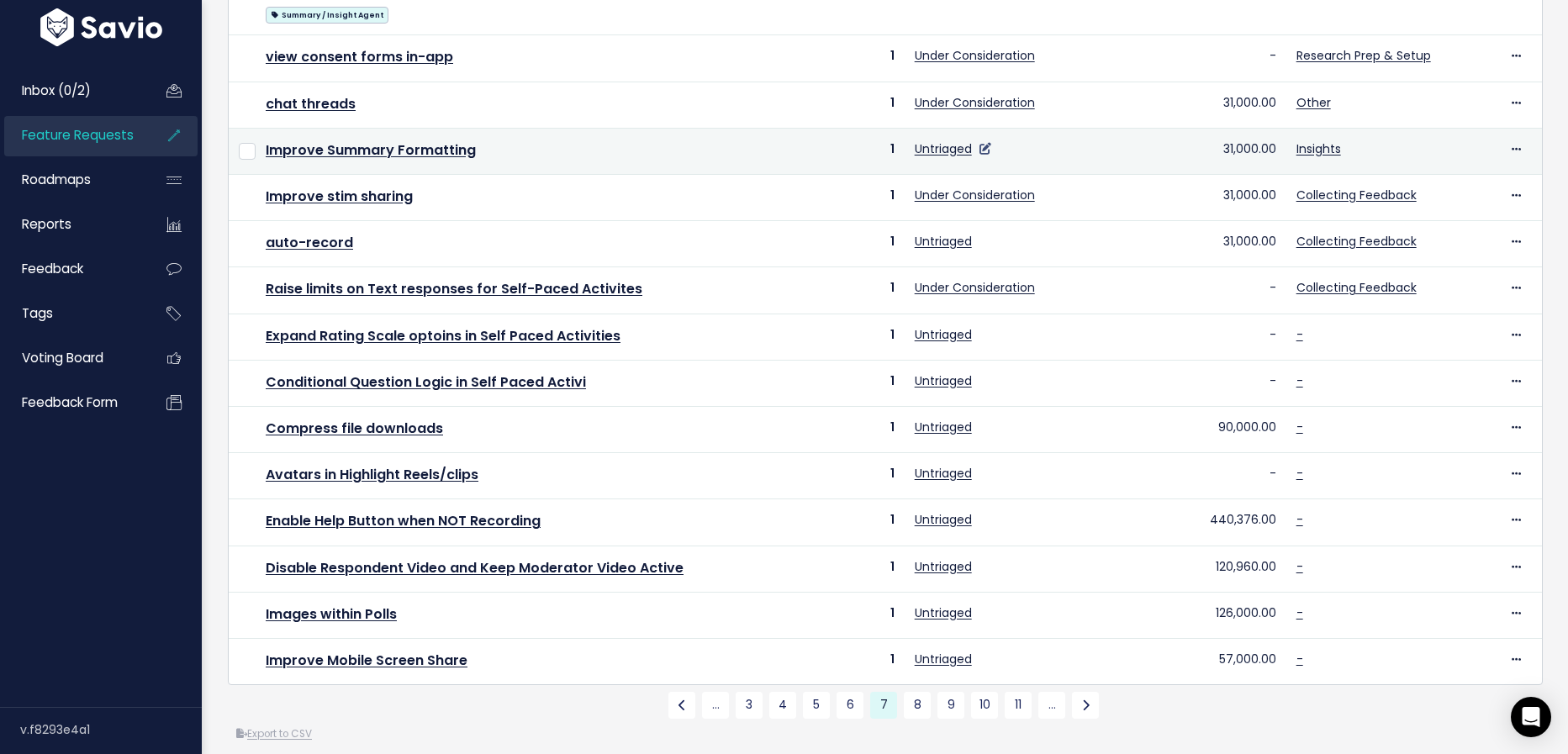
click at [983, 143] on icon at bounding box center [985, 149] width 12 height 12
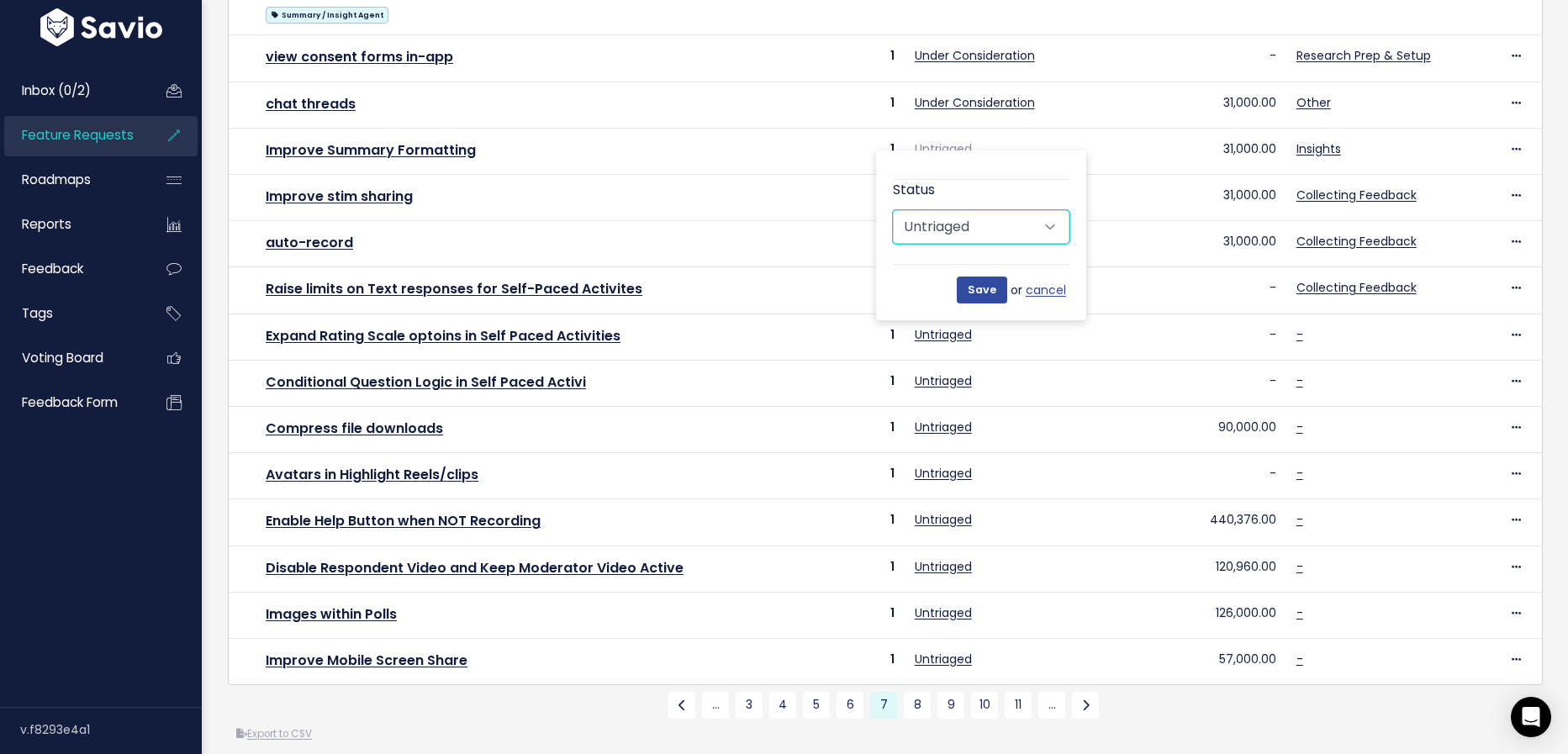
click at [979, 214] on select "Untriaged Under Consideration Planned In Progress Done Closed Won't do Not Plan…" at bounding box center [980, 227] width 176 height 33
select select "UNDER_CONSIDERATION"
click at [893, 210] on select "Untriaged Under Consideration Planned In Progress Done Closed Won't do Not Plan…" at bounding box center [980, 227] width 176 height 33
click at [981, 292] on input "Save" at bounding box center [982, 289] width 51 height 27
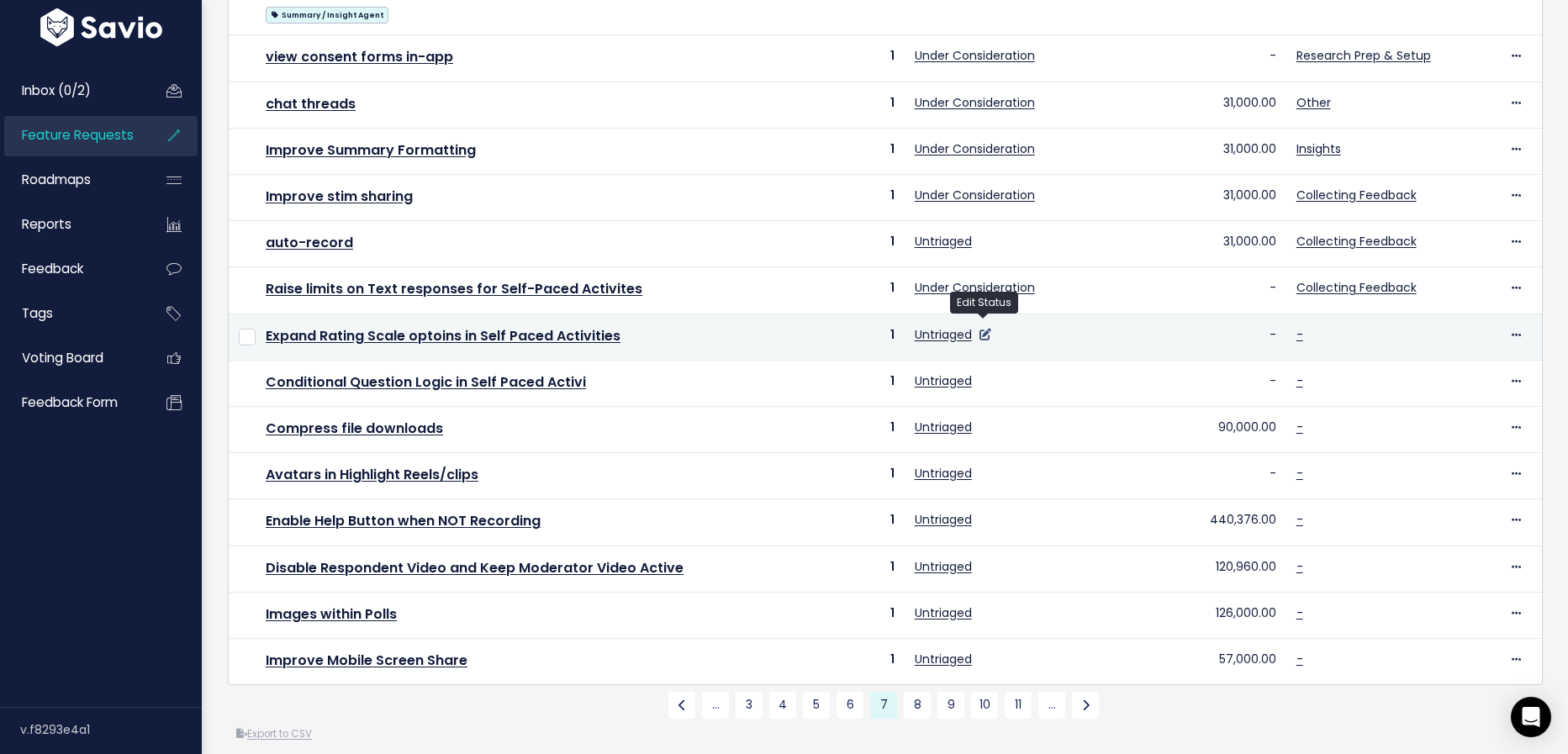
click at [981, 329] on icon at bounding box center [985, 335] width 12 height 12
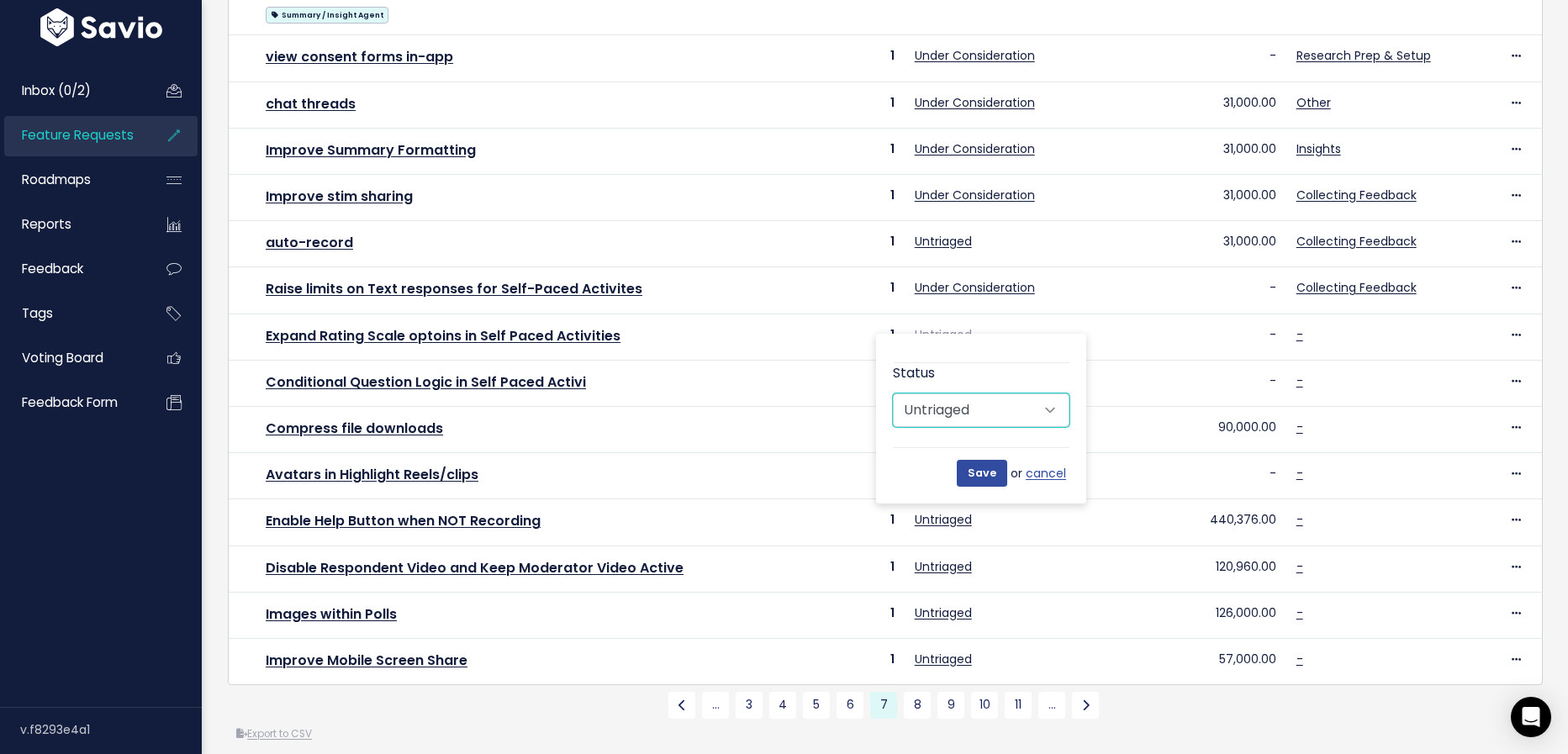
click at [959, 406] on select "Untriaged Under Consideration Planned In Progress Done Closed Won't do Not Plan…" at bounding box center [980, 410] width 176 height 33
select select "UNDER_CONSIDERATION"
click at [893, 393] on select "Untriaged Under Consideration Planned In Progress Done Closed Won't do Not Plan…" at bounding box center [980, 410] width 176 height 33
click at [1028, 476] on link "cancel" at bounding box center [1047, 473] width 44 height 21
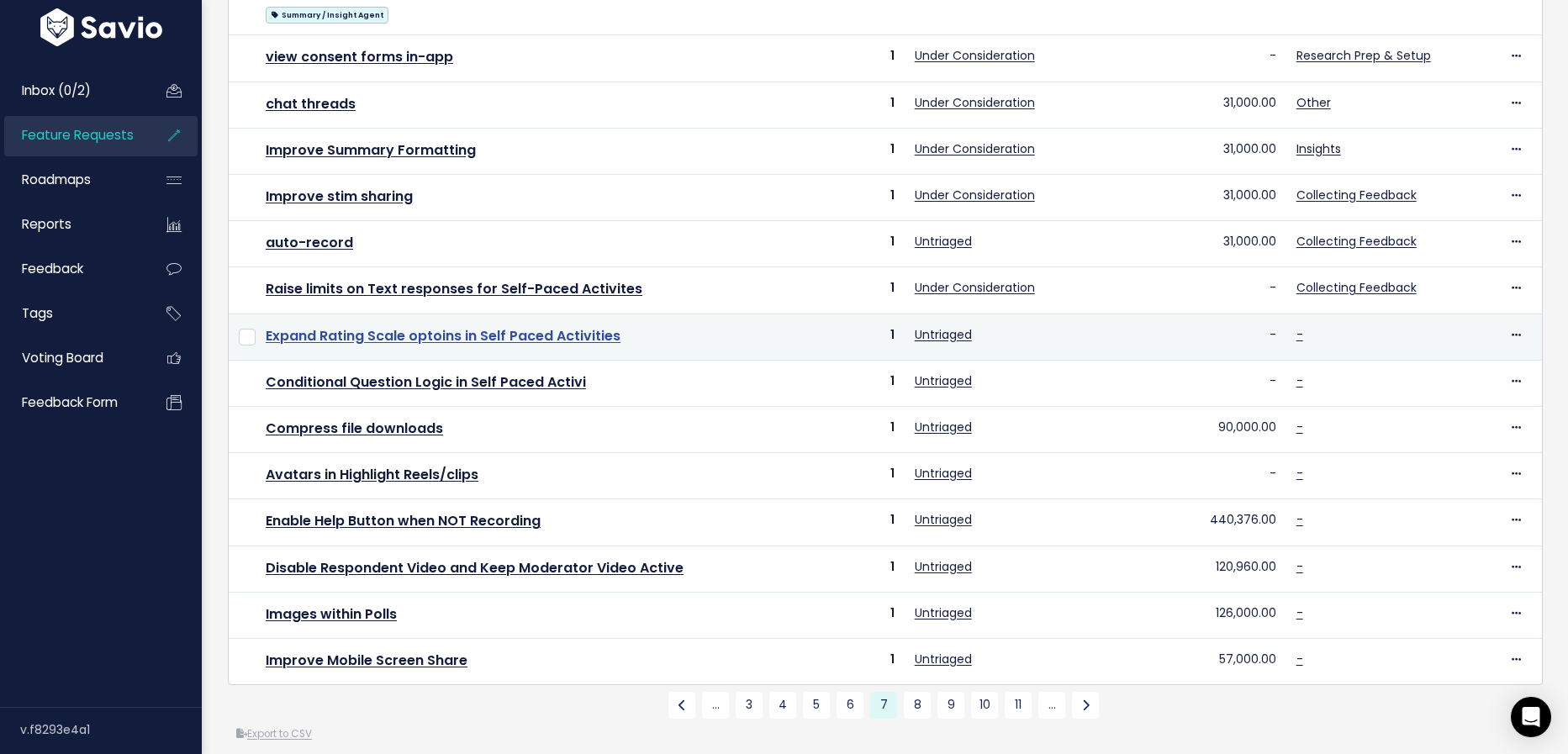
click at [569, 329] on link "Expand Rating Scale optoins in Self Paced Activities" at bounding box center [442, 336] width 355 height 20
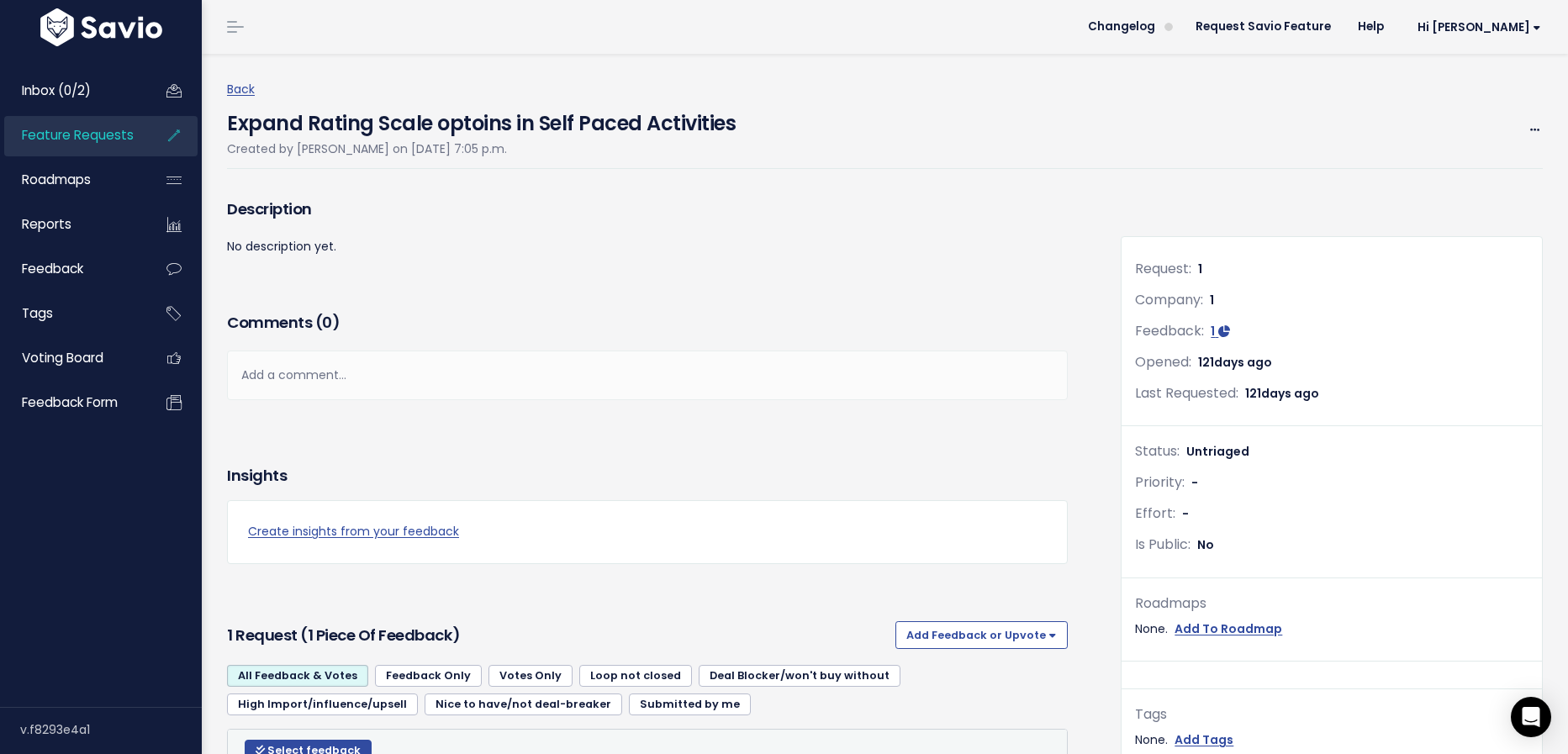
click at [89, 132] on span "Feature Requests" at bounding box center [77, 135] width 112 height 18
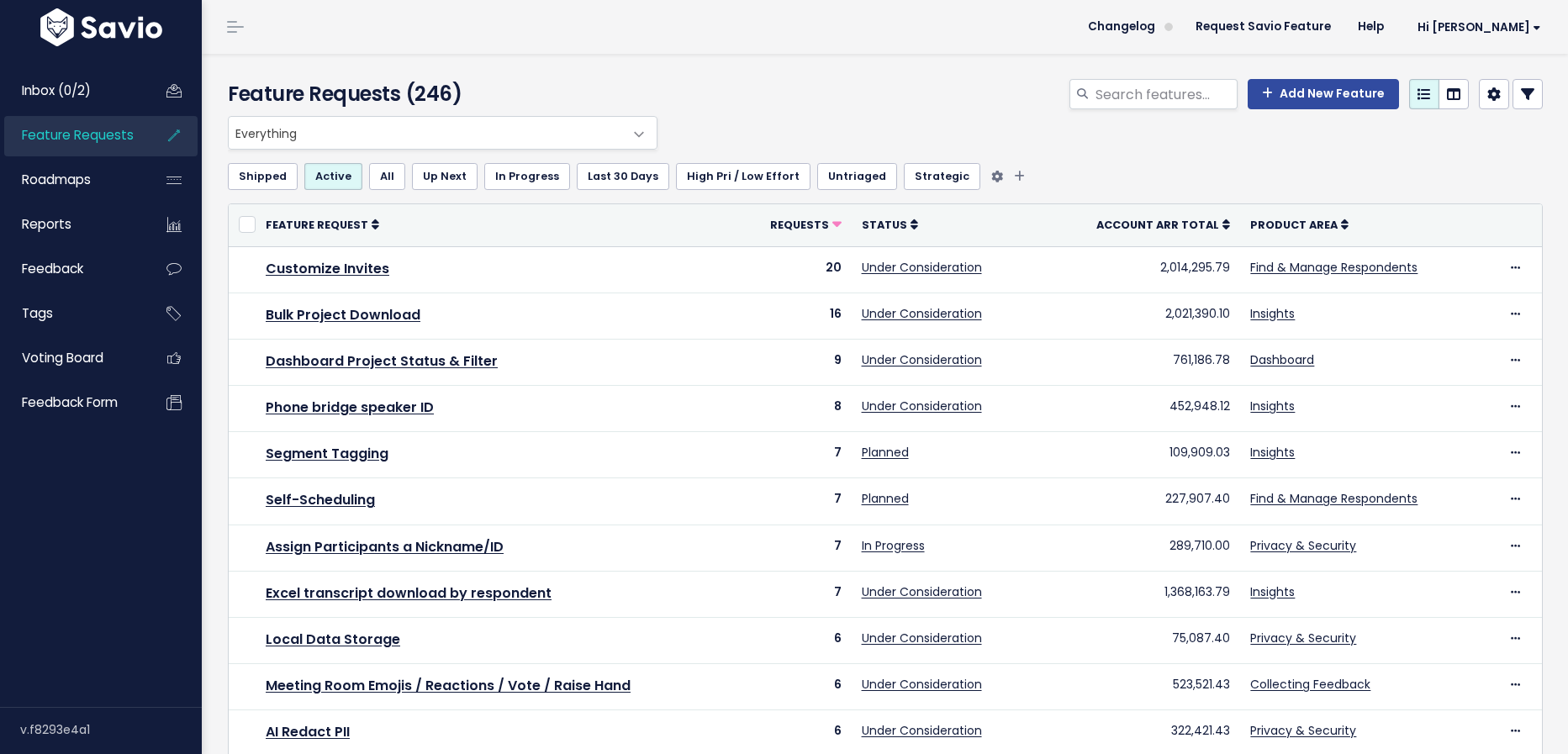
click at [848, 176] on link "Untriaged" at bounding box center [857, 176] width 80 height 27
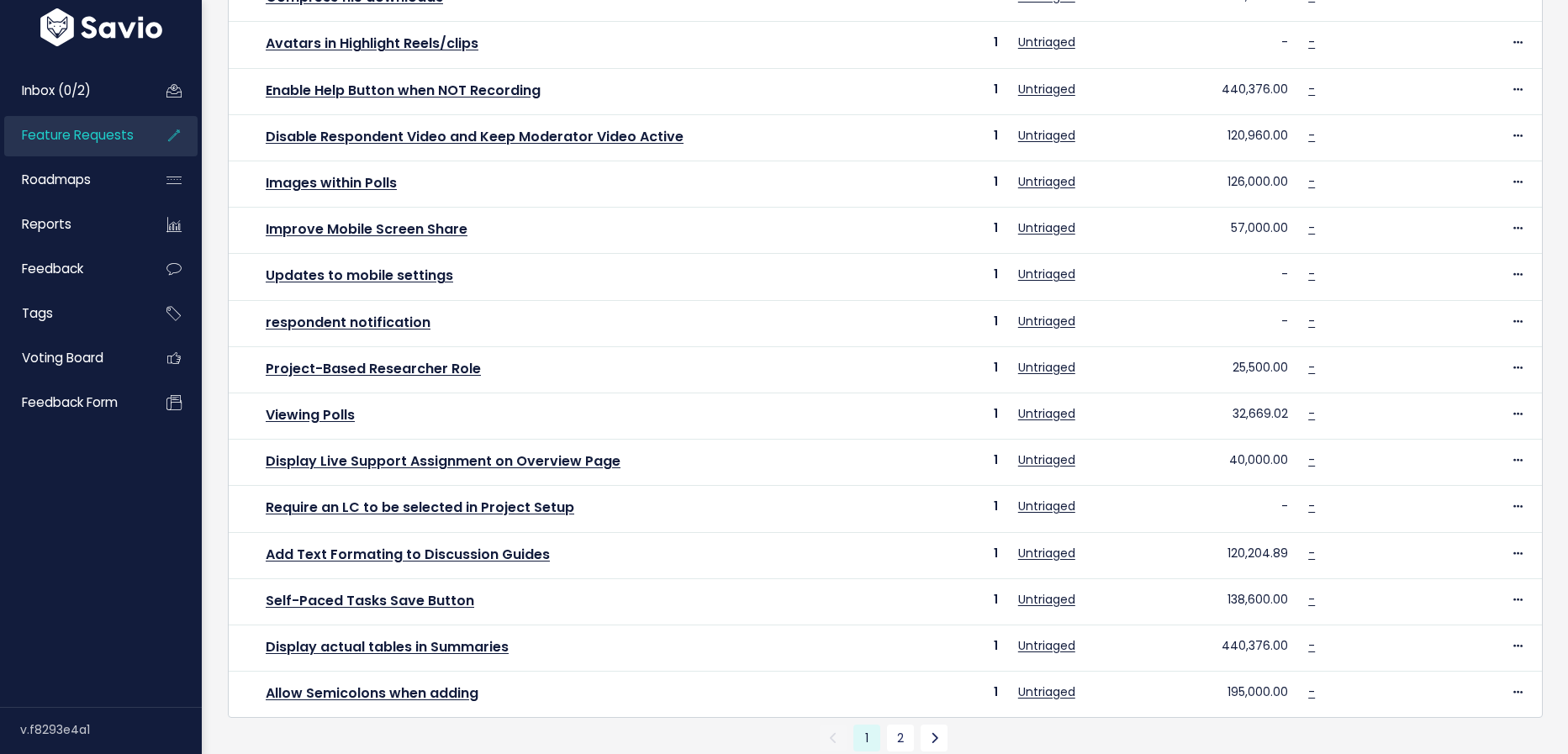
scroll to position [489, 0]
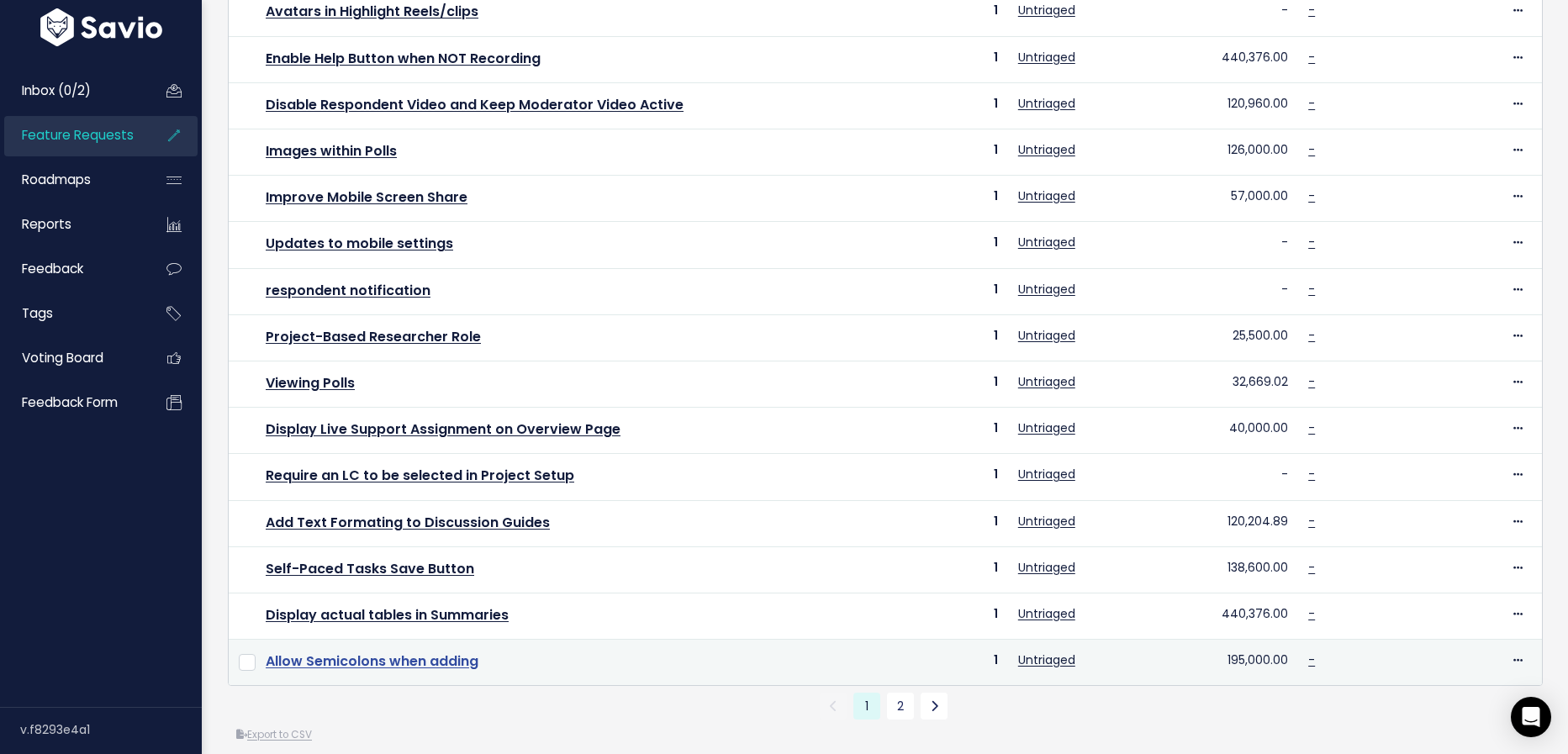
click at [457, 651] on link "Allow Semicolons when adding" at bounding box center [372, 660] width 213 height 20
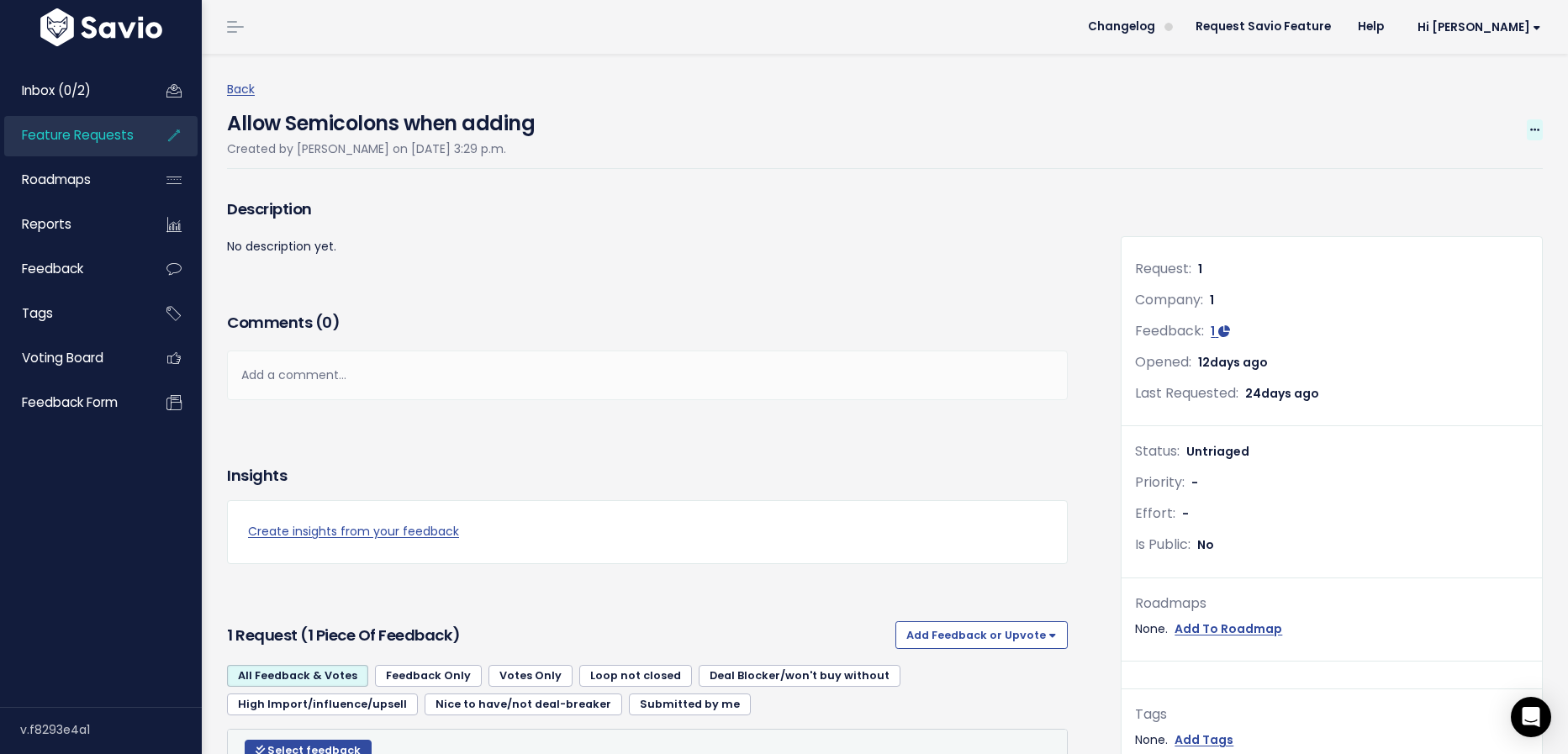
click at [1541, 126] on span at bounding box center [1534, 130] width 16 height 21
click at [1431, 171] on link "Edit" at bounding box center [1478, 177] width 125 height 33
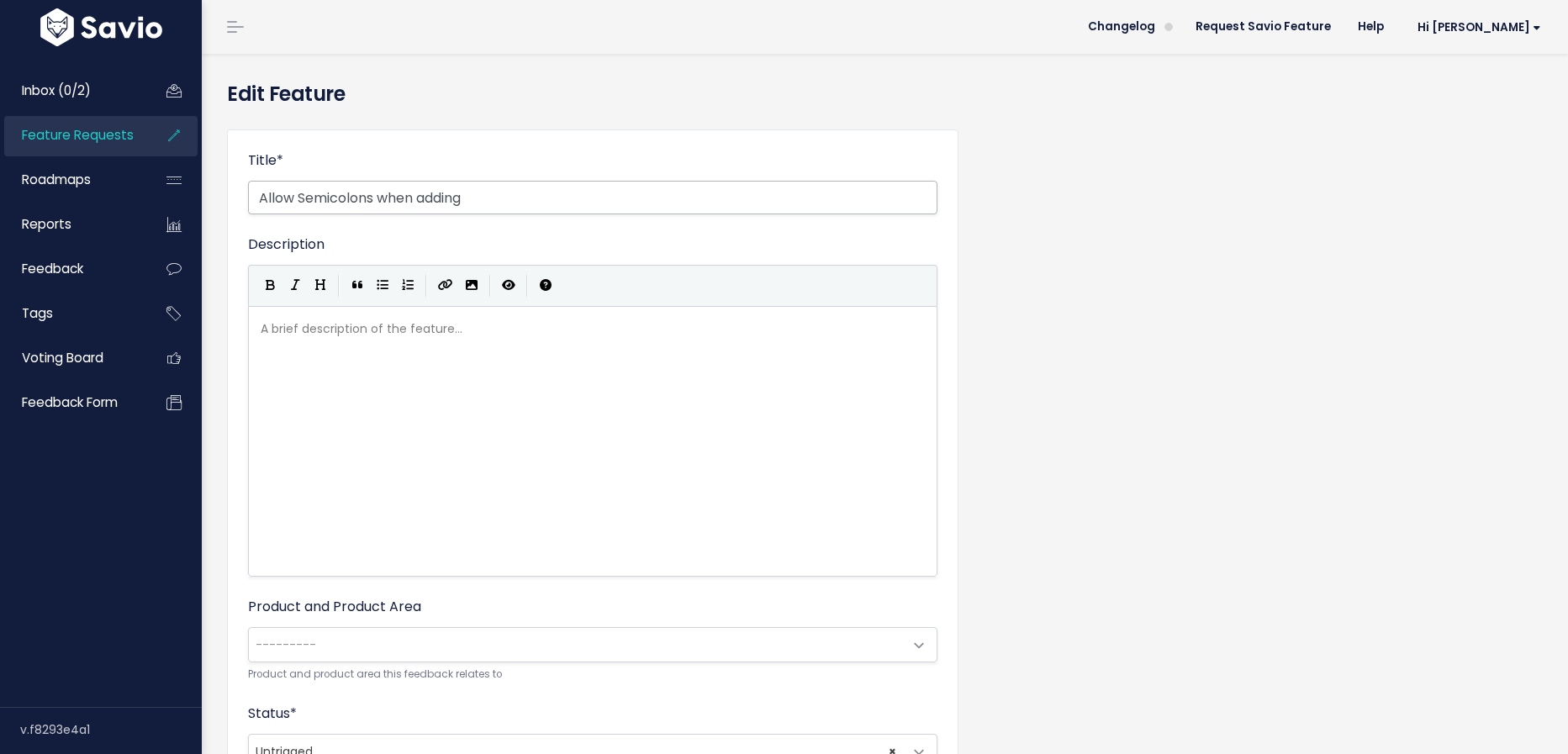
drag, startPoint x: 534, startPoint y: 198, endPoint x: 380, endPoint y: 196, distance: 154.0
click at [379, 196] on input "Allow Semicolons when adding" at bounding box center [593, 197] width 689 height 33
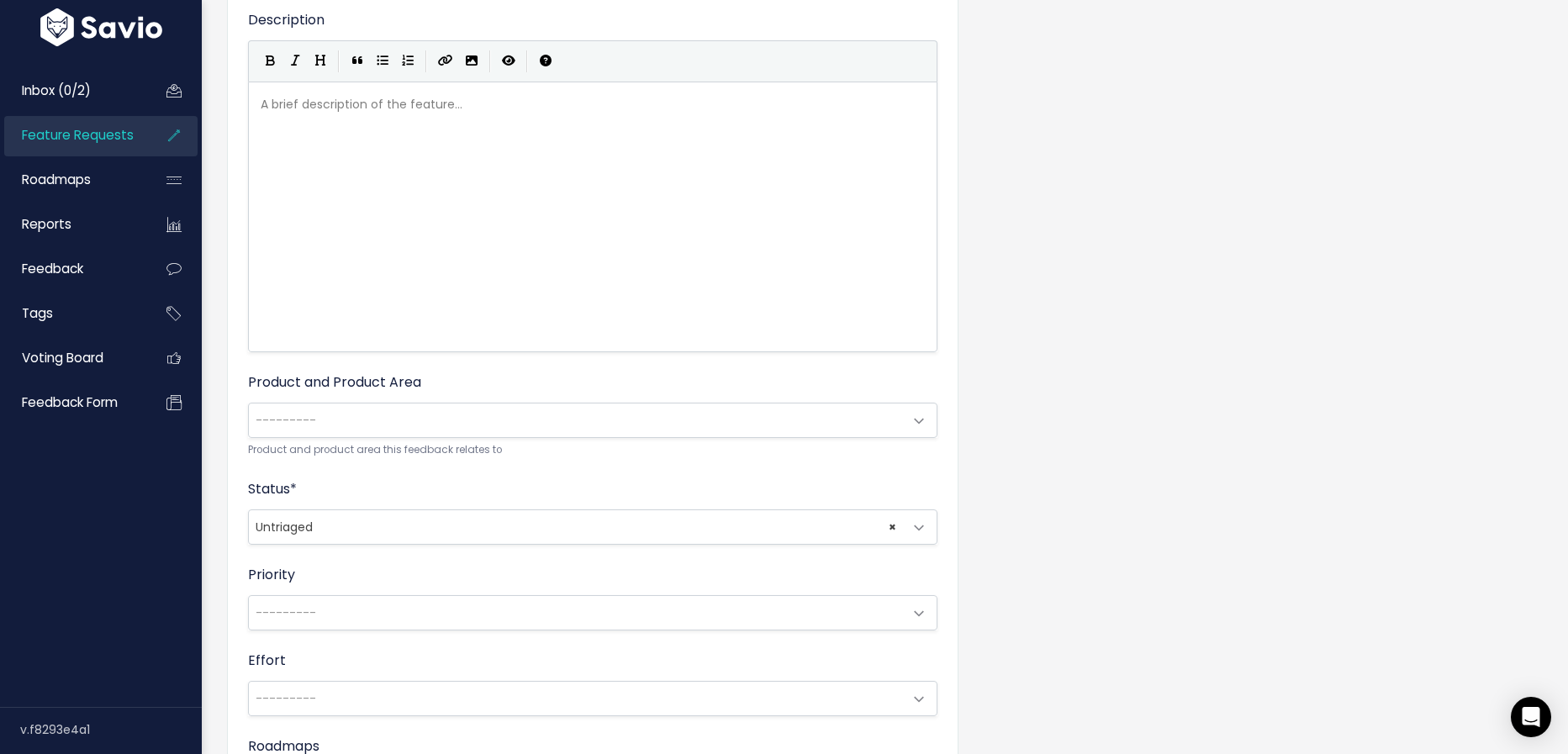
scroll to position [82, 0]
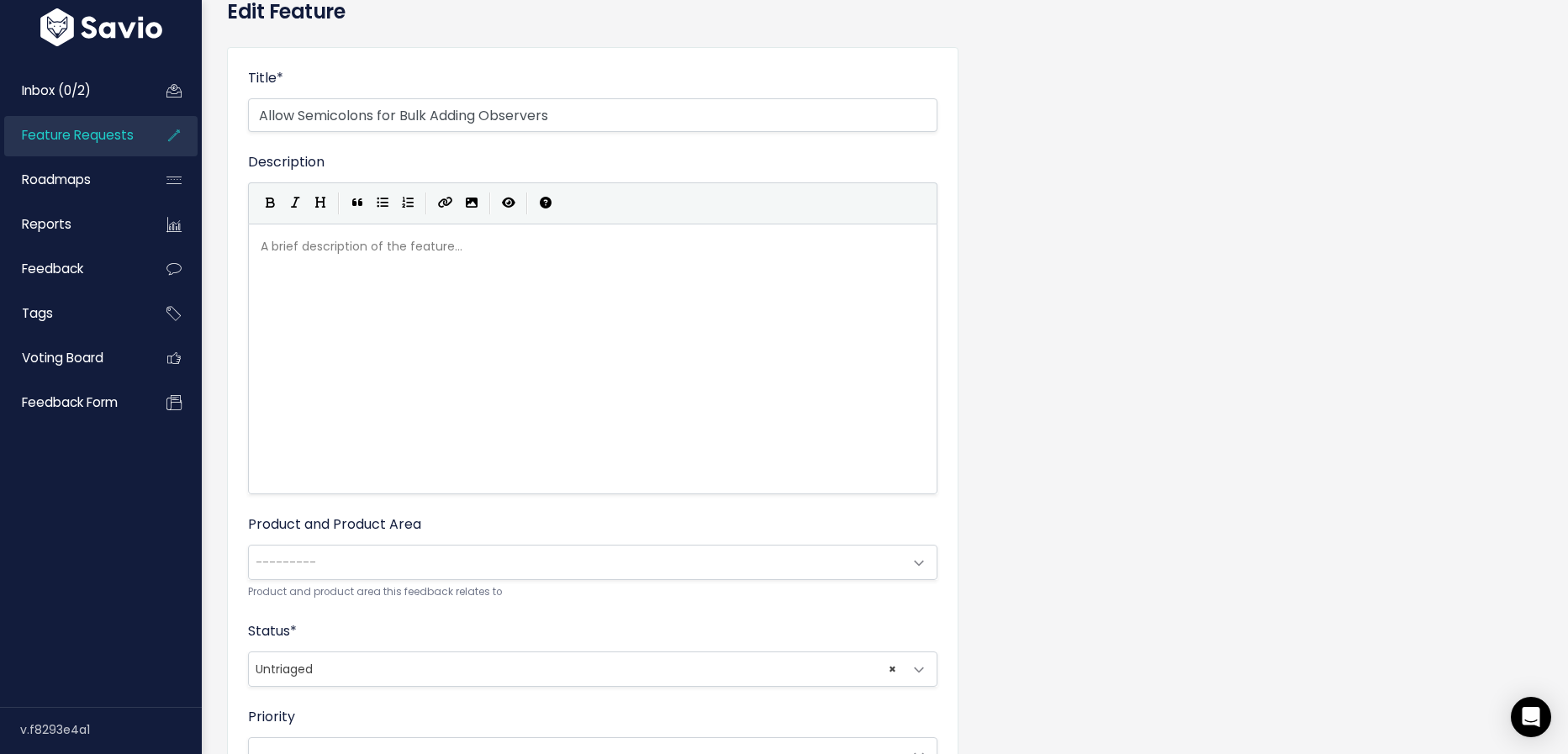
type input "Allow Semicolons for Bulk Adding Observers"
click at [375, 672] on span "× Untriaged" at bounding box center [576, 668] width 654 height 33
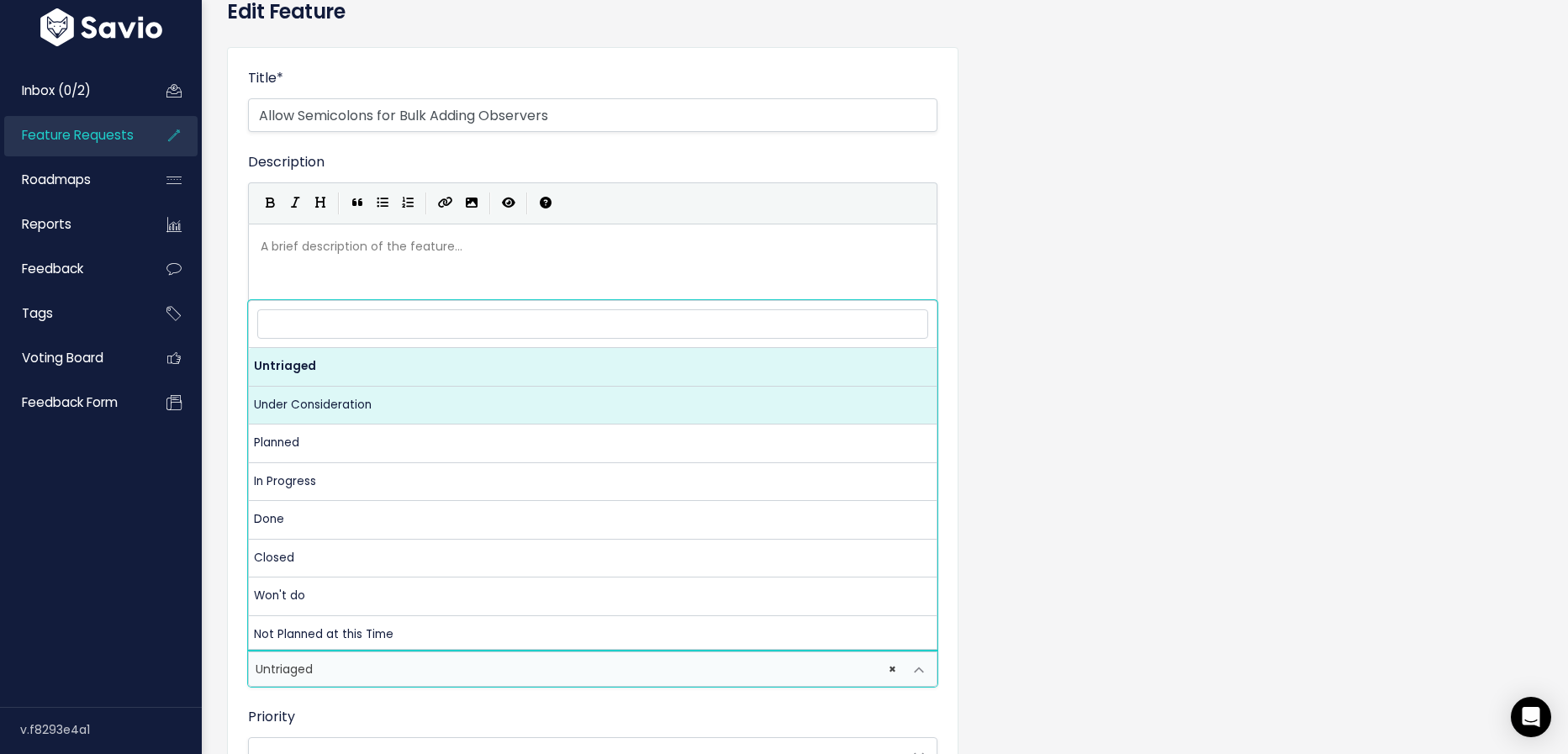
select select "UNDER_CONSIDERATION"
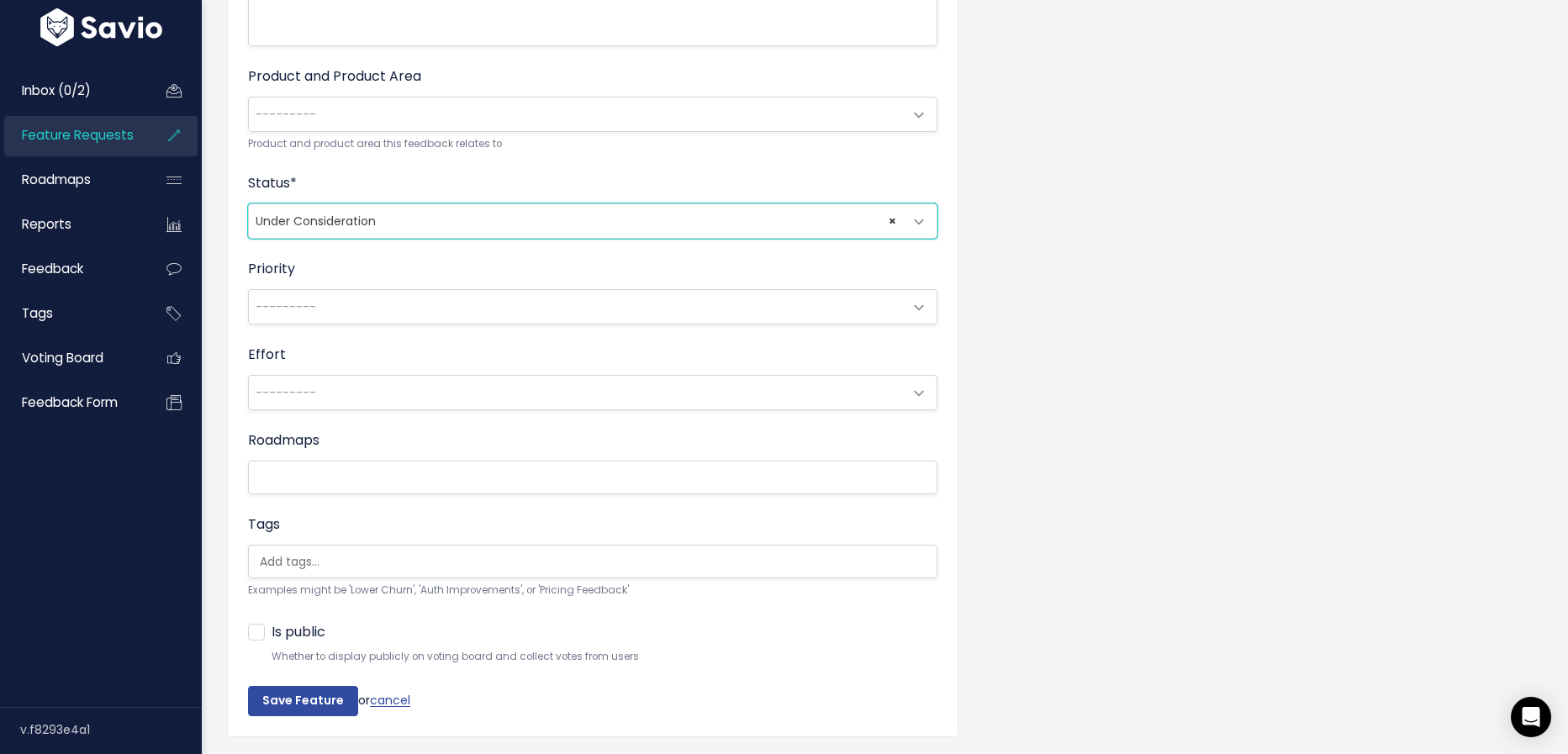
scroll to position [536, 0]
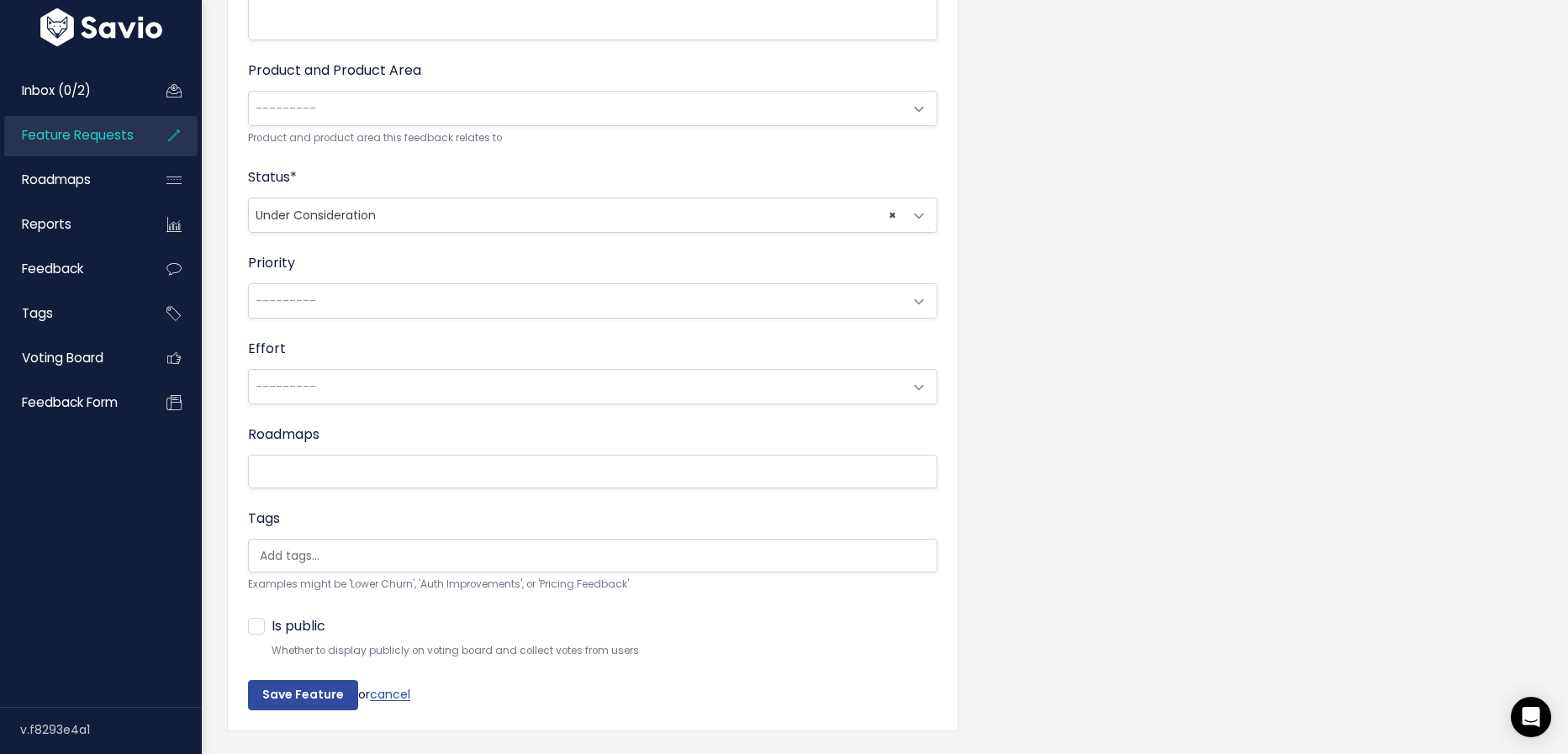
click at [410, 385] on span "---------" at bounding box center [576, 386] width 654 height 33
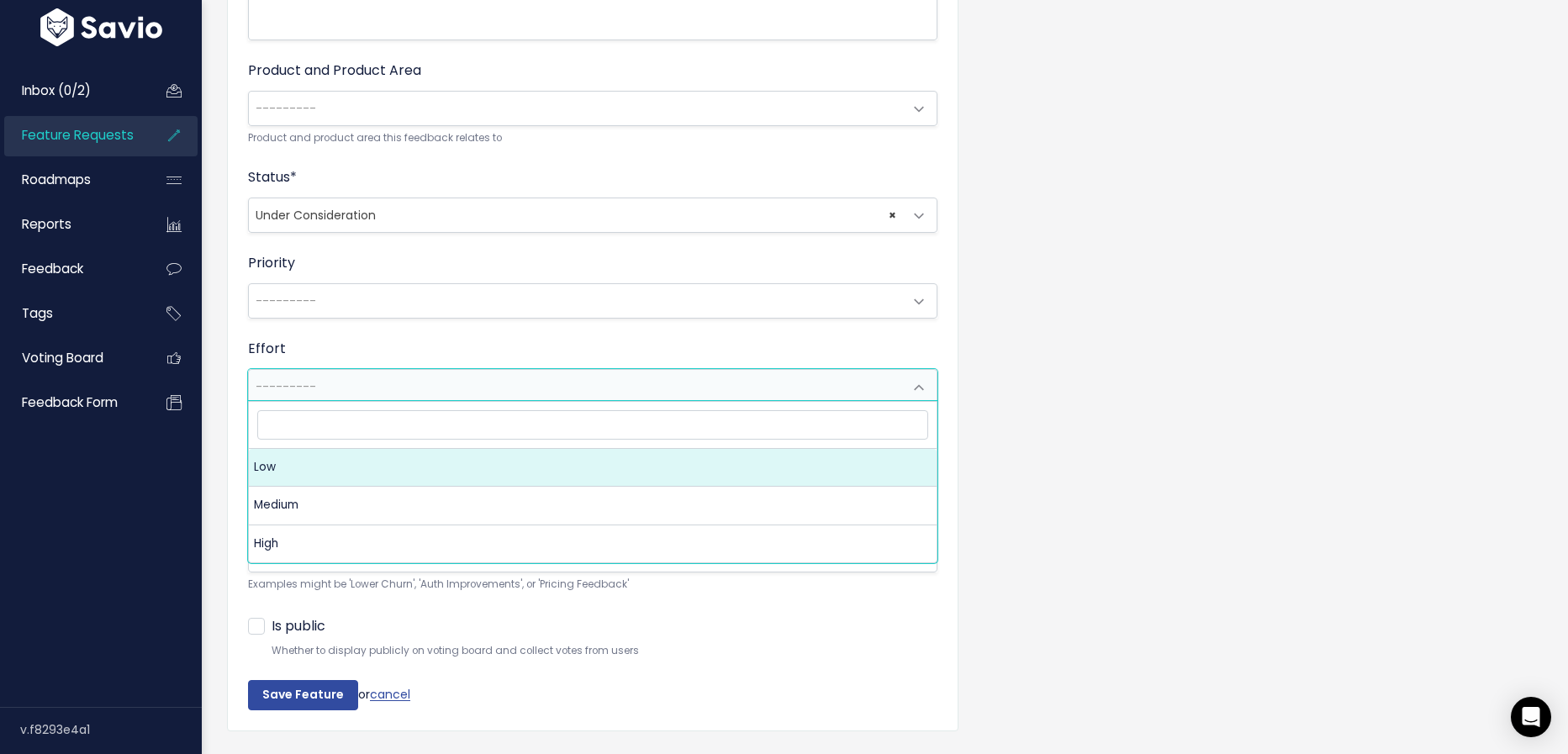
select select "1_LOW"
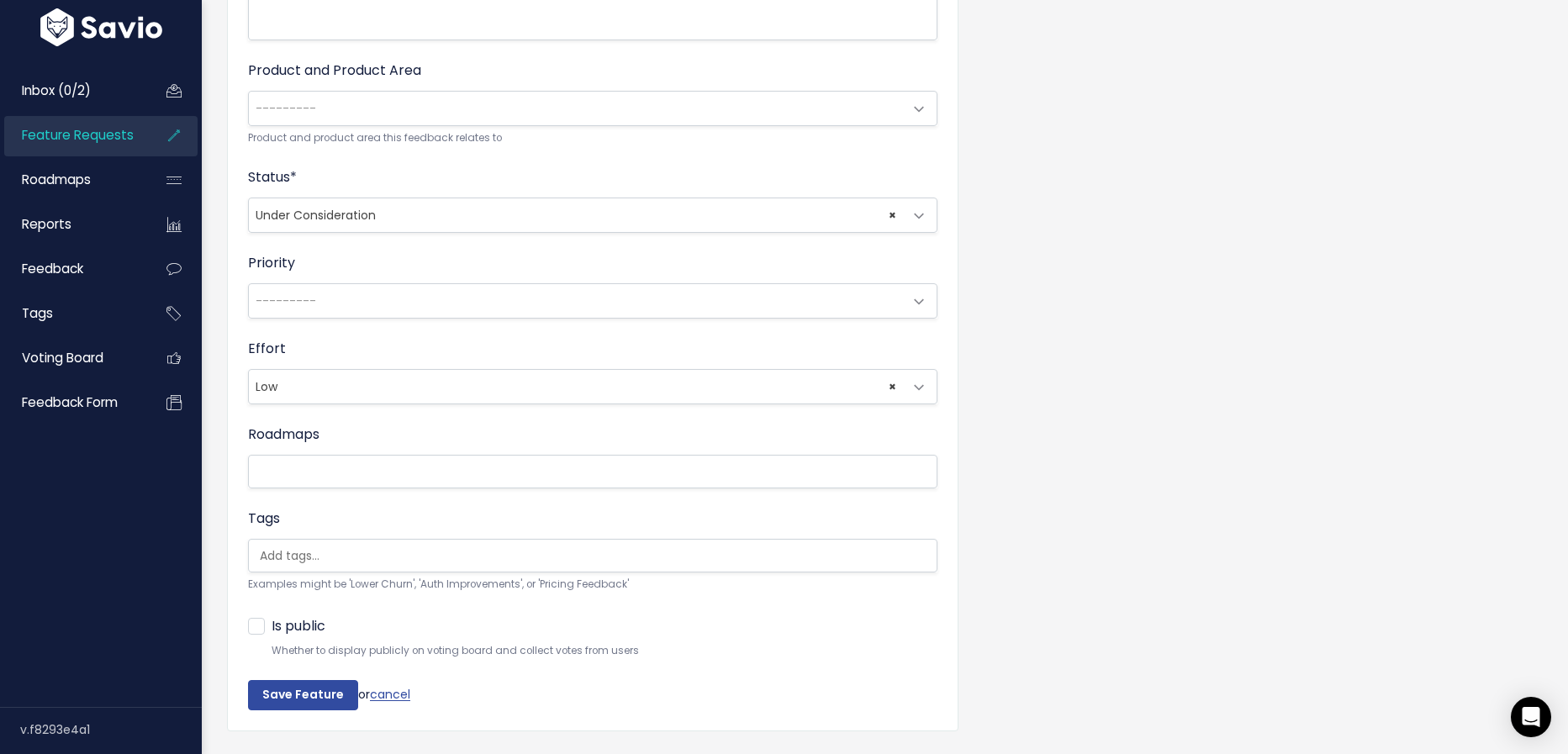
click at [387, 547] on input "search" at bounding box center [603, 556] width 700 height 18
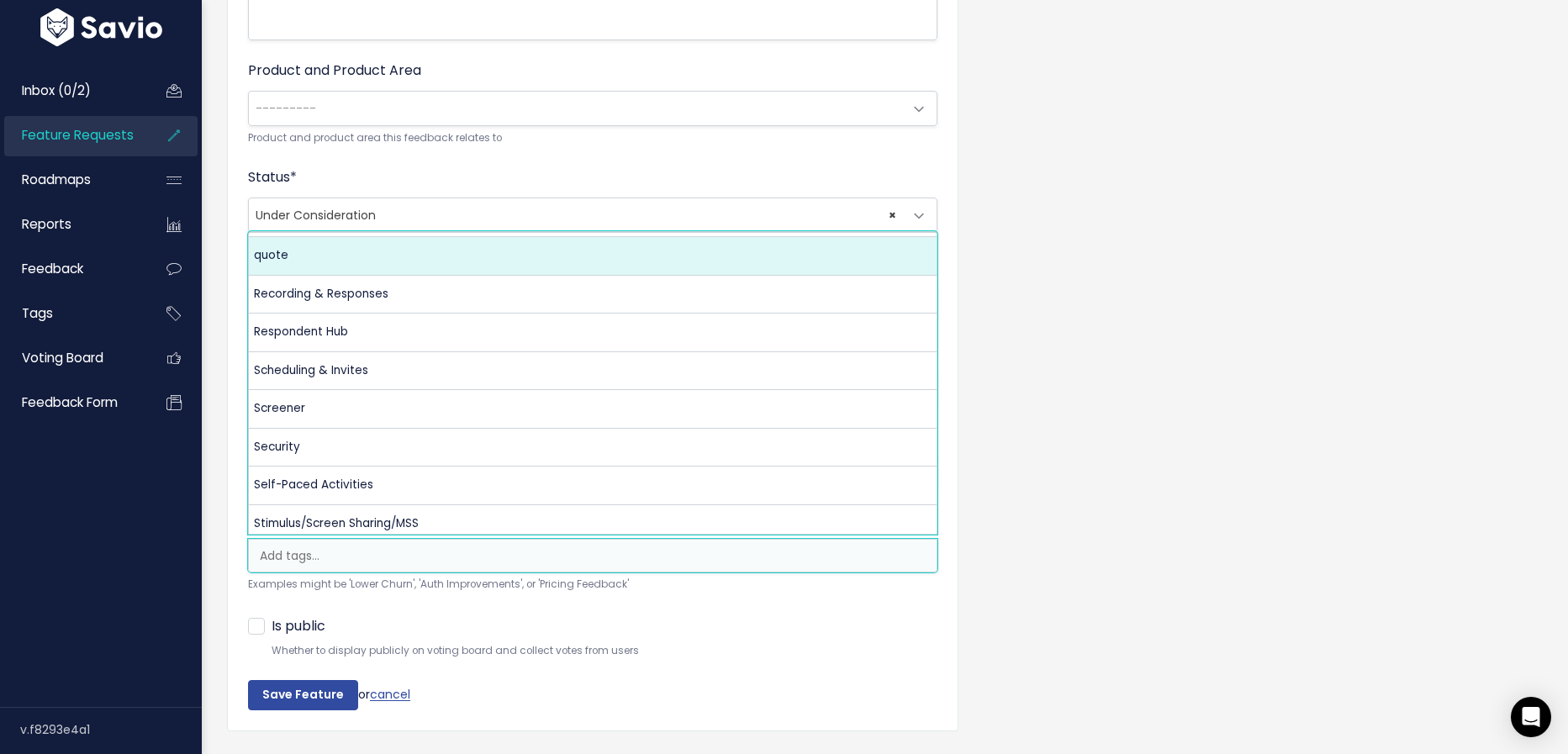
scroll to position [666, 0]
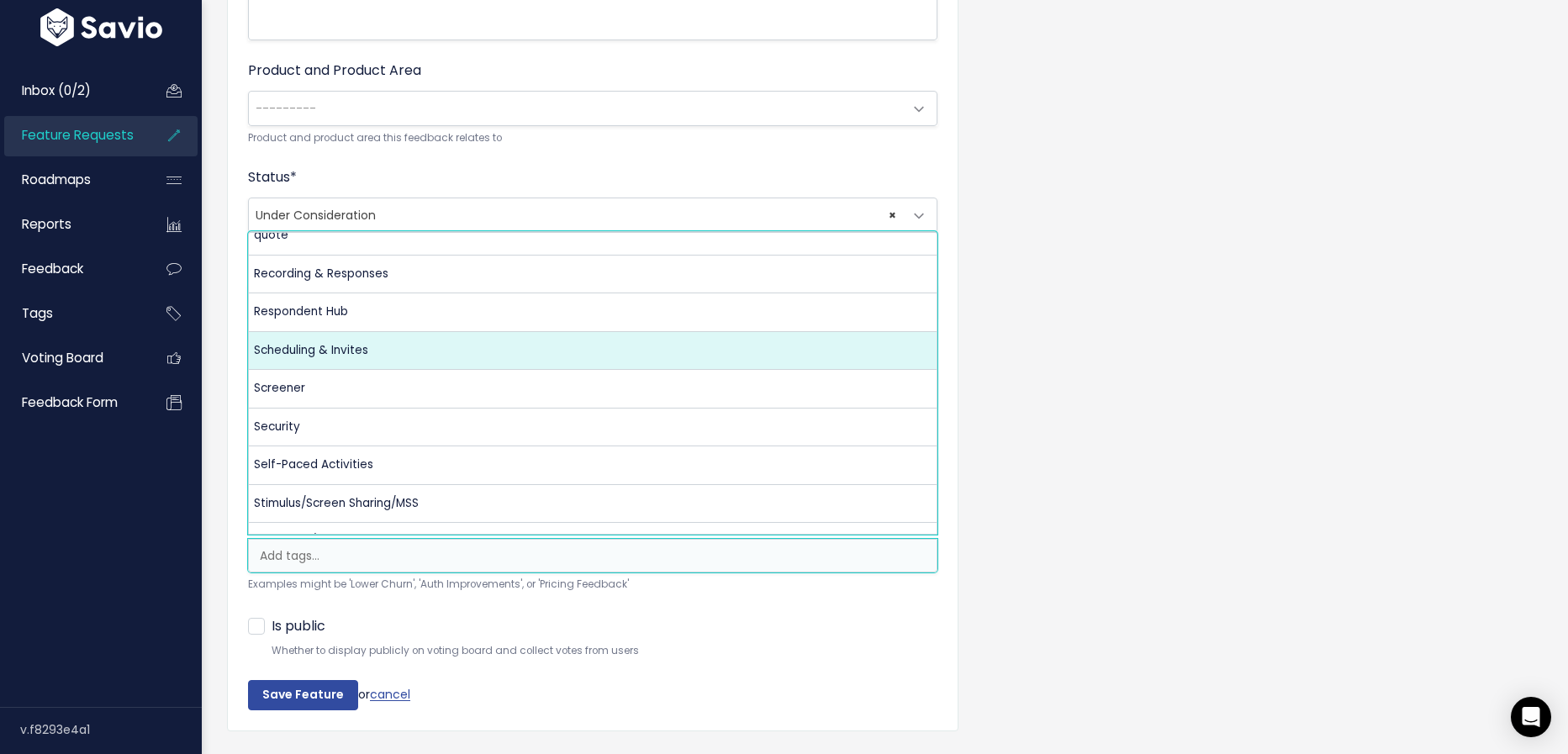
select select "13486"
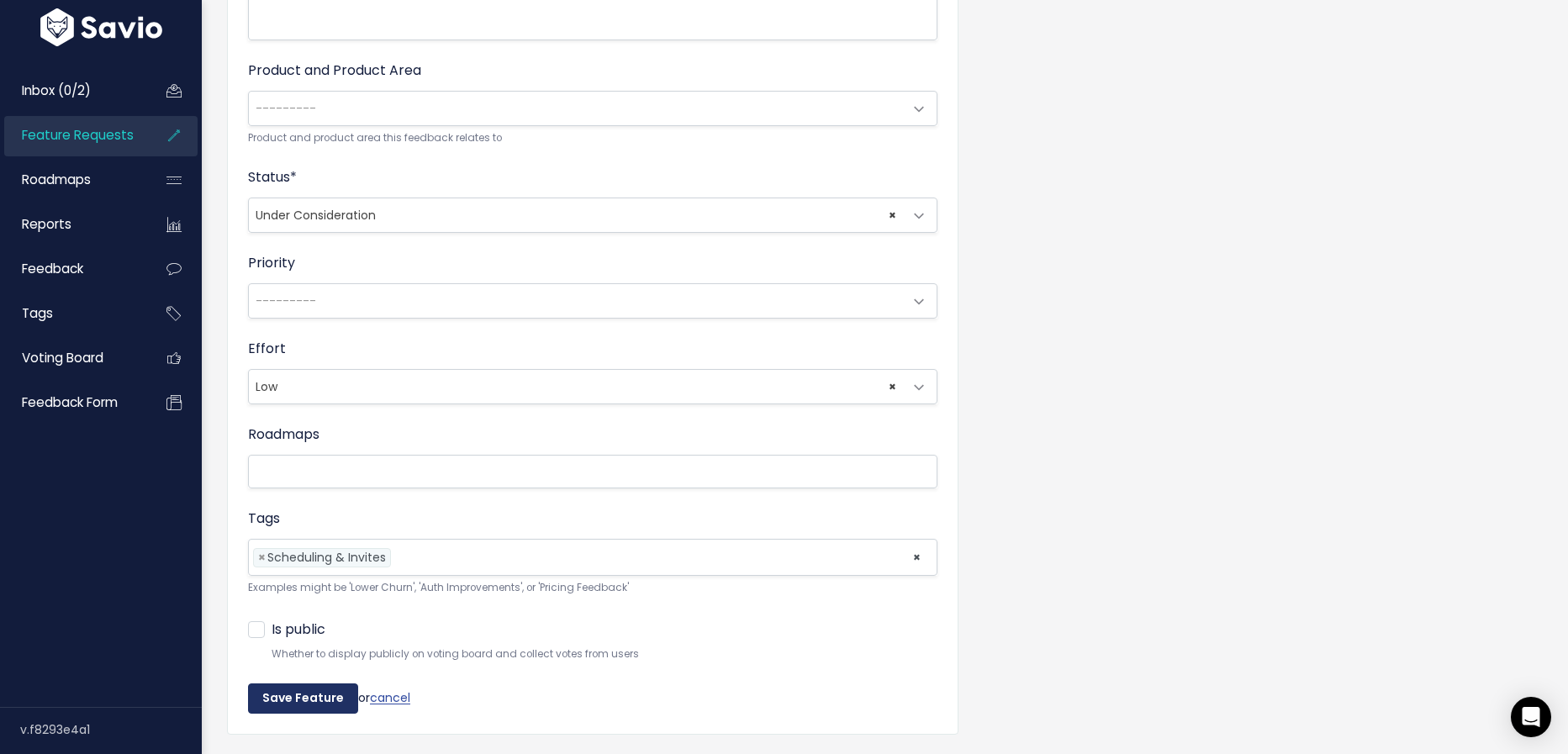
click at [325, 685] on input "Save Feature" at bounding box center [303, 698] width 110 height 30
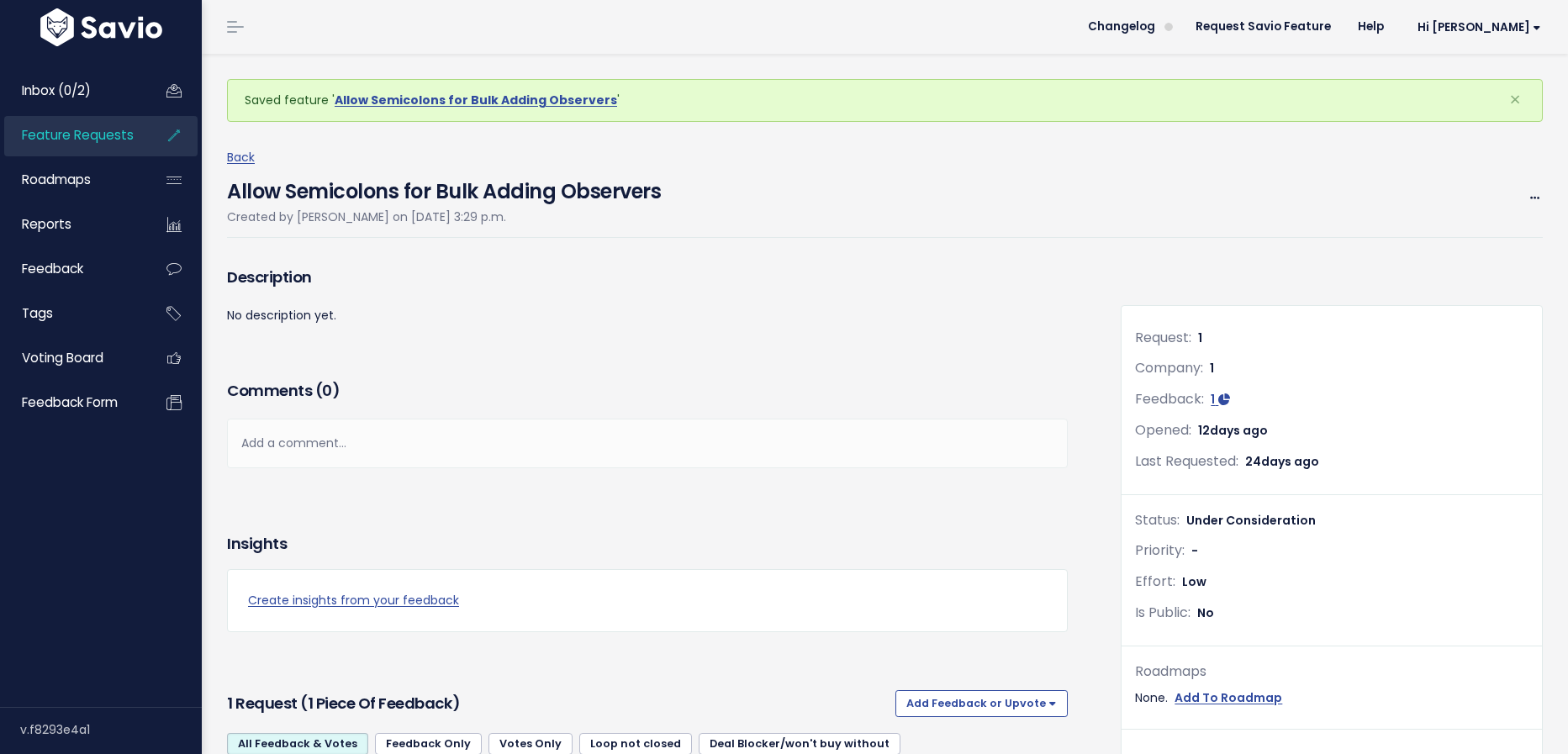
click at [105, 141] on span "Feature Requests" at bounding box center [77, 135] width 112 height 18
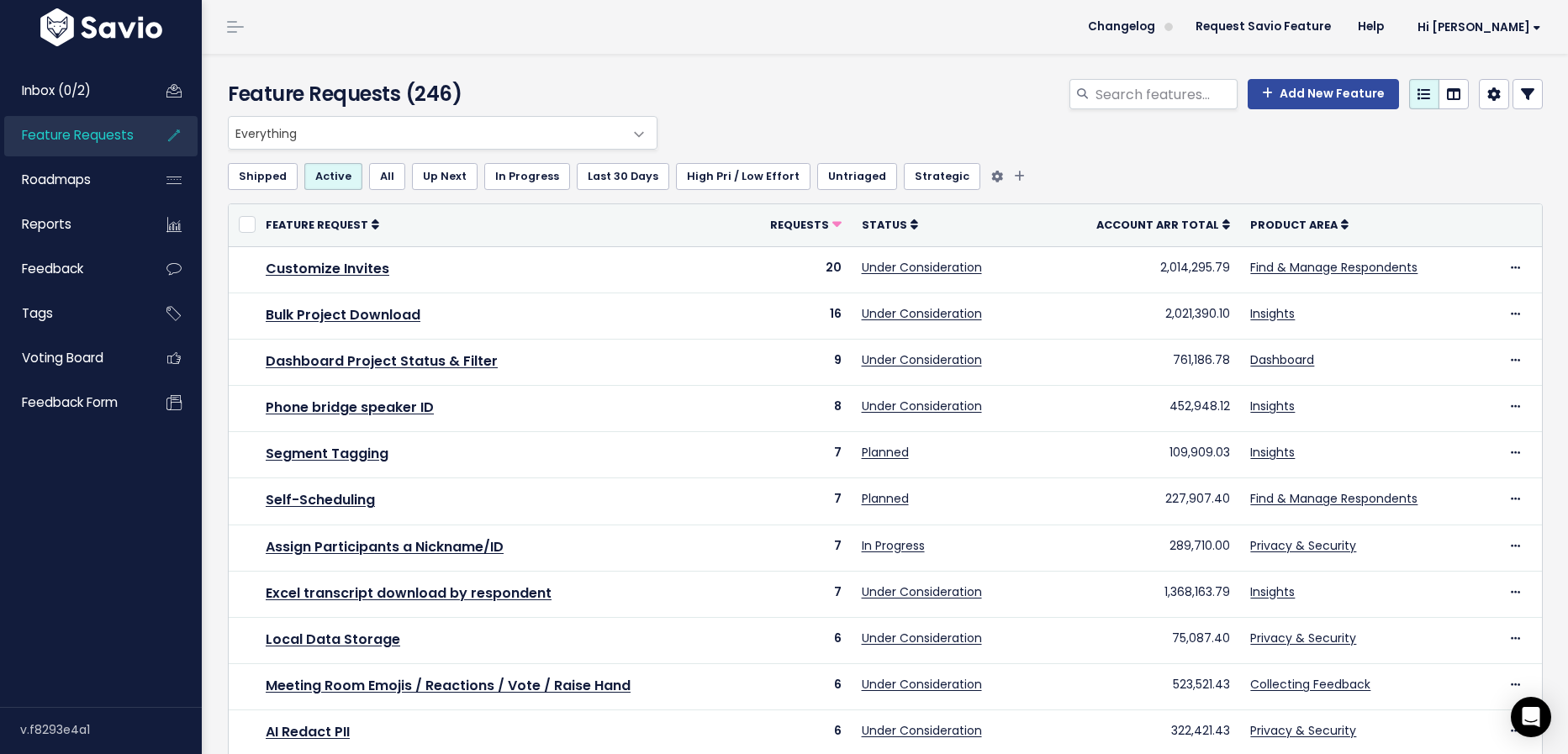
click at [843, 175] on link "Untriaged" at bounding box center [857, 176] width 80 height 27
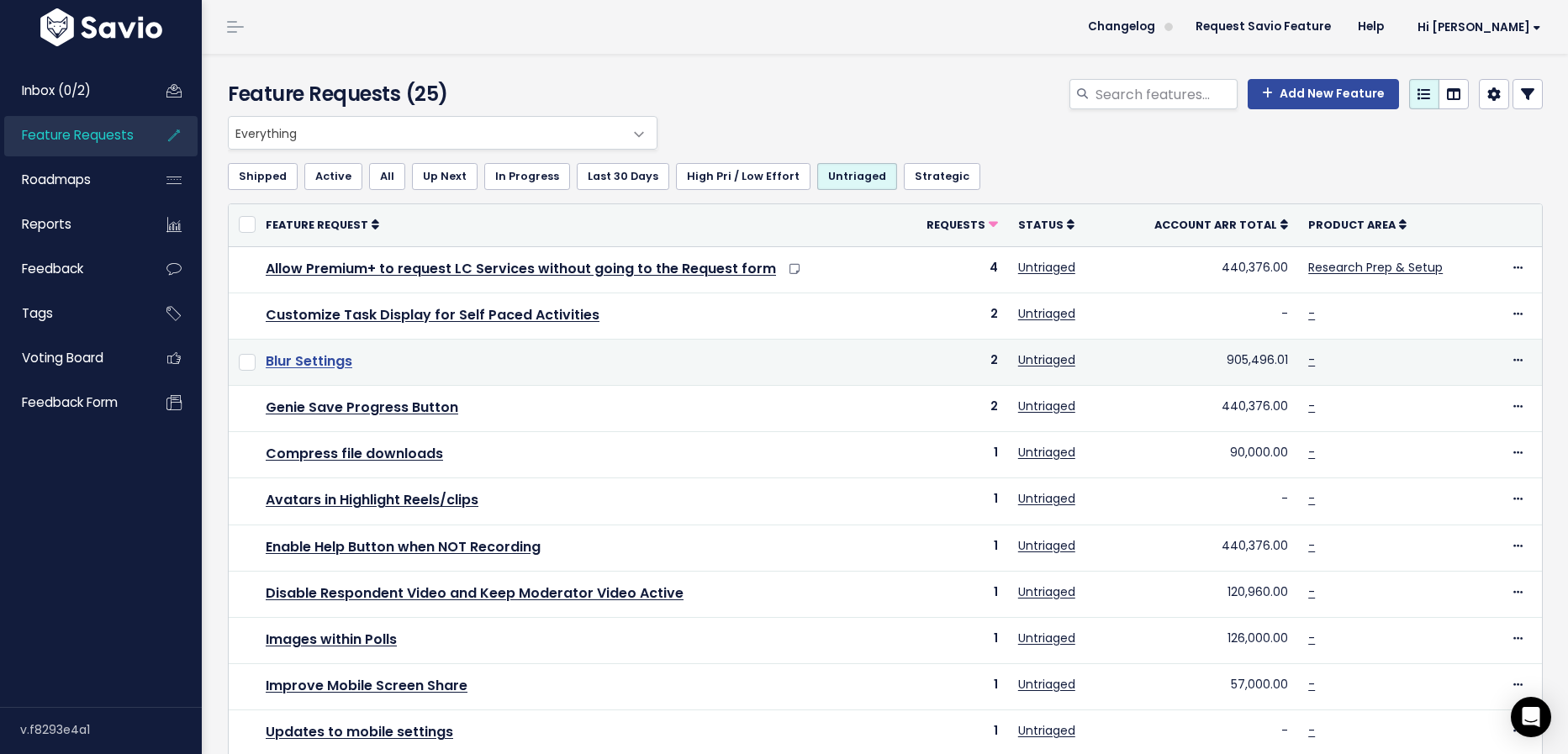
click at [324, 356] on link "Blur Settings" at bounding box center [308, 361] width 87 height 20
click at [1095, 357] on td "Untriaged" at bounding box center [1064, 362] width 112 height 46
click at [1083, 357] on icon at bounding box center [1089, 360] width 12 height 12
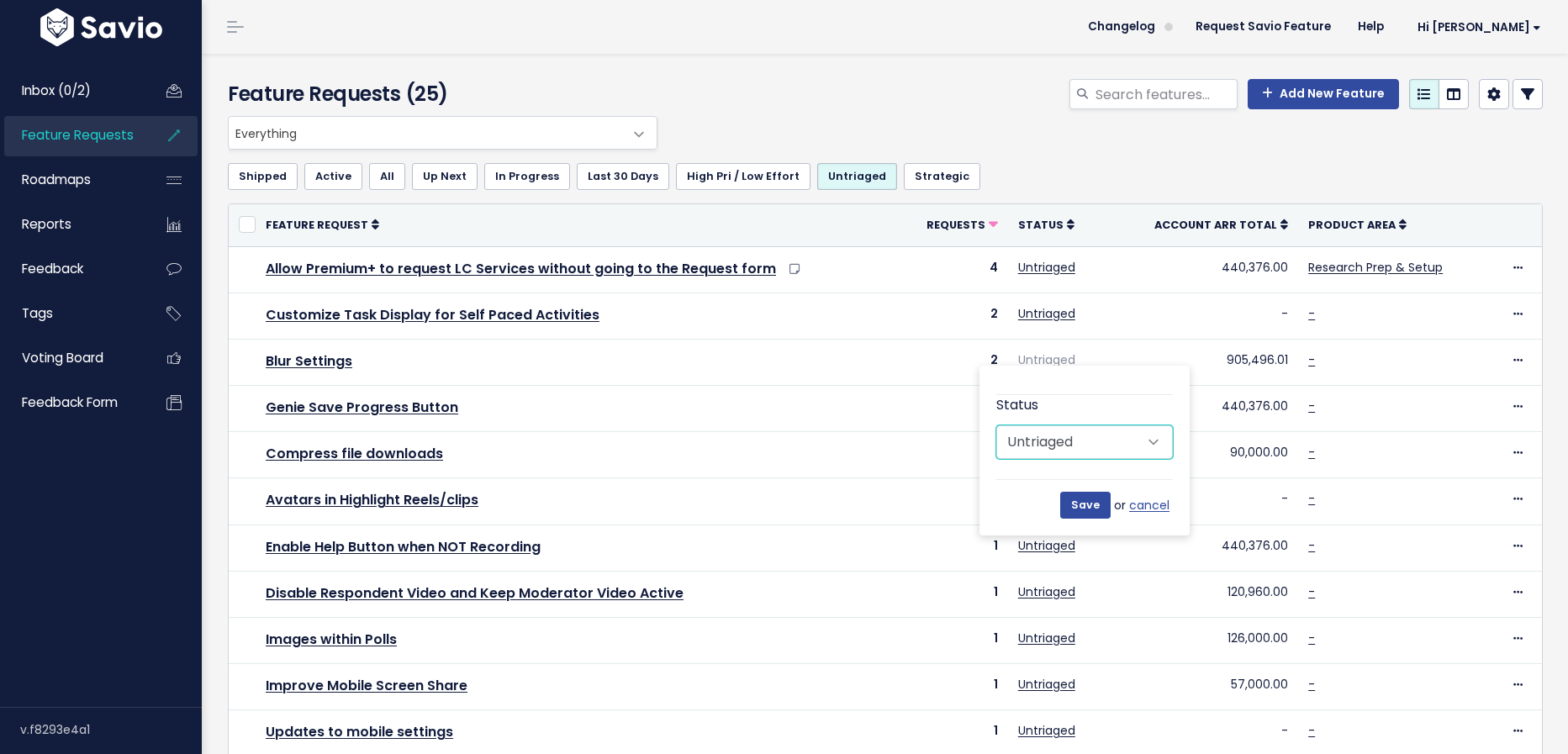
click at [1068, 427] on select "Untriaged Under Consideration Planned In Progress Done Closed Won't do Not Plan…" at bounding box center [1084, 441] width 176 height 33
select select "UNDER_CONSIDERATION"
click at [997, 425] on select "Untriaged Under Consideration Planned In Progress Done Closed Won't do Not Plan…" at bounding box center [1084, 441] width 176 height 33
click at [1091, 503] on input "Save" at bounding box center [1085, 504] width 51 height 27
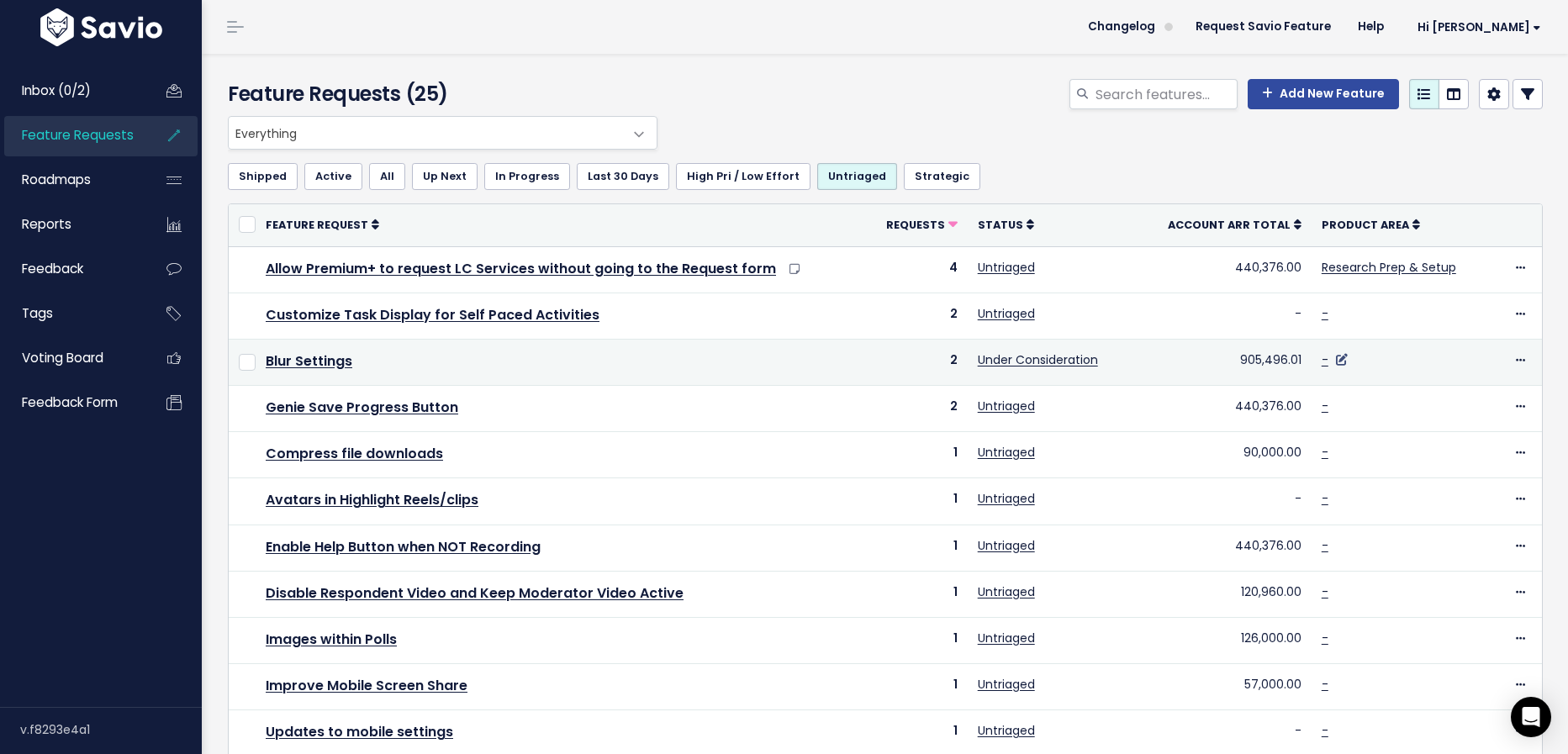
click at [1339, 358] on icon at bounding box center [1342, 360] width 12 height 12
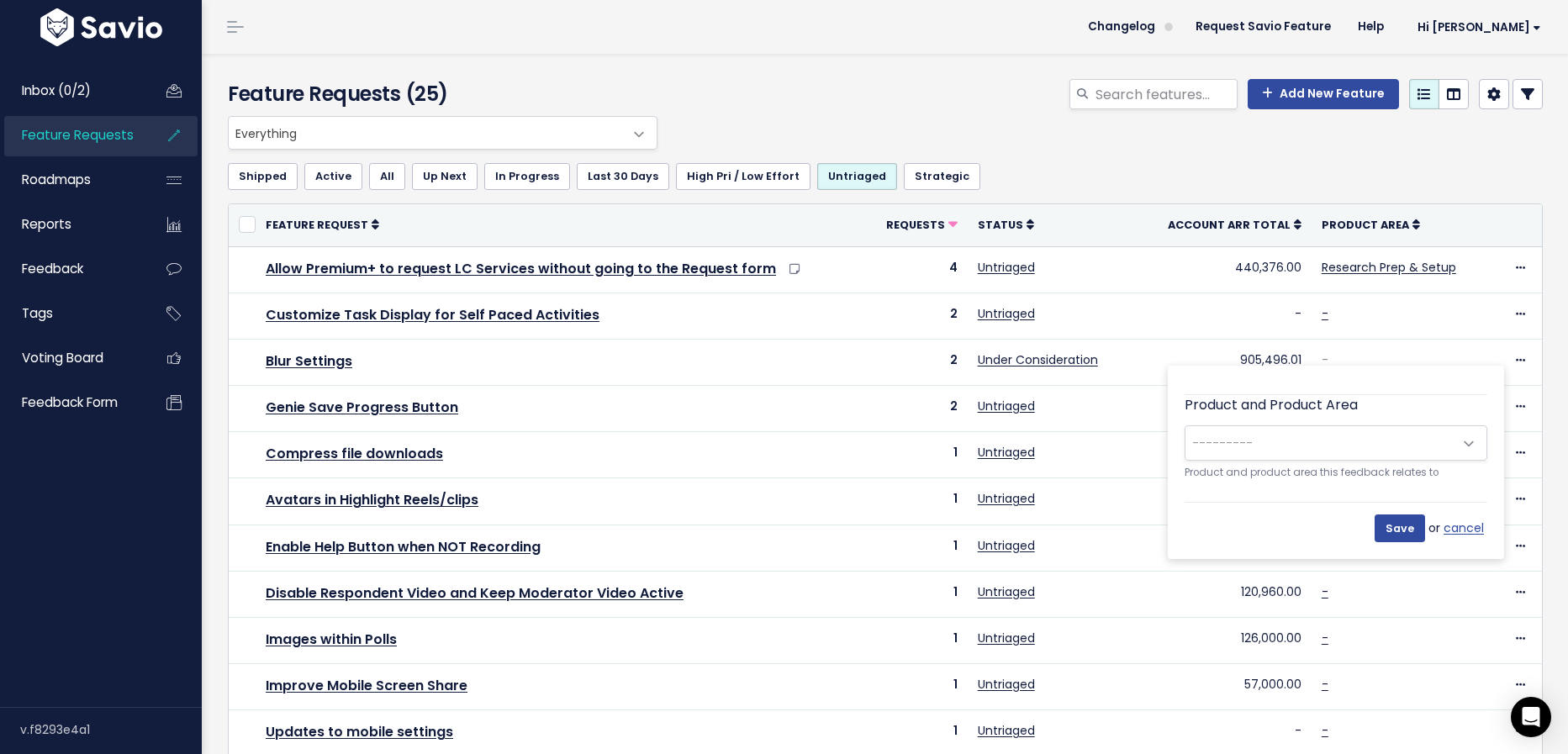
click at [1343, 436] on span "---------" at bounding box center [1319, 442] width 267 height 33
click at [1367, 442] on span "× Discuss: Collecting Feedback" at bounding box center [1319, 442] width 267 height 33
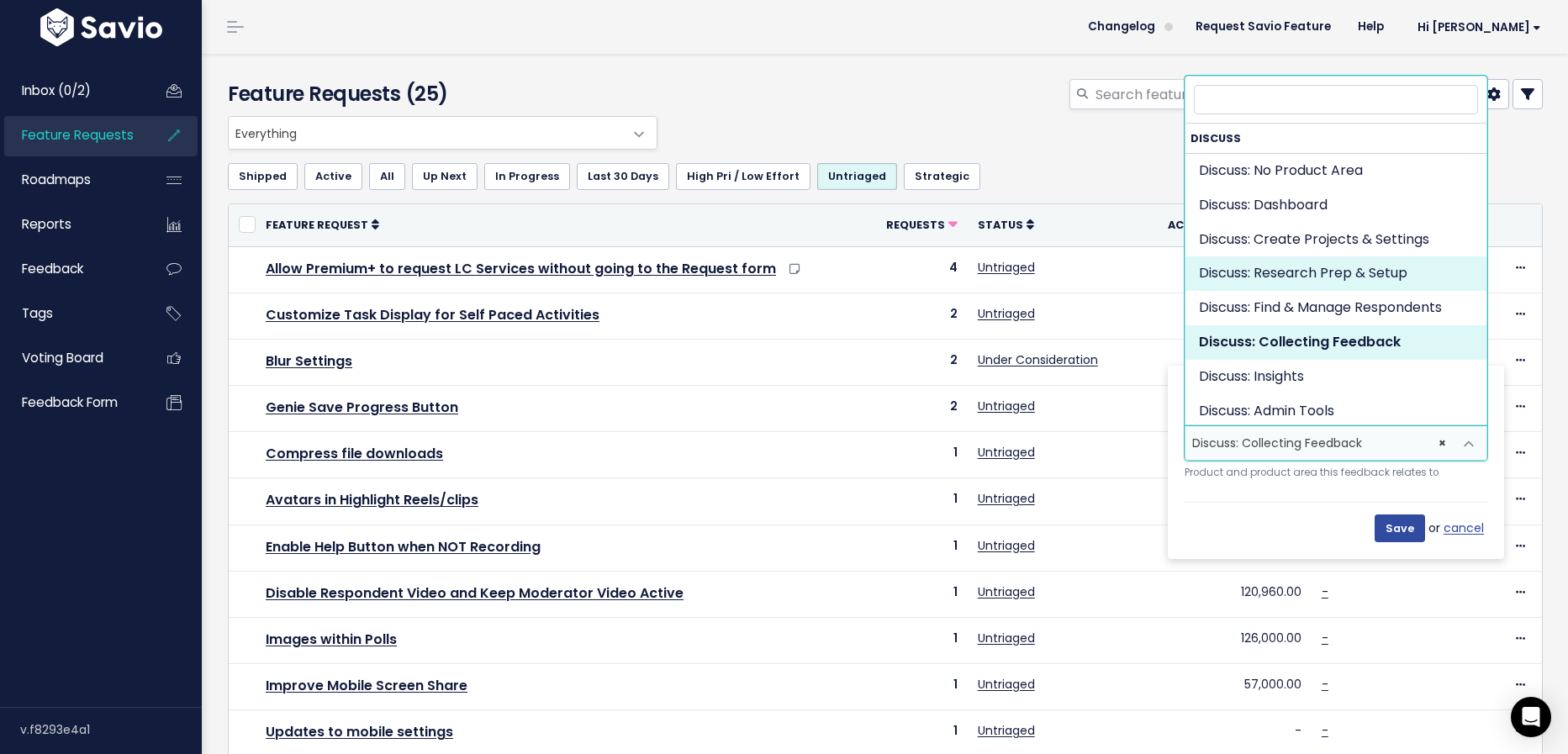
select select "DISCUSS_PLATFORM:RESEARCH_SETUP"
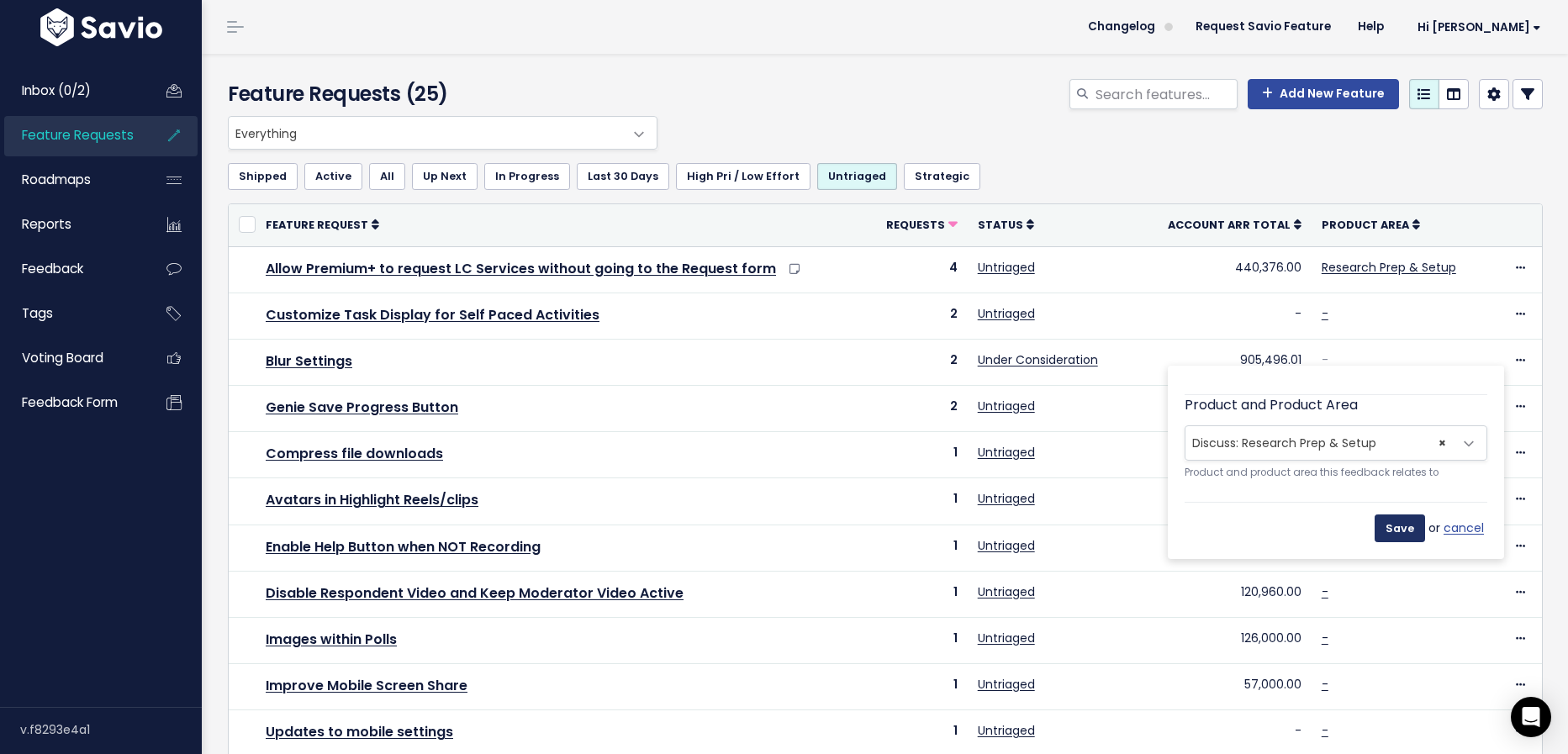
click at [1412, 528] on input "Save" at bounding box center [1400, 527] width 51 height 27
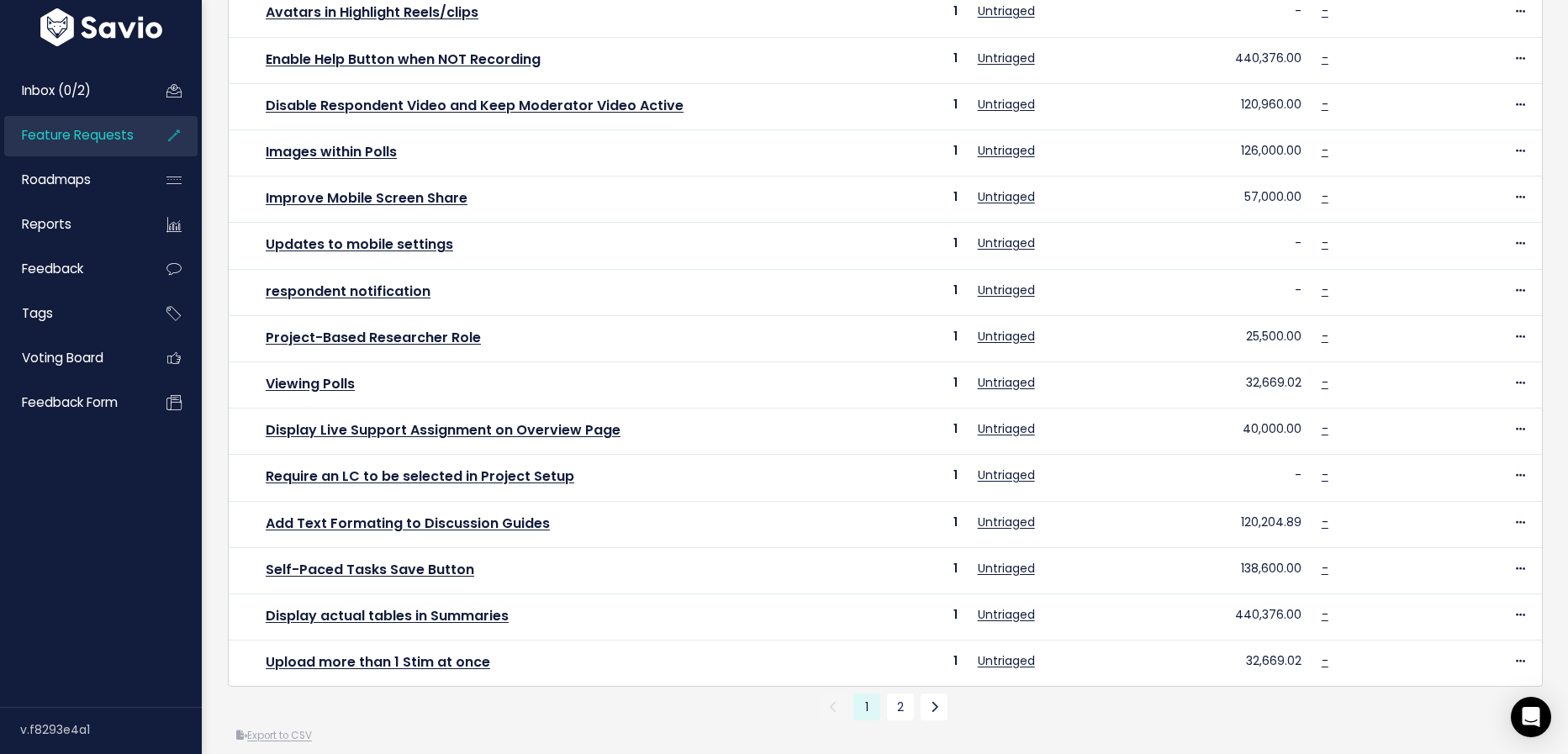
scroll to position [489, 0]
click at [897, 692] on link "2" at bounding box center [900, 705] width 27 height 27
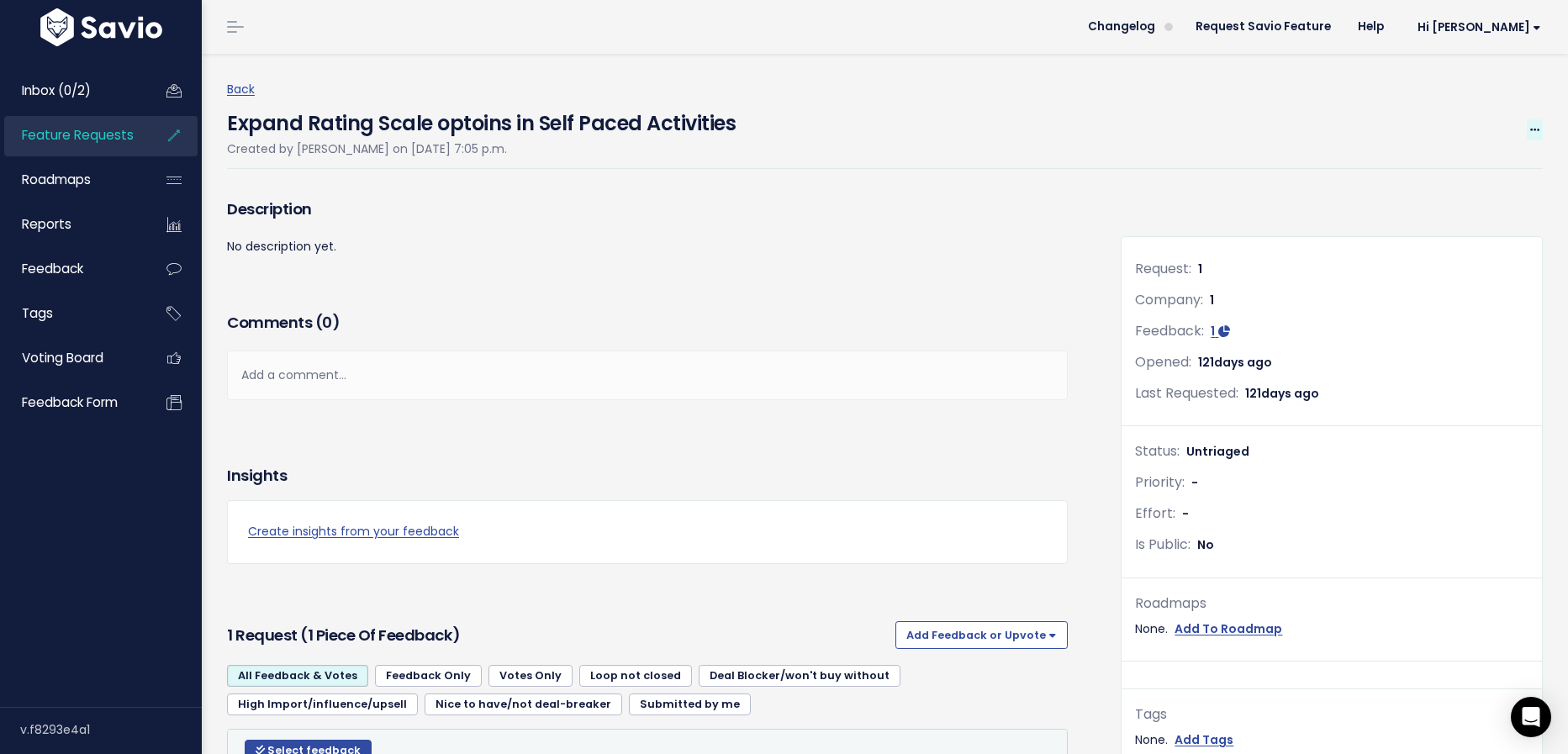
click at [1534, 137] on span at bounding box center [1534, 130] width 16 height 21
click at [1494, 167] on link "Edit" at bounding box center [1478, 177] width 125 height 33
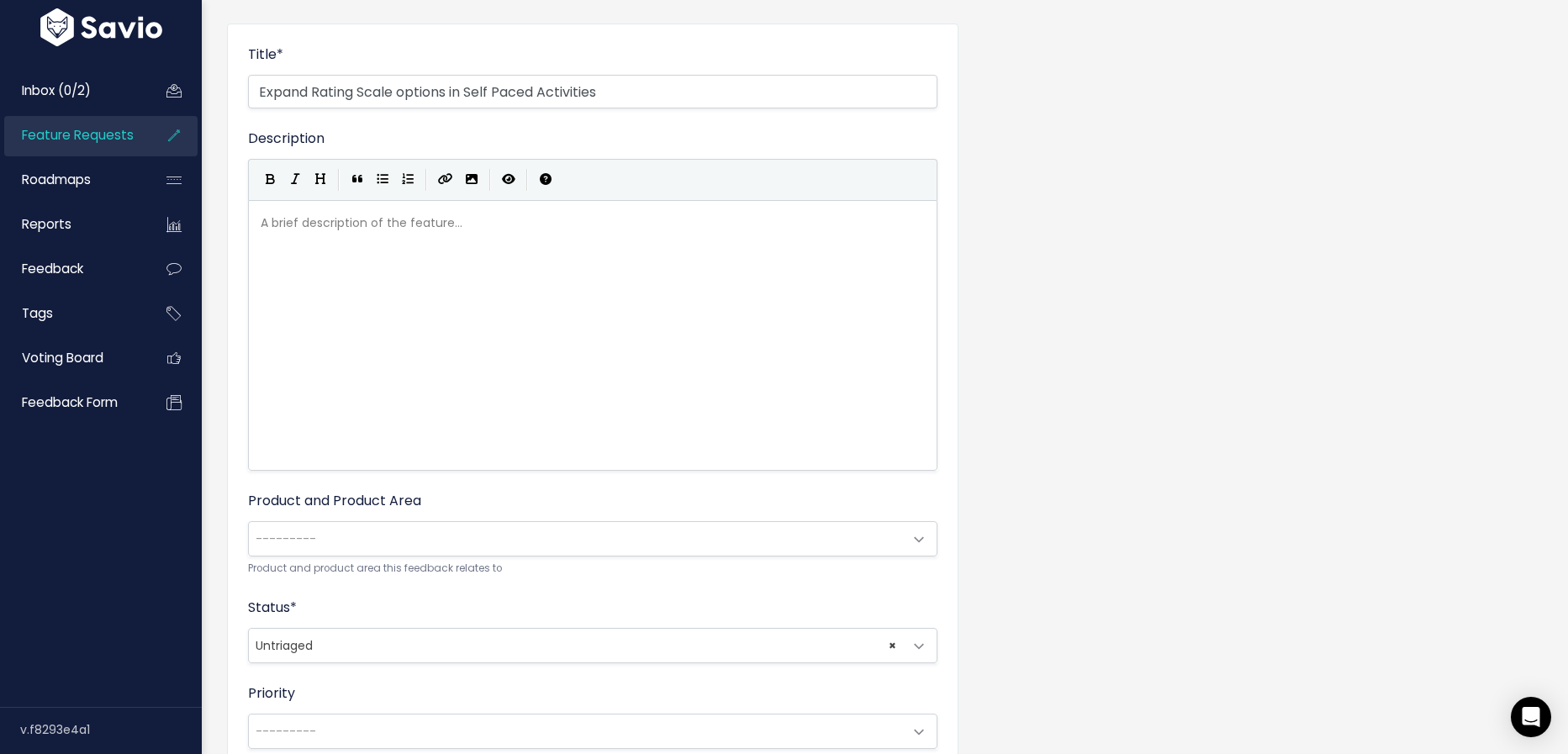
scroll to position [213, 0]
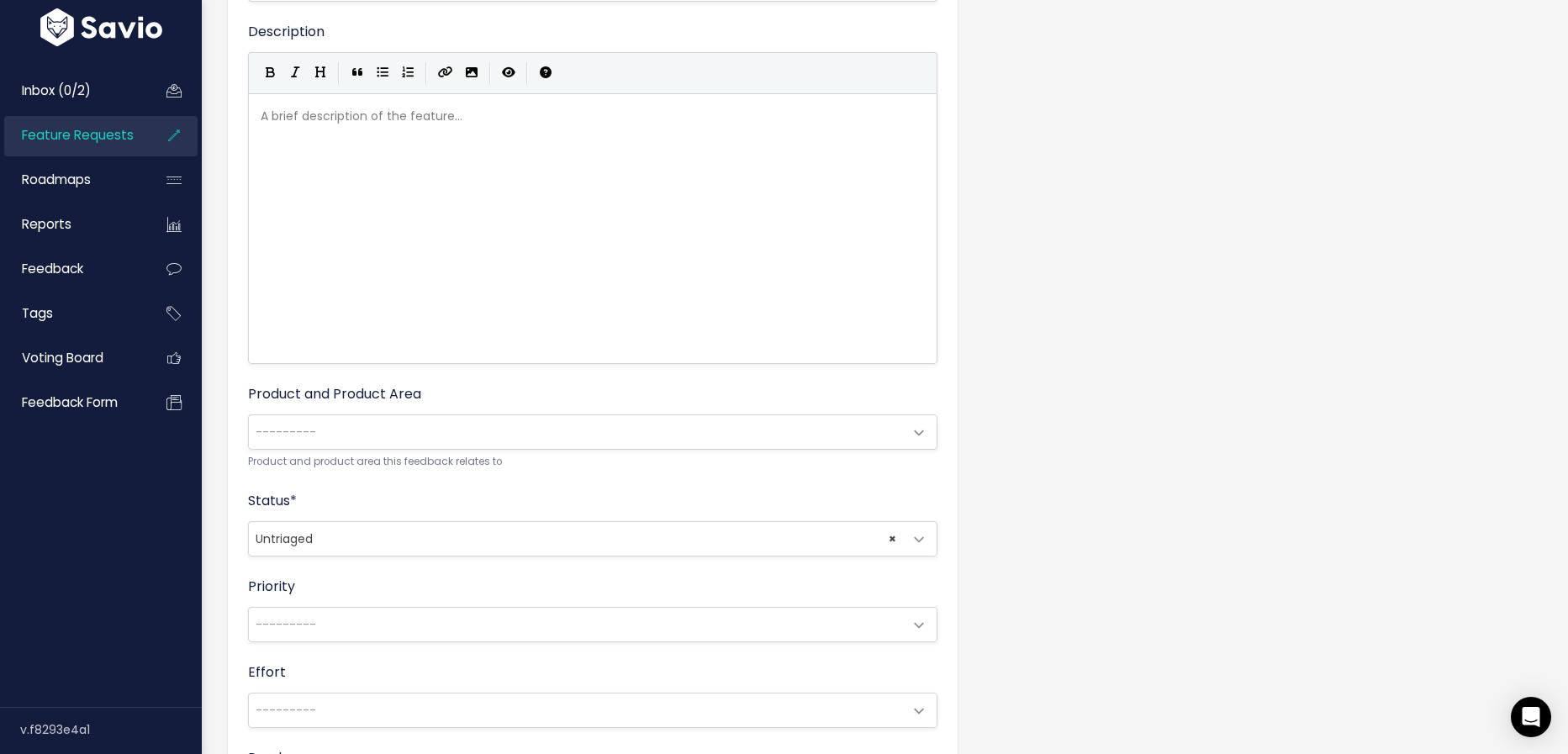
type input "Expand Rating Scale options in Self Paced Activities"
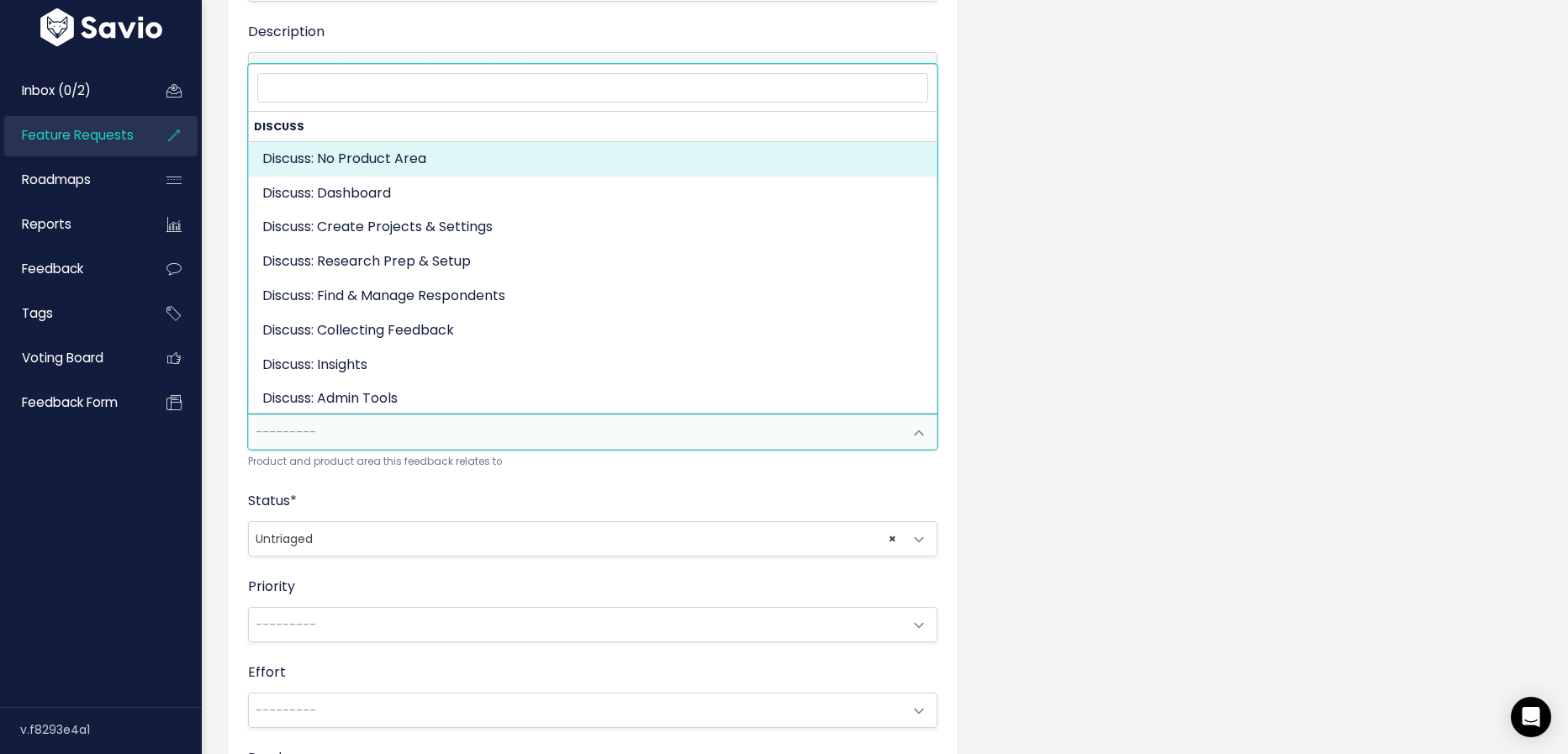
click at [418, 417] on span "---------" at bounding box center [576, 431] width 654 height 33
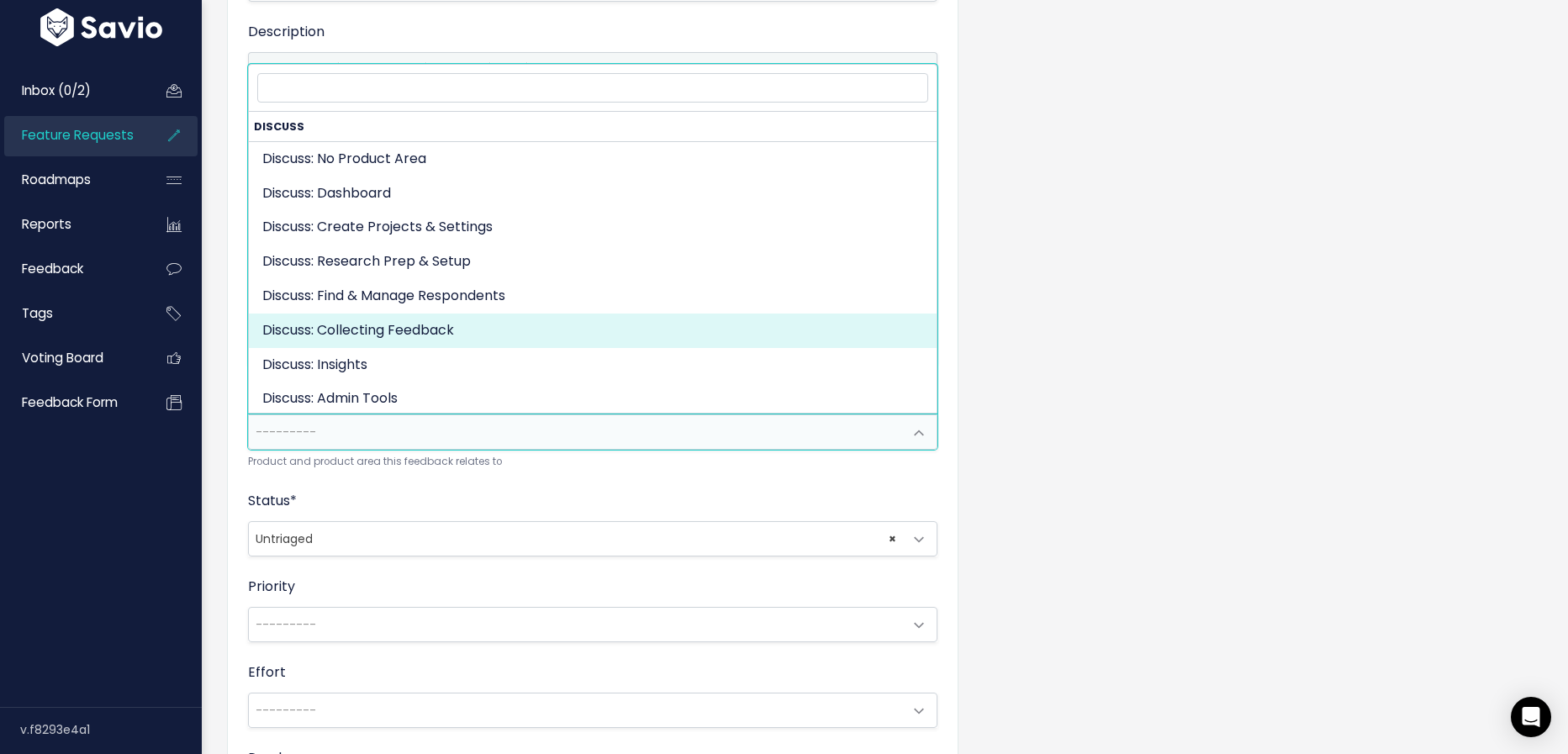
select select "DISCUSS_PLATFORM:SELF_PACED"
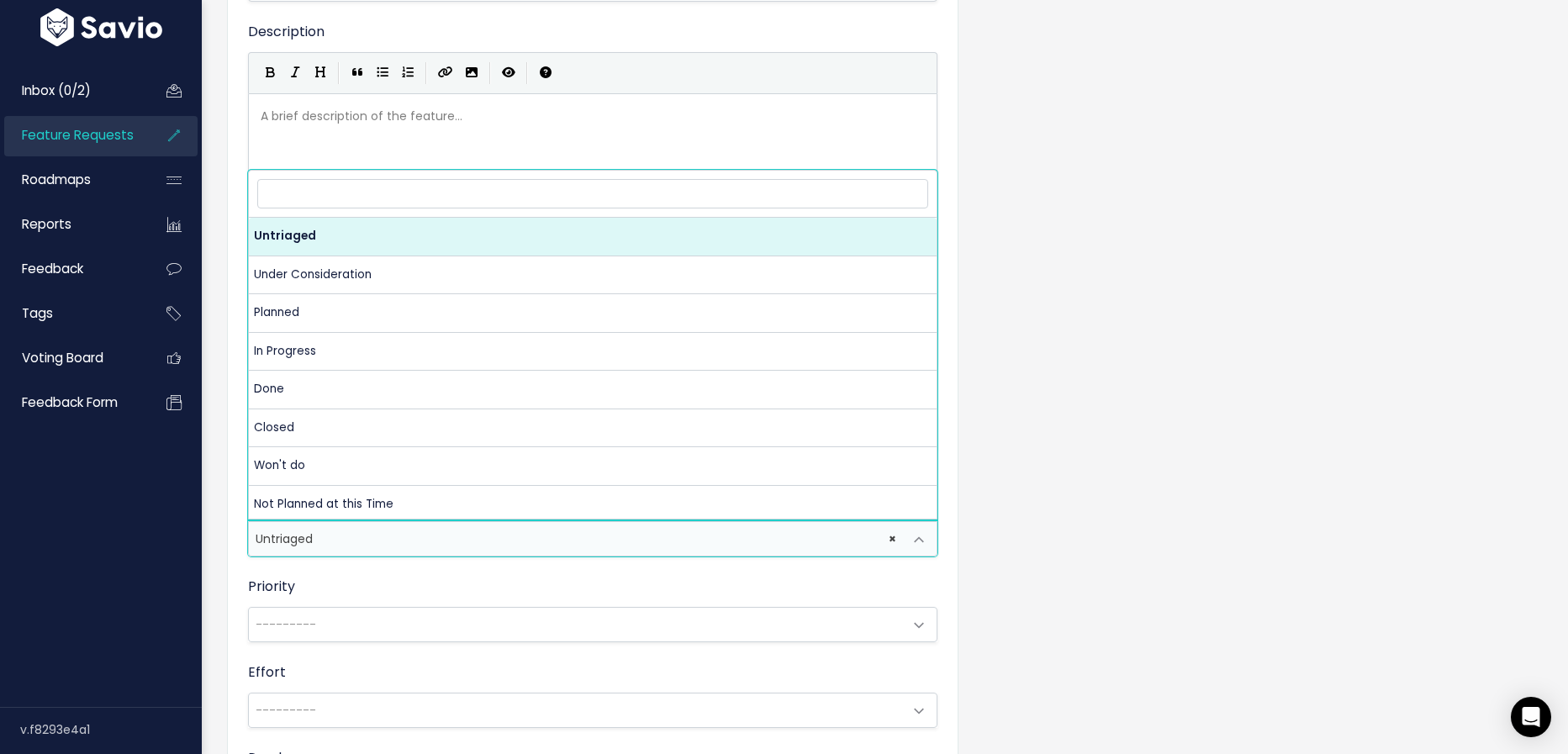
click at [421, 538] on span "× Untriaged" at bounding box center [576, 538] width 654 height 33
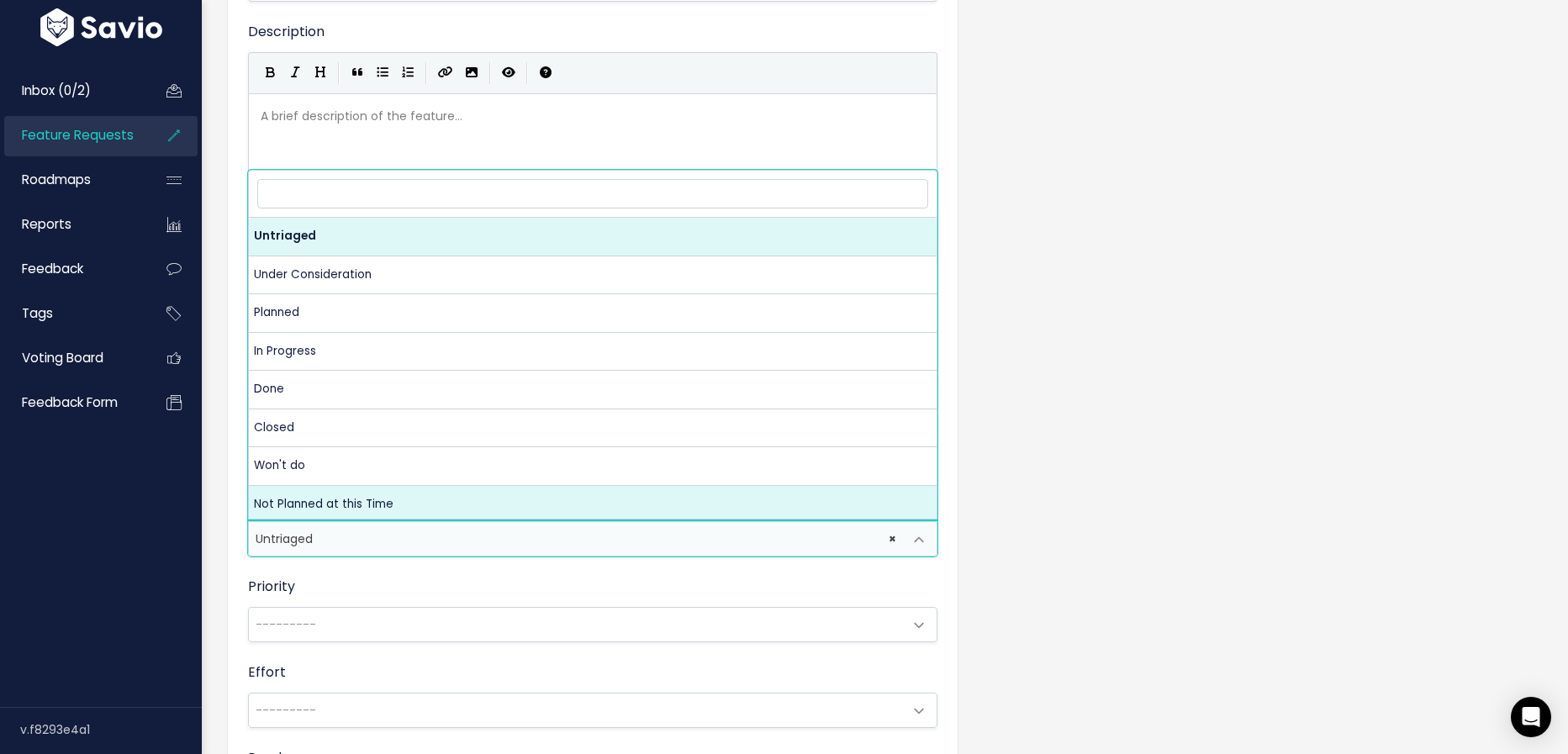
select select "NOT_PLANNING"
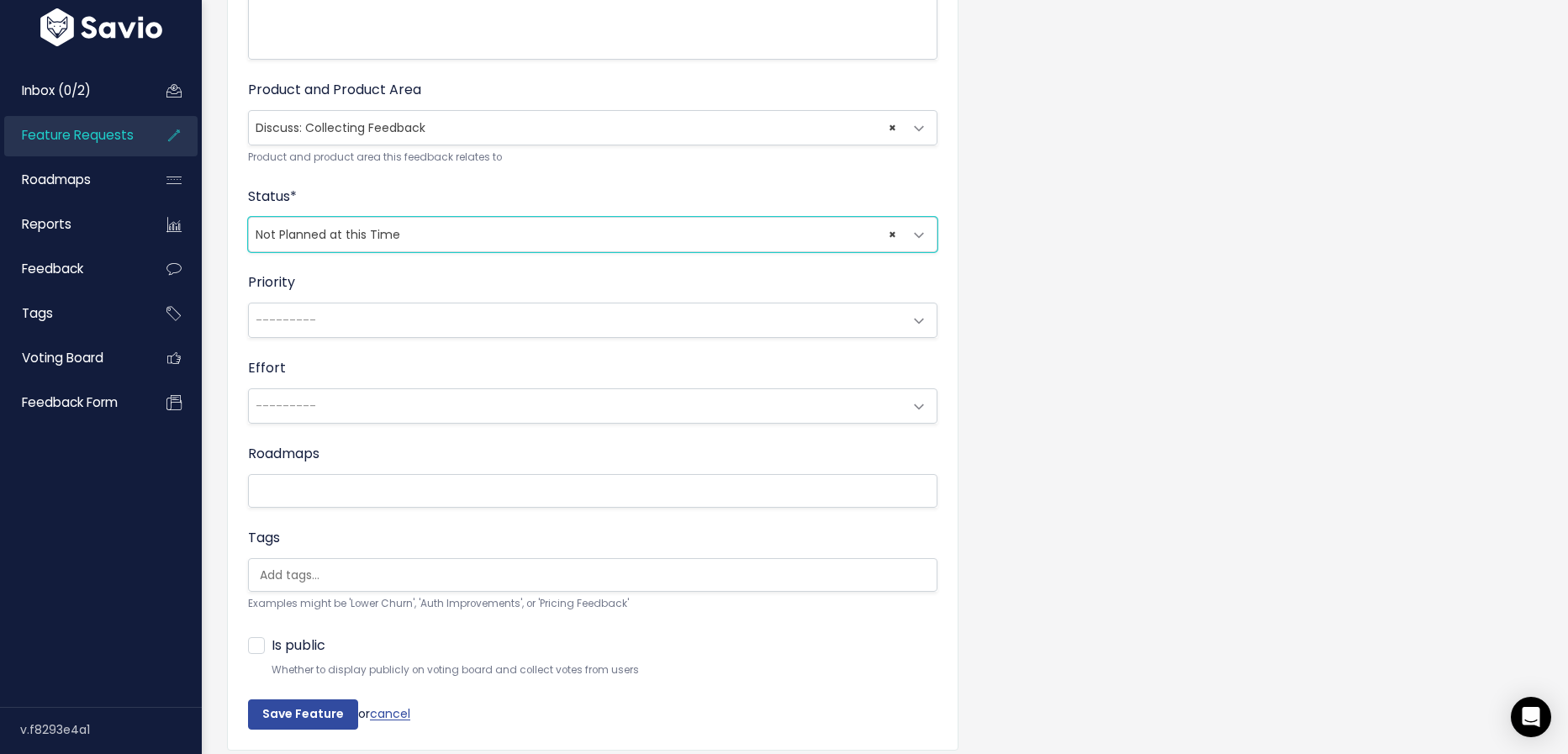
scroll to position [573, 0]
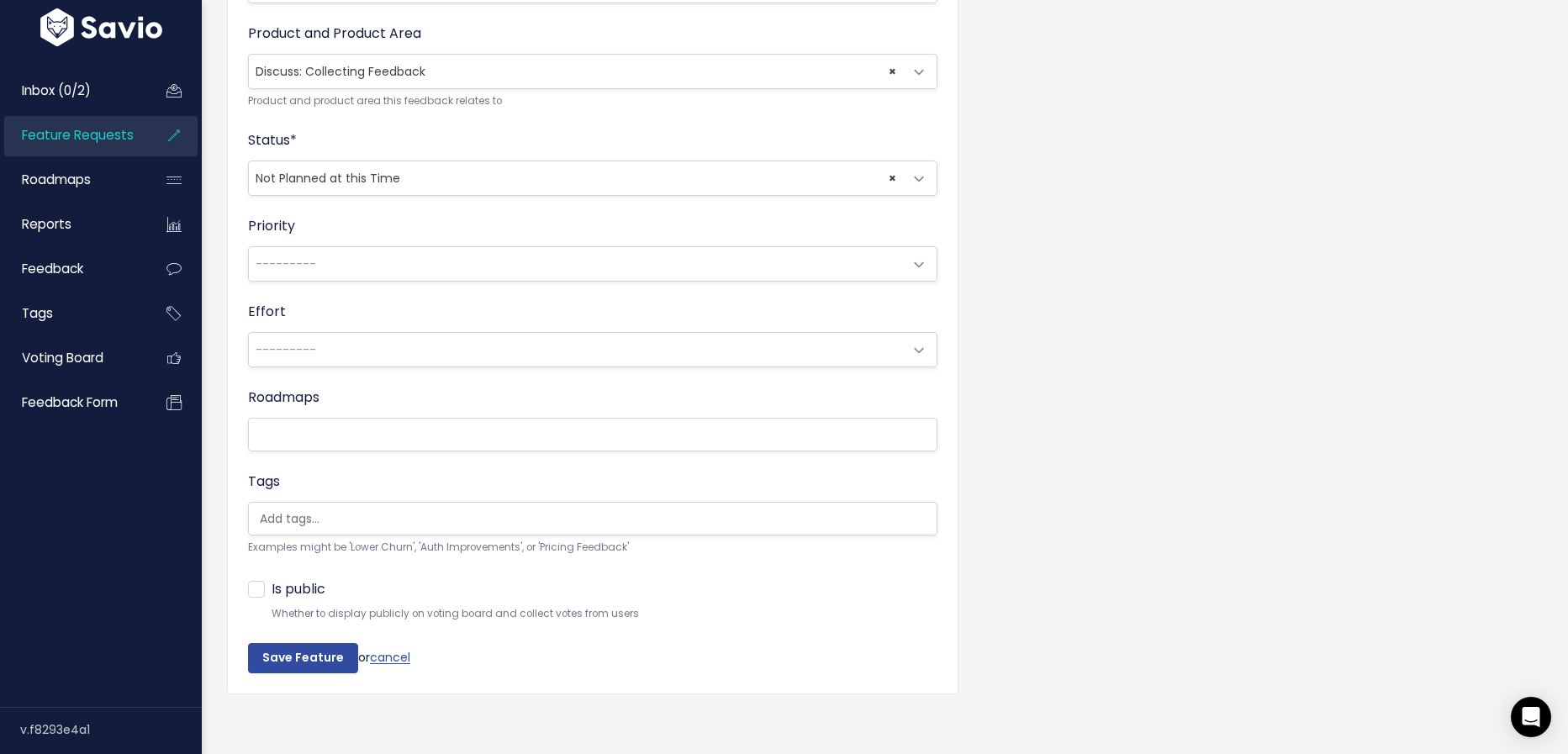
click at [353, 519] on input "search" at bounding box center [603, 519] width 700 height 18
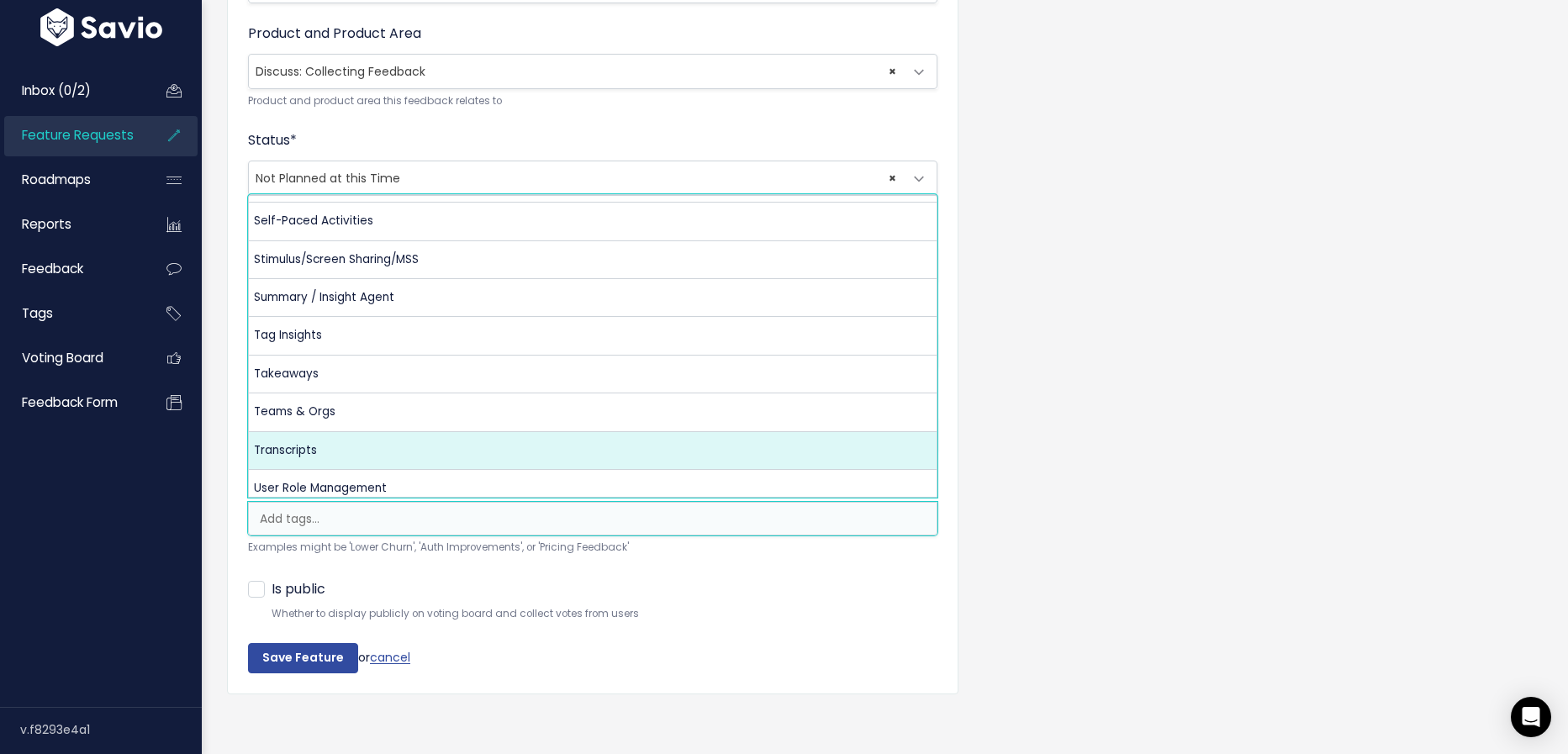
scroll to position [873, 0]
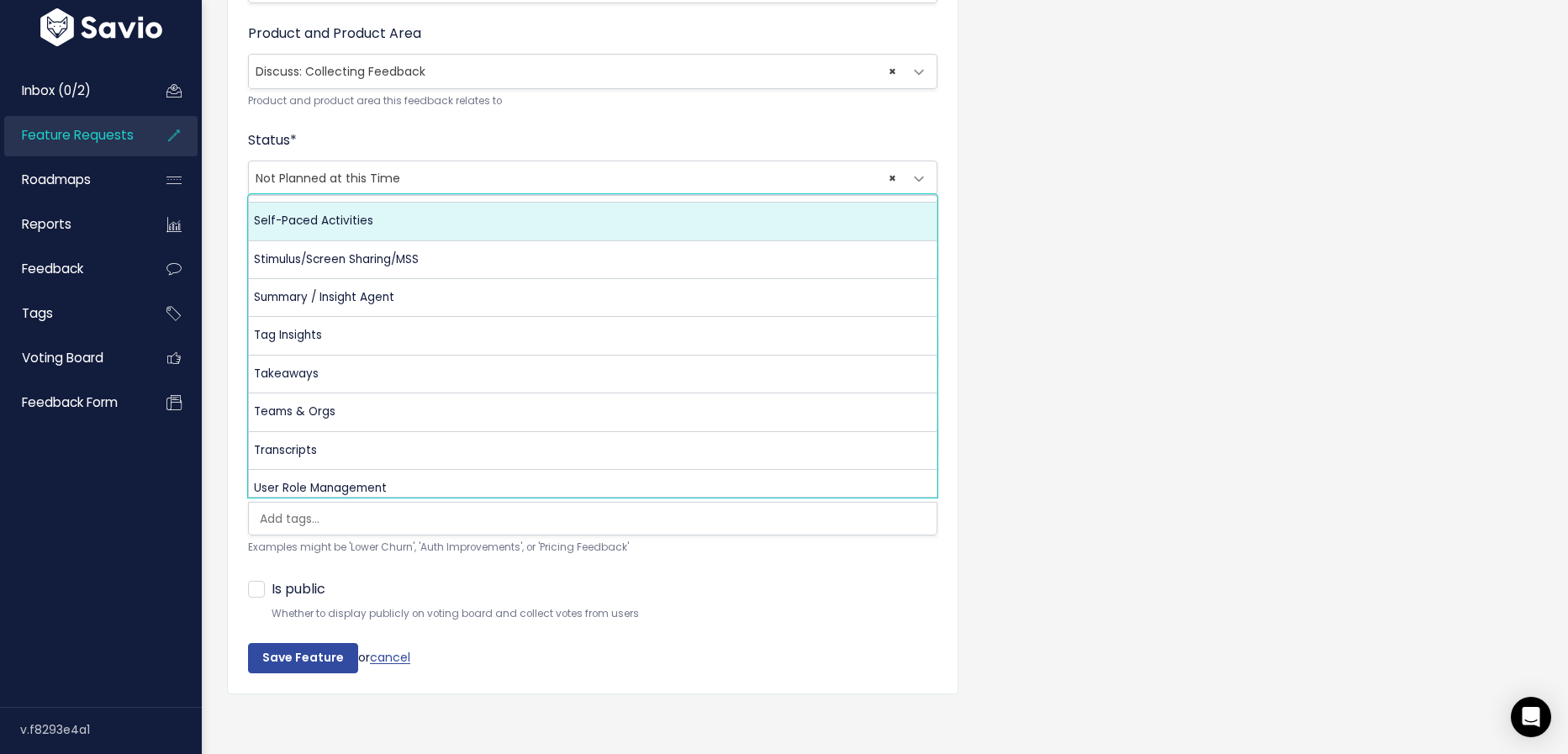
select select "13448"
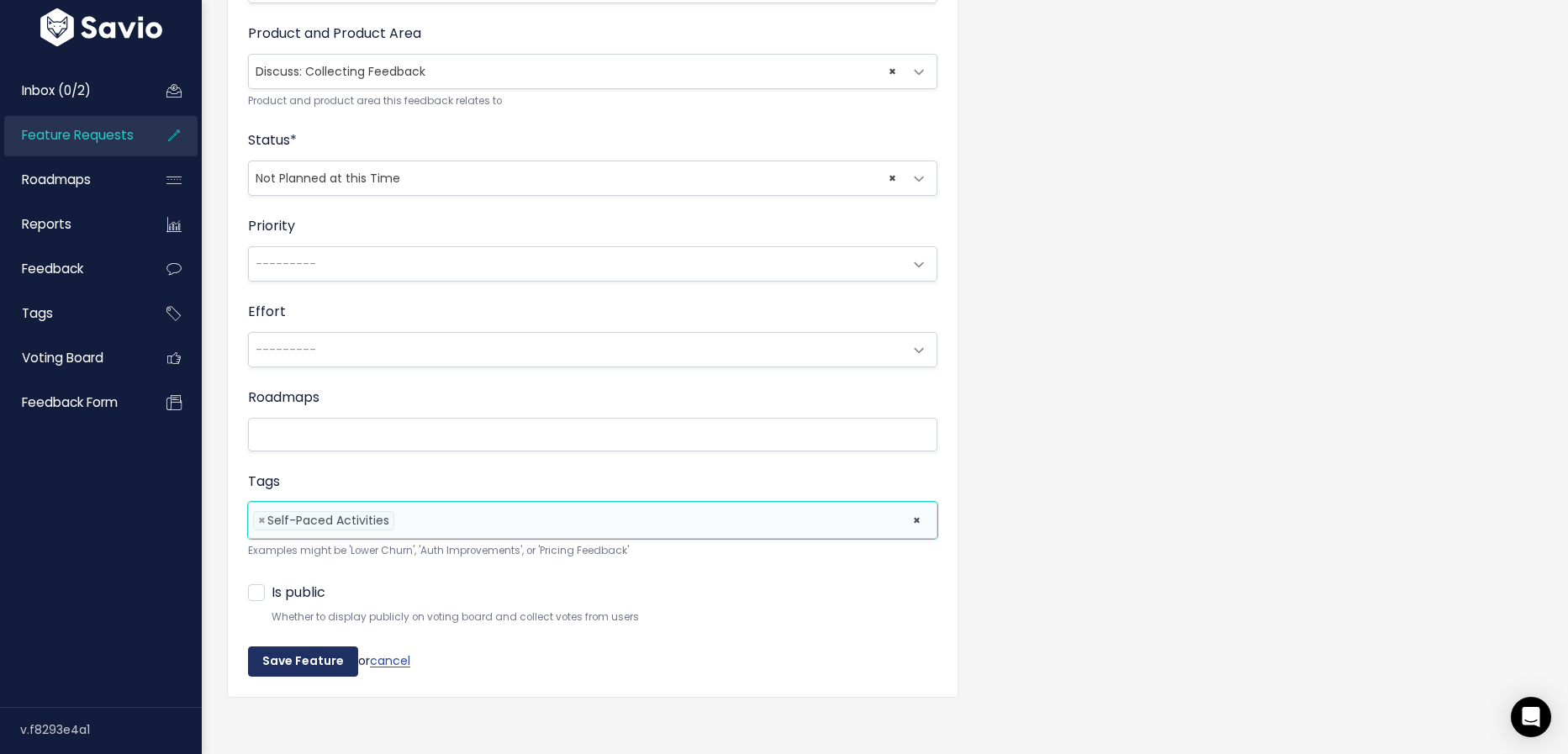
click at [335, 647] on input "Save Feature" at bounding box center [303, 660] width 110 height 30
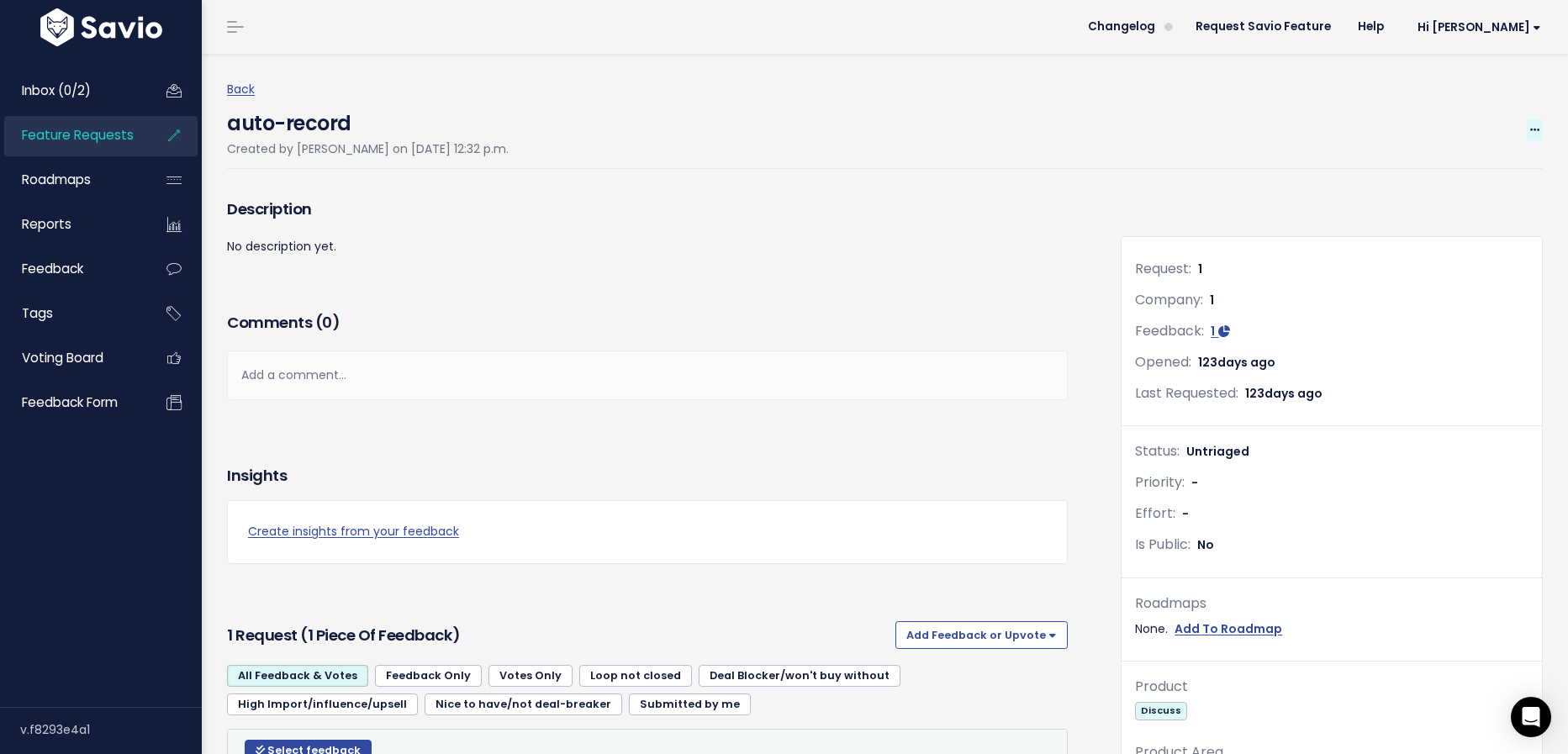
click at [1530, 129] on icon at bounding box center [1534, 131] width 9 height 11
click at [1437, 179] on link "Edit" at bounding box center [1478, 177] width 125 height 33
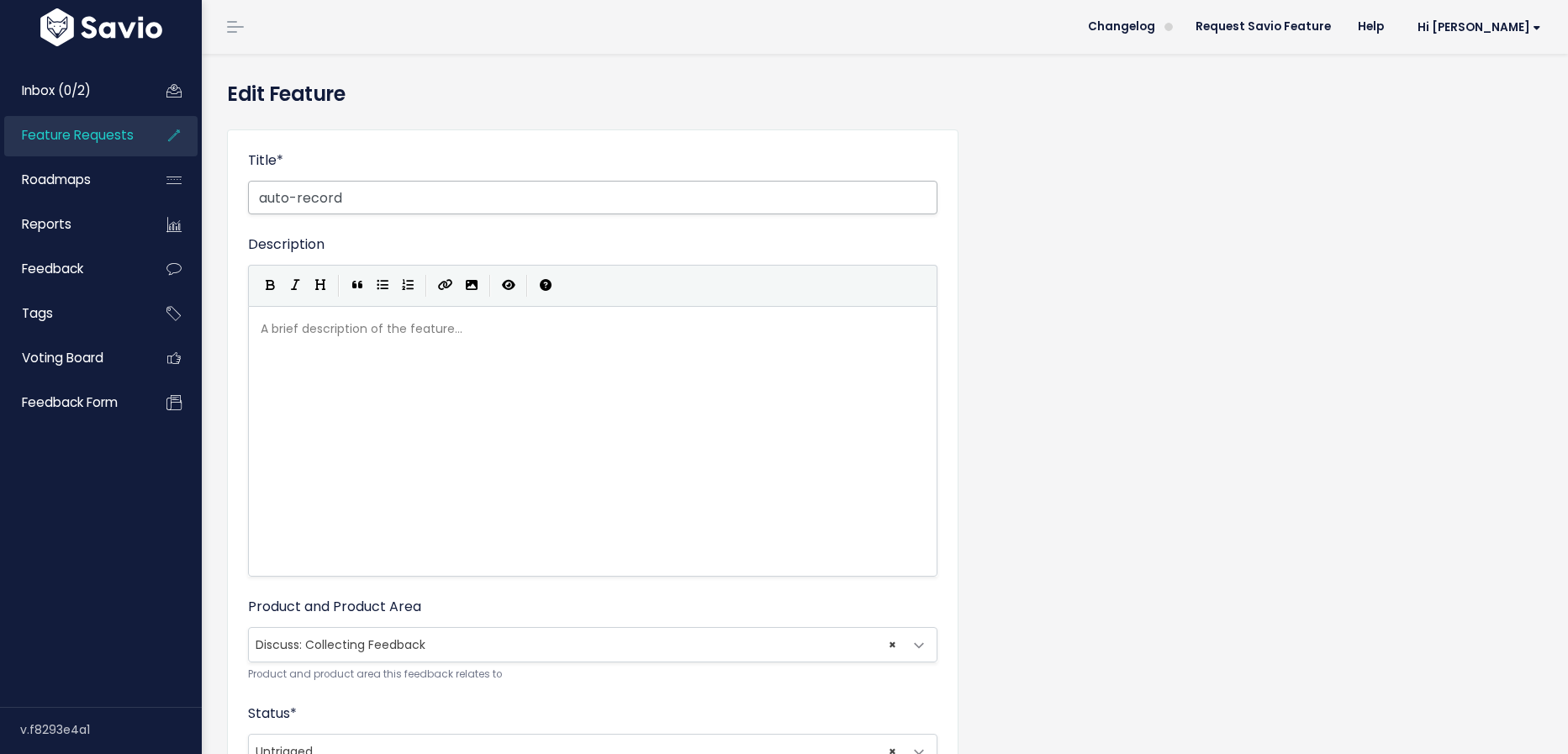
click at [265, 200] on input "auto-record" at bounding box center [593, 197] width 689 height 33
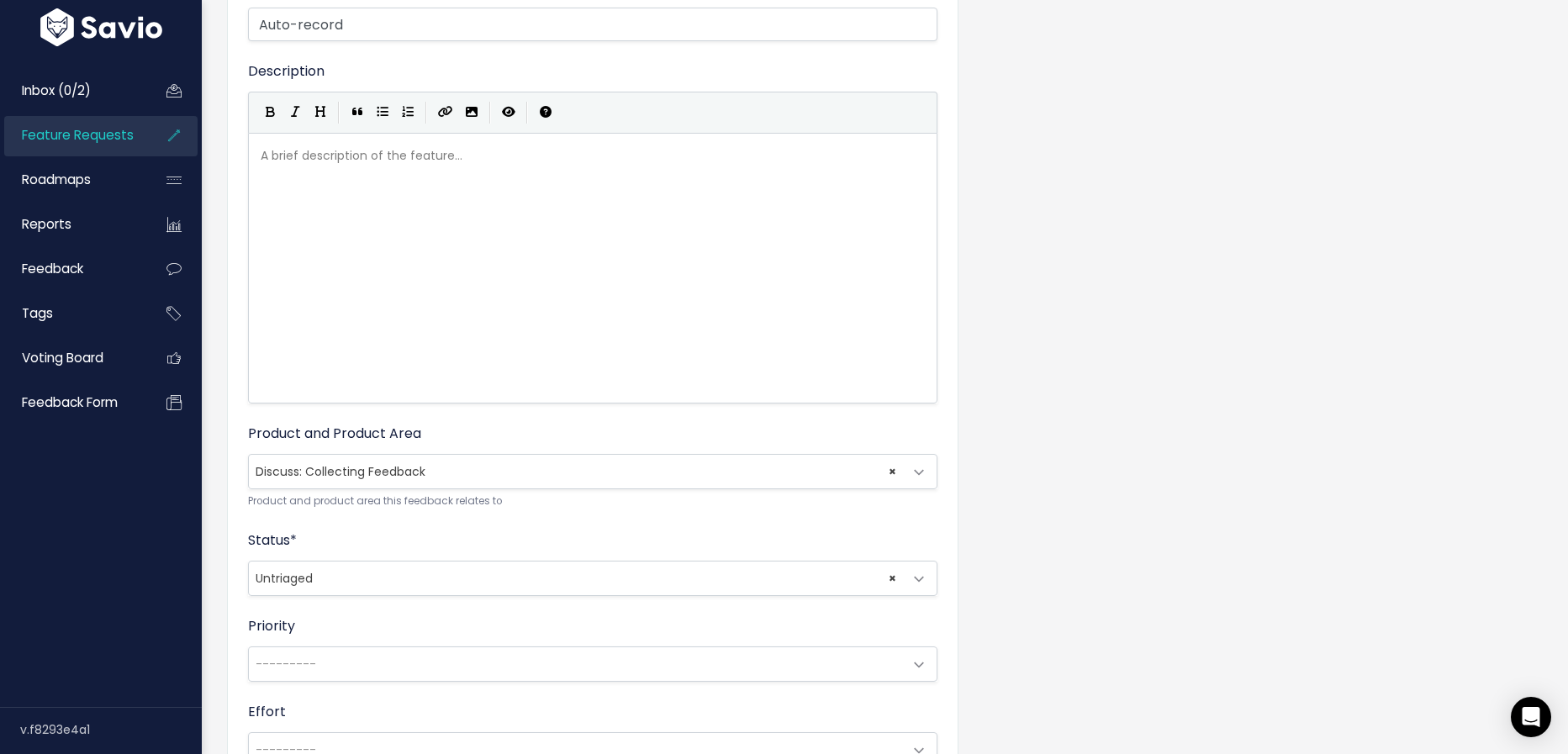
scroll to position [180, 0]
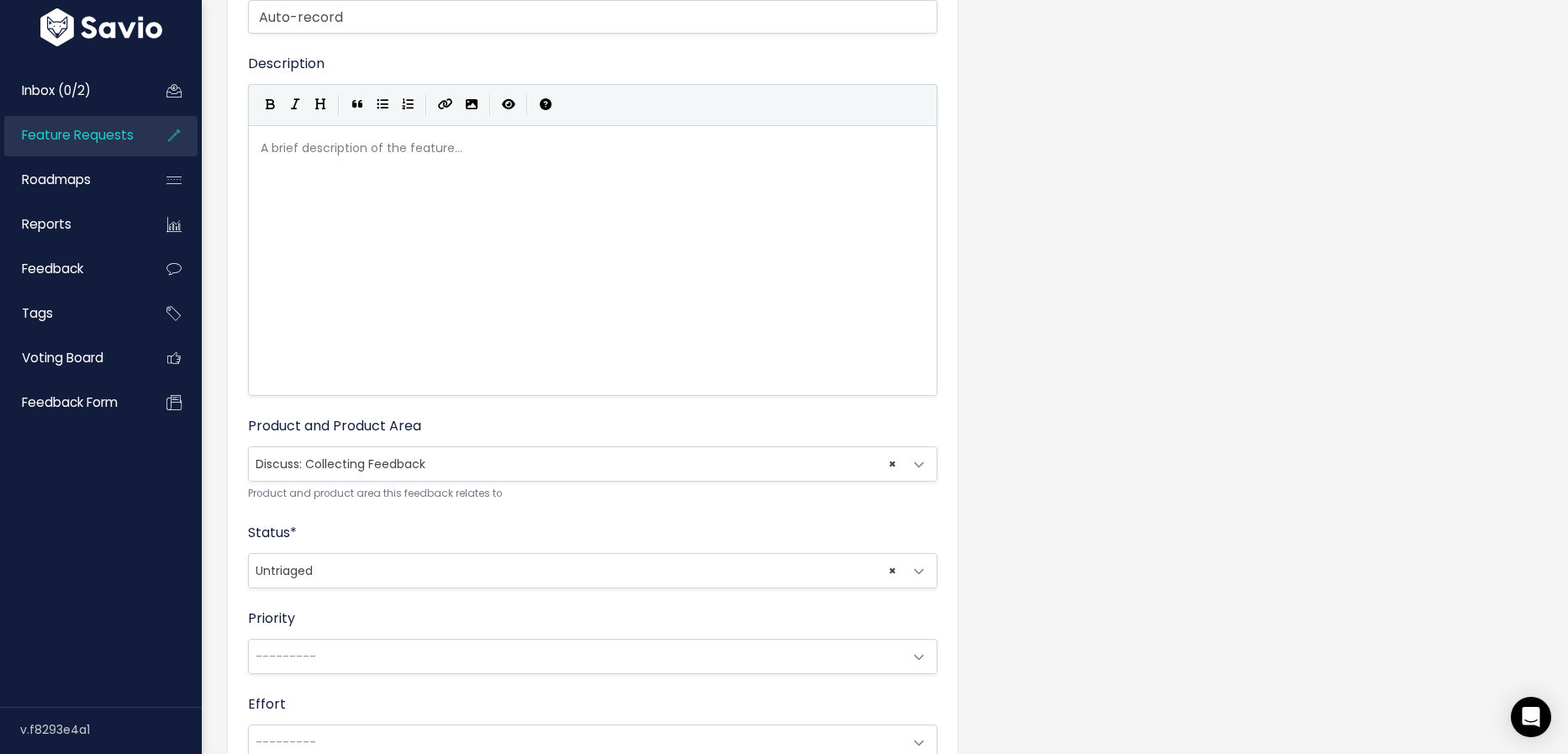
type input "Auto-record"
click at [332, 571] on span "× Untriaged" at bounding box center [576, 570] width 654 height 33
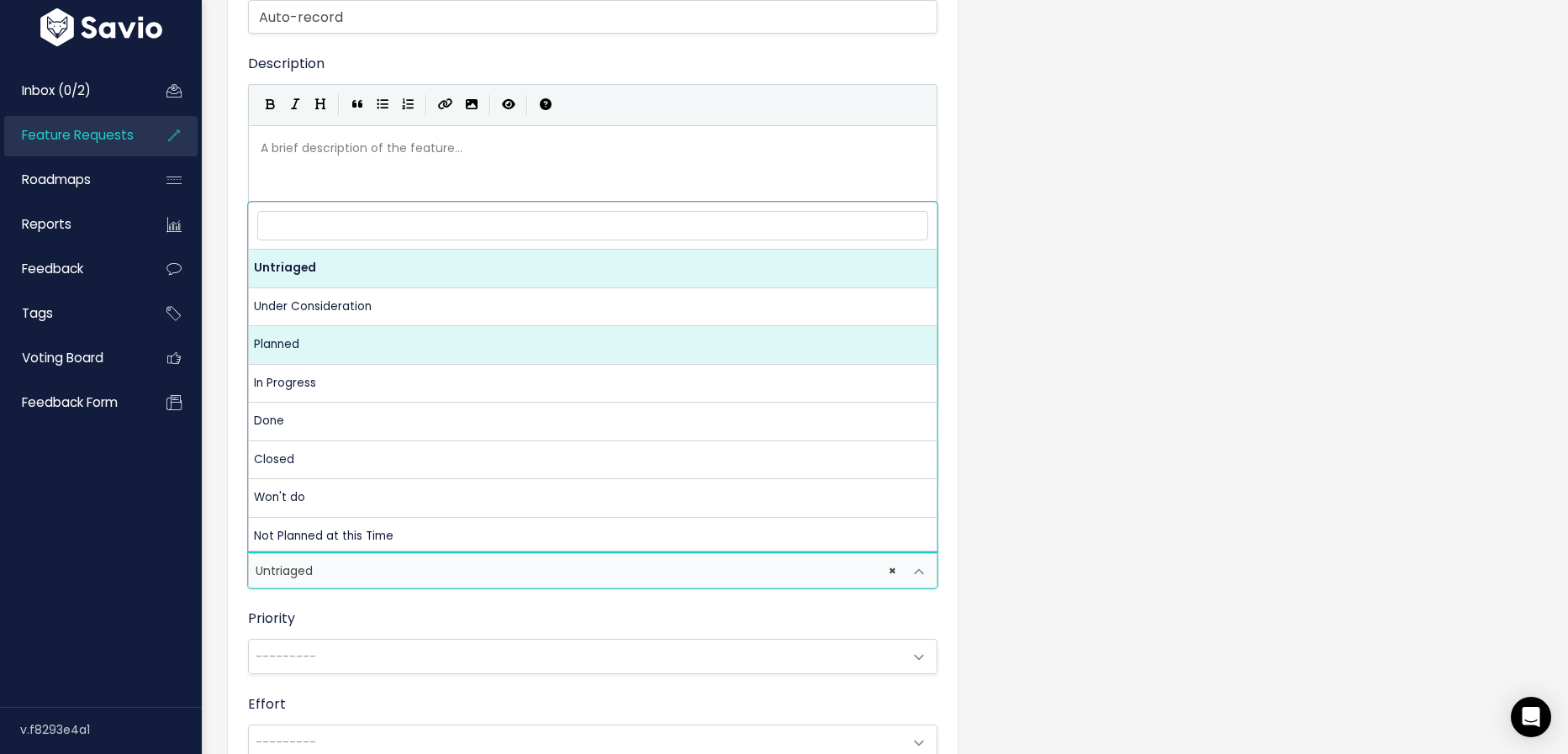
select select "PLANNED"
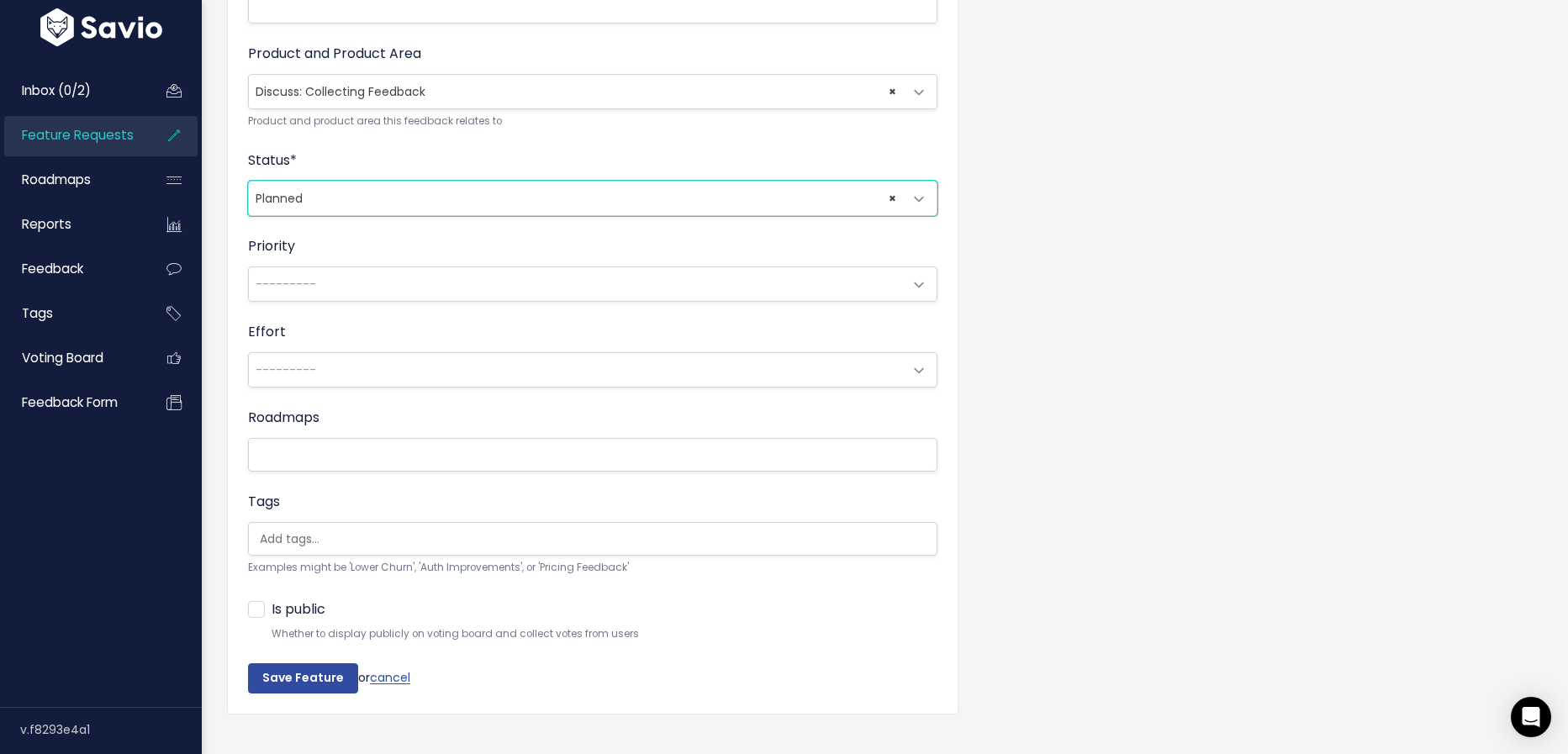
scroll to position [555, 0]
click at [369, 534] on input "search" at bounding box center [603, 537] width 700 height 18
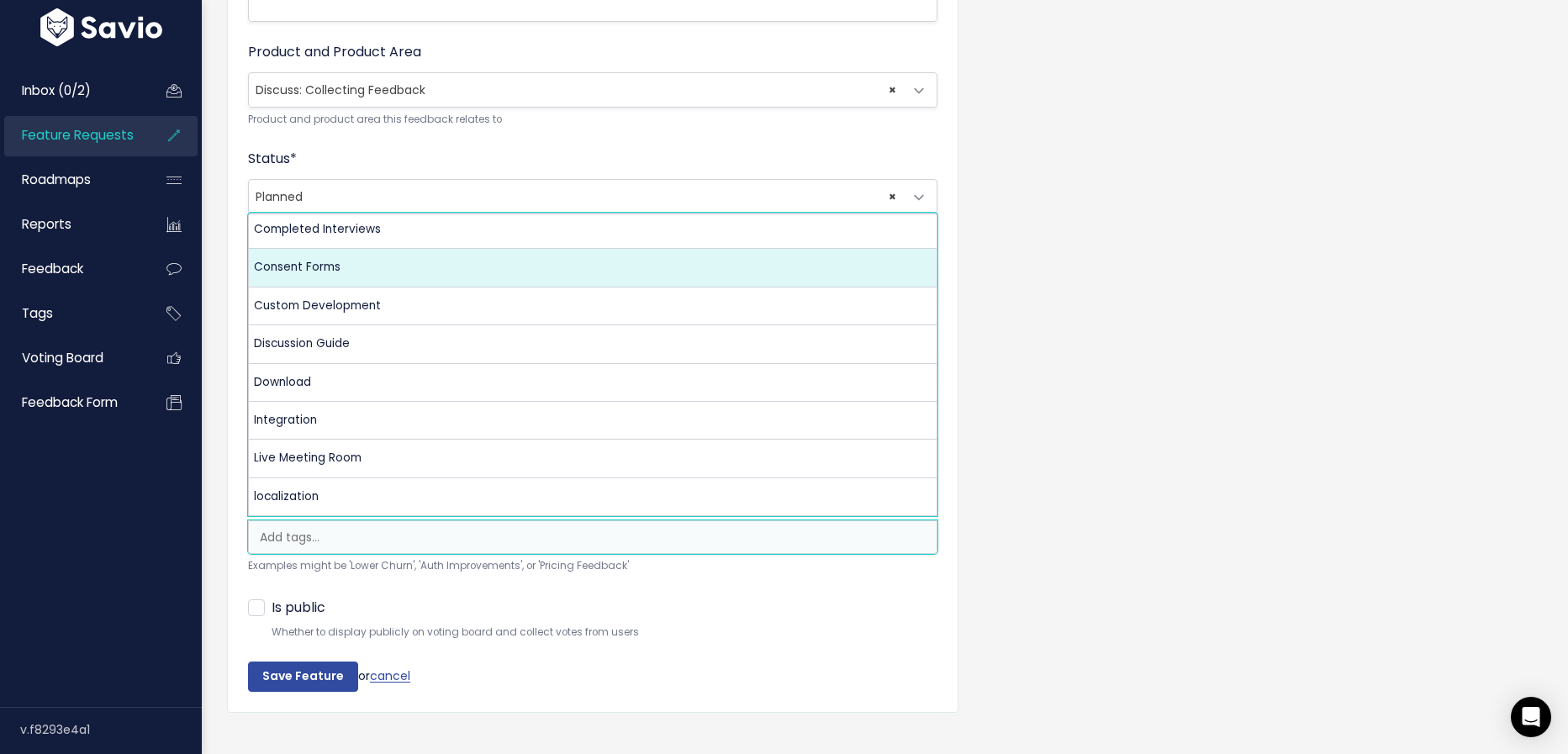
scroll to position [137, 0]
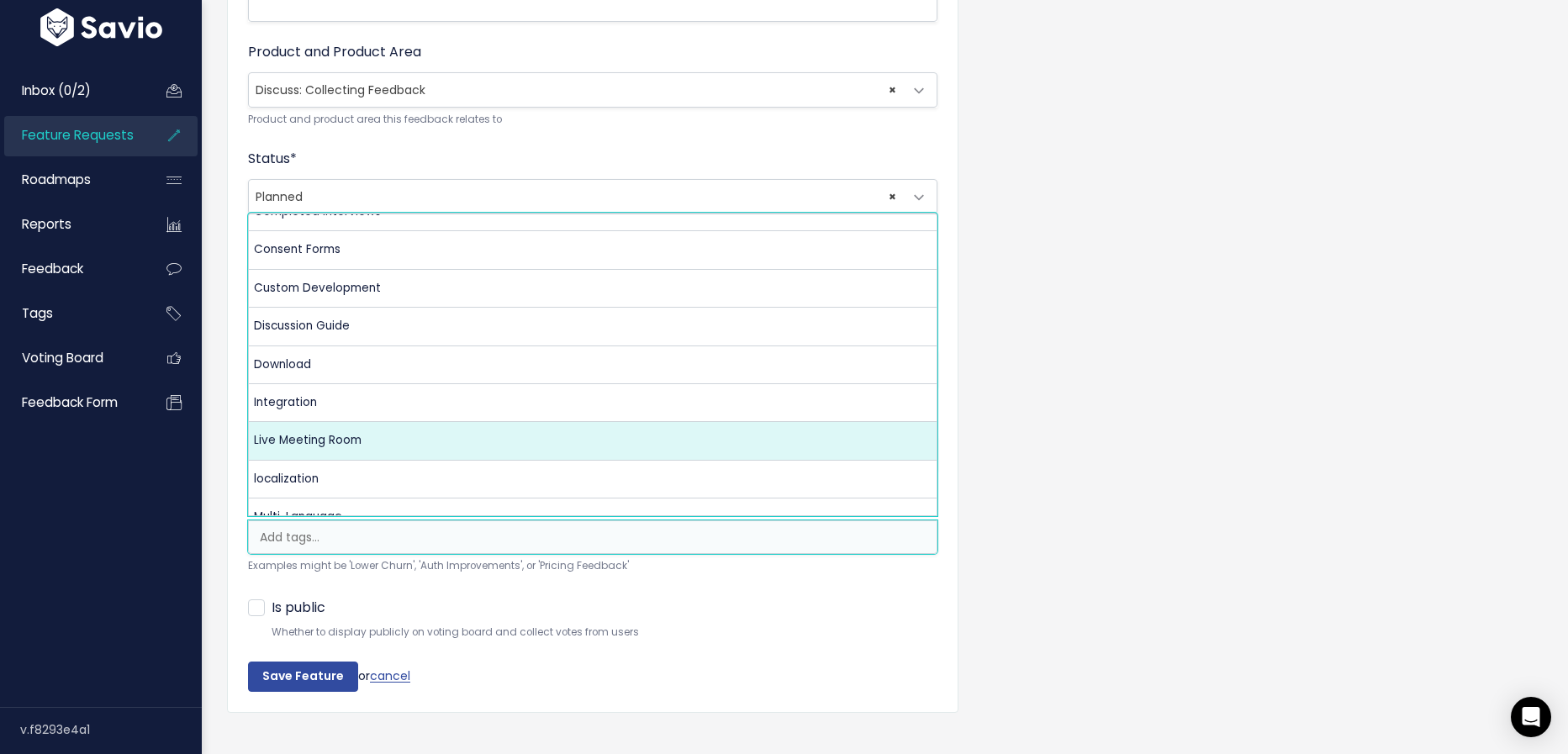
select select "13479"
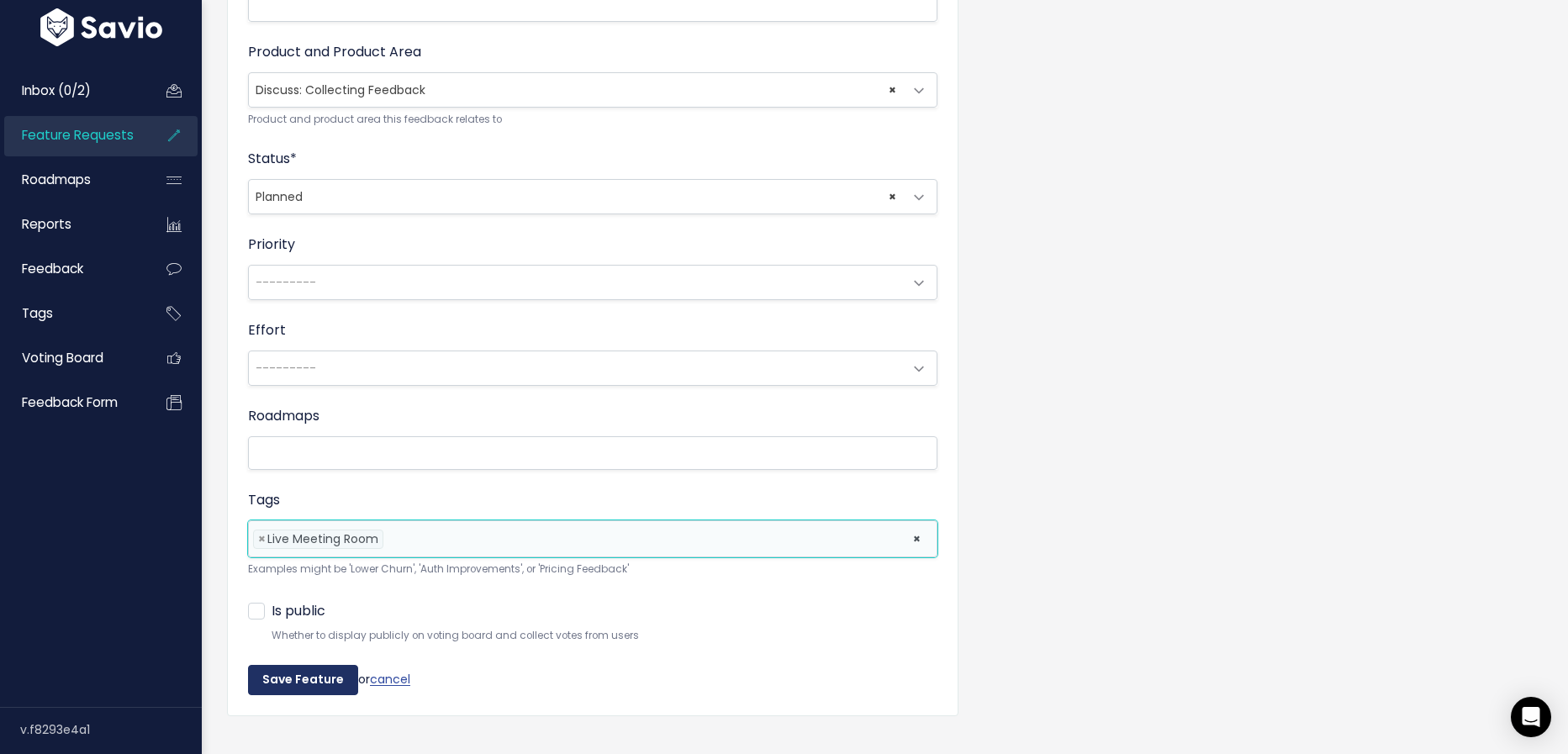
click at [308, 682] on input "Save Feature" at bounding box center [303, 679] width 110 height 30
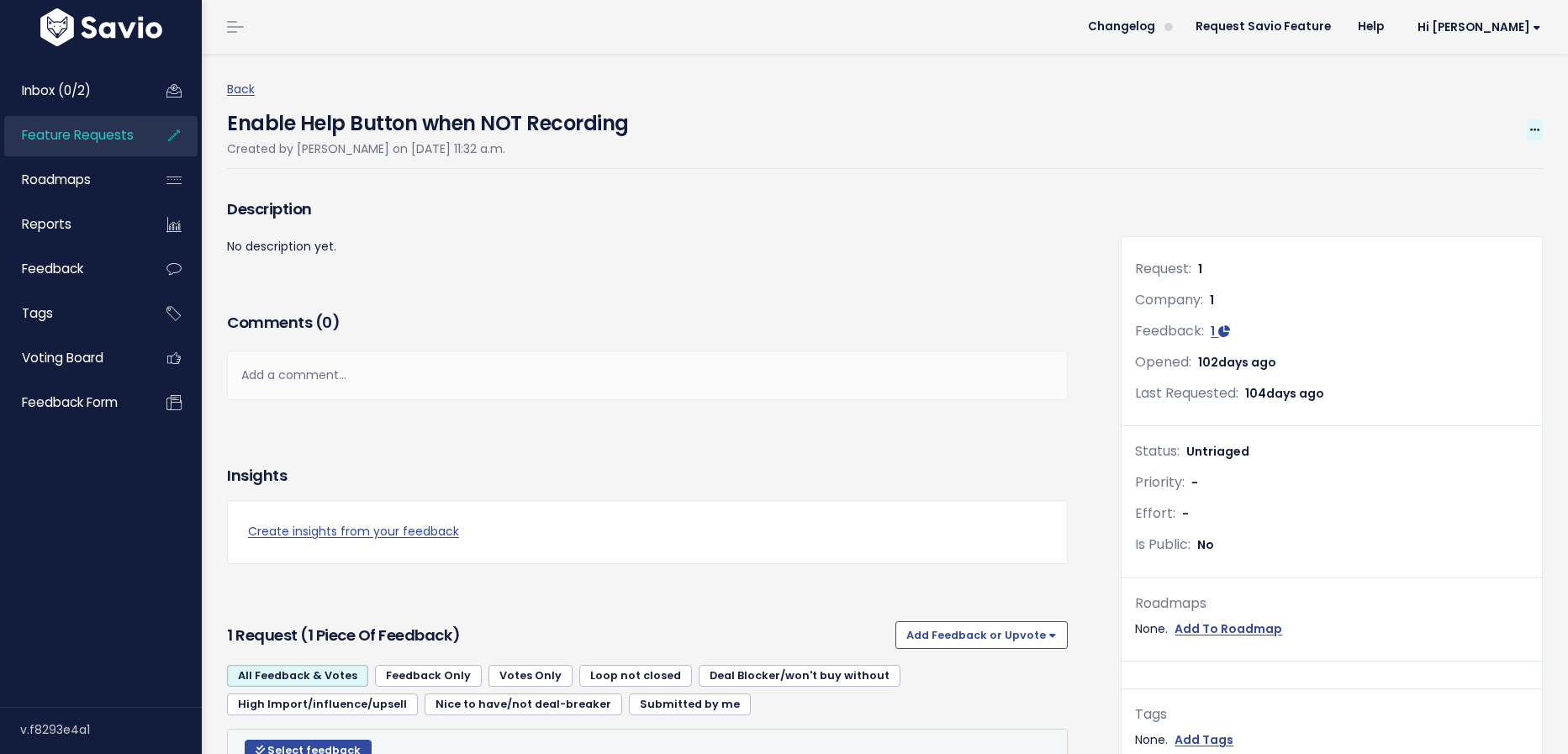
click at [1534, 132] on icon at bounding box center [1534, 131] width 9 height 11
click at [1498, 169] on link "Edit" at bounding box center [1478, 177] width 125 height 33
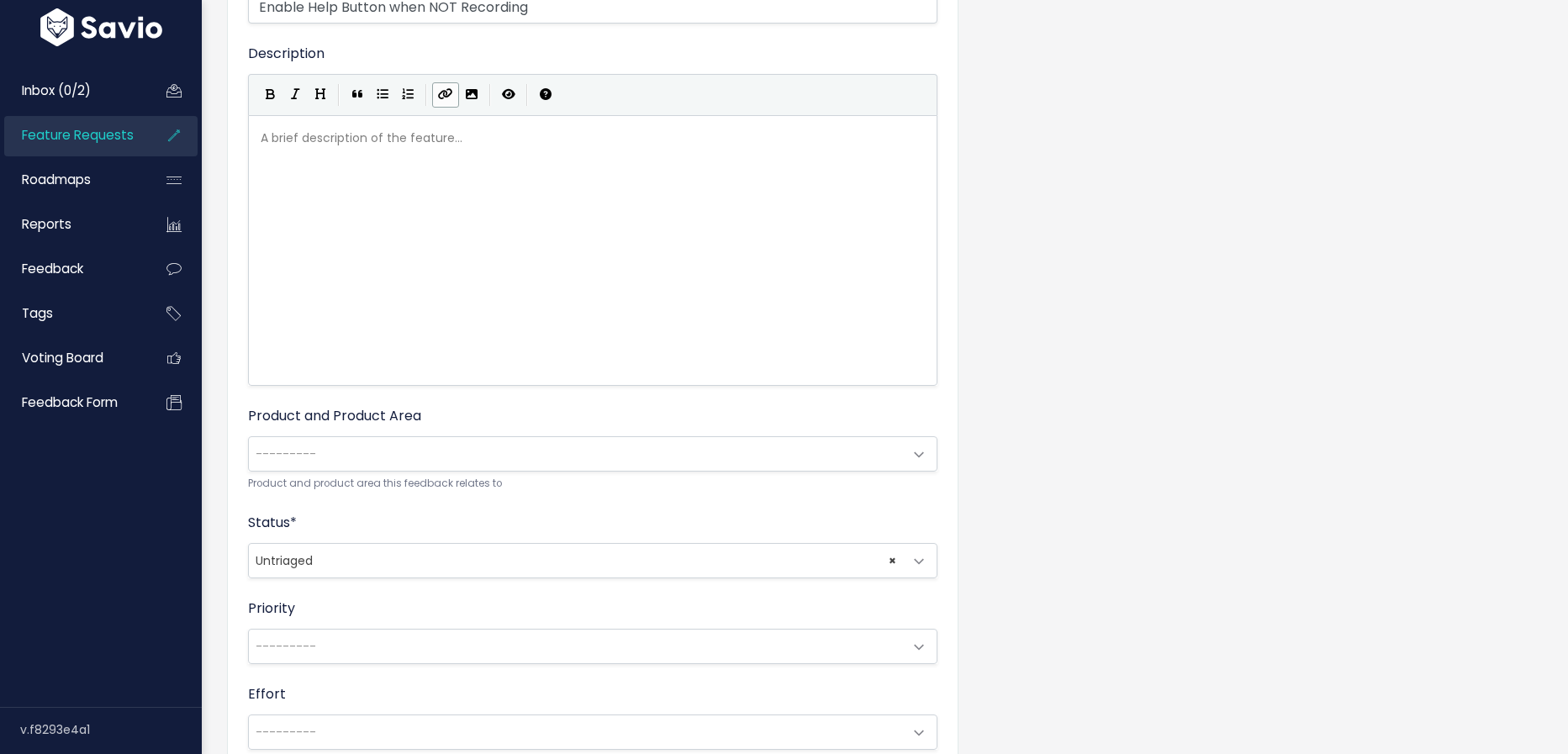
scroll to position [219, 0]
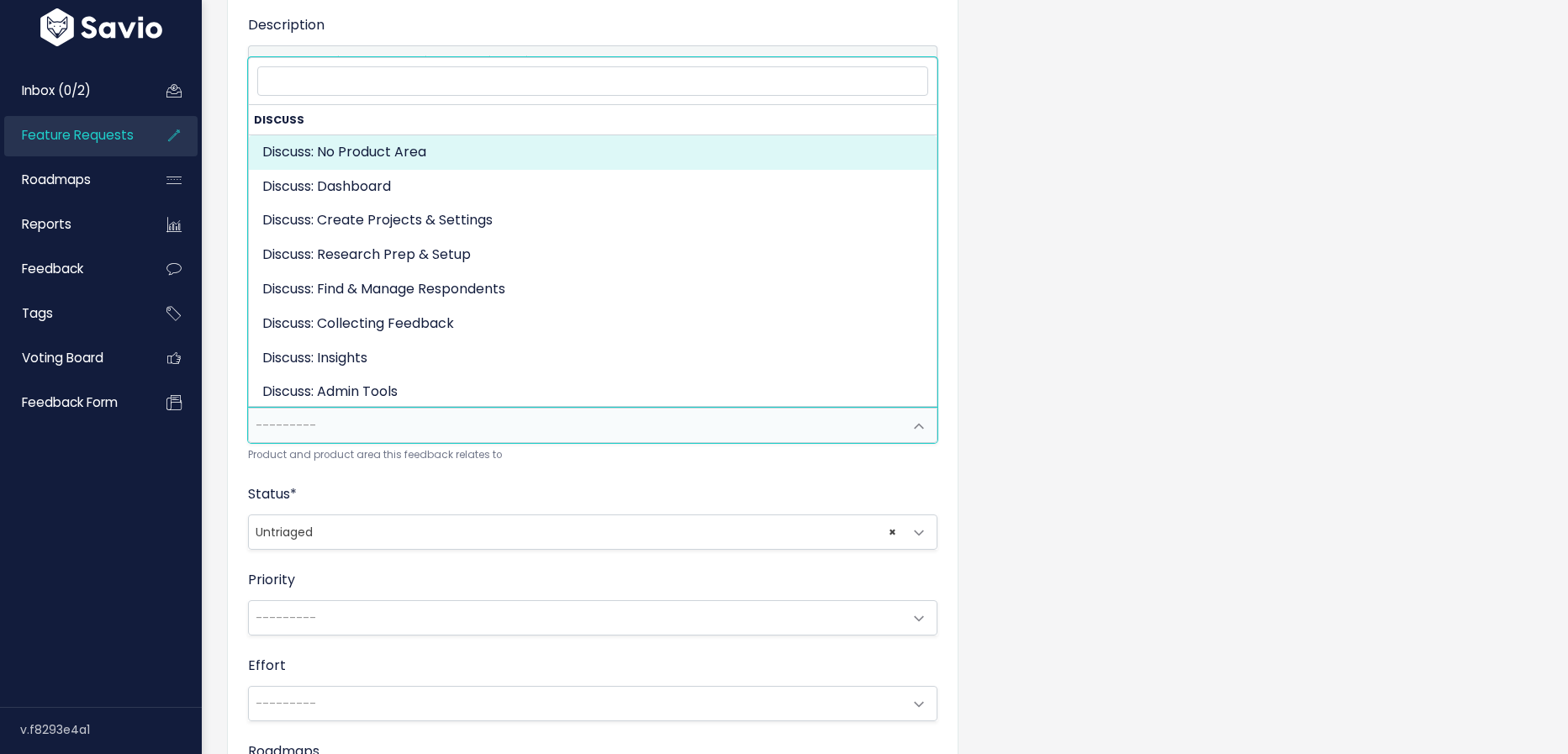
click at [385, 417] on span "---------" at bounding box center [576, 425] width 654 height 33
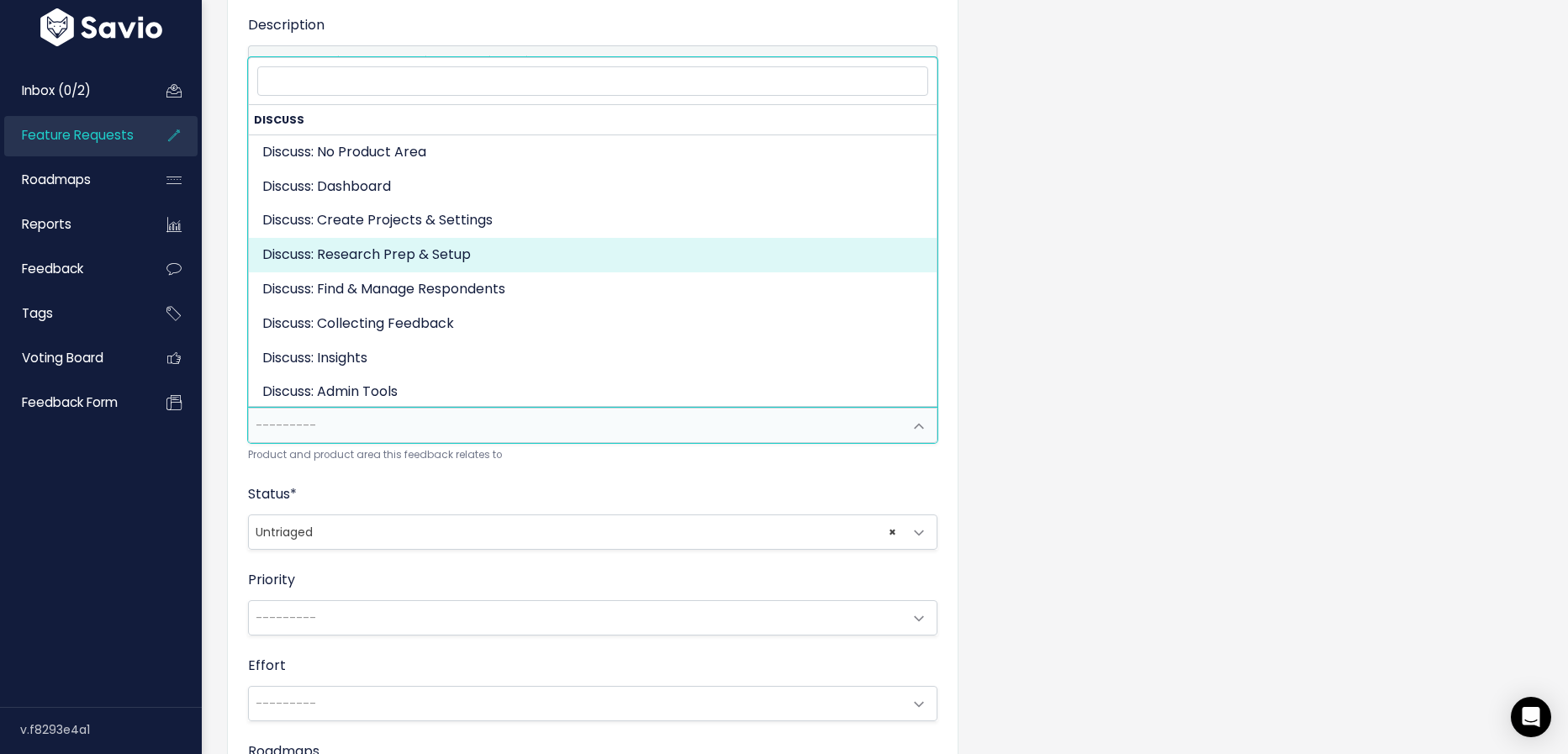
select select "DISCUSS_PLATFORM:RESEARCH_SETUP"
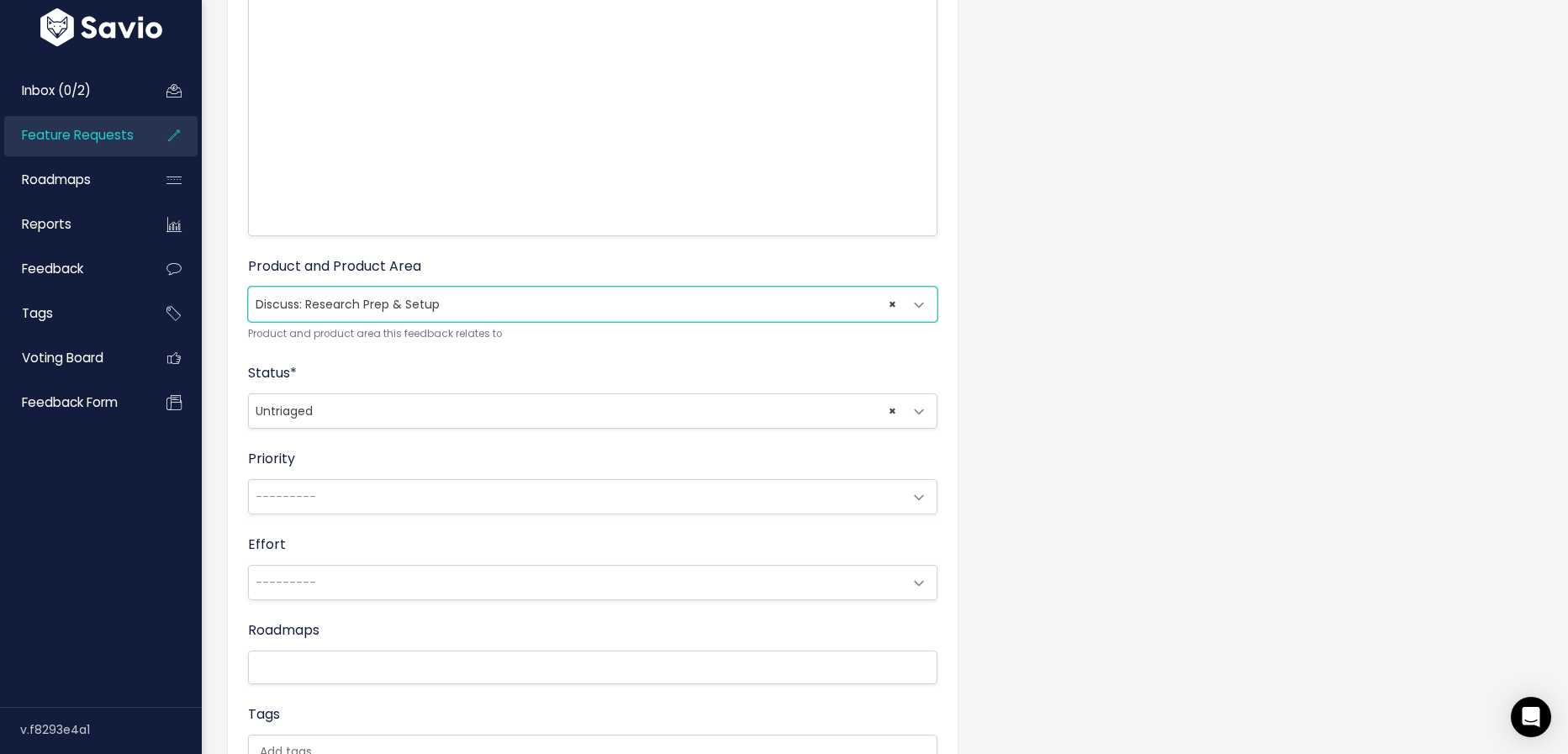
scroll to position [400, 0]
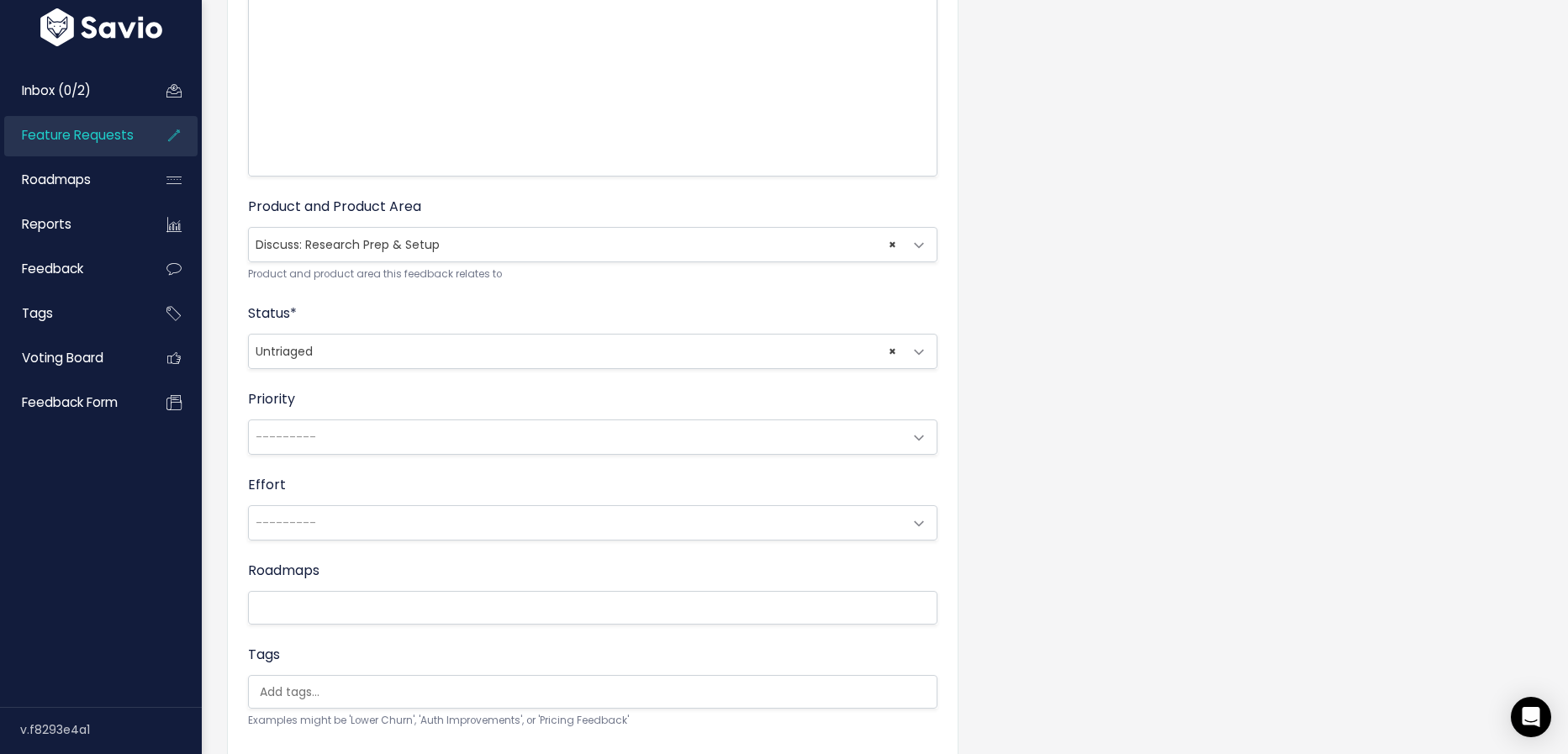
click at [389, 361] on span "× Untriaged" at bounding box center [576, 350] width 654 height 33
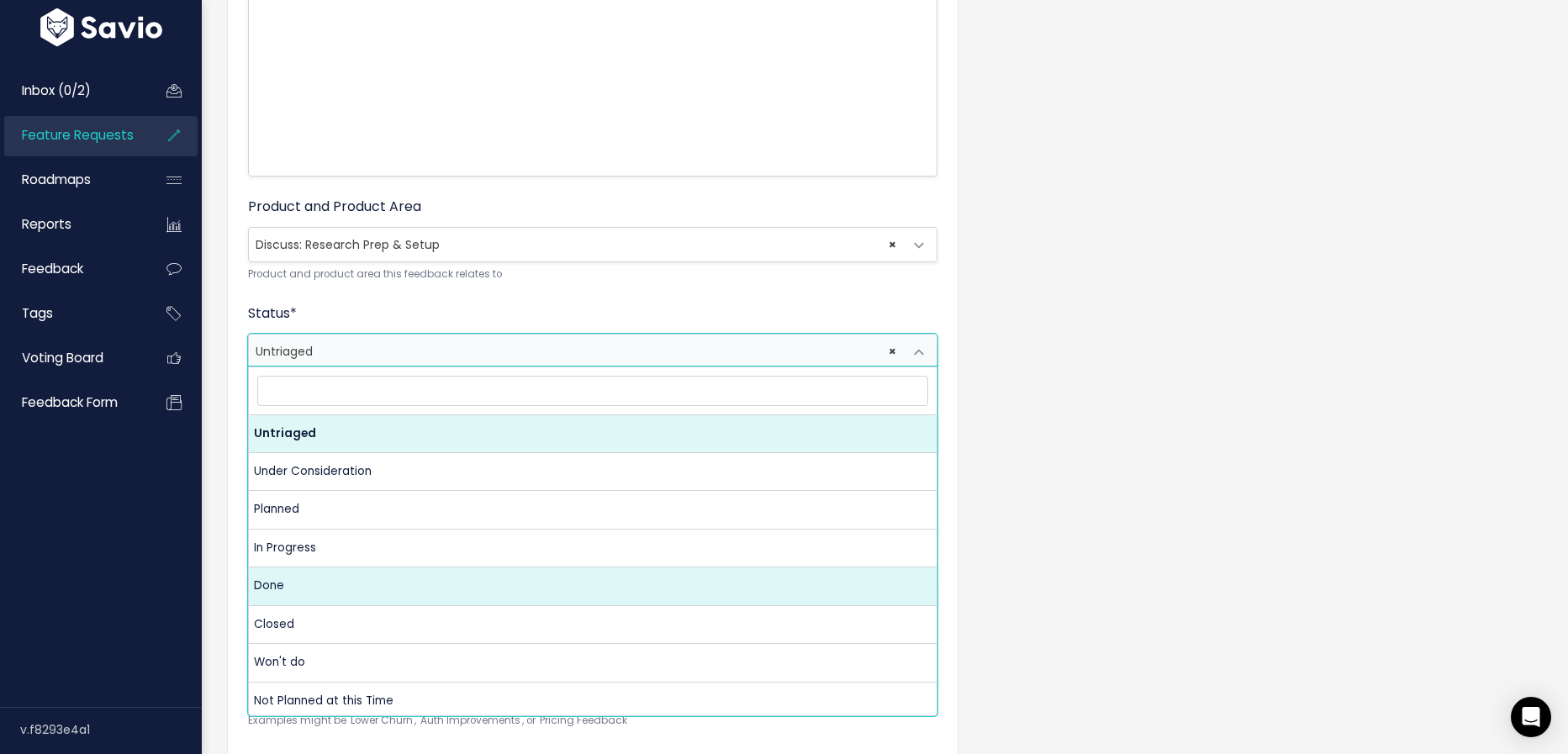
select select "SHIPPED"
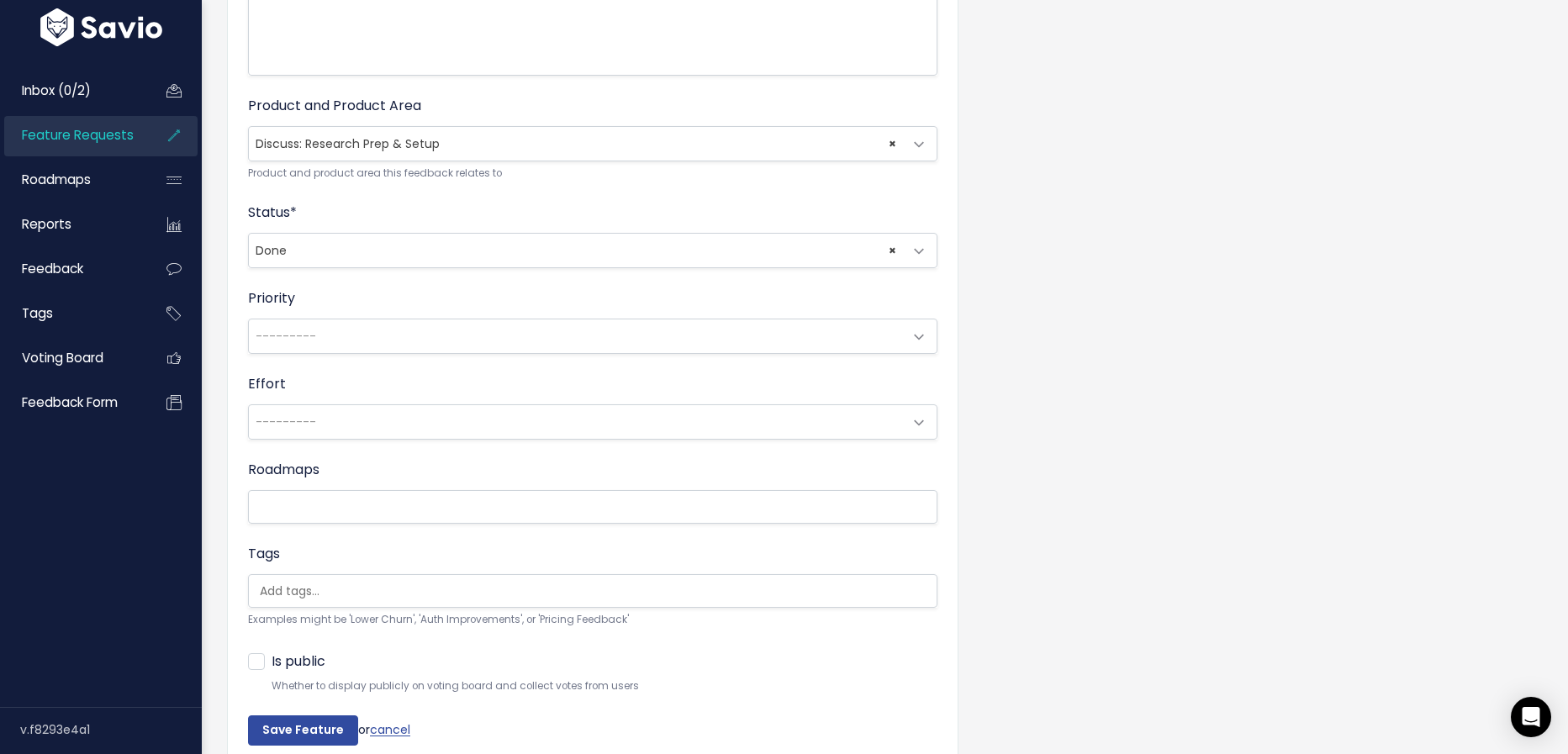
scroll to position [491, 0]
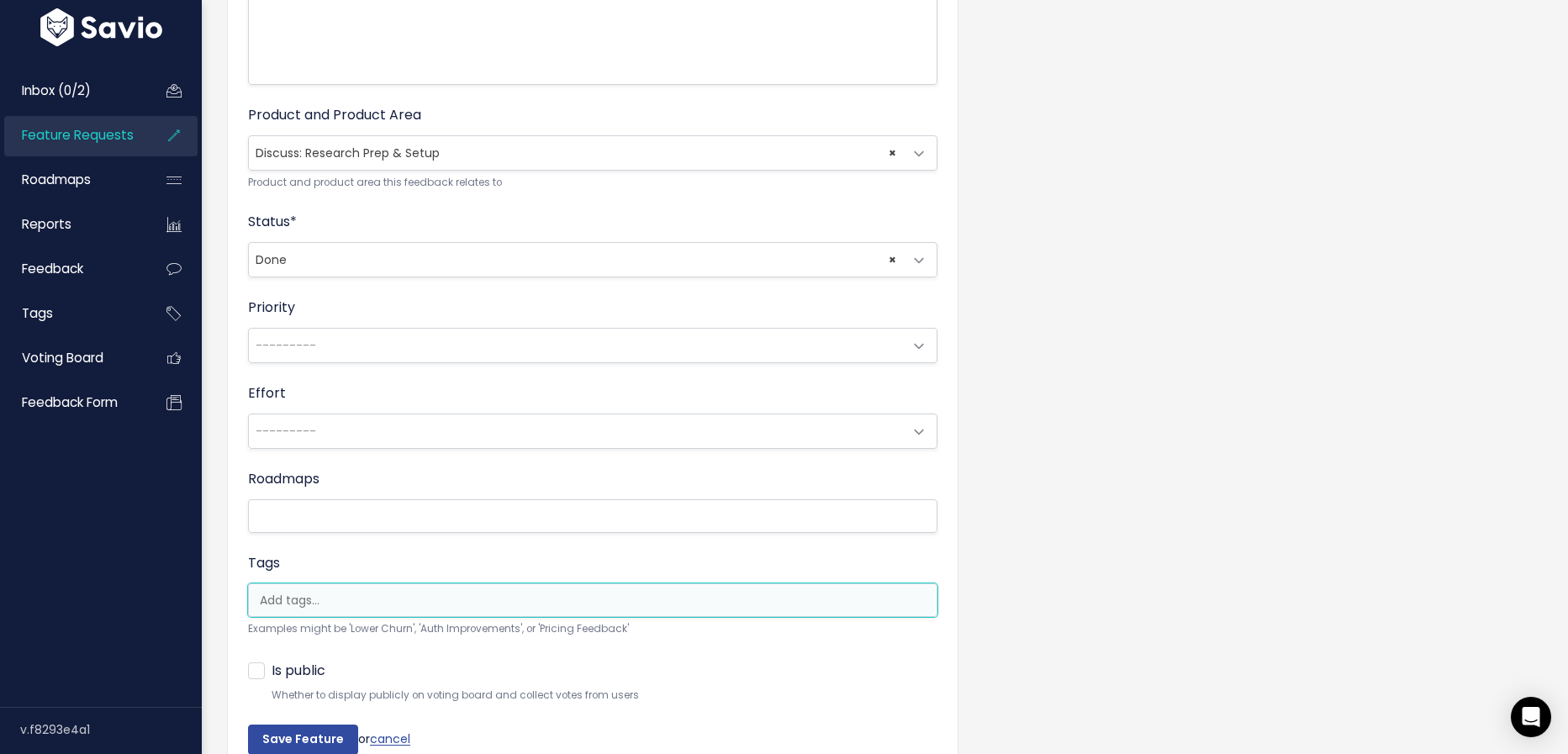
click at [370, 592] on input "search" at bounding box center [603, 600] width 700 height 18
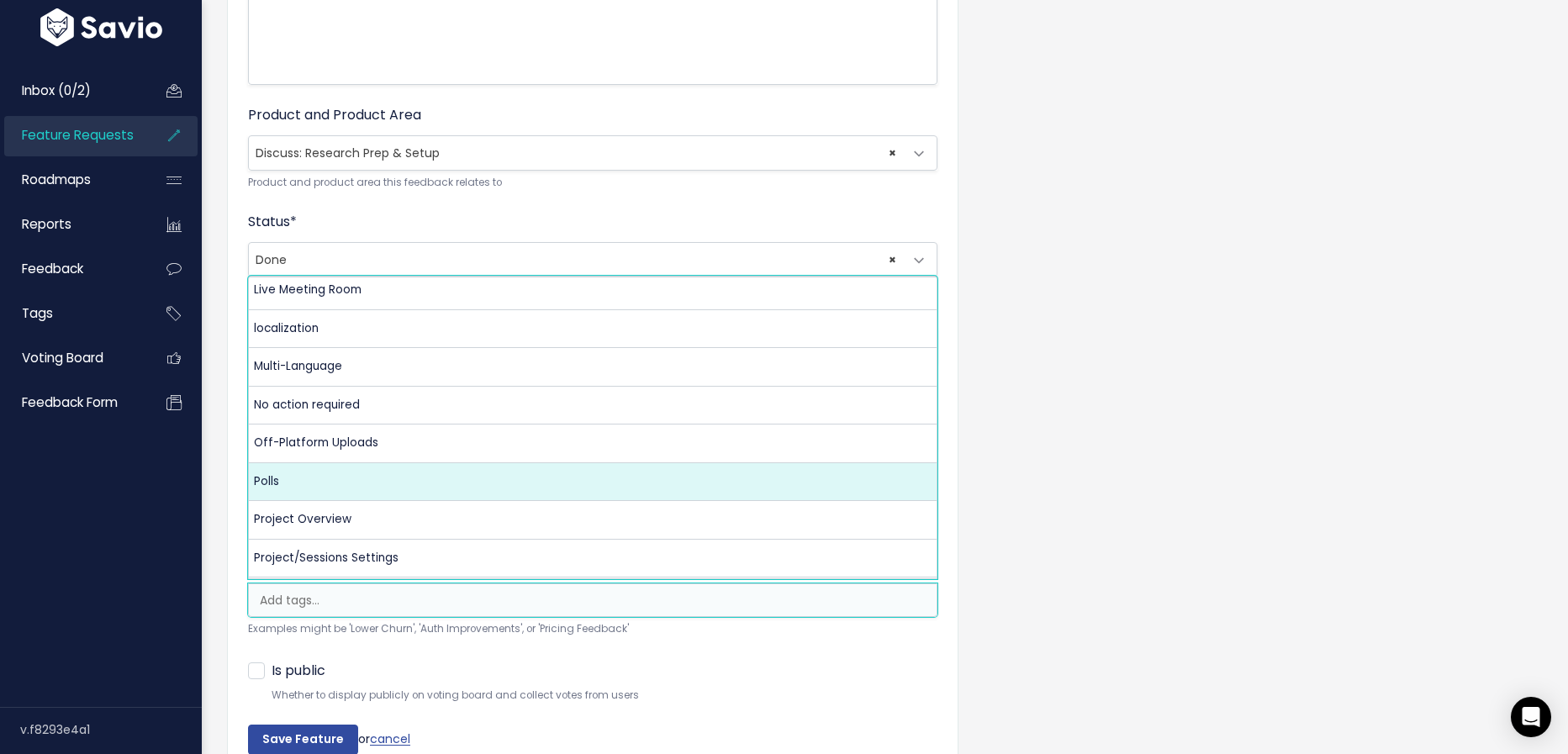
scroll to position [312, 0]
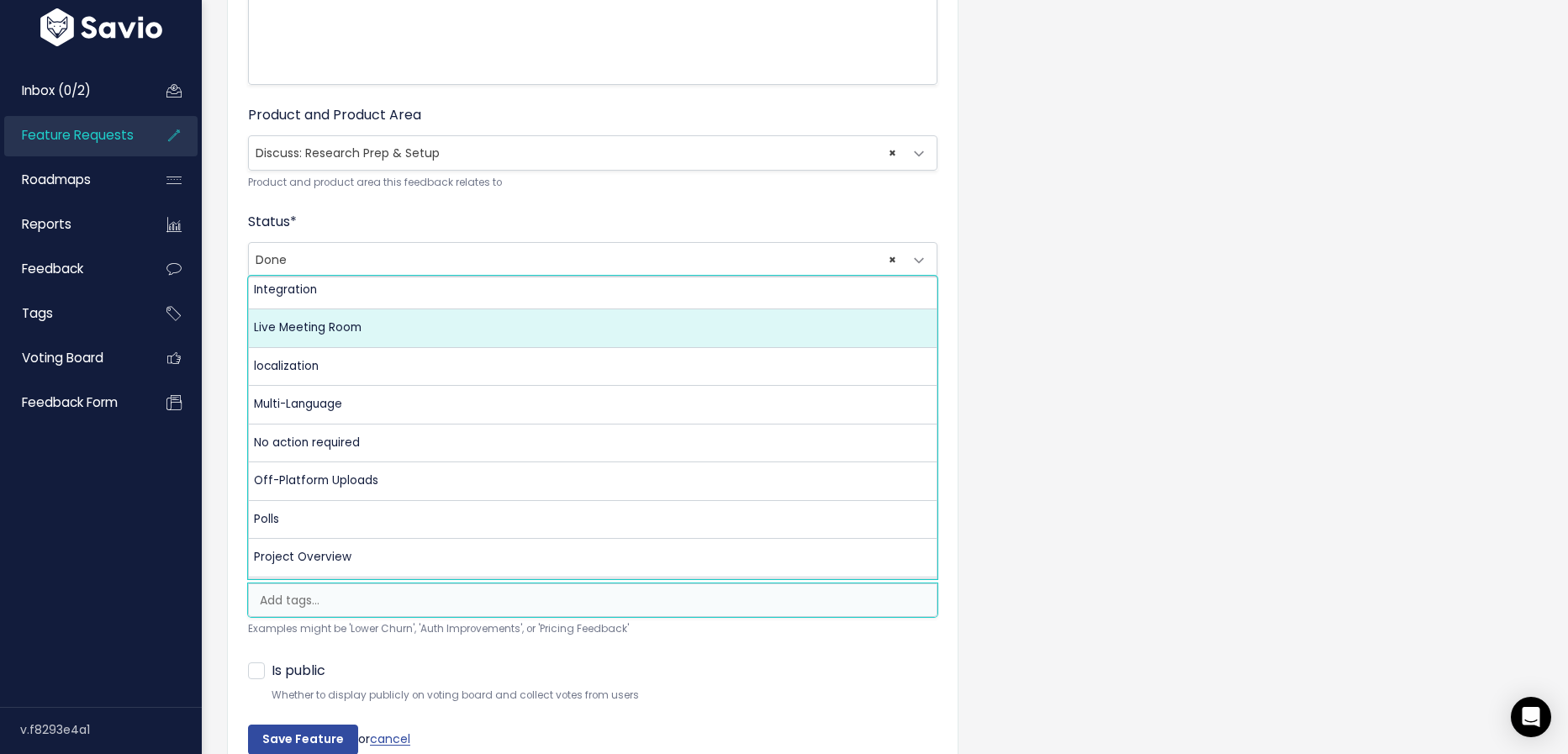
select select "13479"
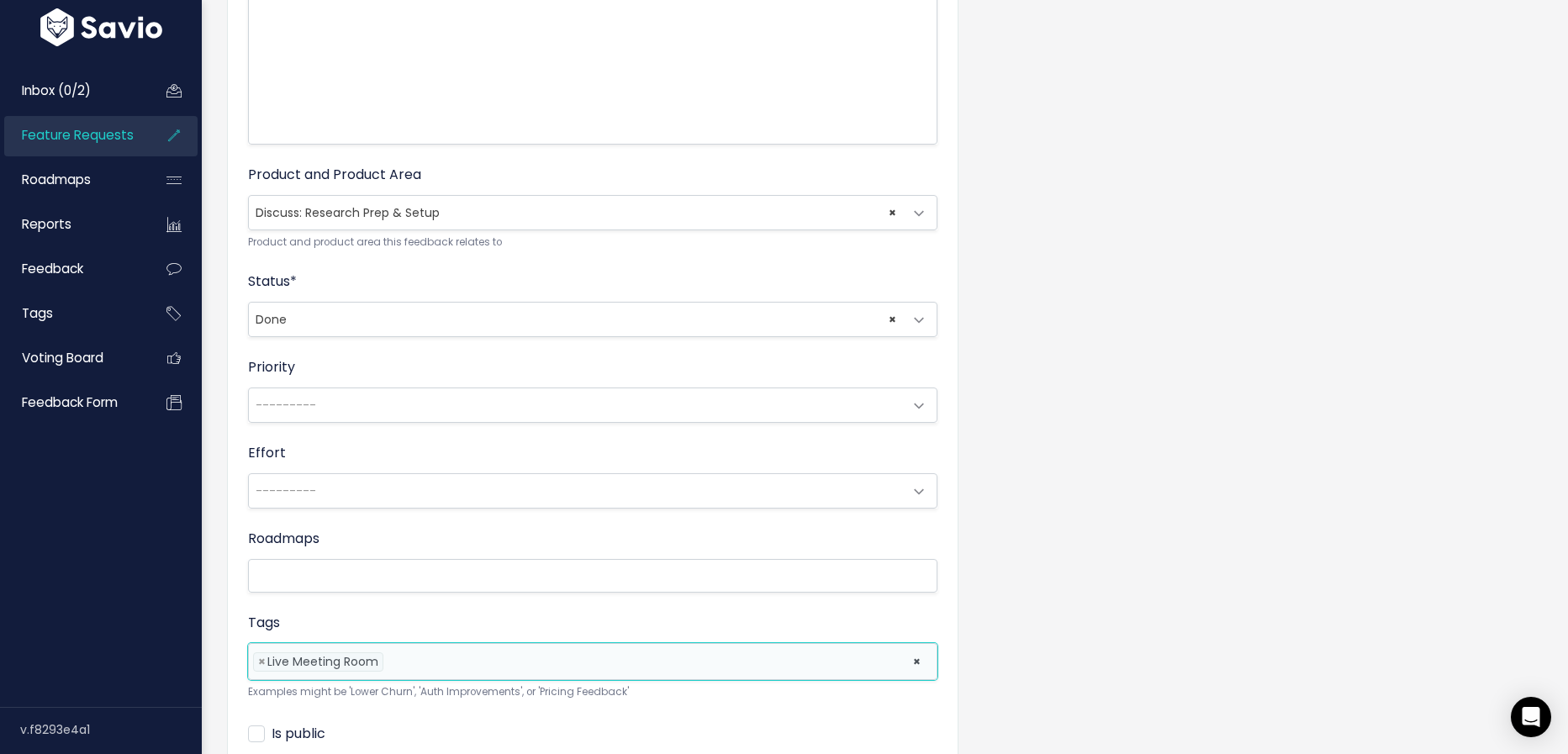
scroll to position [575, 0]
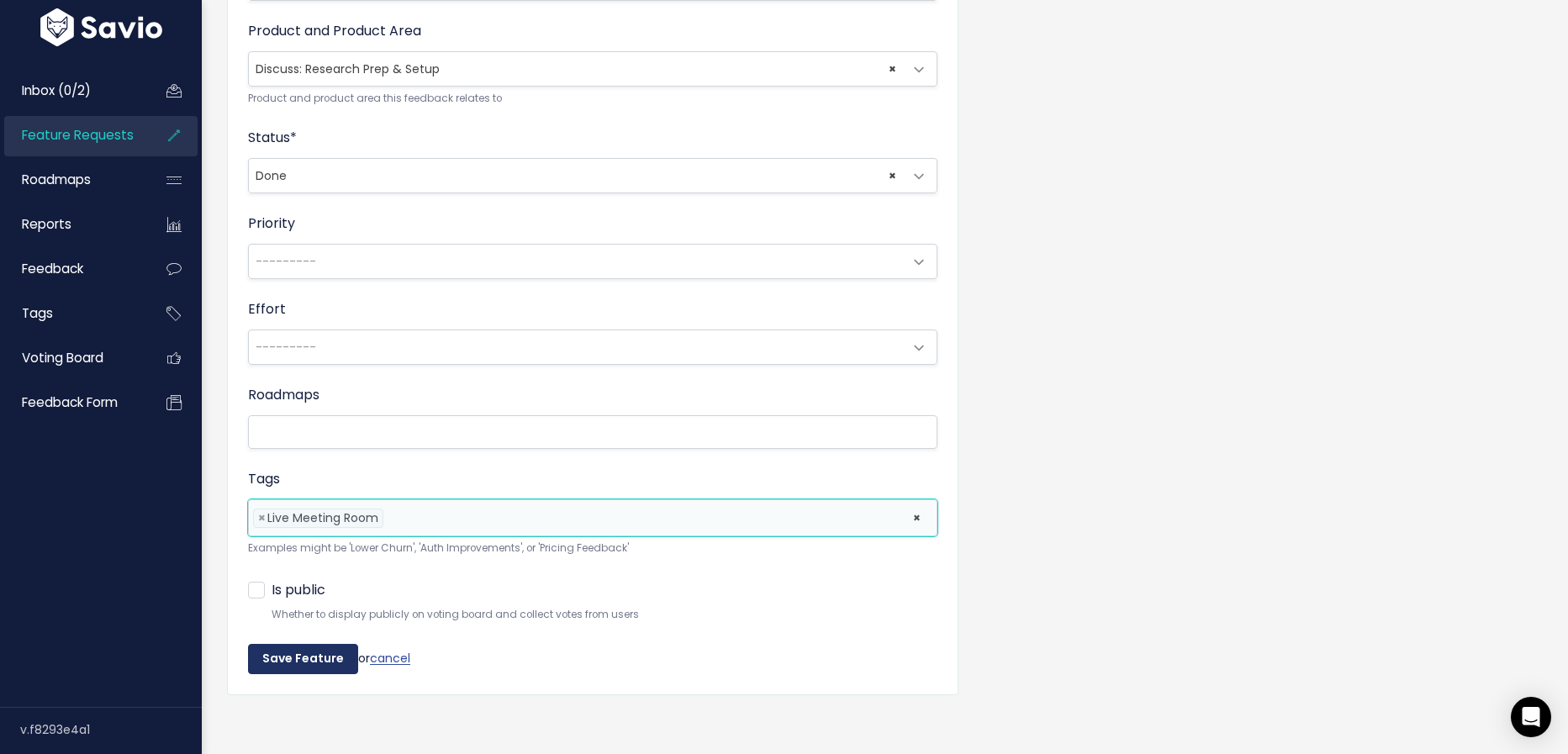
click at [293, 652] on input "Save Feature" at bounding box center [303, 659] width 110 height 30
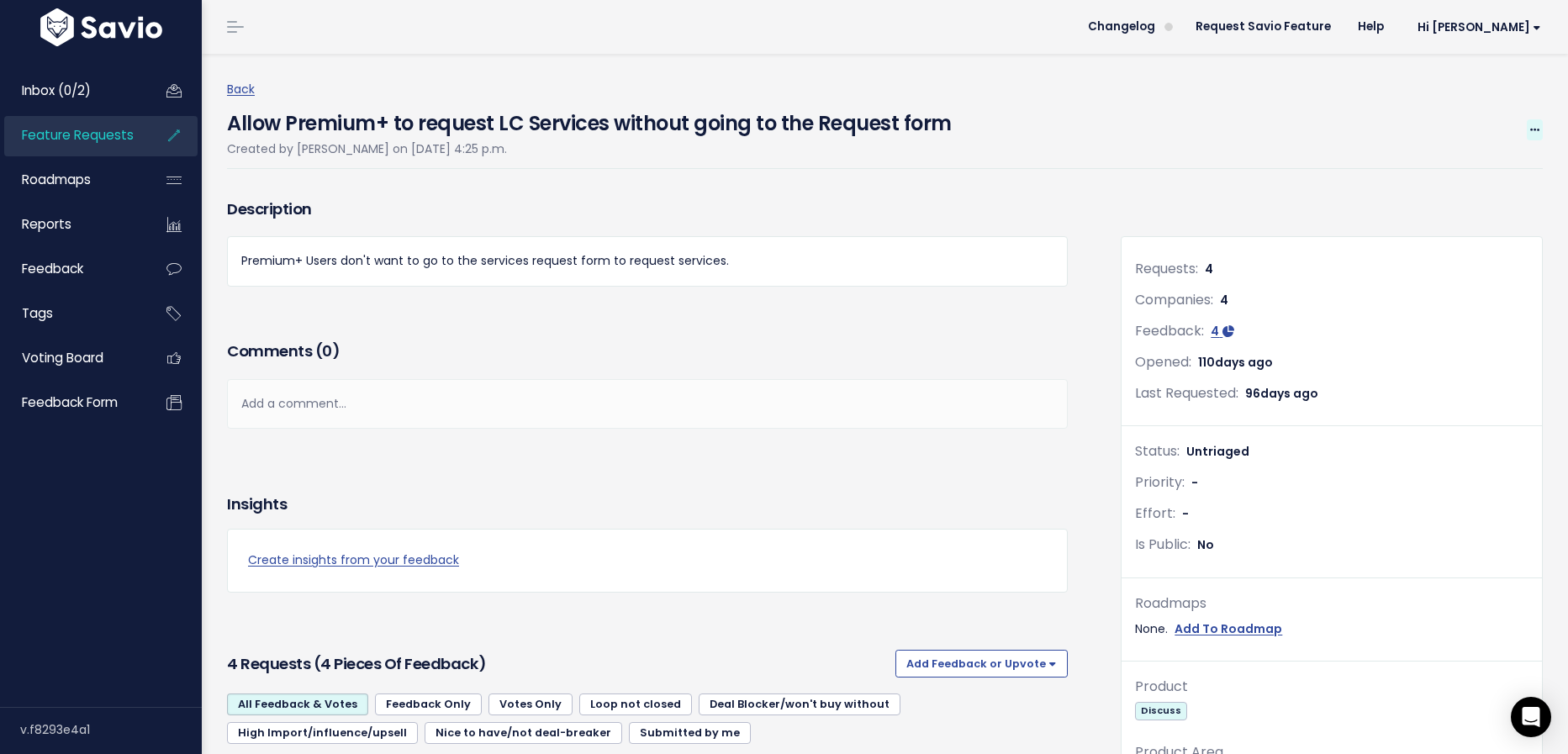
click at [1536, 131] on icon at bounding box center [1534, 131] width 9 height 11
click at [1473, 172] on link "Edit" at bounding box center [1478, 177] width 125 height 33
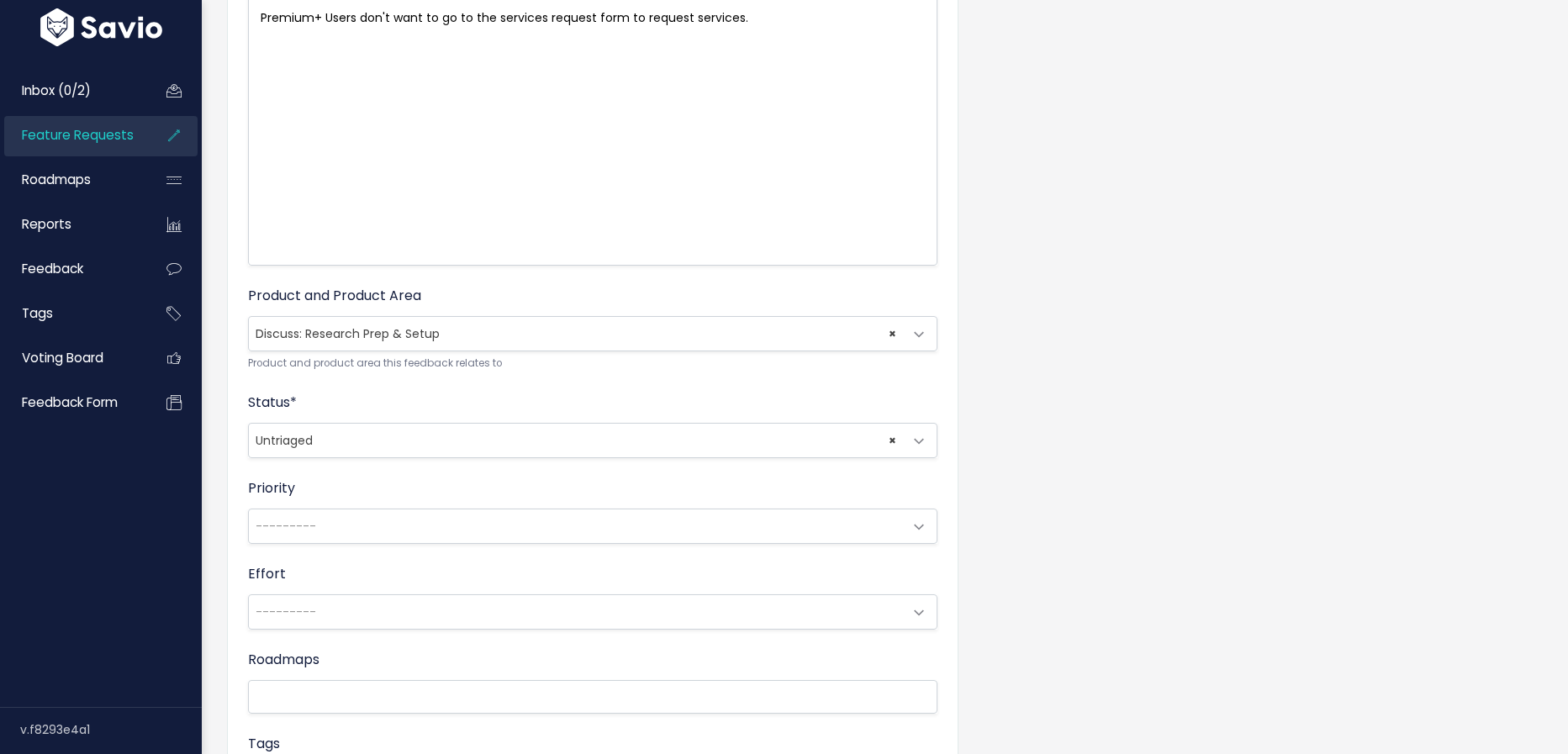
scroll to position [320, 0]
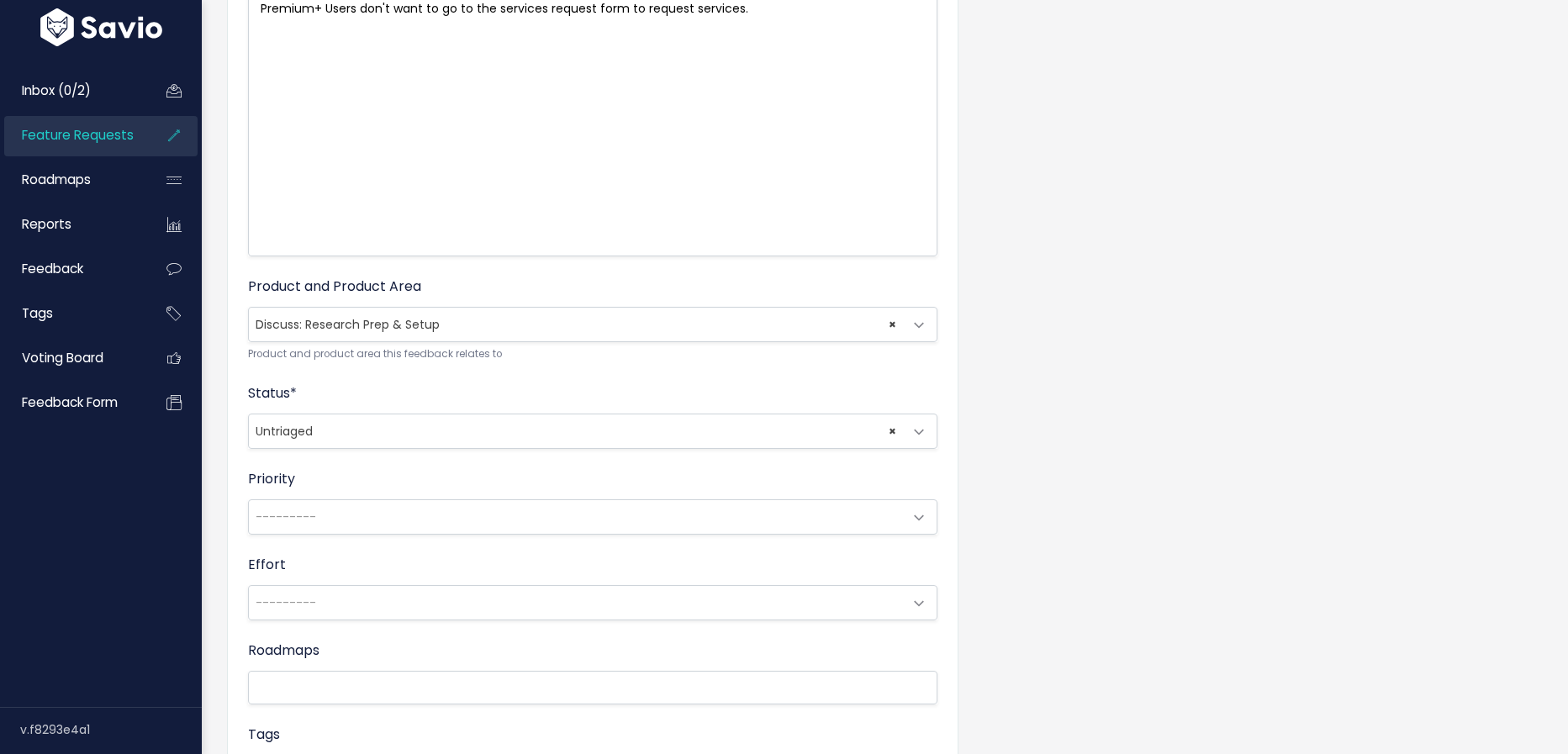
click at [309, 429] on span "× Untriaged" at bounding box center [576, 430] width 654 height 33
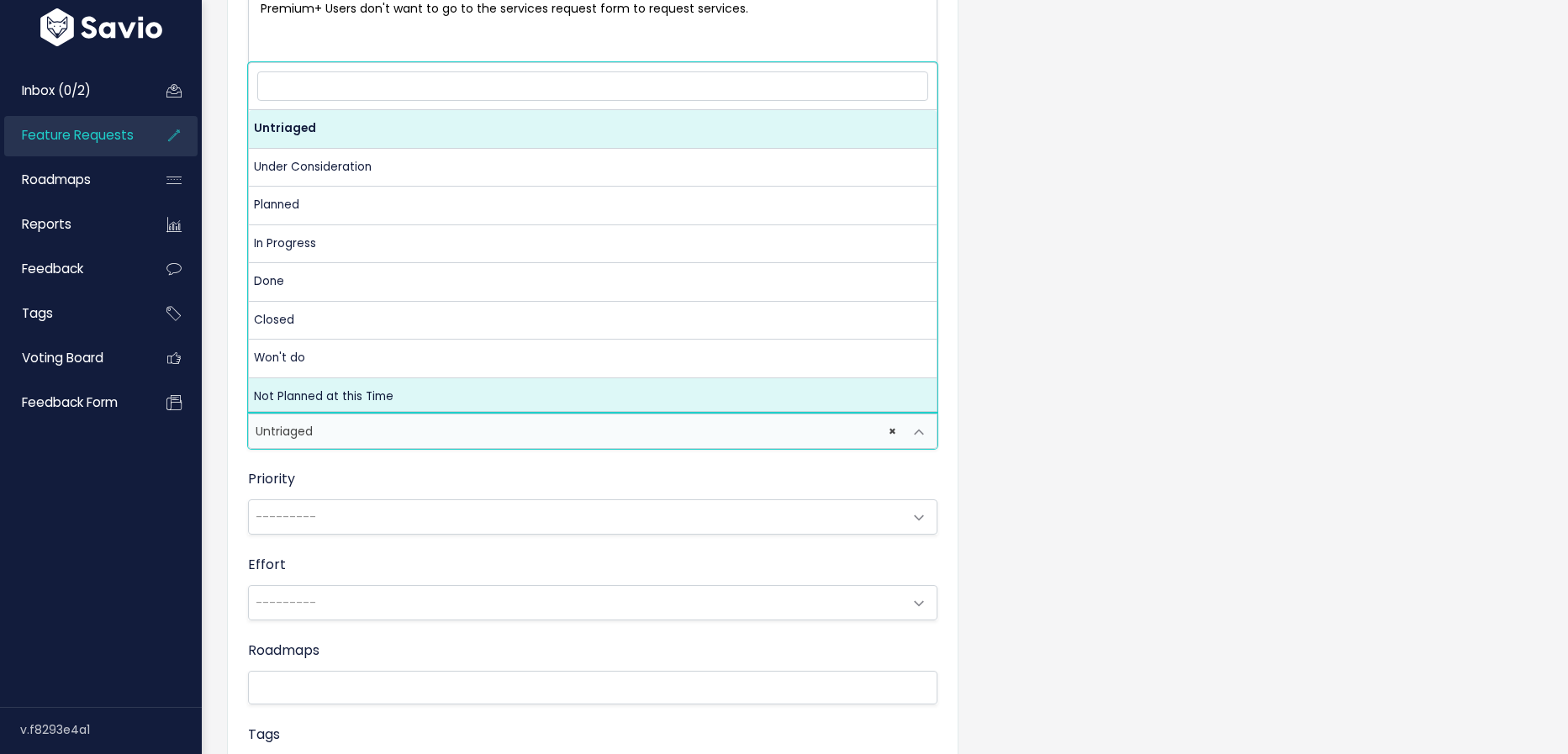
select select "NOT_PLANNING"
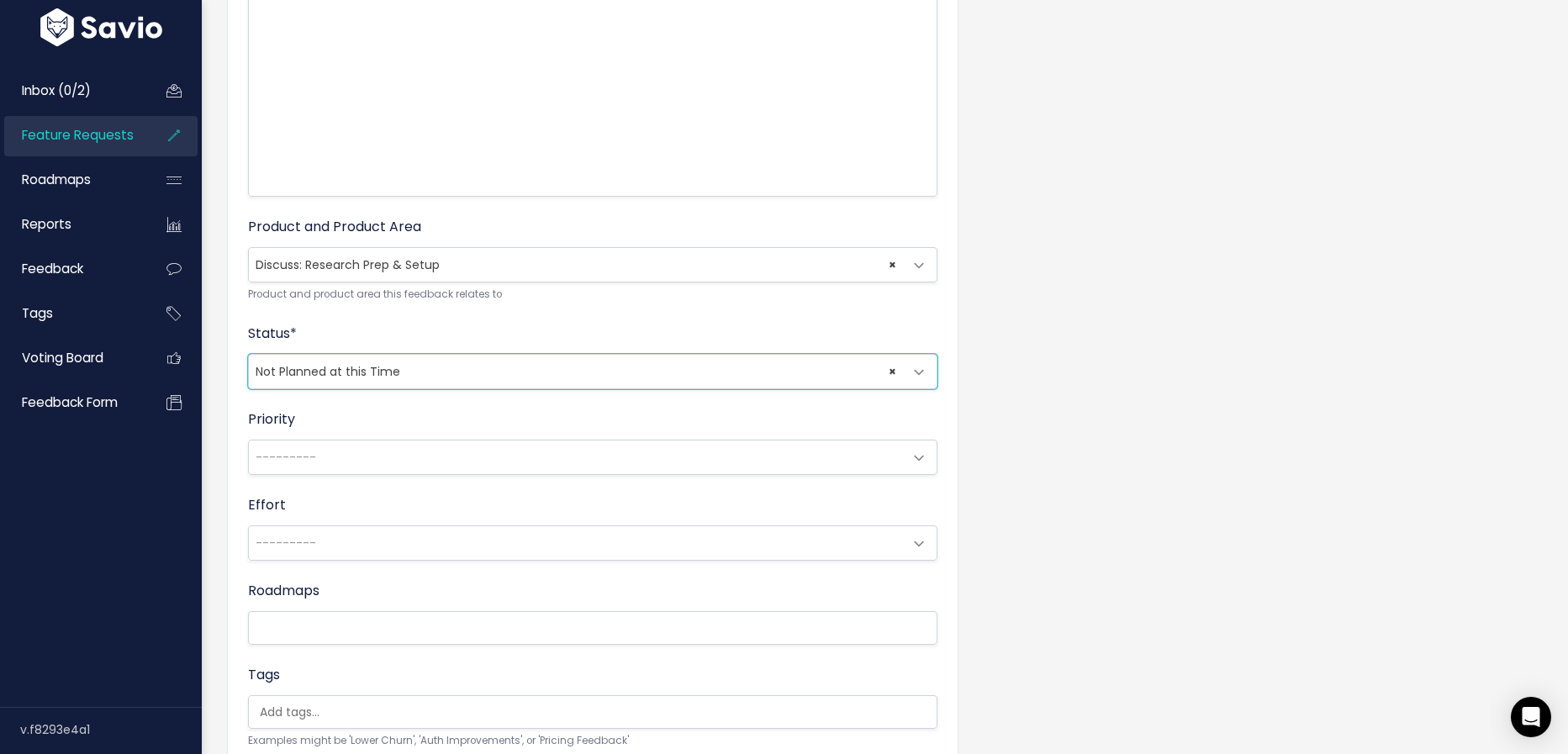
scroll to position [573, 0]
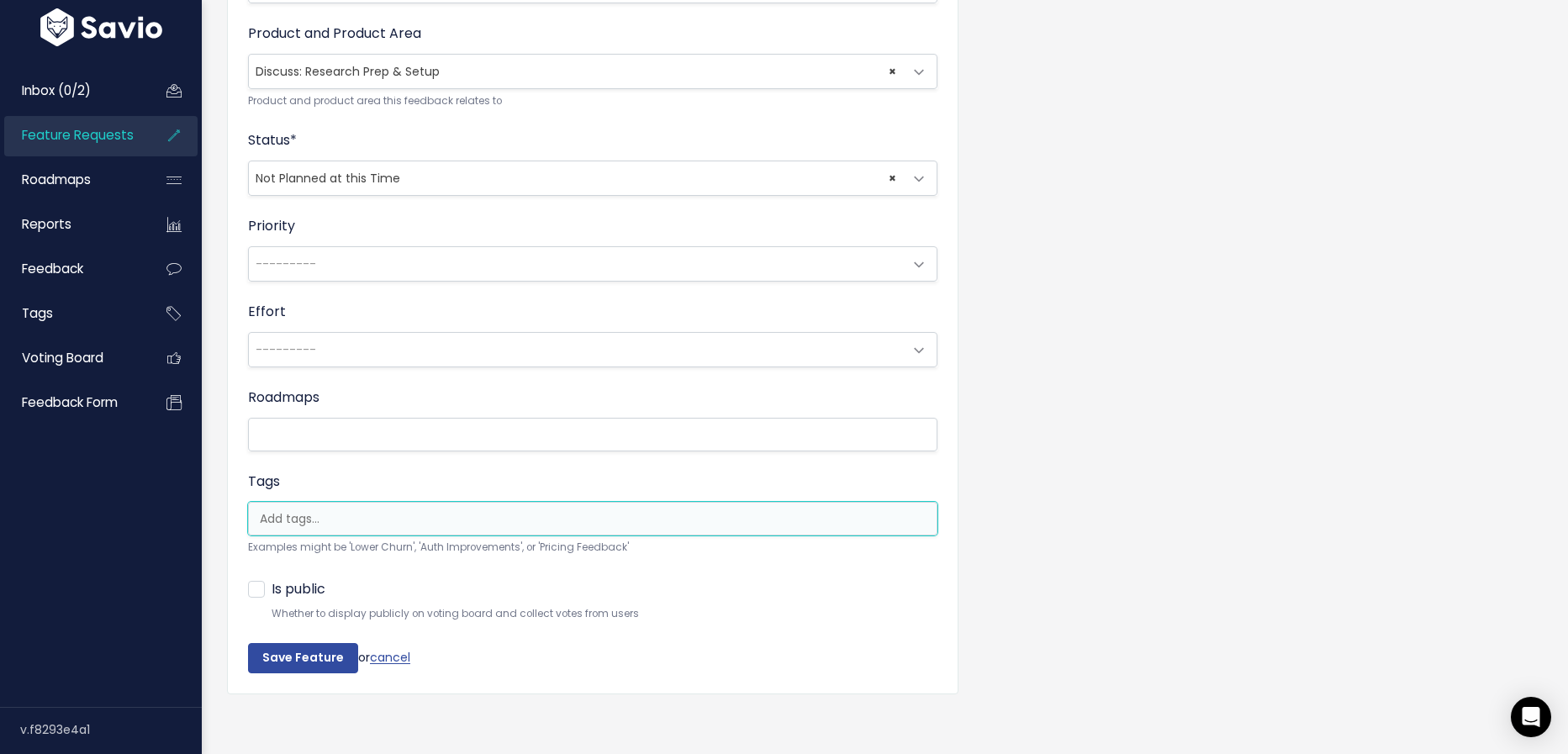
click at [321, 519] on input "search" at bounding box center [603, 519] width 700 height 18
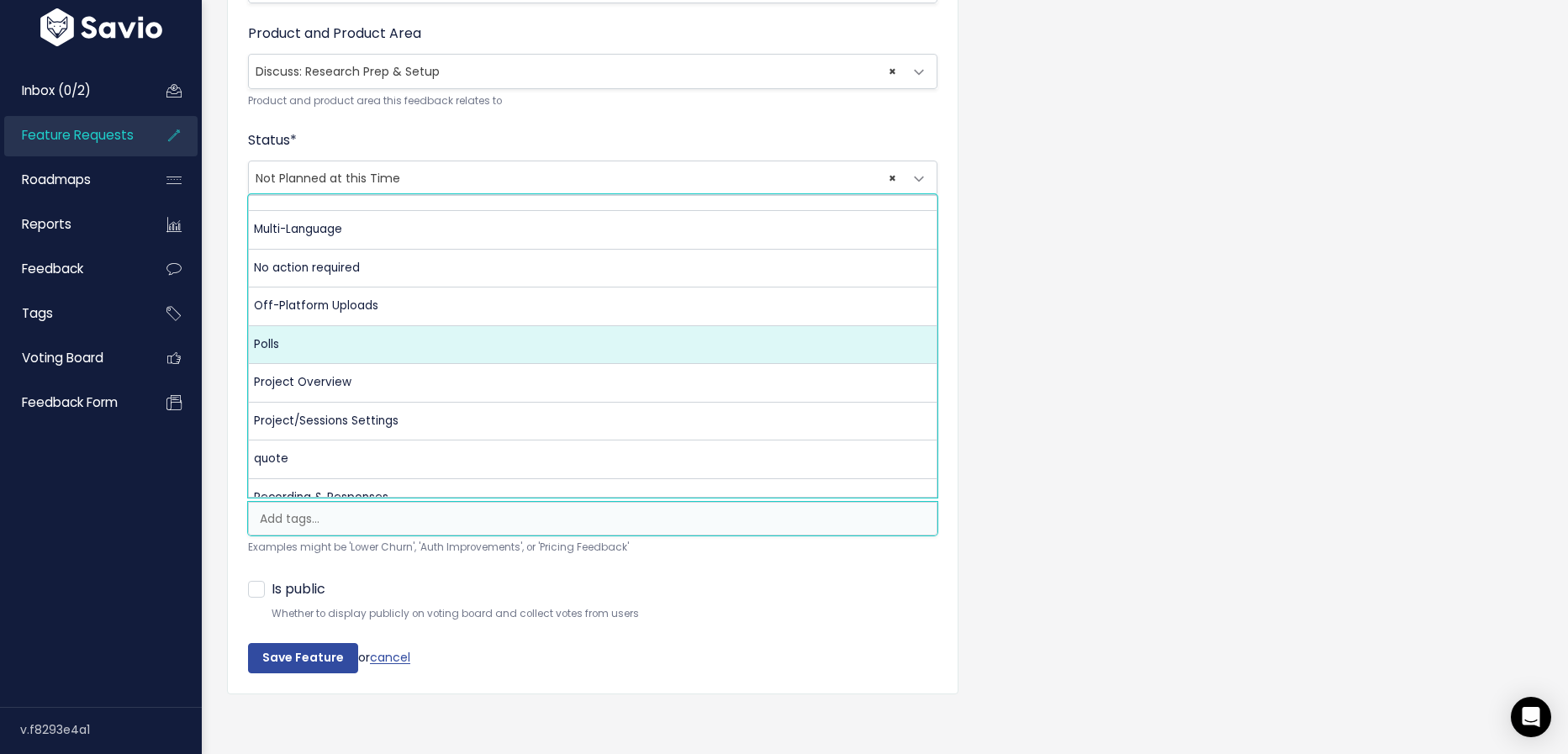
scroll to position [425, 0]
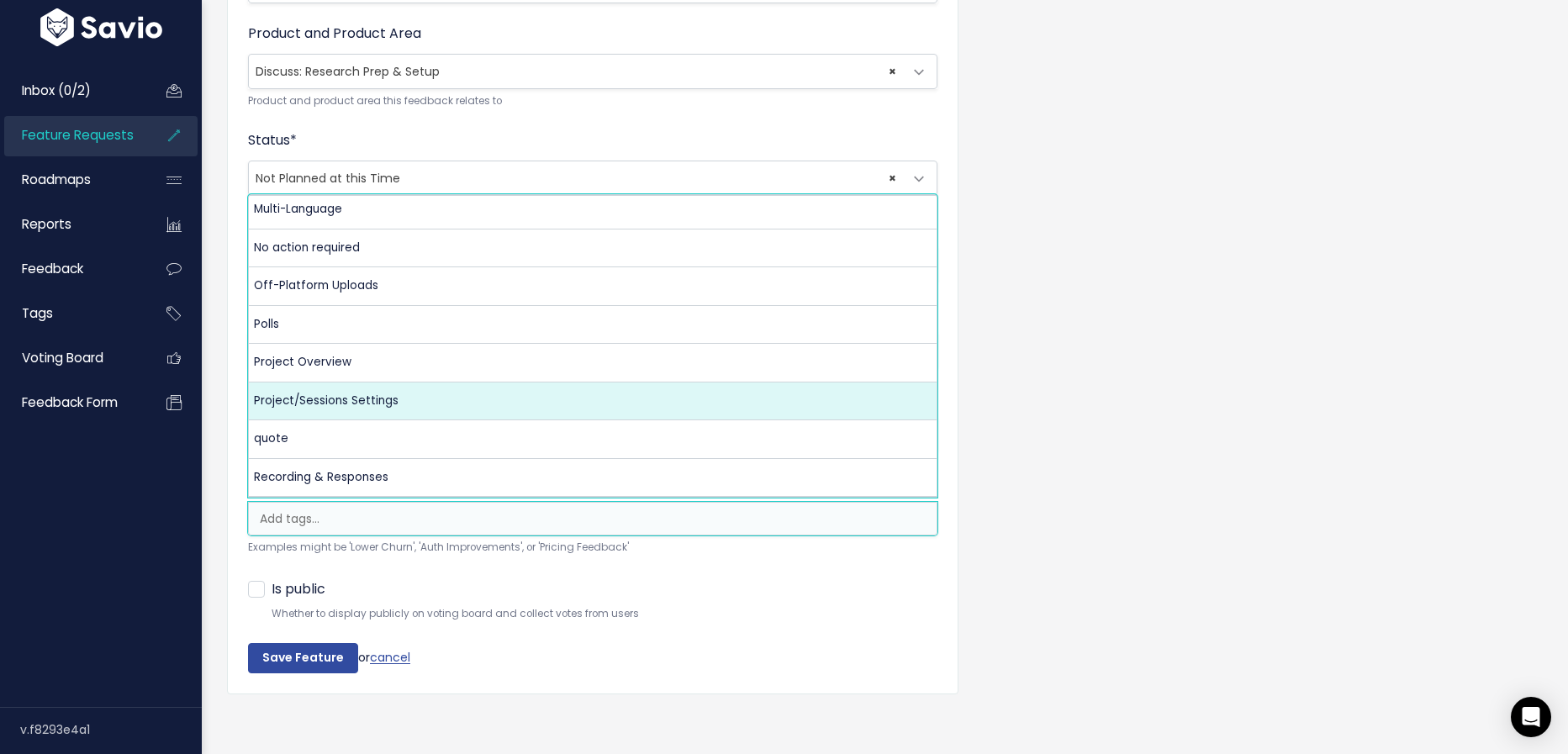
select select "13504"
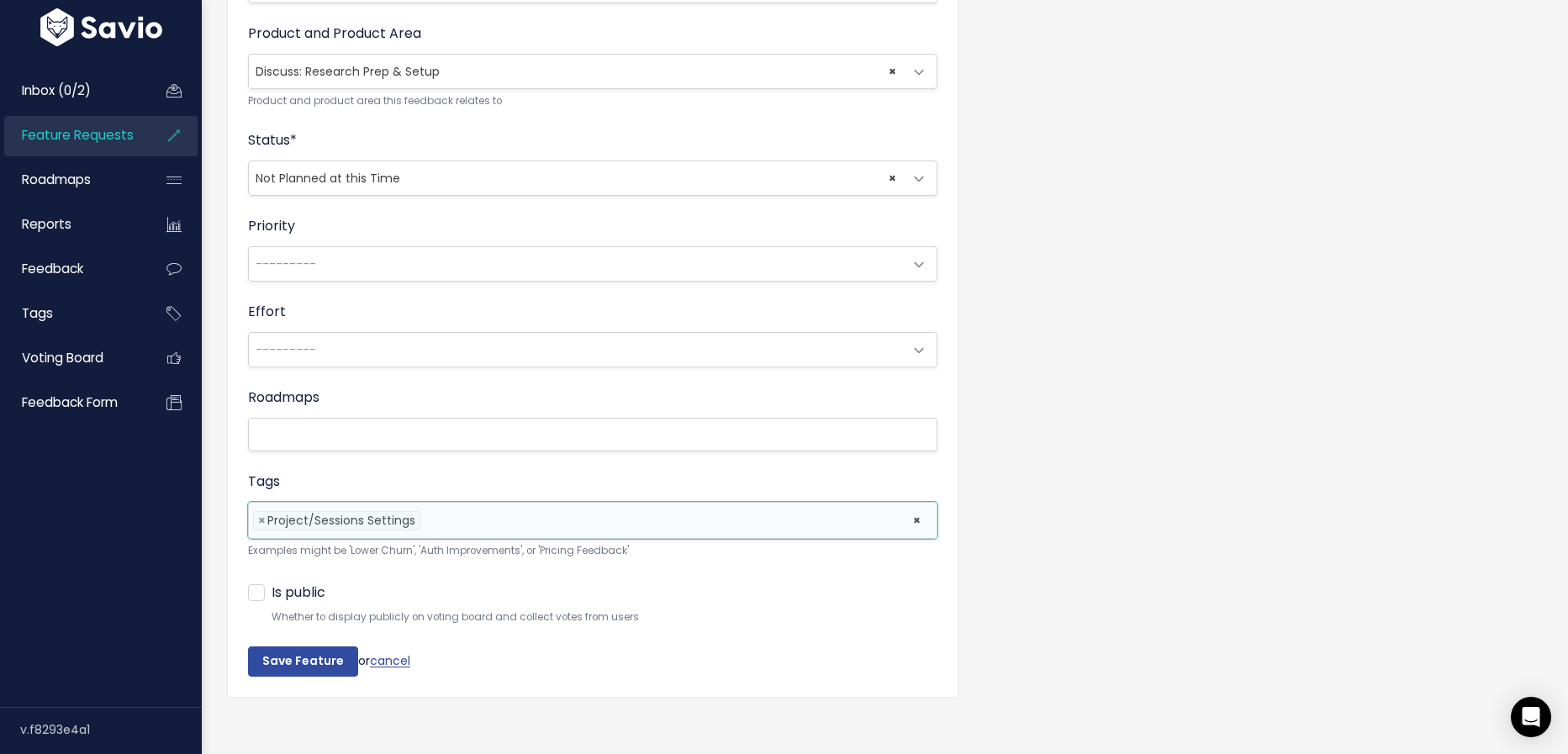
click at [446, 512] on li at bounding box center [662, 520] width 476 height 18
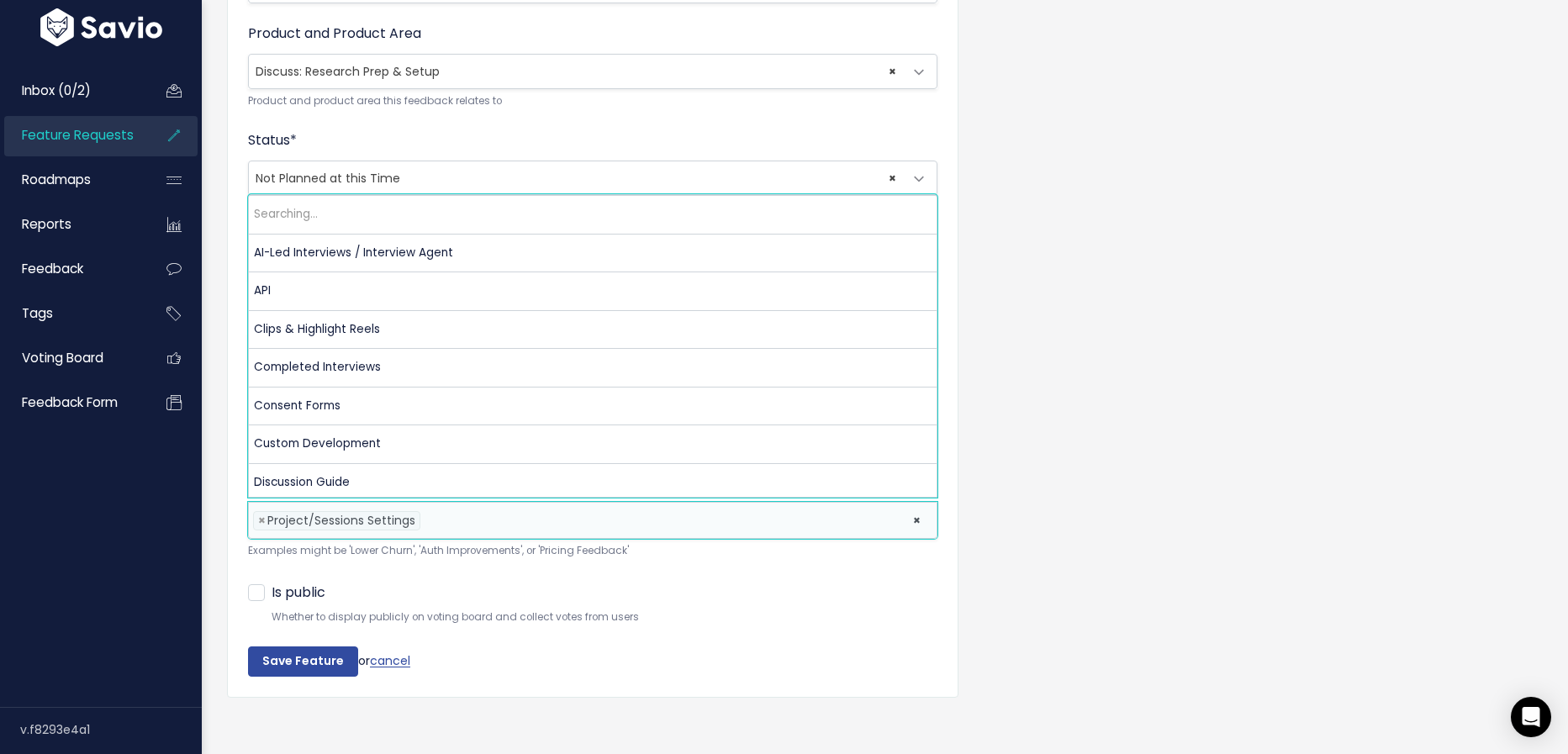
scroll to position [494, 0]
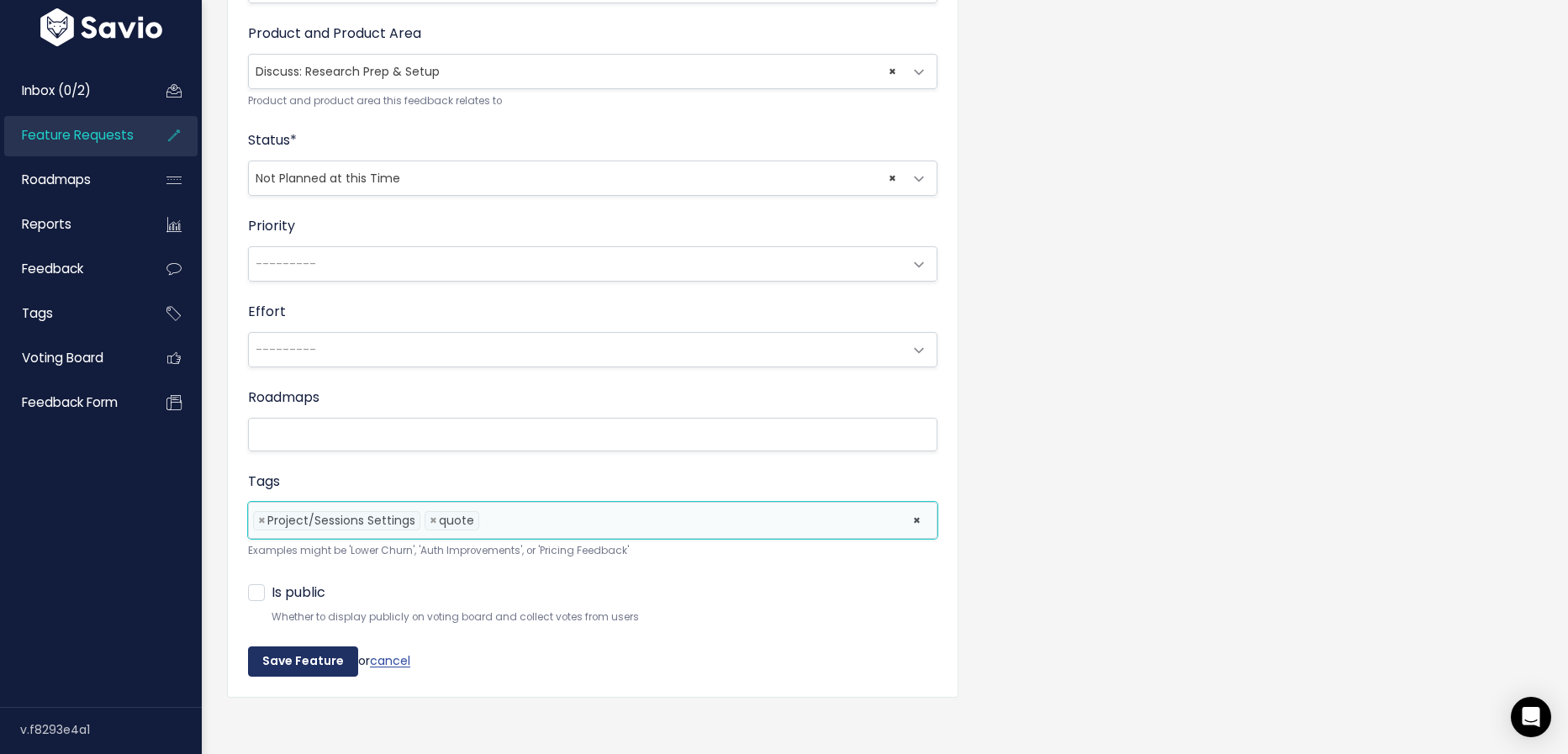
click at [320, 657] on input "Save Feature" at bounding box center [303, 660] width 110 height 30
